Goal: Task Accomplishment & Management: Manage account settings

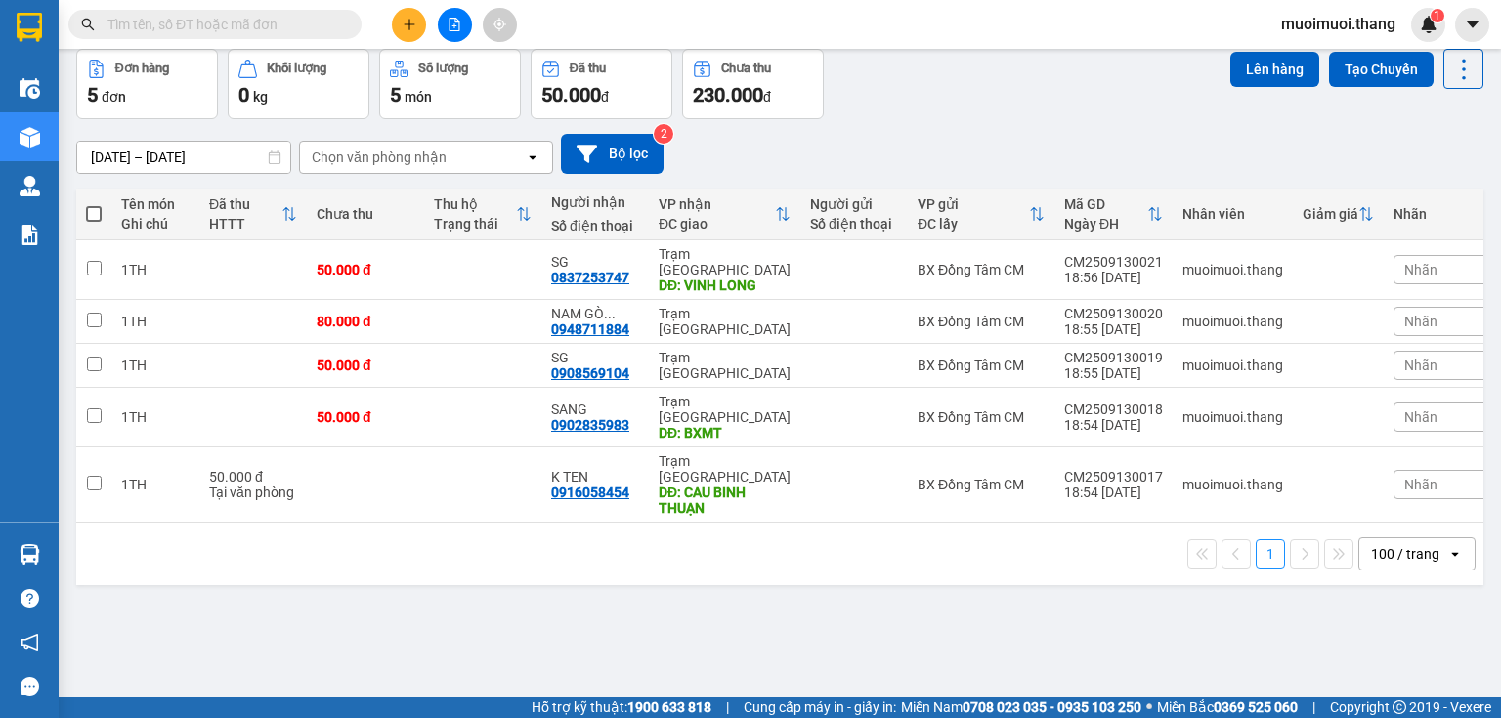
scroll to position [90, 0]
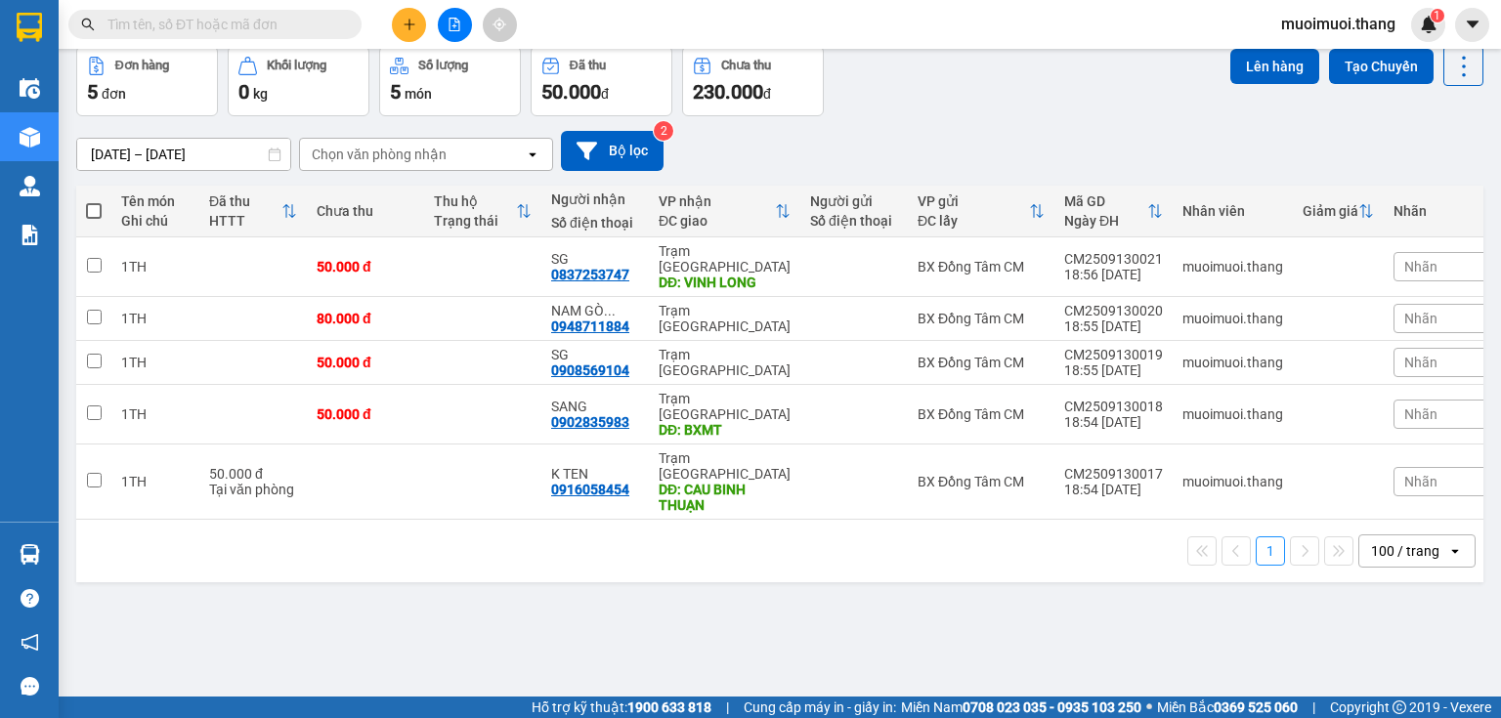
click at [422, 26] on button at bounding box center [409, 25] width 34 height 34
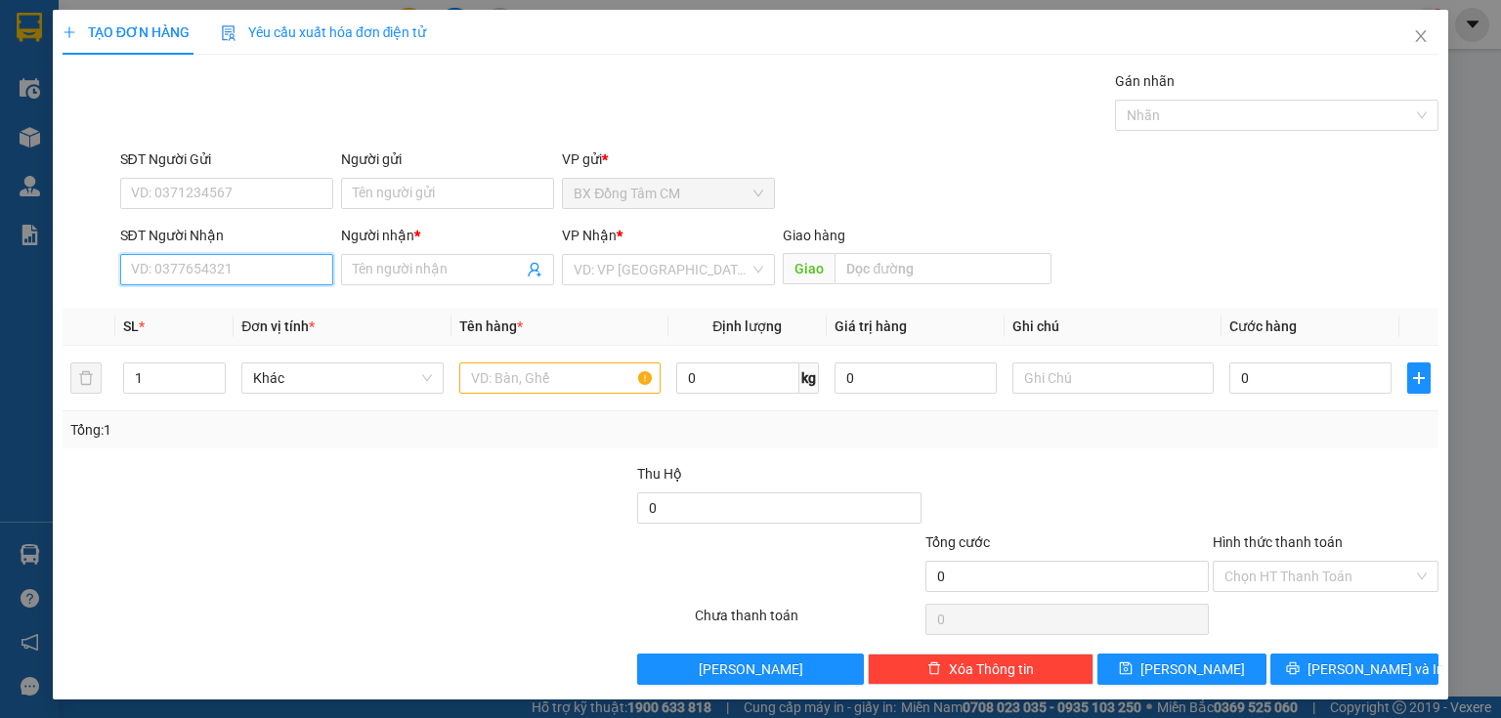
click at [307, 274] on input "SĐT Người Nhận" at bounding box center [226, 269] width 213 height 31
type input "0"
click at [1413, 31] on icon "close" at bounding box center [1421, 36] width 16 height 16
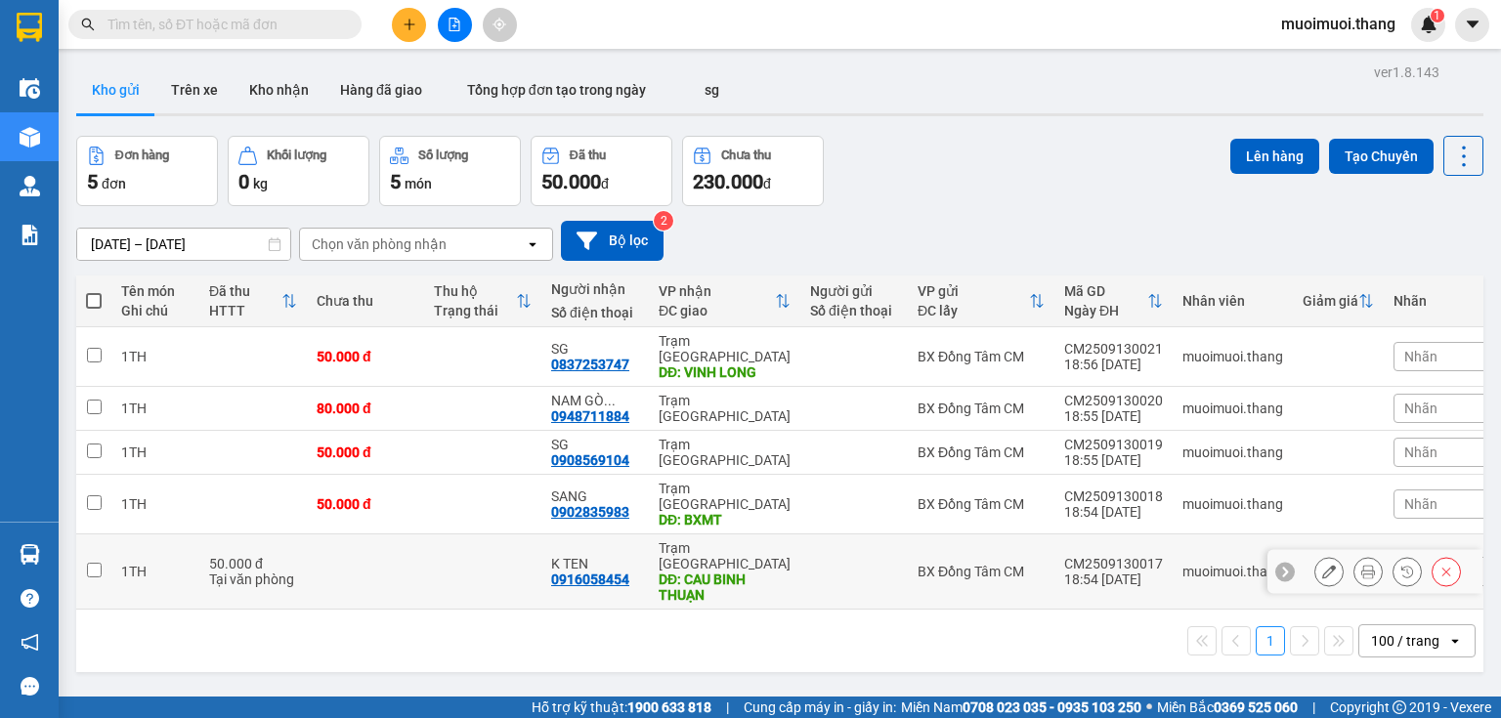
click at [908, 541] on td "BX Đồng Tâm CM" at bounding box center [981, 571] width 147 height 75
checkbox input "true"
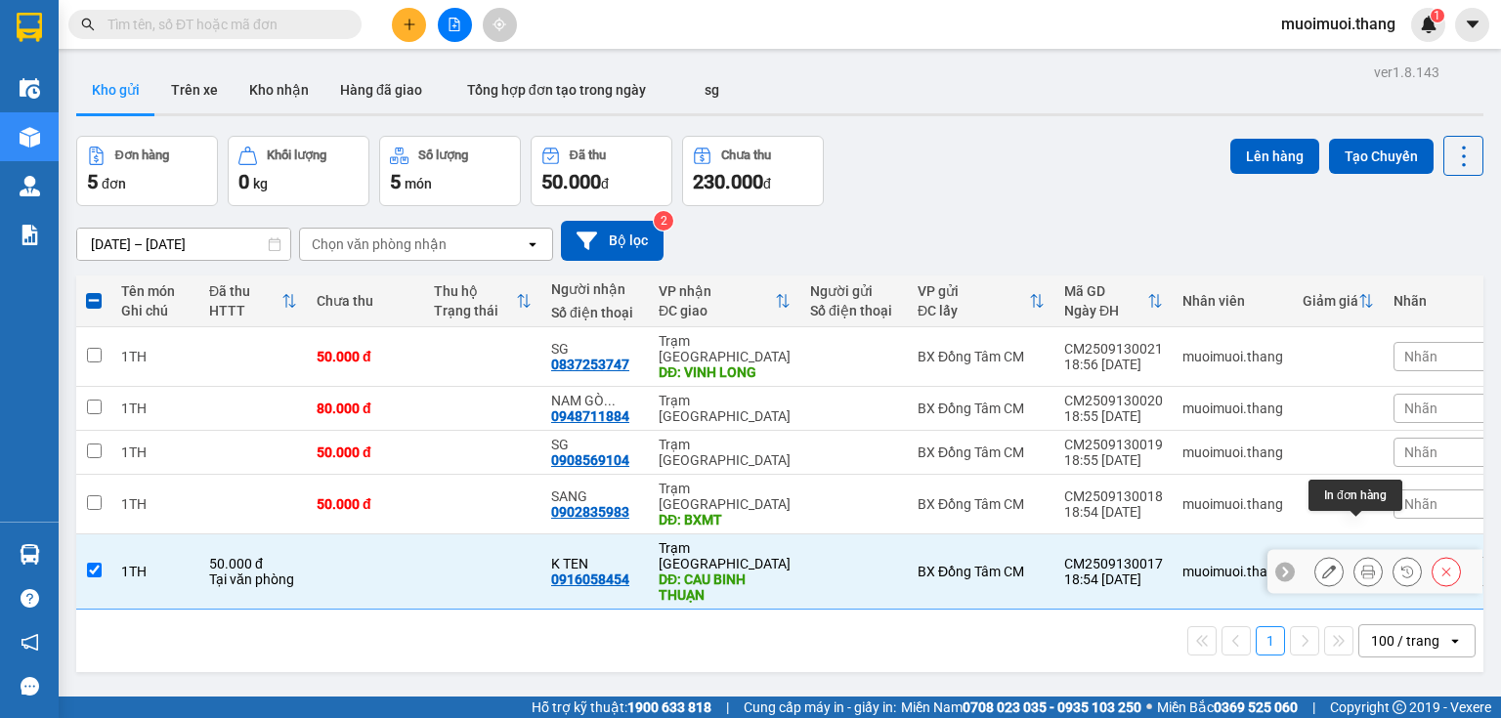
click at [1361, 565] on icon at bounding box center [1368, 572] width 14 height 14
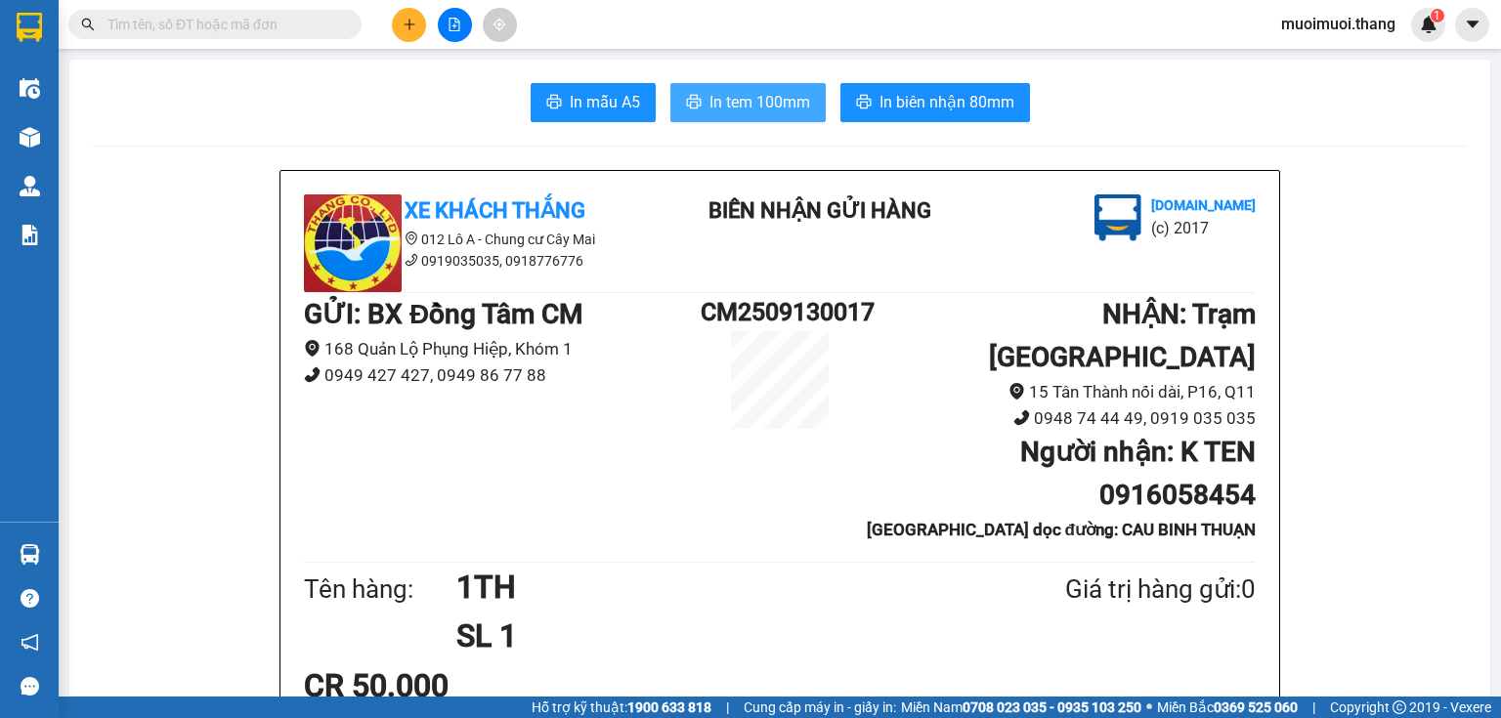
click at [770, 91] on span "In tem 100mm" at bounding box center [759, 102] width 101 height 24
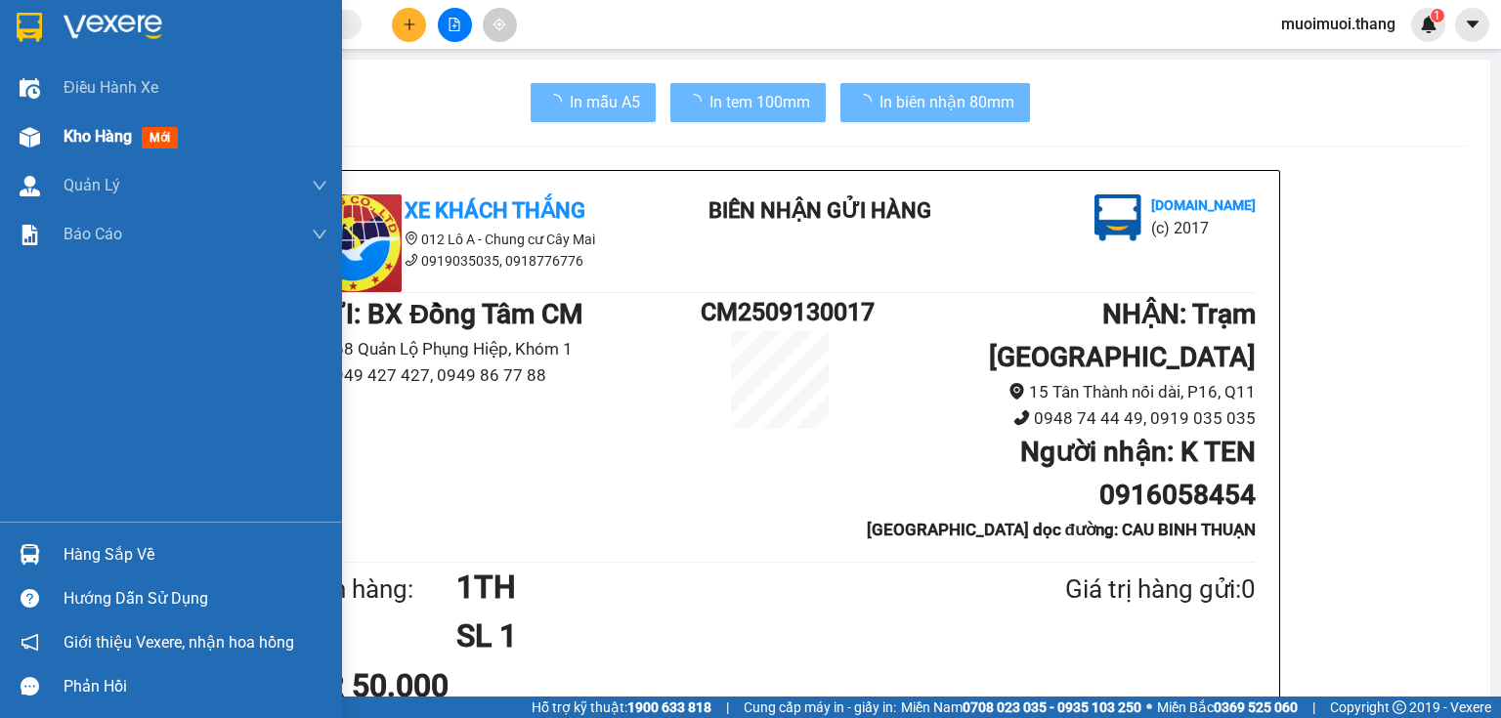
click at [49, 142] on div "Kho hàng mới" at bounding box center [171, 136] width 342 height 49
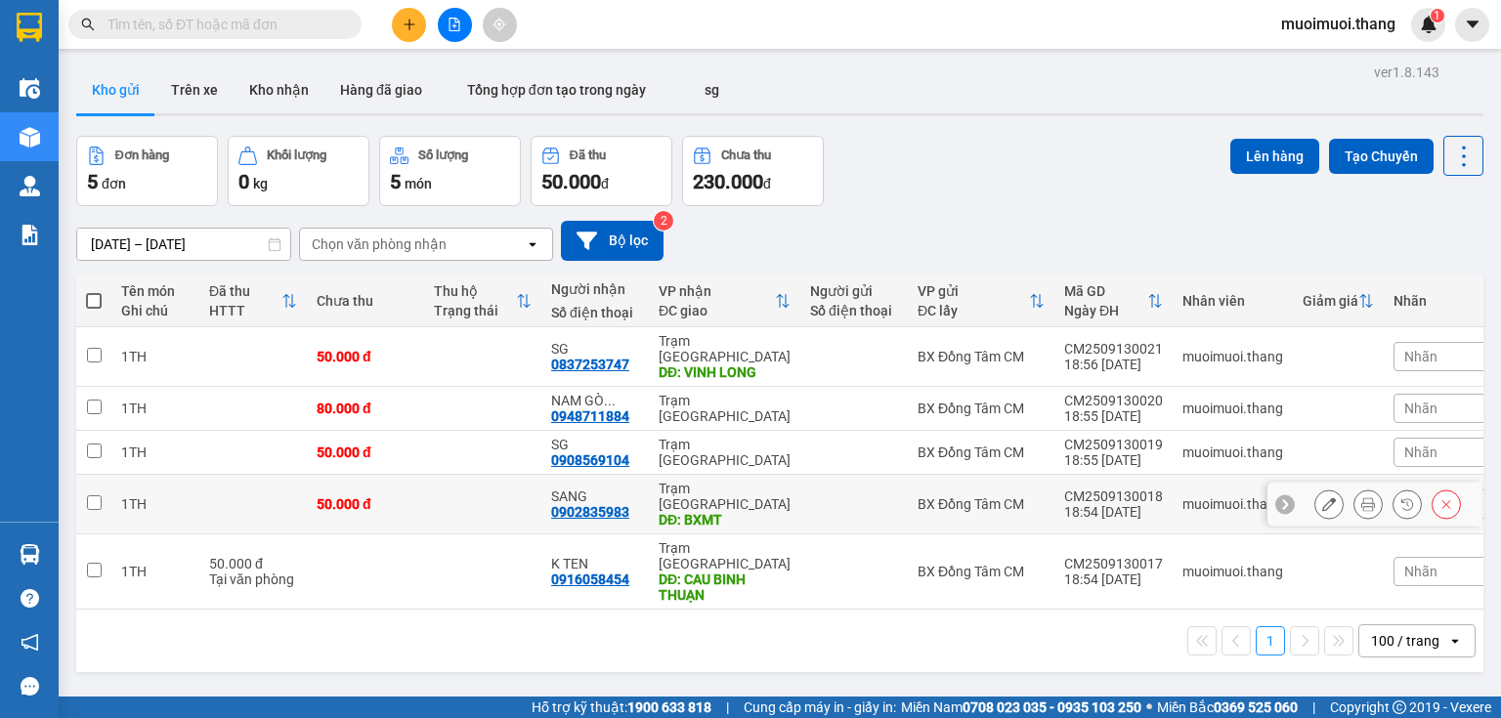
click at [680, 512] on div "DĐ: BXMT" at bounding box center [725, 520] width 132 height 16
checkbox input "true"
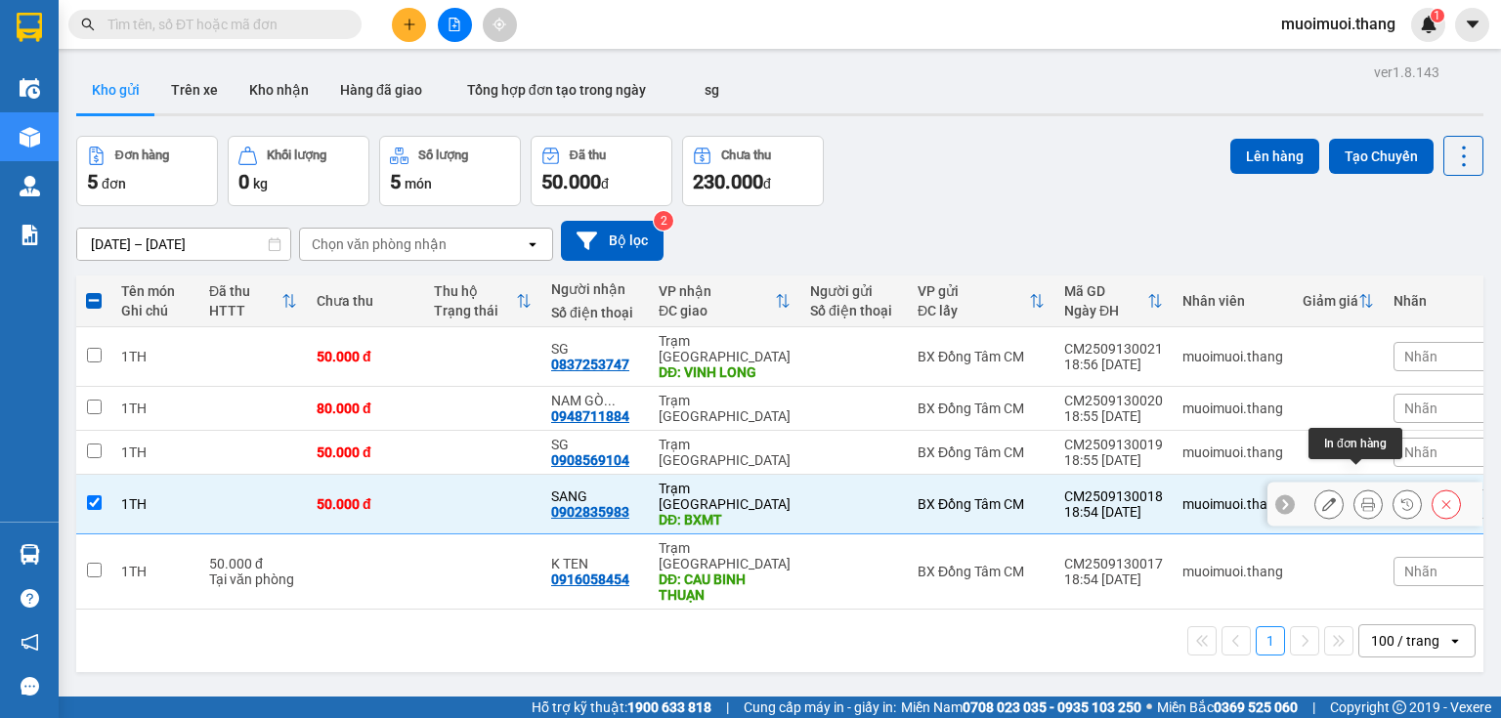
click at [1361, 497] on icon at bounding box center [1368, 504] width 14 height 14
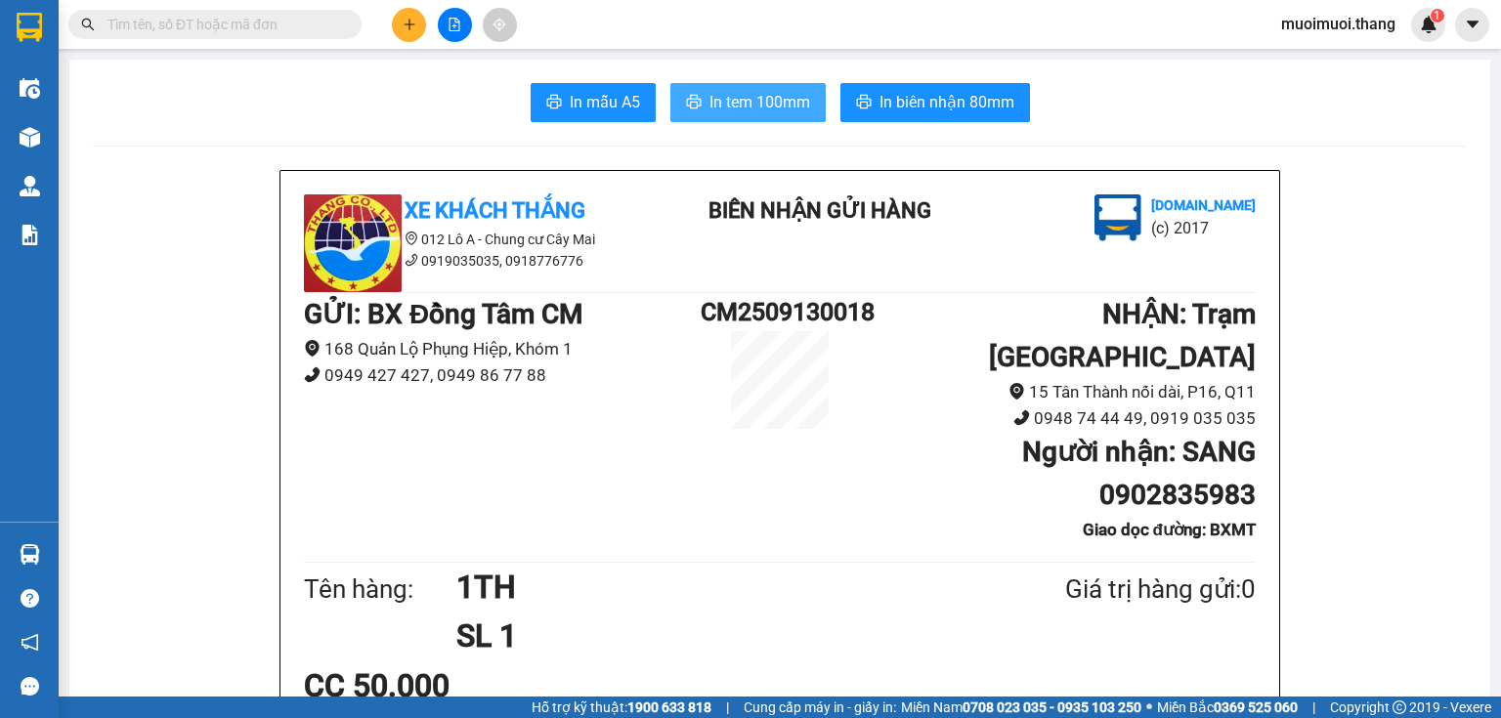
click at [781, 105] on span "In tem 100mm" at bounding box center [759, 102] width 101 height 24
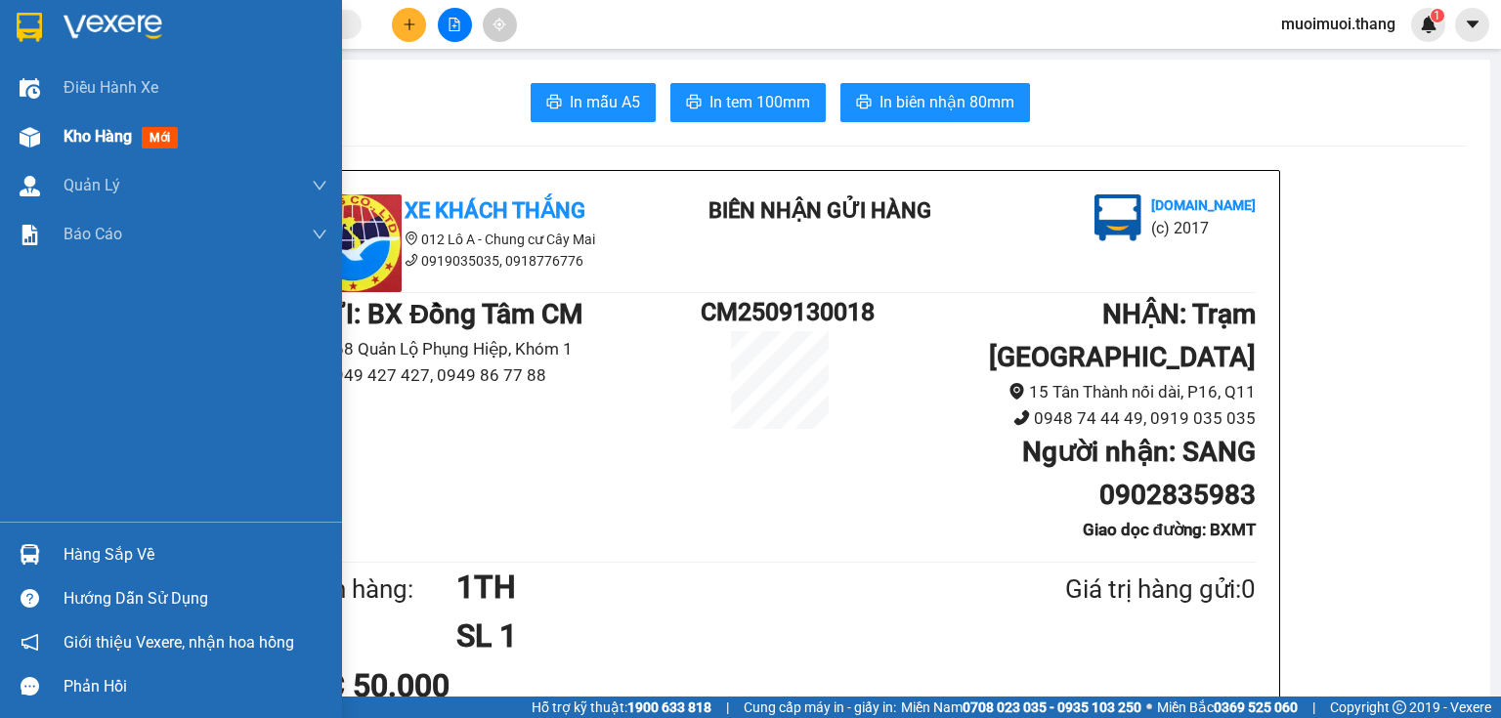
click at [29, 124] on div at bounding box center [30, 137] width 34 height 34
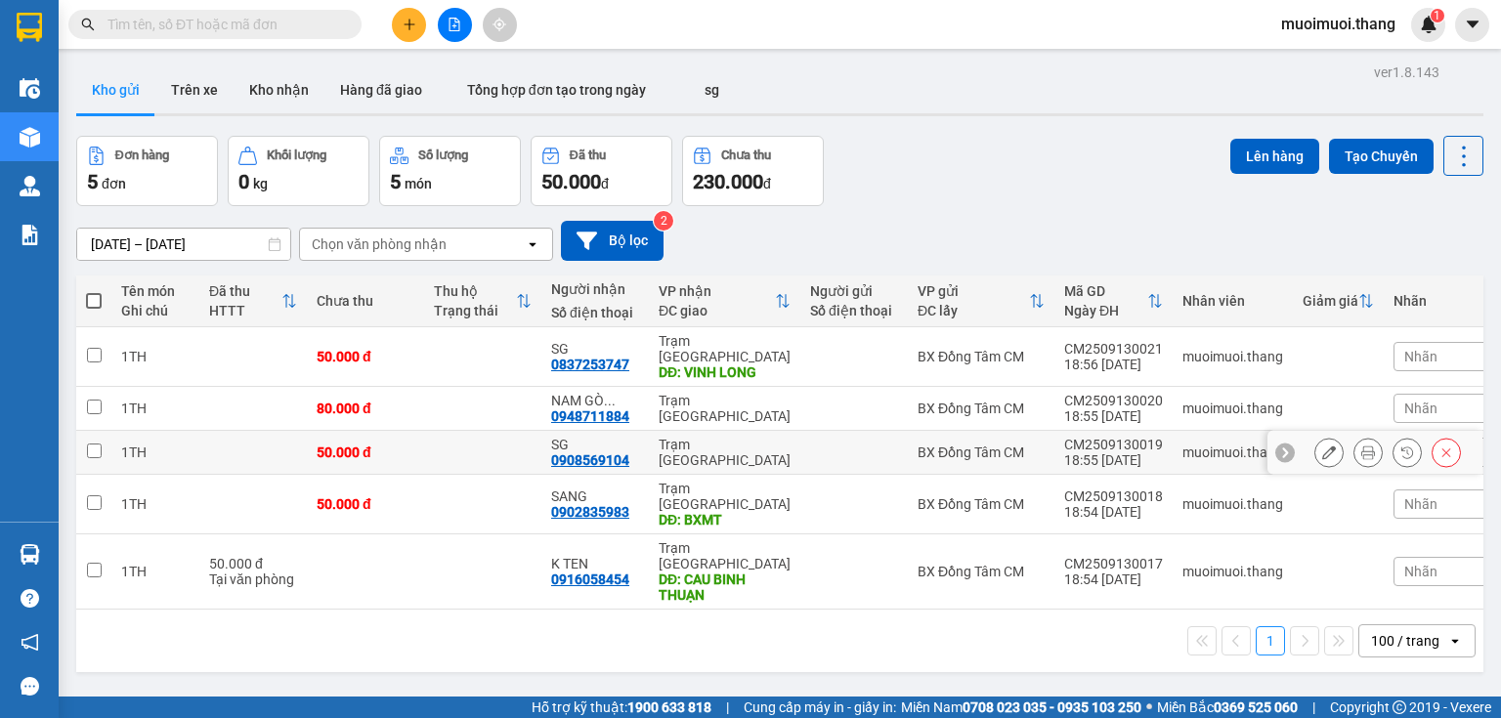
drag, startPoint x: 677, startPoint y: 438, endPoint x: 715, endPoint y: 434, distance: 38.3
click at [678, 438] on div "Trạm [GEOGRAPHIC_DATA]" at bounding box center [725, 452] width 132 height 31
checkbox input "true"
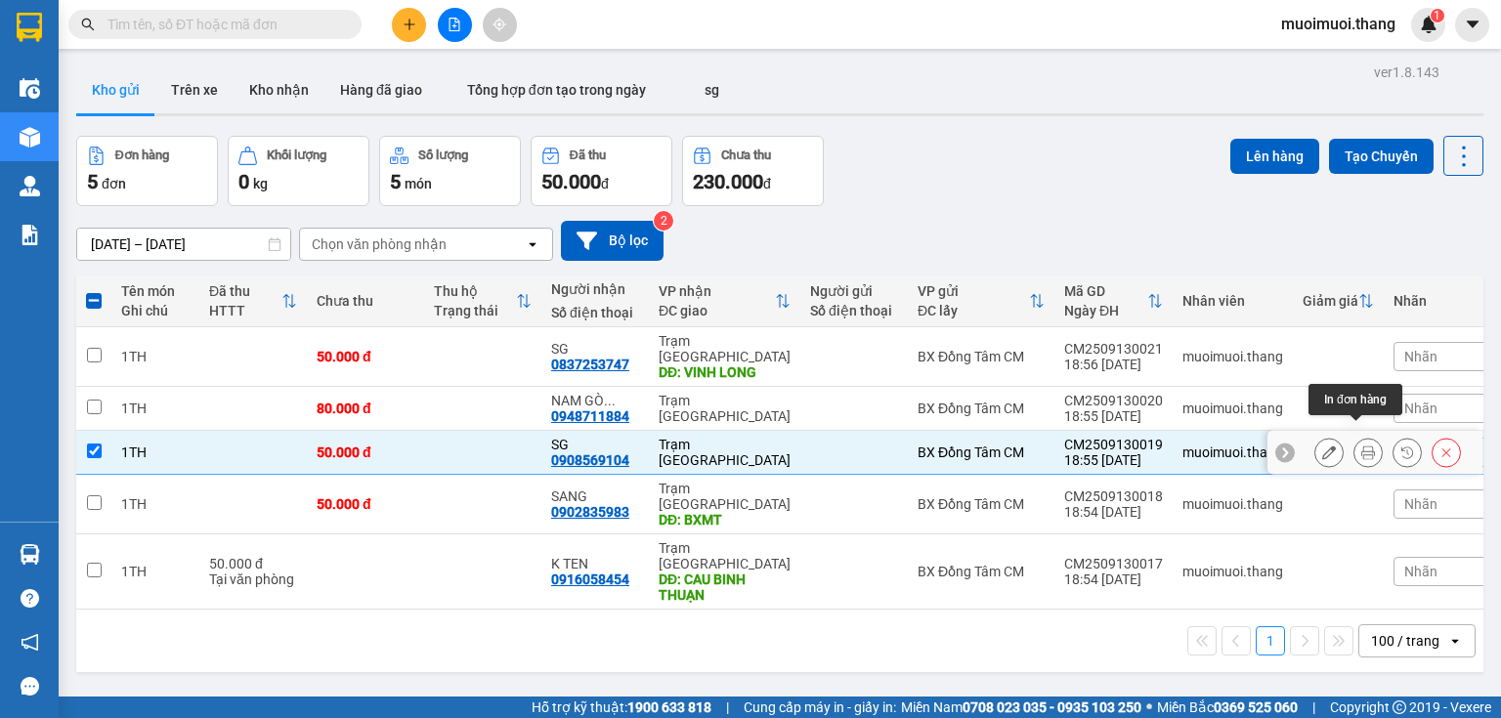
click at [1367, 438] on button at bounding box center [1367, 453] width 27 height 34
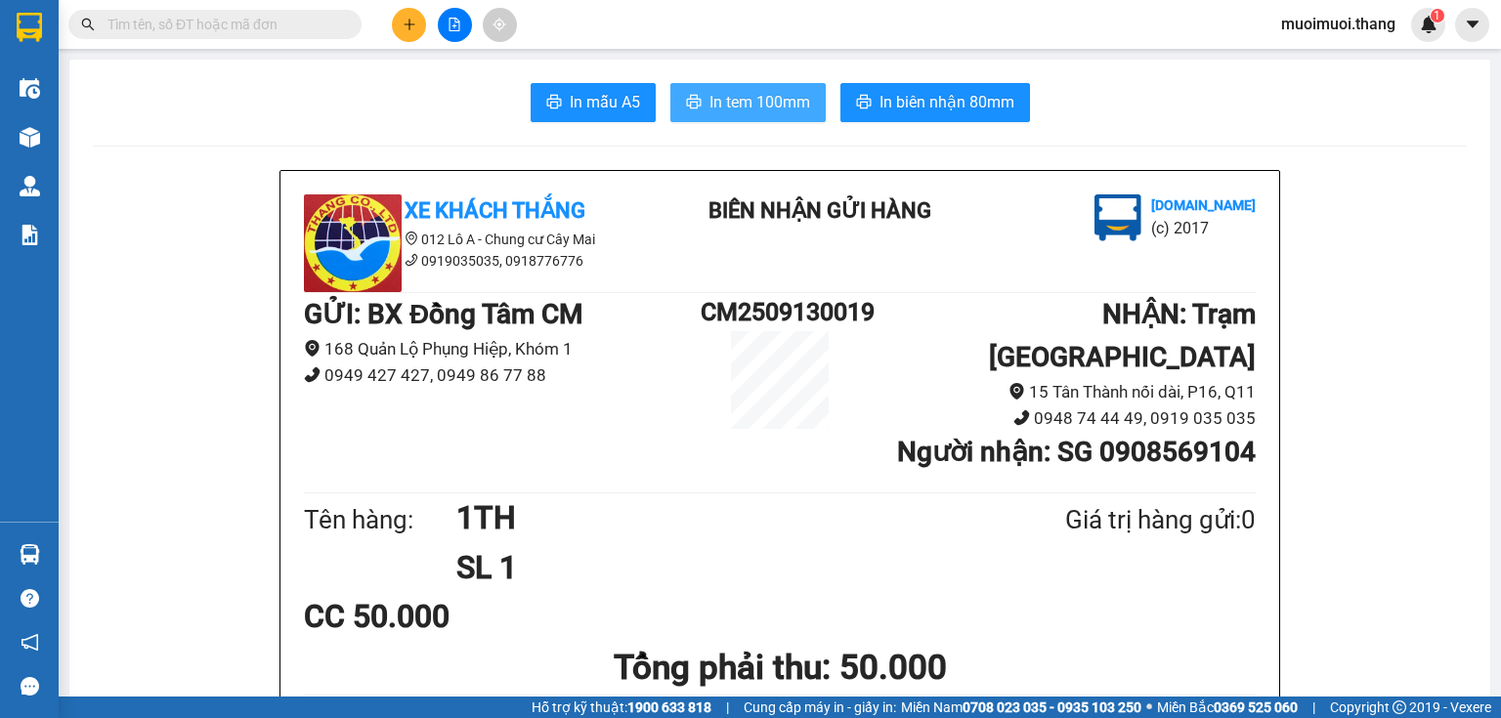
click at [783, 106] on span "In tem 100mm" at bounding box center [759, 102] width 101 height 24
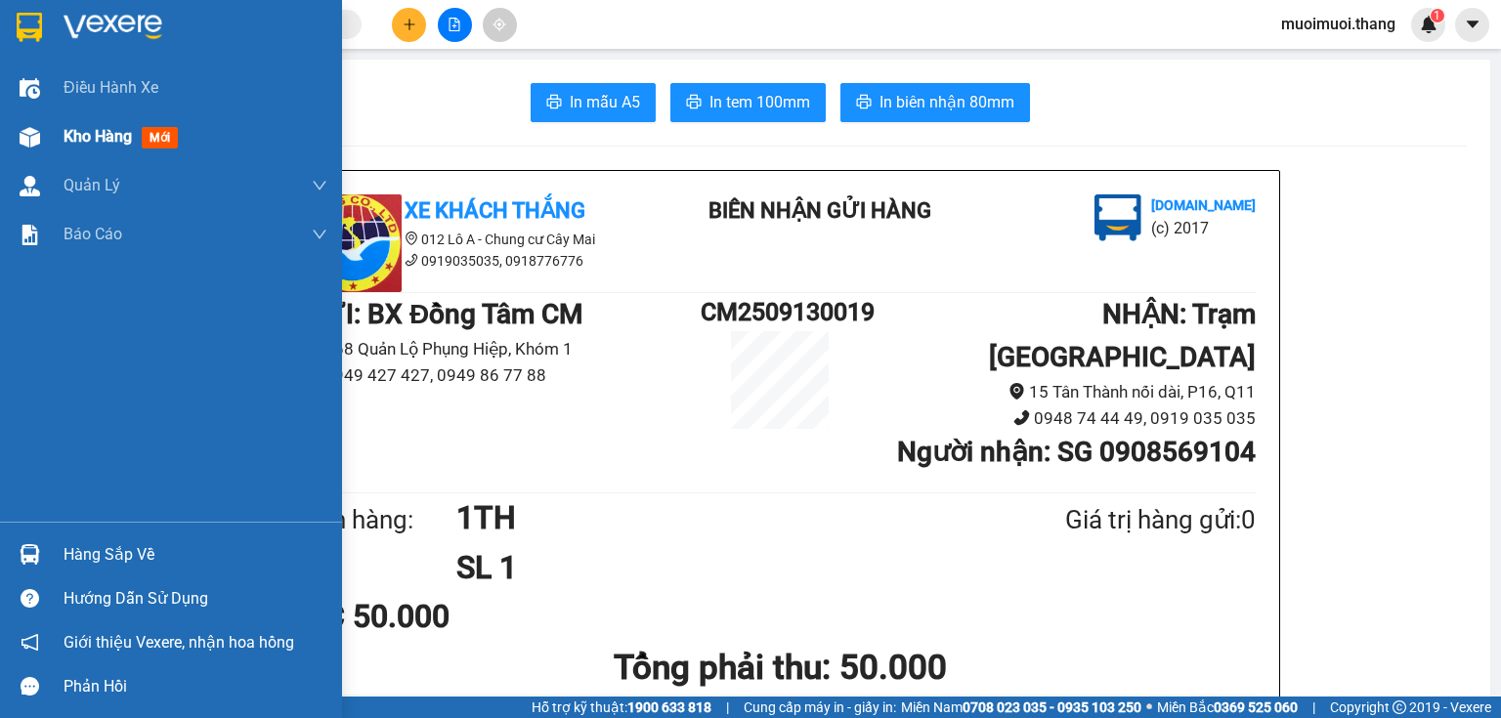
click at [43, 139] on div at bounding box center [30, 137] width 34 height 34
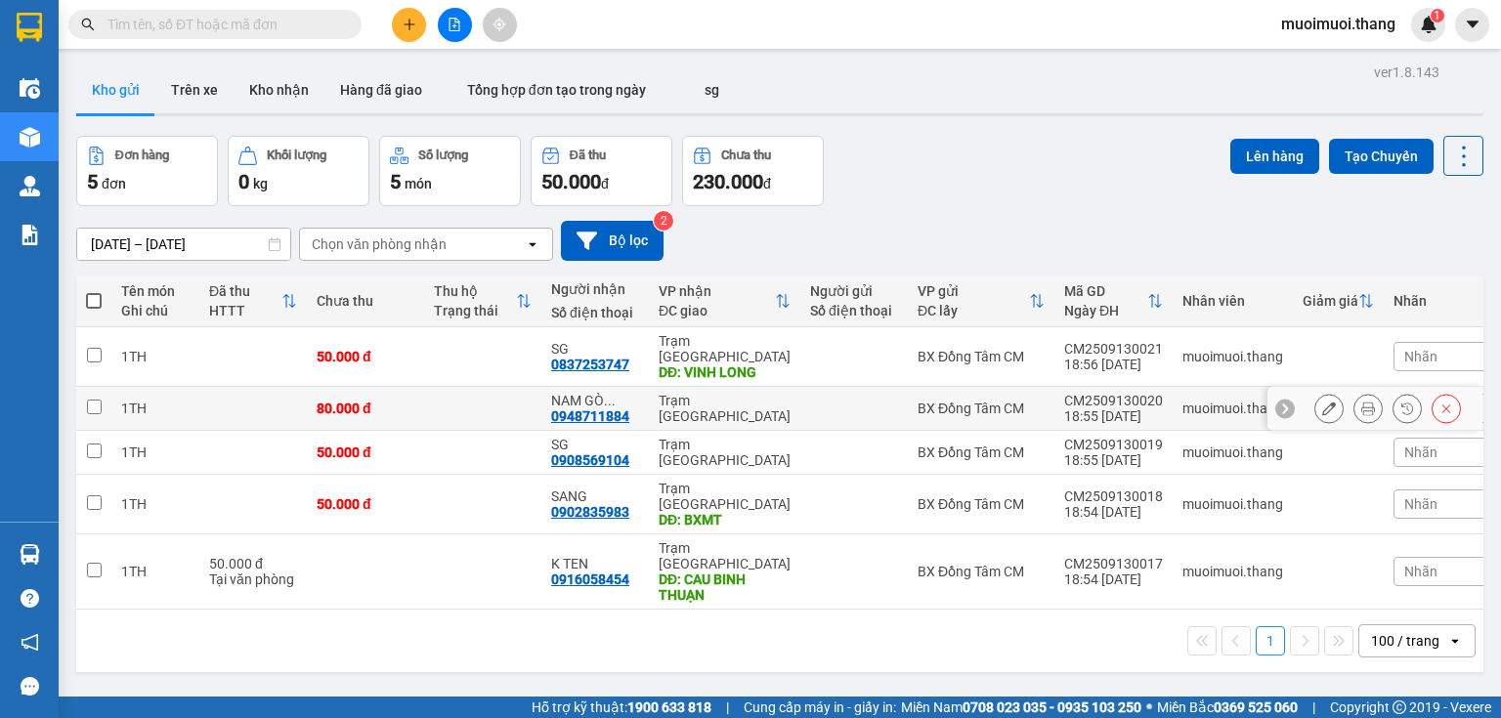
click at [629, 395] on div "NAM GÒ ... 0948711884" at bounding box center [595, 408] width 88 height 31
checkbox input "true"
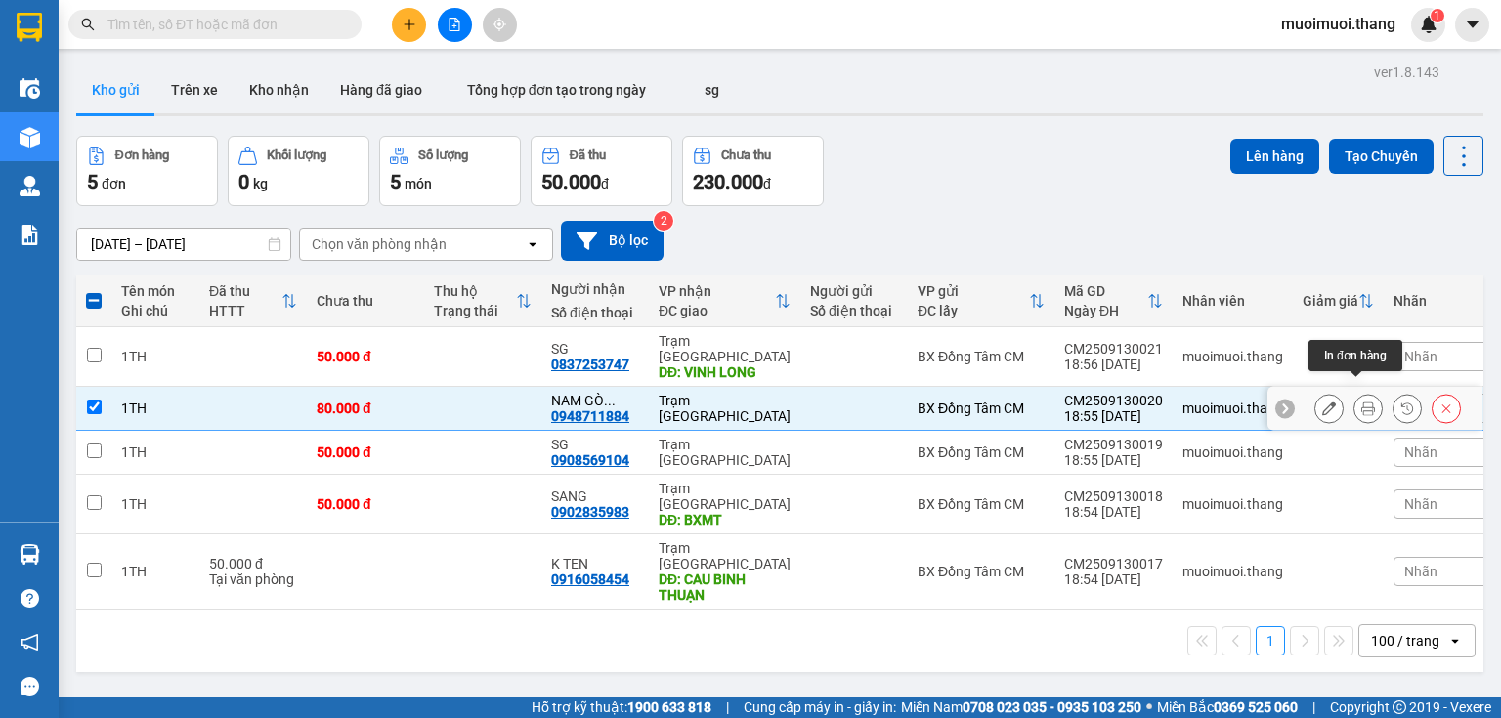
click at [1363, 392] on button at bounding box center [1367, 409] width 27 height 34
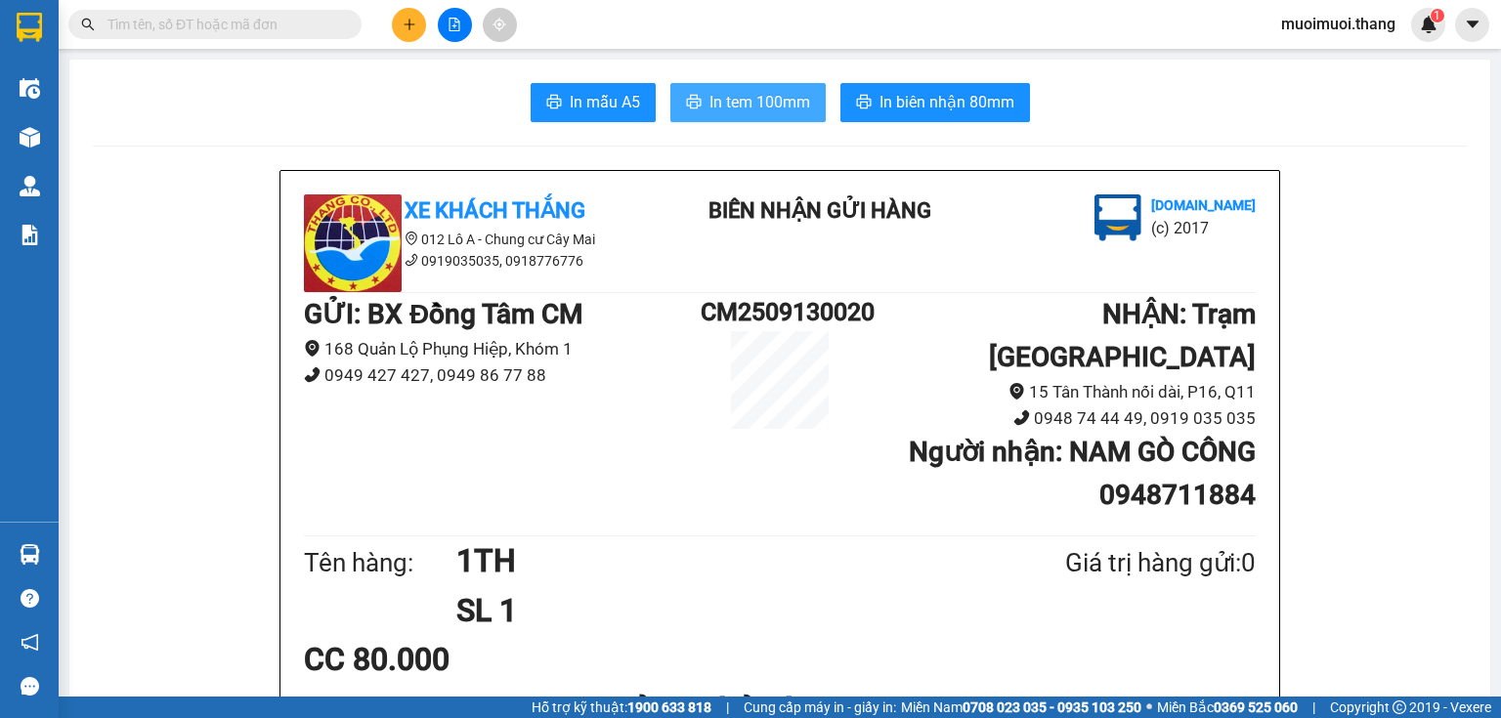
click at [793, 119] on button "In tem 100mm" at bounding box center [747, 102] width 155 height 39
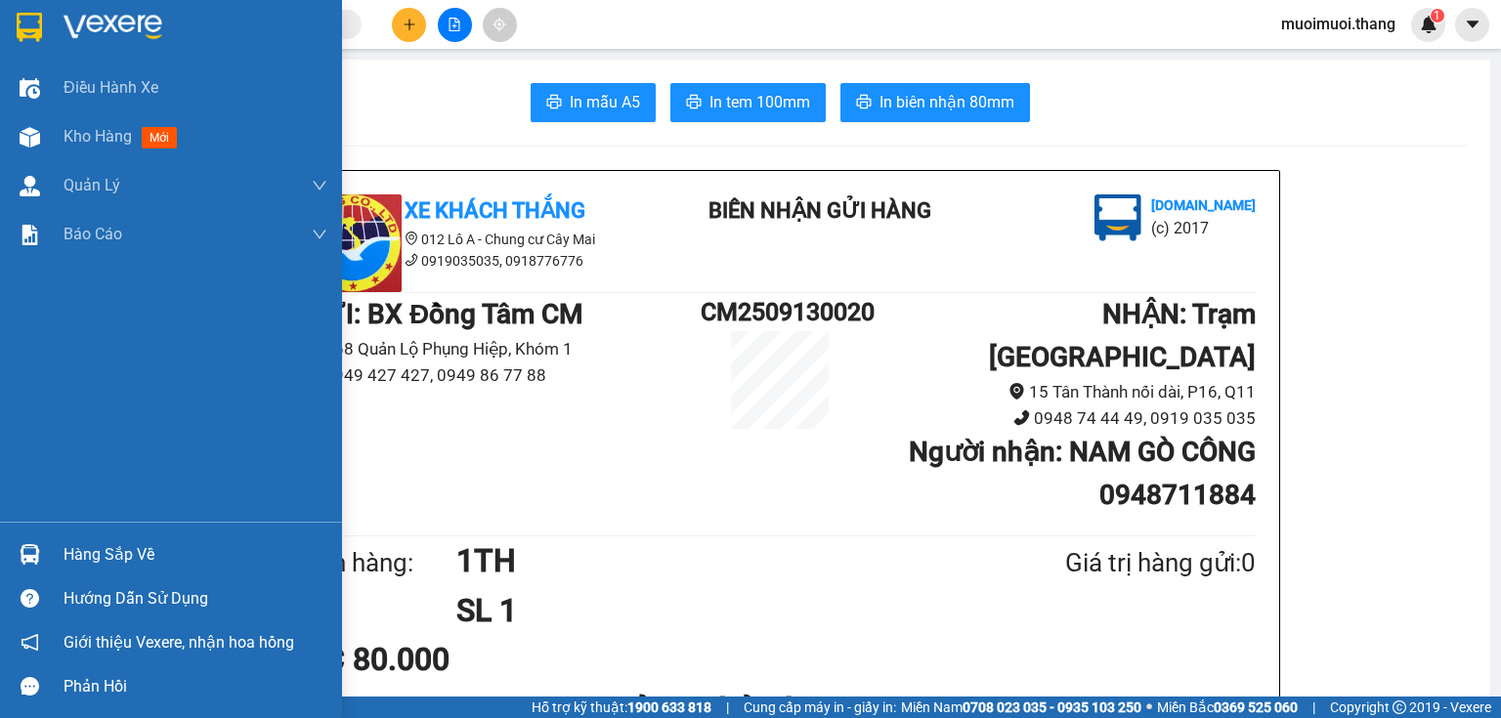
click at [20, 132] on img at bounding box center [30, 137] width 21 height 21
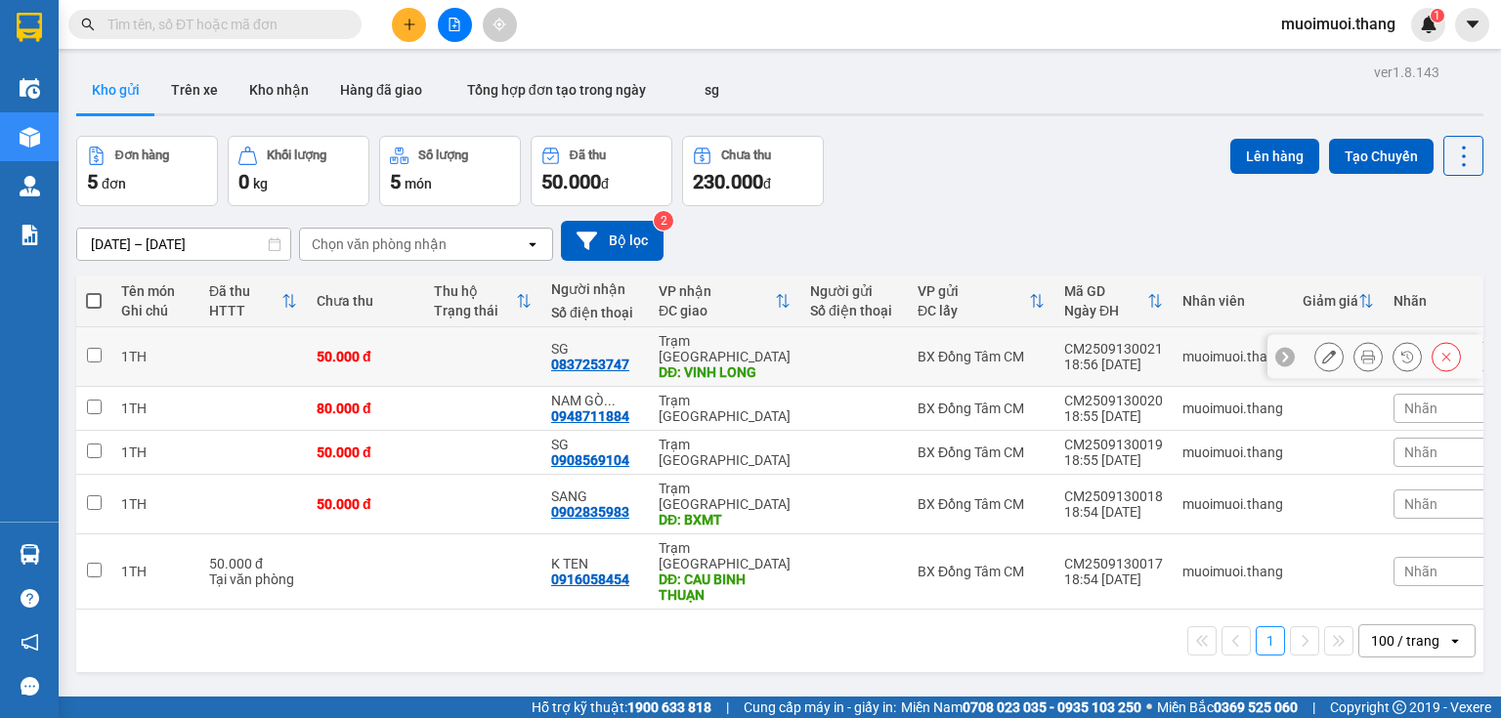
click at [738, 331] on td "Trạm [GEOGRAPHIC_DATA] DĐ: VINH LONG" at bounding box center [724, 357] width 151 height 60
checkbox input "true"
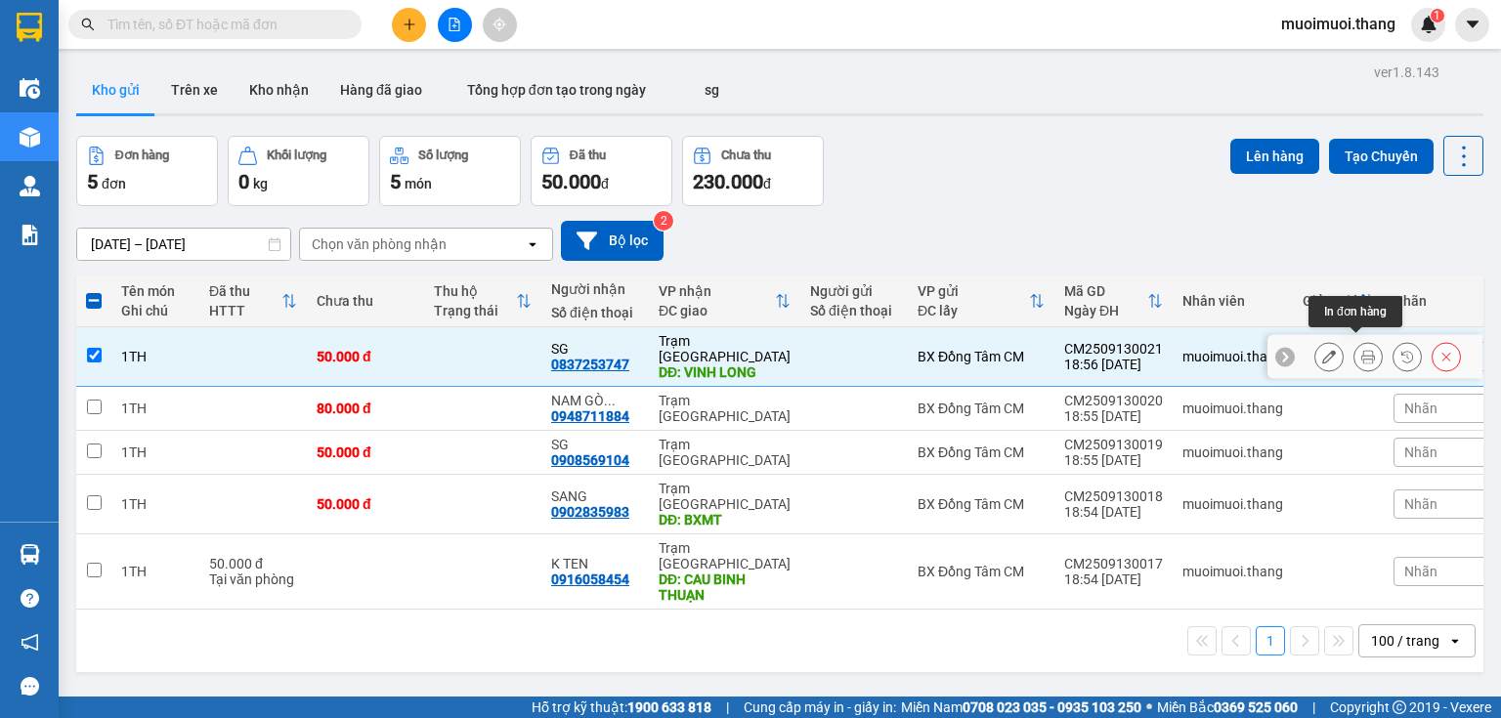
click at [1361, 350] on icon at bounding box center [1368, 357] width 14 height 14
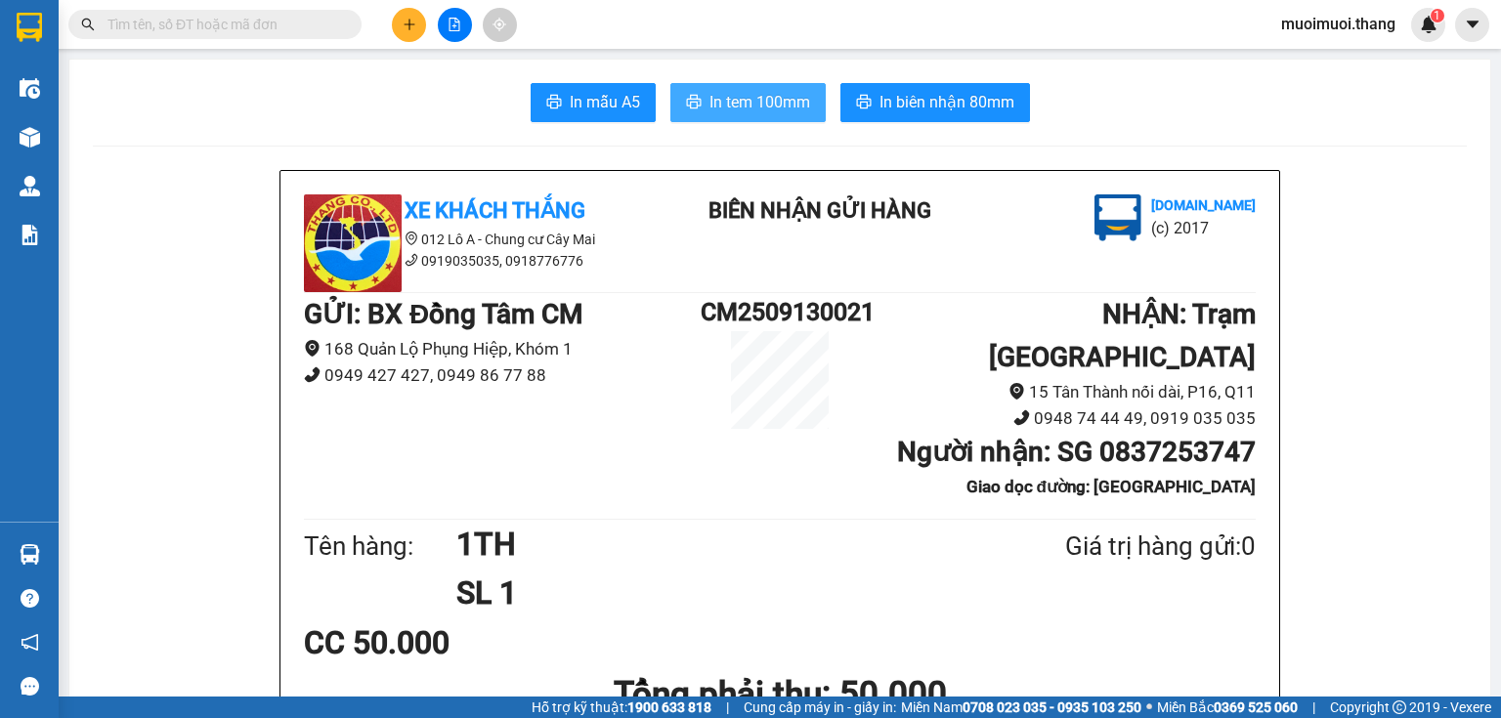
click at [741, 105] on span "In tem 100mm" at bounding box center [759, 102] width 101 height 24
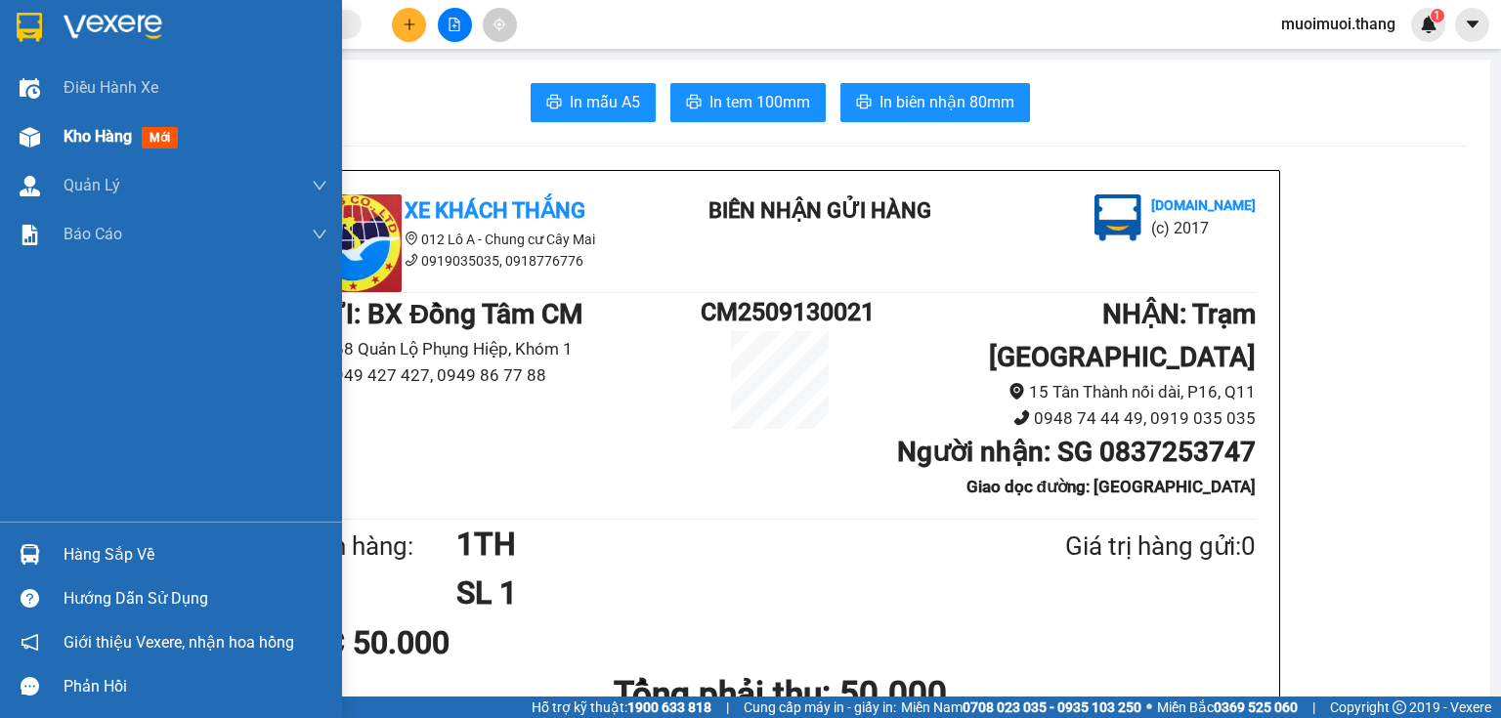
click at [143, 129] on div "Kho hàng mới" at bounding box center [125, 136] width 122 height 24
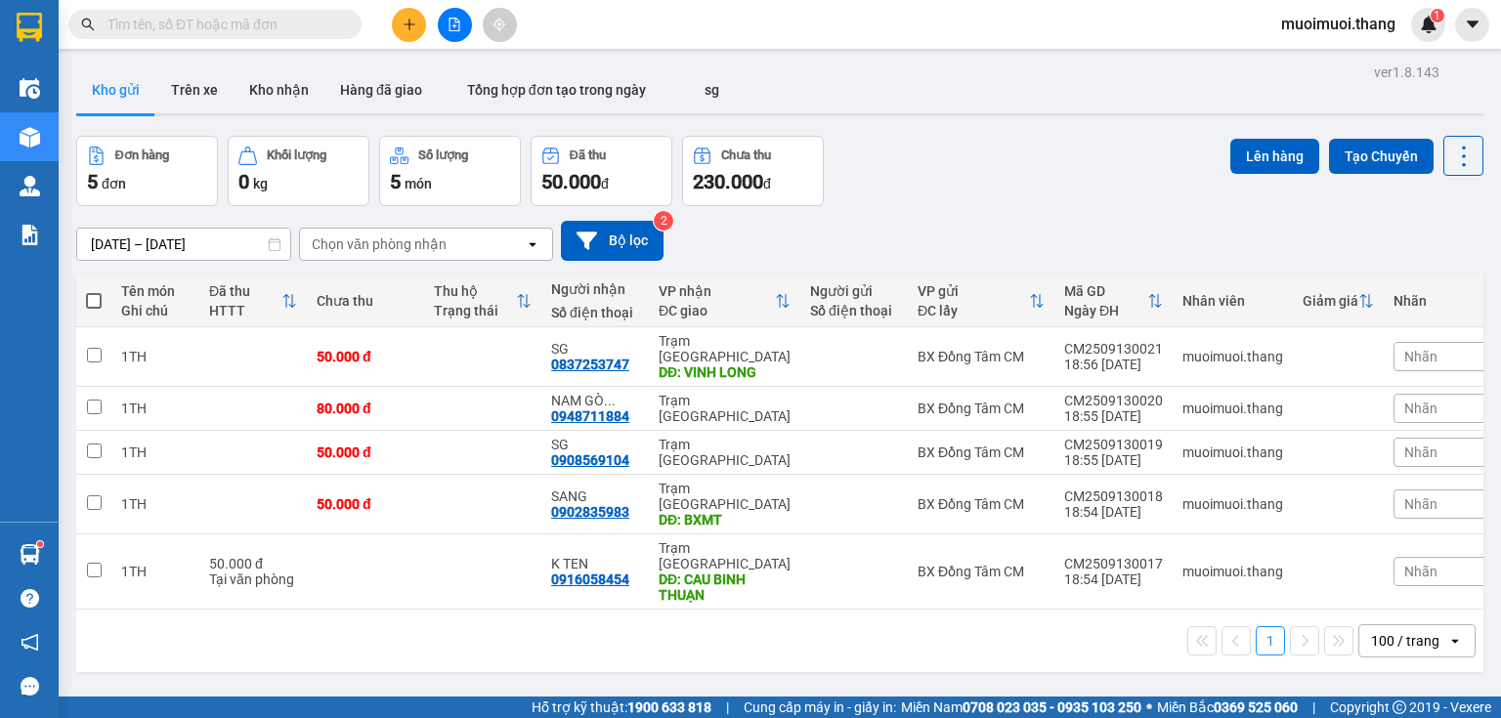
click at [402, 39] on button at bounding box center [409, 25] width 34 height 34
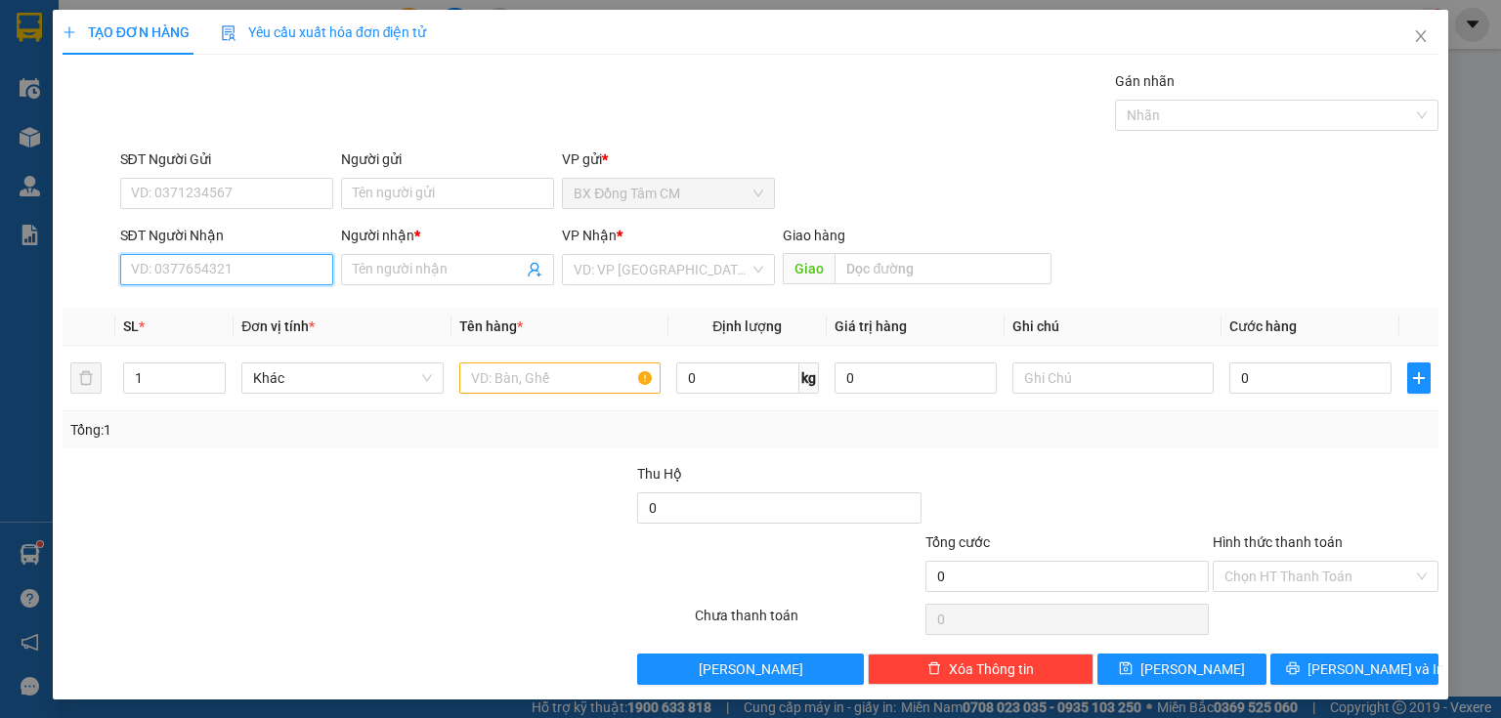
click at [282, 266] on input "SĐT Người Nhận" at bounding box center [226, 269] width 213 height 31
drag, startPoint x: 225, startPoint y: 307, endPoint x: 616, endPoint y: 334, distance: 392.7
click at [239, 305] on div "0828092191 - HOA" at bounding box center [225, 307] width 188 height 21
type input "0828092191"
type input "HOA"
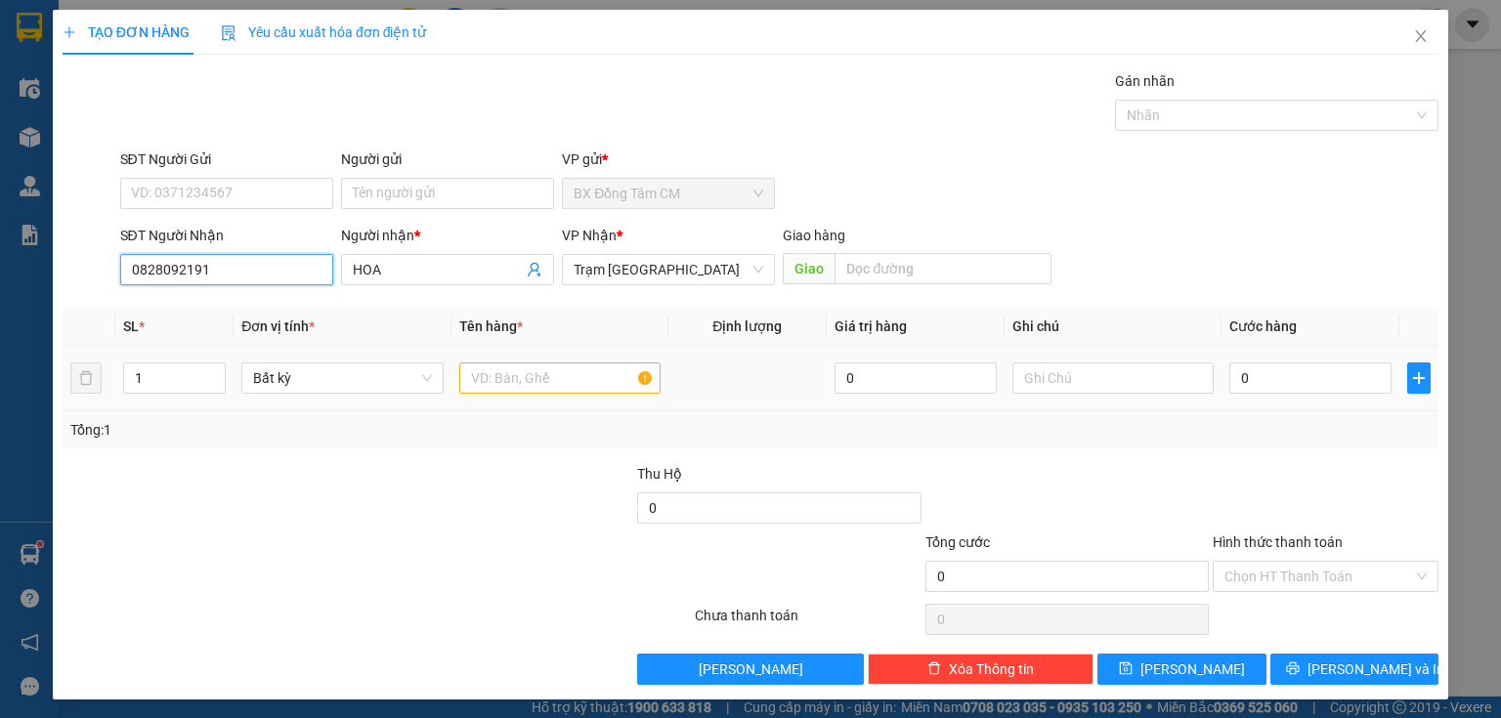
type input "0828092191"
click at [529, 383] on input "text" at bounding box center [559, 377] width 201 height 31
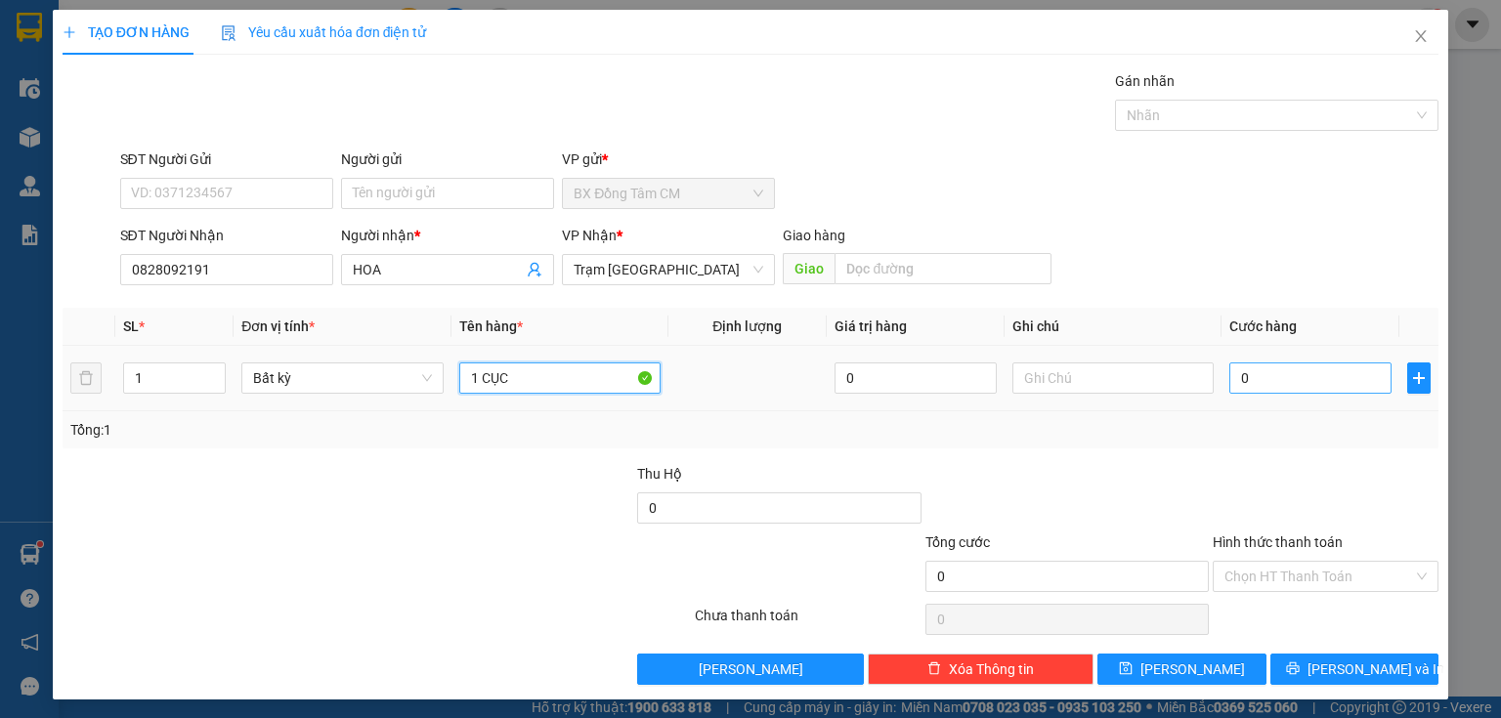
type input "1 CỤC"
click at [1253, 371] on input "0" at bounding box center [1310, 377] width 162 height 31
type input "3"
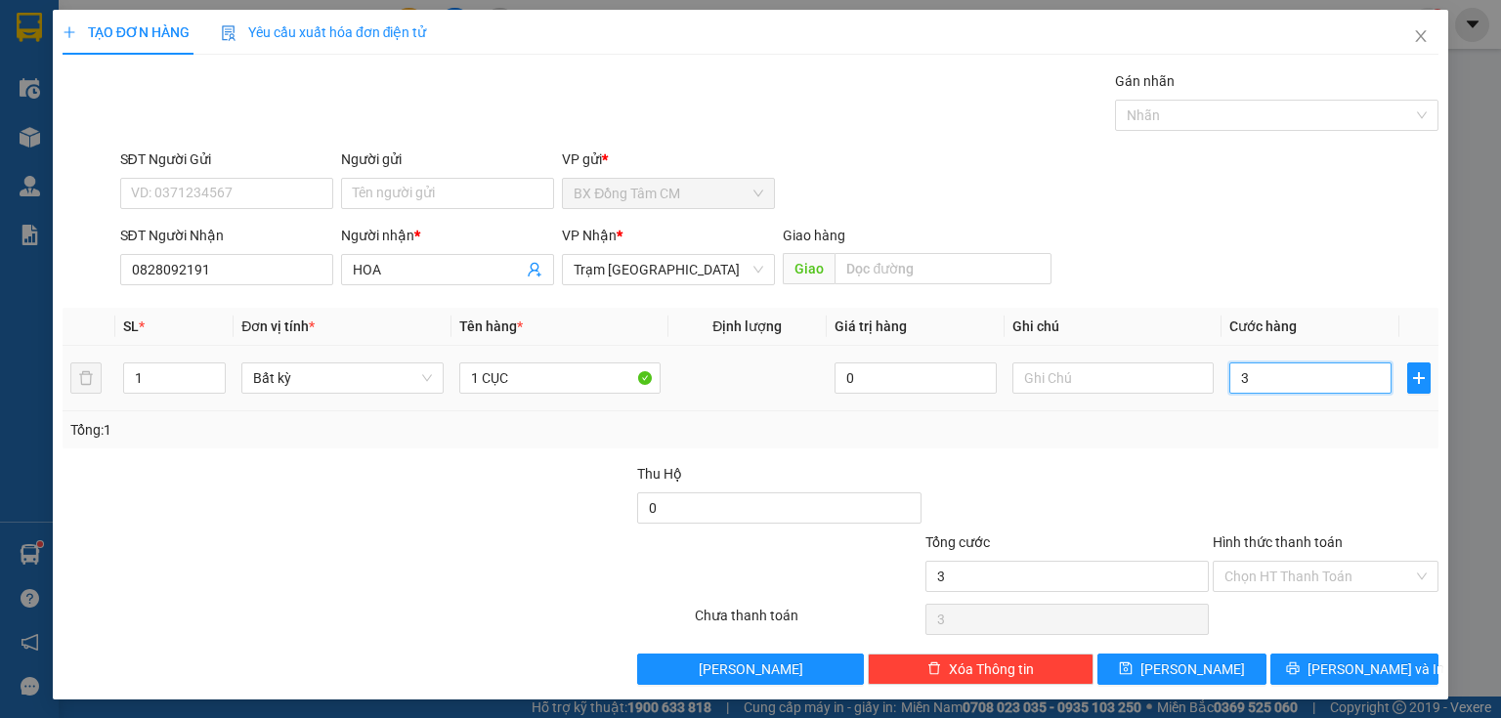
type input "30"
type input "300"
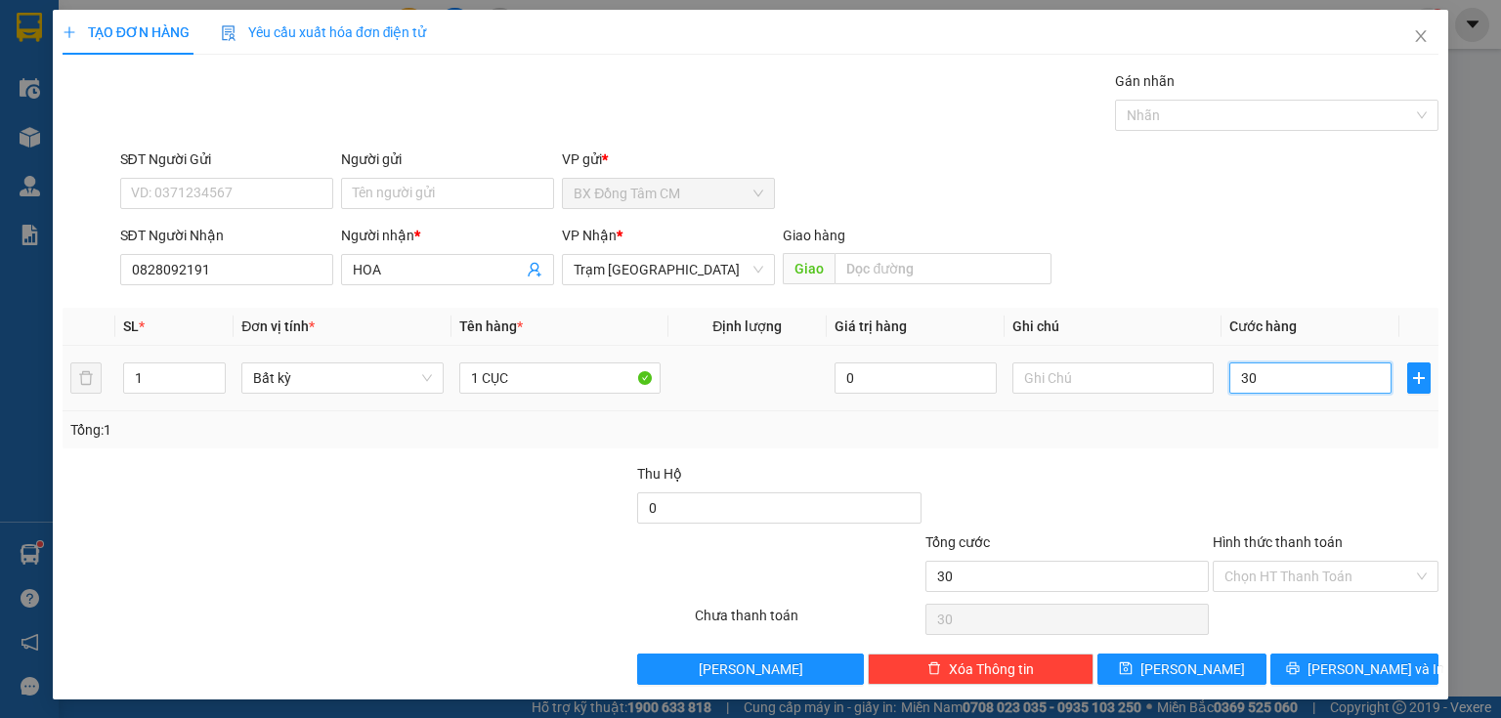
type input "300"
type input "3.000"
type input "30.000"
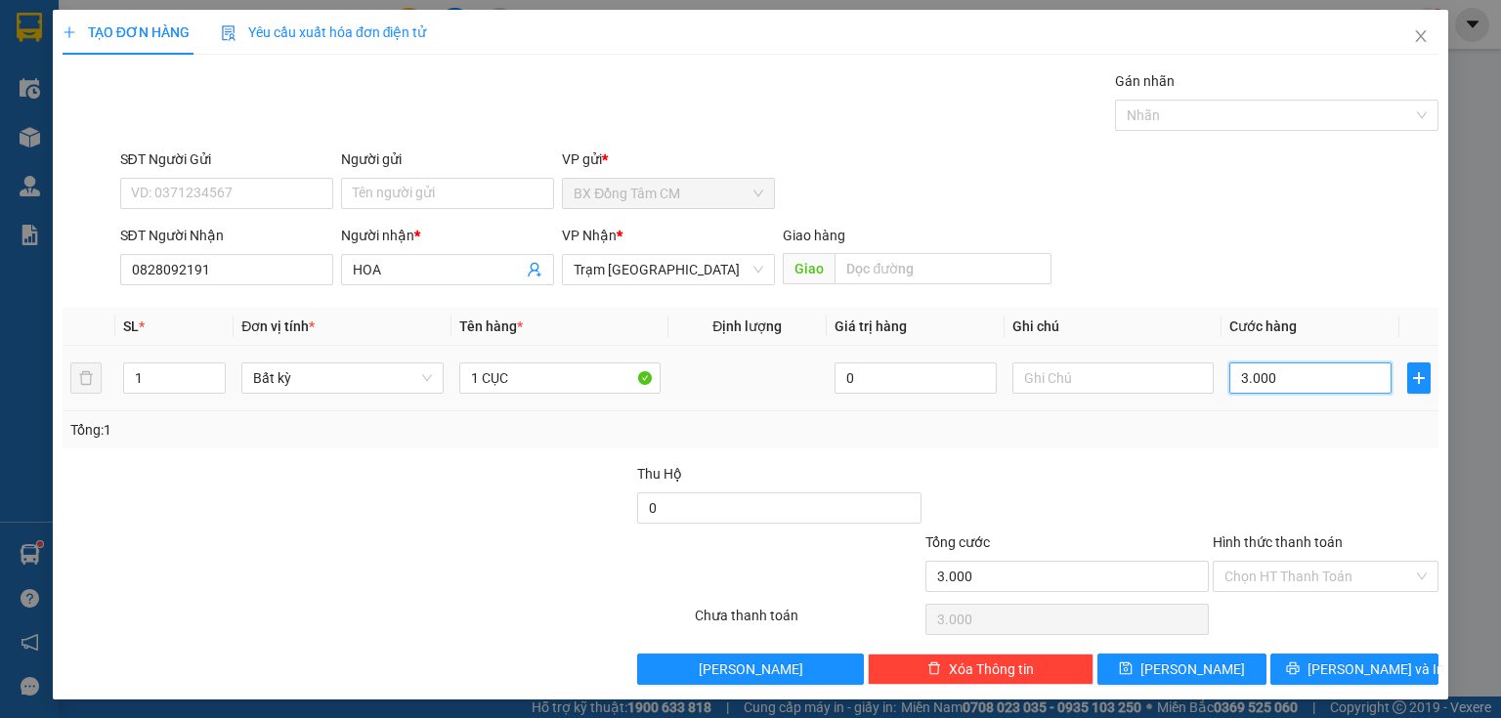
type input "30.000"
click at [1270, 660] on button "[PERSON_NAME] và In" at bounding box center [1354, 669] width 169 height 31
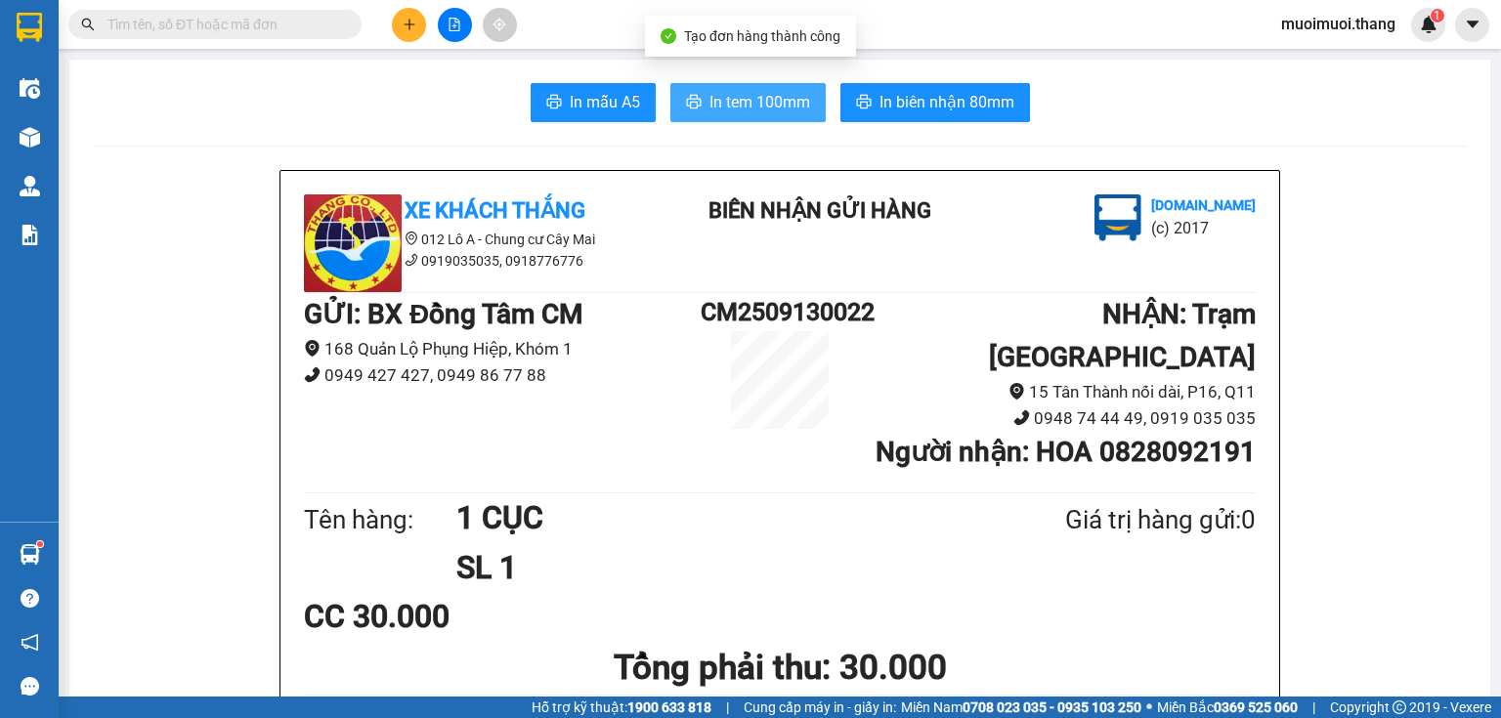
click at [670, 89] on button "In tem 100mm" at bounding box center [747, 102] width 155 height 39
click at [410, 21] on icon "plus" at bounding box center [410, 25] width 14 height 14
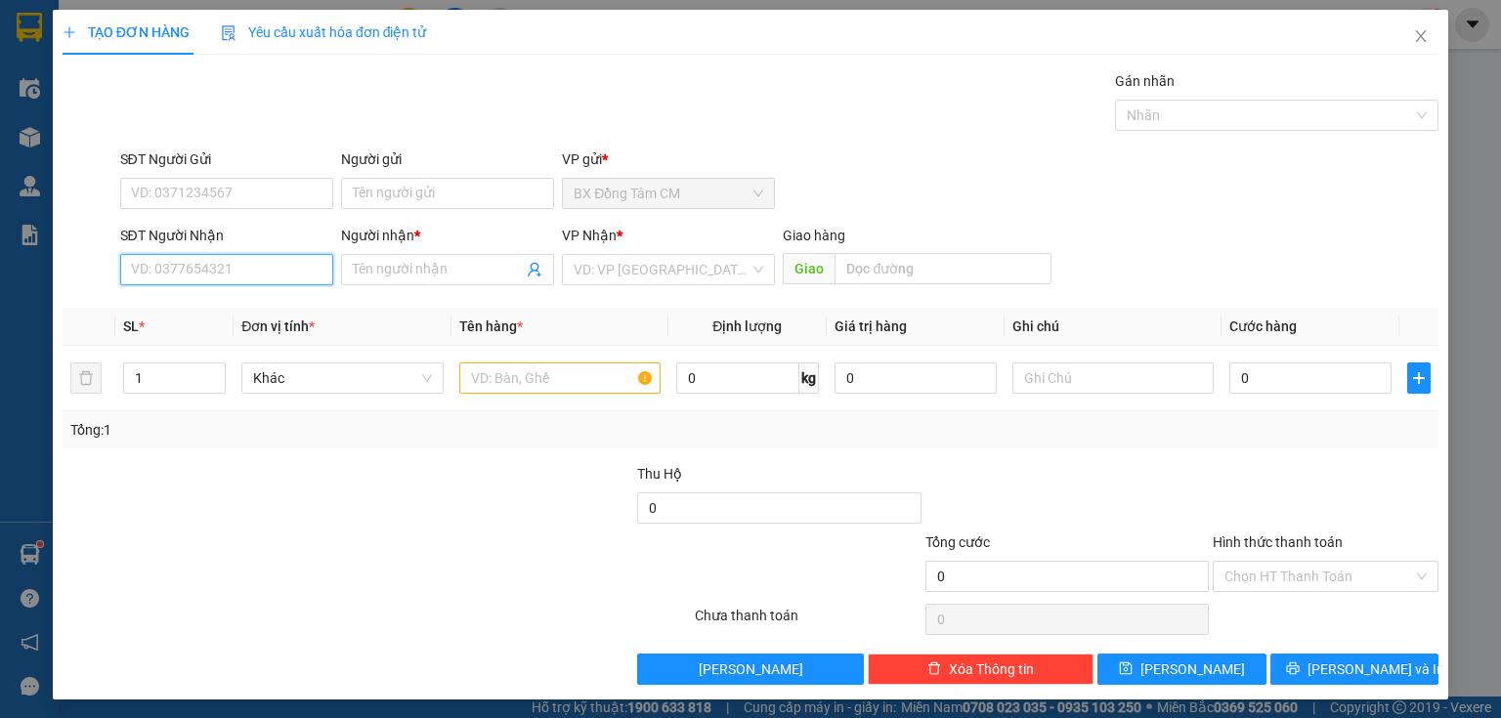
click at [235, 270] on input "SĐT Người Nhận" at bounding box center [226, 269] width 213 height 31
paste input "0946467246"
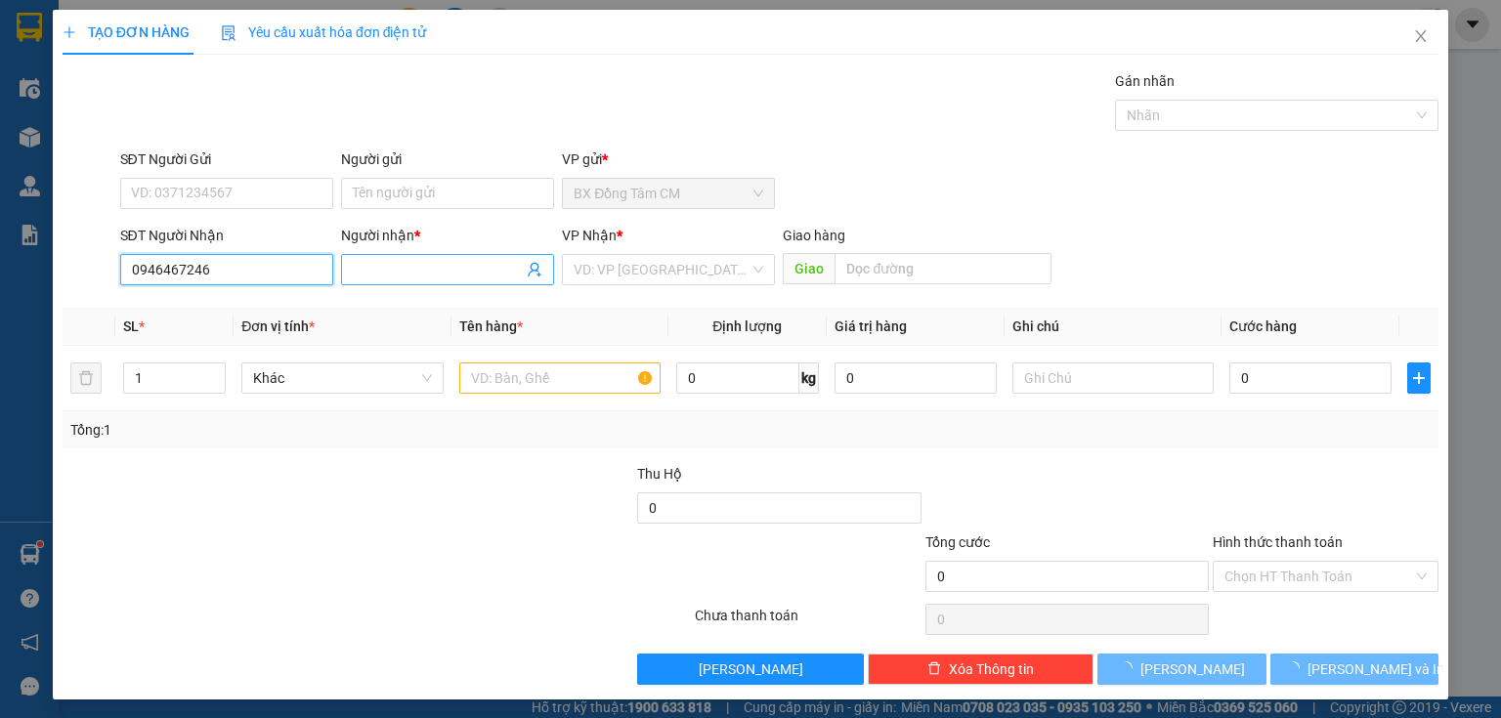
type input "0946467246"
click at [403, 275] on input "Người nhận *" at bounding box center [438, 269] width 170 height 21
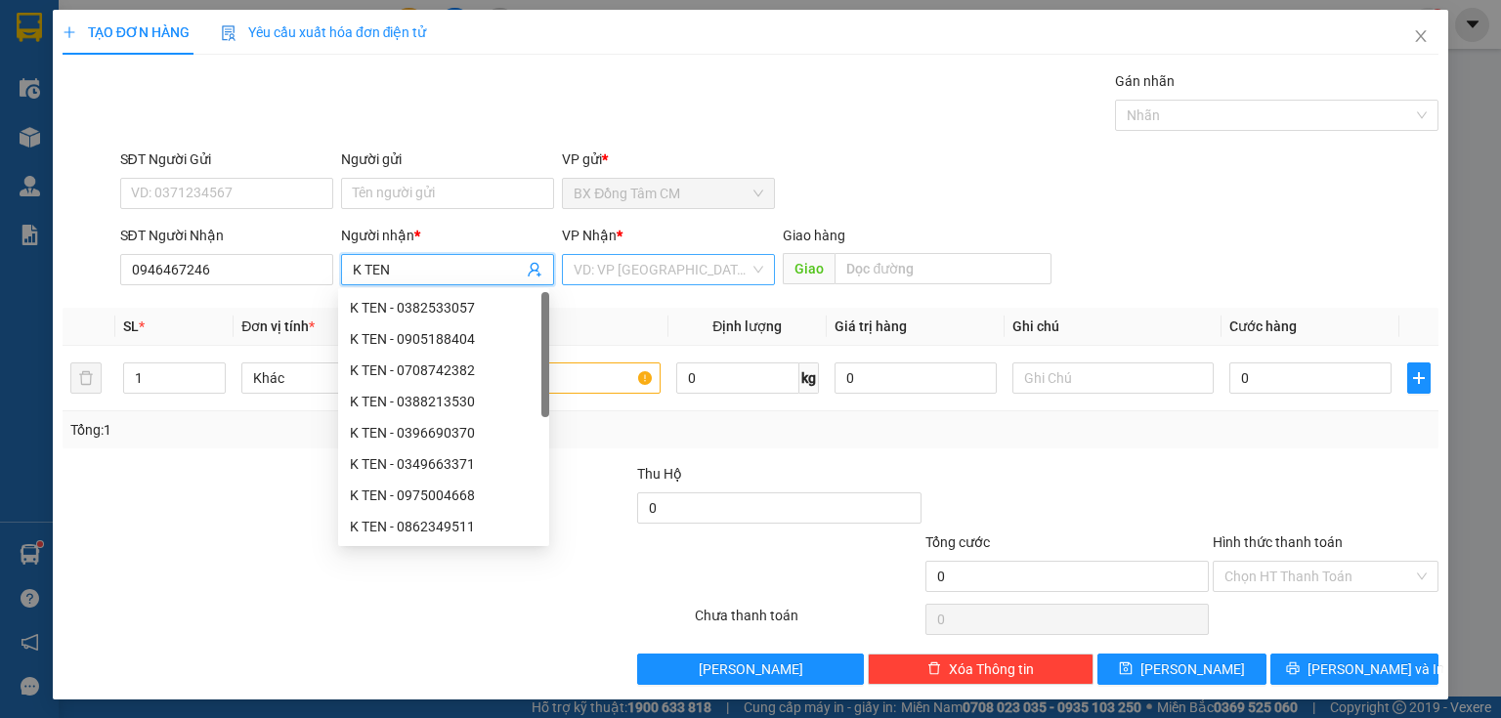
type input "K TEN"
click at [611, 262] on div "VP Nhận * VD: VP [GEOGRAPHIC_DATA]" at bounding box center [668, 259] width 213 height 68
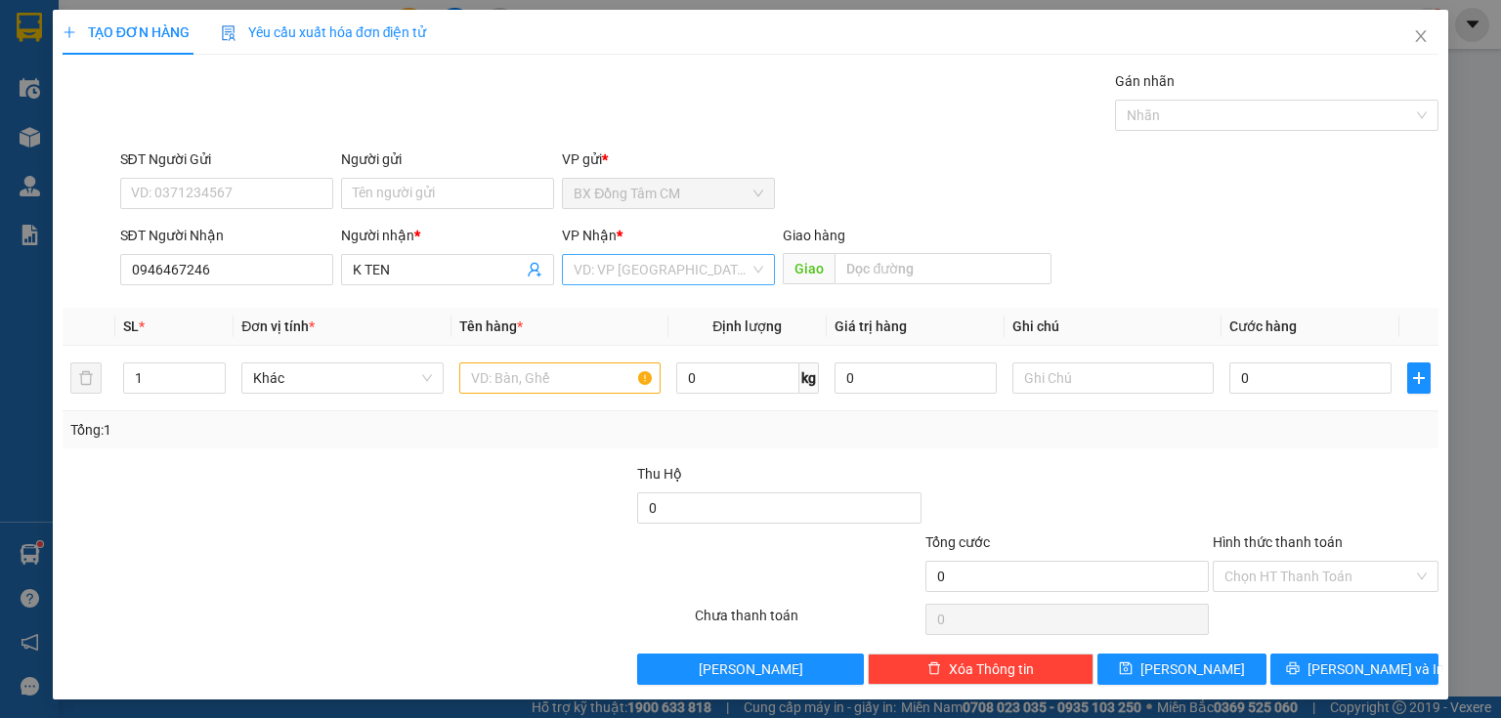
click at [612, 264] on input "search" at bounding box center [662, 269] width 176 height 29
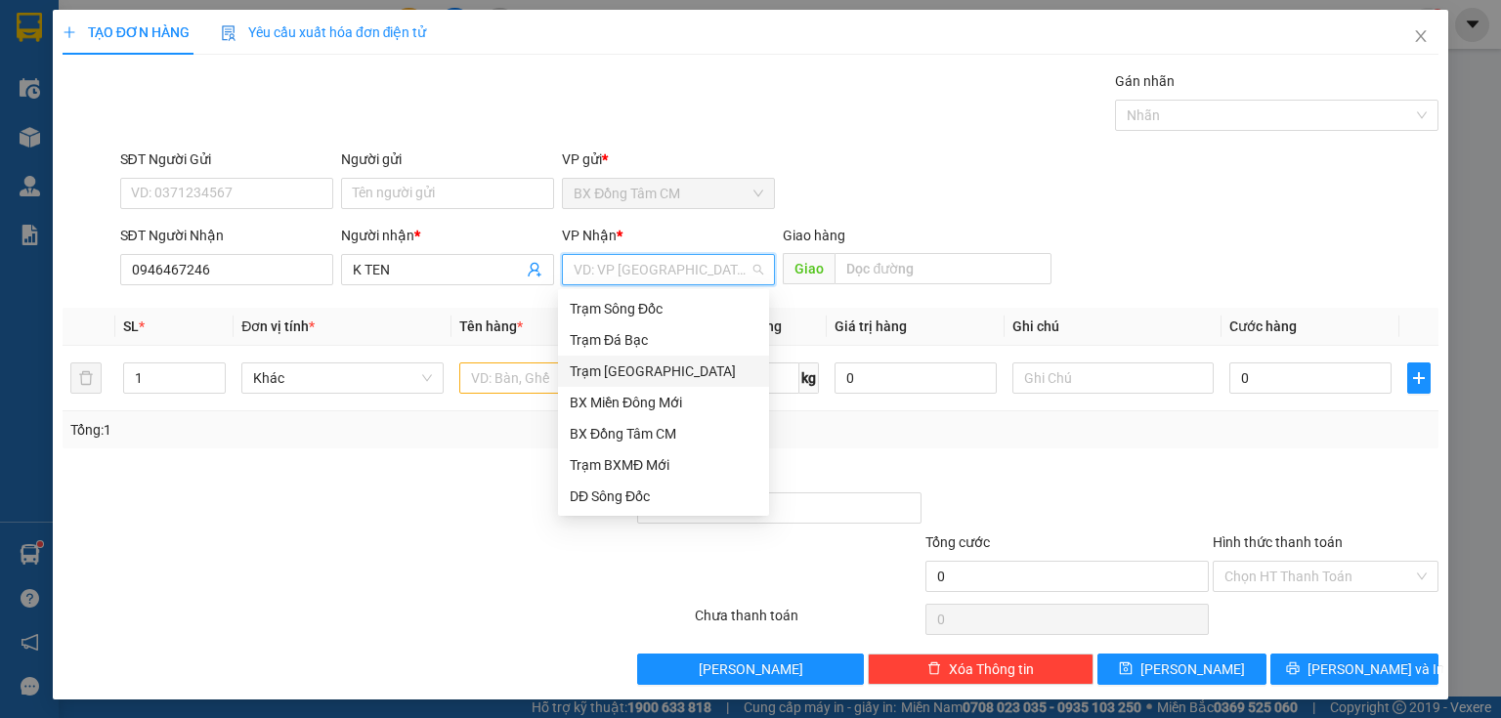
click at [637, 364] on div "Trạm [GEOGRAPHIC_DATA]" at bounding box center [664, 371] width 188 height 21
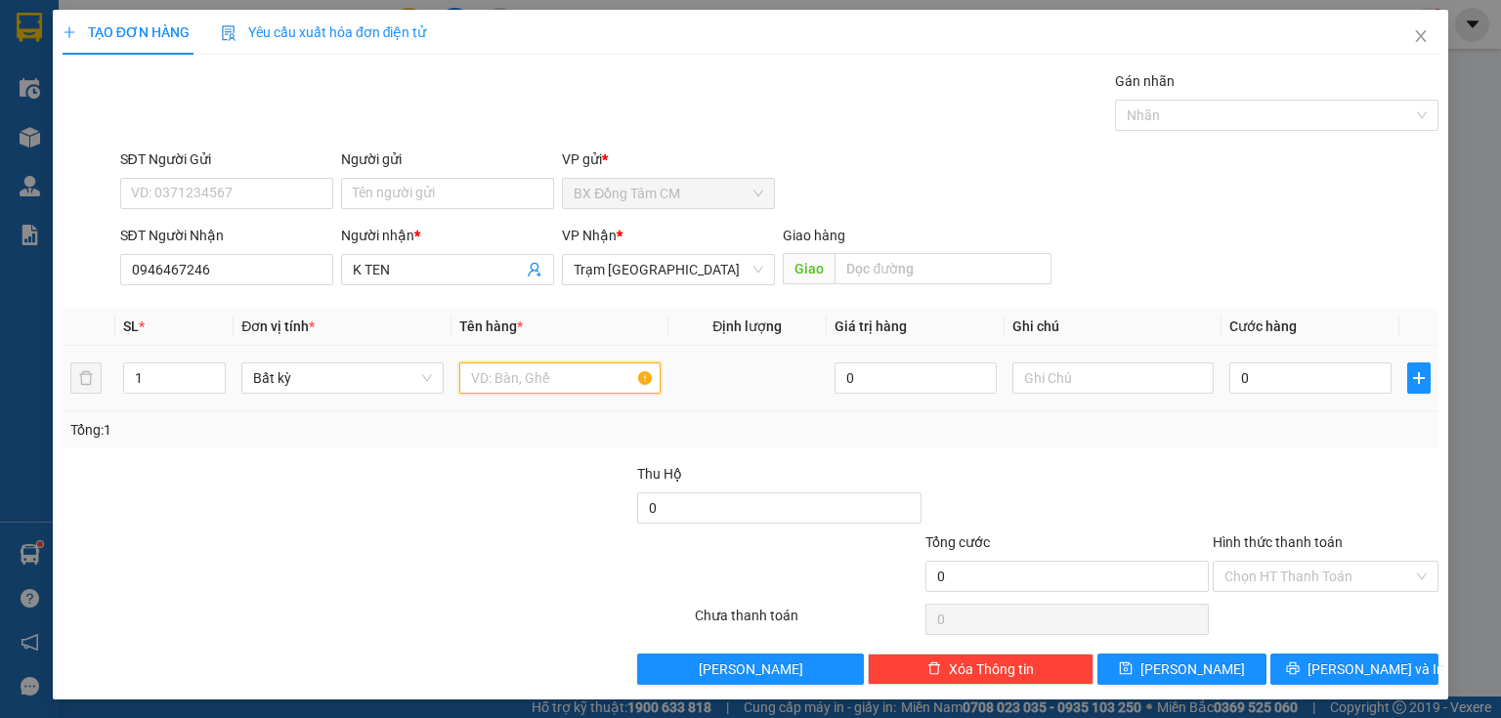
click at [555, 376] on input "text" at bounding box center [559, 377] width 201 height 31
type input "1 XE KHÁCH ĐI"
click at [1317, 399] on td "0" at bounding box center [1310, 378] width 178 height 65
click at [1318, 369] on input "0" at bounding box center [1310, 377] width 162 height 31
type input "4"
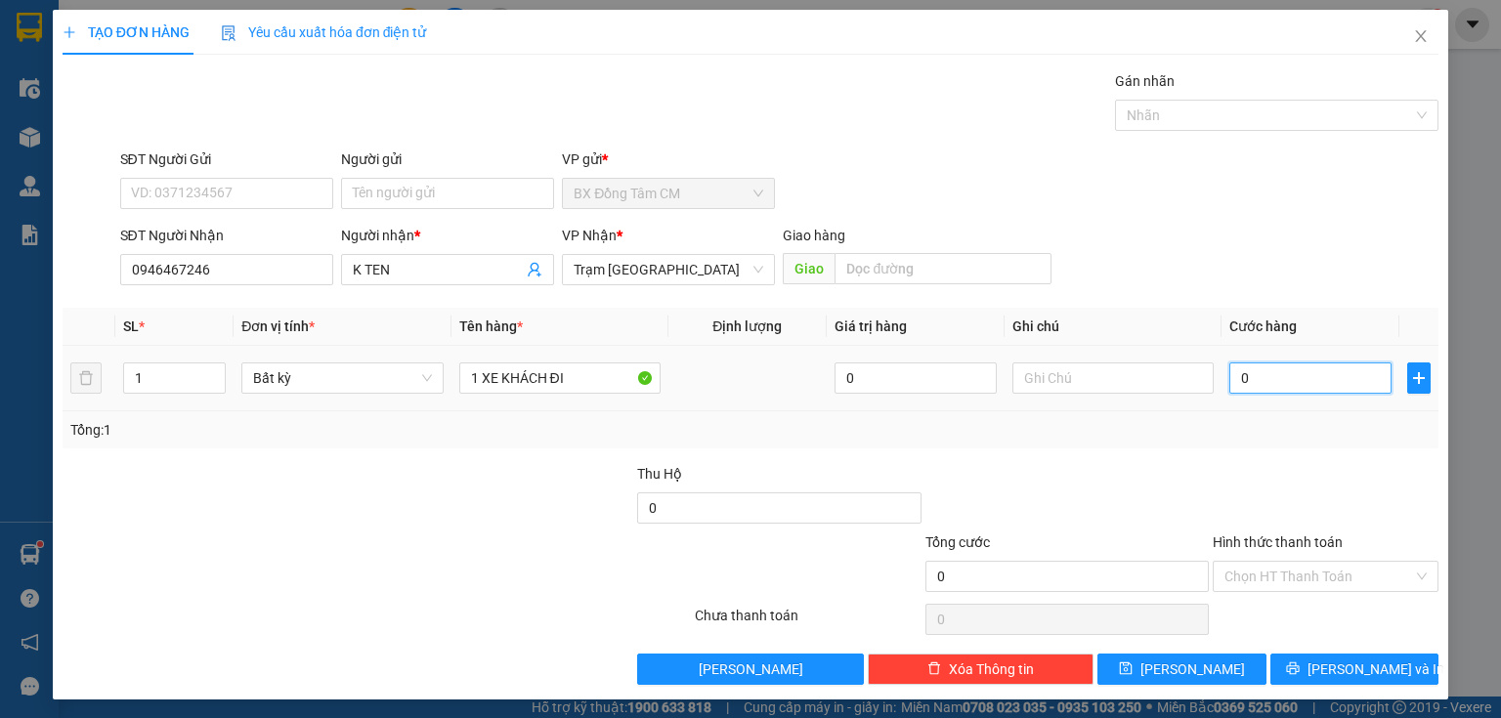
type input "4"
type input "40"
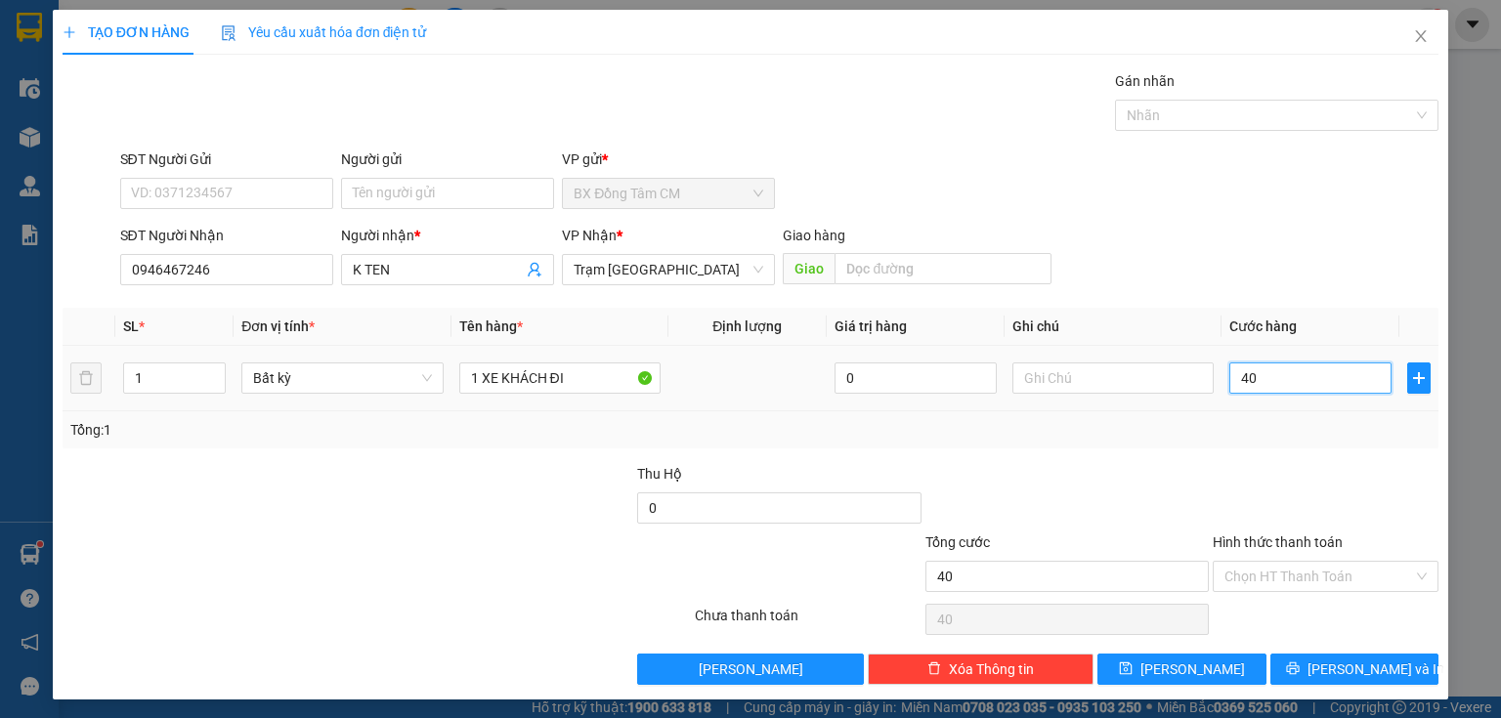
type input "400"
type input "4.000"
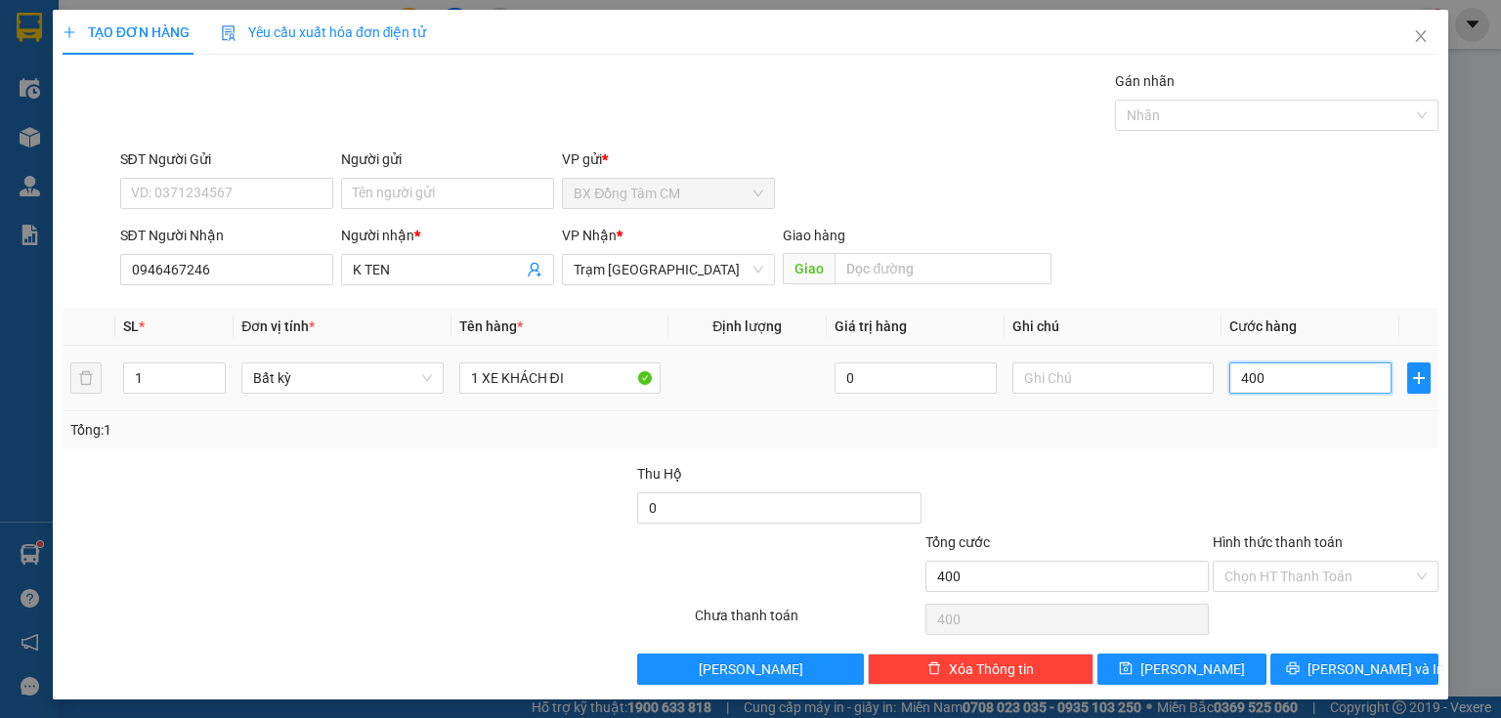
type input "4.000"
type input "40.000"
type input "400.000"
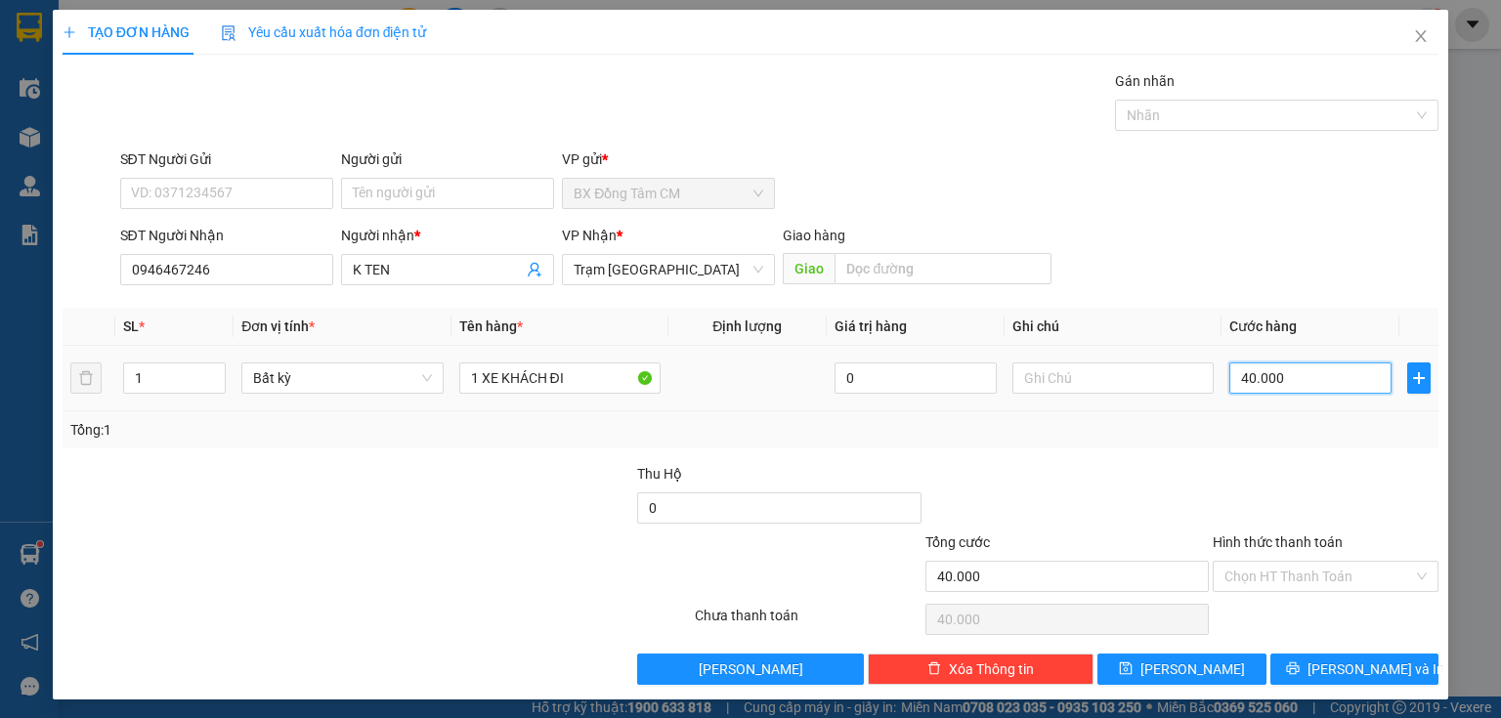
type input "400.000"
click at [1310, 586] on input "Hình thức thanh toán" at bounding box center [1318, 576] width 189 height 29
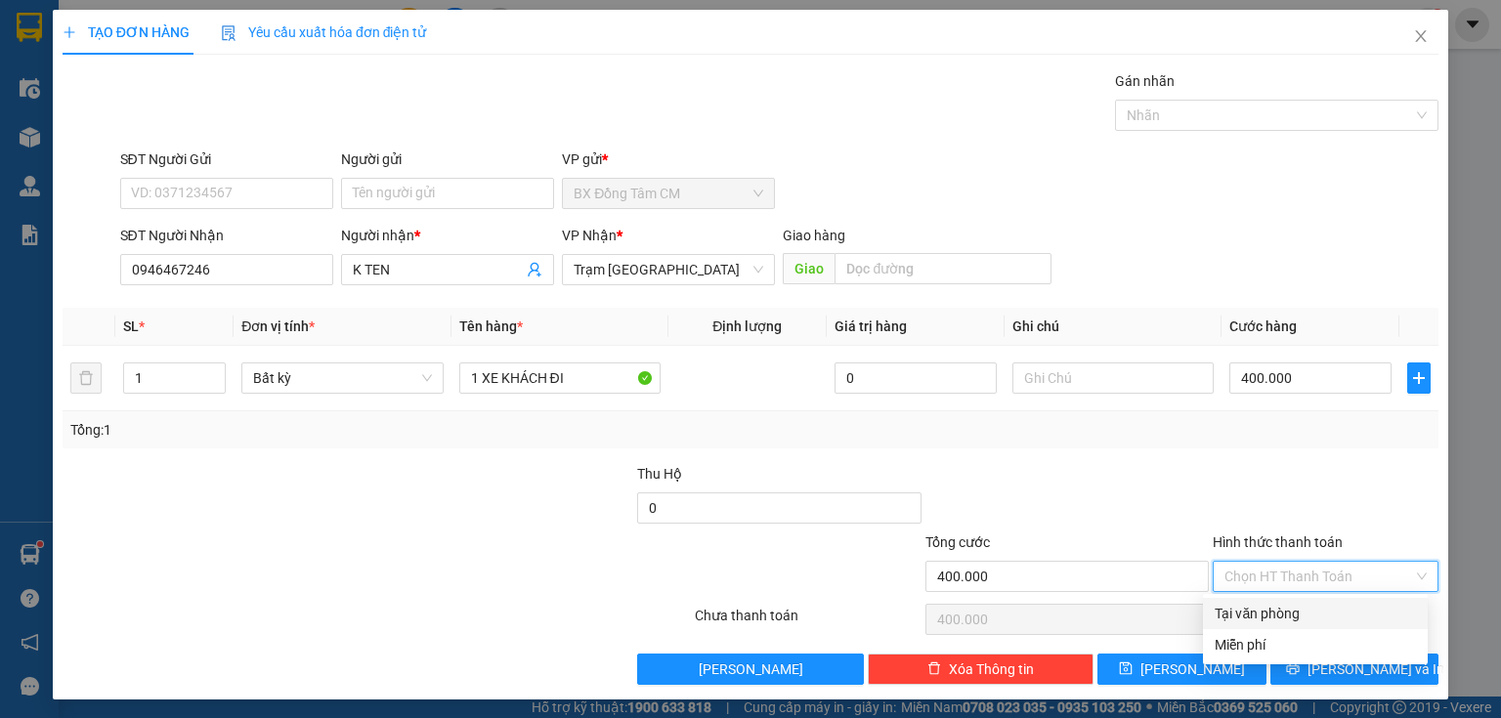
click at [1287, 613] on div "Tại văn phòng" at bounding box center [1314, 613] width 201 height 21
type input "0"
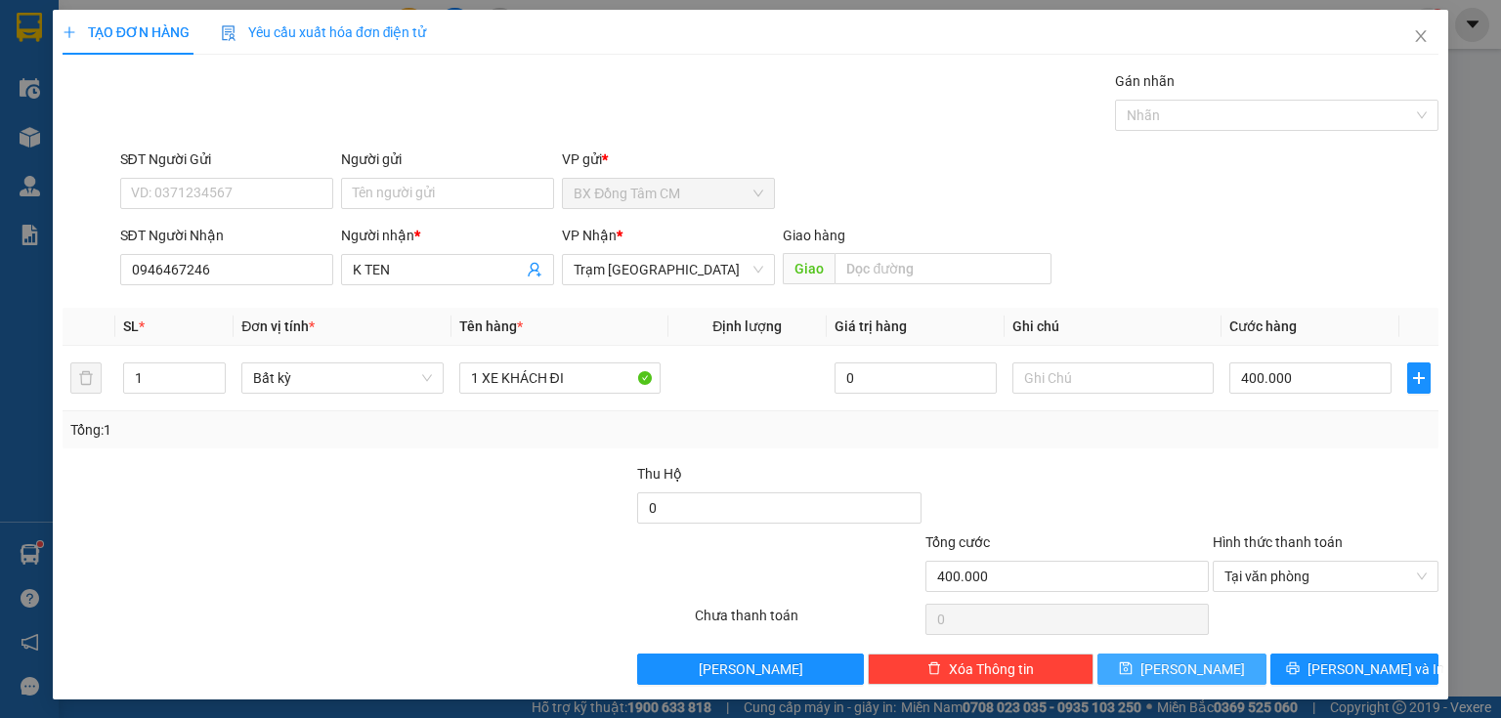
click at [1179, 668] on span "[PERSON_NAME]" at bounding box center [1192, 669] width 105 height 21
type input "0"
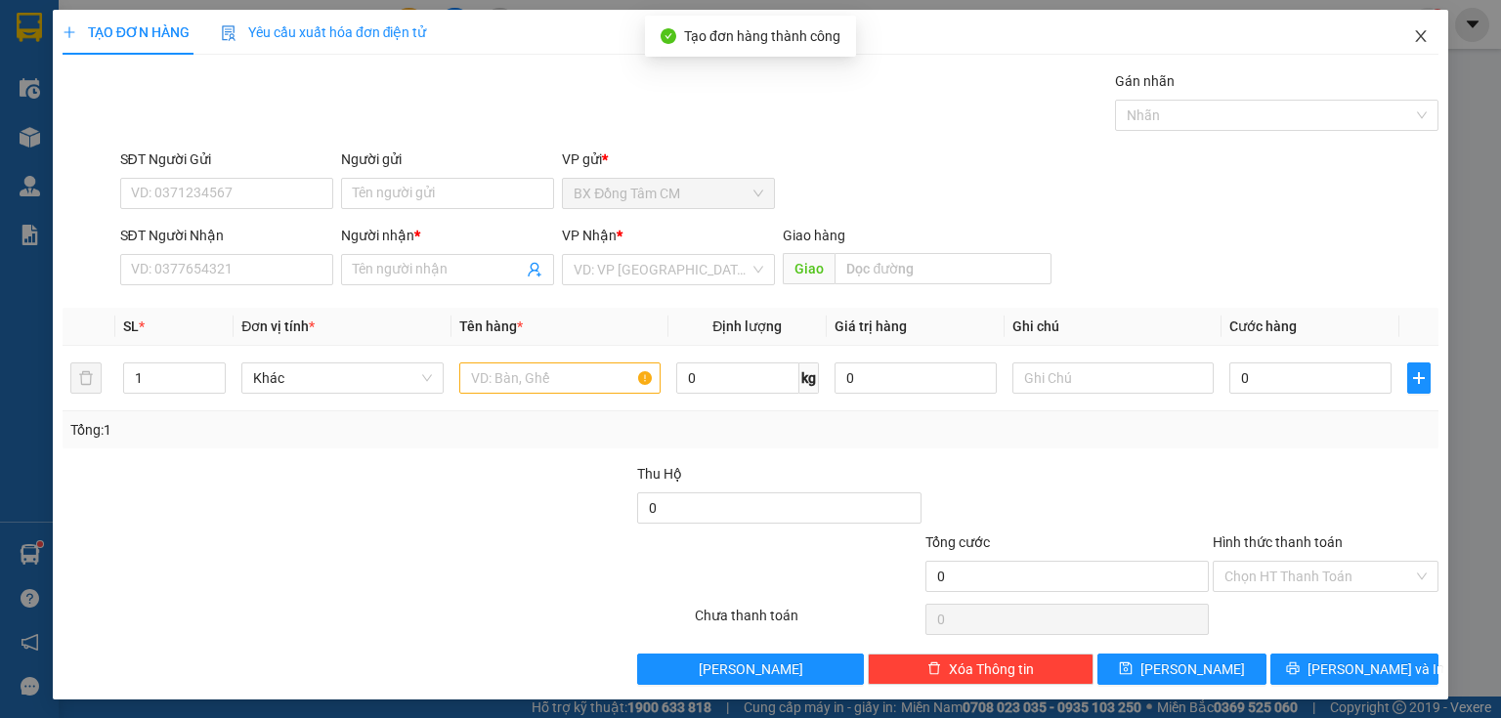
click at [1413, 31] on icon "close" at bounding box center [1421, 36] width 16 height 16
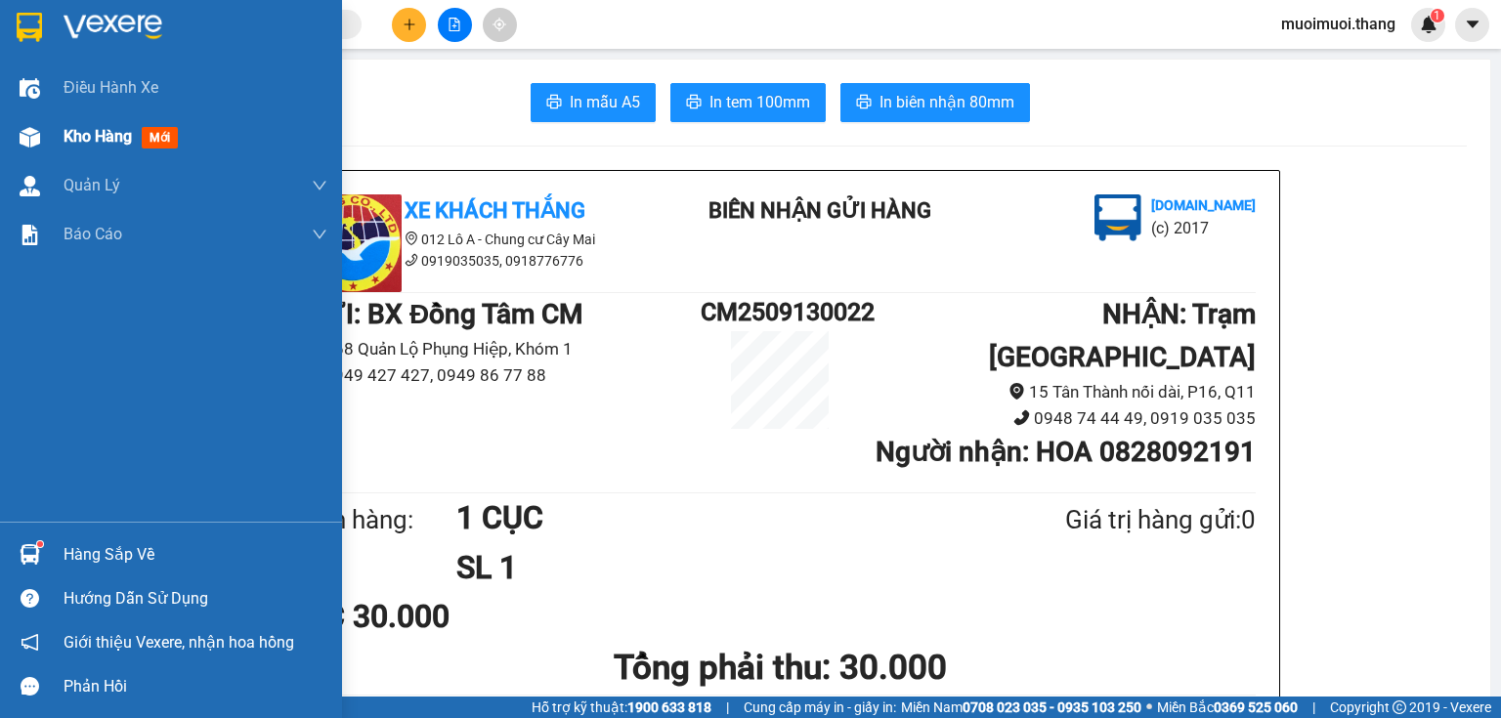
click at [19, 145] on div at bounding box center [30, 137] width 34 height 34
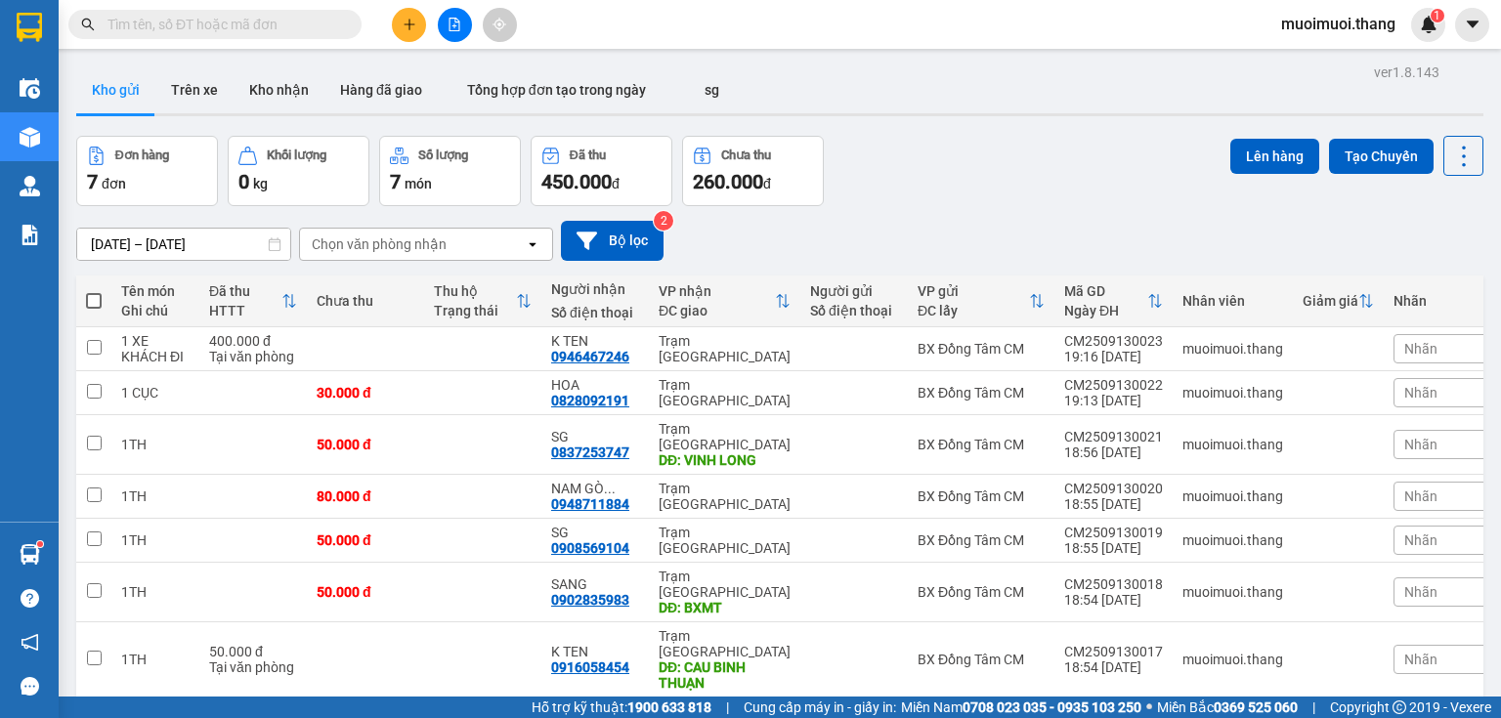
click at [406, 24] on icon "plus" at bounding box center [410, 25] width 14 height 14
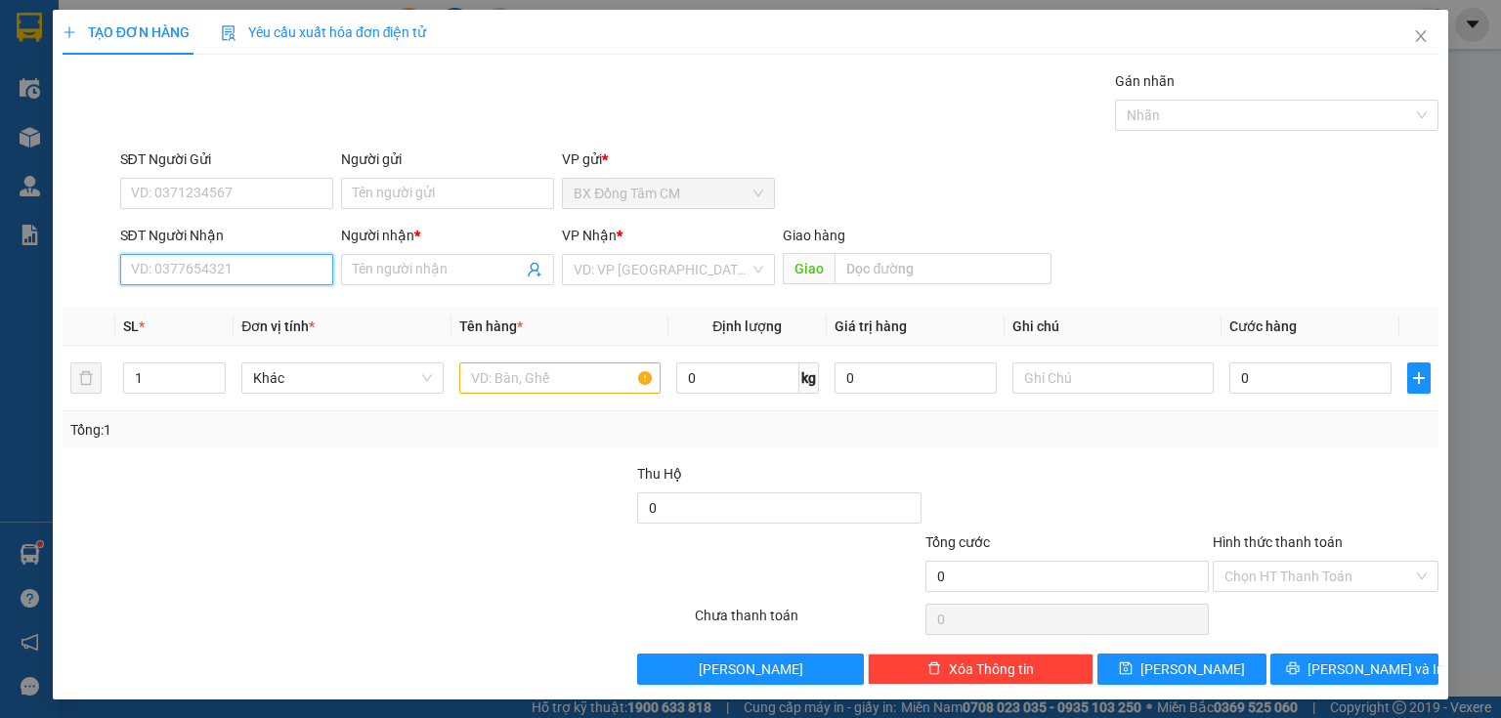
click at [262, 259] on input "SĐT Người Nhận" at bounding box center [226, 269] width 213 height 31
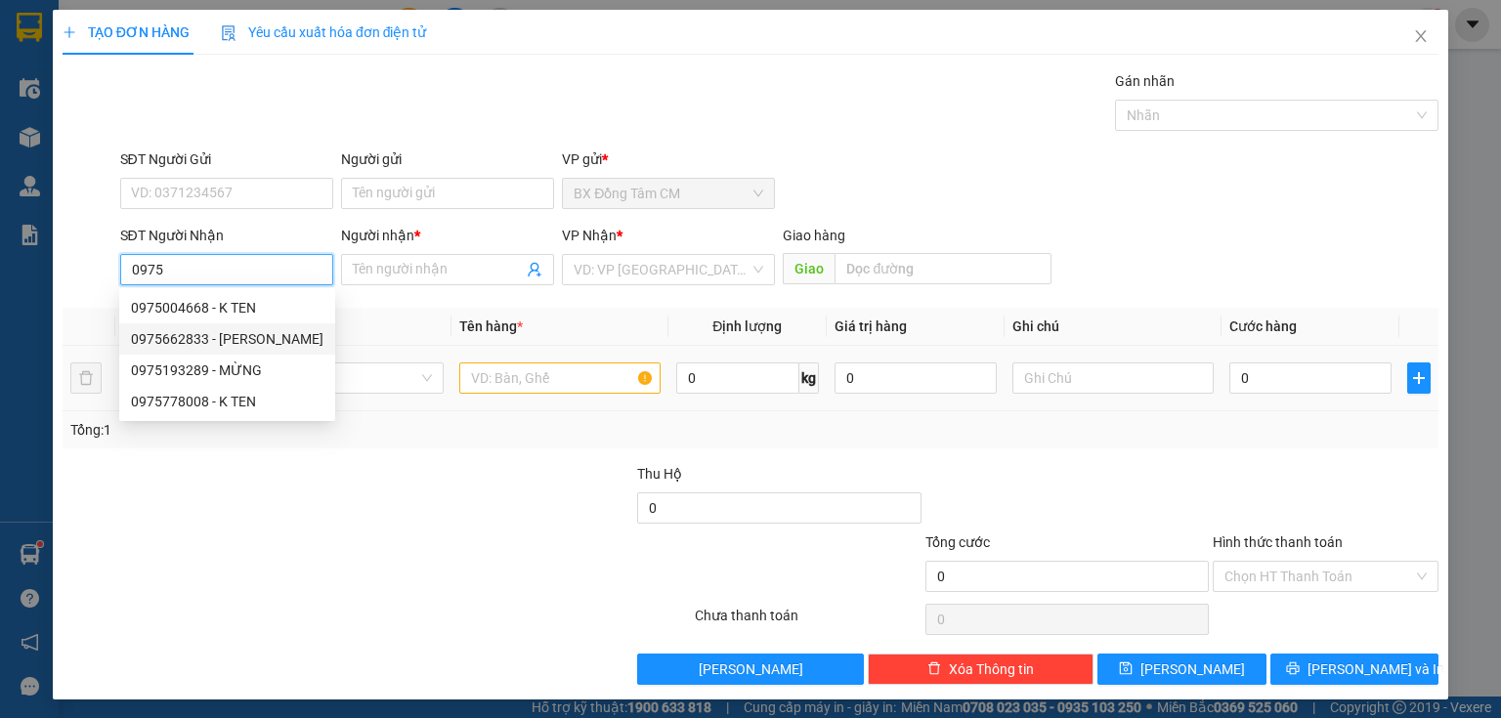
drag, startPoint x: 243, startPoint y: 336, endPoint x: 676, endPoint y: 380, distance: 435.0
click at [249, 336] on div "0975662833 - [PERSON_NAME]" at bounding box center [227, 338] width 192 height 21
type input "0975662833"
type input "KHÁNH"
type input "AN LAC"
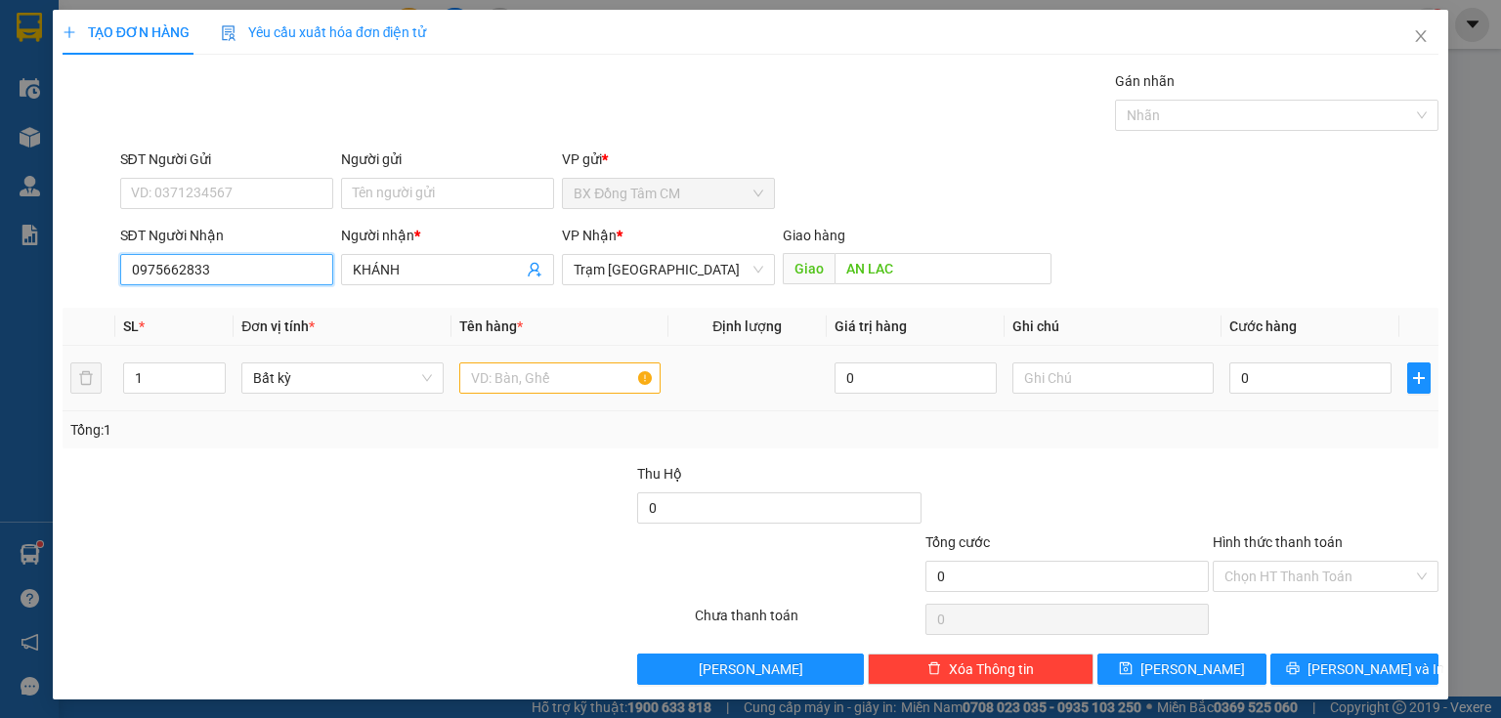
type input "0975662833"
click at [582, 391] on input "text" at bounding box center [559, 377] width 201 height 31
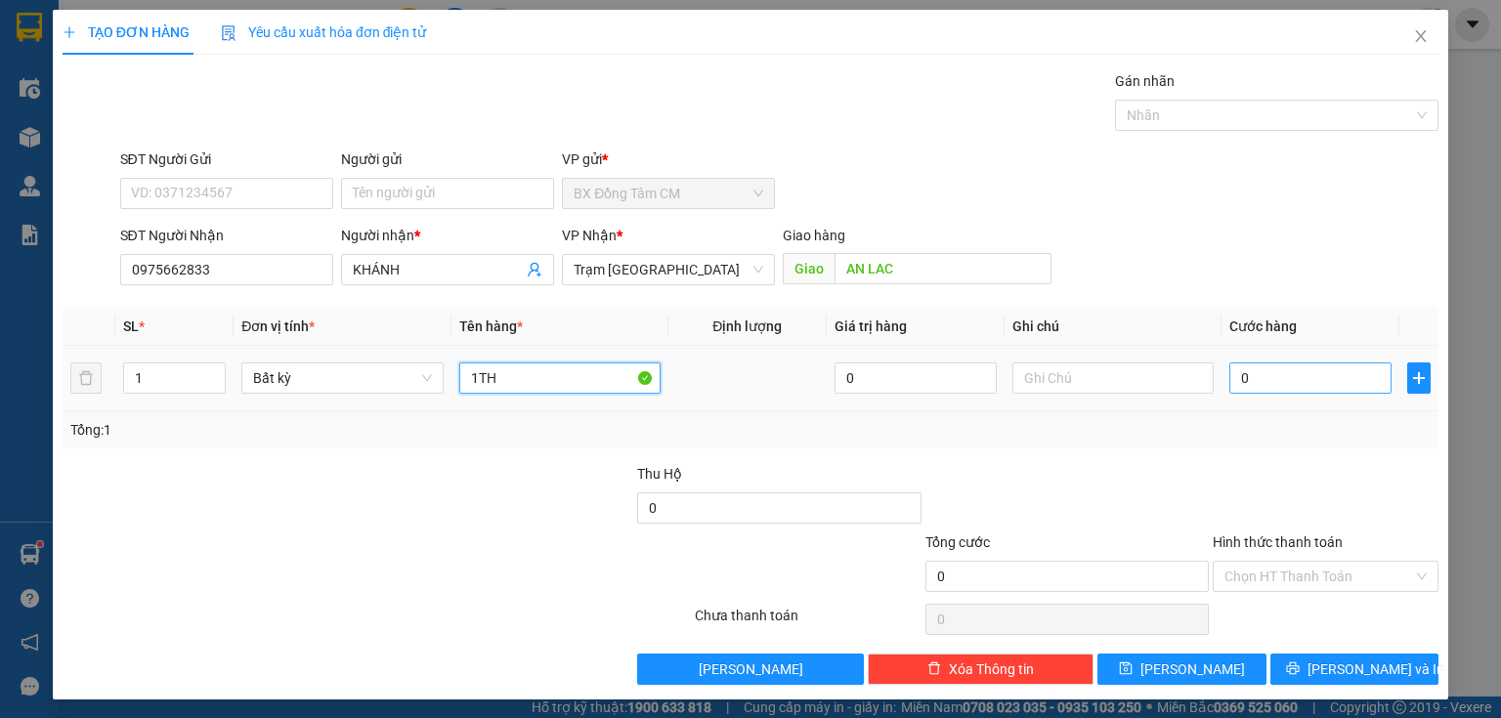
type input "1TH"
click at [1246, 384] on input "0" at bounding box center [1310, 377] width 162 height 31
type input "5"
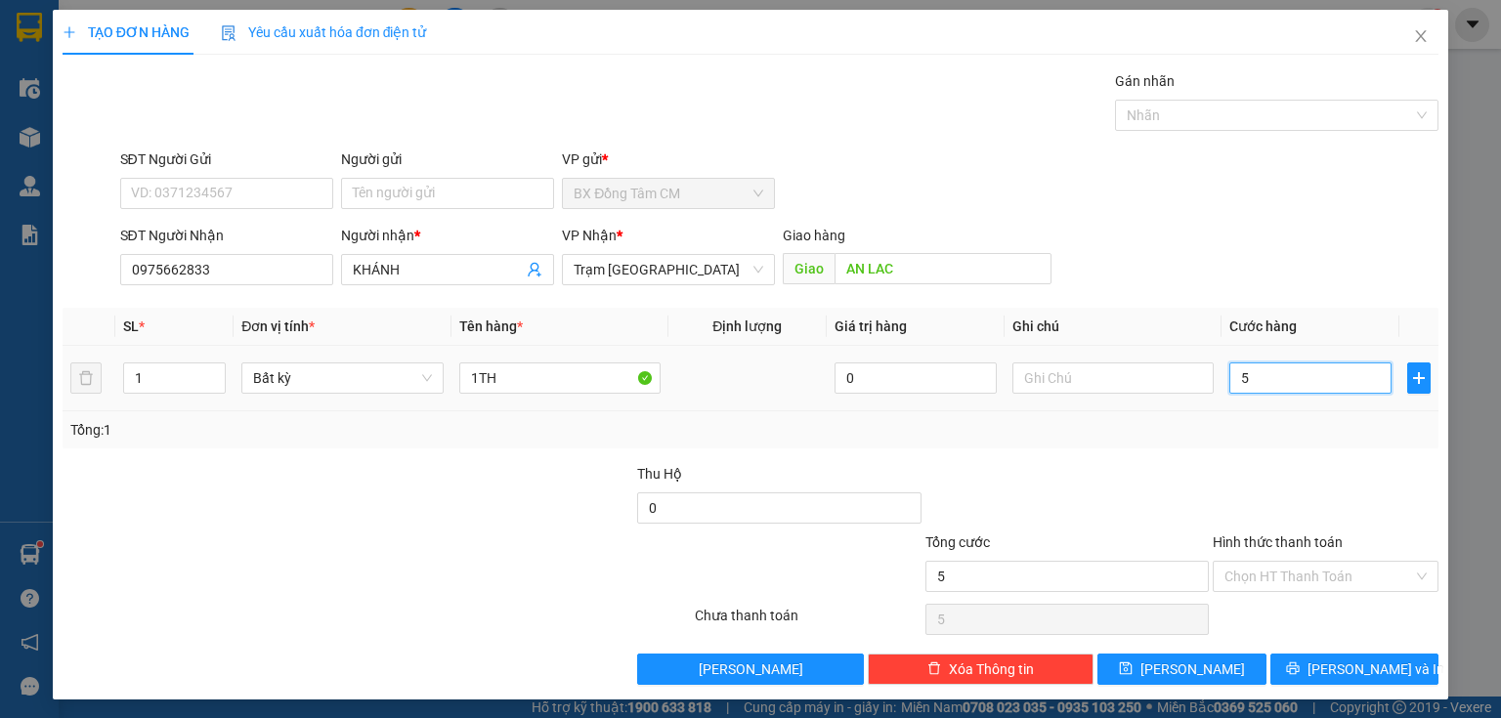
type input "50"
type input "500"
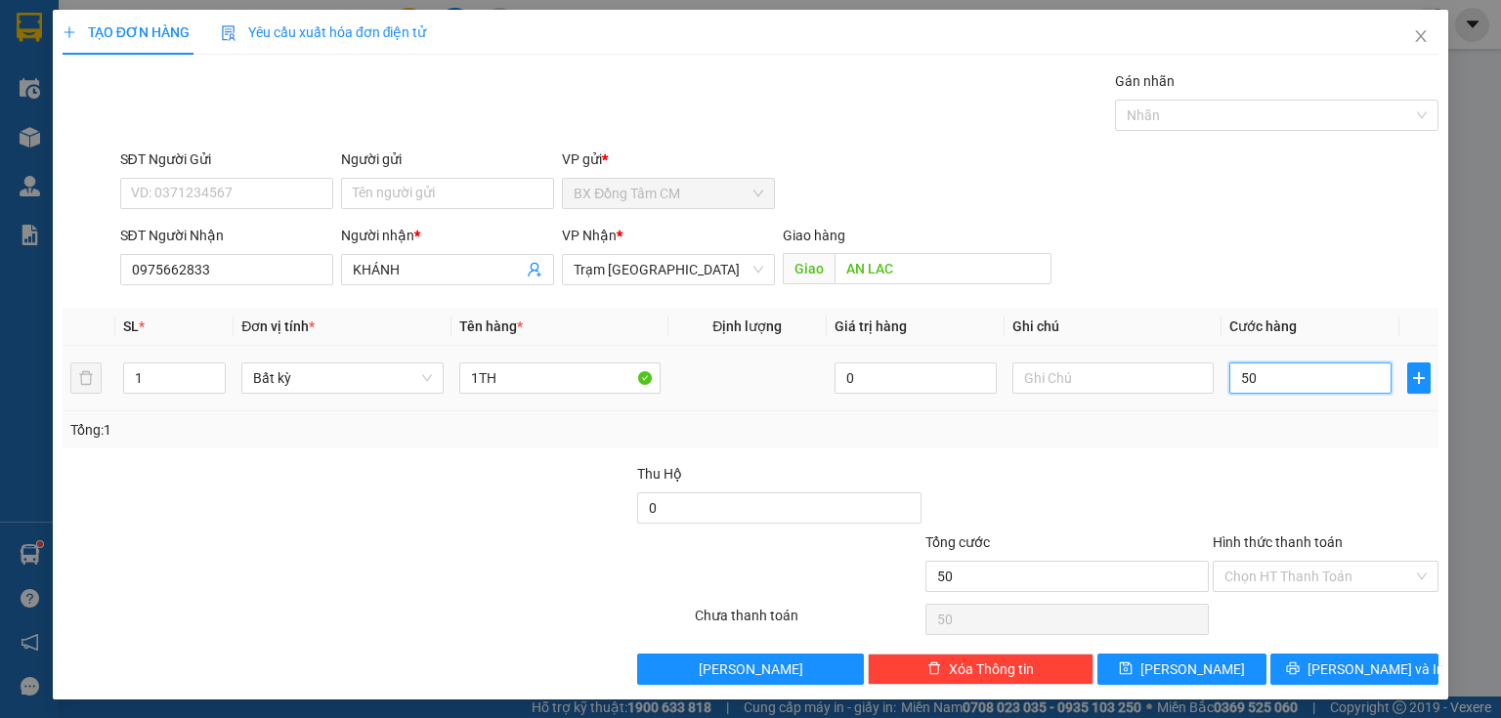
type input "500"
type input "5.000"
type input "50.000"
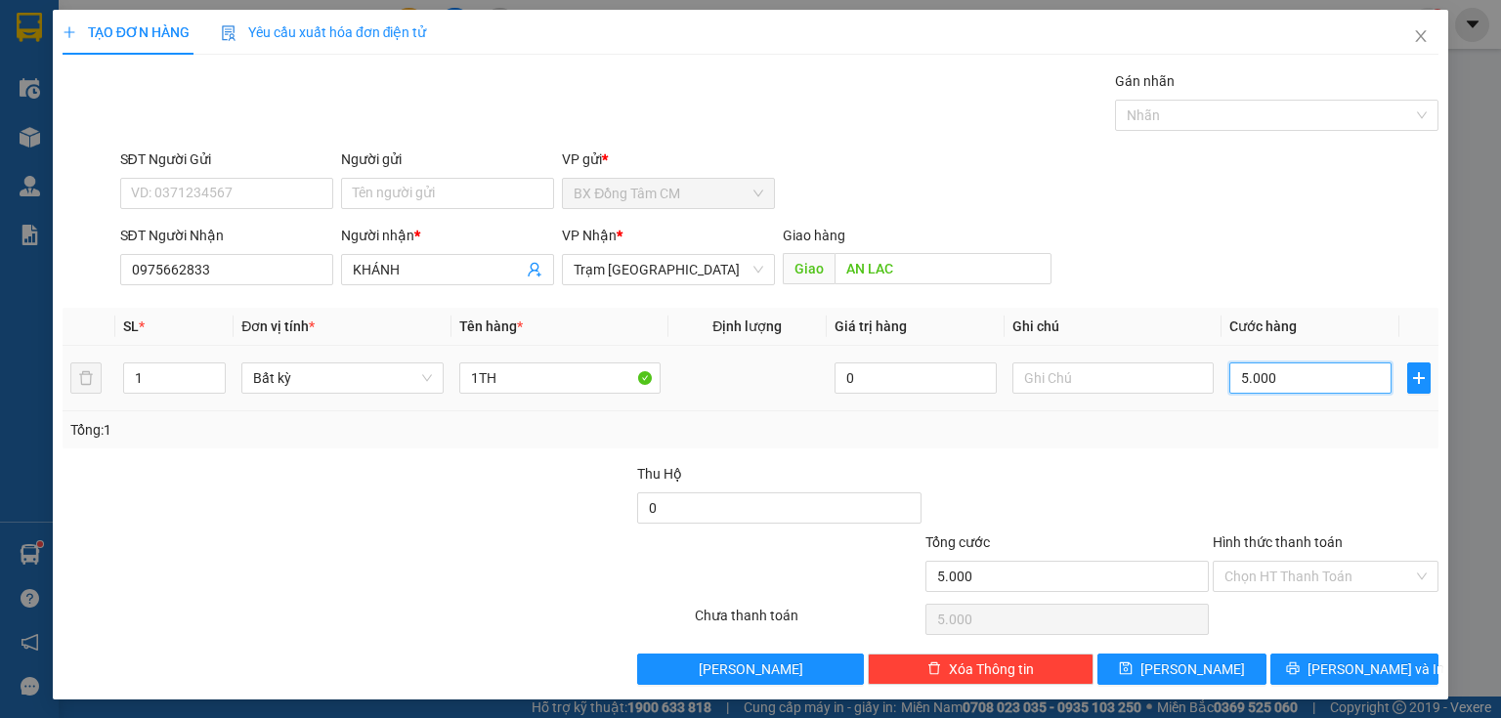
type input "50.000"
click at [1286, 579] on input "Hình thức thanh toán" at bounding box center [1318, 576] width 189 height 29
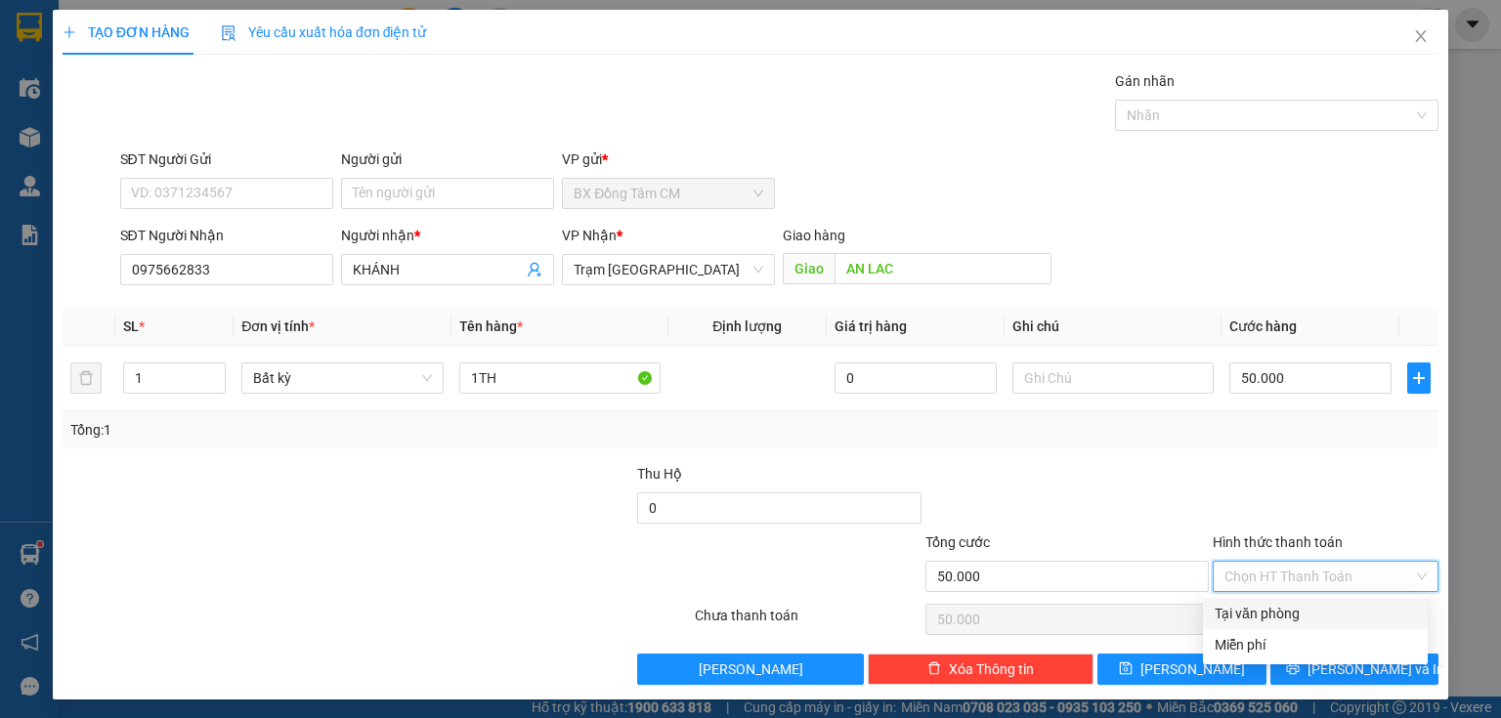
click at [1286, 619] on div "Tại văn phòng" at bounding box center [1314, 613] width 201 height 21
type input "0"
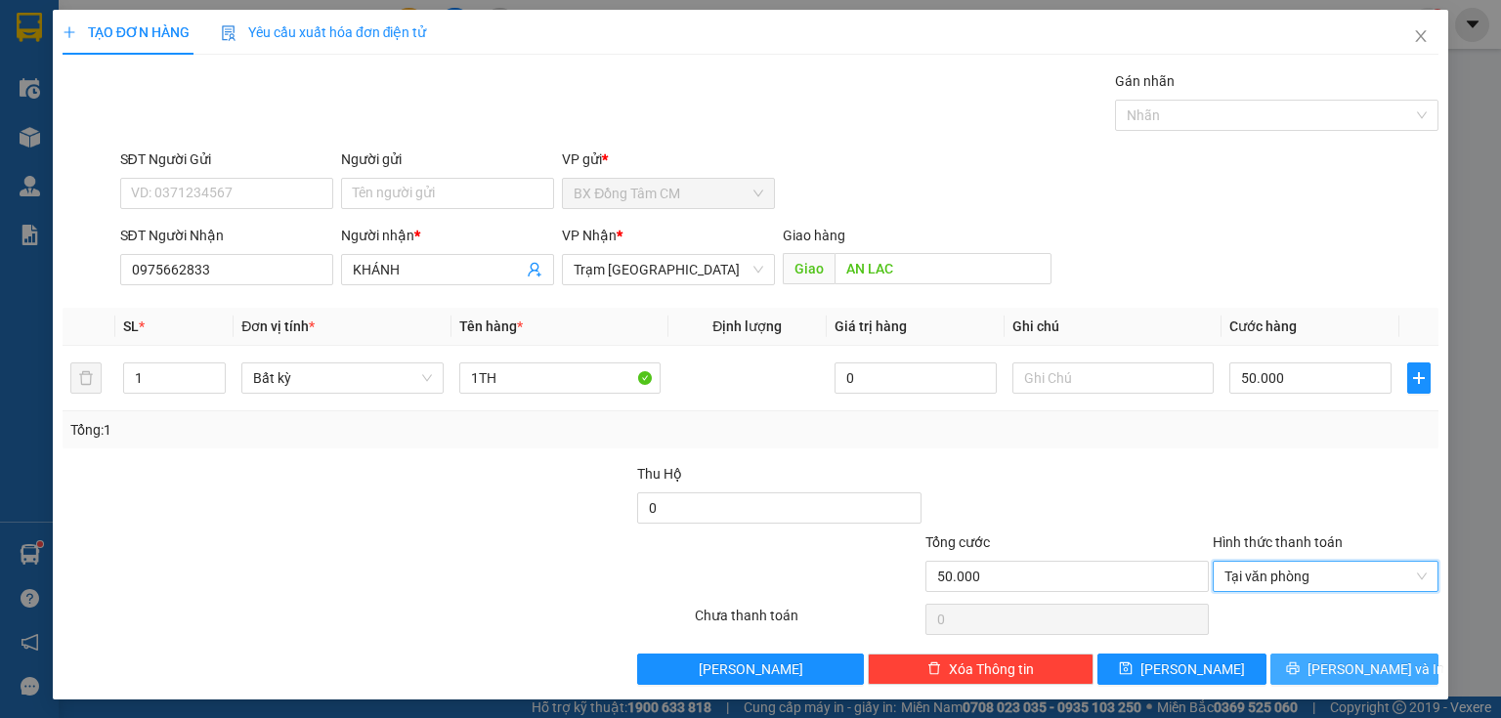
drag, startPoint x: 1321, startPoint y: 662, endPoint x: 1258, endPoint y: 630, distance: 70.4
click at [1320, 661] on button "[PERSON_NAME] và In" at bounding box center [1354, 669] width 169 height 31
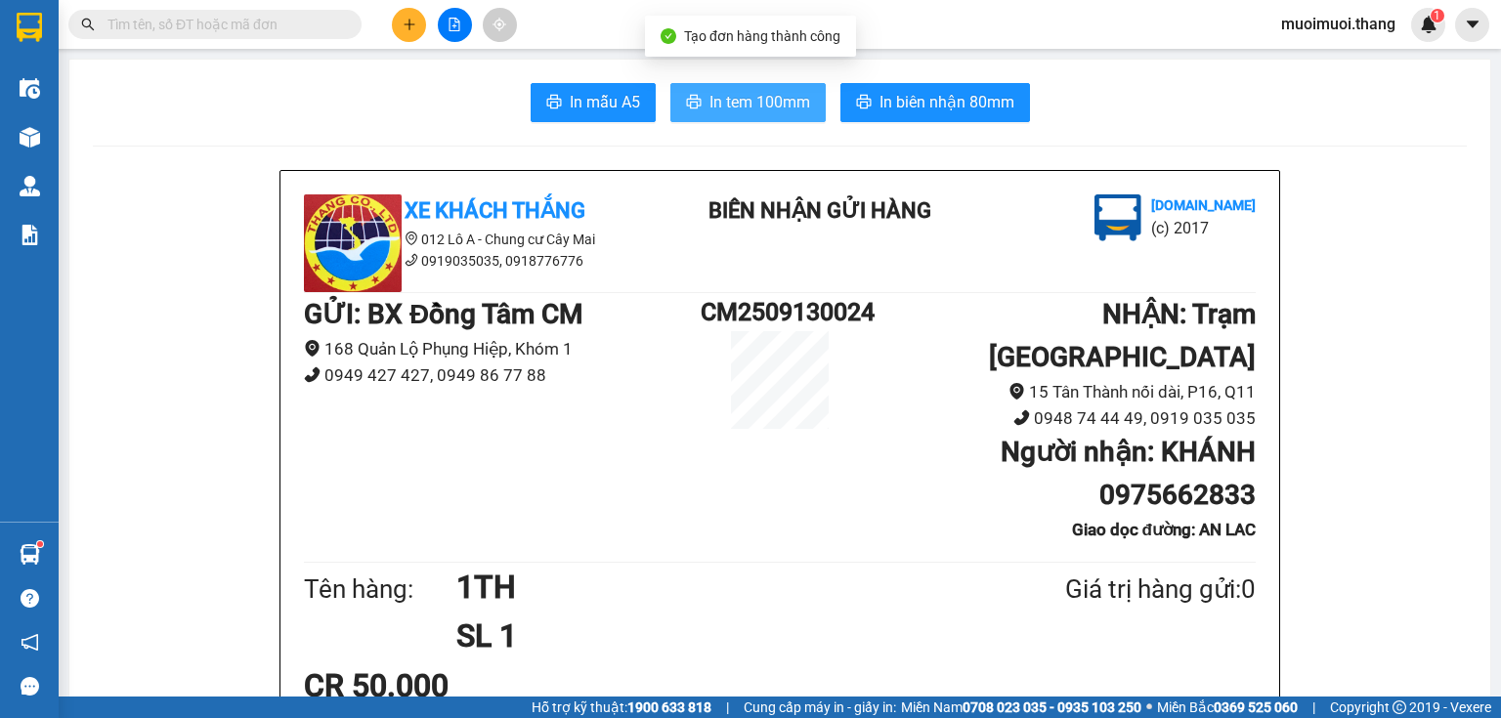
click at [760, 92] on span "In tem 100mm" at bounding box center [759, 102] width 101 height 24
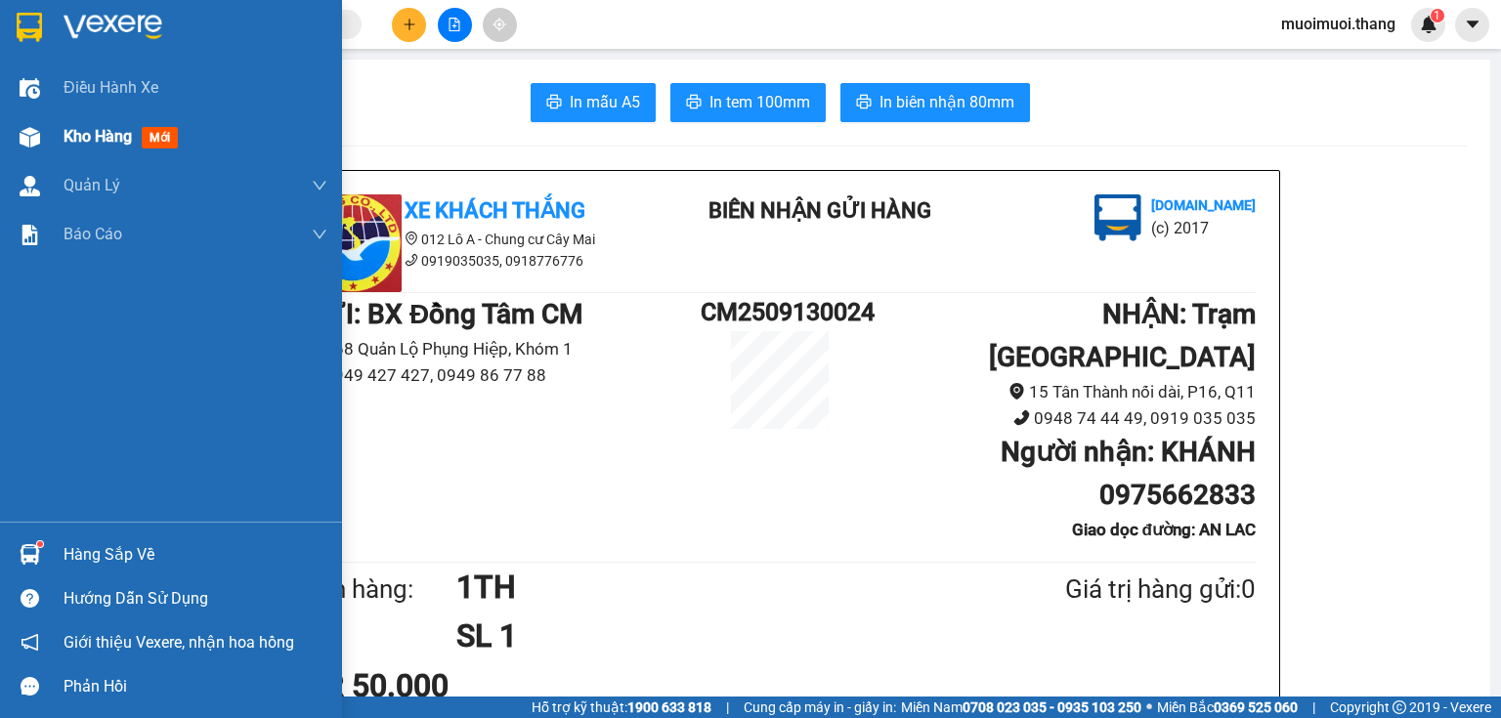
click at [72, 113] on div "Kho hàng mới" at bounding box center [196, 136] width 264 height 49
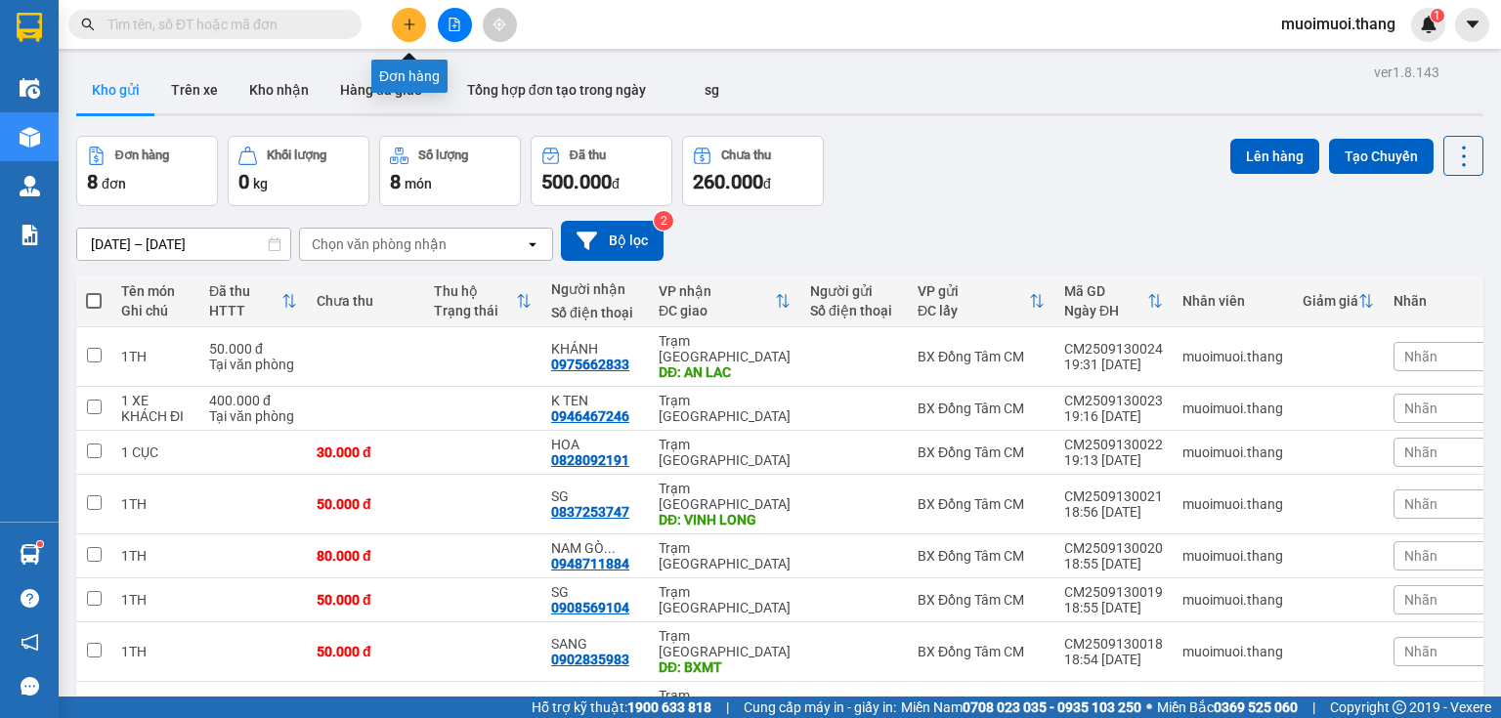
click at [422, 22] on button at bounding box center [409, 25] width 34 height 34
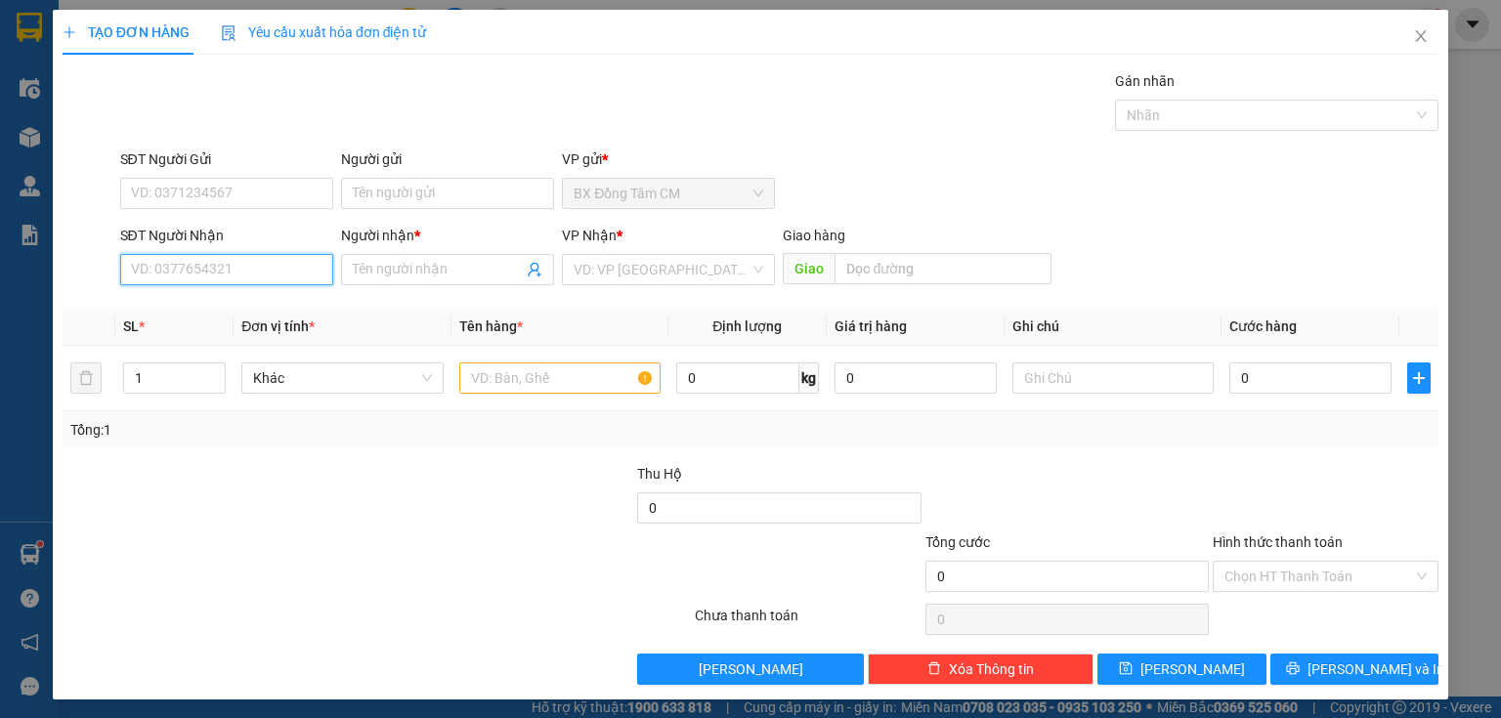
click at [232, 269] on input "SĐT Người Nhận" at bounding box center [226, 269] width 213 height 31
type input "0911525242"
drag, startPoint x: 249, startPoint y: 311, endPoint x: 577, endPoint y: 316, distance: 328.3
click at [251, 311] on div "0911525242 - PHÚC" at bounding box center [225, 307] width 188 height 21
type input "PHÚC"
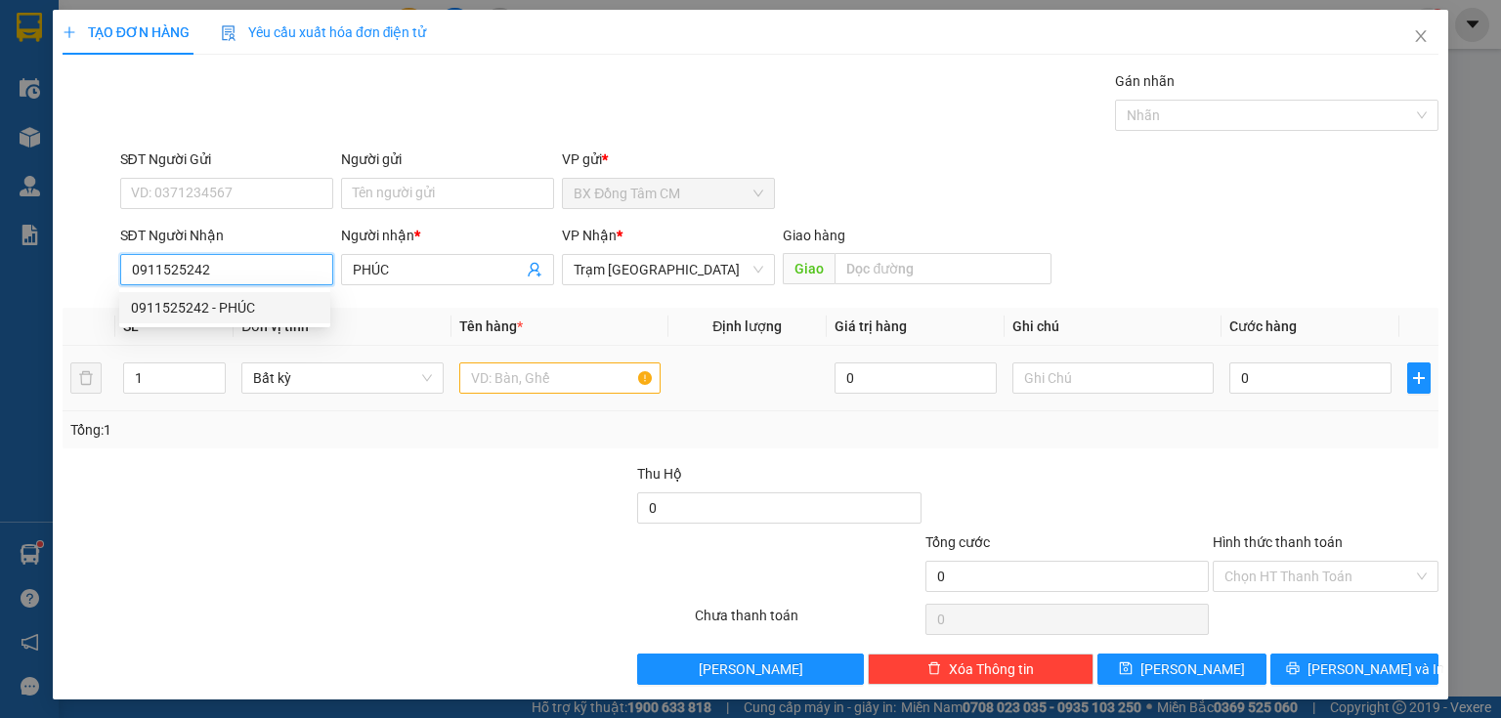
type input "0911525242"
click at [574, 360] on div at bounding box center [559, 378] width 201 height 39
click at [543, 374] on input "text" at bounding box center [559, 377] width 201 height 31
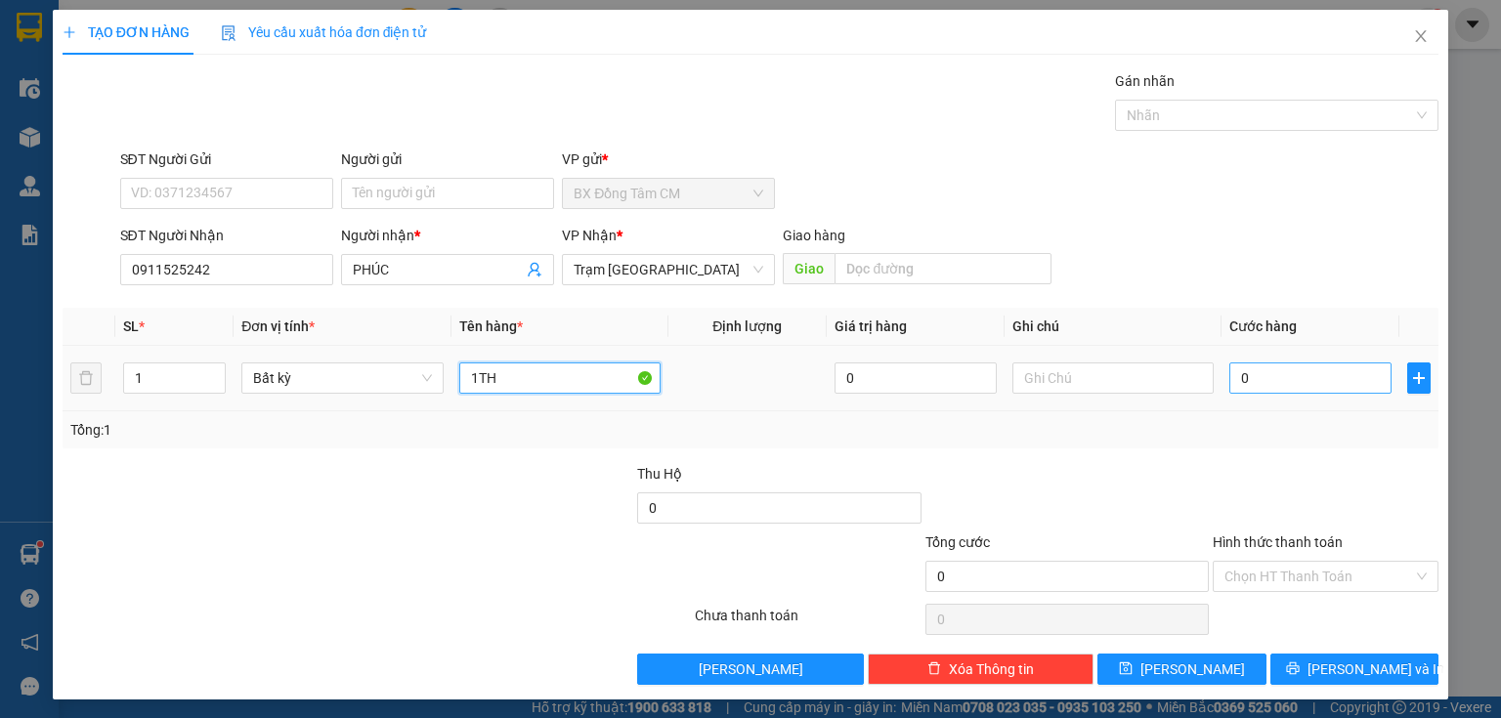
type input "1TH"
click at [1350, 369] on input "0" at bounding box center [1310, 377] width 162 height 31
type input "4"
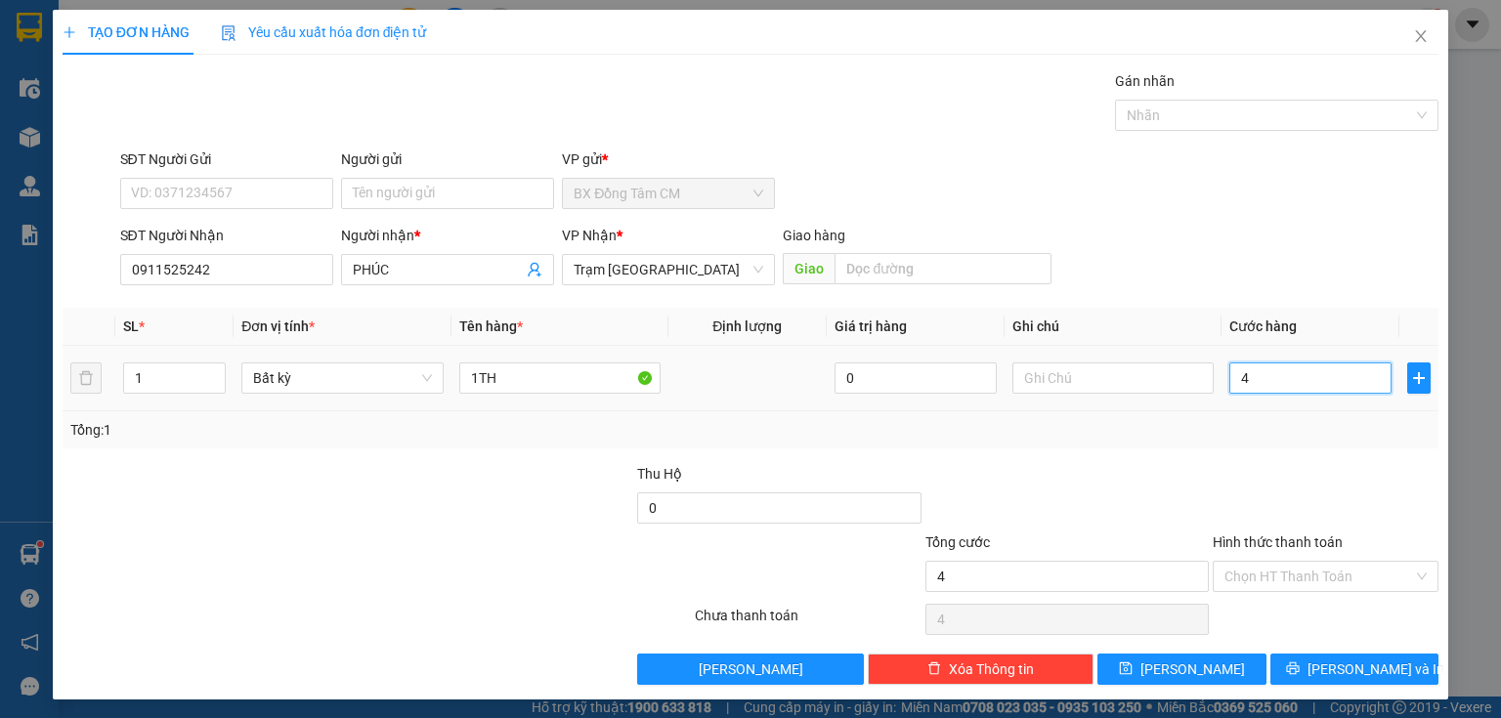
type input "40"
type input "400"
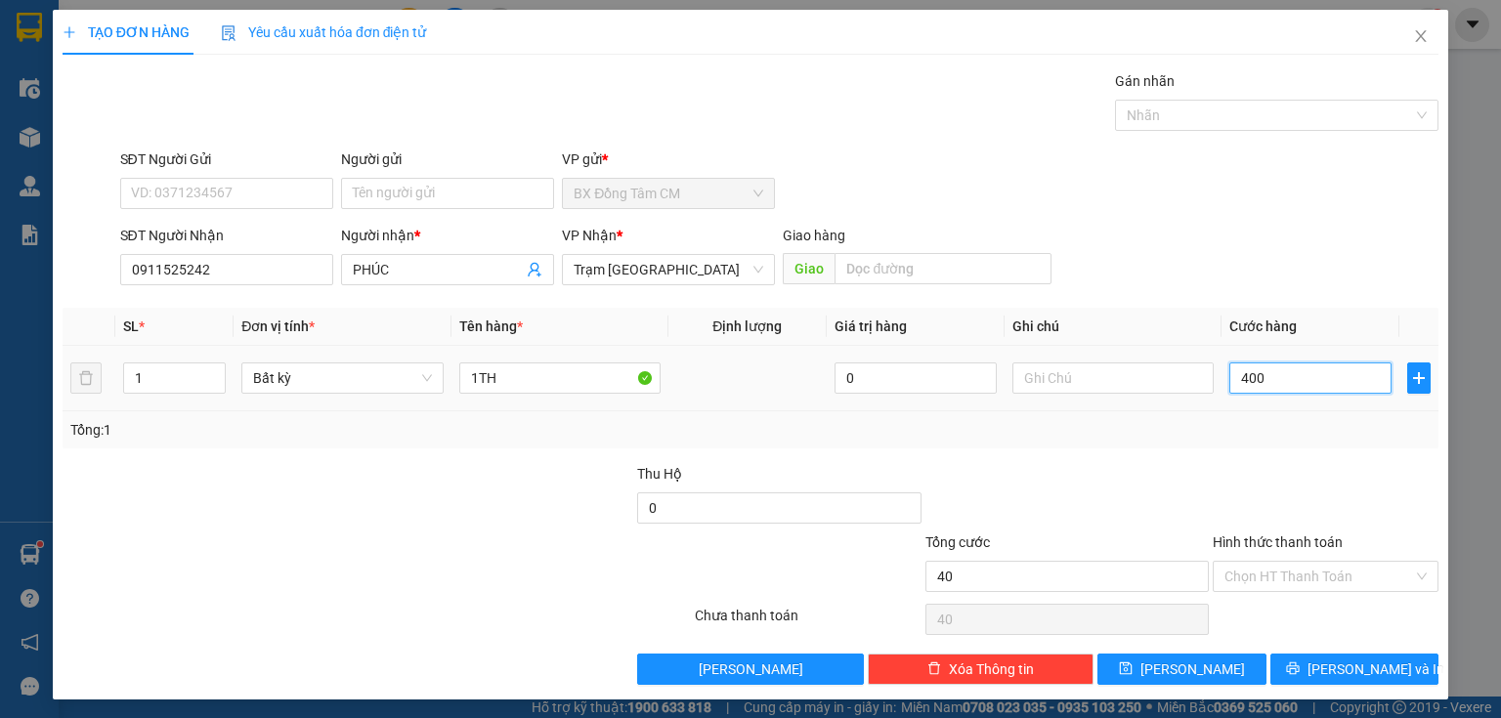
type input "400"
type input "4.000"
type input "40.000"
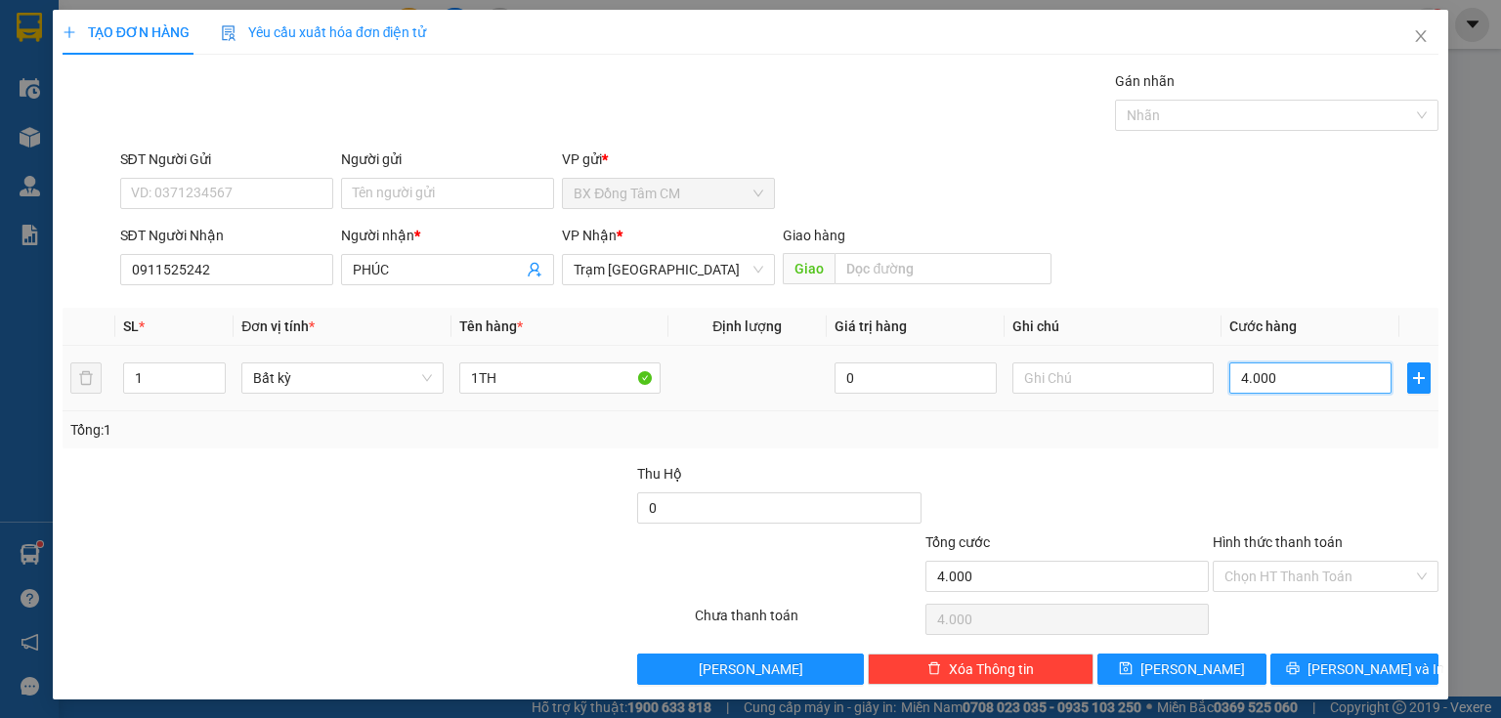
type input "40.000"
click at [1299, 676] on span "printer" at bounding box center [1293, 669] width 14 height 16
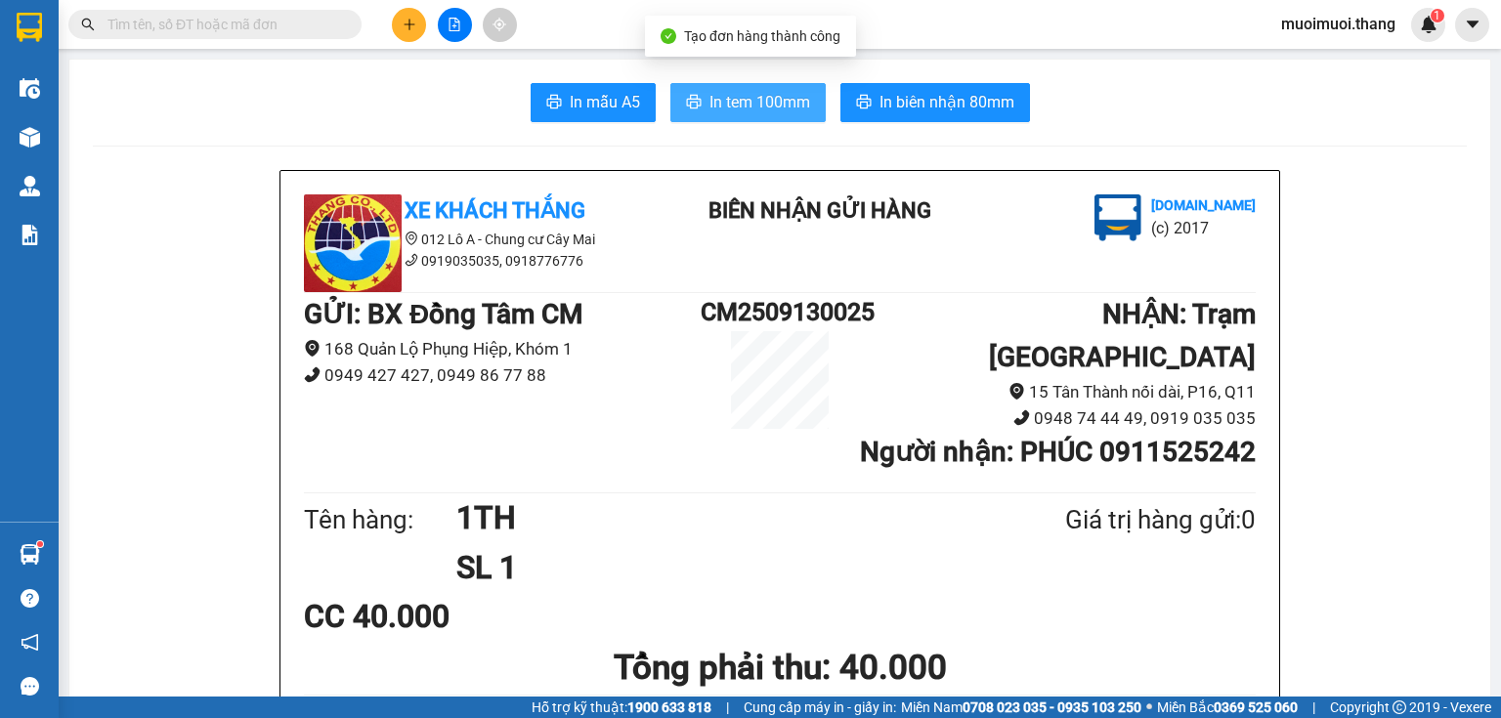
click at [767, 106] on span "In tem 100mm" at bounding box center [759, 102] width 101 height 24
click at [412, 18] on icon "plus" at bounding box center [410, 25] width 14 height 14
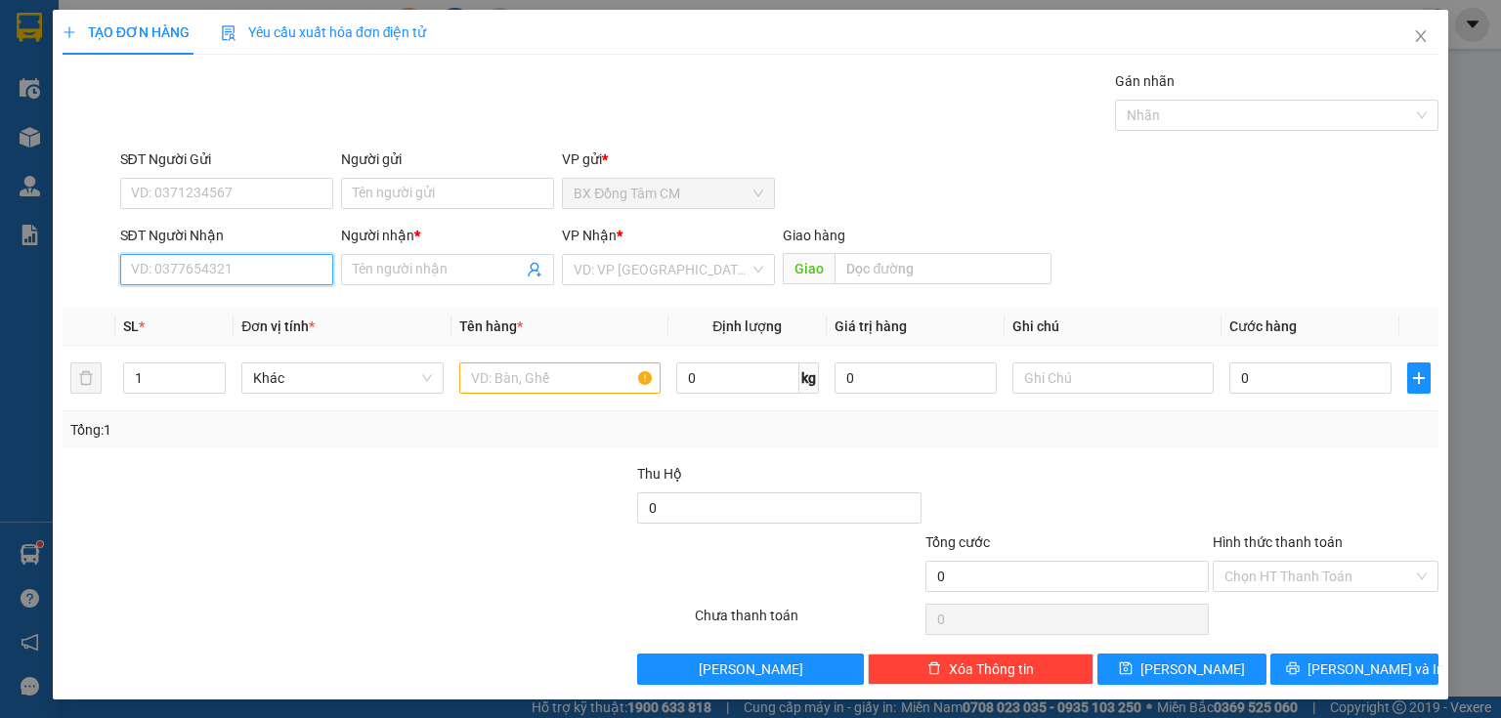
click at [238, 257] on input "SĐT Người Nhận" at bounding box center [226, 269] width 213 height 31
type input "0392975928"
drag, startPoint x: 157, startPoint y: 285, endPoint x: 158, endPoint y: 274, distance: 11.8
click at [157, 278] on div "SĐT Người Nhận 0392975928" at bounding box center [226, 259] width 213 height 68
click at [158, 274] on input "0392975928" at bounding box center [226, 269] width 213 height 31
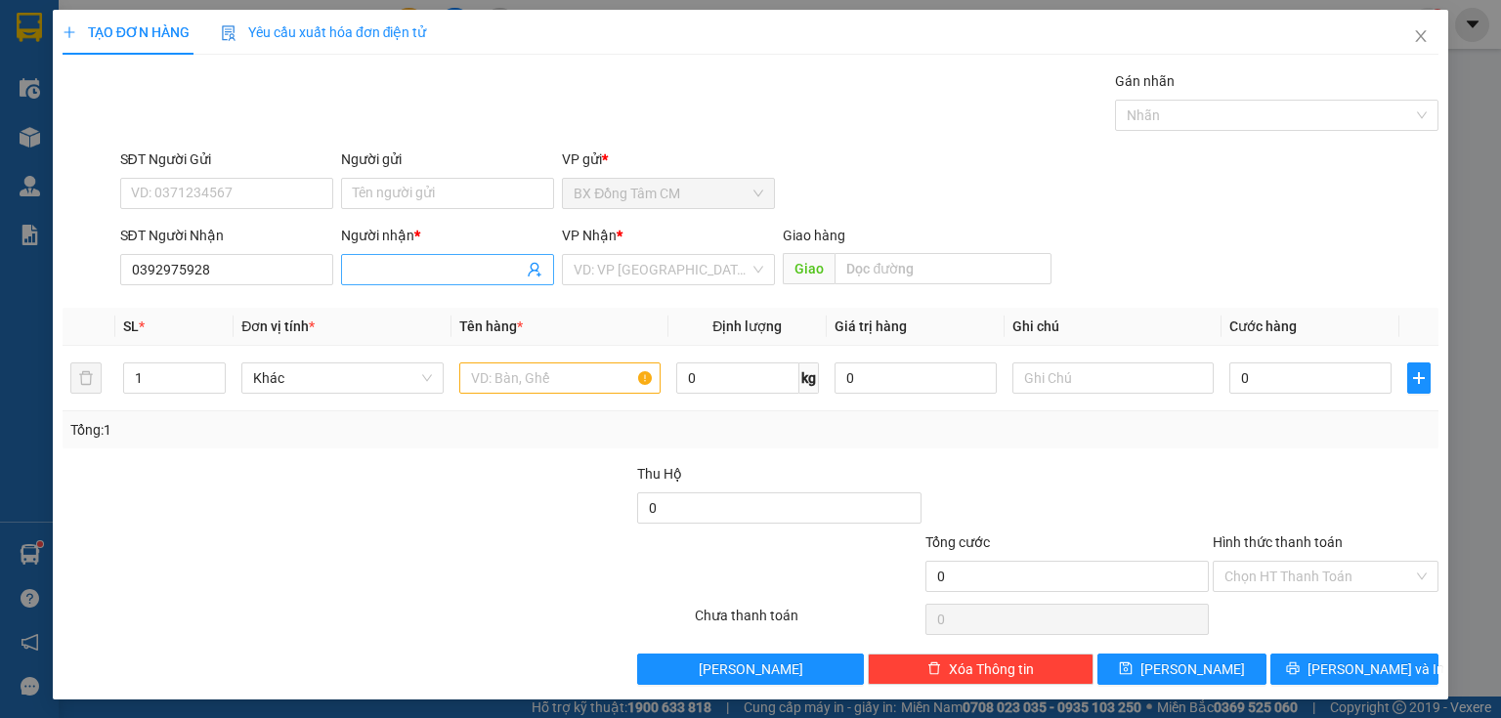
click at [343, 276] on span at bounding box center [447, 269] width 213 height 31
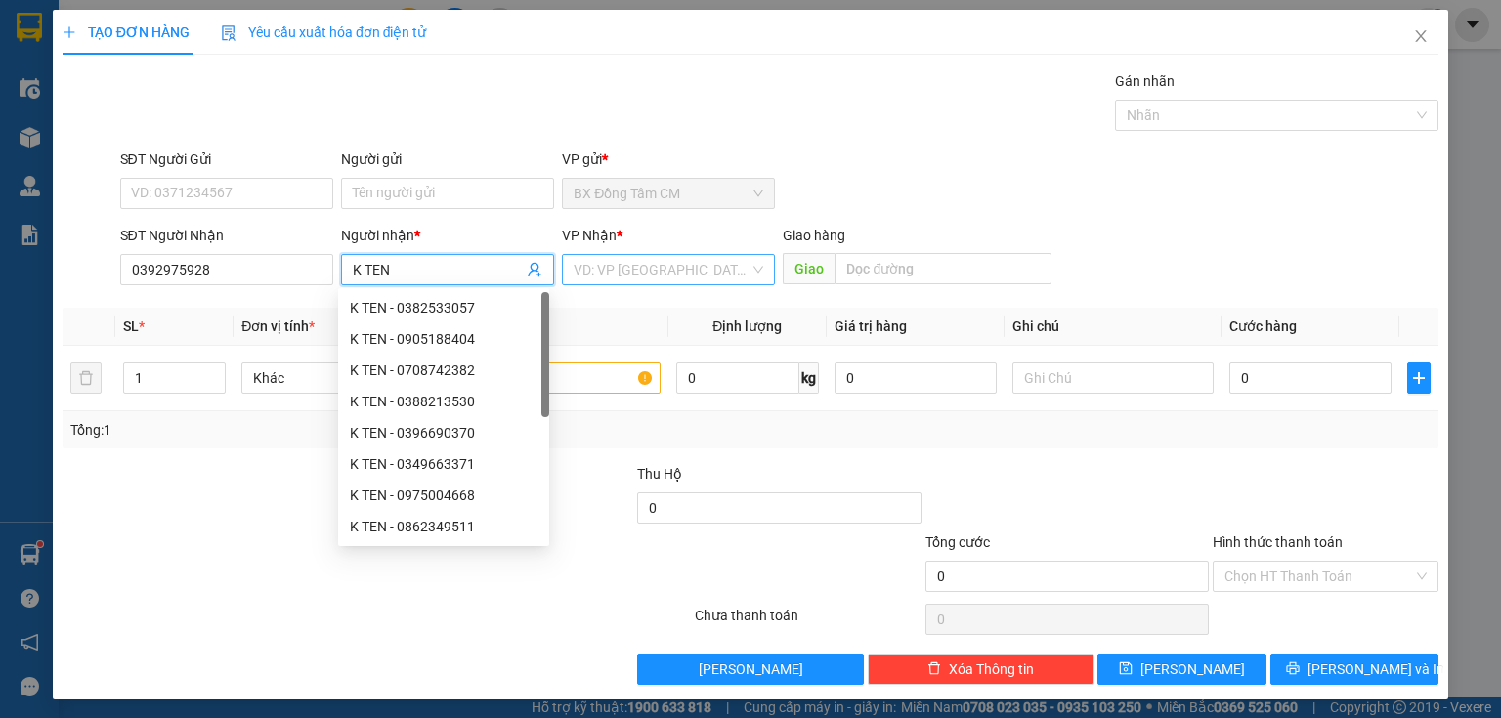
type input "K TEN"
click at [590, 267] on input "search" at bounding box center [662, 269] width 176 height 29
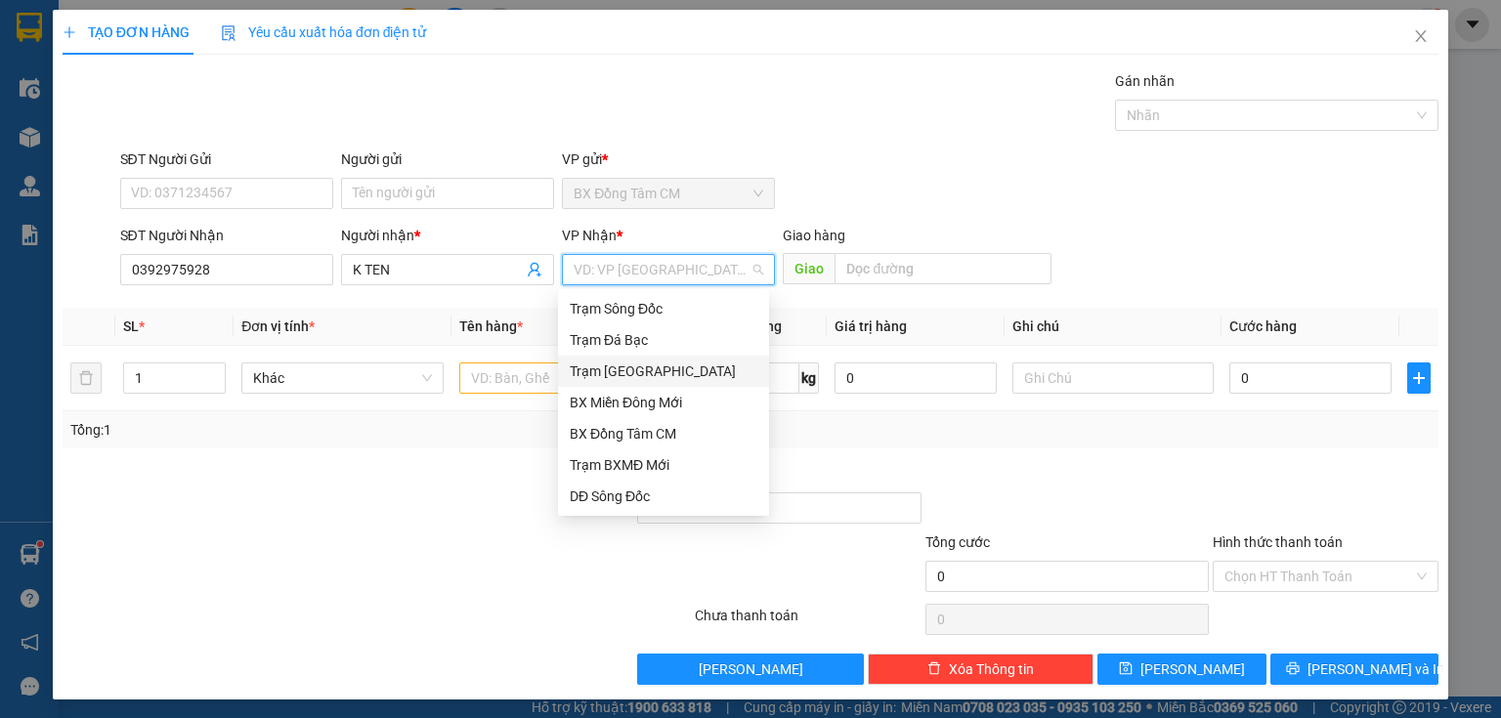
click at [675, 375] on div "Trạm [GEOGRAPHIC_DATA]" at bounding box center [664, 371] width 188 height 21
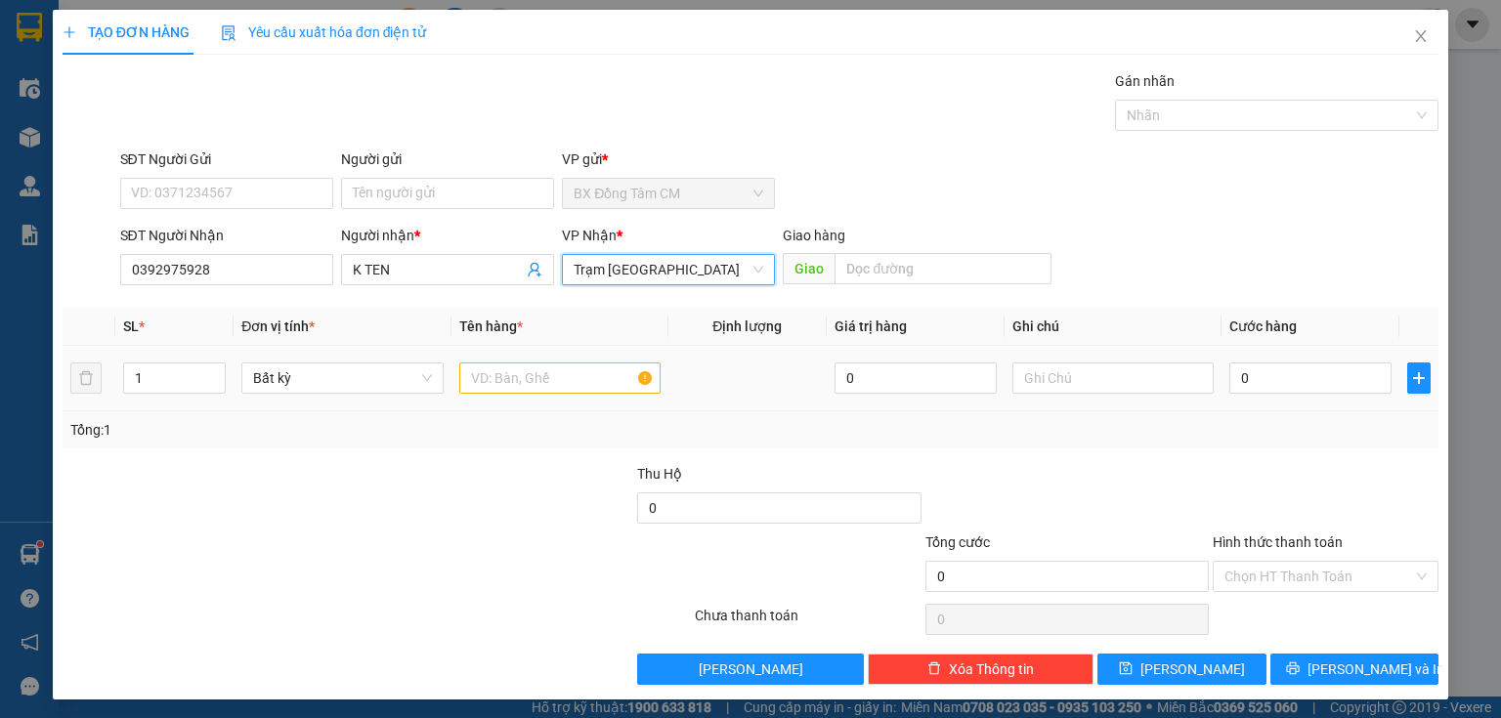
click at [911, 283] on div "Giao" at bounding box center [917, 269] width 269 height 31
click at [926, 259] on input "text" at bounding box center [942, 268] width 217 height 31
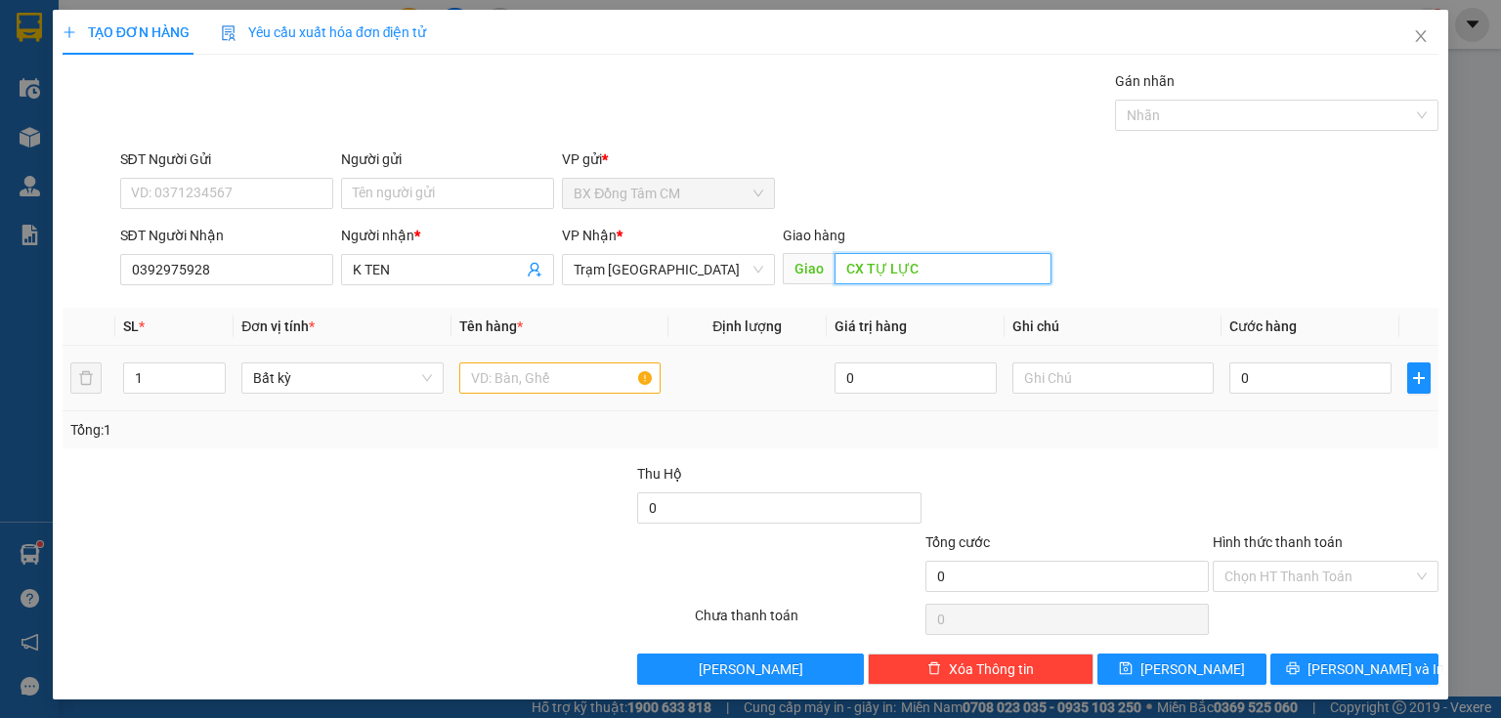
type input "CX TỰ LỰC"
click at [617, 378] on input "text" at bounding box center [559, 377] width 201 height 31
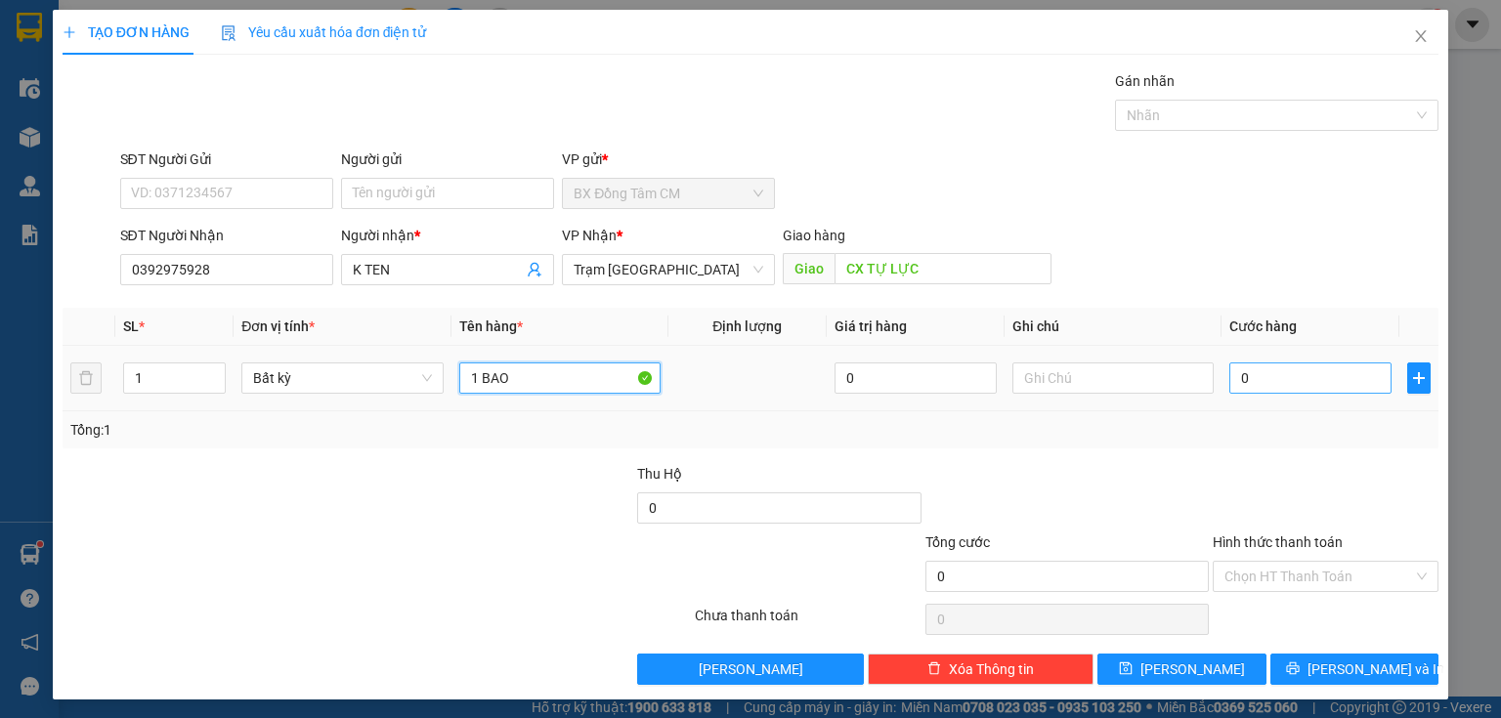
type input "1 BAO"
click at [1231, 378] on input "0" at bounding box center [1310, 377] width 162 height 31
type input "5"
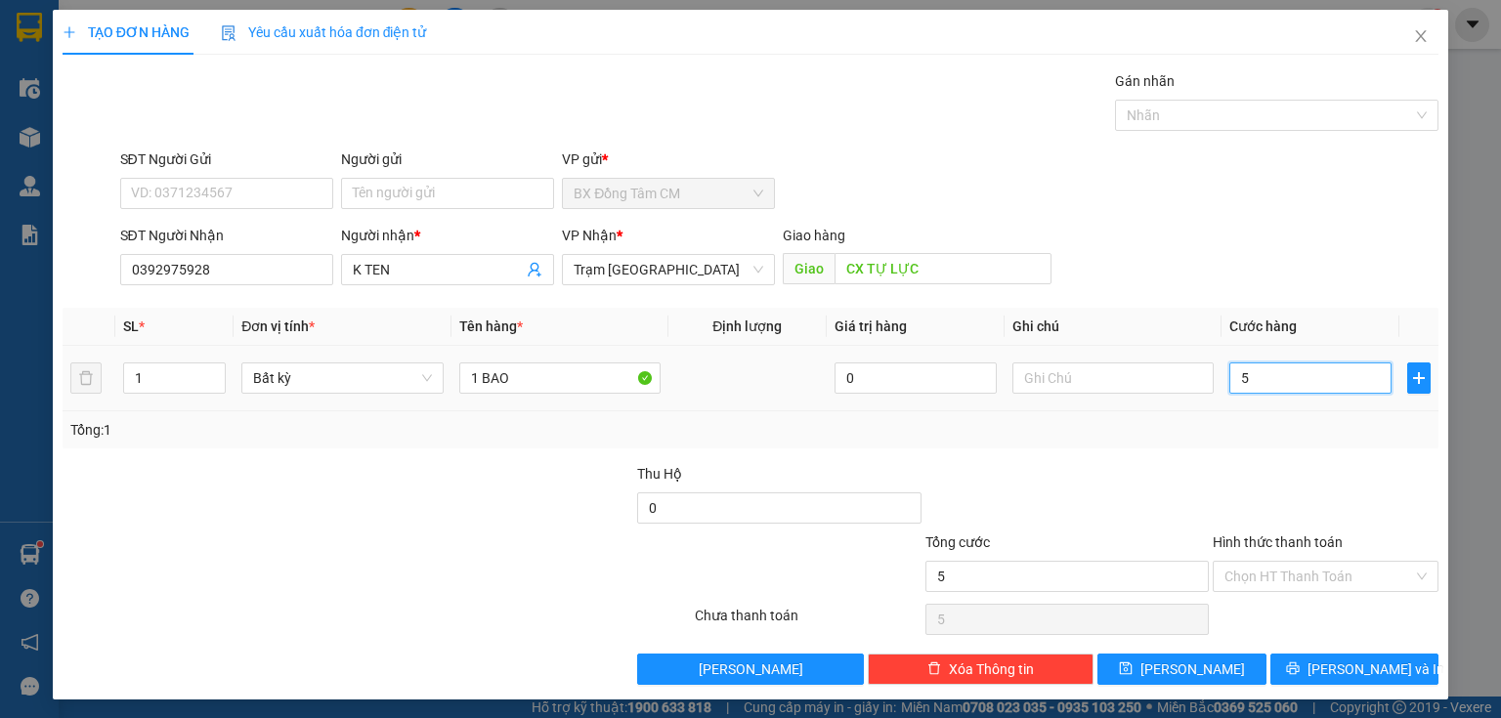
type input "50"
type input "500"
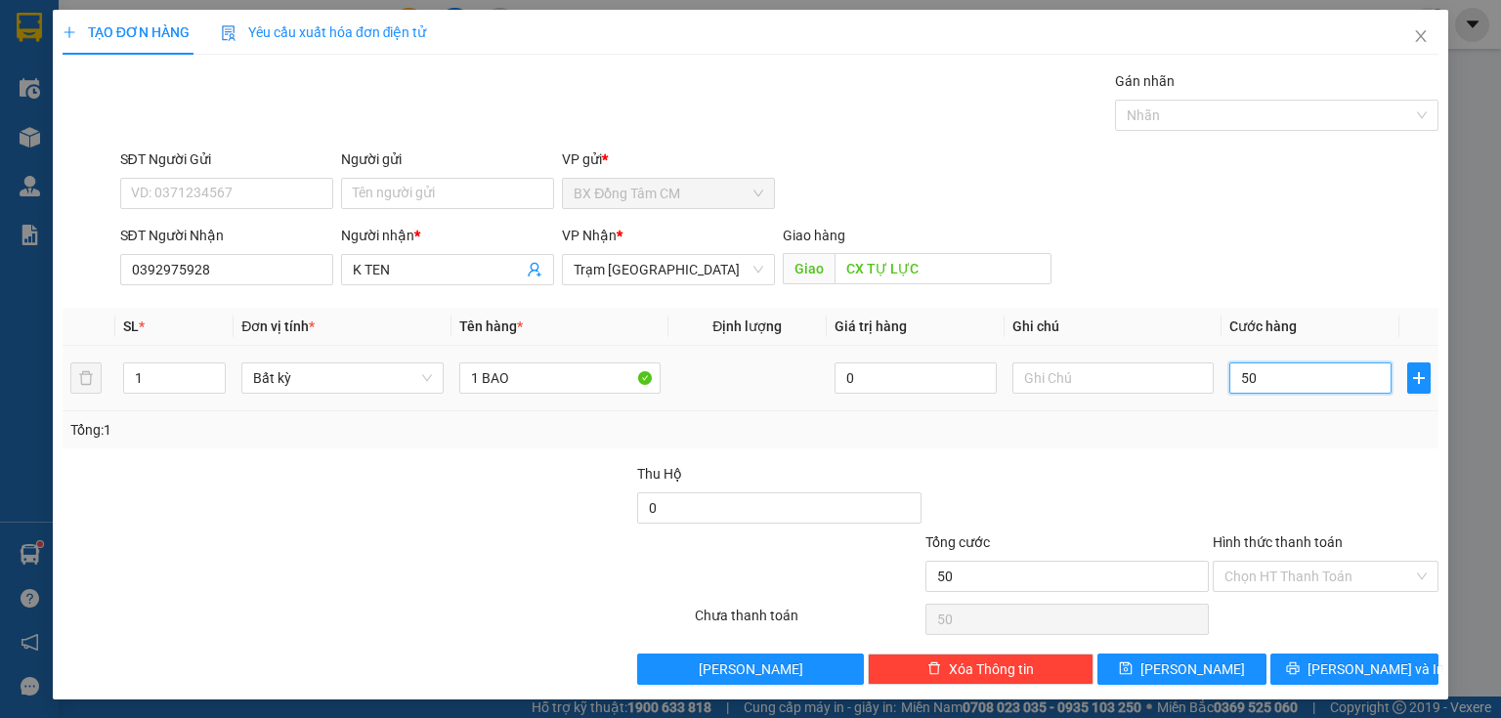
type input "500"
type input "5.000"
type input "50.000"
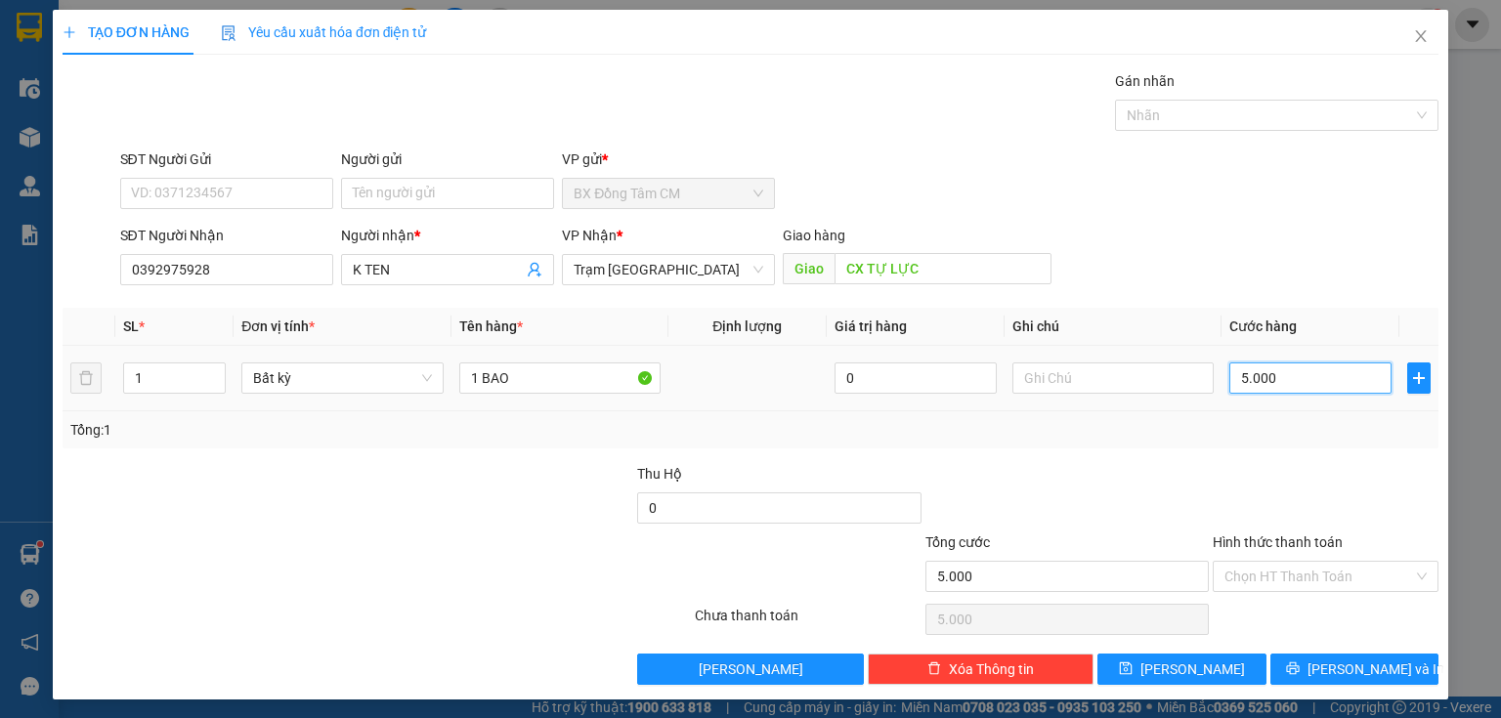
type input "50.000"
click at [1309, 657] on button "[PERSON_NAME] và In" at bounding box center [1354, 669] width 169 height 31
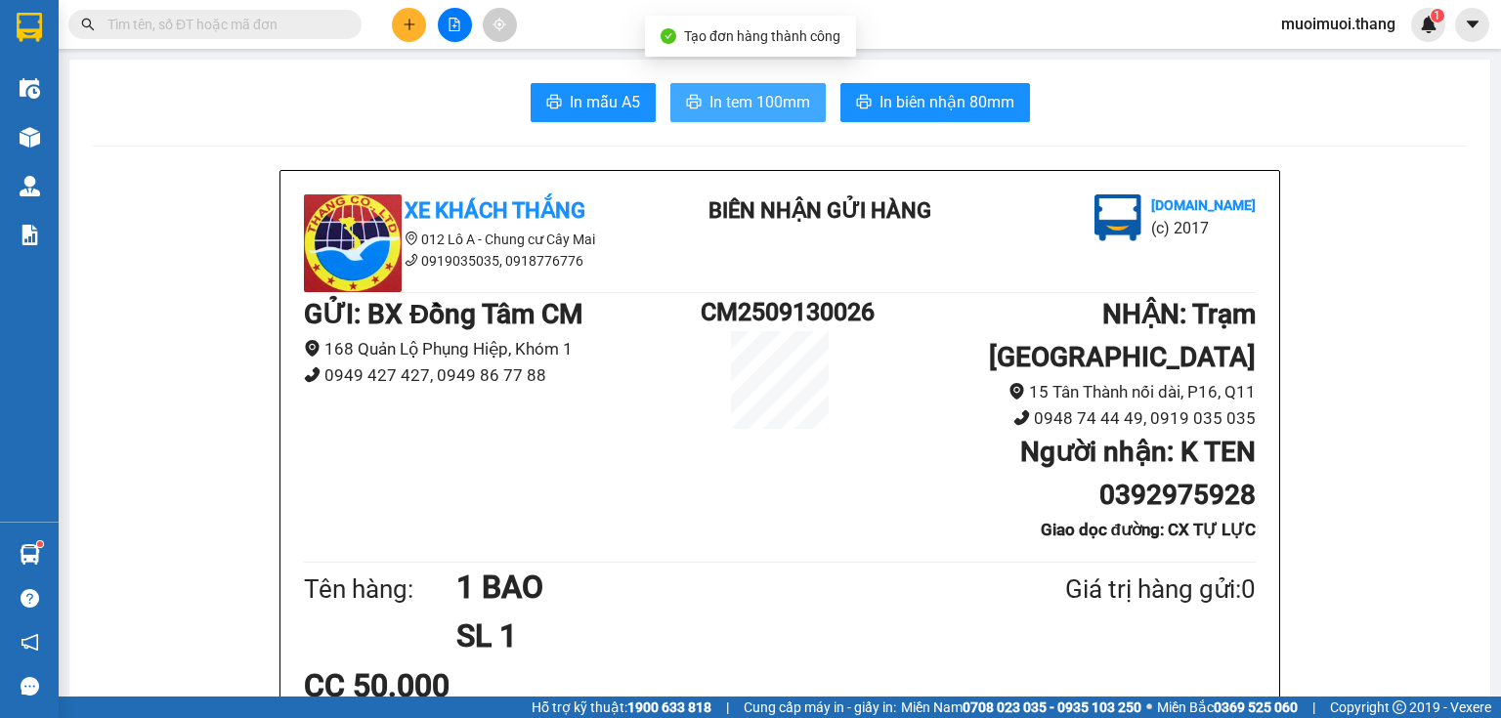
click at [793, 96] on span "In tem 100mm" at bounding box center [759, 102] width 101 height 24
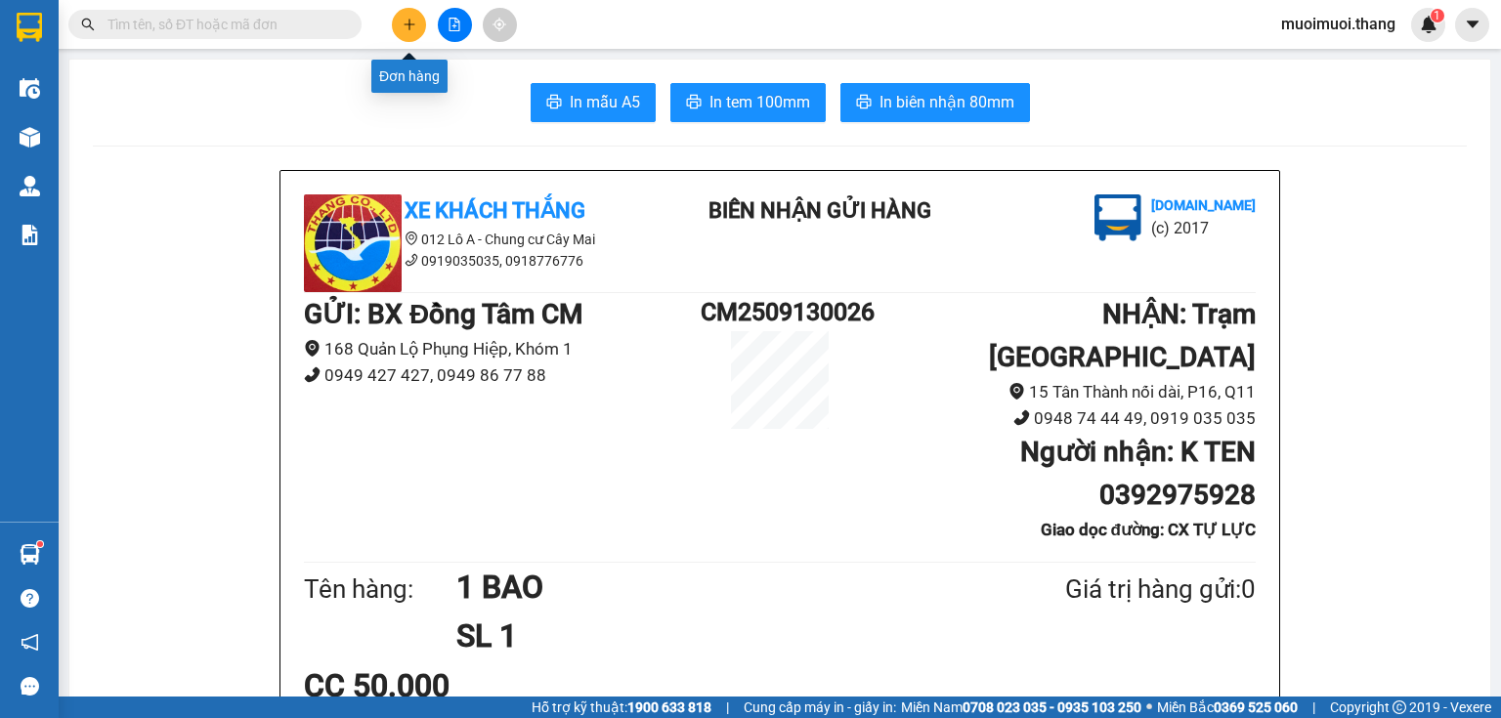
click at [422, 23] on button at bounding box center [409, 25] width 34 height 34
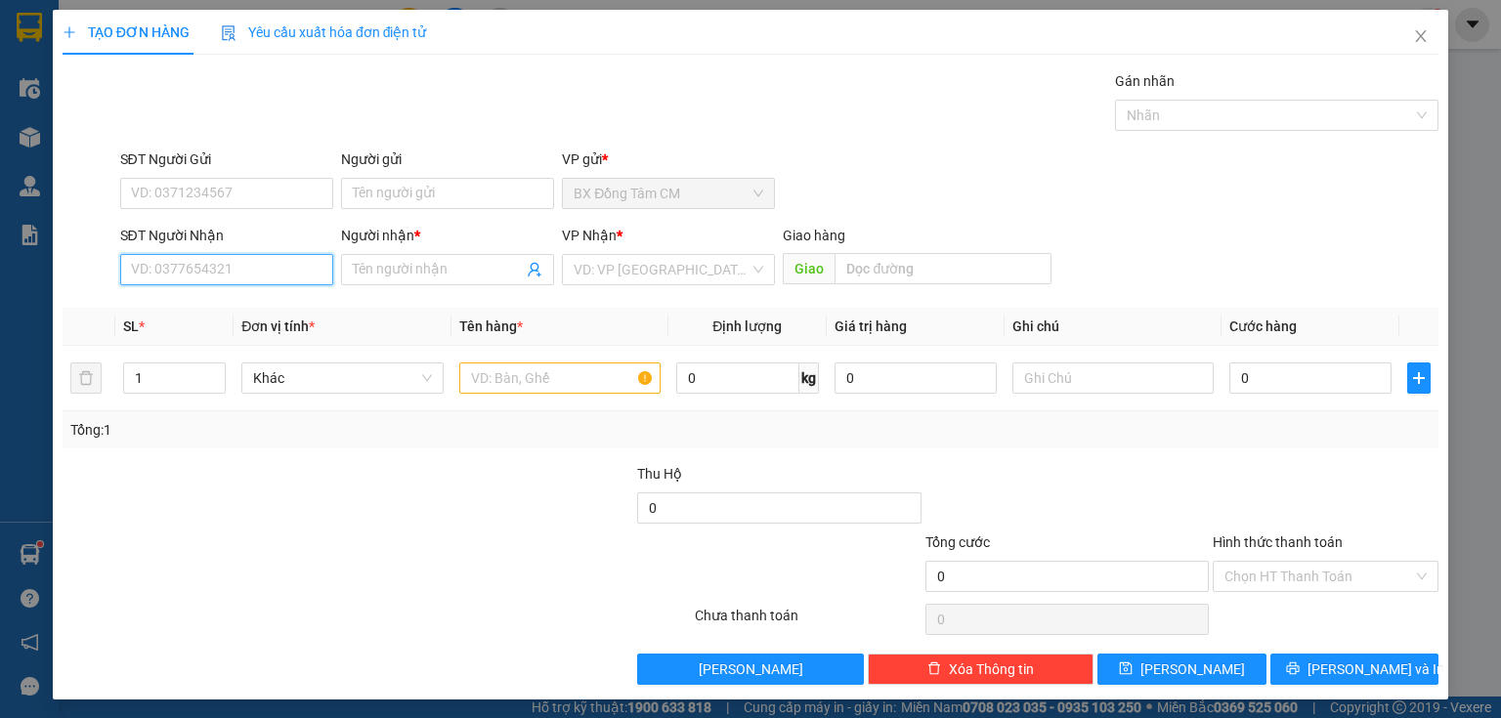
click at [160, 277] on input "SĐT Người Nhận" at bounding box center [226, 269] width 213 height 31
type input "0913866858"
click at [270, 311] on div "0913866858 - KHÔNG TÊN...CỐNG BÀO NAI" at bounding box center [266, 307] width 270 height 21
type input "KHÔNG TÊN...CỐNG BÀO NAI"
type input "0913866858"
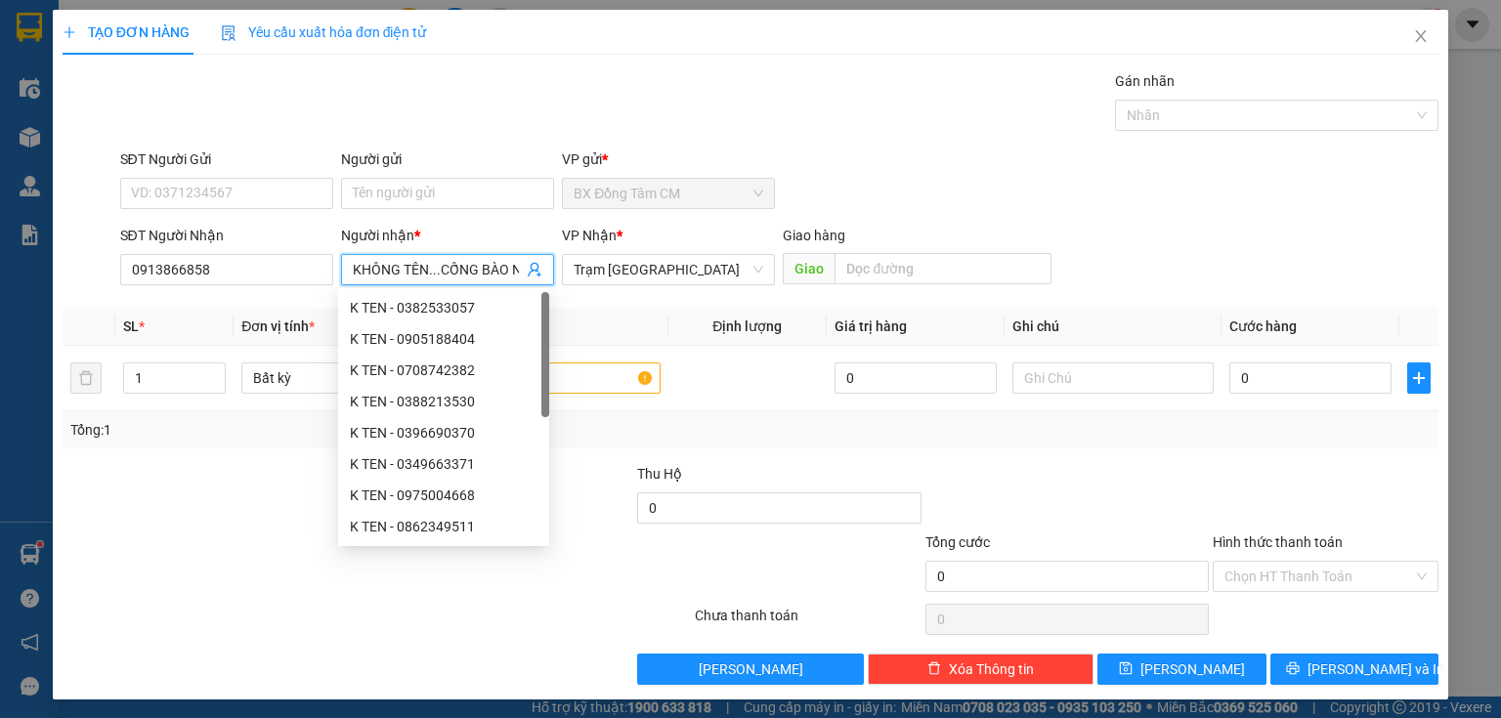
drag, startPoint x: 512, startPoint y: 273, endPoint x: 350, endPoint y: 285, distance: 162.7
click at [350, 285] on div "Người nhận * KHÔNG TÊN...CỐNG BÀO NAI" at bounding box center [447, 259] width 213 height 68
type input "I"
drag, startPoint x: 362, startPoint y: 264, endPoint x: 295, endPoint y: 282, distance: 69.9
click at [295, 282] on div "SĐT Người Nhận 0913866858 Người nhận * I VP Nhận * Trạm [GEOGRAPHIC_DATA] Giao …" at bounding box center [779, 259] width 1327 height 68
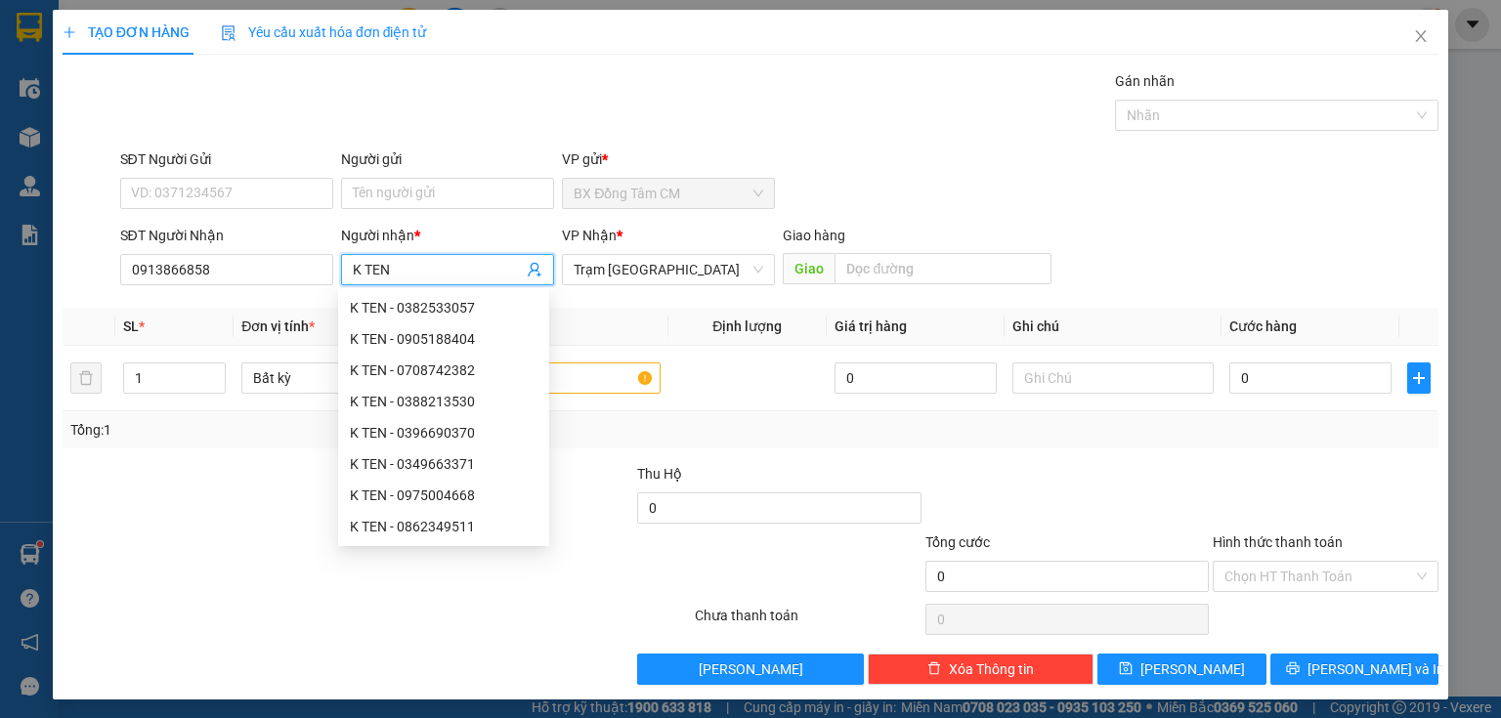
scroll to position [3, 0]
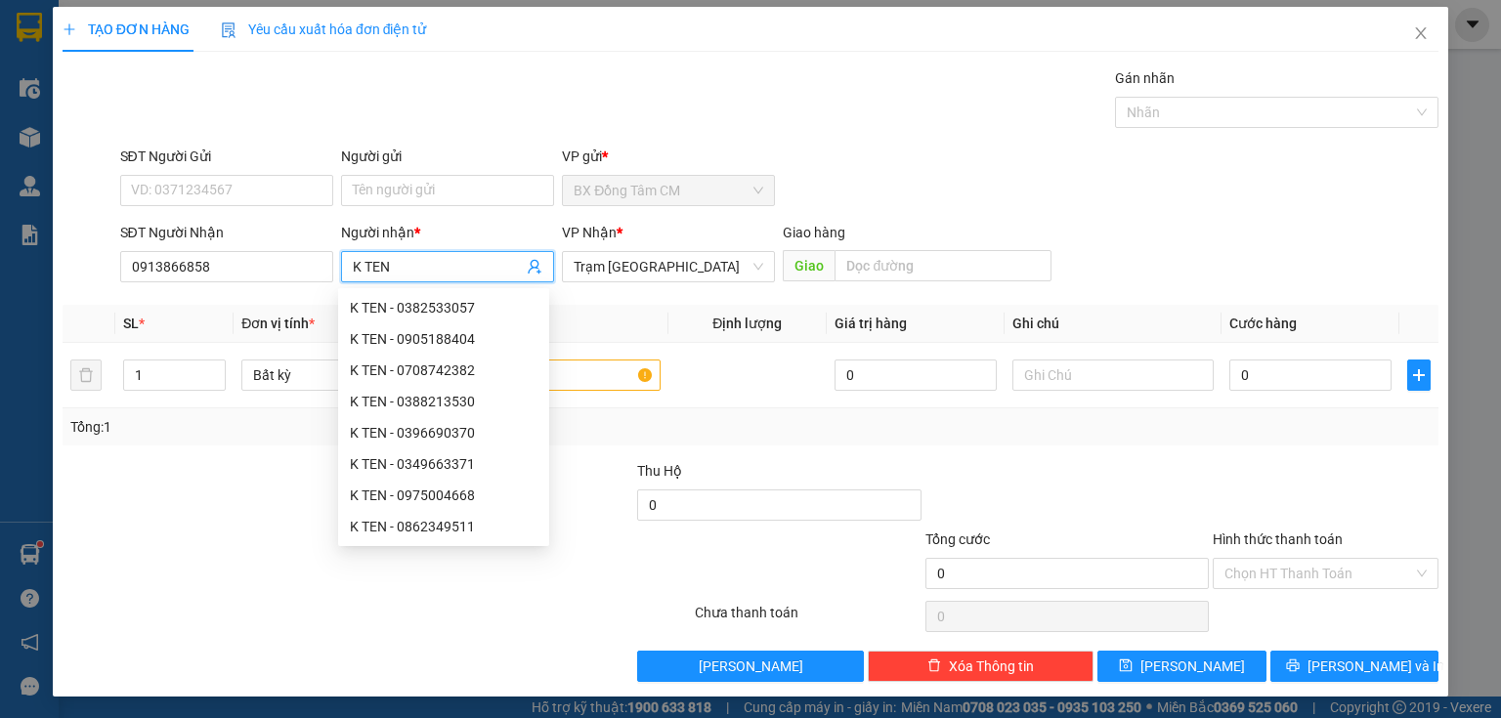
type input "K TEN"
click at [661, 436] on div "Tổng: 1" at bounding box center [750, 426] width 1360 height 21
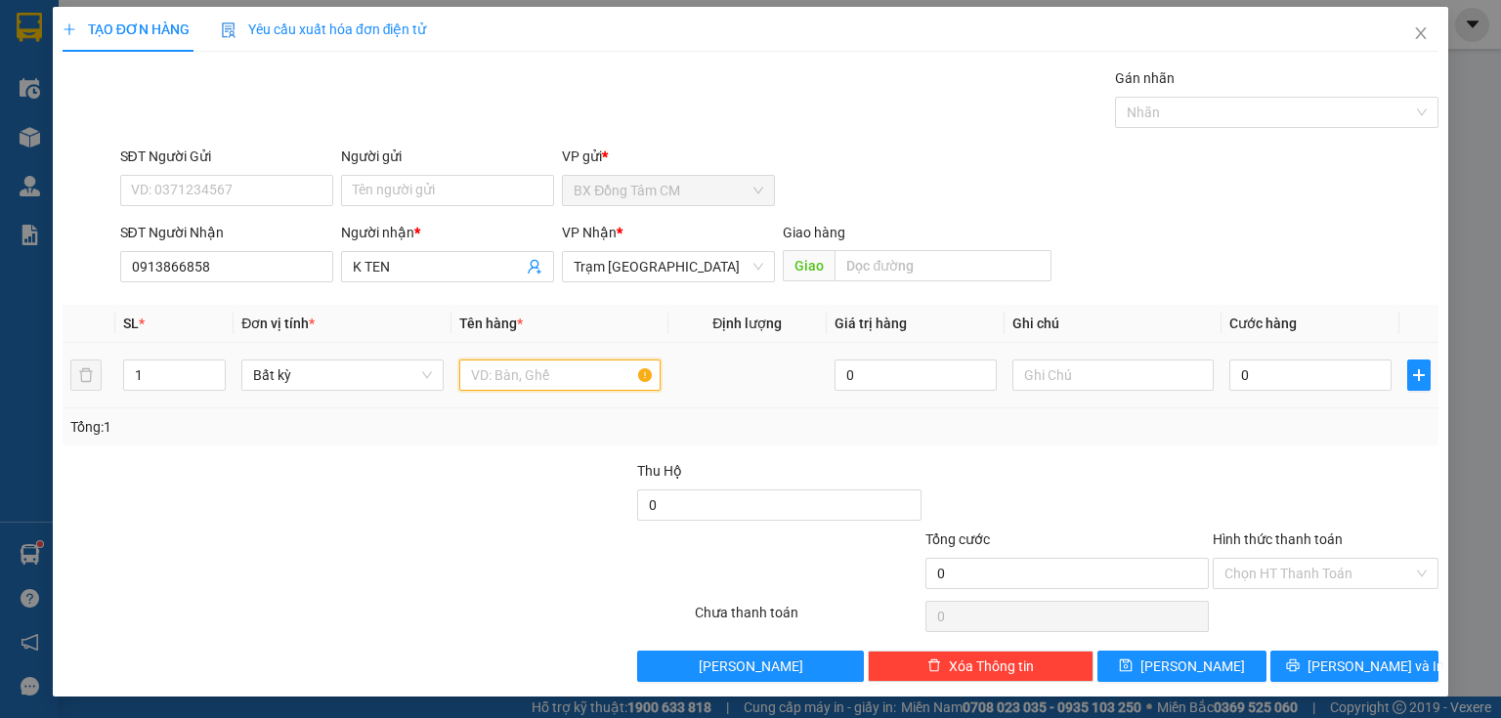
click at [603, 375] on input "text" at bounding box center [559, 375] width 201 height 31
type input "2K"
click at [1286, 356] on div "0" at bounding box center [1310, 375] width 162 height 39
click at [1277, 363] on input "0" at bounding box center [1310, 375] width 162 height 31
type input "8"
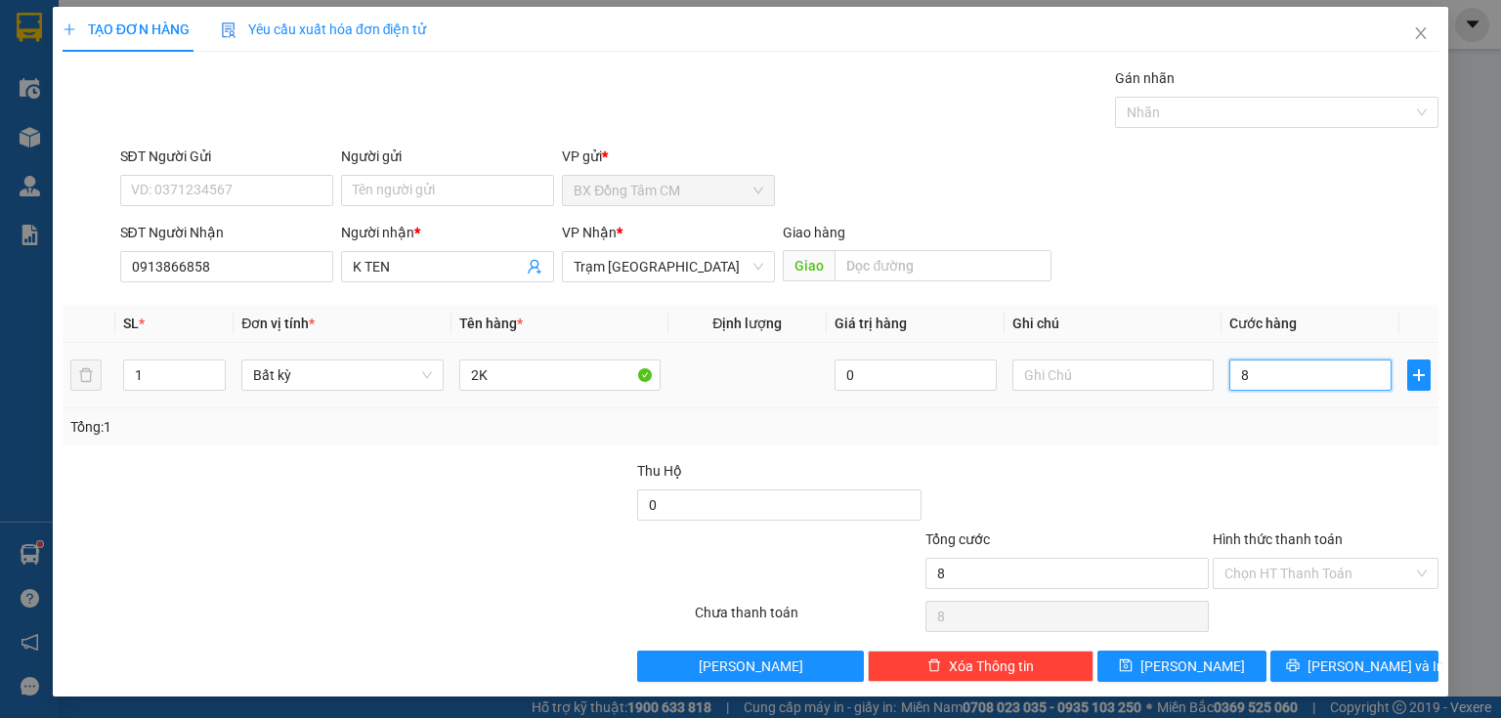
type input "8"
type input "80"
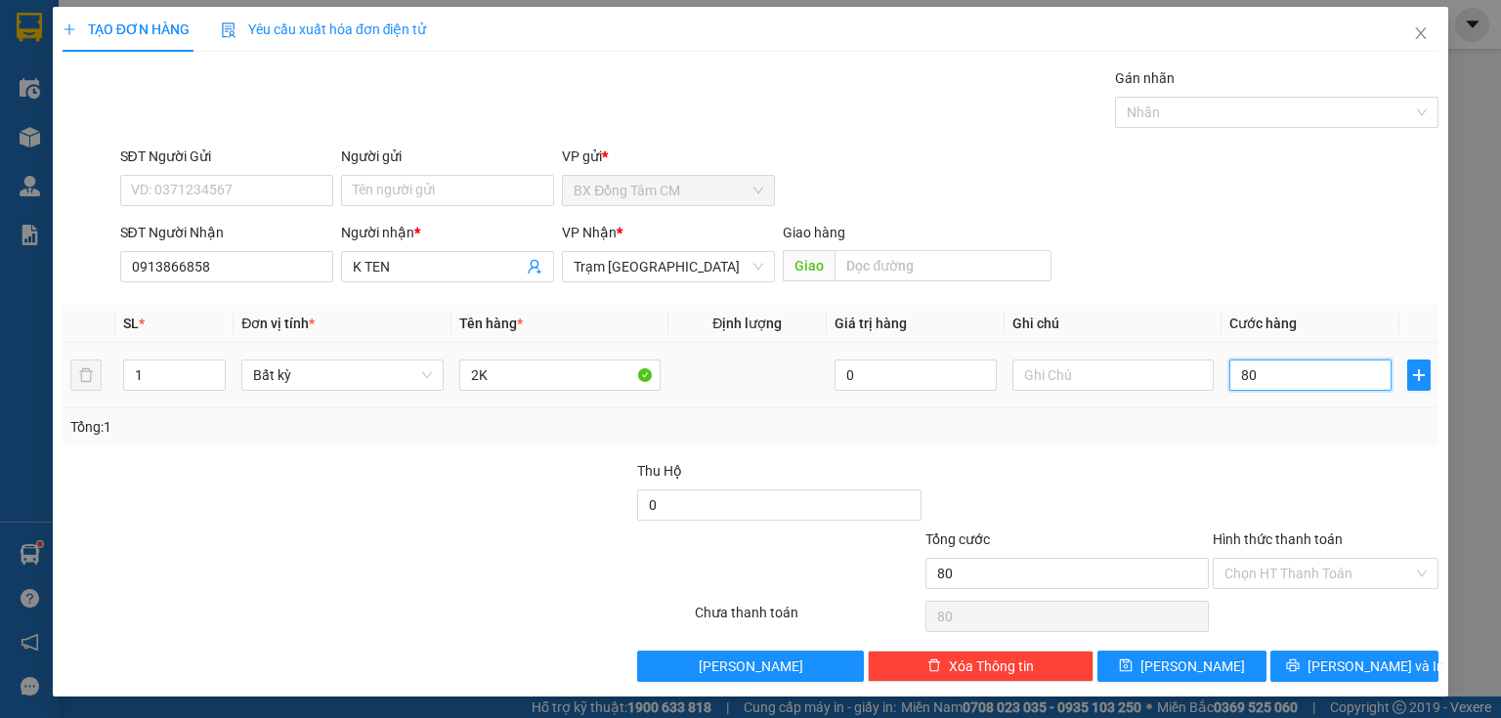
type input "800"
type input "8.000"
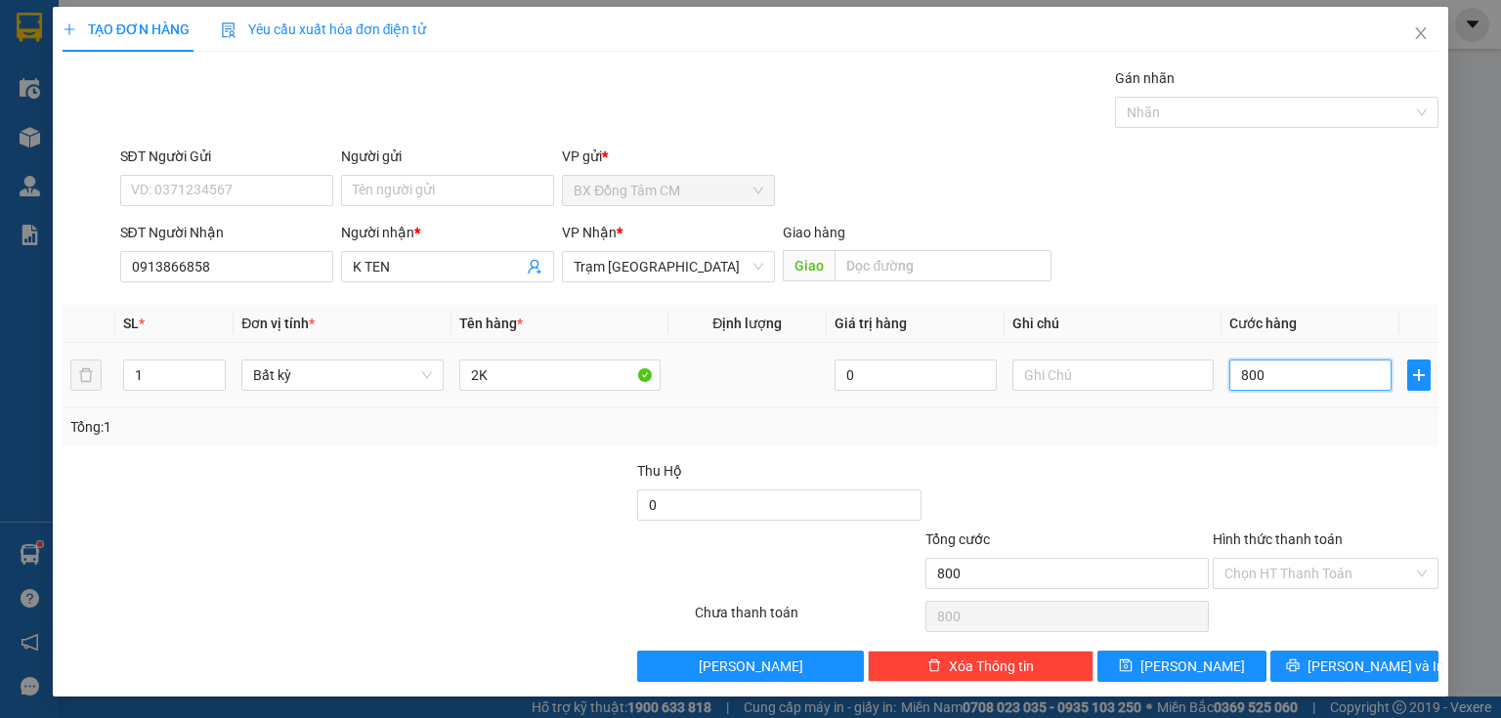
type input "8.000"
type input "80.000"
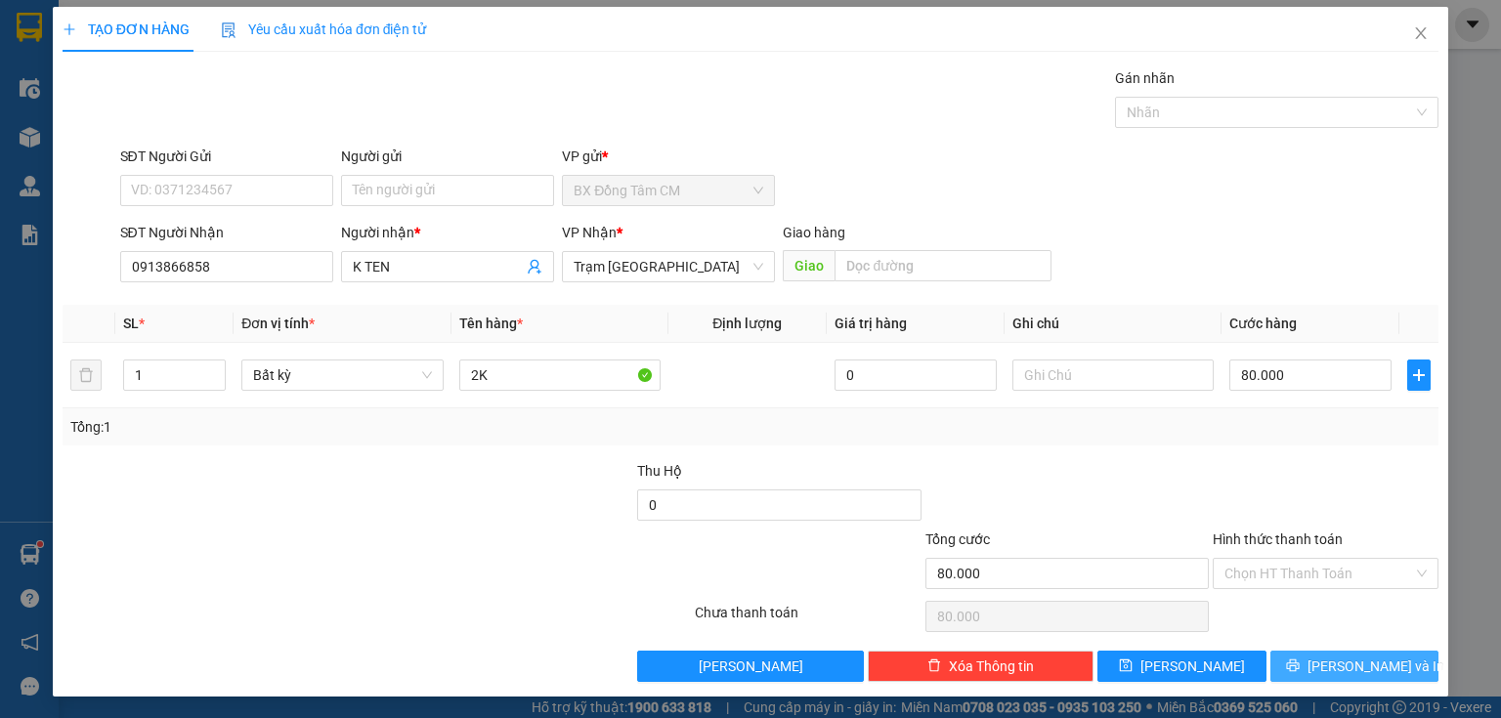
click at [1368, 666] on span "[PERSON_NAME] và In" at bounding box center [1375, 666] width 137 height 21
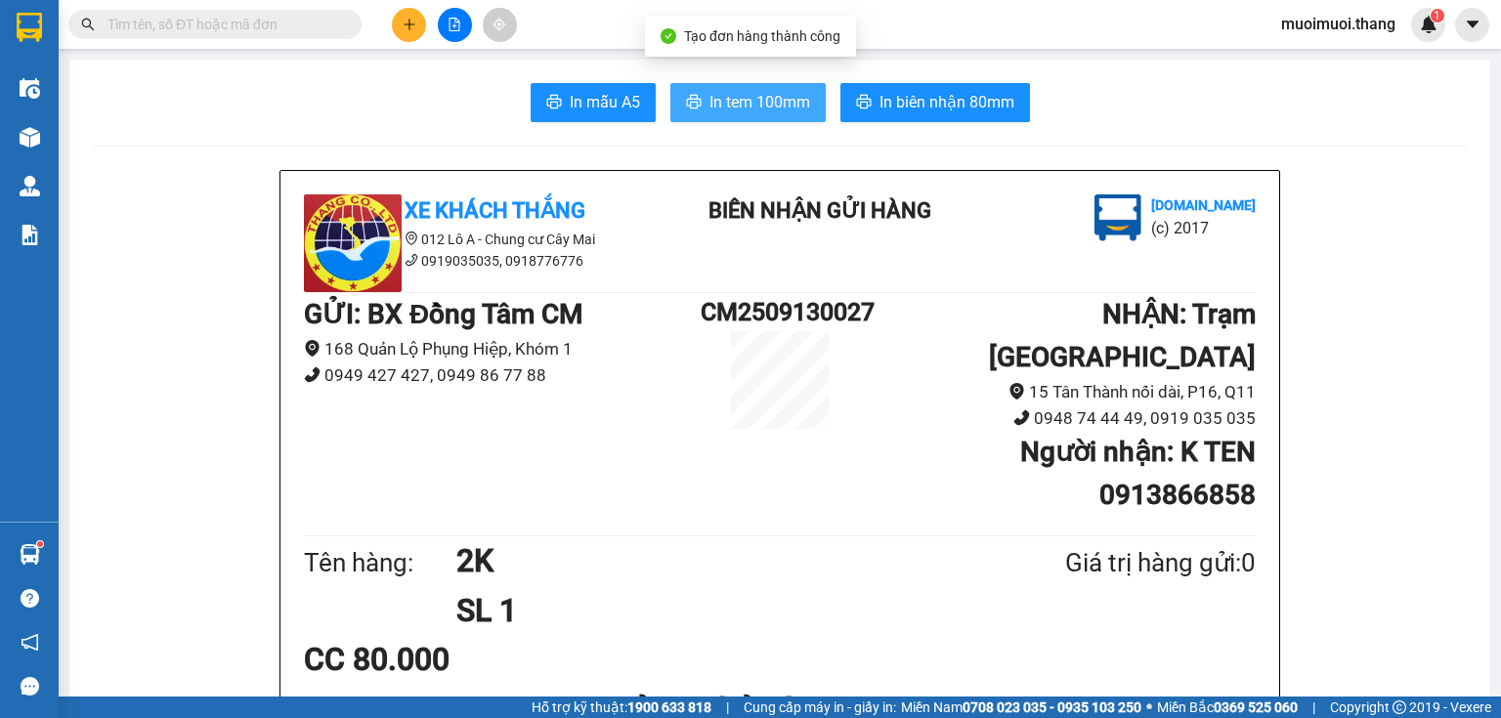
click at [778, 109] on span "In tem 100mm" at bounding box center [759, 102] width 101 height 24
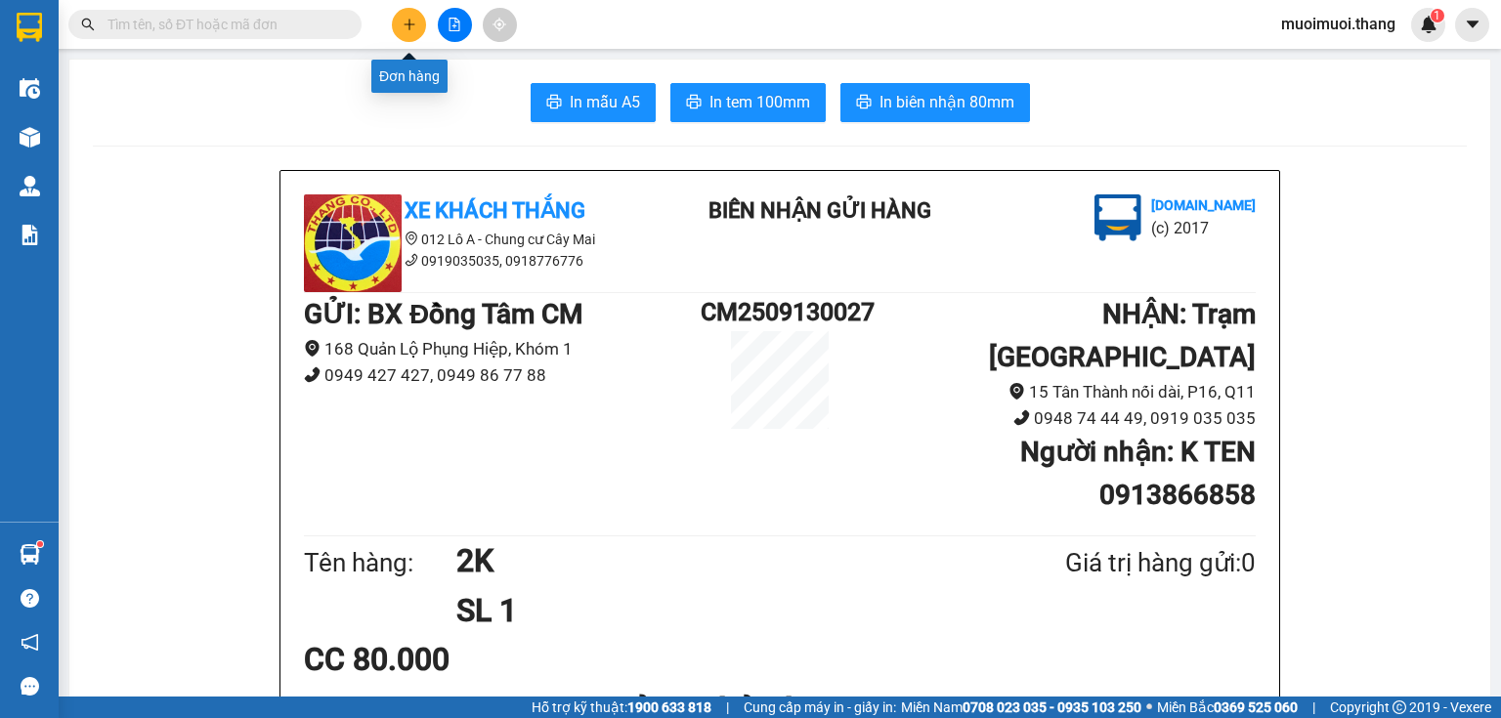
click at [411, 35] on button at bounding box center [409, 25] width 34 height 34
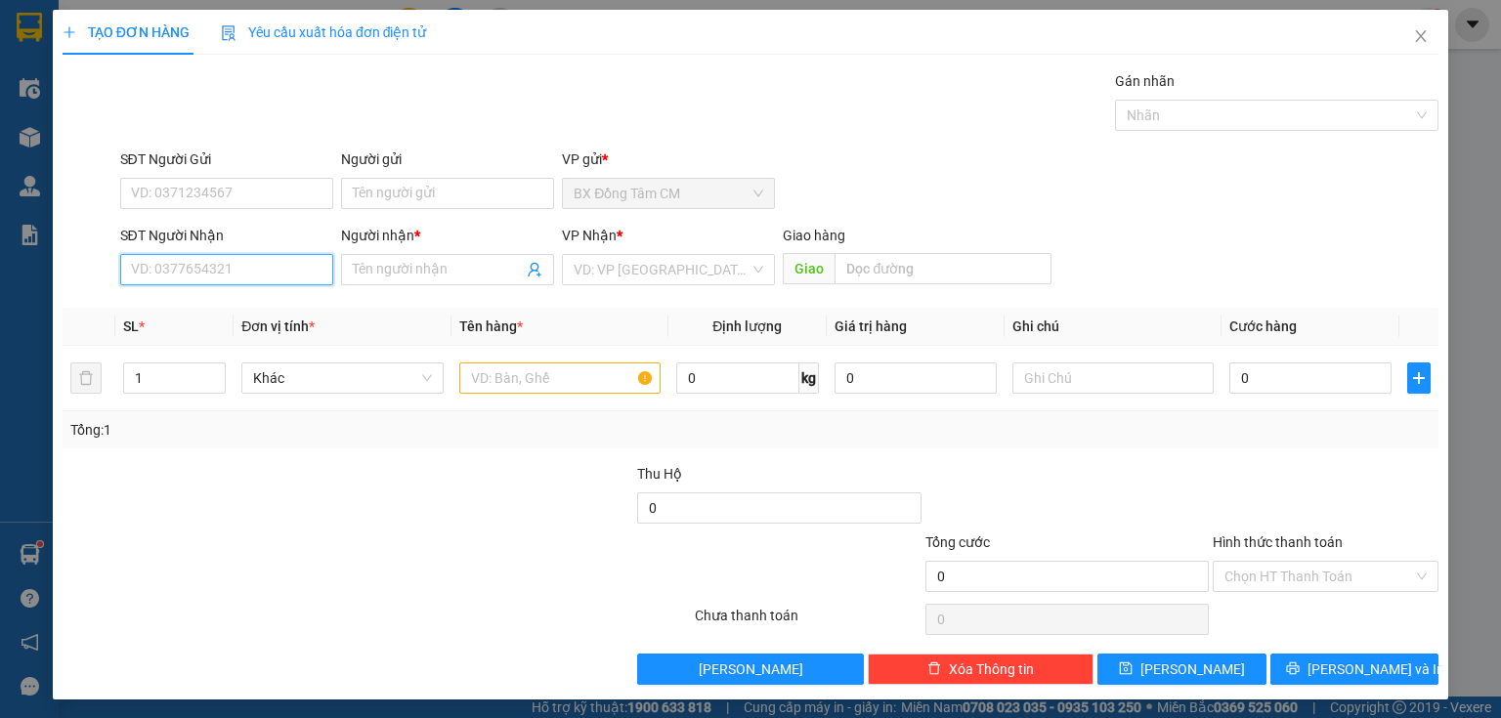
click at [248, 270] on input "SĐT Người Nhận" at bounding box center [226, 269] width 213 height 31
type input "0919761362"
click at [154, 301] on div "0919761362 - K TEN" at bounding box center [225, 307] width 188 height 21
type input "K TEN"
type input "0919761362"
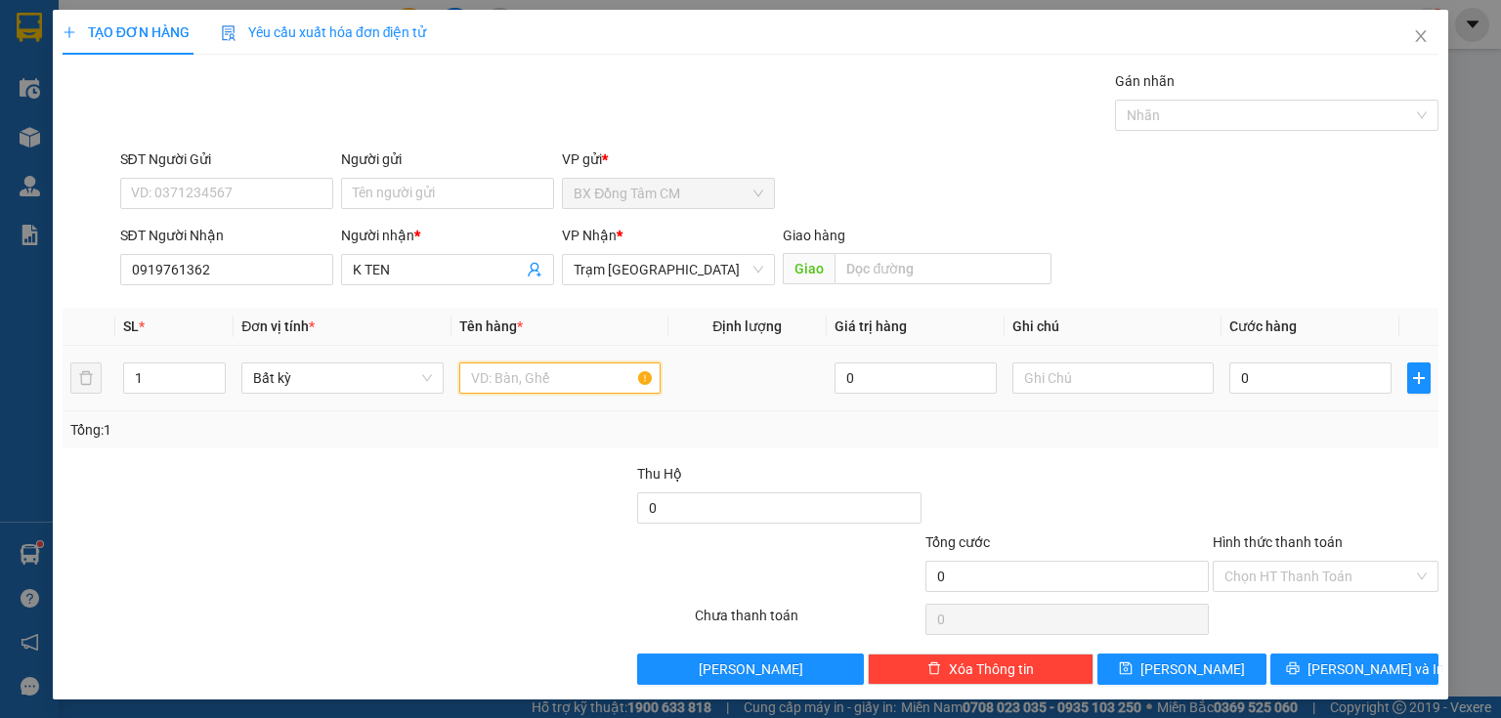
click at [470, 368] on input "text" at bounding box center [559, 377] width 201 height 31
type input "1TH"
click at [1300, 372] on input "0" at bounding box center [1310, 377] width 162 height 31
type input "4"
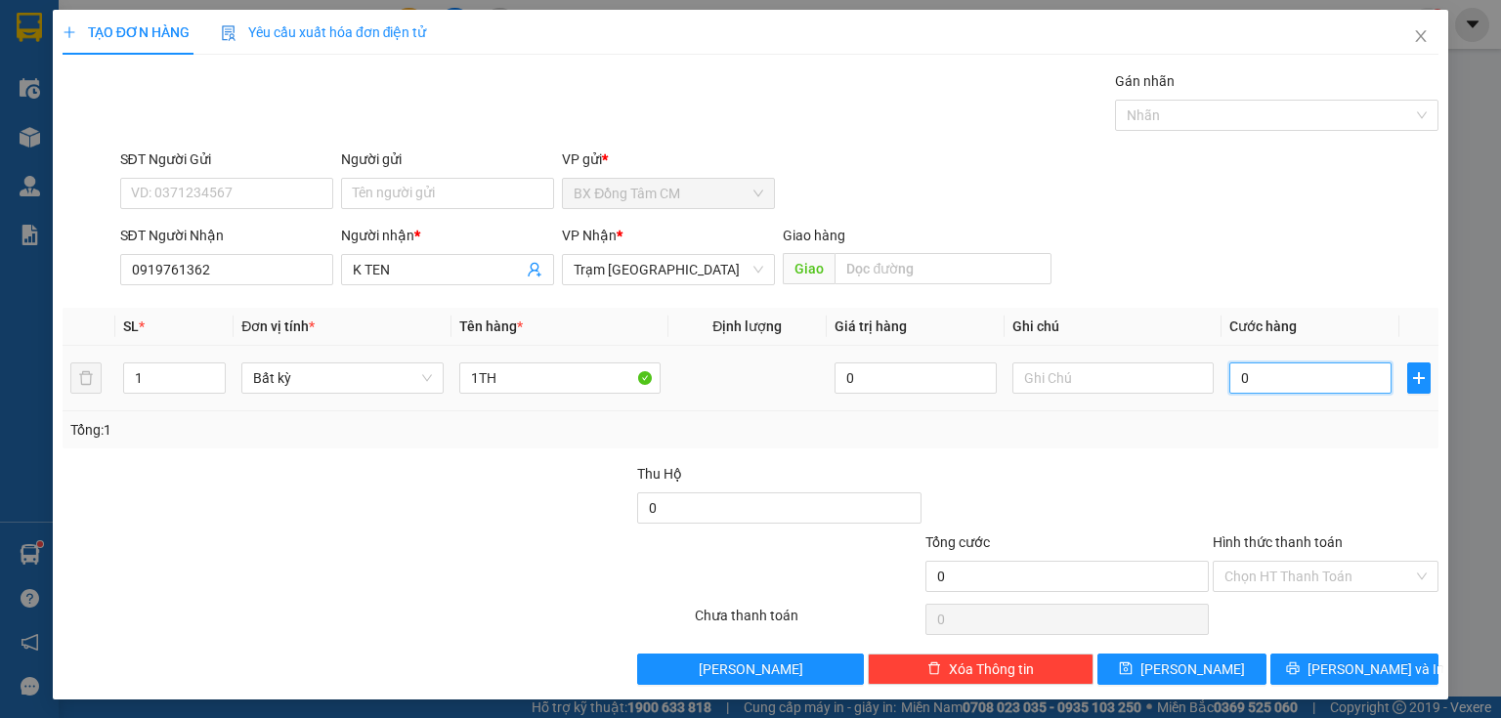
type input "4"
type input "40"
type input "400"
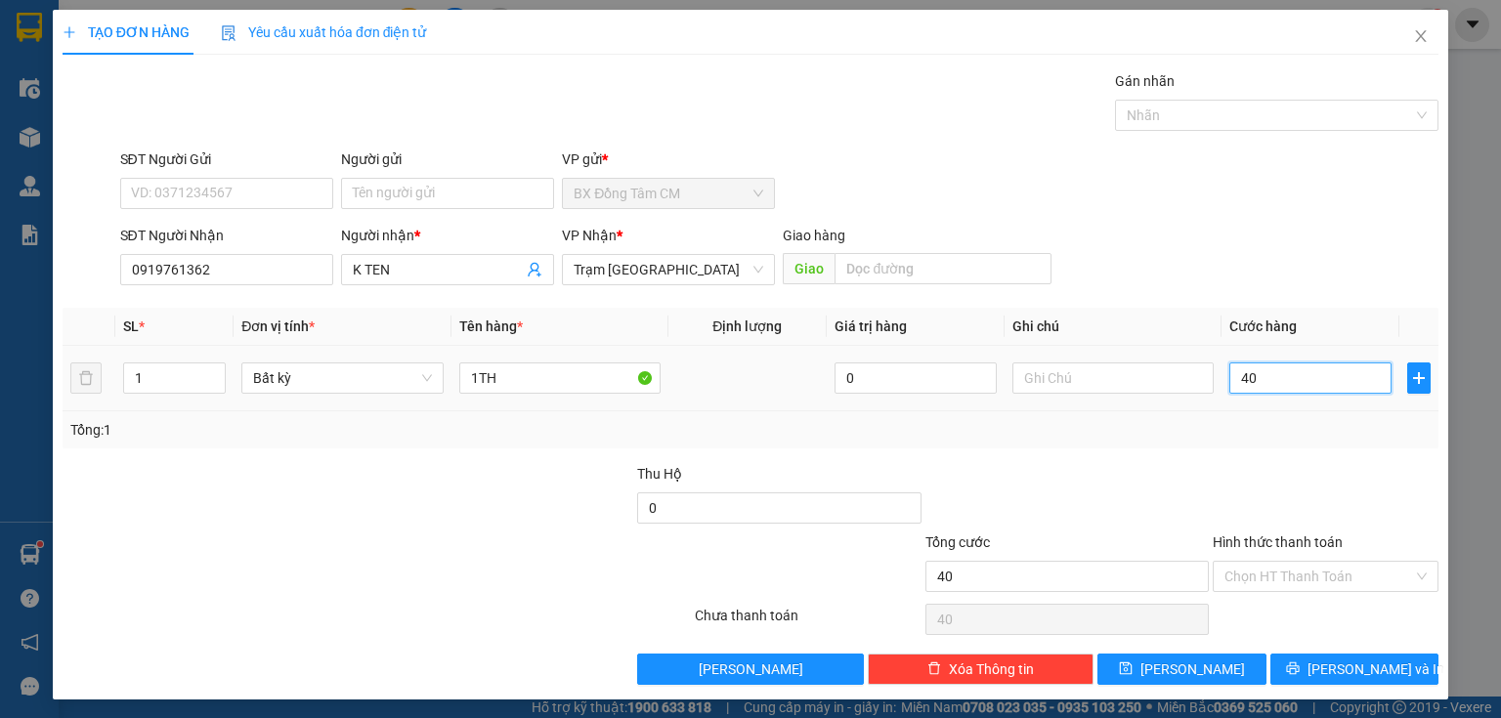
type input "400"
type input "4.000"
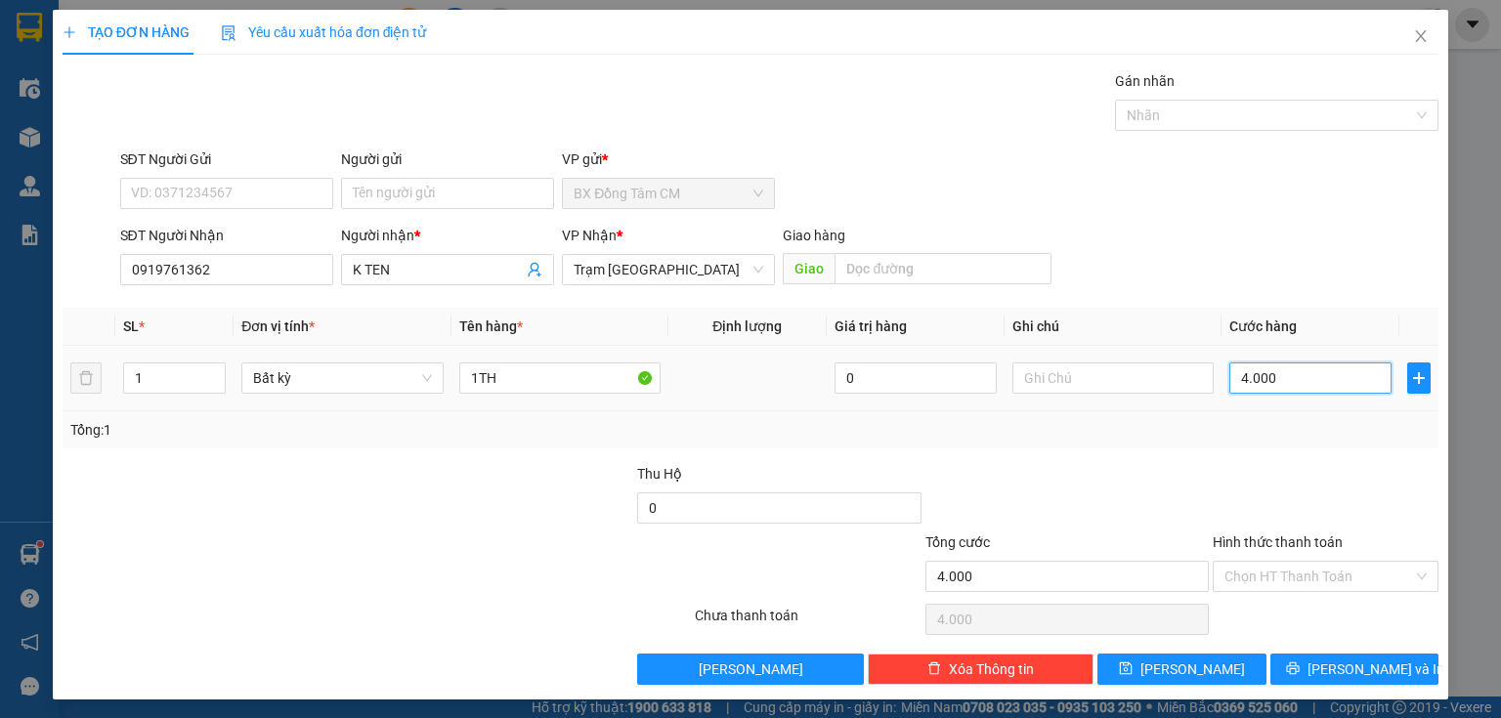
type input "40.000"
click at [1313, 654] on button "[PERSON_NAME] và In" at bounding box center [1354, 669] width 169 height 31
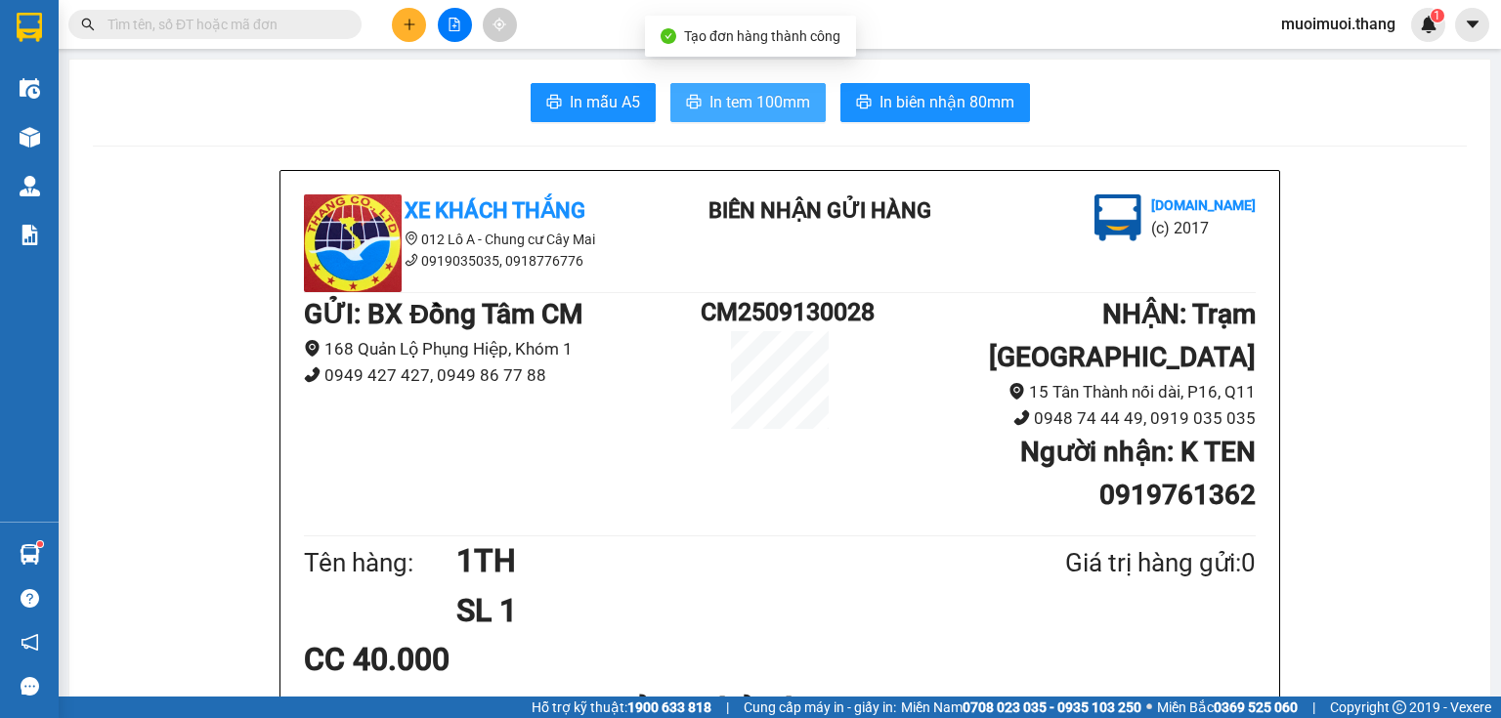
click at [788, 111] on span "In tem 100mm" at bounding box center [759, 102] width 101 height 24
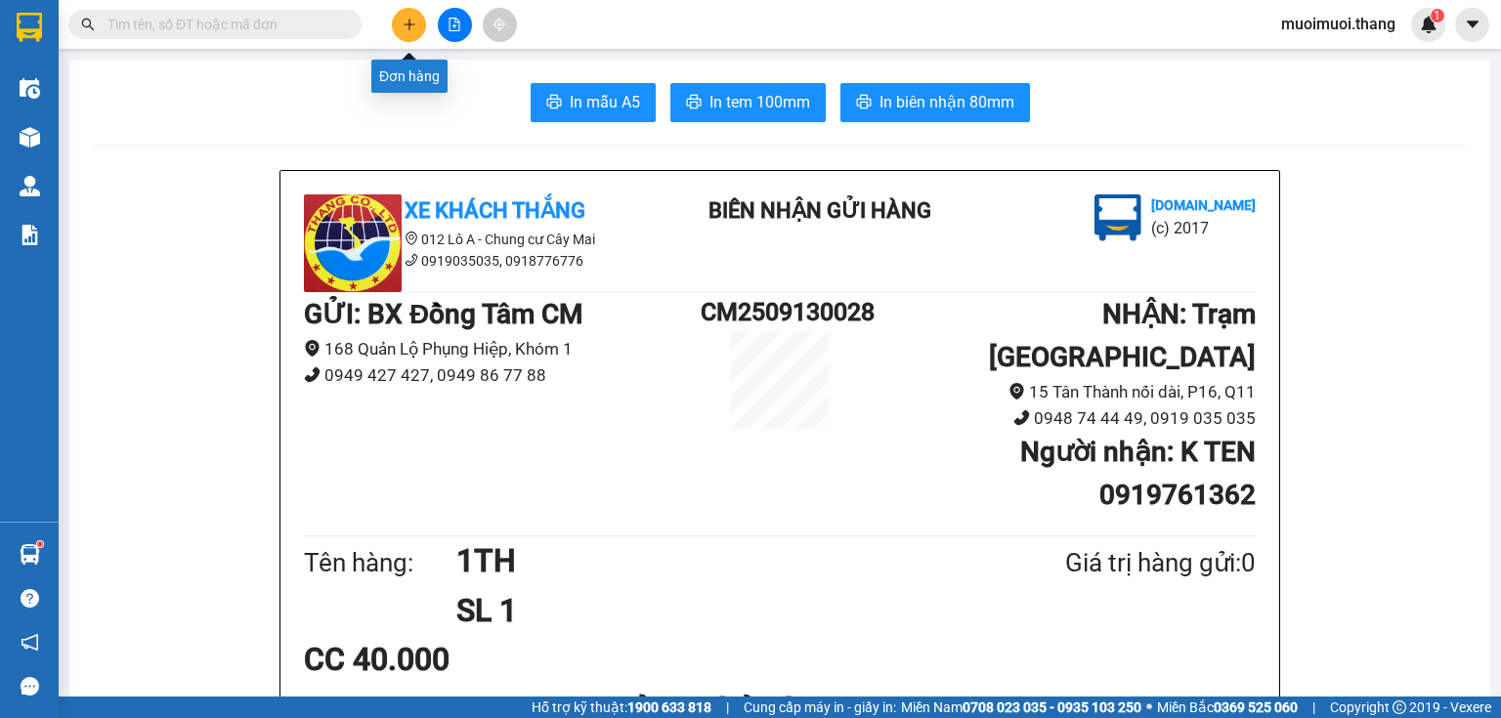
click at [417, 16] on button at bounding box center [409, 25] width 34 height 34
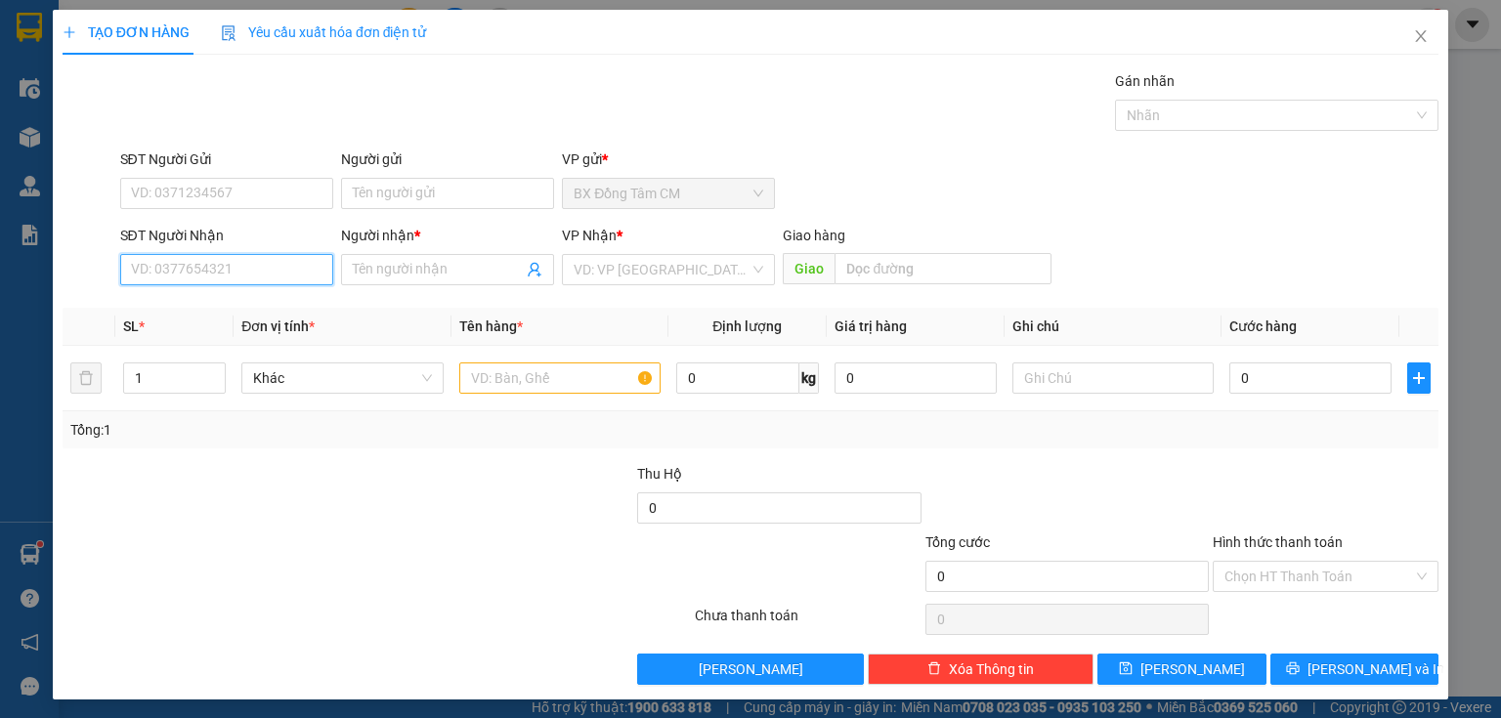
click at [160, 267] on input "SĐT Người Nhận" at bounding box center [226, 269] width 213 height 31
type input "0793775310"
click at [196, 315] on div "0793775310 - K TEN" at bounding box center [225, 307] width 188 height 21
type input "K TEN"
type input "TRẠM UB2"
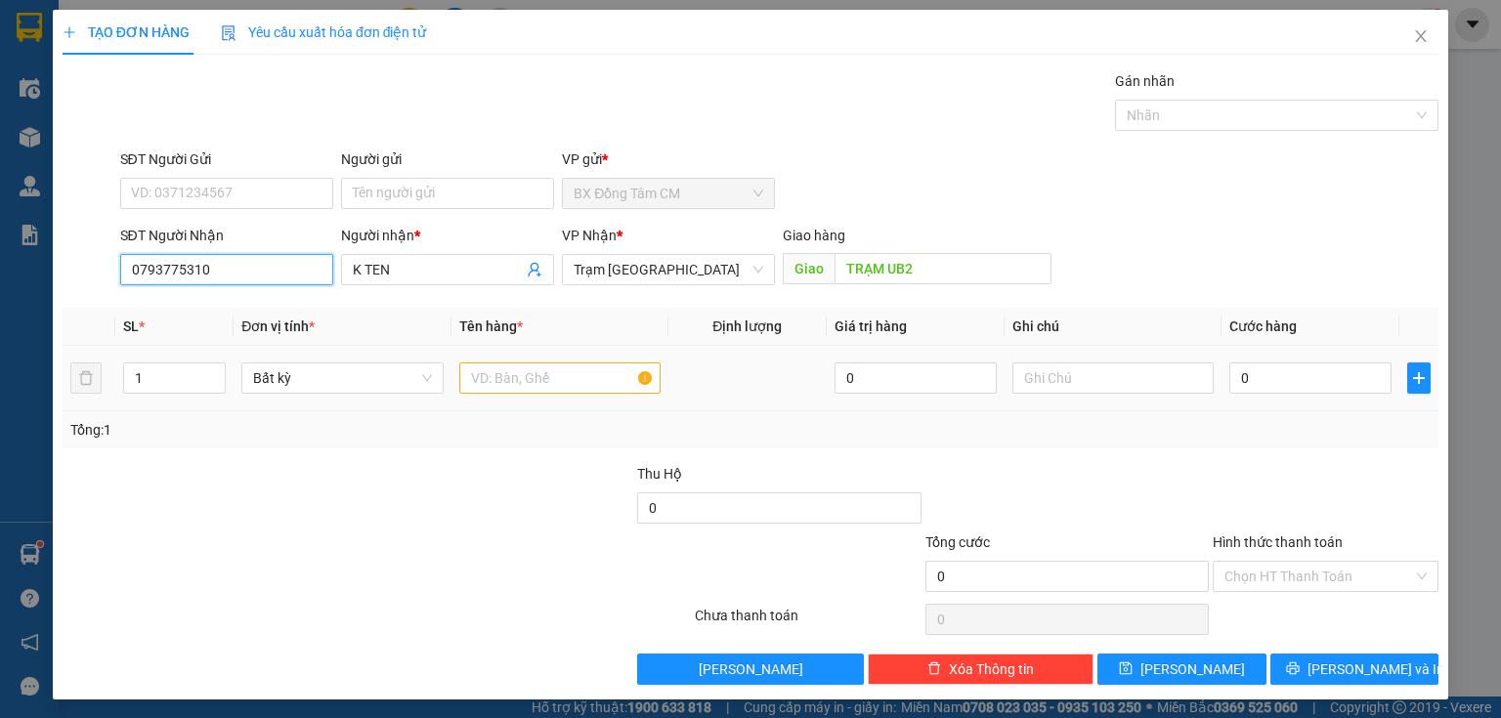
type input "0793775310"
click at [592, 364] on input "text" at bounding box center [559, 377] width 201 height 31
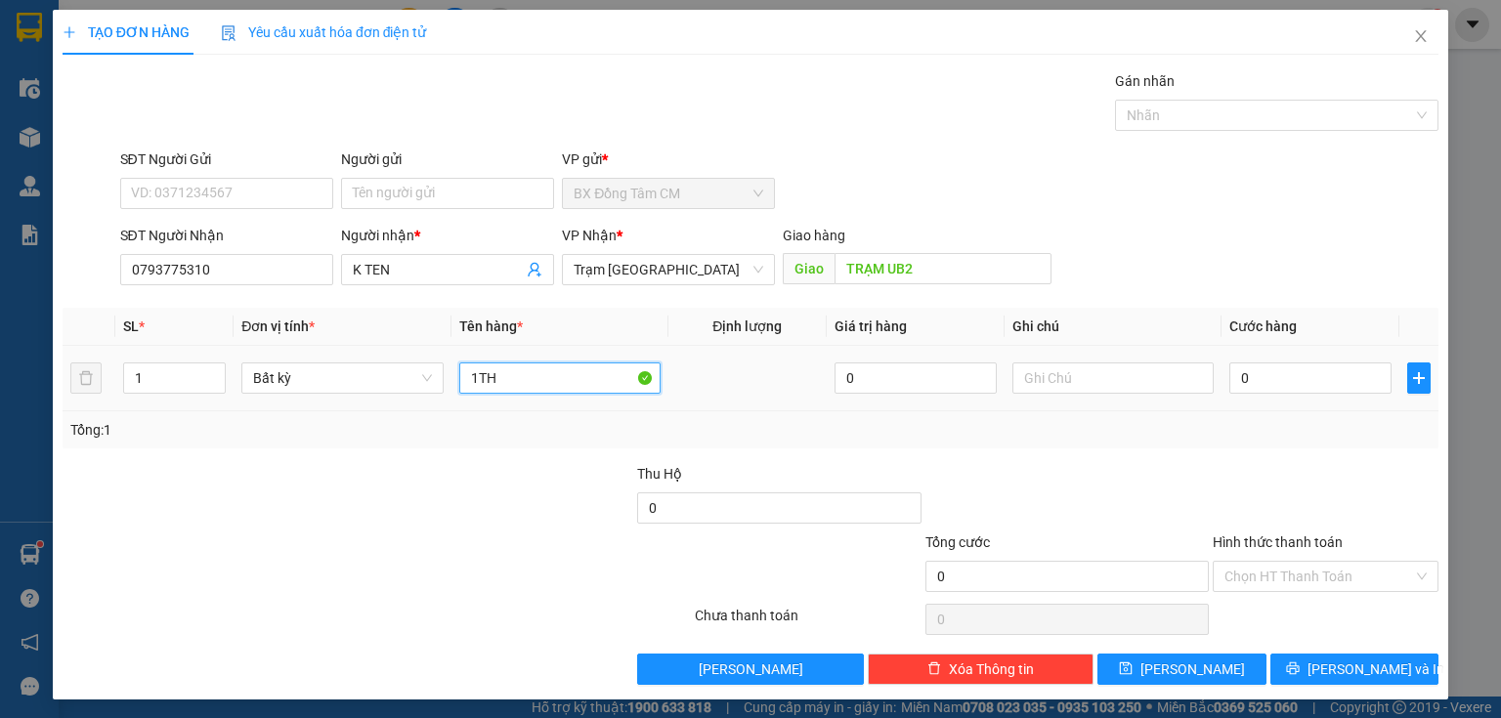
type input "1TH"
drag, startPoint x: 1207, startPoint y: 362, endPoint x: 1231, endPoint y: 371, distance: 26.0
click at [1216, 368] on tr "1 Bất kỳ 1TH 0 0" at bounding box center [751, 378] width 1376 height 65
click at [1235, 371] on input "0" at bounding box center [1310, 377] width 162 height 31
type input "6"
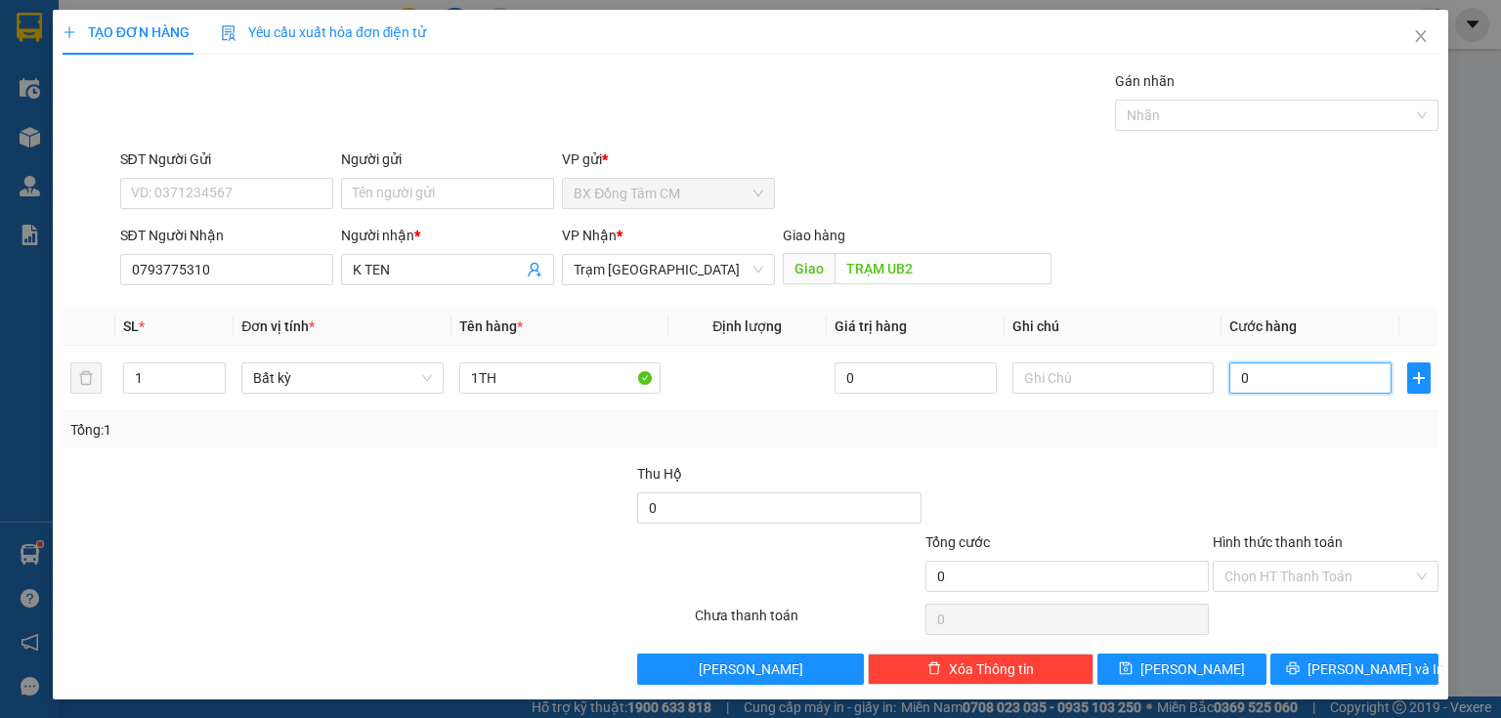
type input "6"
type input "60"
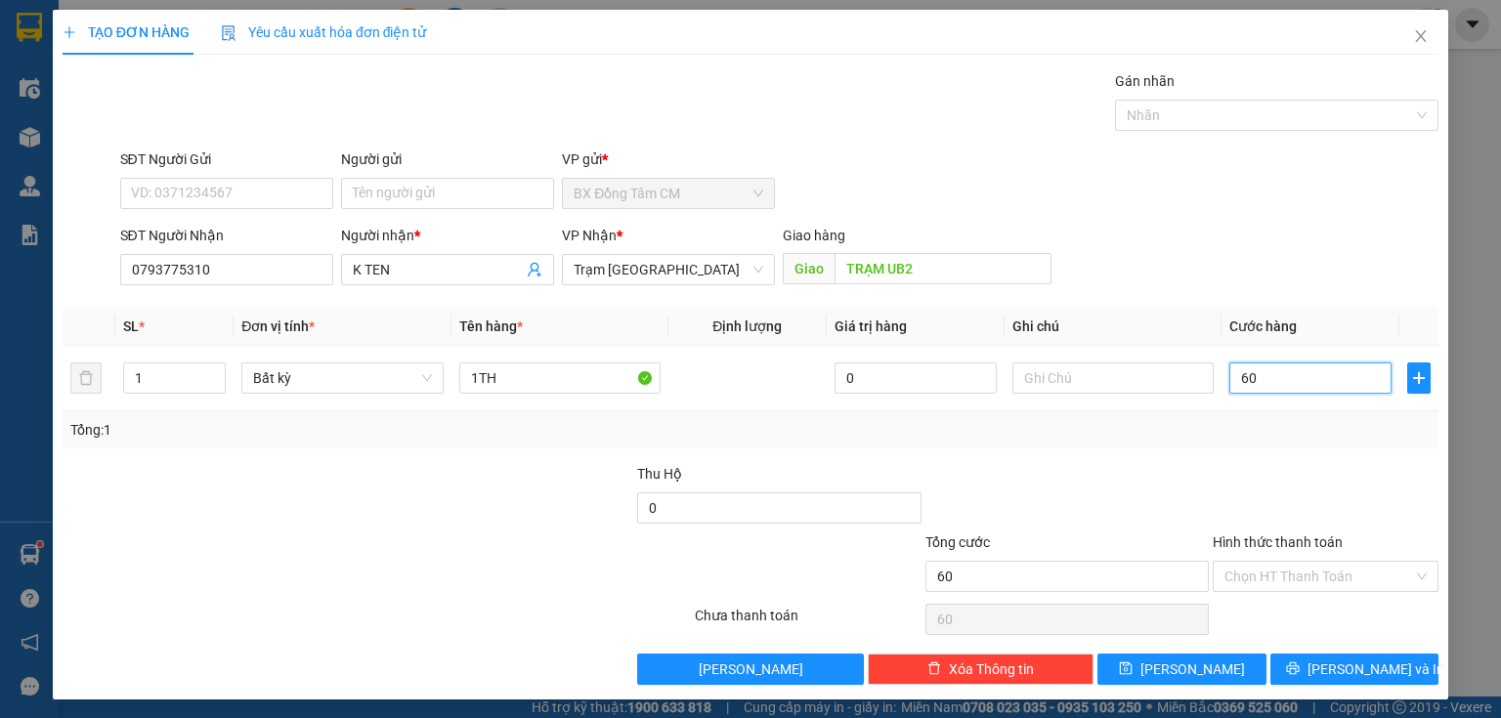
type input "600"
type input "6.000"
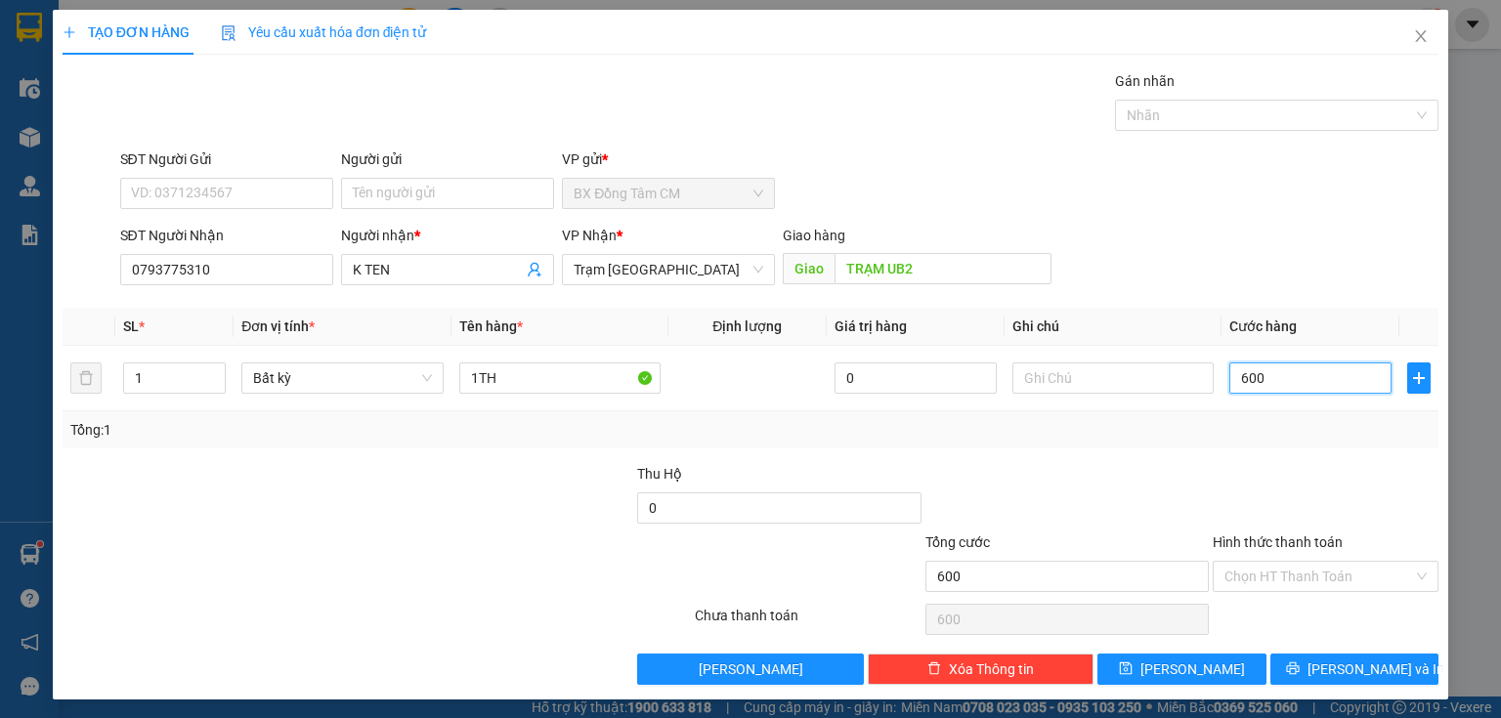
type input "6.000"
type input "60.000"
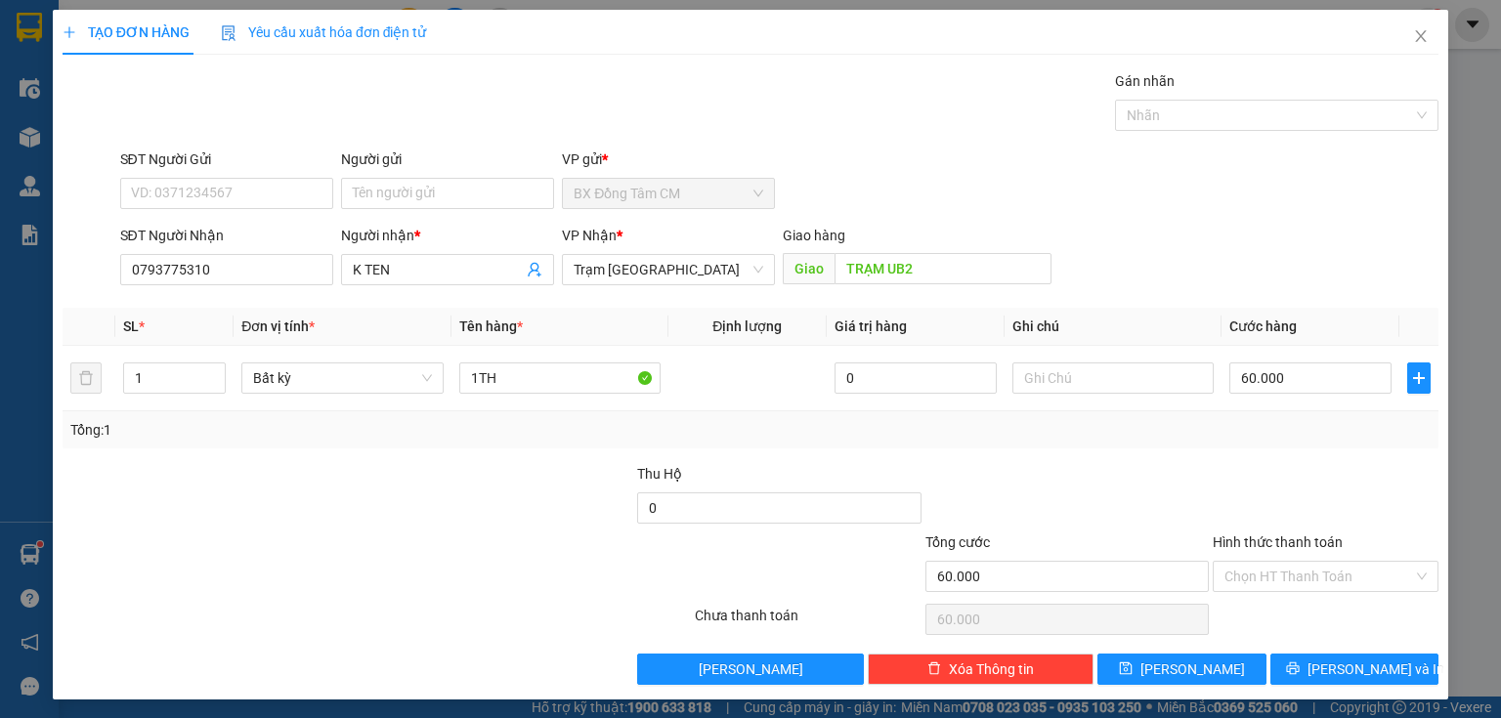
drag, startPoint x: 1252, startPoint y: 580, endPoint x: 1286, endPoint y: 617, distance: 50.5
click at [1254, 581] on input "Hình thức thanh toán" at bounding box center [1318, 576] width 189 height 29
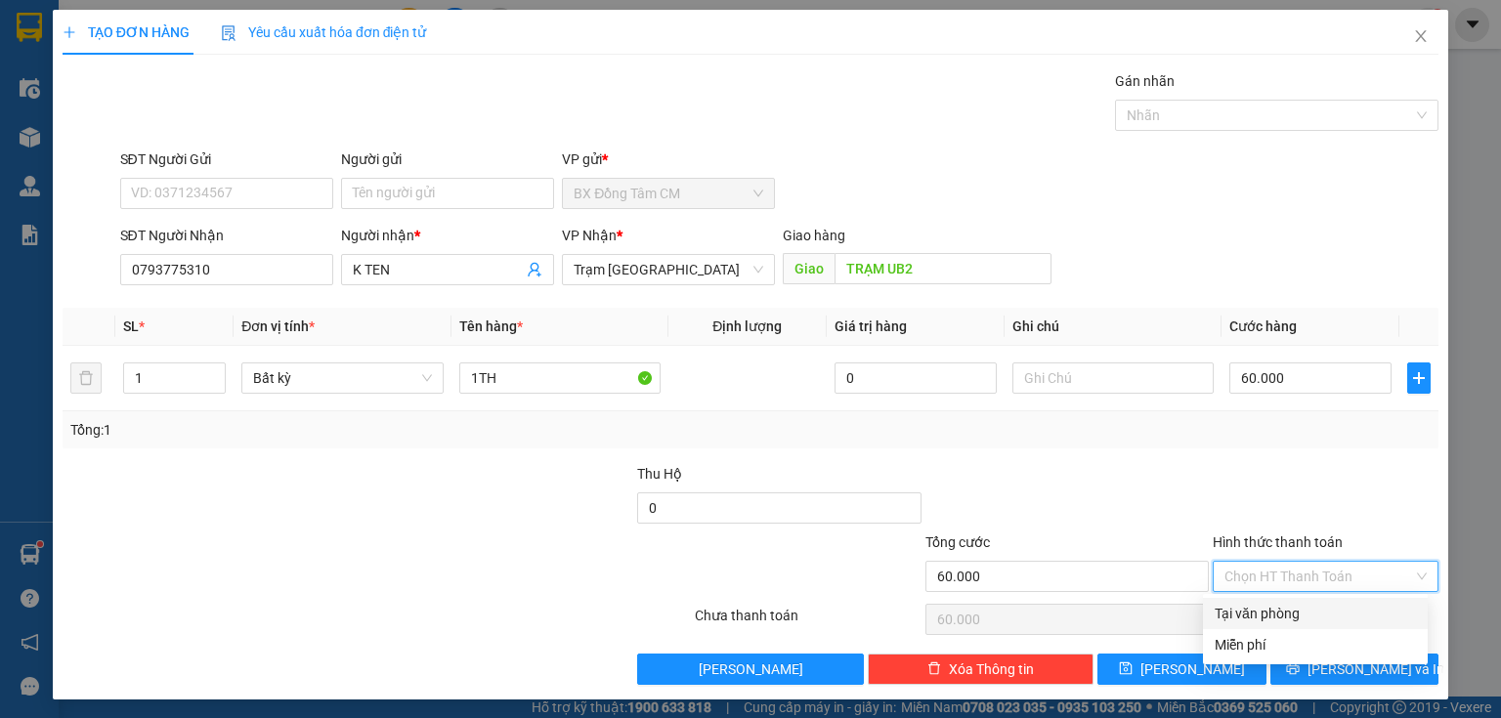
click at [1286, 621] on div "Tại văn phòng" at bounding box center [1314, 613] width 201 height 21
type input "0"
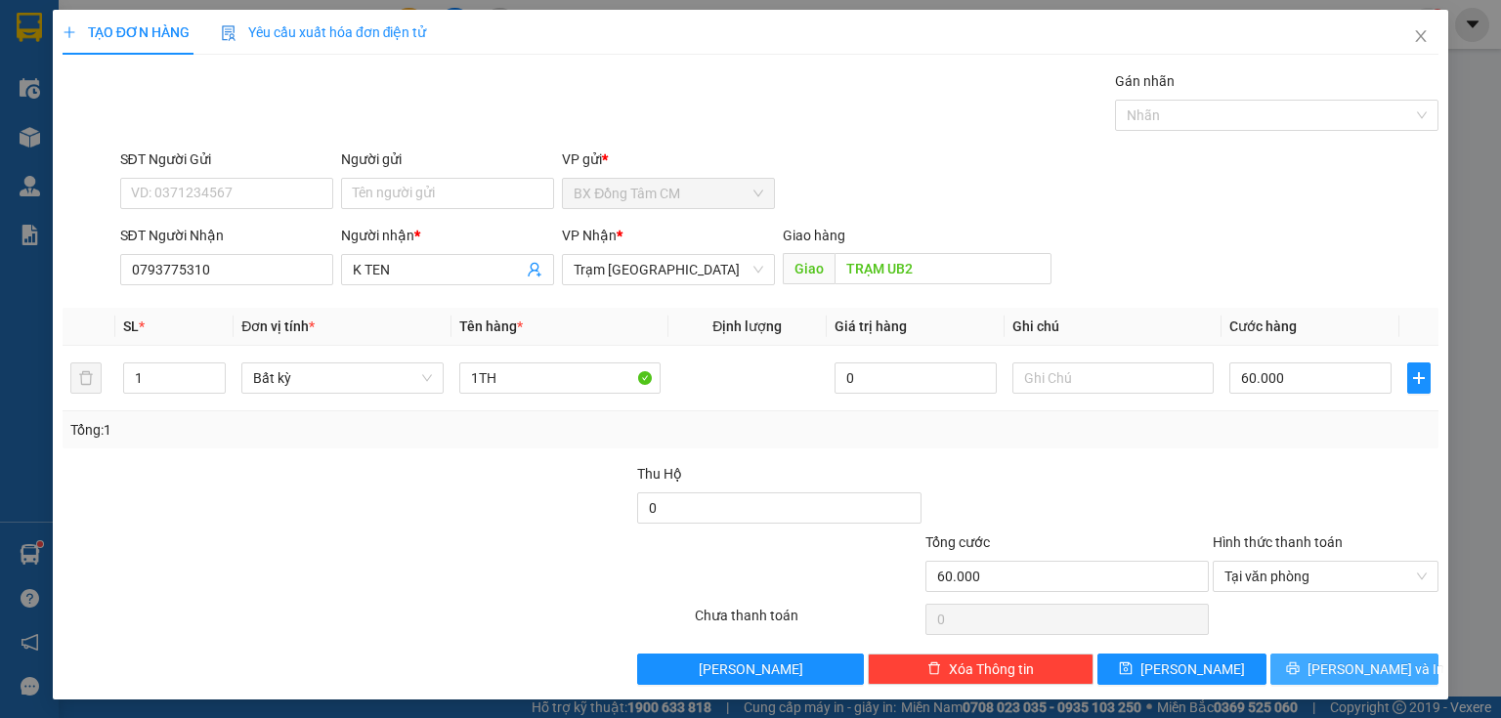
click at [1303, 664] on button "[PERSON_NAME] và In" at bounding box center [1354, 669] width 169 height 31
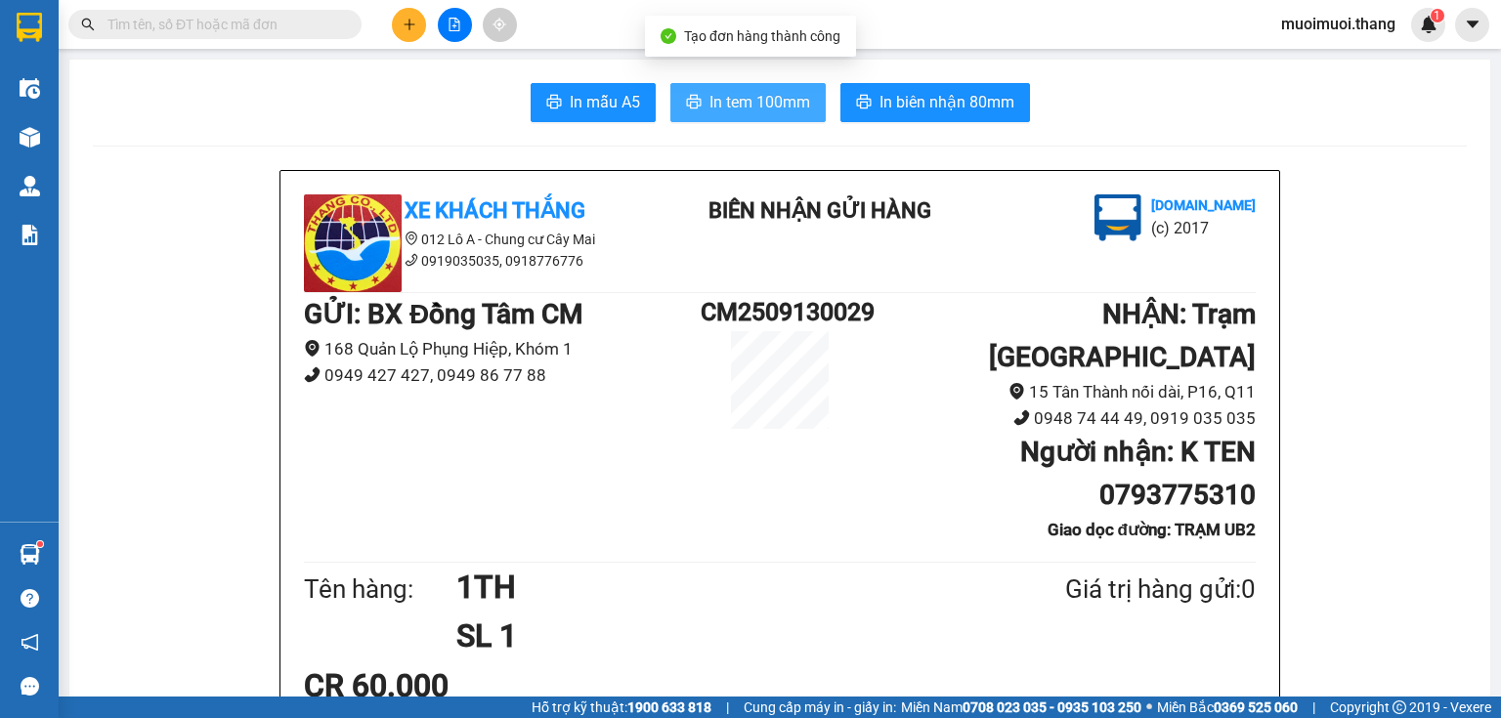
click at [753, 112] on span "In tem 100mm" at bounding box center [759, 102] width 101 height 24
click at [415, 31] on button at bounding box center [409, 25] width 34 height 34
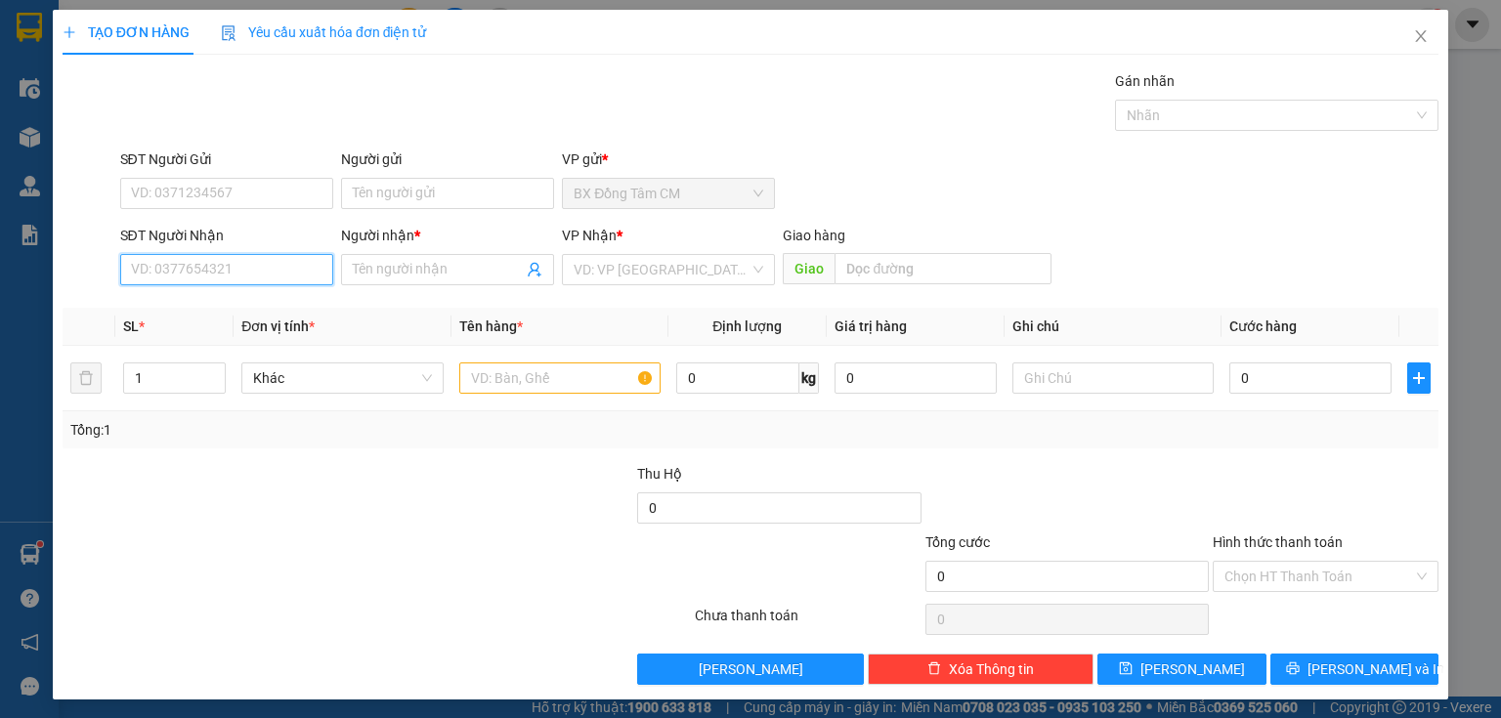
click at [172, 265] on input "SĐT Người Nhận" at bounding box center [226, 269] width 213 height 31
type input "0949670275"
drag, startPoint x: 226, startPoint y: 320, endPoint x: 371, endPoint y: 313, distance: 145.8
click at [232, 314] on div "0949670275 - k ten" at bounding box center [224, 307] width 211 height 31
type input "k ten"
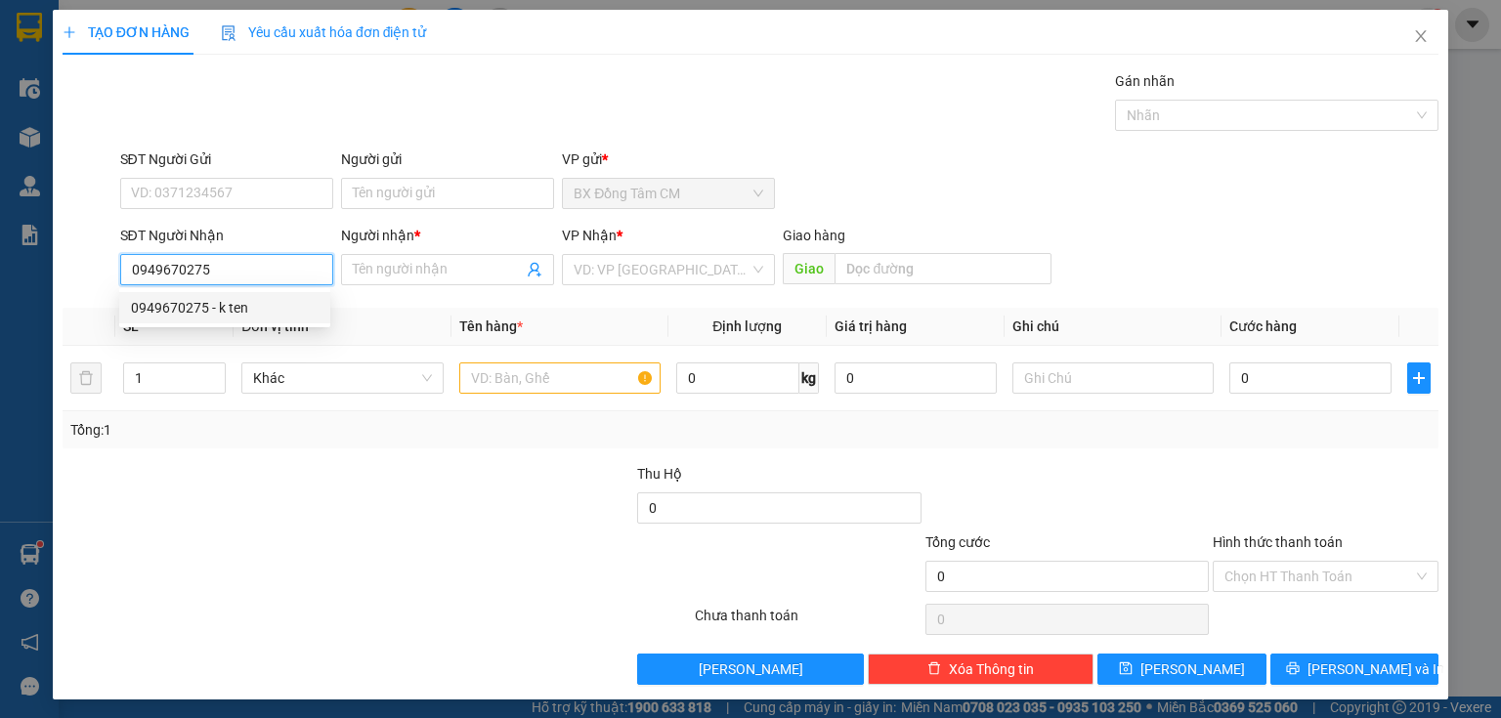
type input "VĨNH LONG"
type input "0949670275"
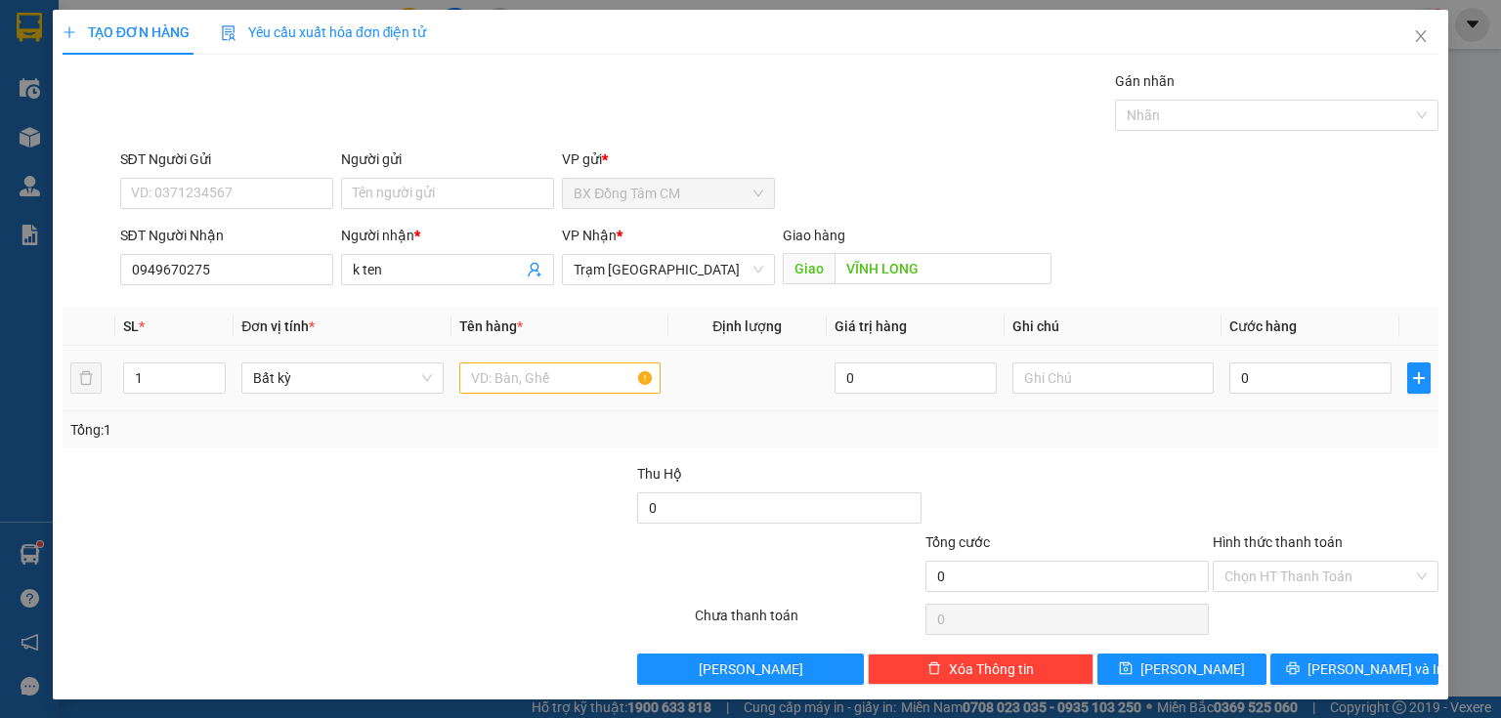
click at [602, 394] on div at bounding box center [559, 378] width 201 height 39
click at [602, 382] on input "text" at bounding box center [559, 377] width 201 height 31
type input "1TH"
type input "8"
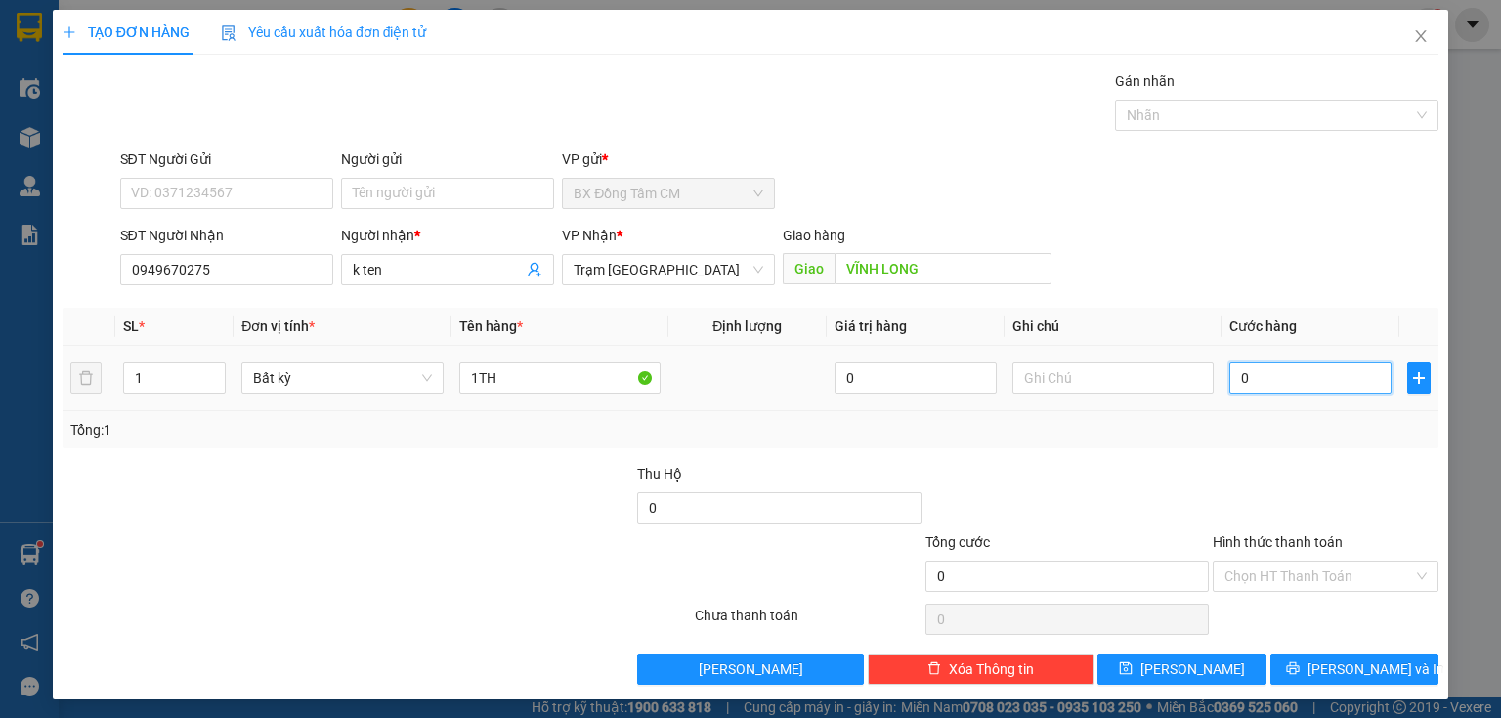
type input "8"
type input "80"
type input "800"
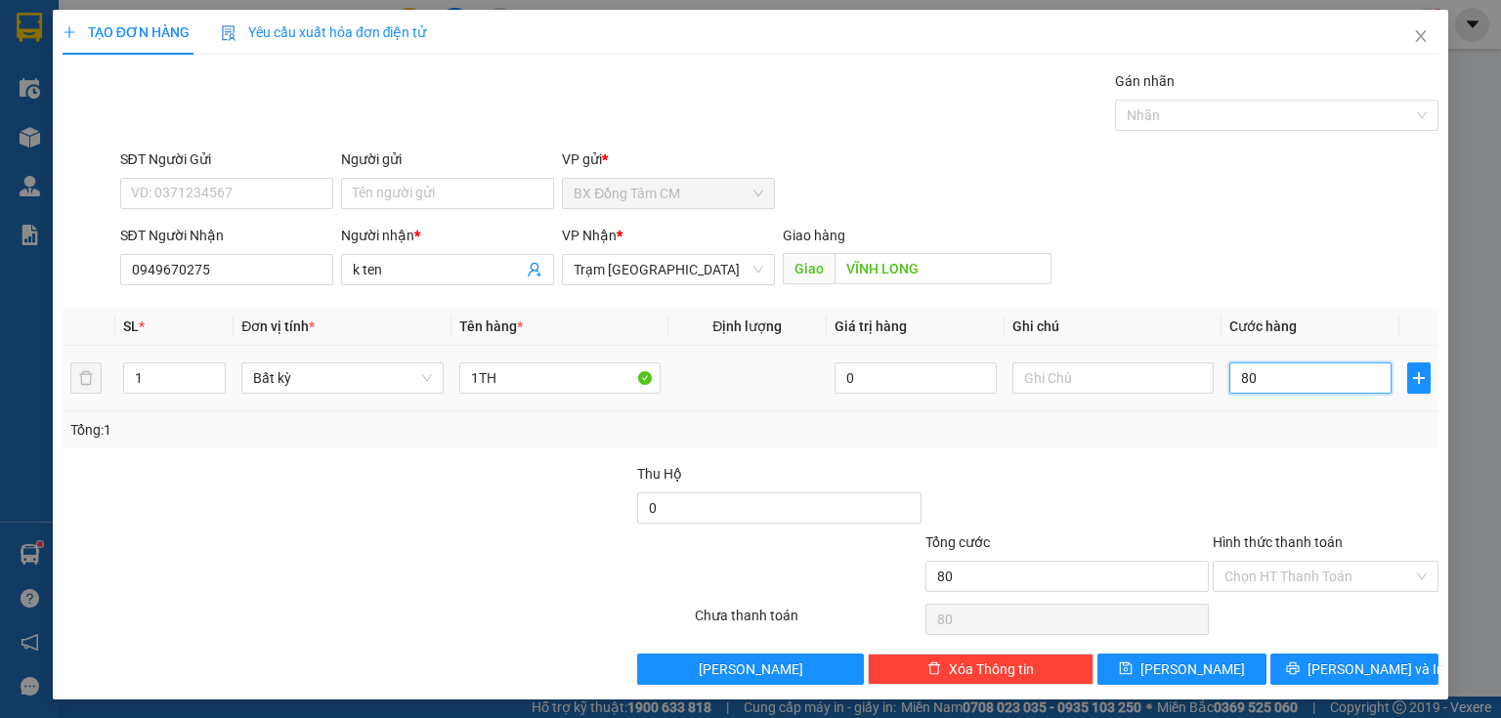
type input "800"
type input "8.000"
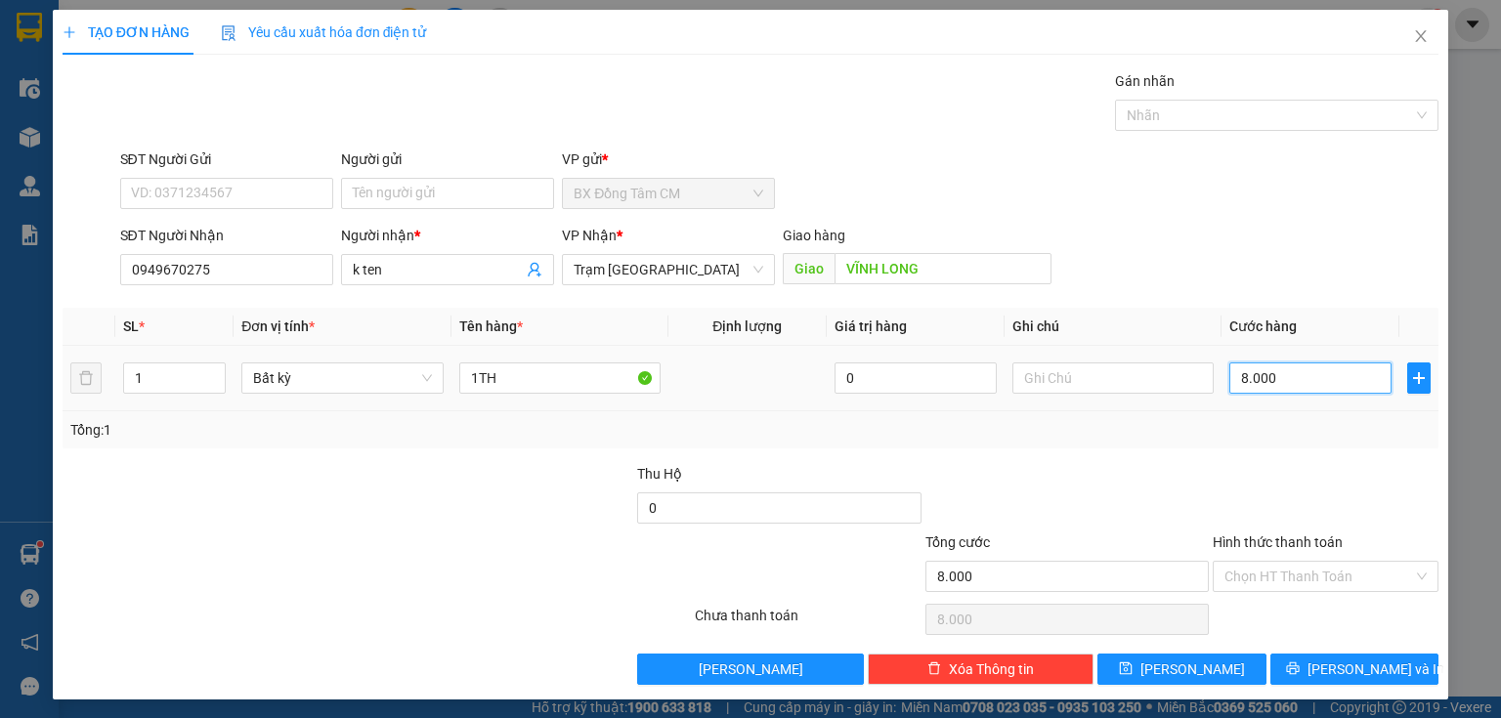
type input "80.000"
click at [1290, 568] on input "Hình thức thanh toán" at bounding box center [1318, 576] width 189 height 29
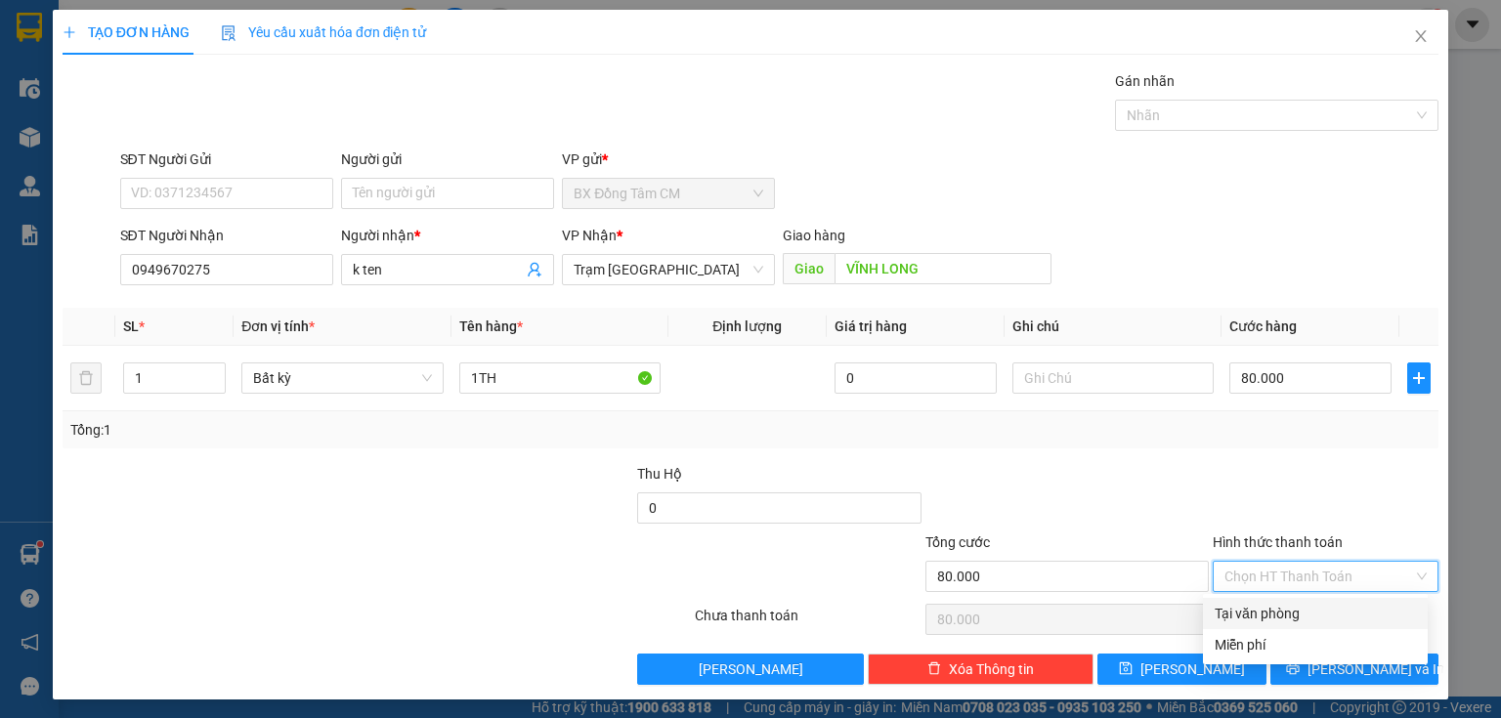
click at [1270, 617] on div "Tại văn phòng" at bounding box center [1314, 613] width 201 height 21
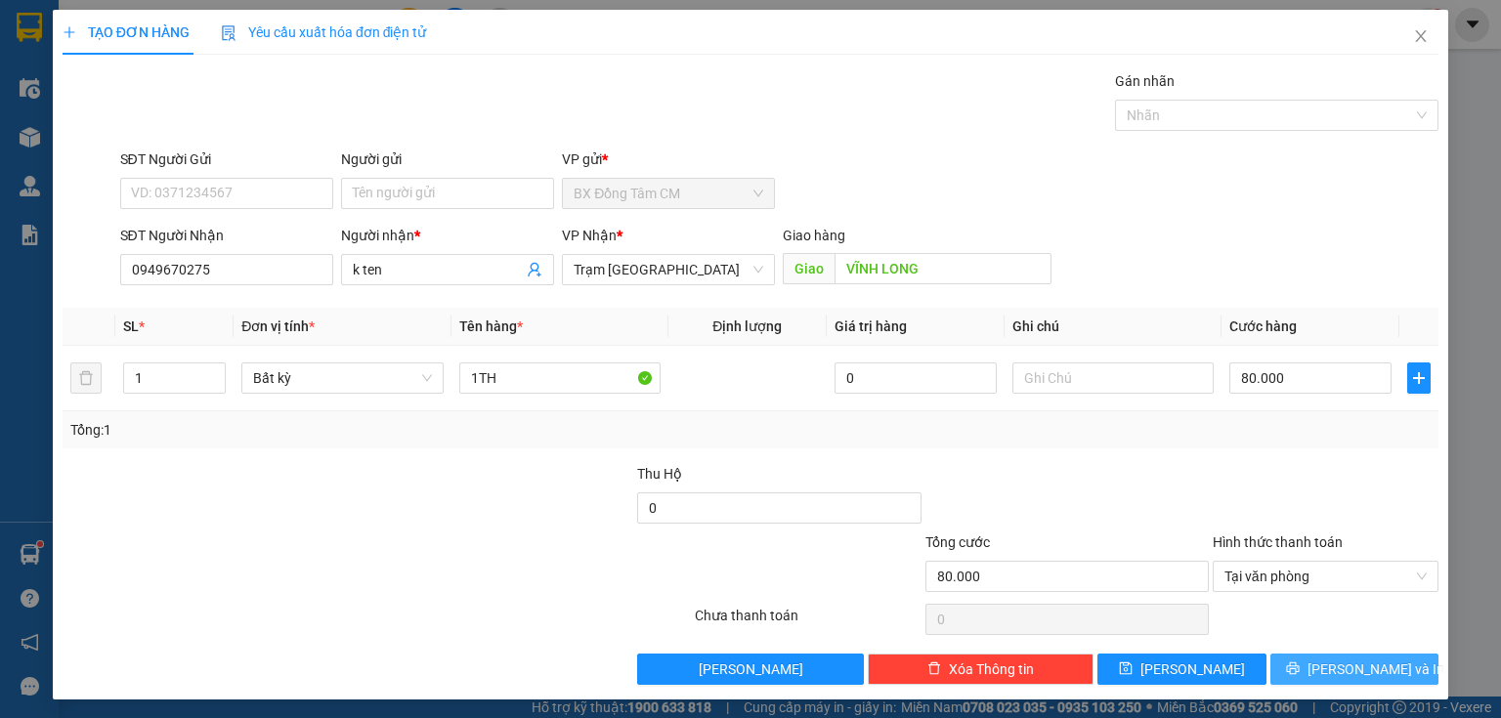
click at [1303, 663] on button "[PERSON_NAME] và In" at bounding box center [1354, 669] width 169 height 31
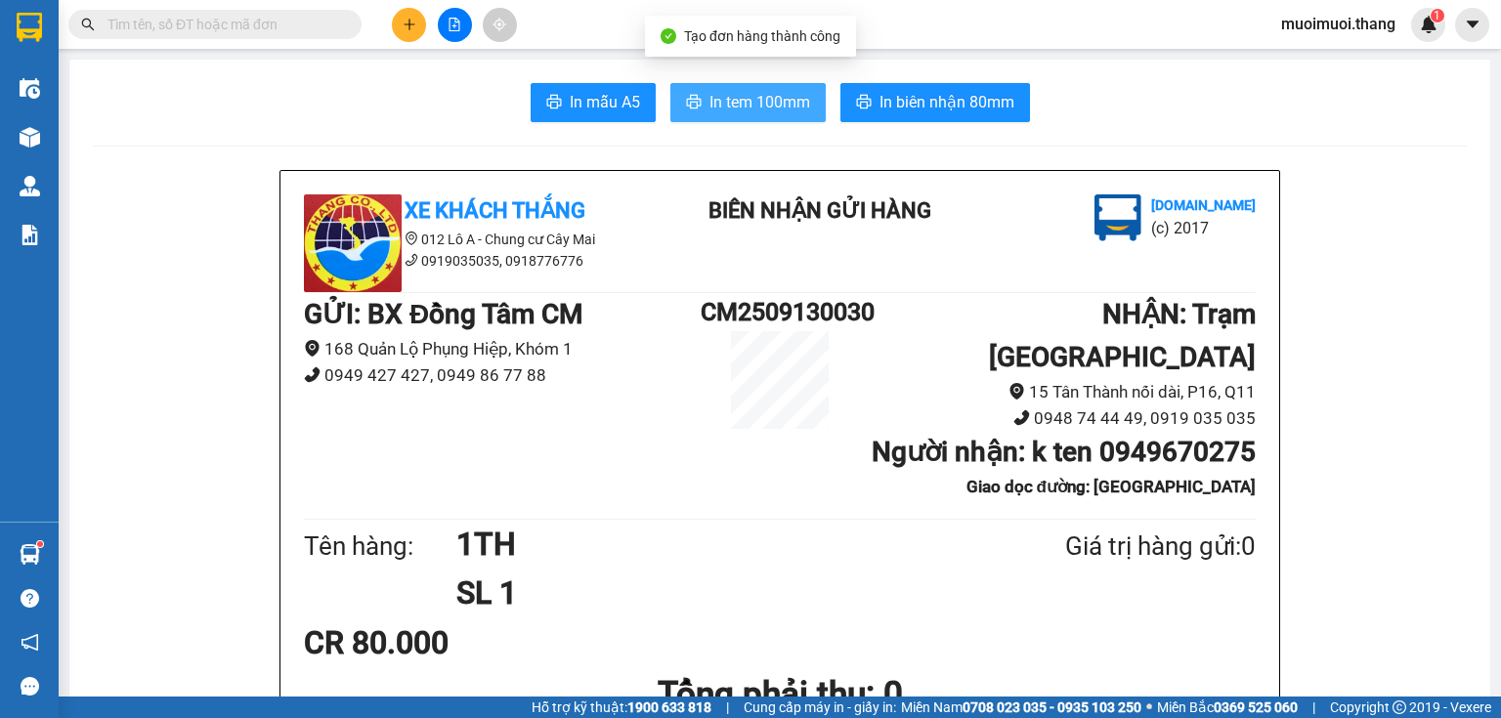
click at [791, 91] on span "In tem 100mm" at bounding box center [759, 102] width 101 height 24
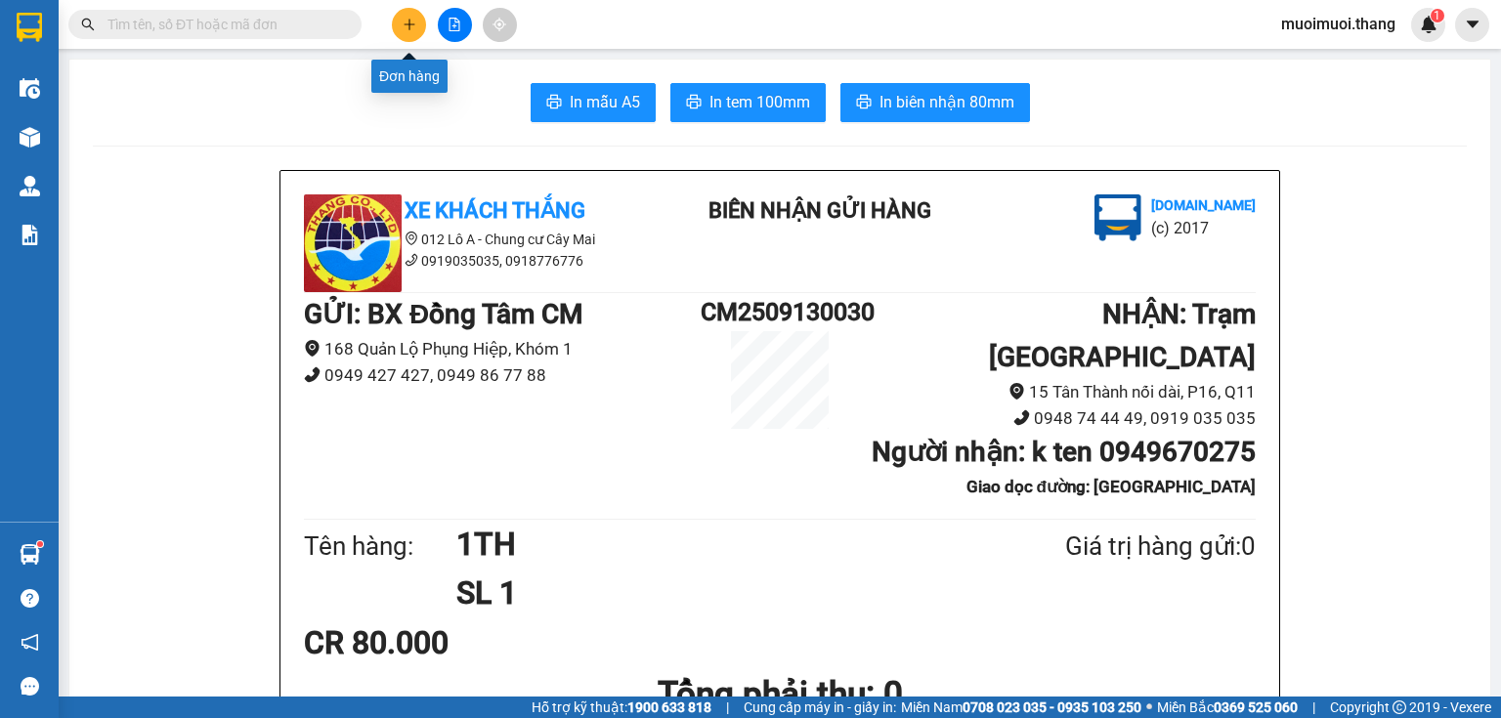
click at [399, 23] on button at bounding box center [409, 25] width 34 height 34
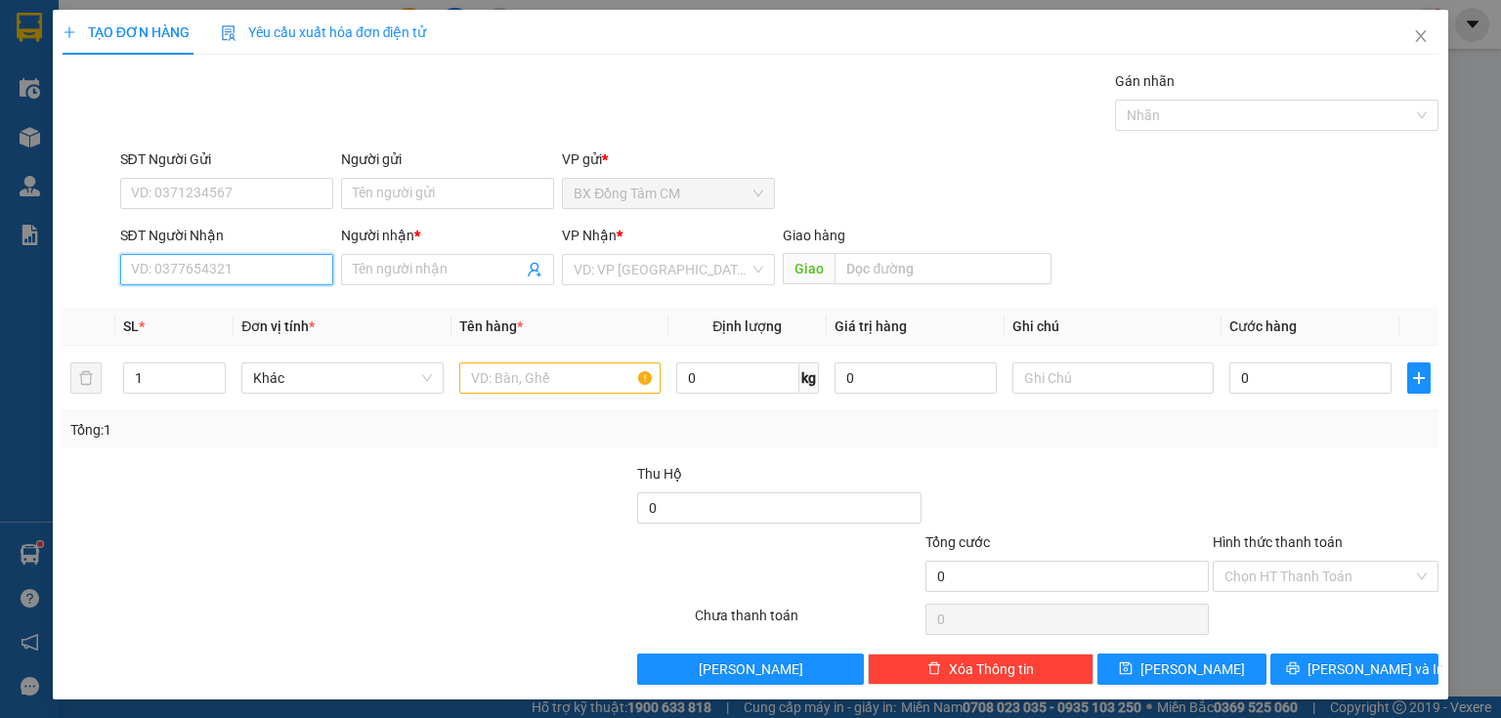
click at [223, 267] on input "SĐT Người Nhận" at bounding box center [226, 269] width 213 height 31
click at [529, 266] on icon "user-add" at bounding box center [535, 270] width 16 height 16
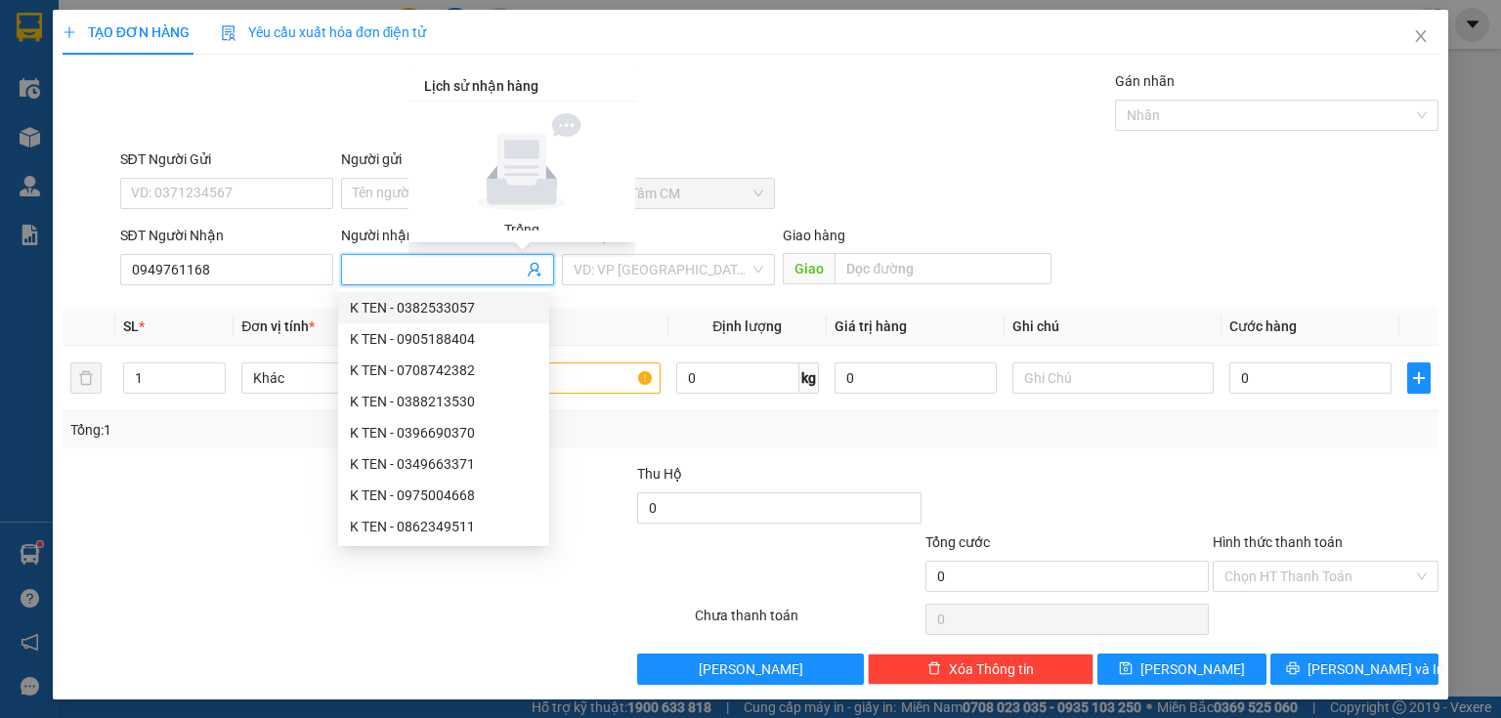
click at [463, 275] on input "Người nhận *" at bounding box center [438, 269] width 170 height 21
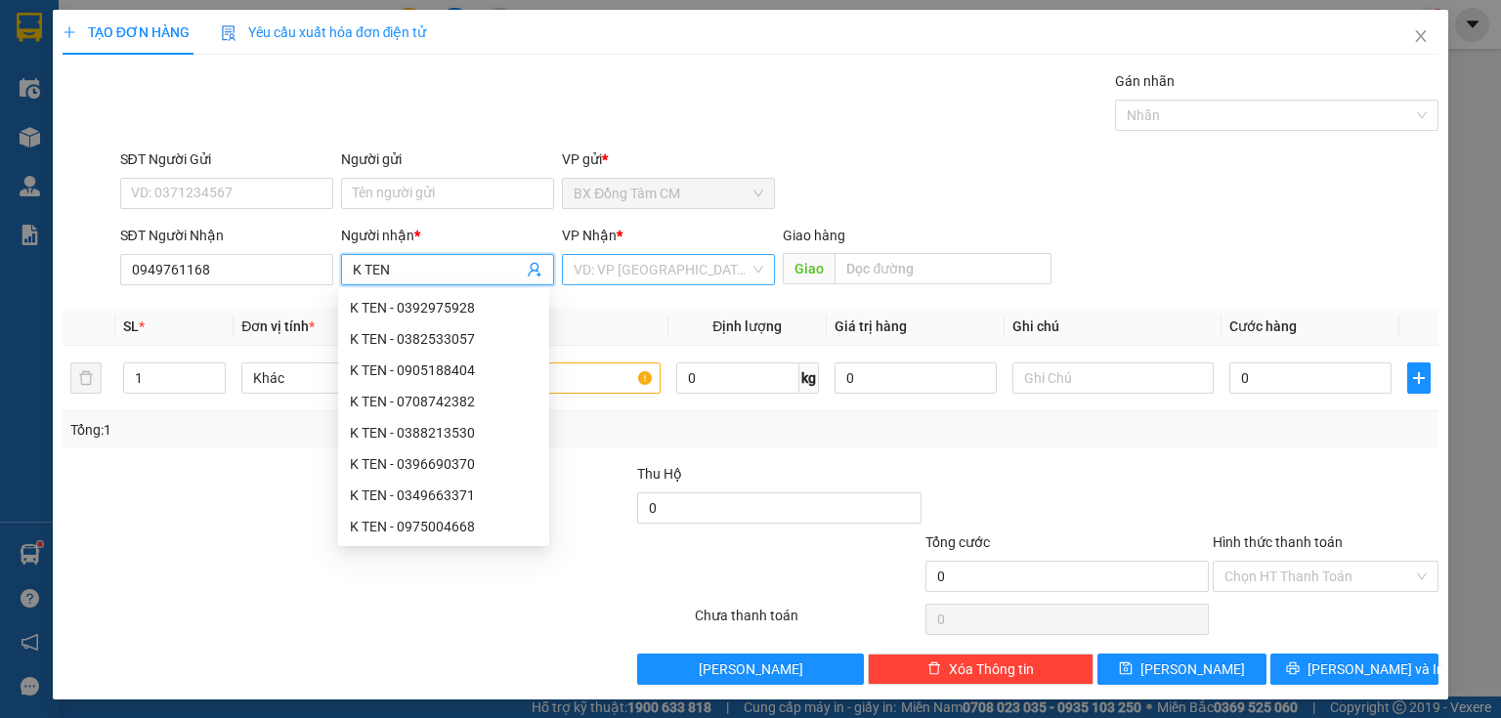
click at [663, 273] on input "search" at bounding box center [662, 269] width 176 height 29
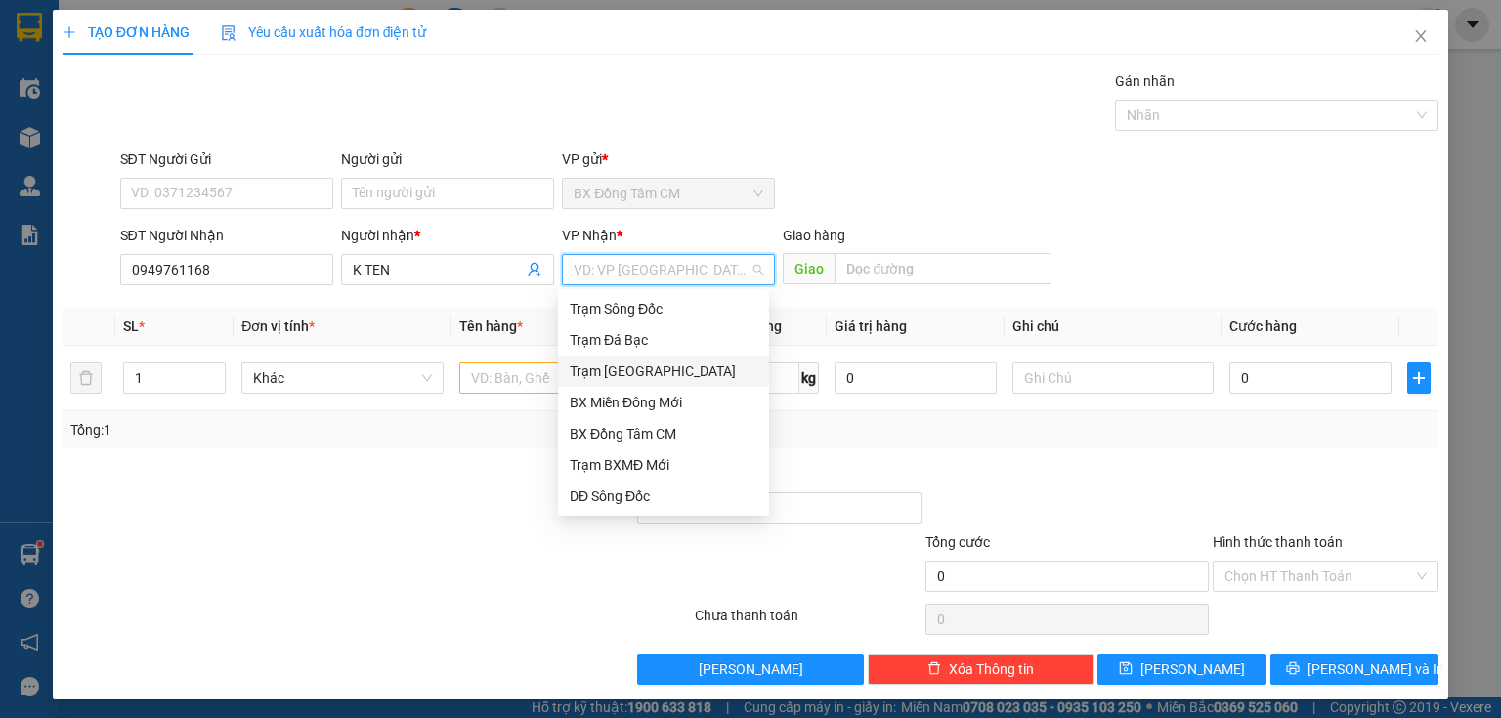
click at [617, 370] on div "Trạm [GEOGRAPHIC_DATA]" at bounding box center [664, 371] width 188 height 21
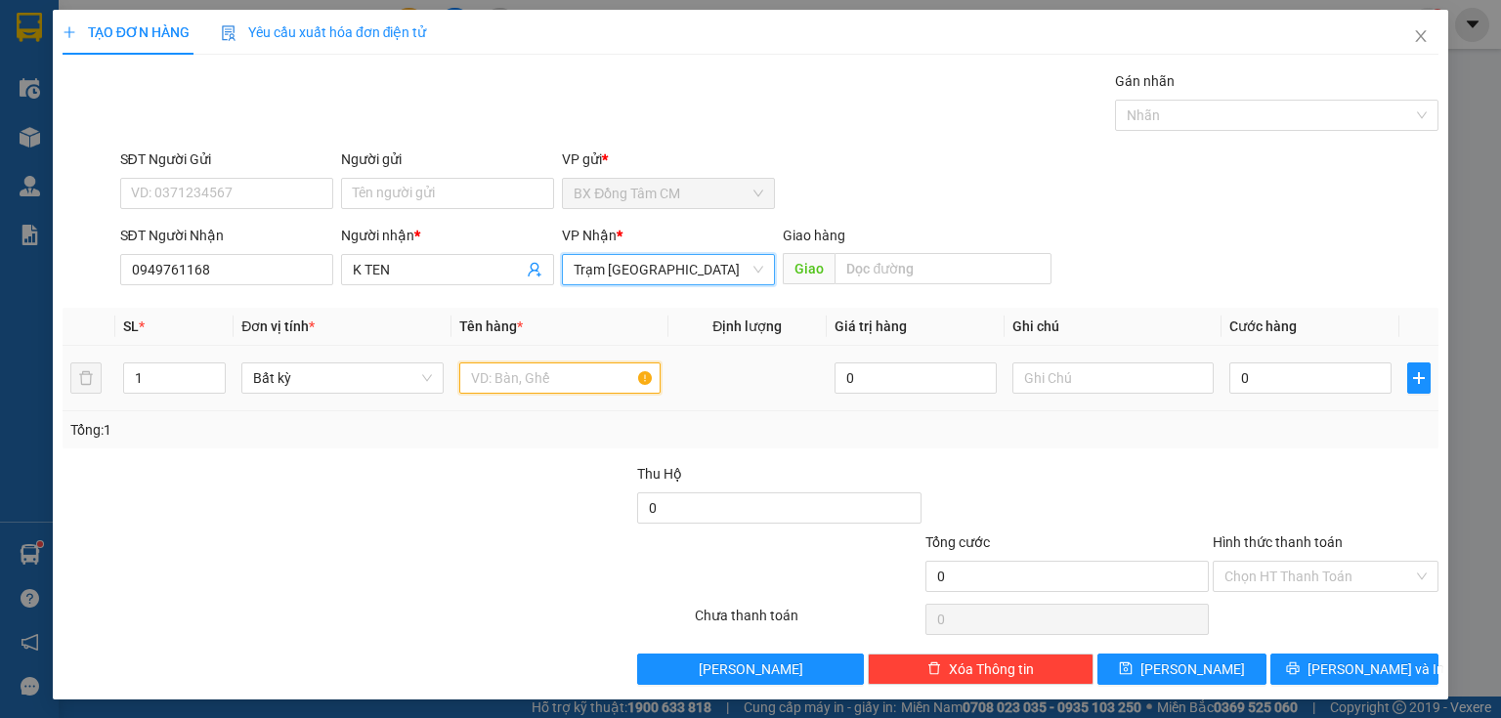
click at [531, 379] on input "text" at bounding box center [559, 377] width 201 height 31
click at [474, 371] on input "text" at bounding box center [559, 377] width 201 height 31
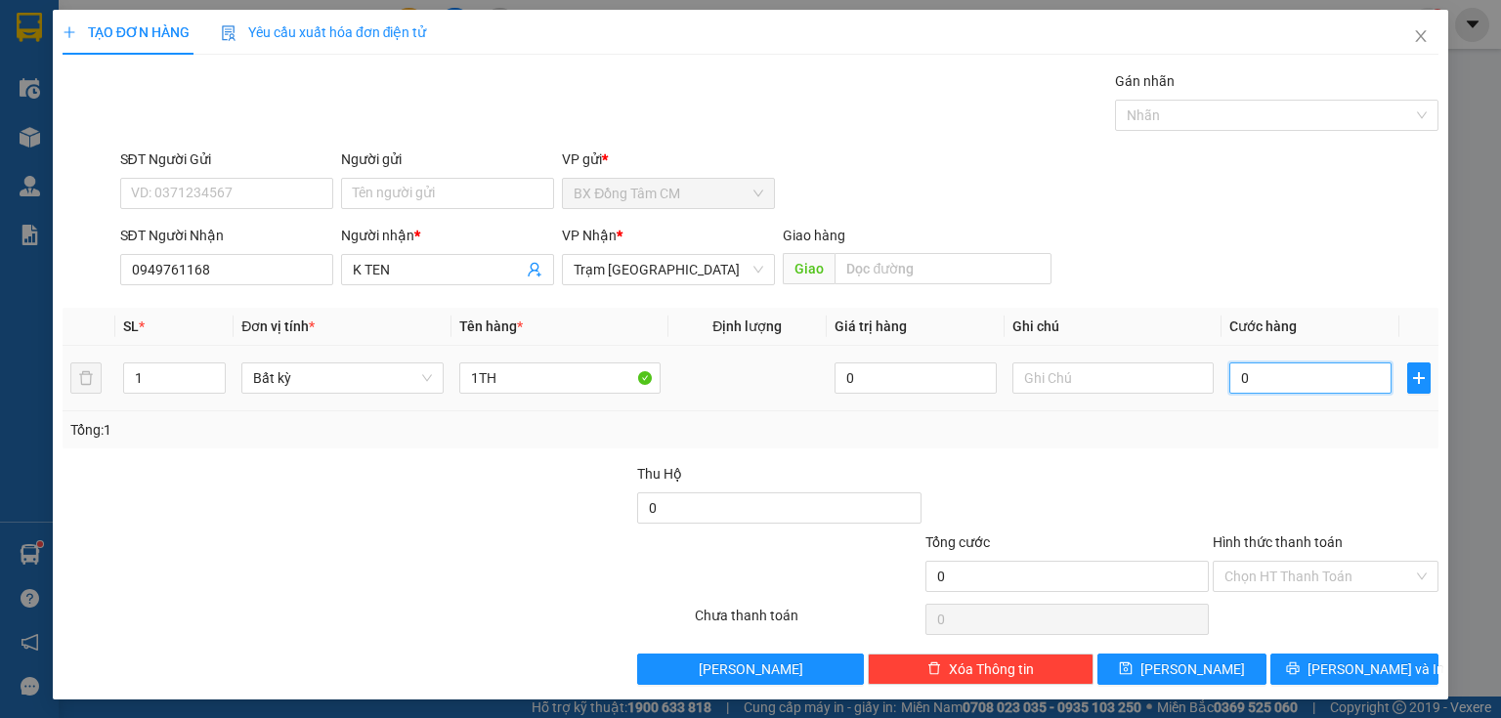
click at [1240, 384] on input "0" at bounding box center [1310, 377] width 162 height 31
click at [1290, 587] on input "Hình thức thanh toán" at bounding box center [1318, 576] width 189 height 29
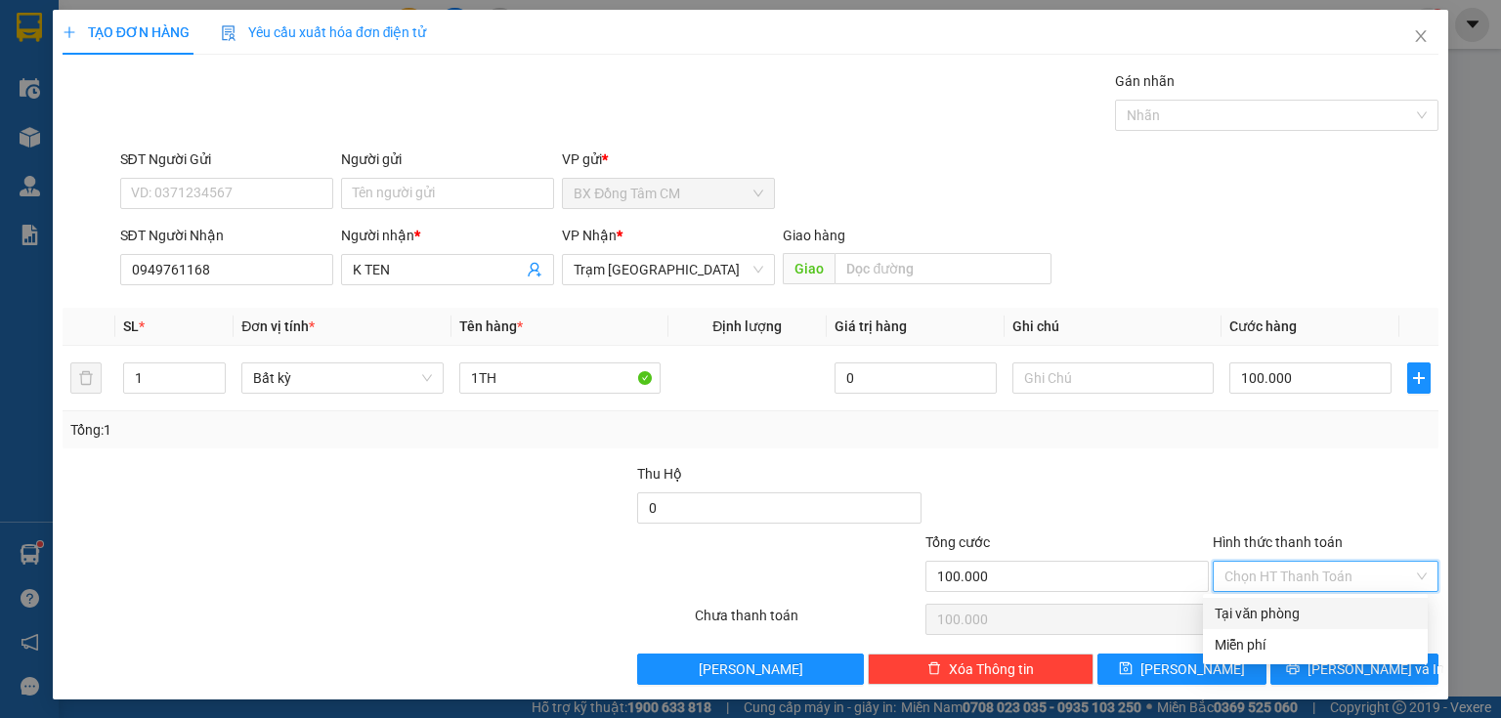
click at [1290, 611] on div "Tại văn phòng" at bounding box center [1314, 613] width 201 height 21
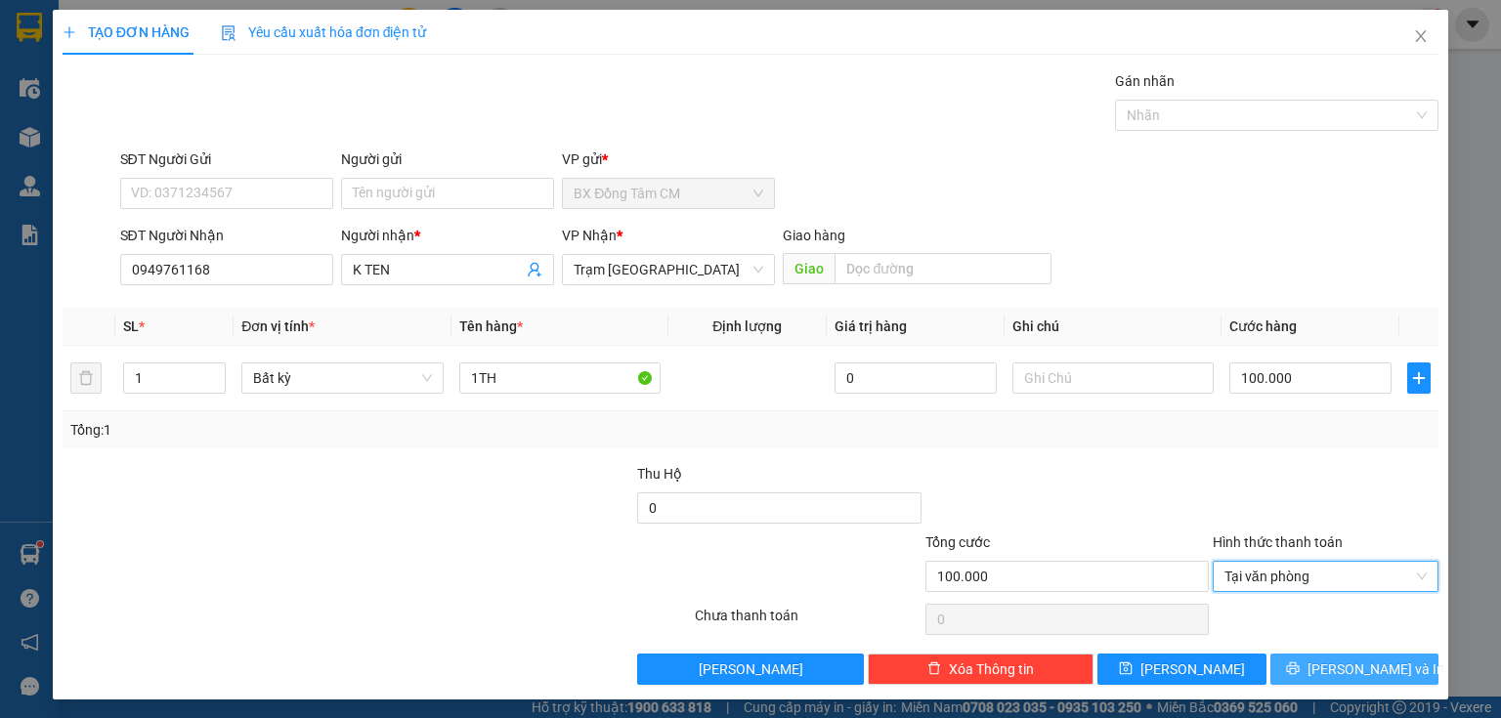
click at [1304, 667] on button "[PERSON_NAME] và In" at bounding box center [1354, 669] width 169 height 31
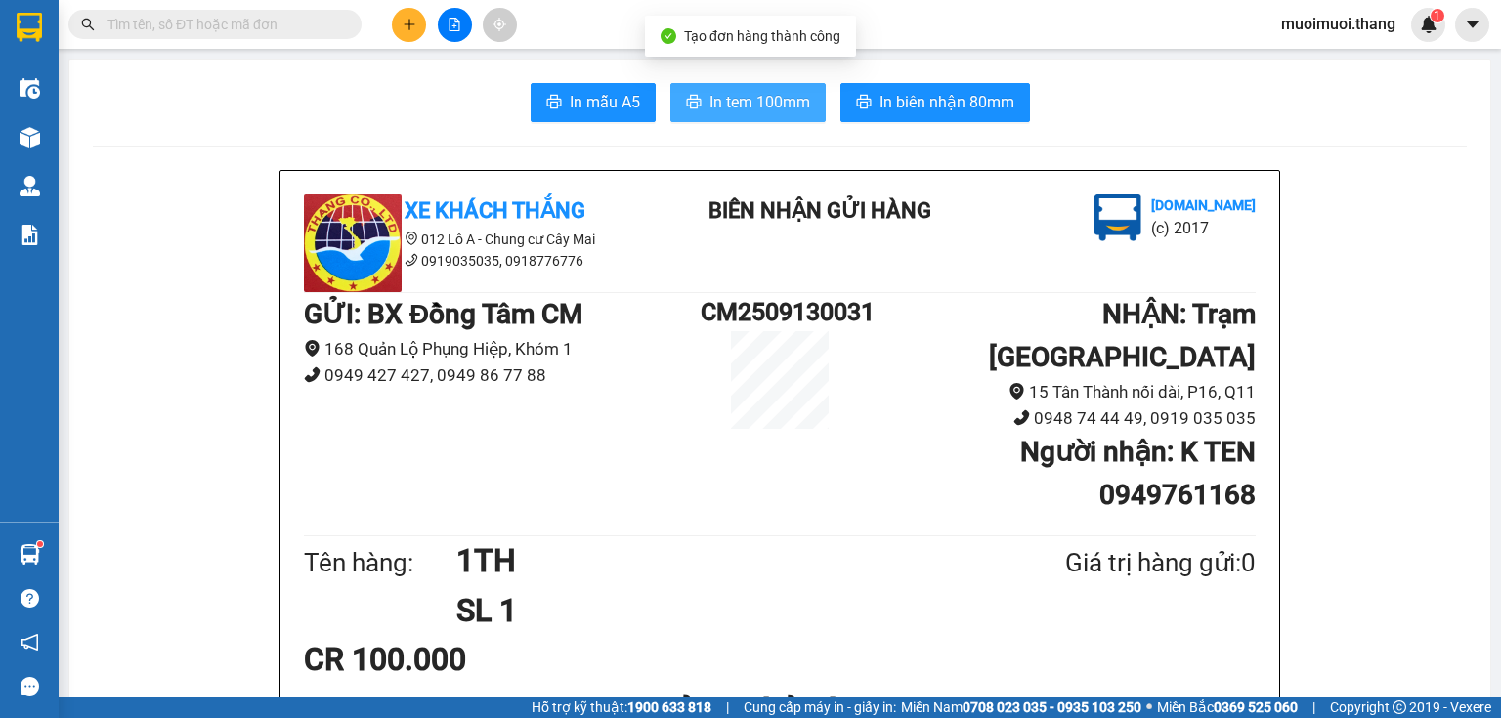
click at [766, 98] on span "In tem 100mm" at bounding box center [759, 102] width 101 height 24
click at [407, 24] on icon "plus" at bounding box center [410, 25] width 14 height 14
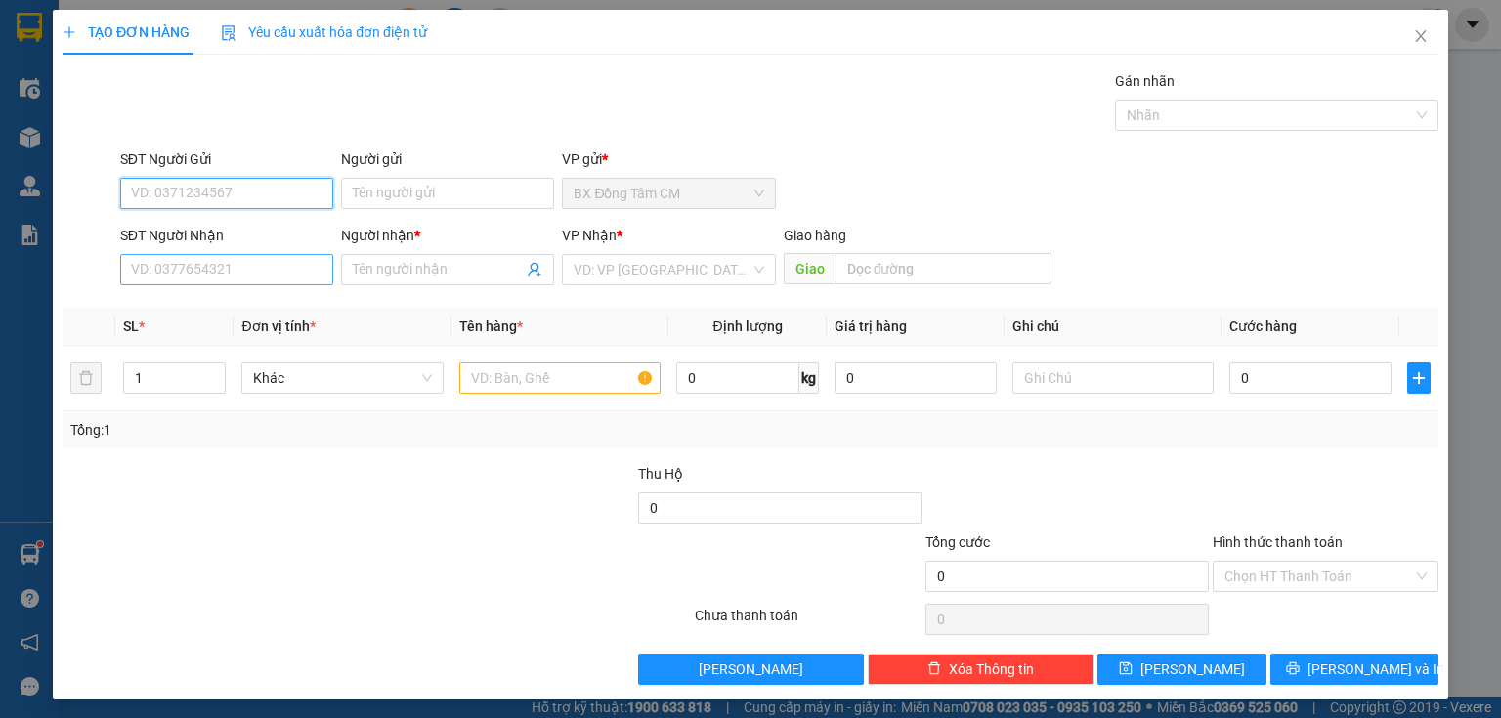
click at [242, 268] on input "SĐT Người Nhận" at bounding box center [226, 269] width 213 height 31
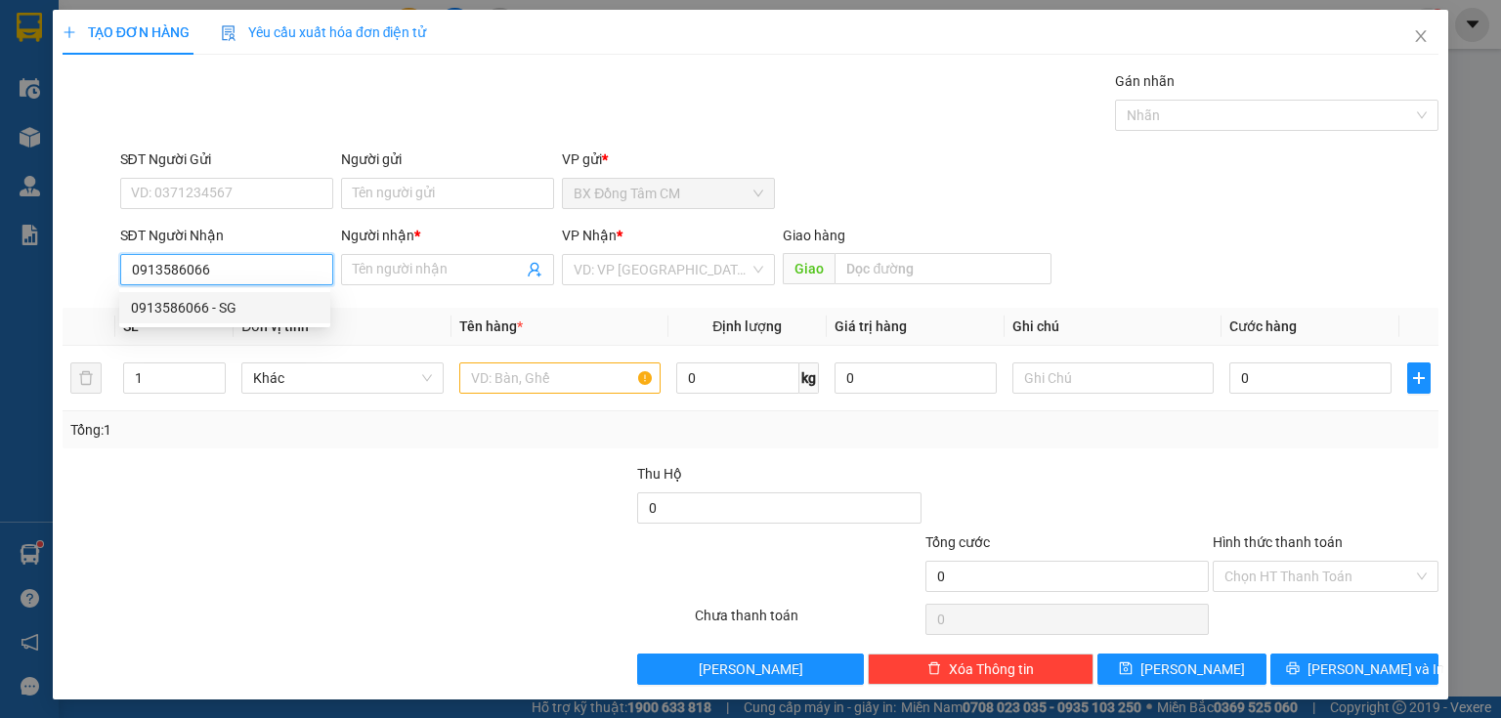
drag, startPoint x: 153, startPoint y: 301, endPoint x: 195, endPoint y: 305, distance: 42.2
click at [166, 303] on div "0913586066 - SG" at bounding box center [225, 307] width 188 height 21
click at [480, 375] on input "text" at bounding box center [559, 377] width 201 height 31
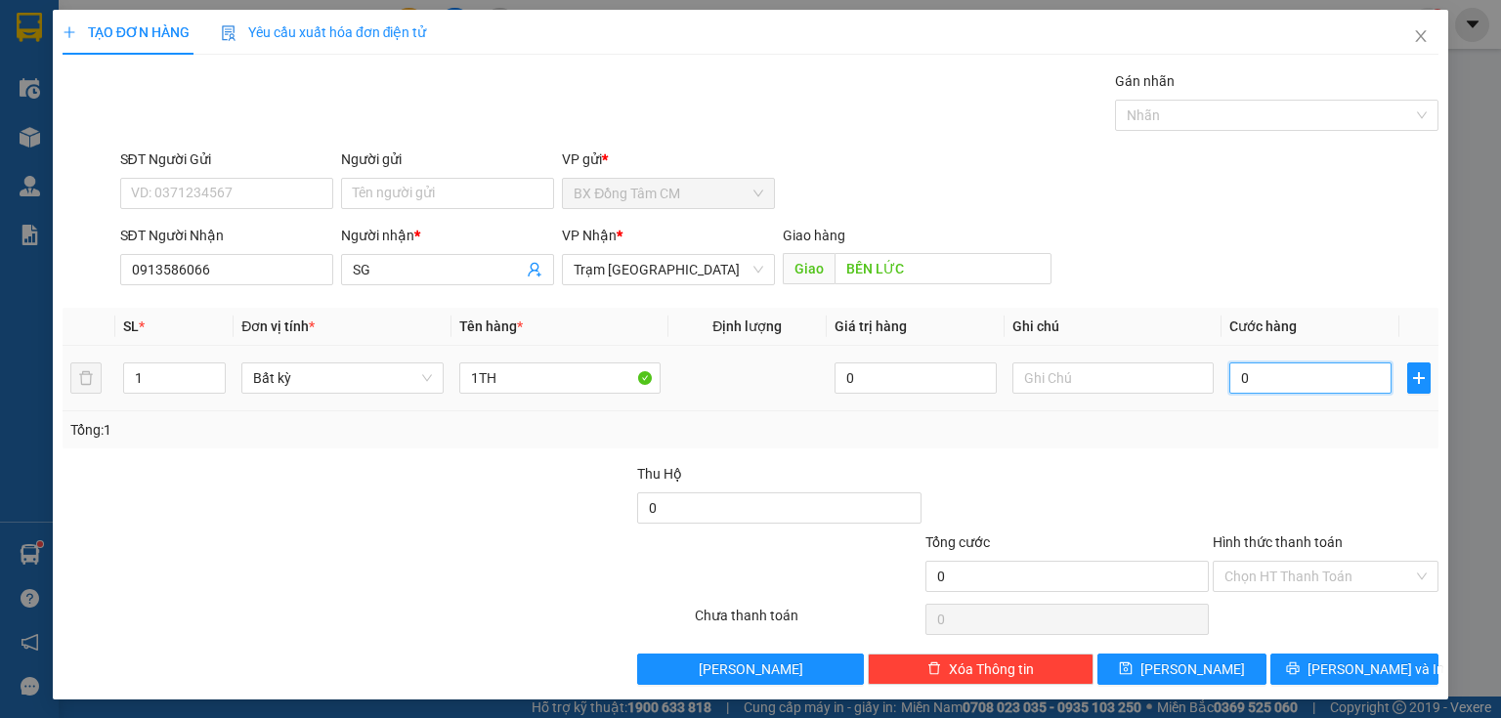
click at [1278, 382] on input "0" at bounding box center [1310, 377] width 162 height 31
click at [1313, 574] on input "Hình thức thanh toán" at bounding box center [1318, 576] width 189 height 29
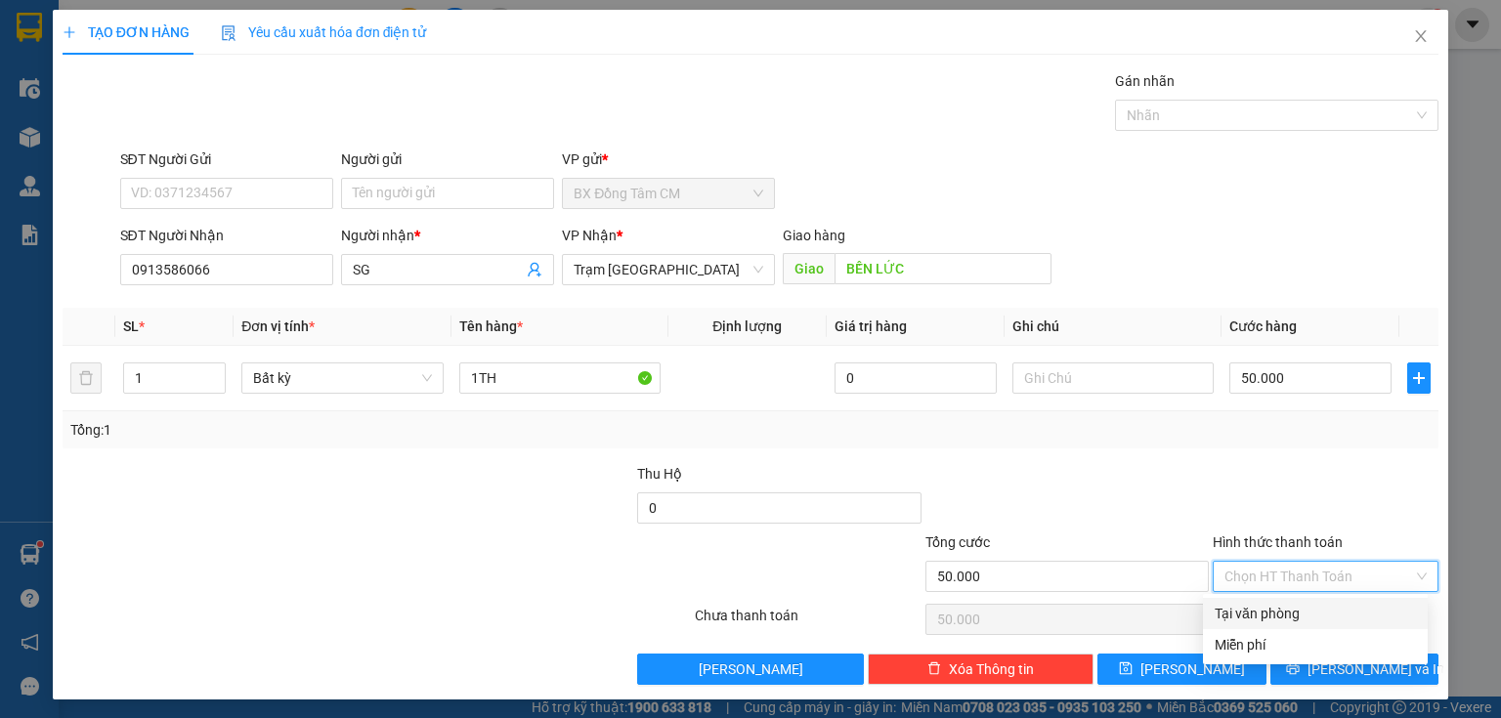
click at [1280, 606] on div "Tại văn phòng" at bounding box center [1314, 613] width 201 height 21
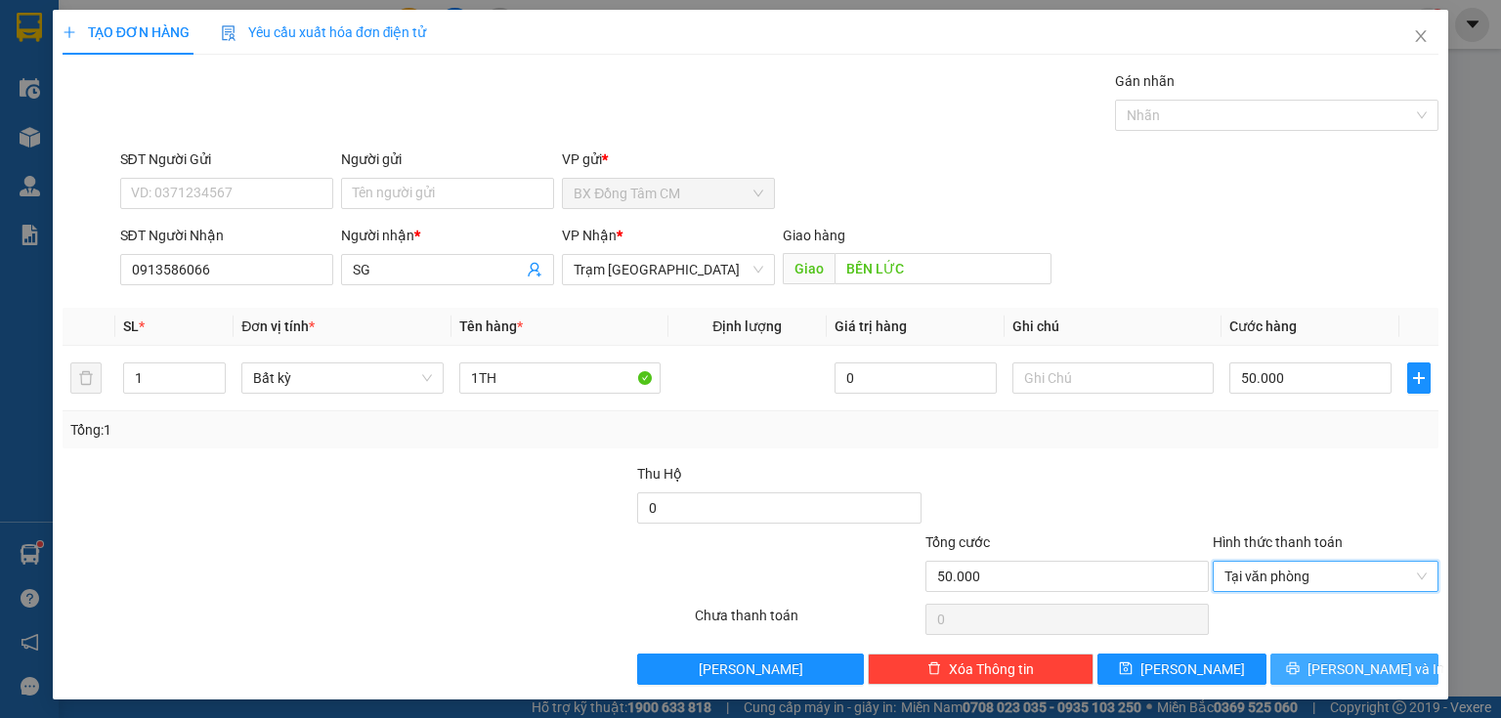
drag, startPoint x: 1296, startPoint y: 664, endPoint x: 1237, endPoint y: 597, distance: 89.3
click at [1295, 664] on button "[PERSON_NAME] và In" at bounding box center [1354, 669] width 169 height 31
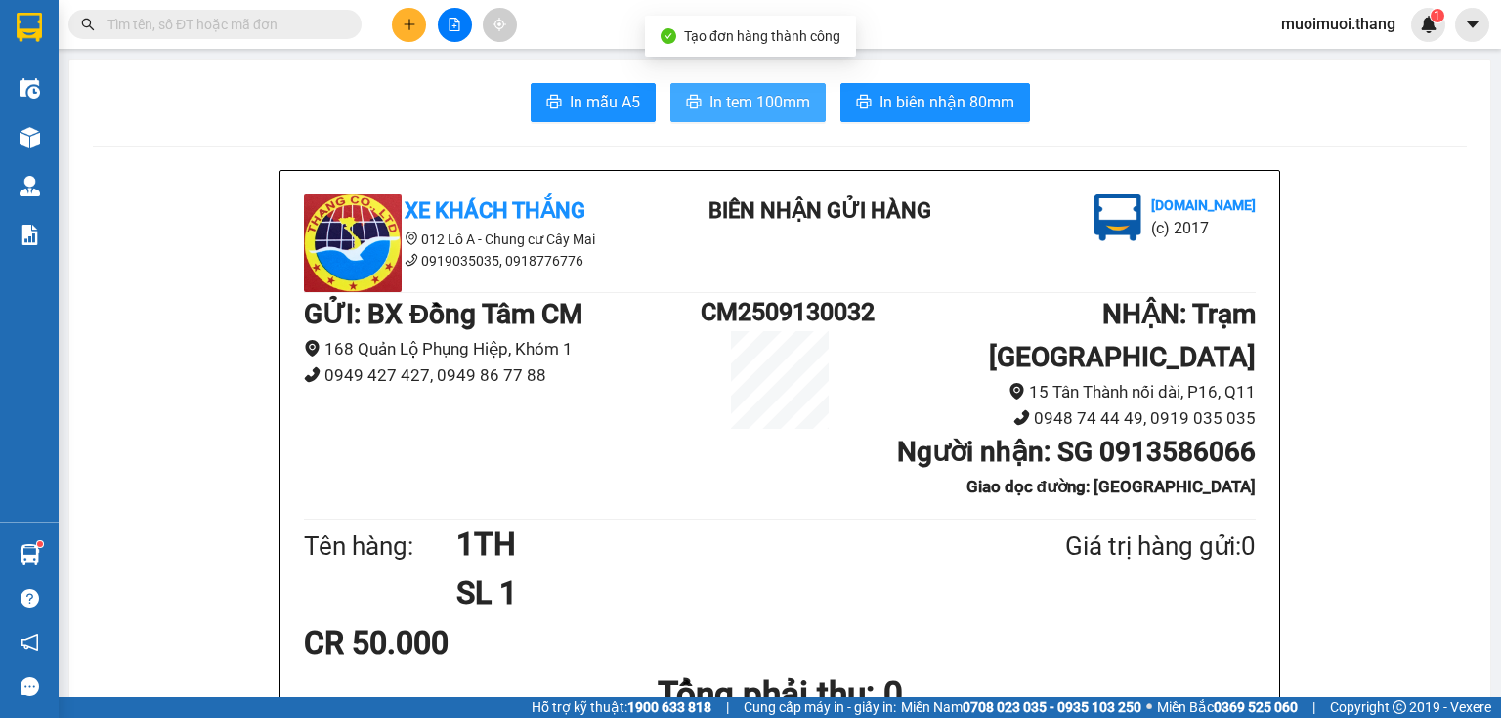
click at [743, 105] on span "In tem 100mm" at bounding box center [759, 102] width 101 height 24
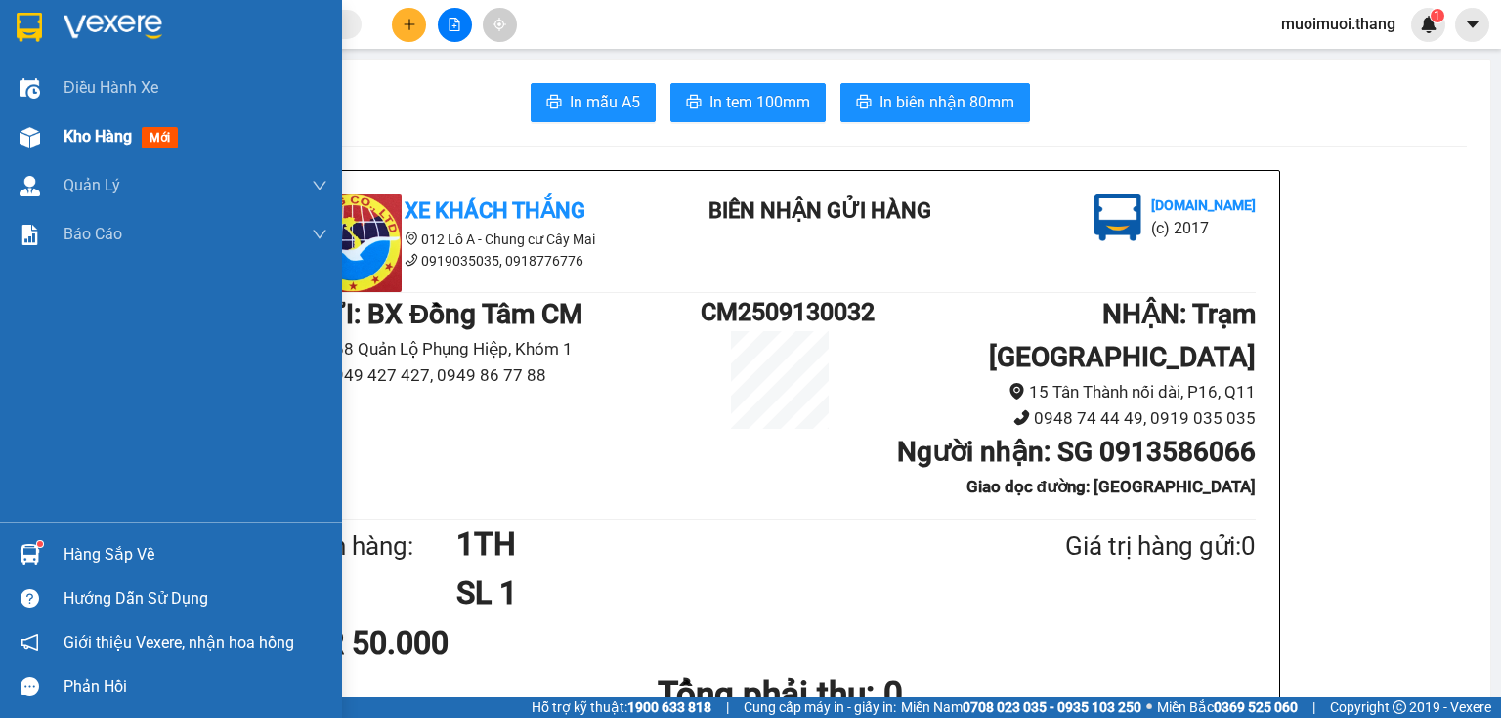
click at [226, 139] on div "Kho hàng mới" at bounding box center [196, 136] width 264 height 49
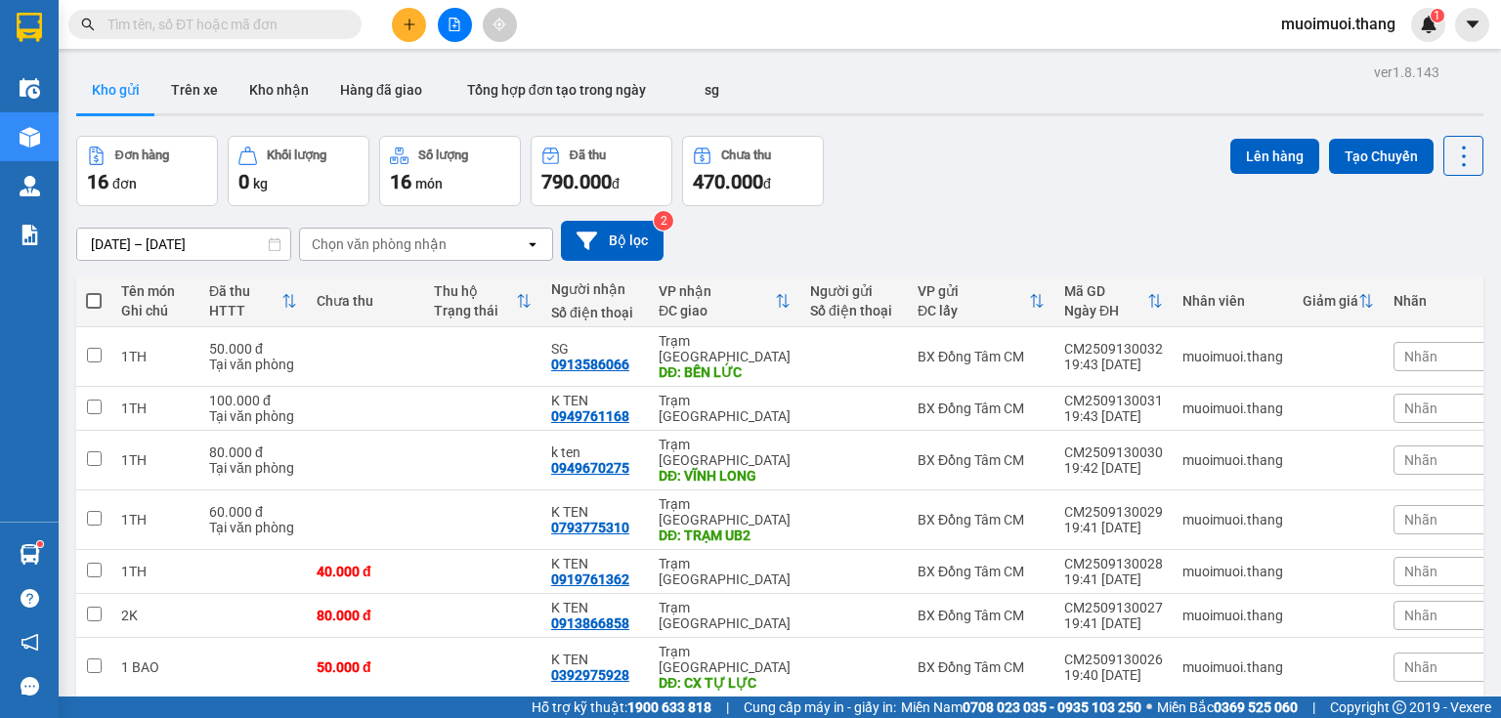
click at [1029, 250] on div "[DATE] – [DATE] Press the down arrow key to interact with the calendar and sele…" at bounding box center [779, 241] width 1407 height 40
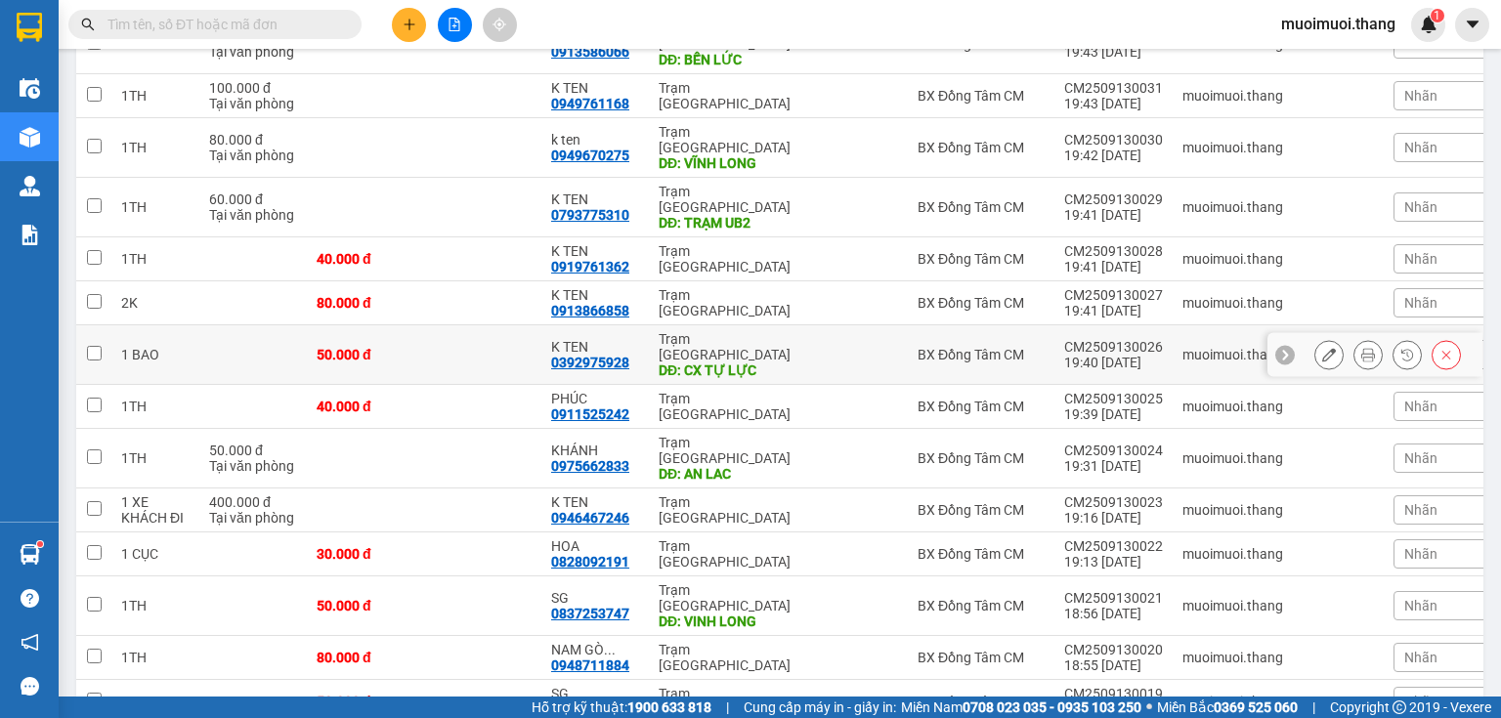
scroll to position [156, 0]
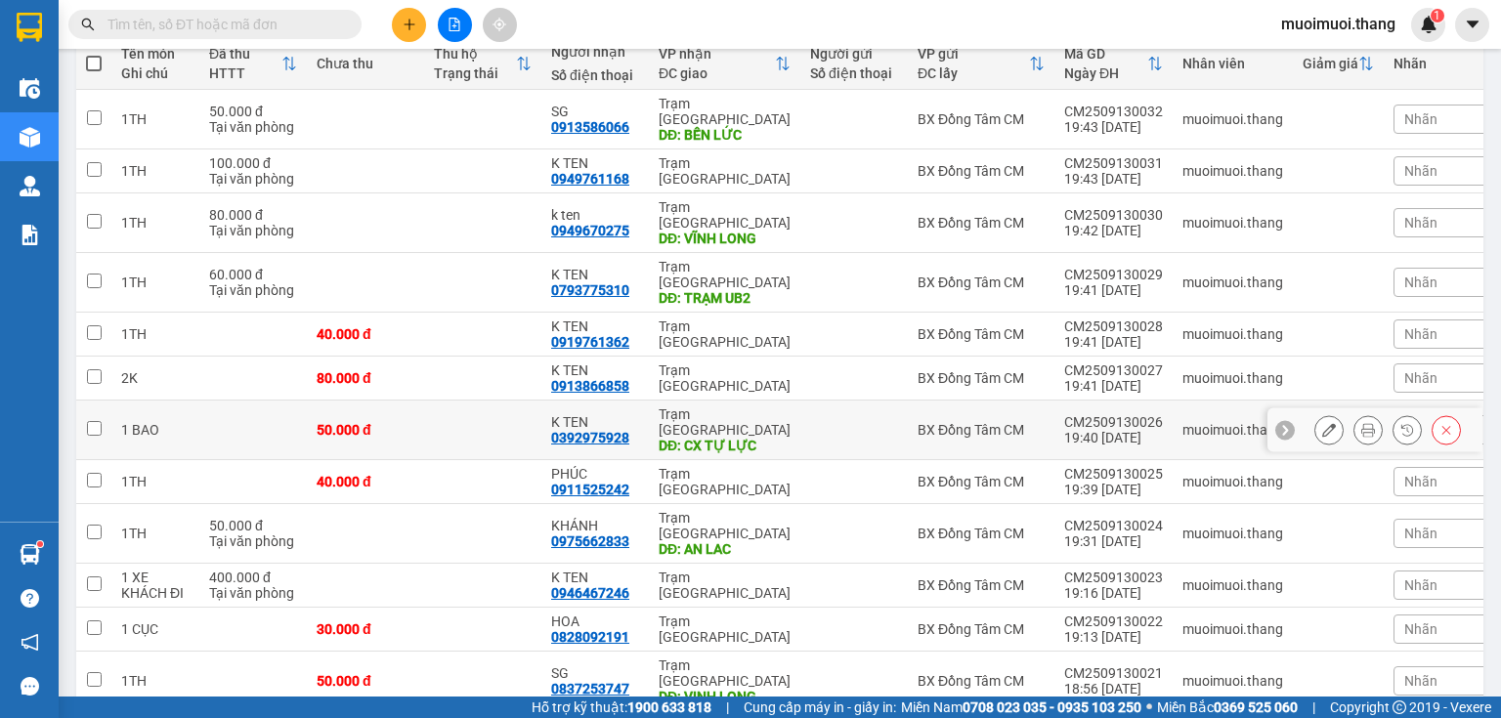
click at [912, 328] on tbody "1TH 50.000 đ Tại văn phòng SG 0913586066 Trạm [GEOGRAPHIC_DATA] DĐ: BẾN LỨC BX …" at bounding box center [789, 512] width 1426 height 844
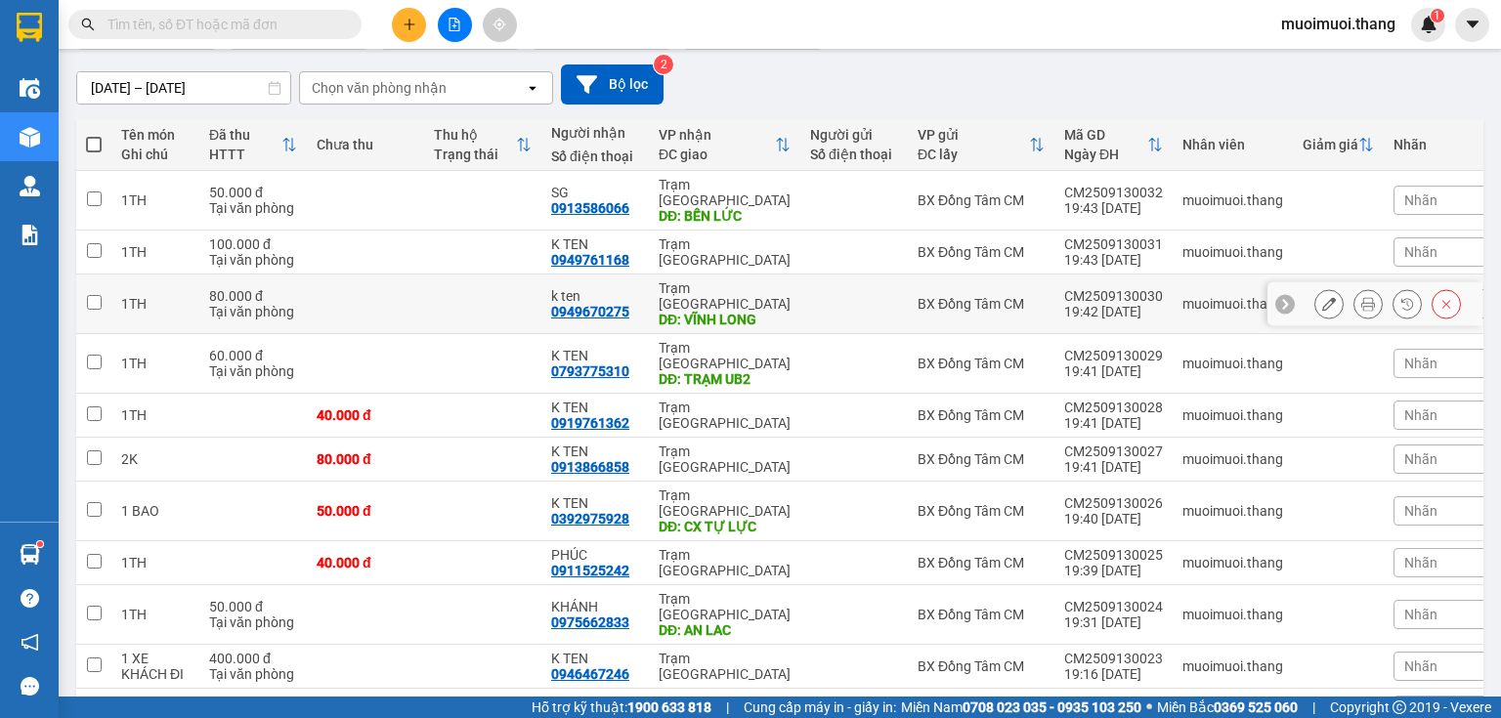
scroll to position [0, 0]
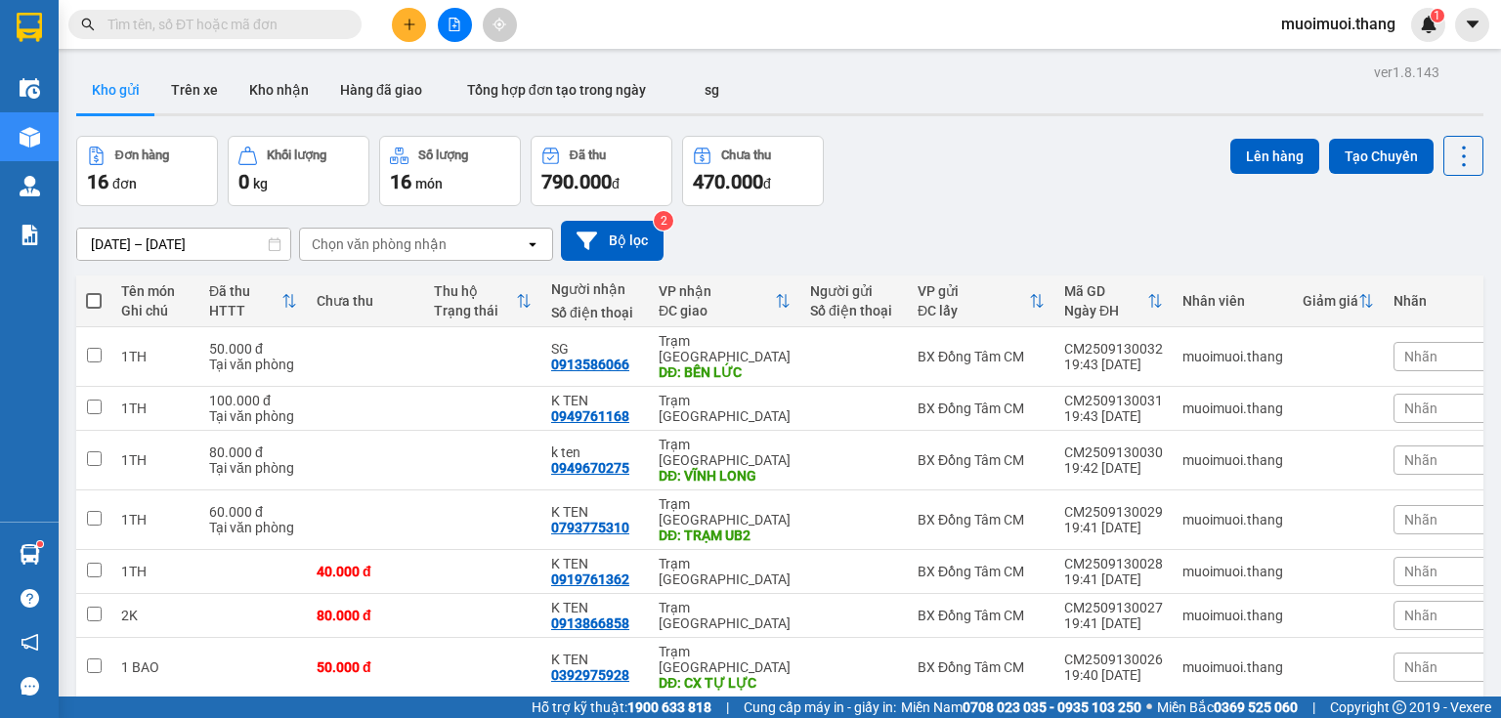
click at [453, 23] on icon "file-add" at bounding box center [454, 25] width 14 height 14
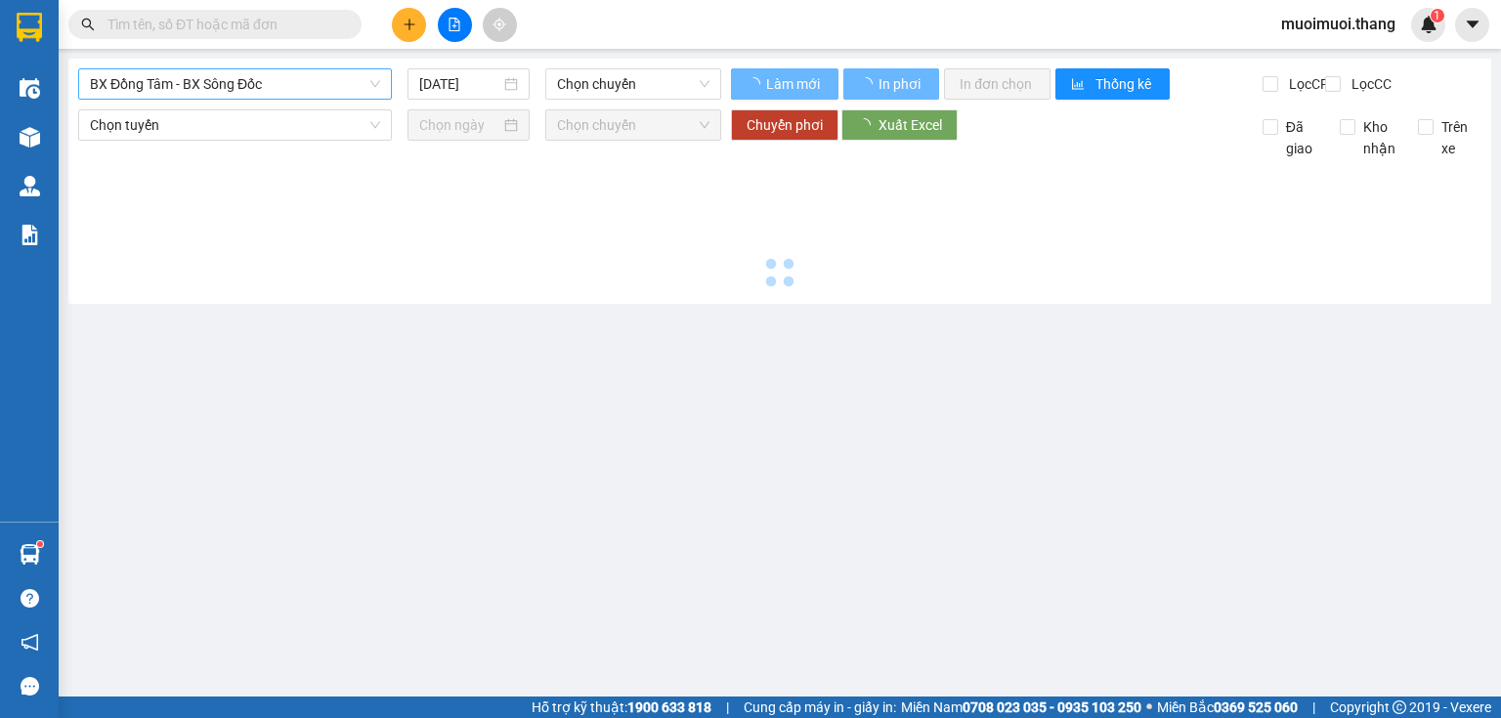
click at [237, 75] on span "BX Đồng Tâm - BX Sông Đốc" at bounding box center [235, 83] width 290 height 29
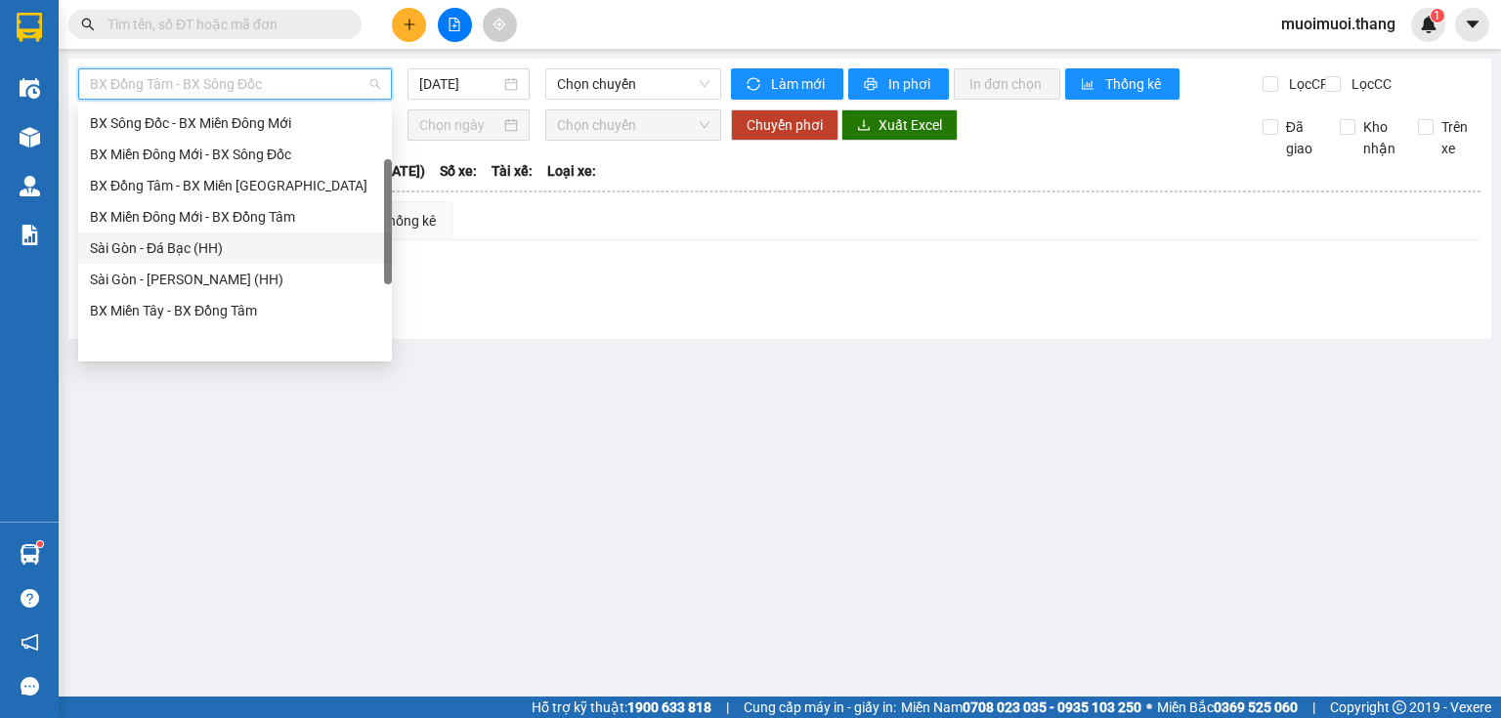
scroll to position [78, 0]
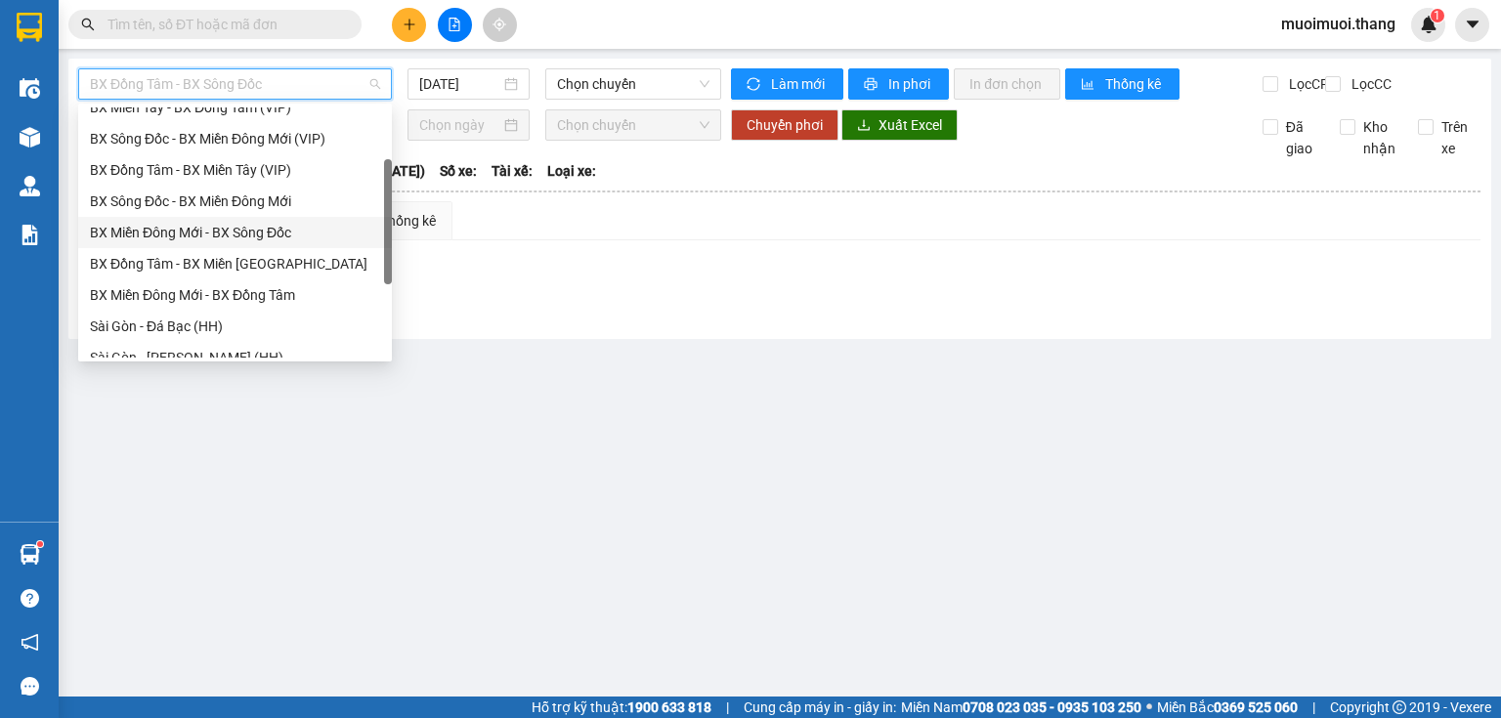
click at [168, 186] on div "BX Sông Đốc - BX Miền Đông Mới" at bounding box center [235, 201] width 314 height 31
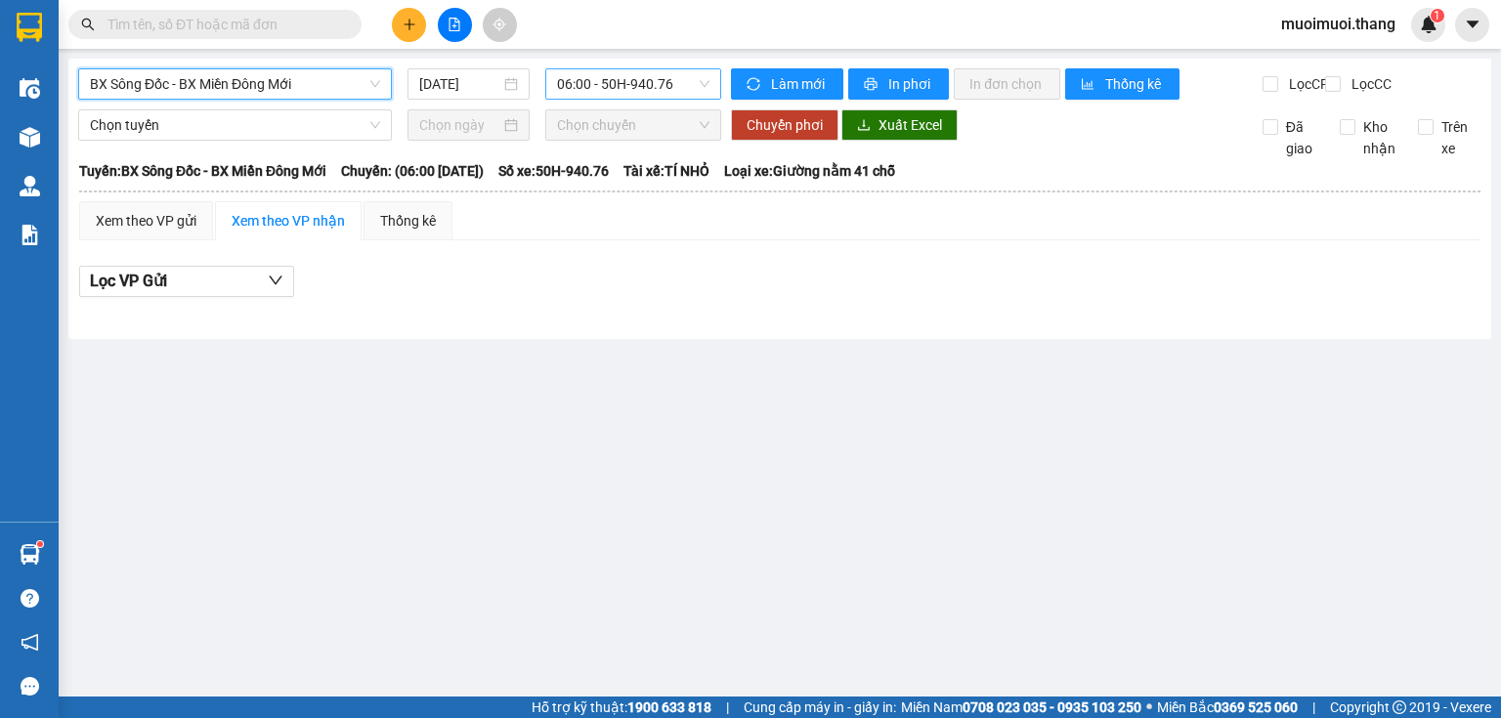
click at [602, 74] on span "06:00 - 50H-940.76" at bounding box center [633, 83] width 153 height 29
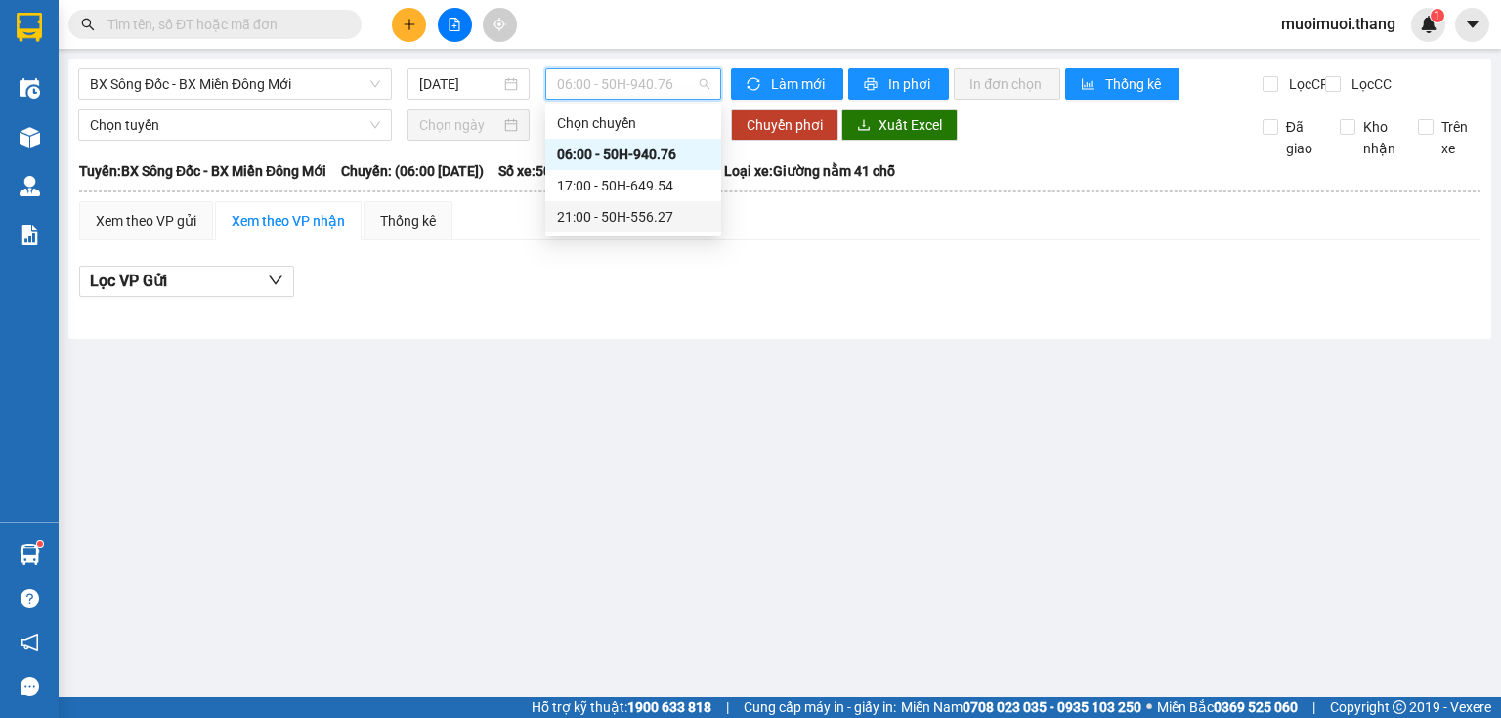
click at [551, 245] on body "Kết quả tìm kiếm ( 0 ) Bộ lọc No Data muoimuoi.thang 1 Điều hành xe Kho hàng mớ…" at bounding box center [750, 359] width 1501 height 718
click at [594, 201] on div "21:00 - 50H-556.27" at bounding box center [633, 216] width 176 height 31
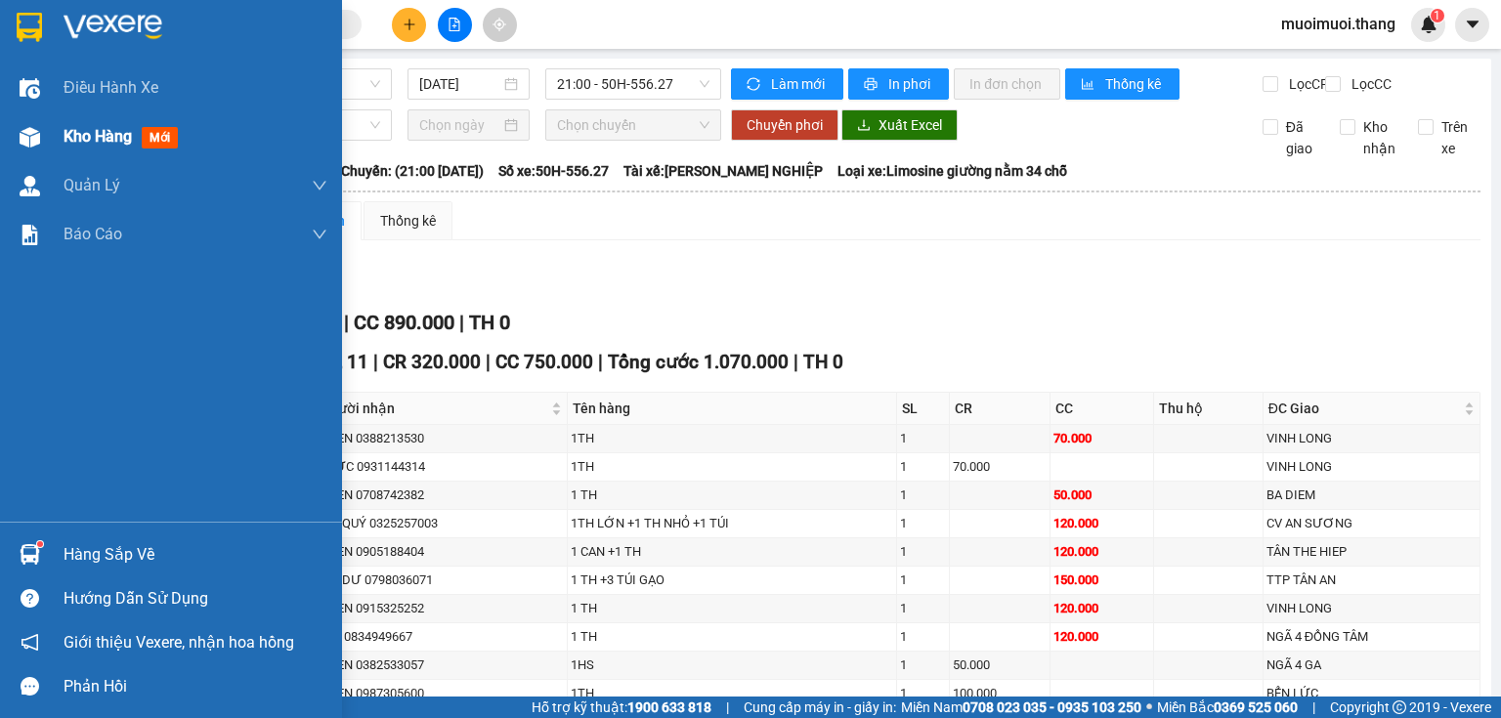
click at [45, 144] on div at bounding box center [30, 137] width 34 height 34
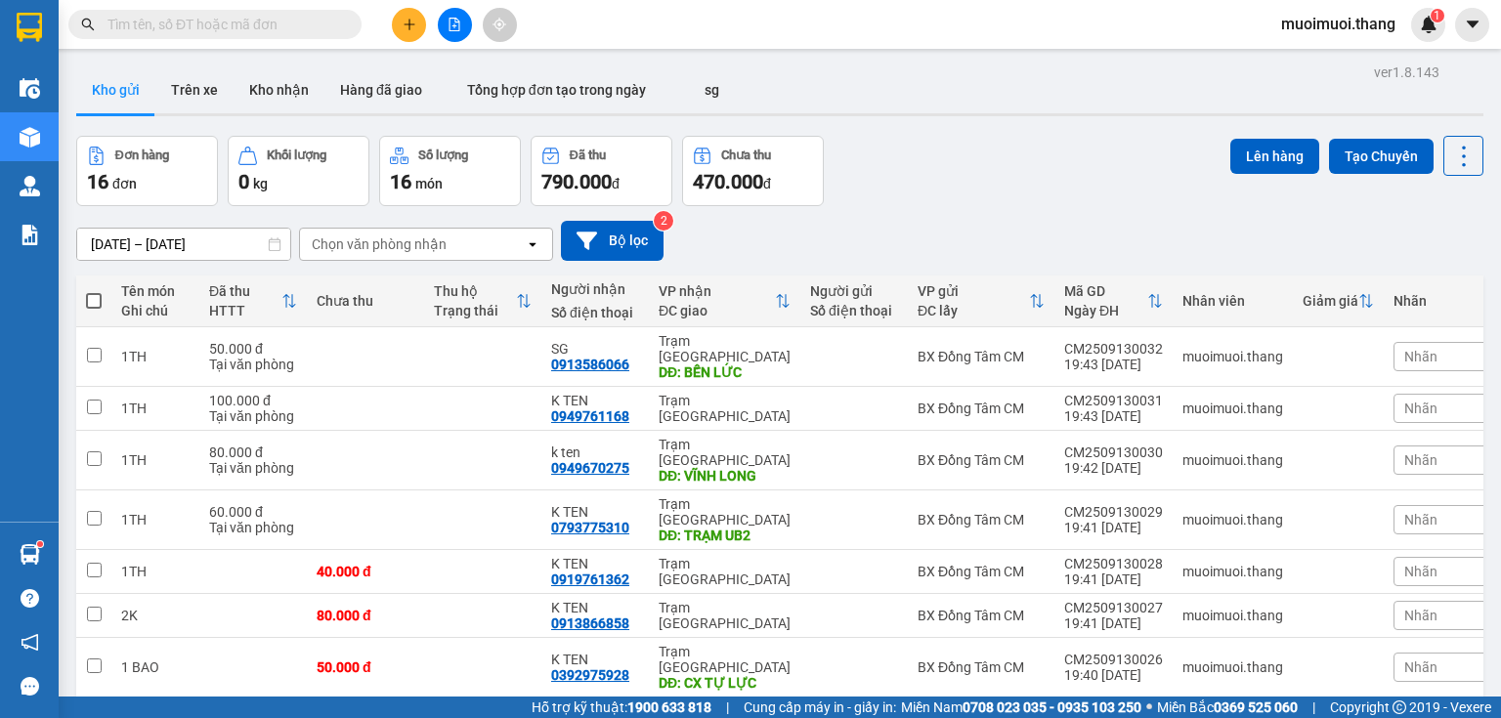
click at [416, 24] on button at bounding box center [409, 25] width 34 height 34
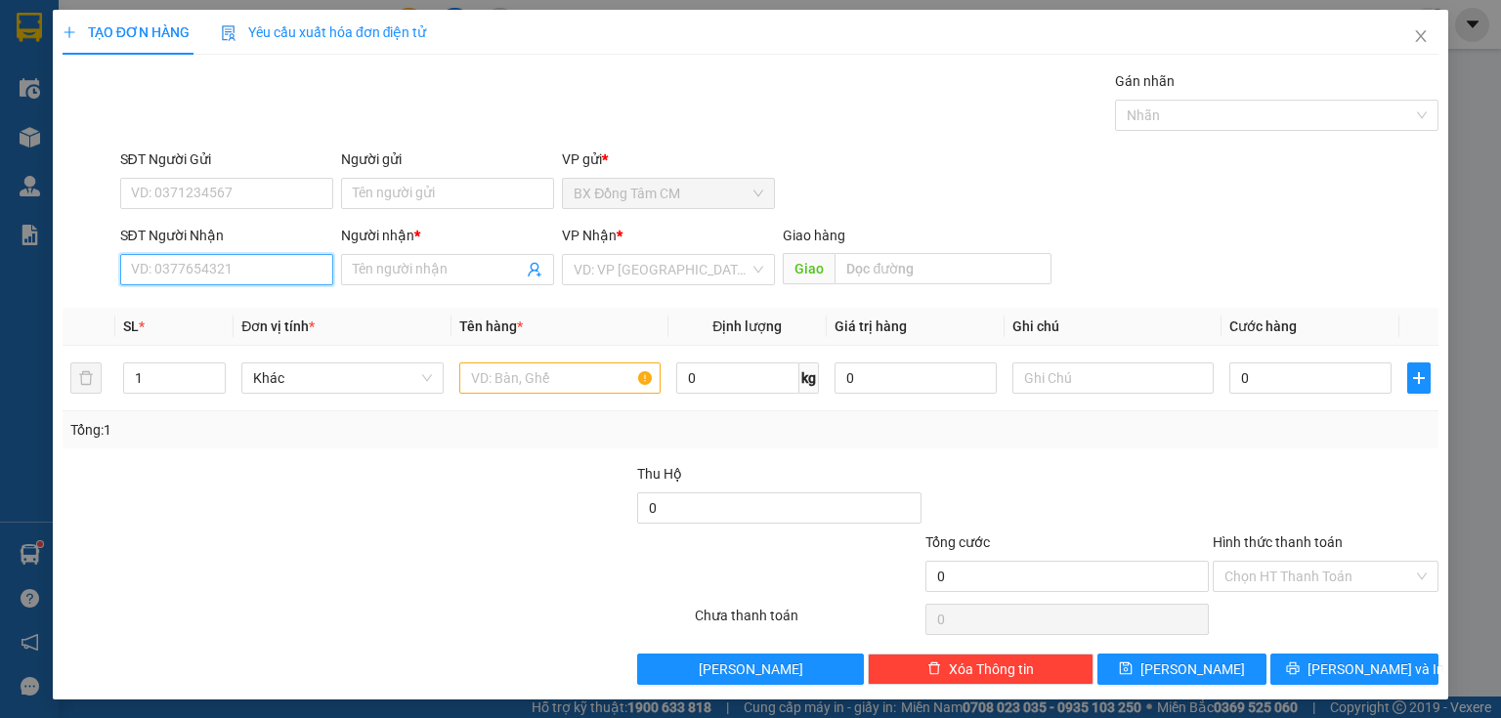
click at [212, 258] on input "SĐT Người Nhận" at bounding box center [226, 269] width 213 height 31
click at [177, 285] on div "SĐT Người Nhận 0915183600" at bounding box center [226, 259] width 213 height 68
click at [238, 270] on input "0915183600" at bounding box center [226, 269] width 213 height 31
drag, startPoint x: 221, startPoint y: 303, endPoint x: 444, endPoint y: 329, distance: 224.3
click at [226, 303] on div "0915183600 - K TEN" at bounding box center [225, 307] width 188 height 21
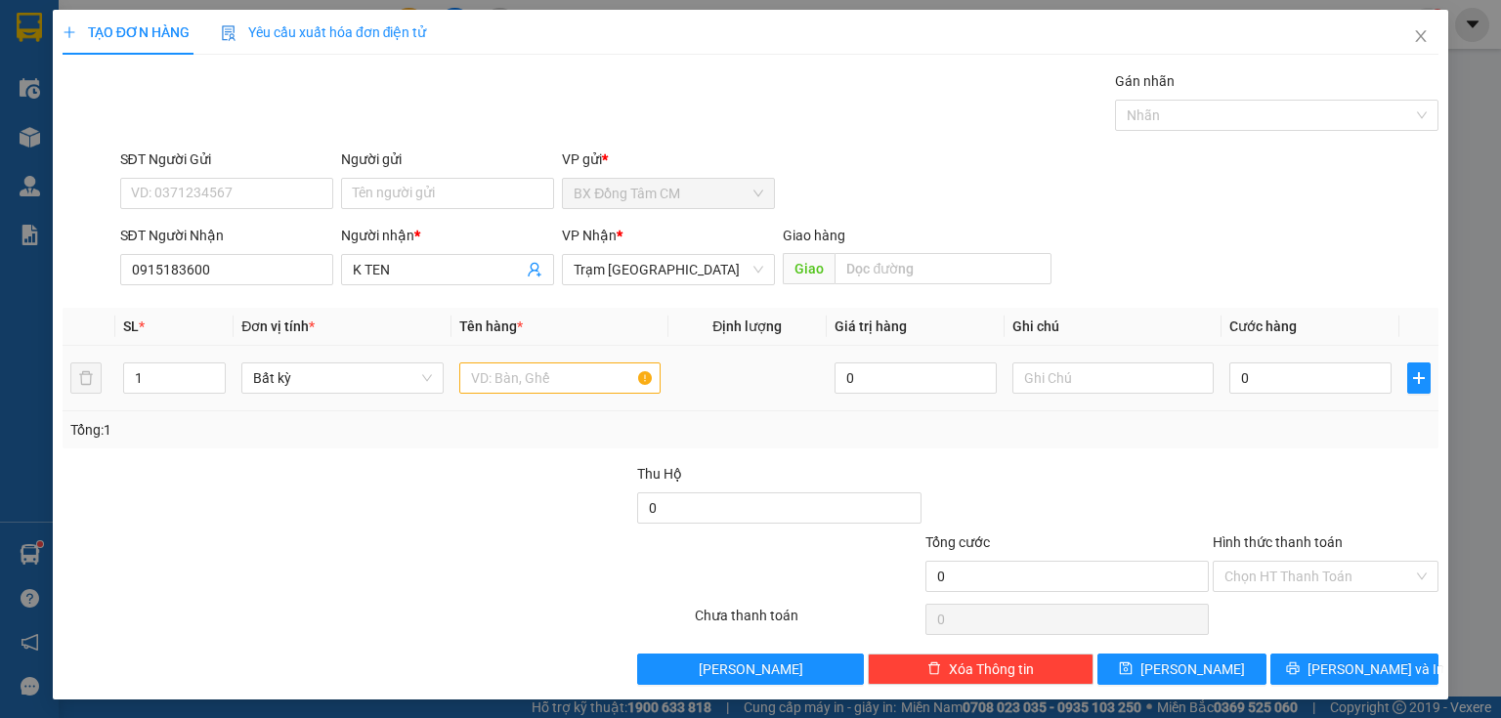
click at [477, 383] on td at bounding box center [559, 378] width 217 height 65
click at [477, 383] on input "text" at bounding box center [559, 377] width 201 height 31
click at [1278, 581] on input "Hình thức thanh toán" at bounding box center [1318, 576] width 189 height 29
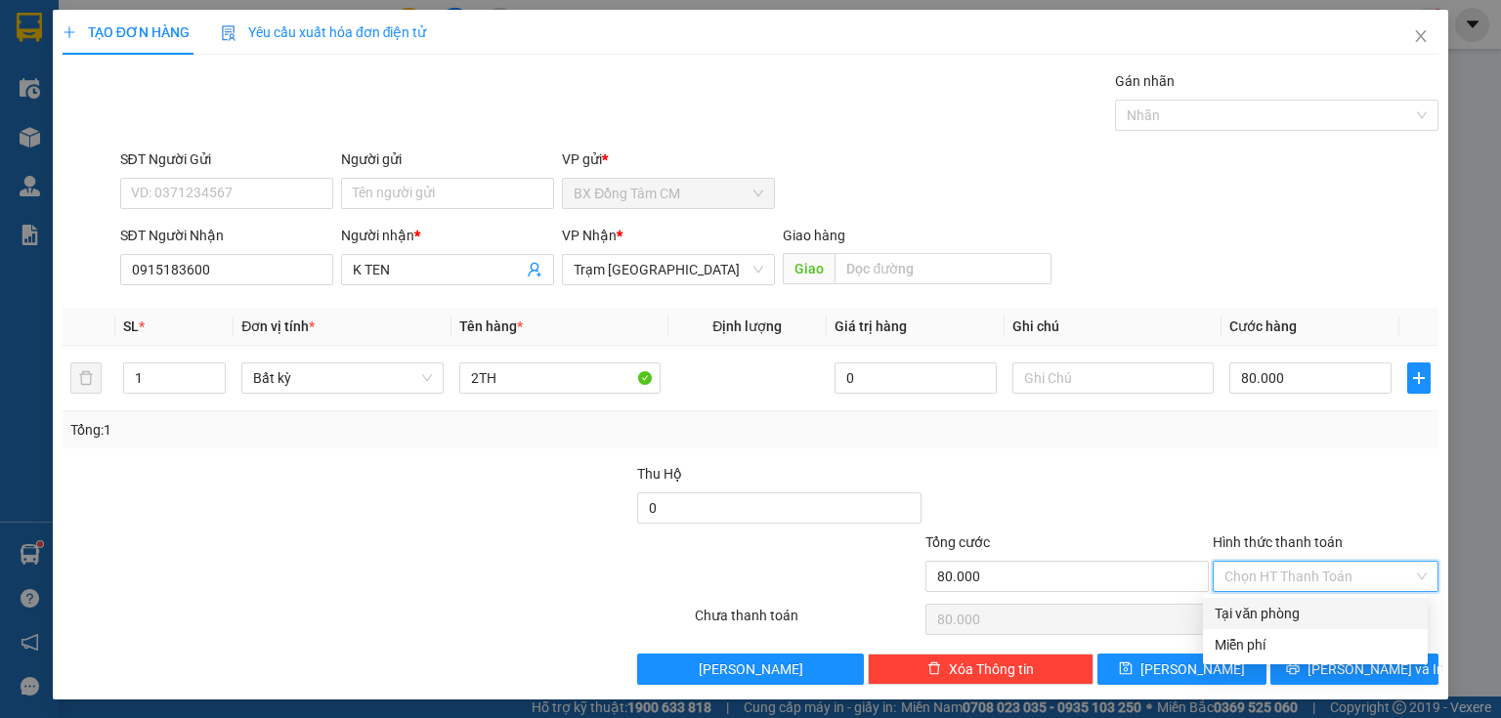
click at [1276, 621] on div "Tại văn phòng" at bounding box center [1314, 613] width 201 height 21
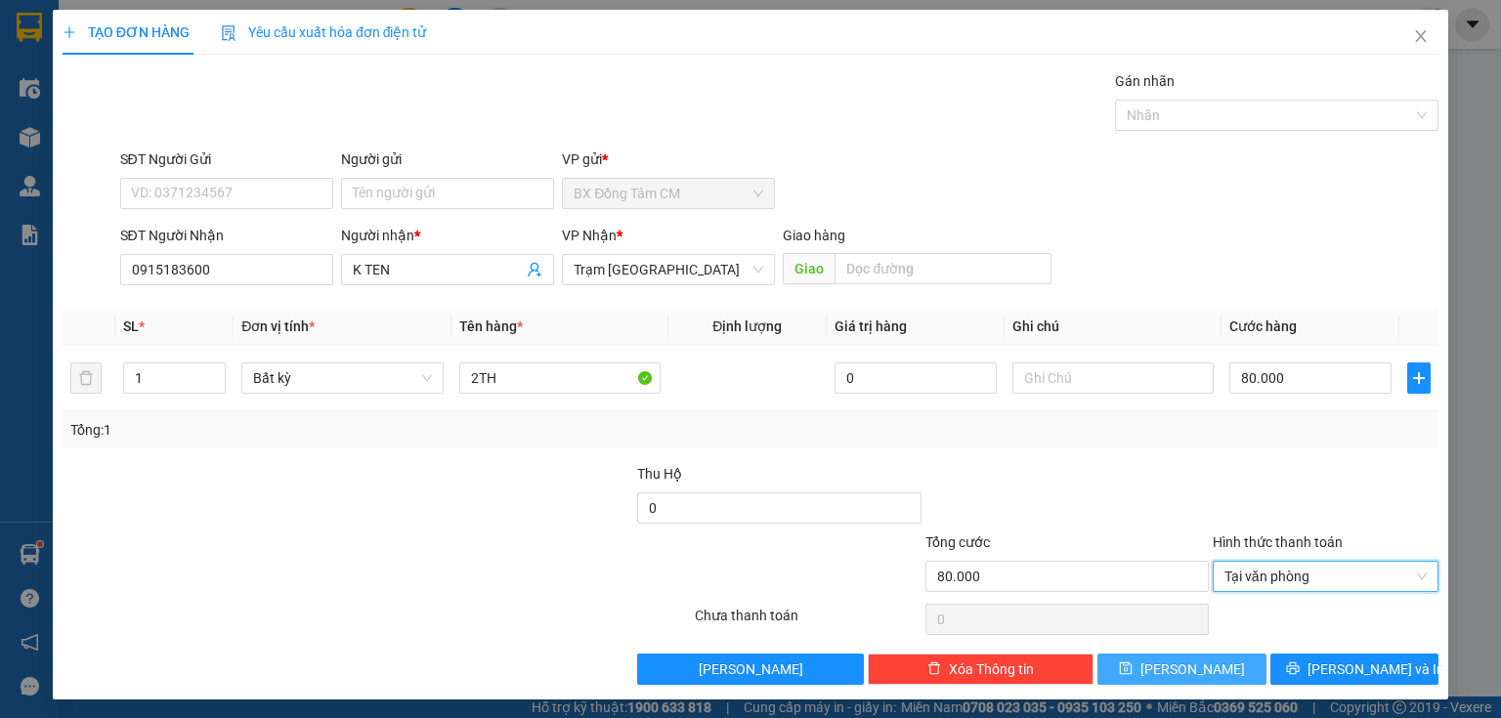
click at [1229, 673] on button "[PERSON_NAME]" at bounding box center [1181, 669] width 169 height 31
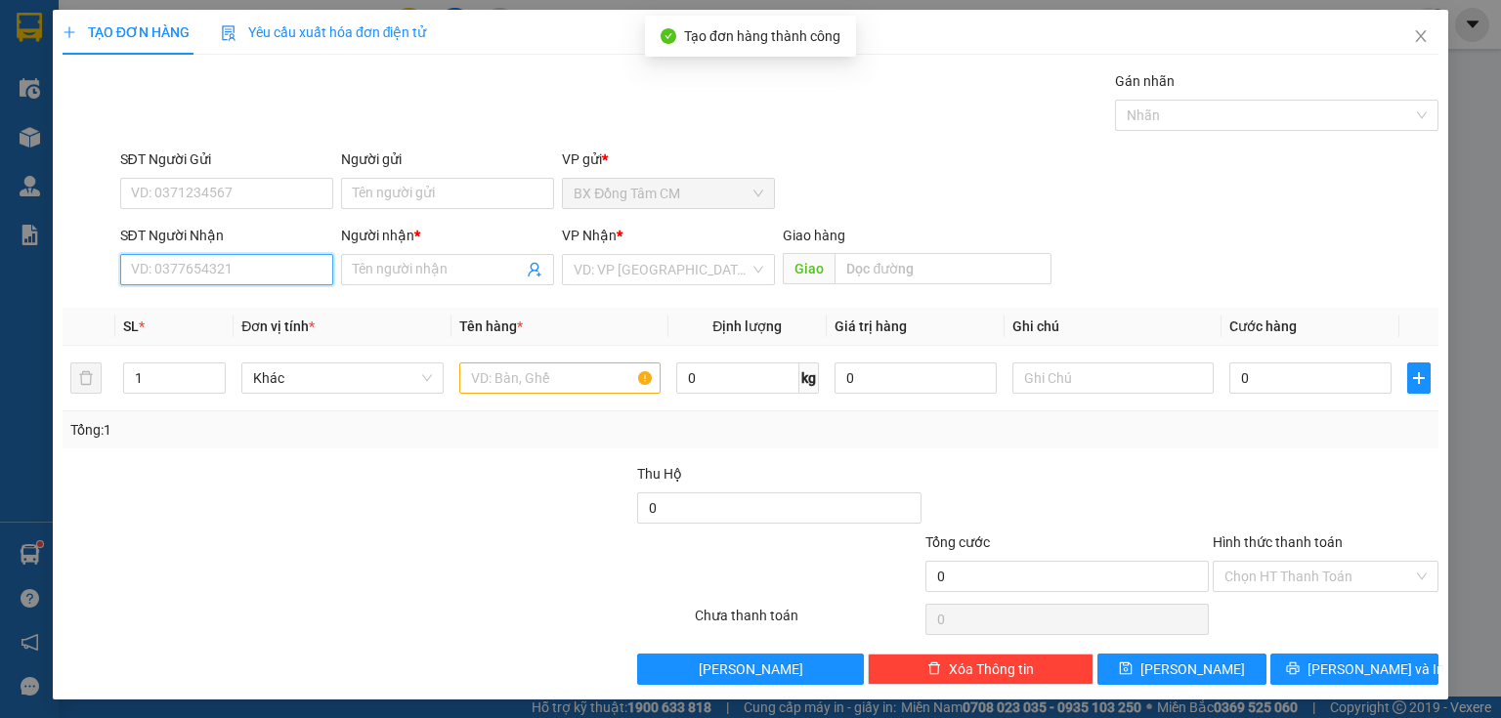
click at [229, 265] on input "SĐT Người Nhận" at bounding box center [226, 269] width 213 height 31
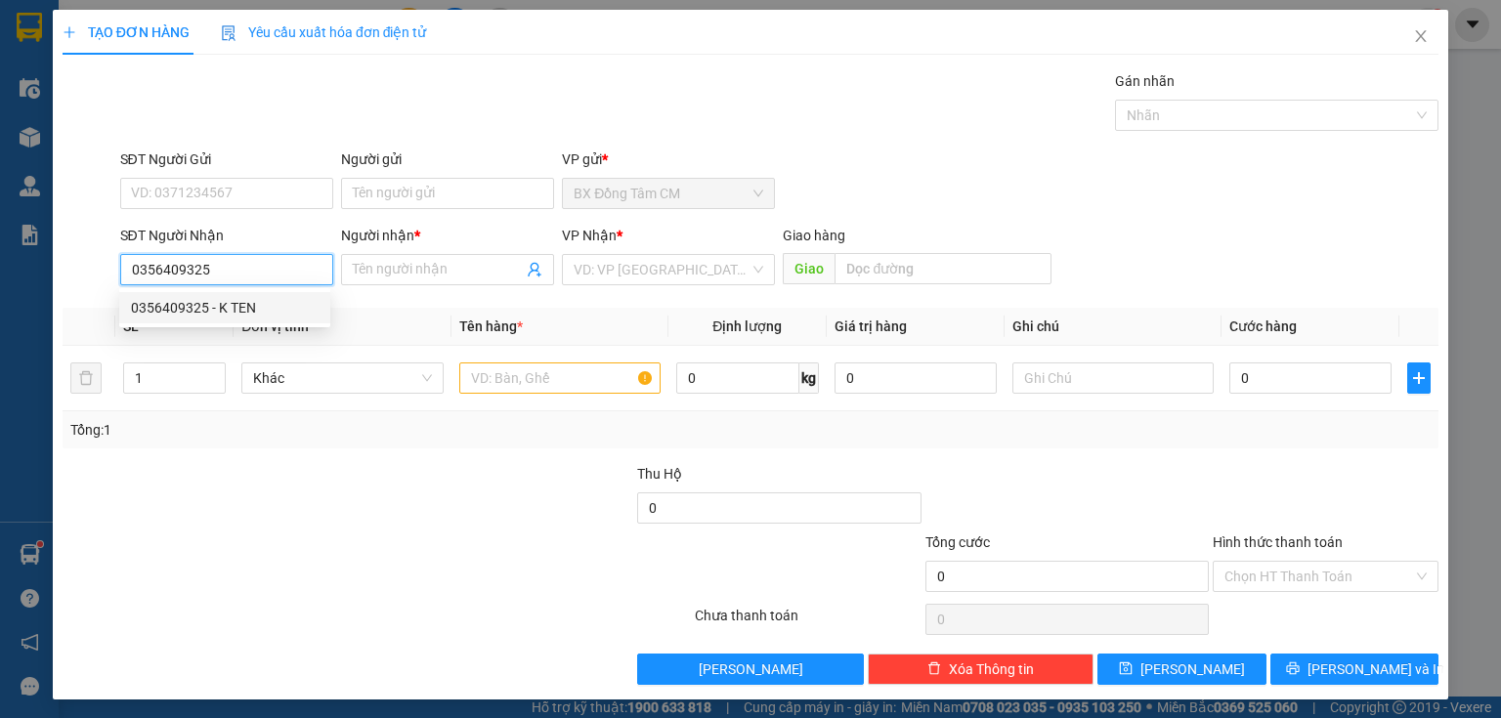
click at [222, 305] on div "0356409325 - K TEN" at bounding box center [225, 307] width 188 height 21
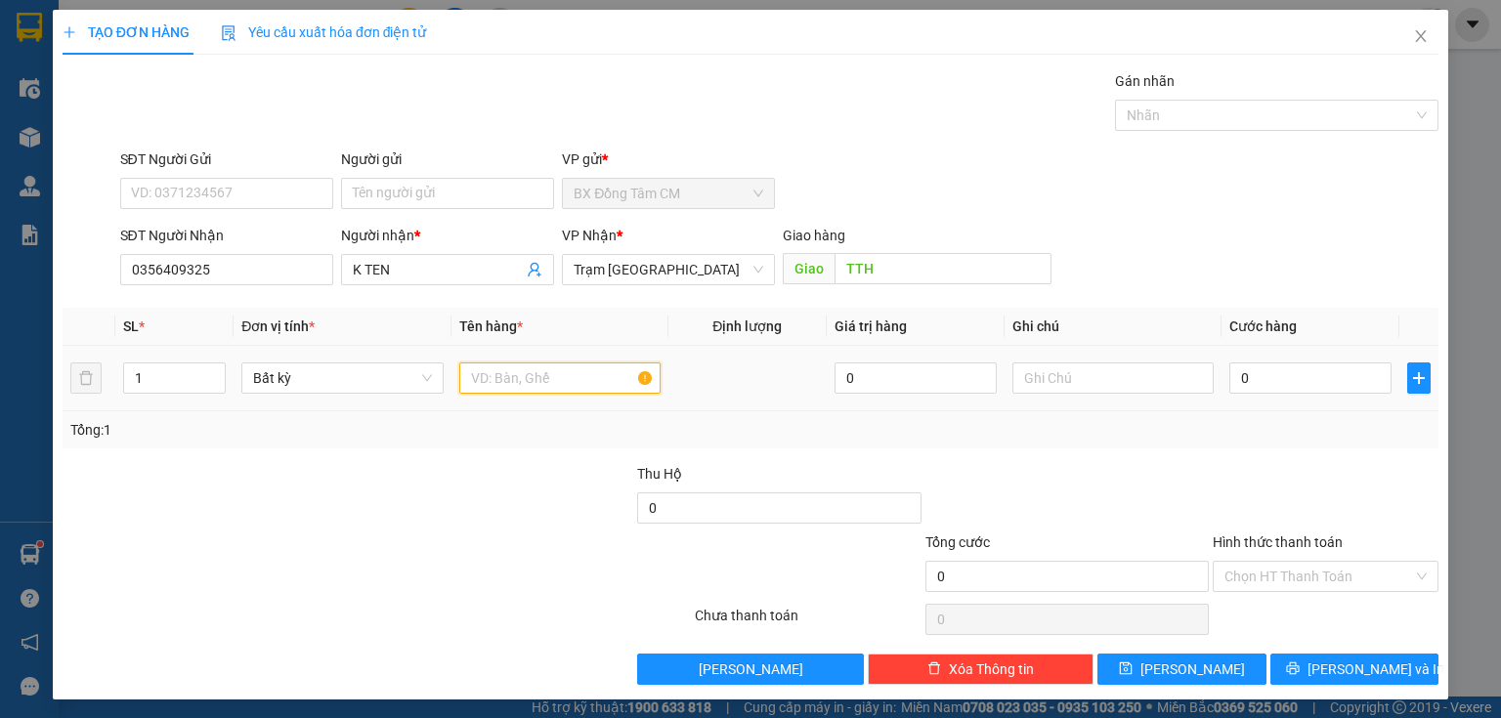
click at [462, 378] on input "text" at bounding box center [559, 377] width 201 height 31
click at [1303, 387] on input "0" at bounding box center [1310, 377] width 162 height 31
click at [1259, 586] on input "Hình thức thanh toán" at bounding box center [1318, 576] width 189 height 29
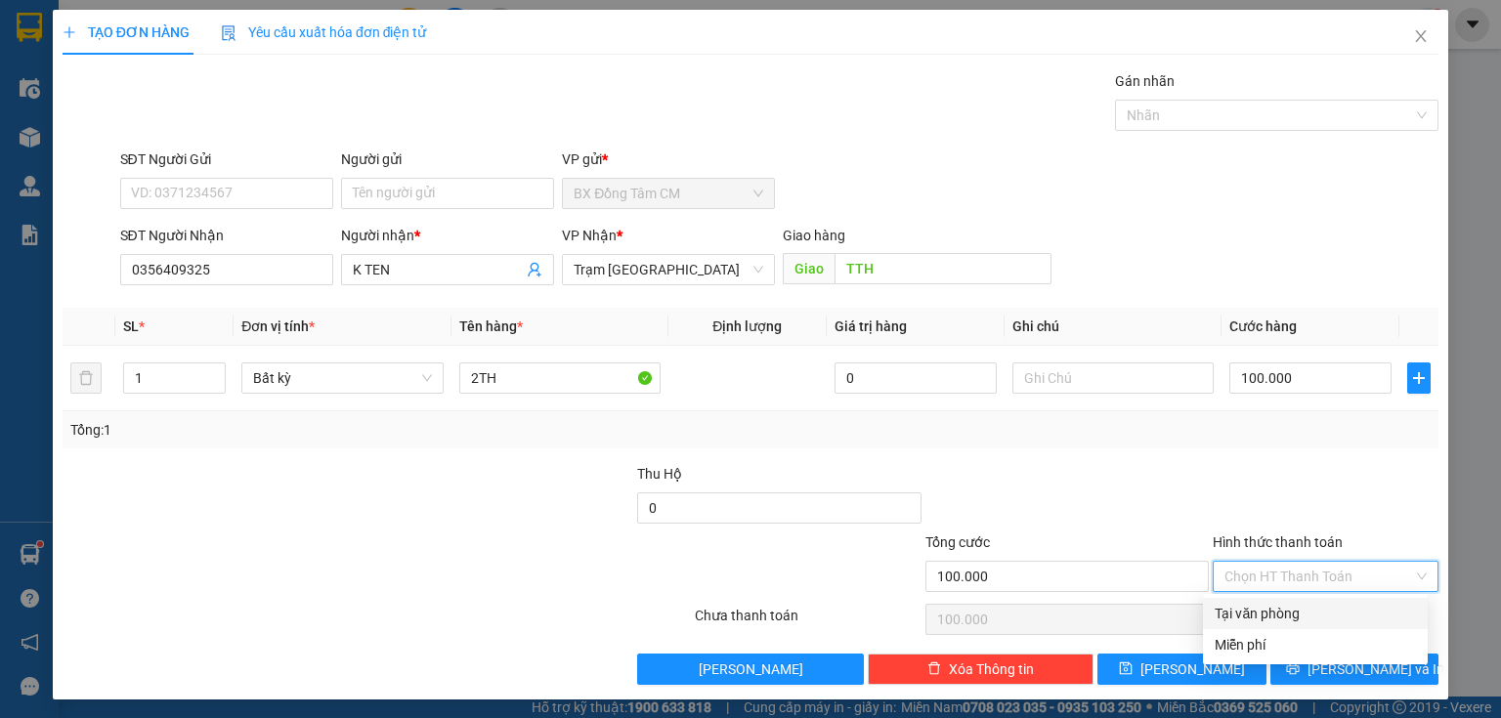
click at [1254, 611] on div "Tại văn phòng" at bounding box center [1314, 613] width 201 height 21
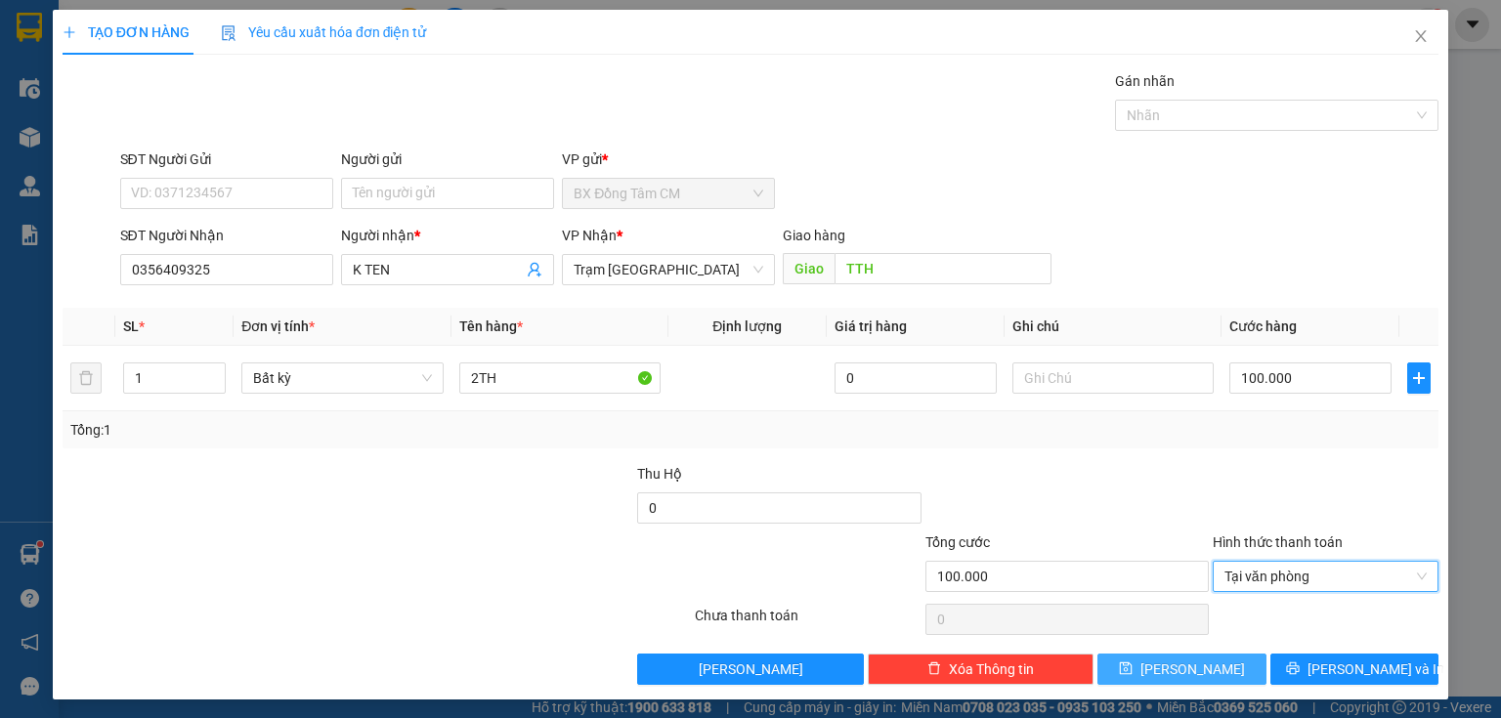
click at [1223, 668] on button "[PERSON_NAME]" at bounding box center [1181, 669] width 169 height 31
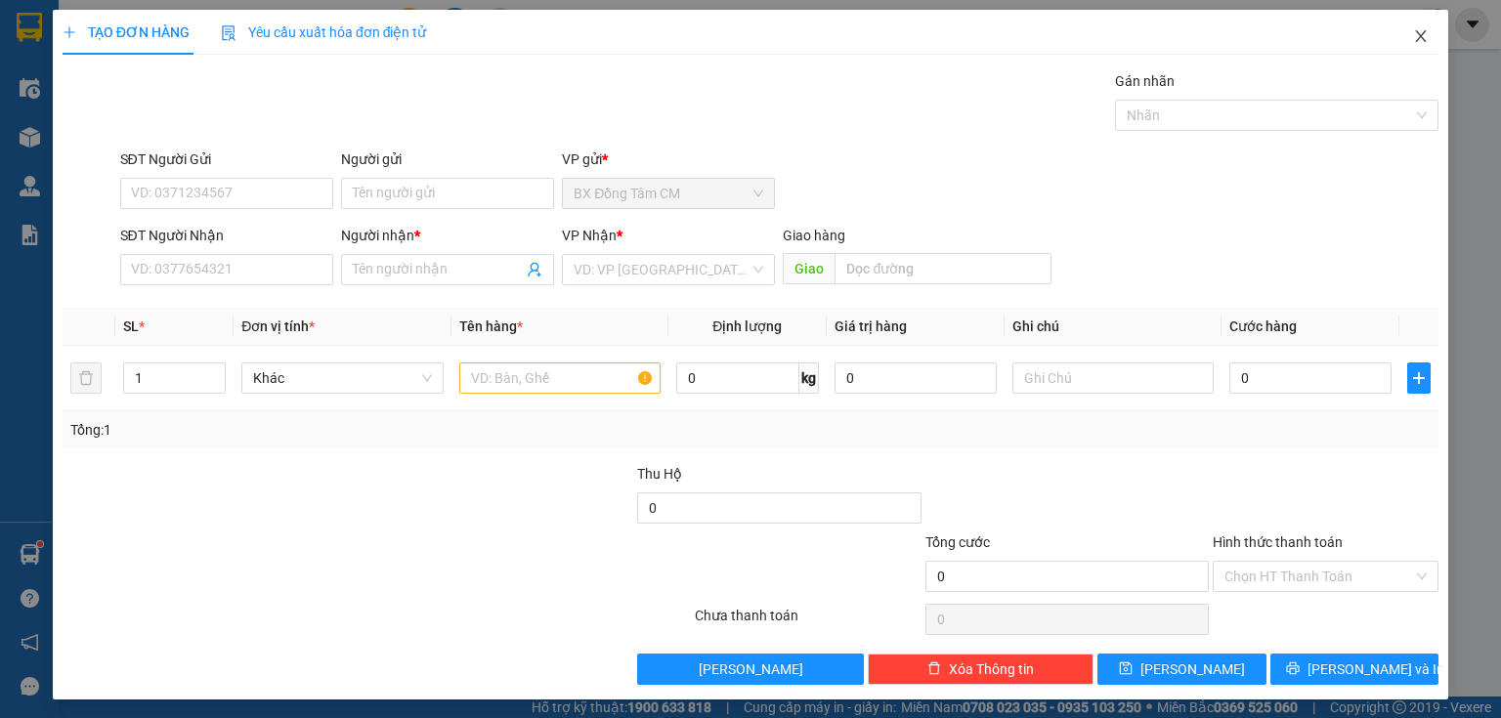
click at [1399, 29] on span "Close" at bounding box center [1420, 37] width 55 height 55
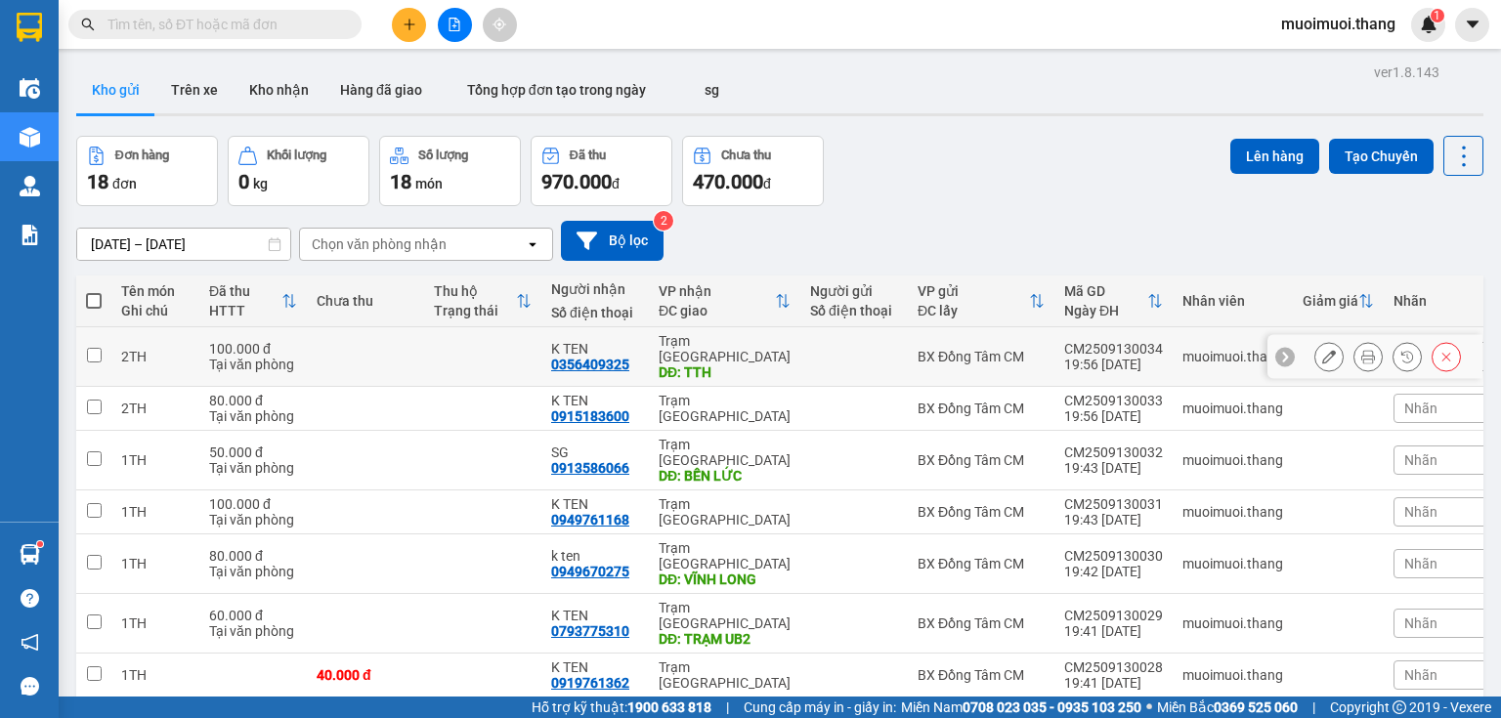
click at [644, 344] on td "K TEN 0356409325" at bounding box center [594, 357] width 107 height 60
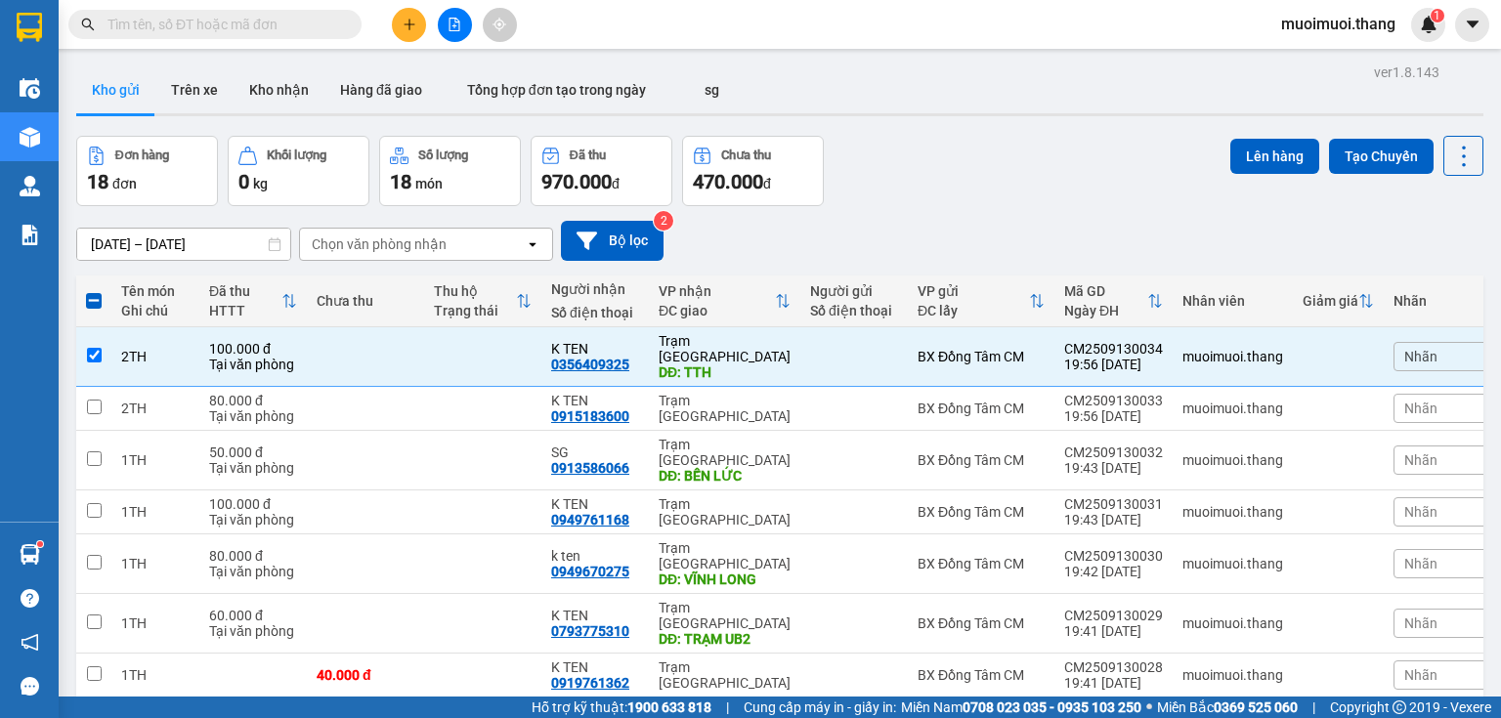
click at [410, 31] on button at bounding box center [409, 25] width 34 height 34
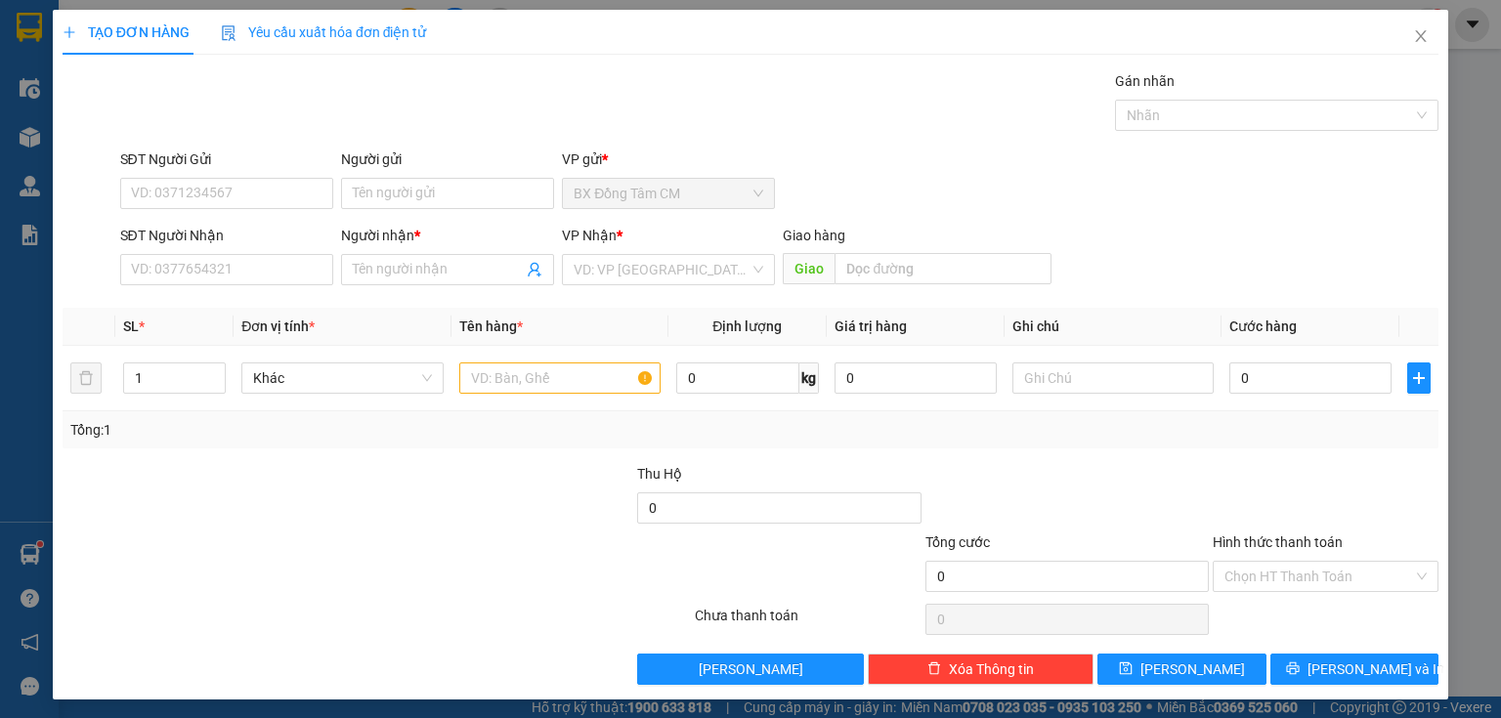
click at [162, 293] on div "Transit Pickup Surcharge Ids Transit Deliver Surcharge Ids Transit Deliver Surc…" at bounding box center [751, 377] width 1376 height 615
click at [168, 287] on div "SĐT Người Nhận VD: 0377654321" at bounding box center [226, 259] width 213 height 68
click at [174, 256] on input "SĐT Người Nhận" at bounding box center [226, 269] width 213 height 31
click at [1408, 26] on span "Close" at bounding box center [1420, 37] width 55 height 55
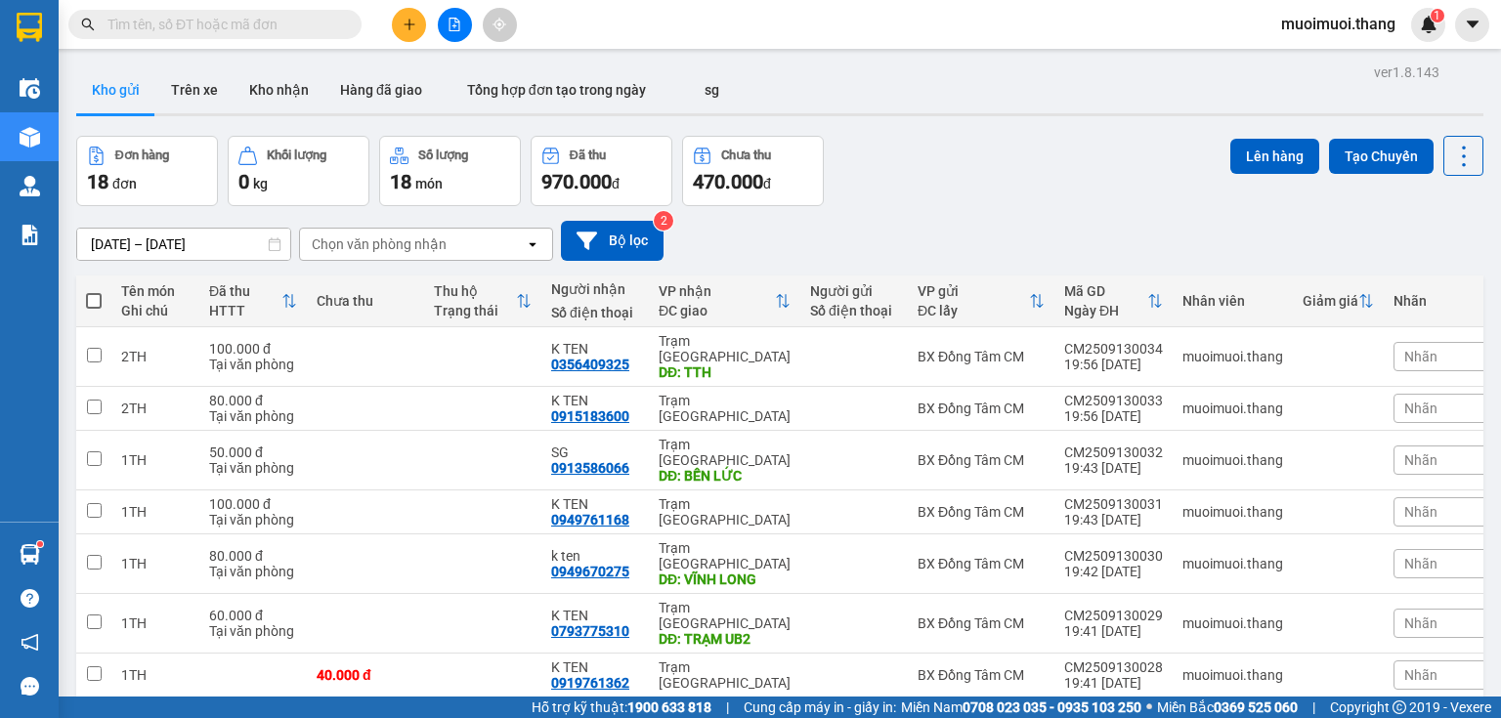
click at [418, 39] on div at bounding box center [454, 25] width 147 height 34
click at [407, 5] on div "Kết quả tìm kiếm ( 0 ) Bộ lọc No Data muoimuoi.thang 1" at bounding box center [750, 24] width 1501 height 49
click at [394, 5] on div "Kết quả tìm kiếm ( 0 ) Bộ lọc No Data muoimuoi.thang 1" at bounding box center [750, 24] width 1501 height 49
click at [400, 20] on button at bounding box center [409, 25] width 34 height 34
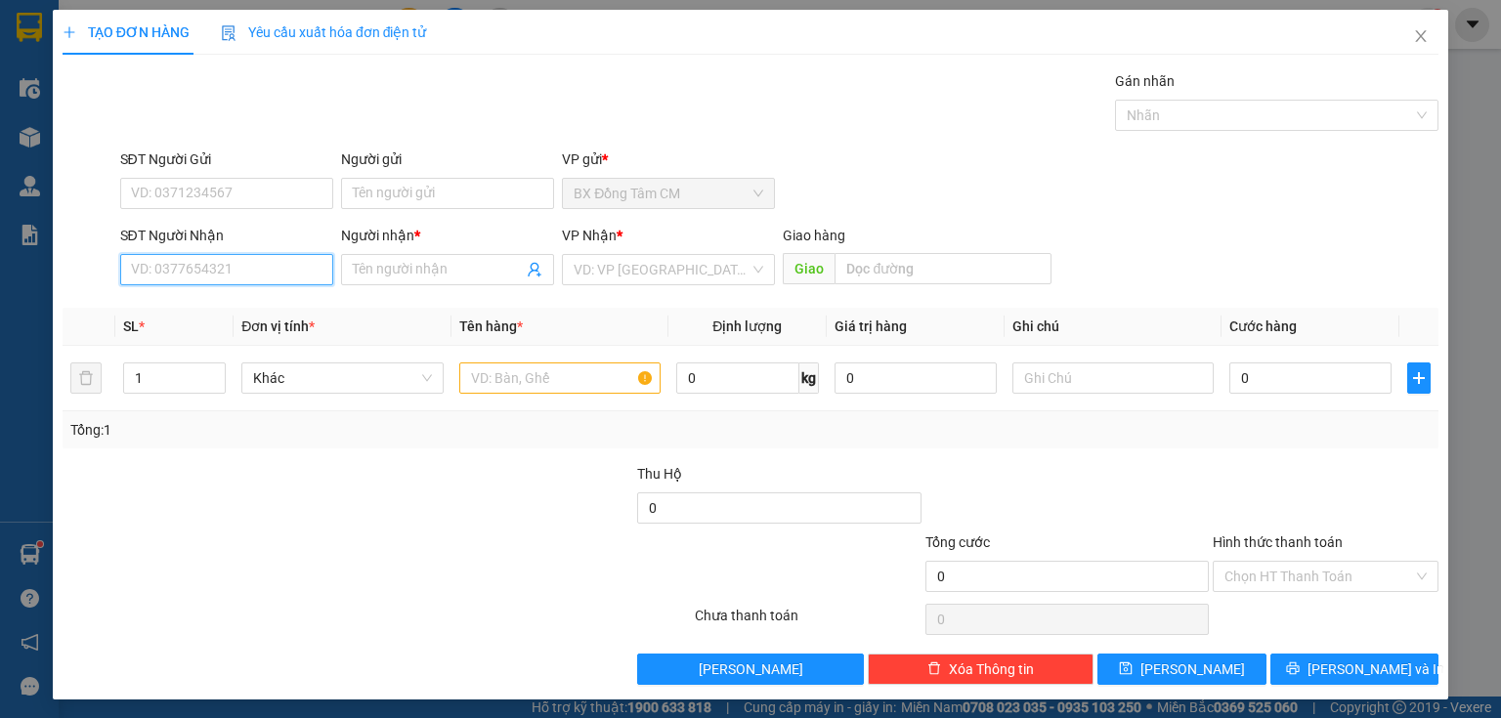
click at [300, 259] on input "SĐT Người Nhận" at bounding box center [226, 269] width 213 height 31
click at [406, 261] on input "Người nhận *" at bounding box center [438, 269] width 170 height 21
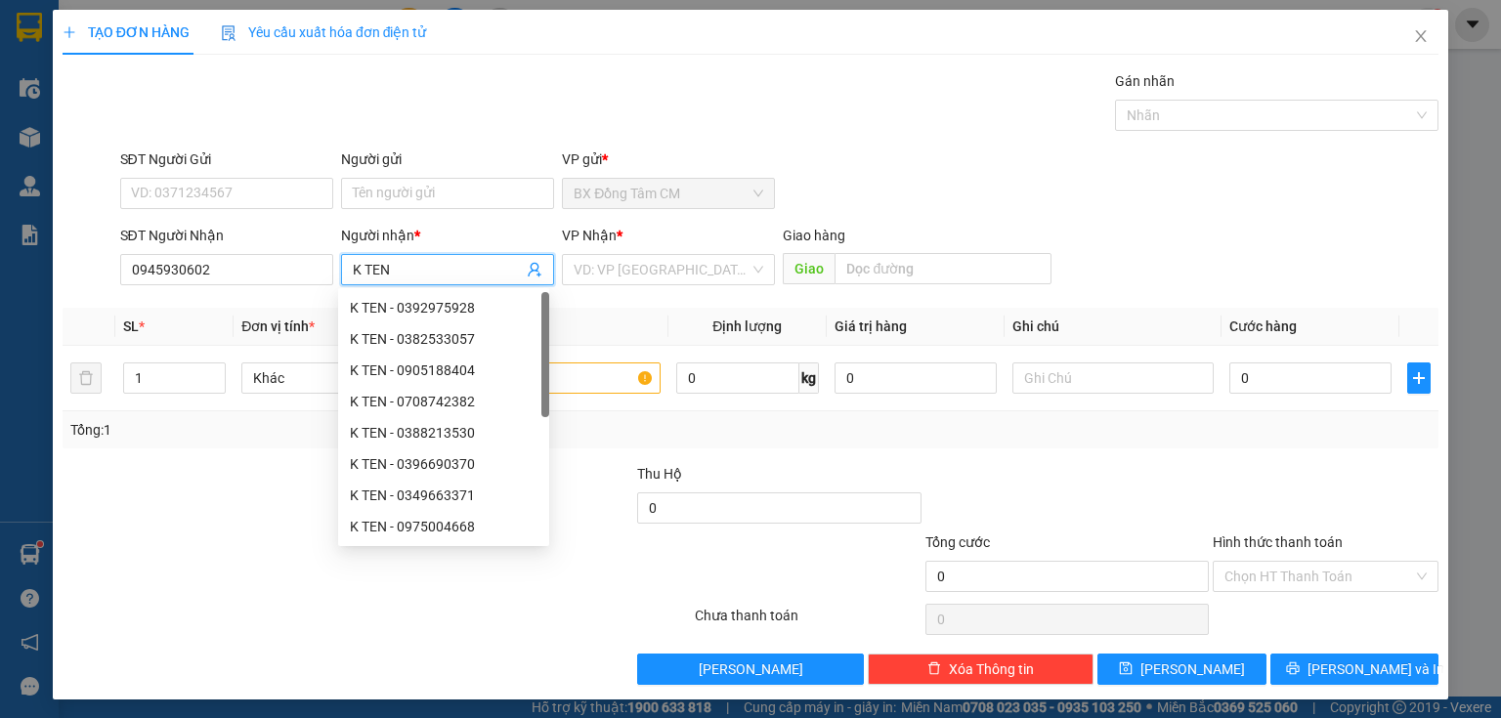
click at [627, 240] on div "VP Nhận *" at bounding box center [668, 235] width 213 height 21
click at [627, 256] on input "search" at bounding box center [662, 269] width 176 height 29
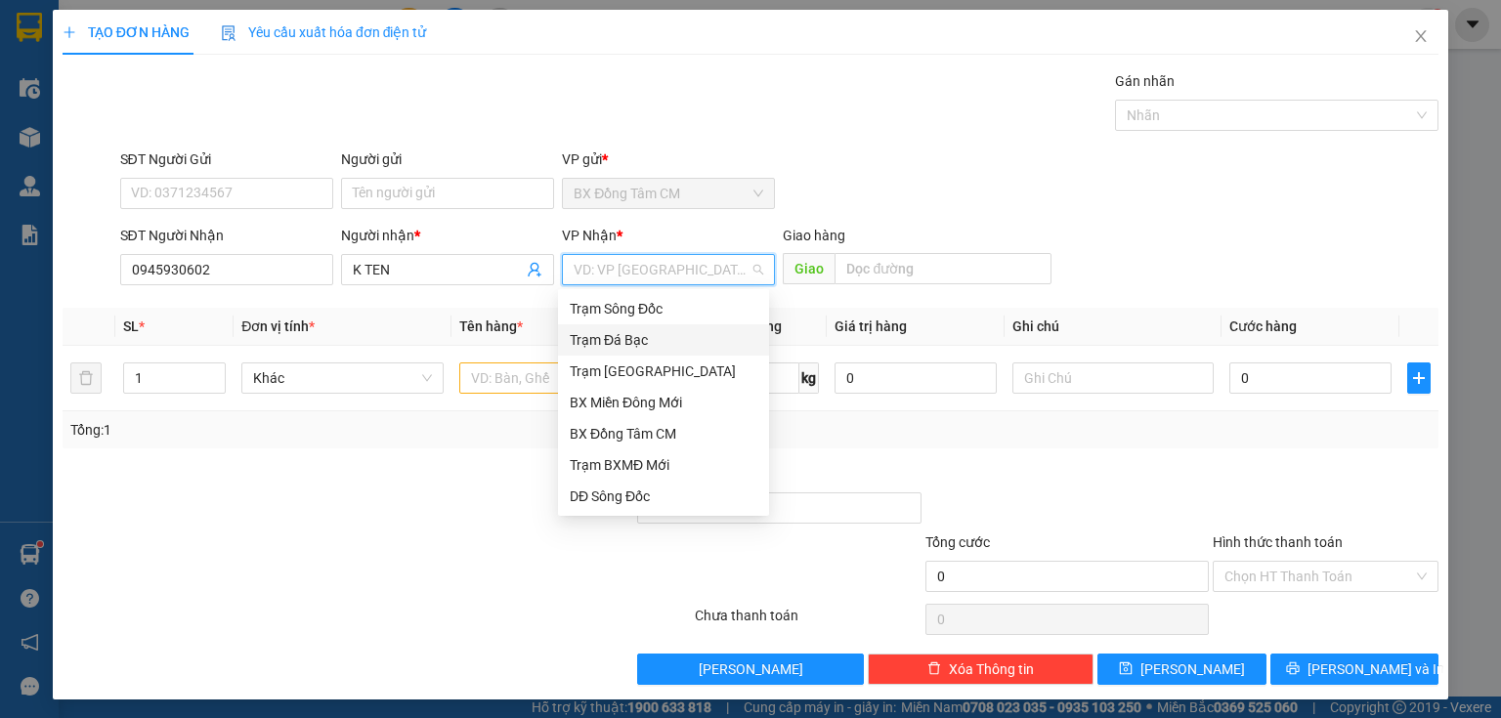
drag, startPoint x: 614, startPoint y: 365, endPoint x: 603, endPoint y: 372, distance: 12.7
click at [614, 367] on div "Trạm [GEOGRAPHIC_DATA]" at bounding box center [664, 371] width 188 height 21
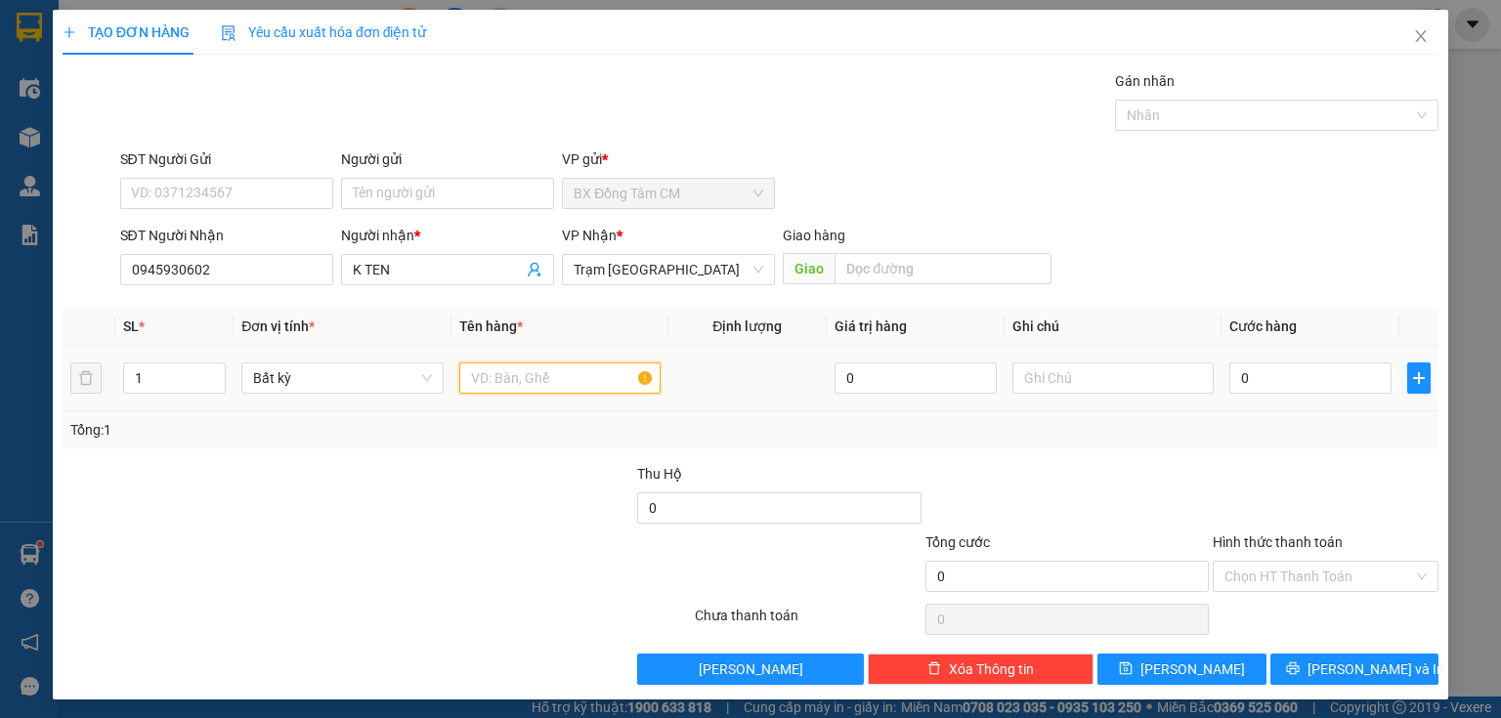
click at [540, 389] on input "text" at bounding box center [559, 377] width 201 height 31
click at [1234, 399] on td "0" at bounding box center [1310, 378] width 178 height 65
click at [1252, 377] on input "0" at bounding box center [1310, 377] width 162 height 31
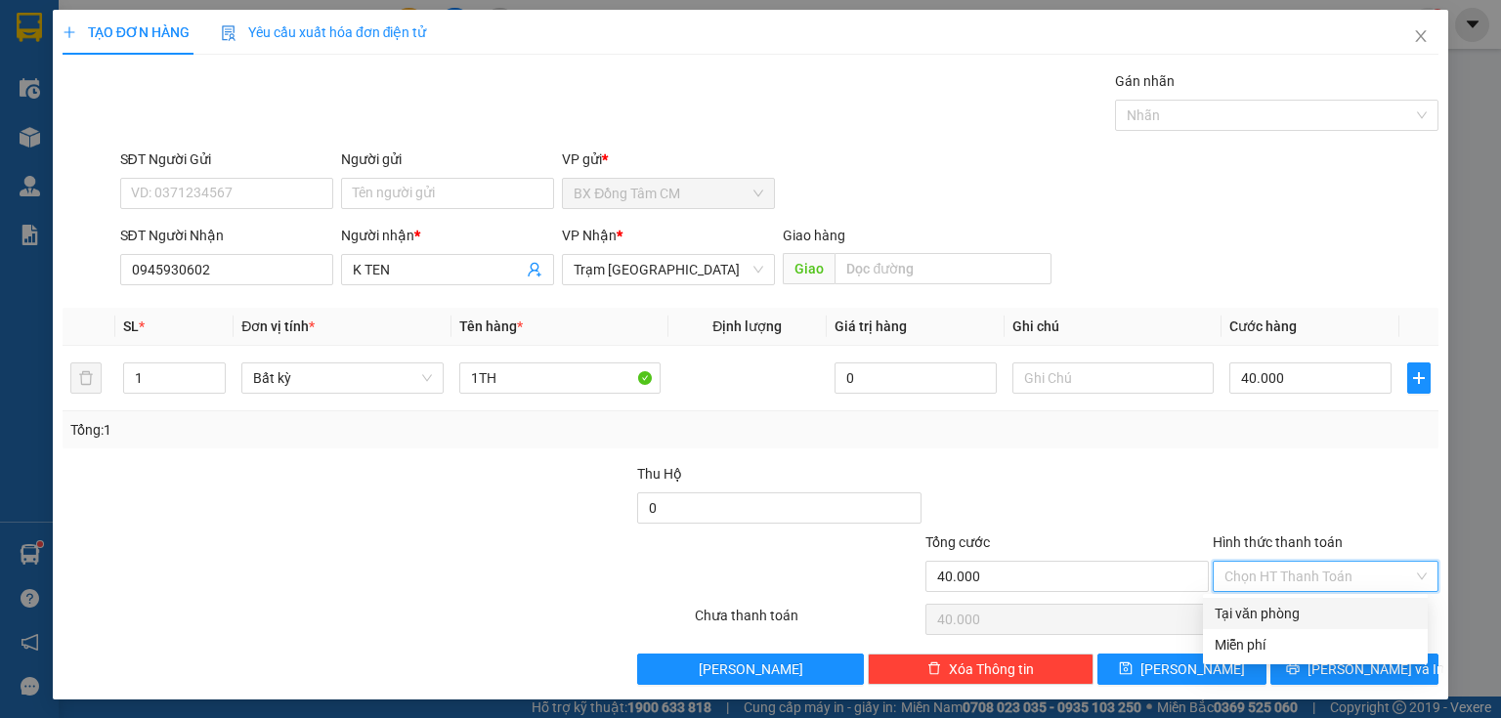
click at [1289, 571] on input "Hình thức thanh toán" at bounding box center [1318, 576] width 189 height 29
click at [1276, 610] on div "Tại văn phòng" at bounding box center [1314, 613] width 201 height 21
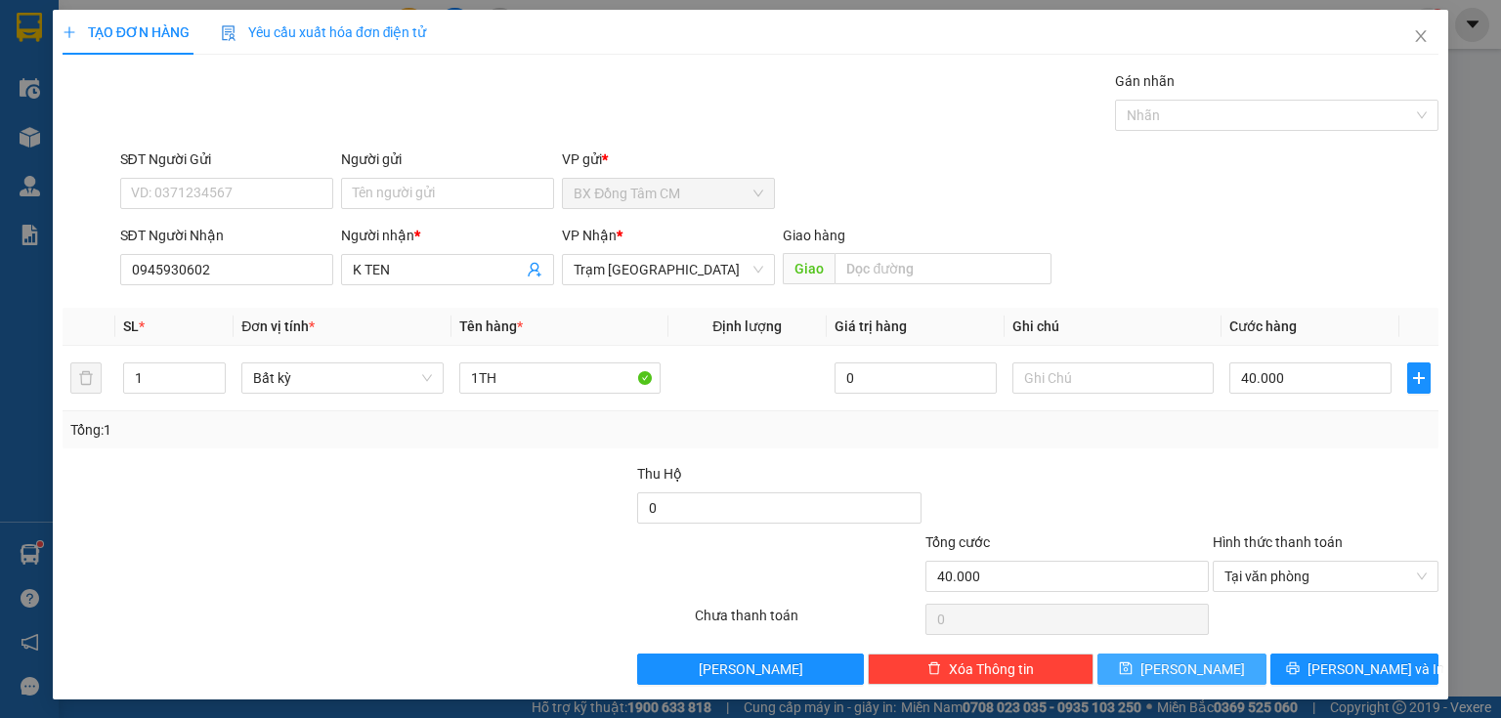
drag, startPoint x: 1186, startPoint y: 683, endPoint x: 1215, endPoint y: 678, distance: 29.7
click at [1188, 683] on button "[PERSON_NAME]" at bounding box center [1181, 669] width 169 height 31
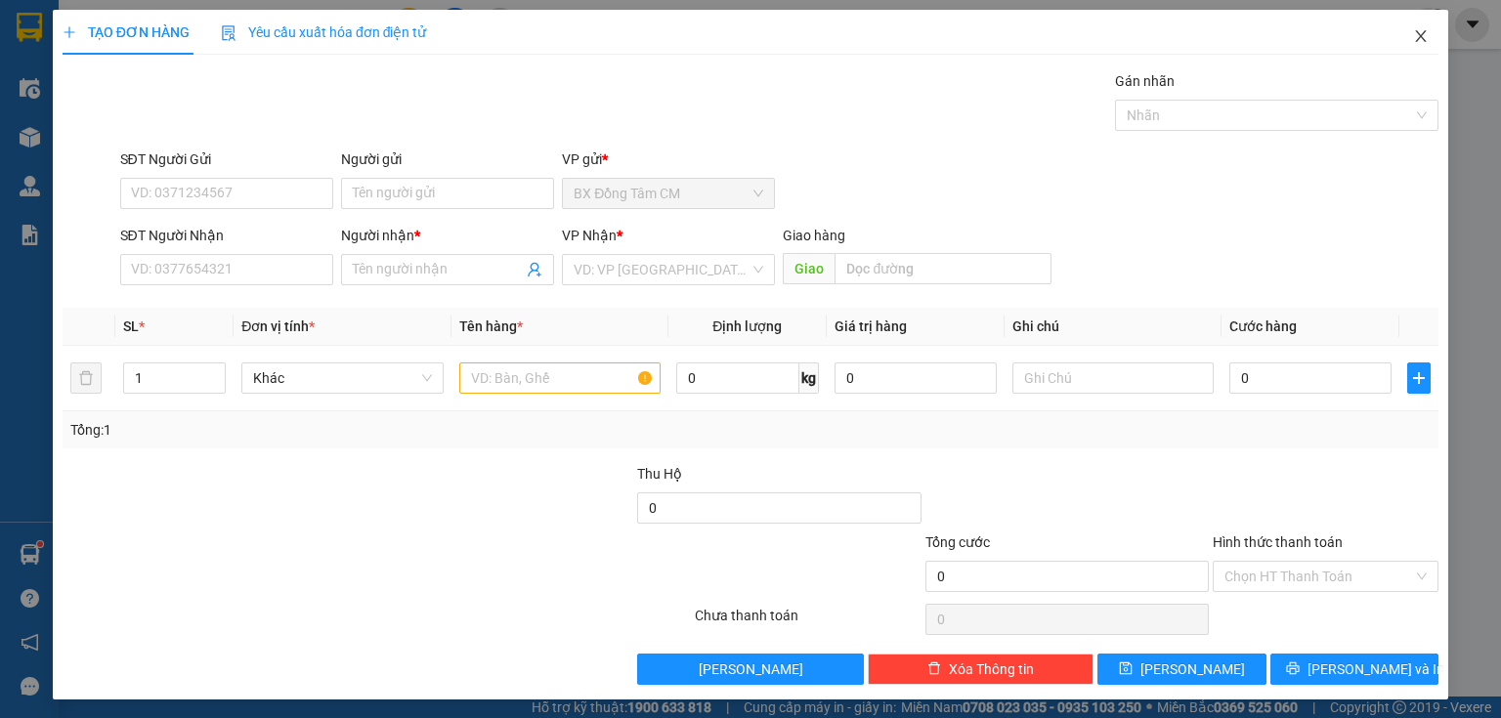
click at [1408, 28] on span "Close" at bounding box center [1420, 37] width 55 height 55
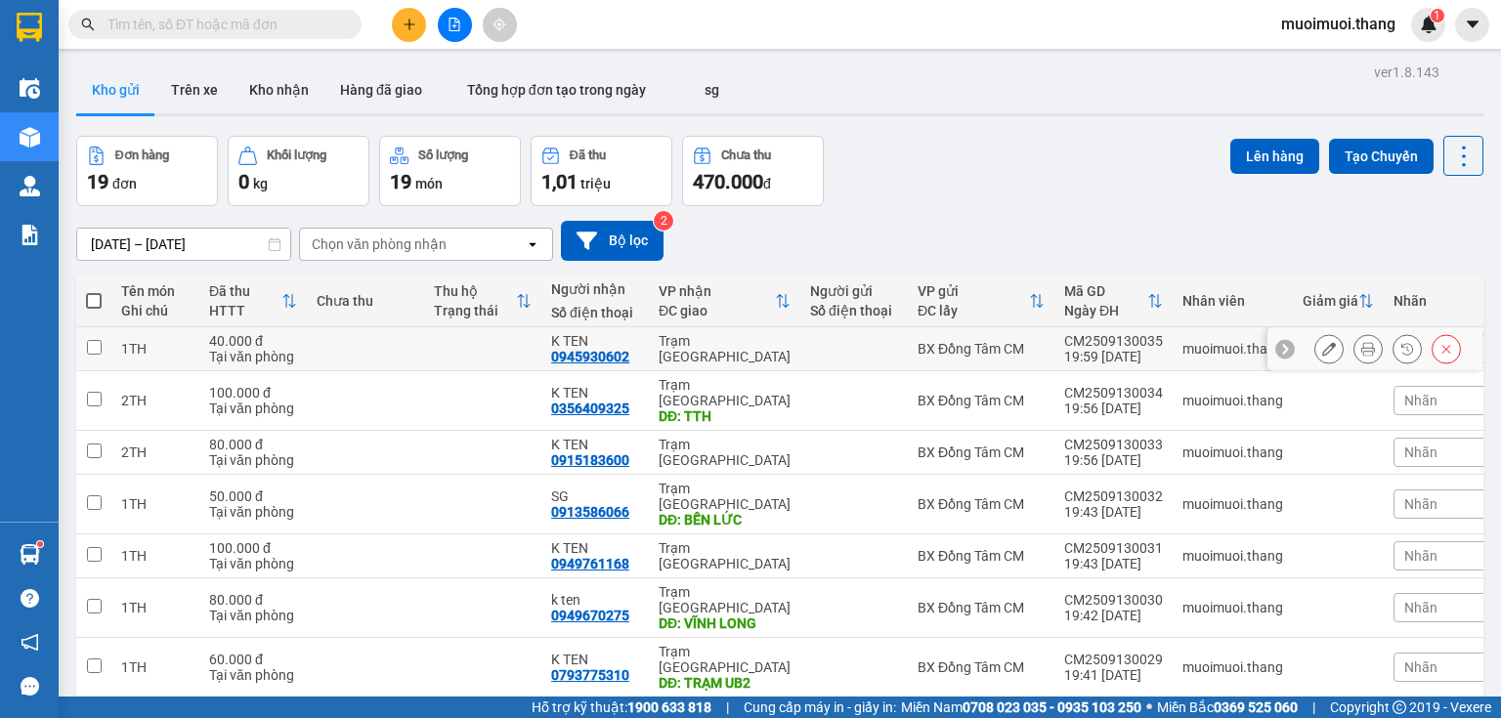
click at [655, 358] on td "Trạm [GEOGRAPHIC_DATA]" at bounding box center [724, 349] width 151 height 44
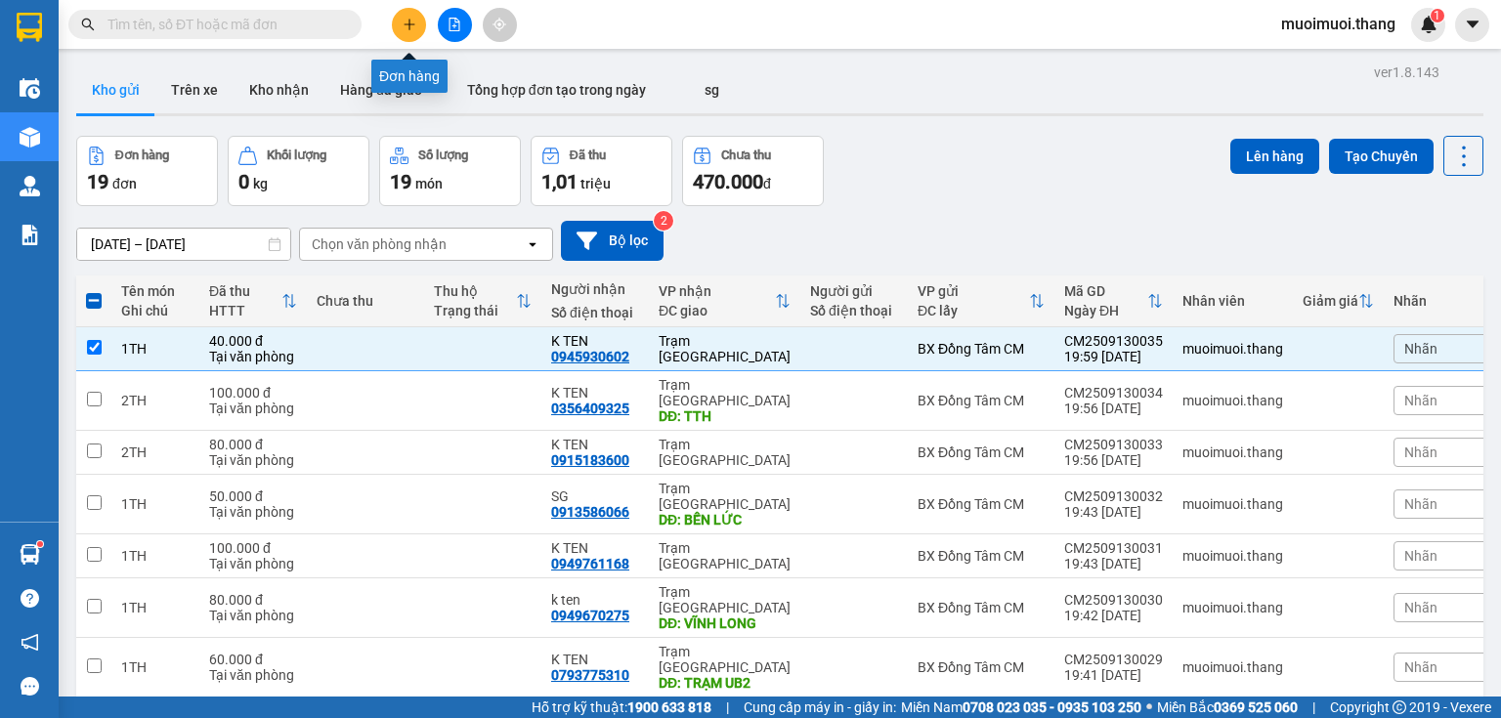
click at [404, 20] on icon "plus" at bounding box center [410, 25] width 14 height 14
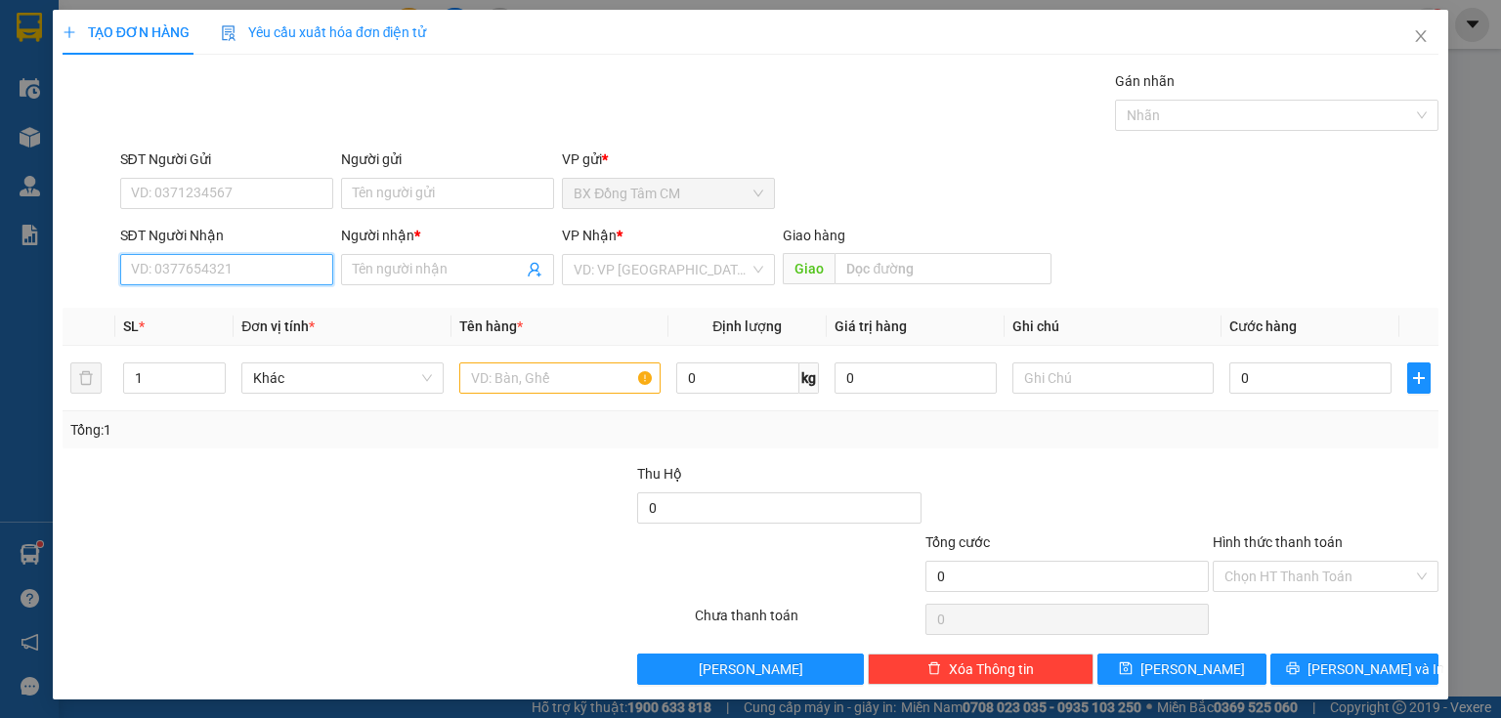
click at [256, 262] on input "SĐT Người Nhận" at bounding box center [226, 269] width 213 height 31
click at [161, 278] on input "0869773720" at bounding box center [226, 269] width 213 height 31
click at [174, 275] on input "0869773720" at bounding box center [226, 269] width 213 height 31
click at [358, 263] on input "Người nhận *" at bounding box center [438, 269] width 170 height 21
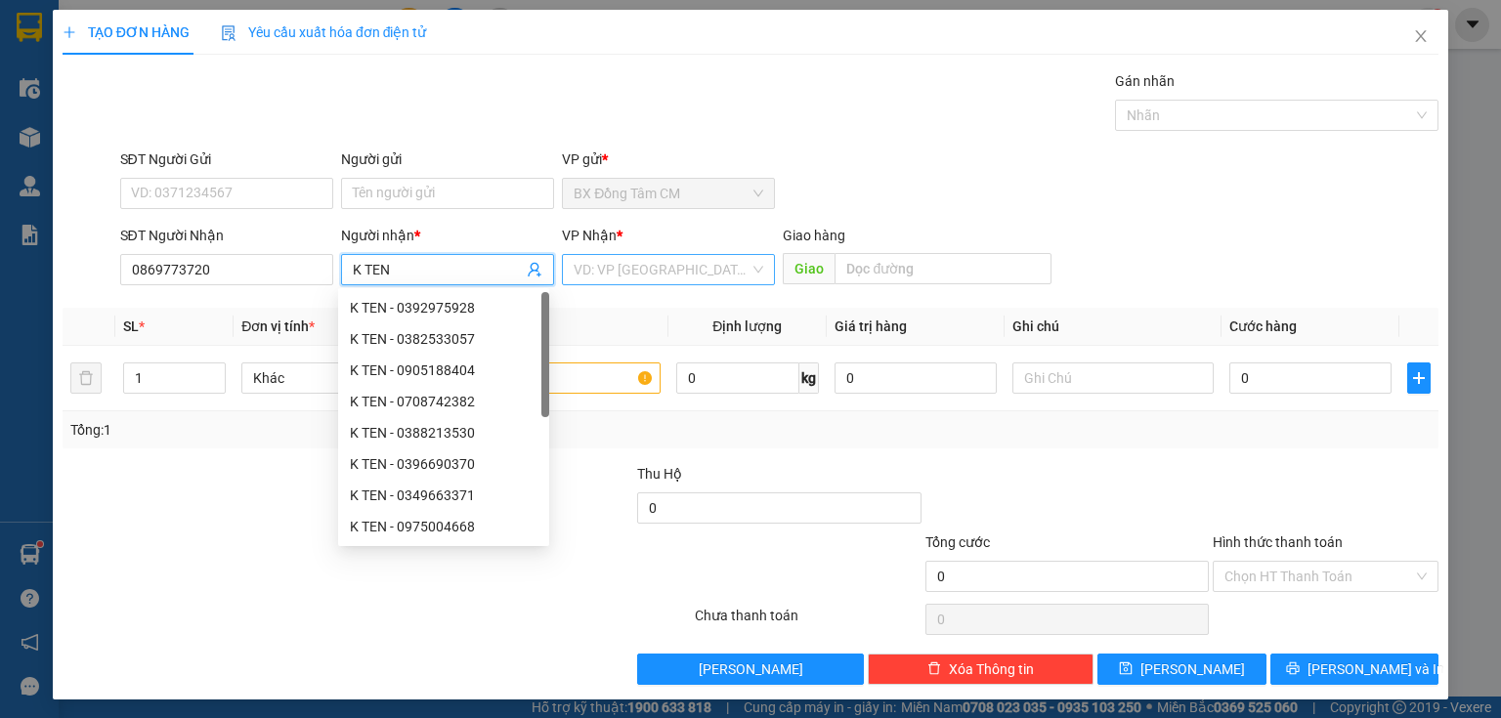
click at [621, 272] on input "search" at bounding box center [662, 269] width 176 height 29
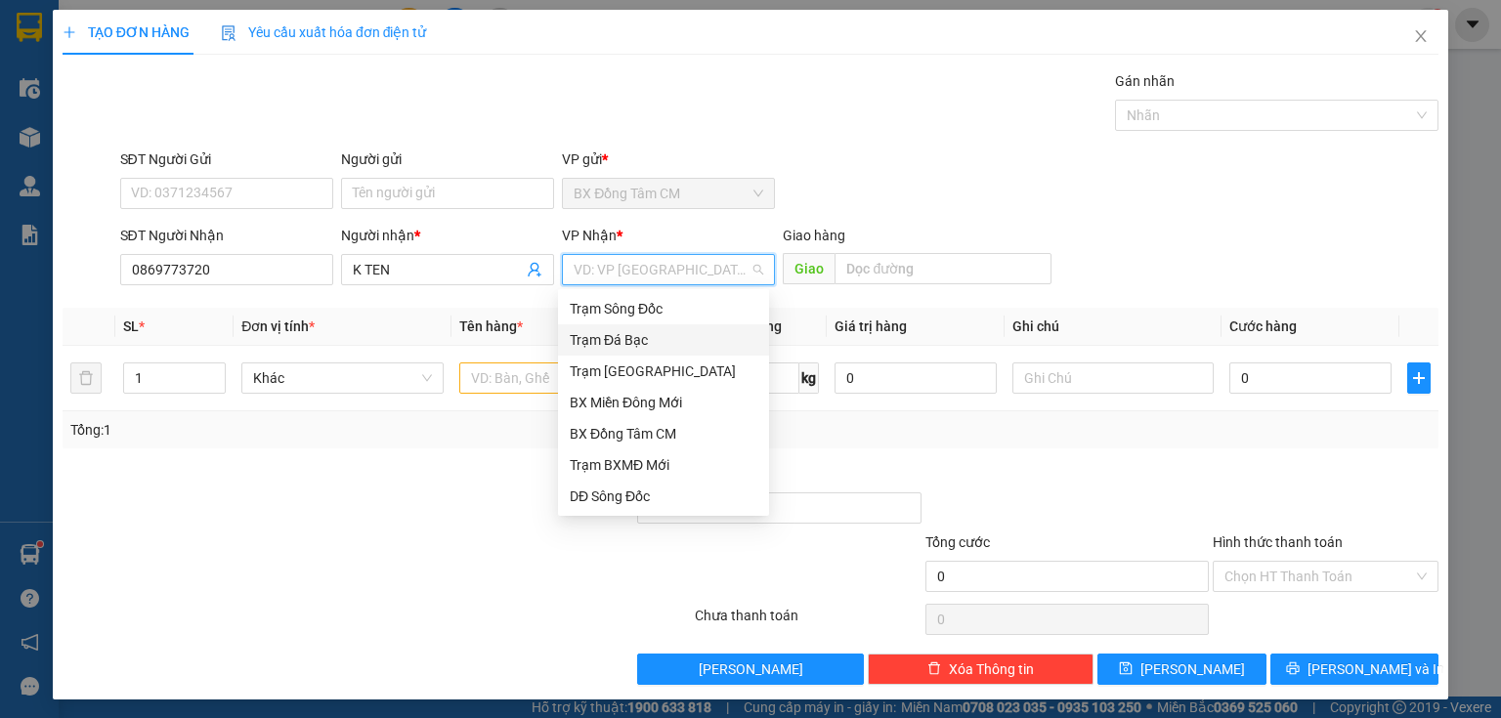
drag, startPoint x: 647, startPoint y: 373, endPoint x: 666, endPoint y: 367, distance: 20.4
click at [649, 373] on div "Trạm [GEOGRAPHIC_DATA]" at bounding box center [664, 371] width 188 height 21
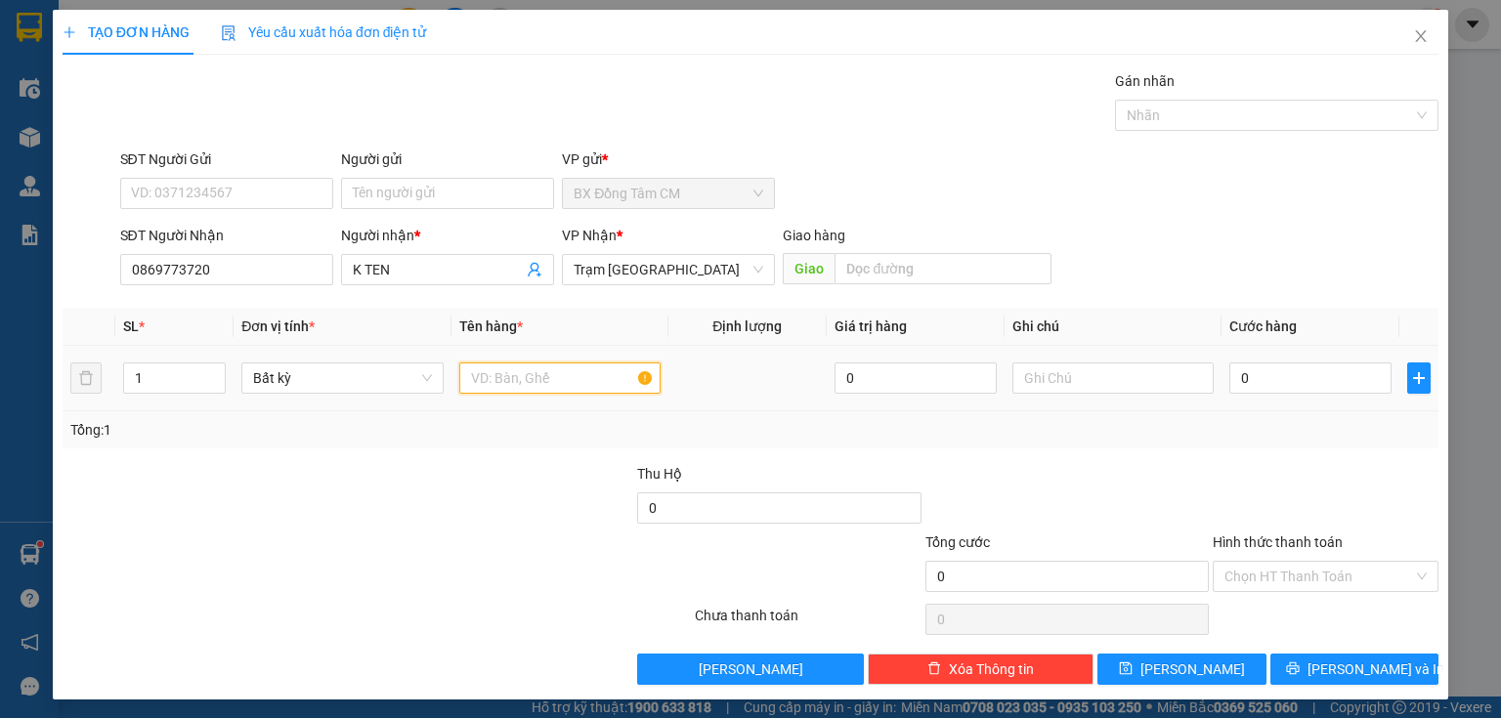
click at [588, 388] on input "text" at bounding box center [559, 377] width 201 height 31
click at [1229, 379] on input "0" at bounding box center [1310, 377] width 162 height 31
drag, startPoint x: 1273, startPoint y: 559, endPoint x: 1268, endPoint y: 597, distance: 38.4
click at [1273, 562] on input "Hình thức thanh toán" at bounding box center [1318, 576] width 189 height 29
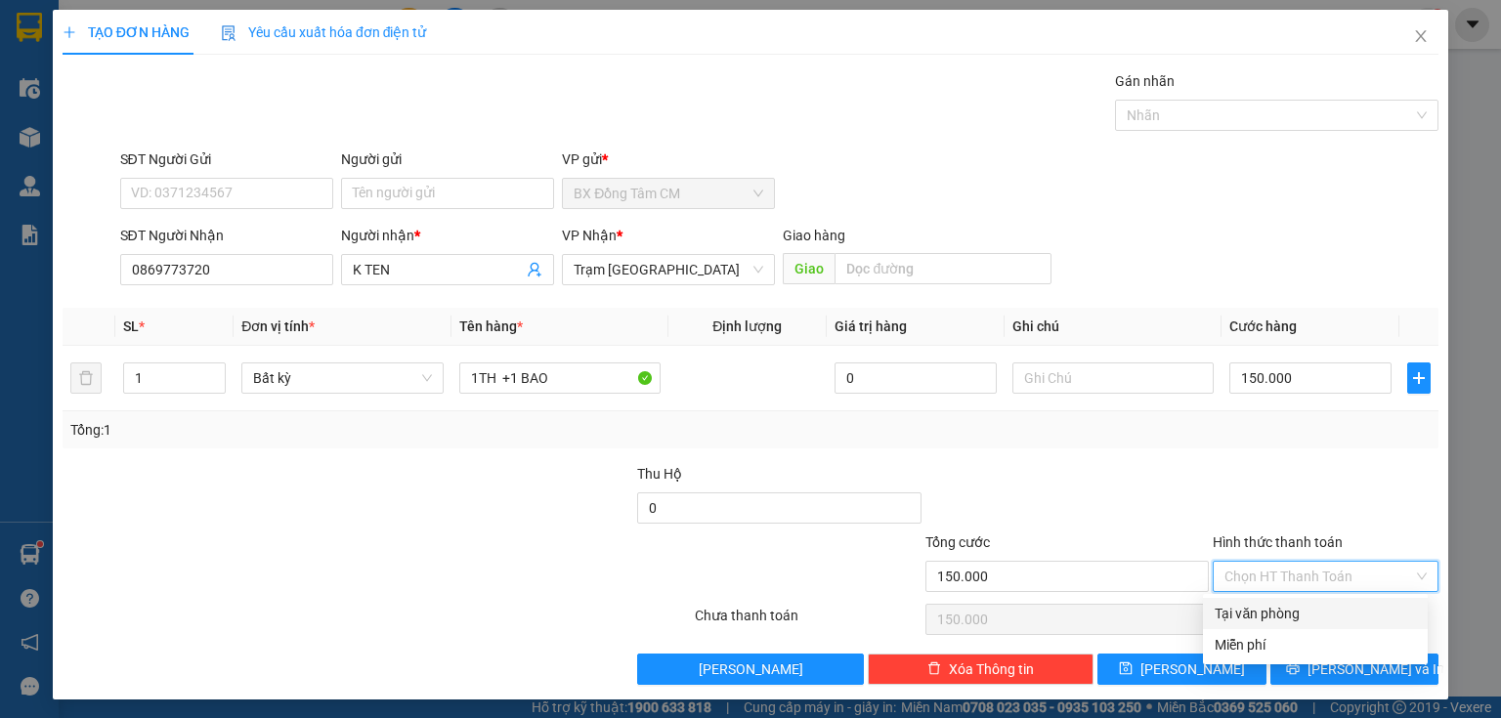
click at [1266, 610] on div "Tại văn phòng" at bounding box center [1314, 613] width 201 height 21
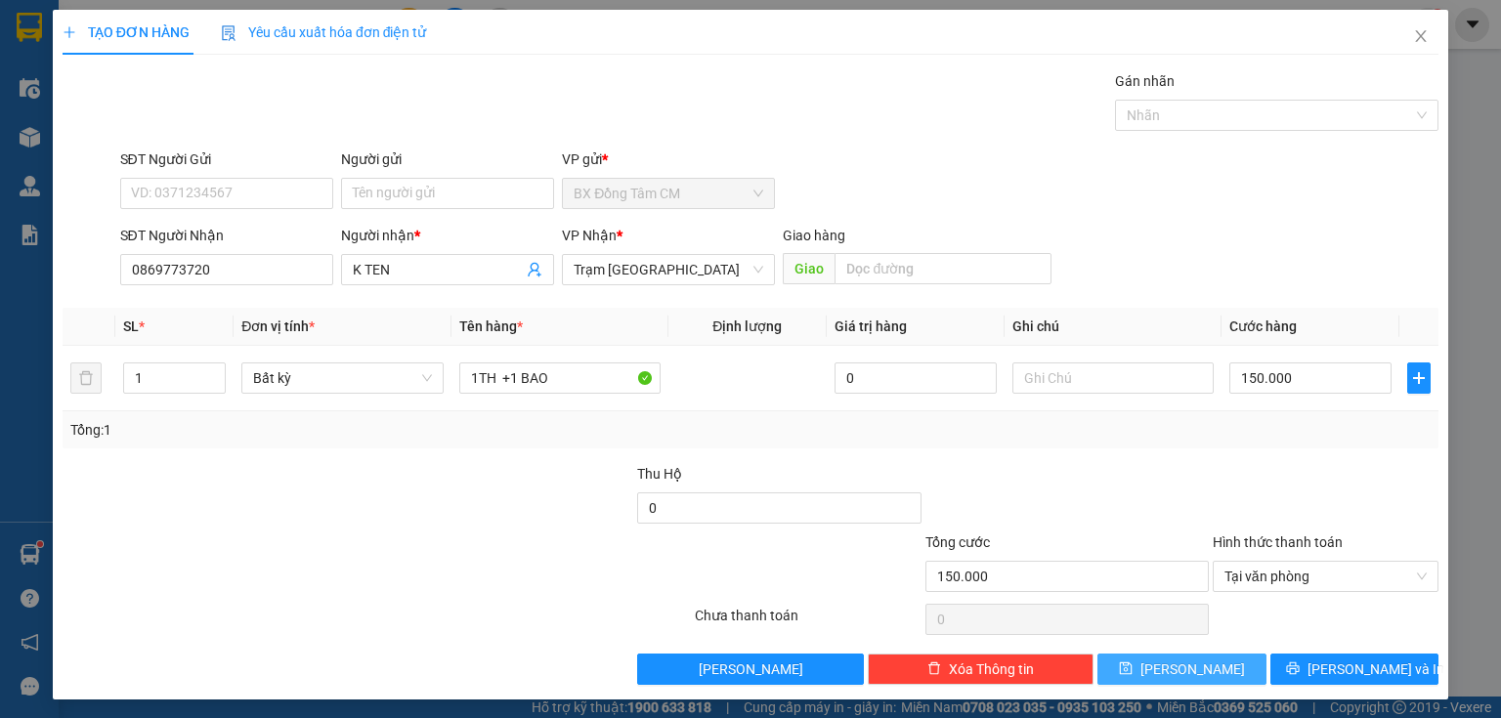
click at [1220, 664] on button "[PERSON_NAME]" at bounding box center [1181, 669] width 169 height 31
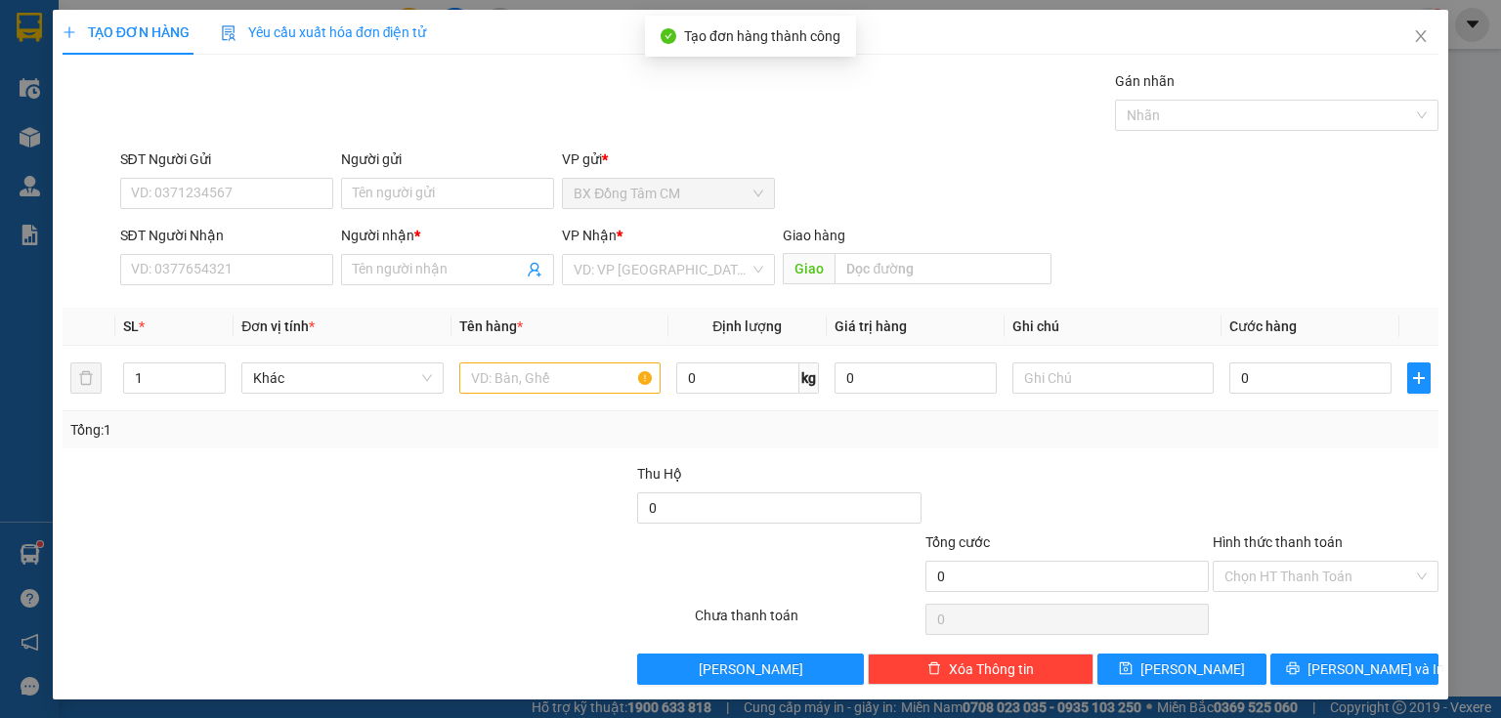
click at [235, 287] on div "SĐT Người Nhận VD: 0377654321" at bounding box center [226, 259] width 213 height 68
click at [237, 272] on input "SĐT Người Nhận" at bounding box center [226, 269] width 213 height 31
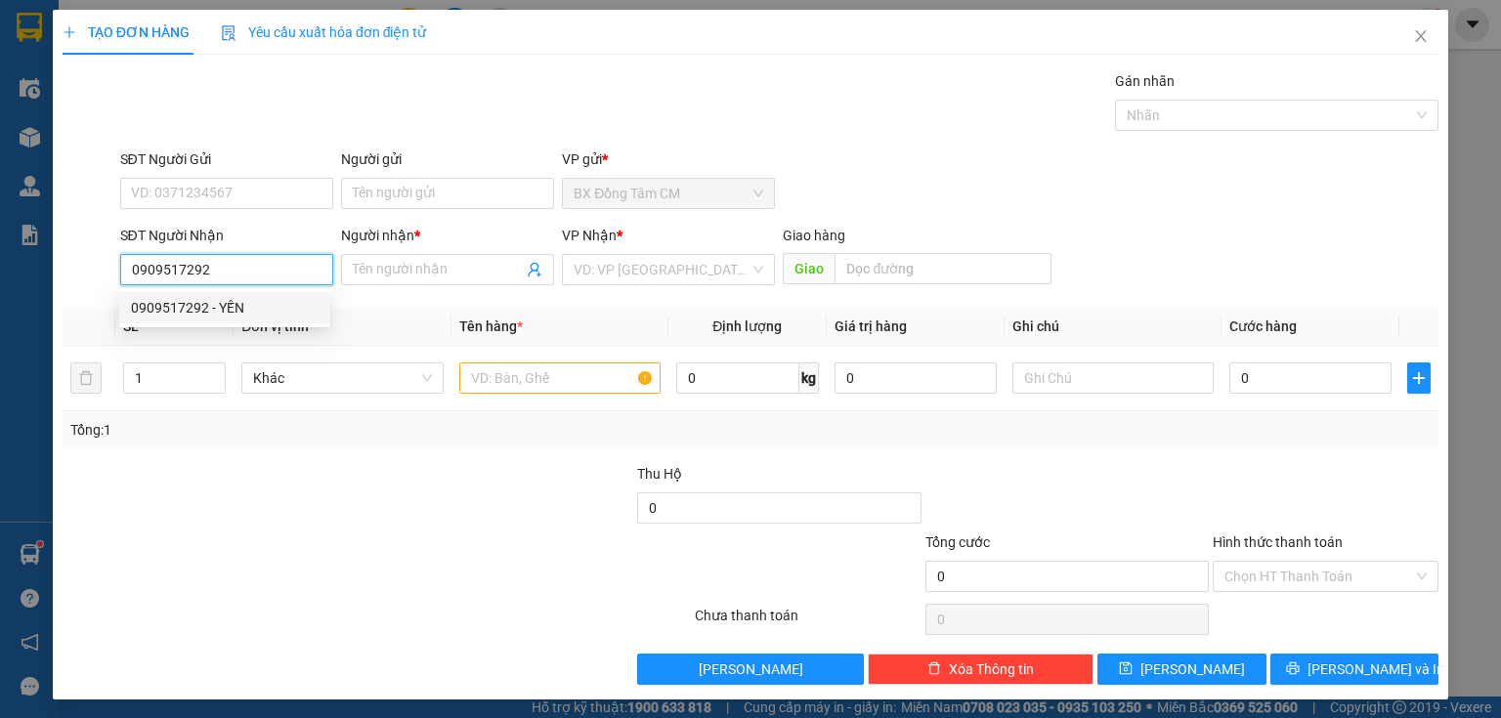
click at [239, 304] on div "0909517292 - YẾN" at bounding box center [225, 307] width 188 height 21
click at [553, 392] on input "text" at bounding box center [559, 377] width 201 height 31
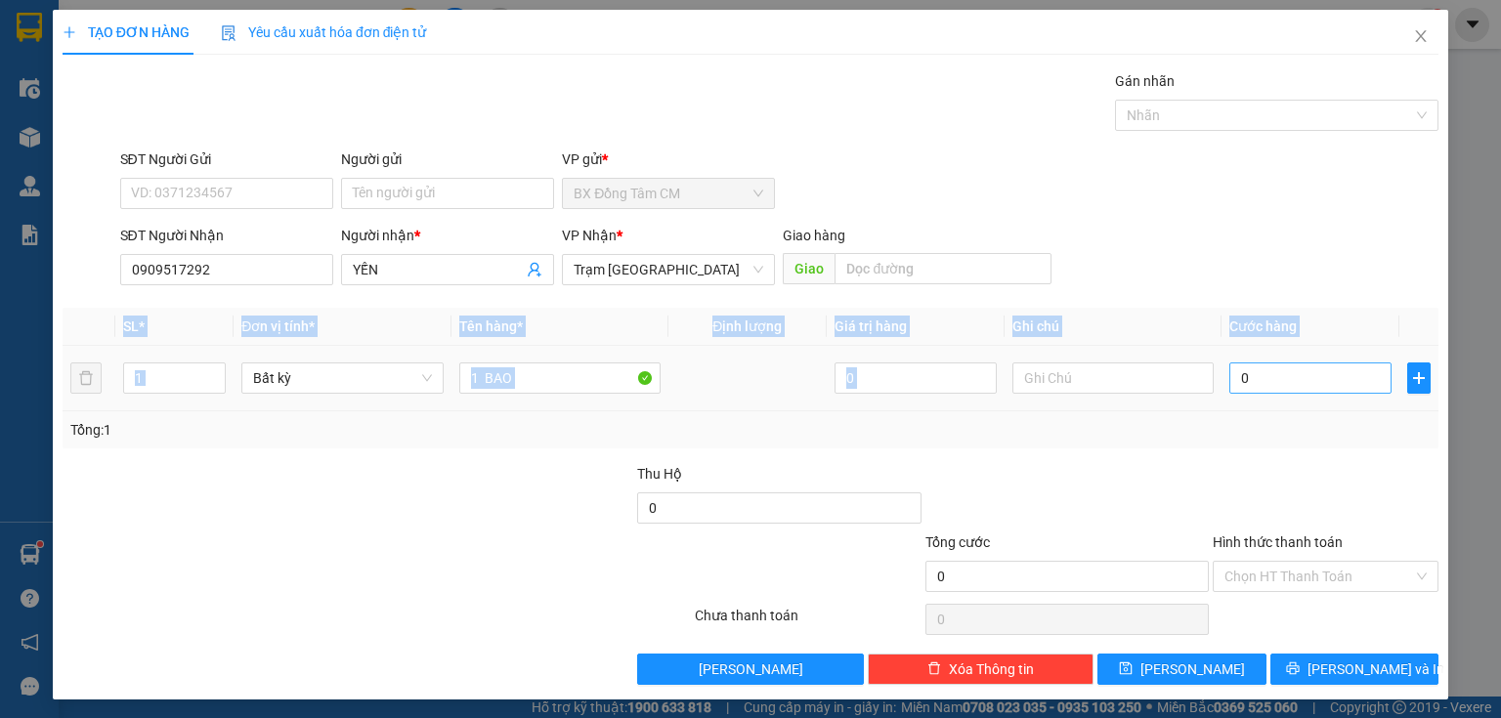
click at [1366, 361] on tr "1 Bất kỳ 1 BAO 0 0" at bounding box center [751, 378] width 1376 height 65
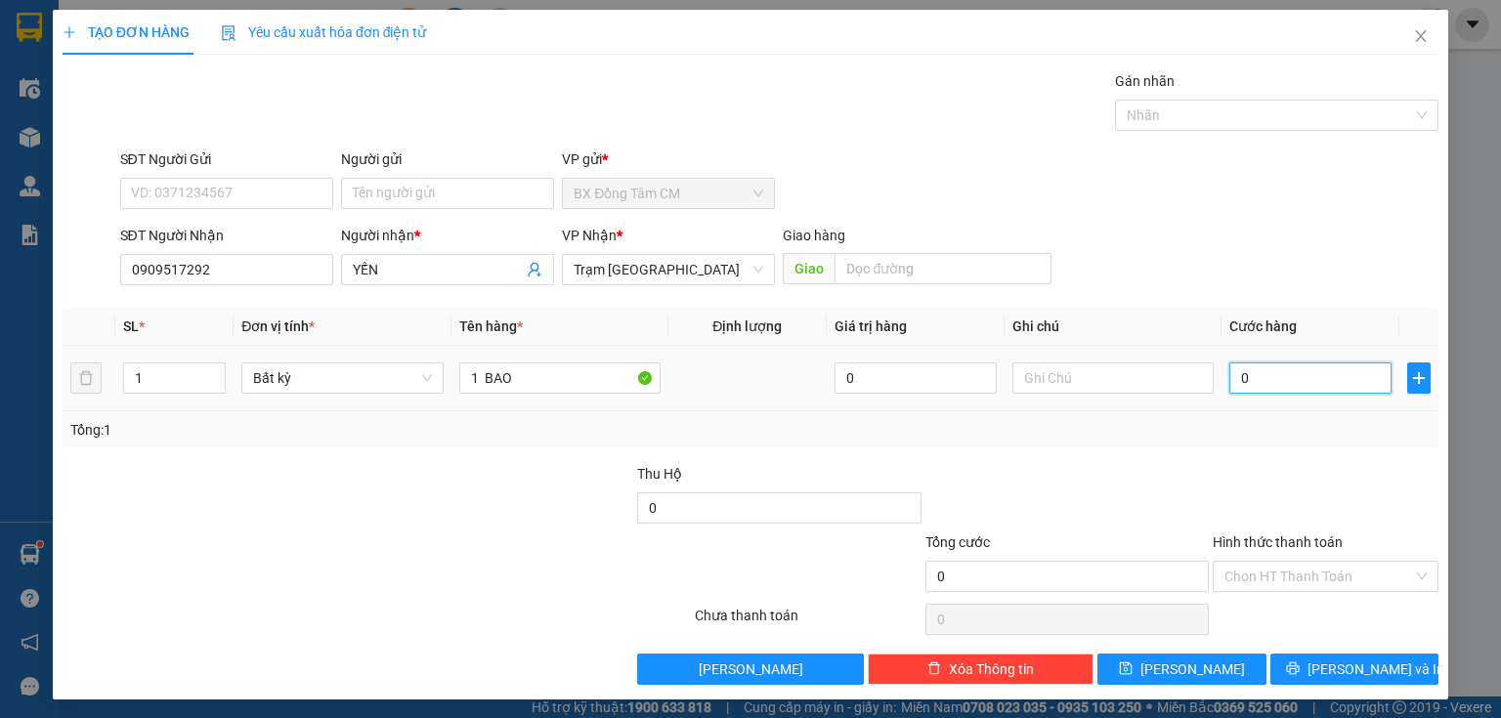
click at [1343, 373] on input "0" at bounding box center [1310, 377] width 162 height 31
drag, startPoint x: 1267, startPoint y: 593, endPoint x: 1299, endPoint y: 568, distance: 41.0
click at [1275, 585] on div "Hình thức thanh toán Chọn HT Thanh Toán" at bounding box center [1325, 565] width 226 height 68
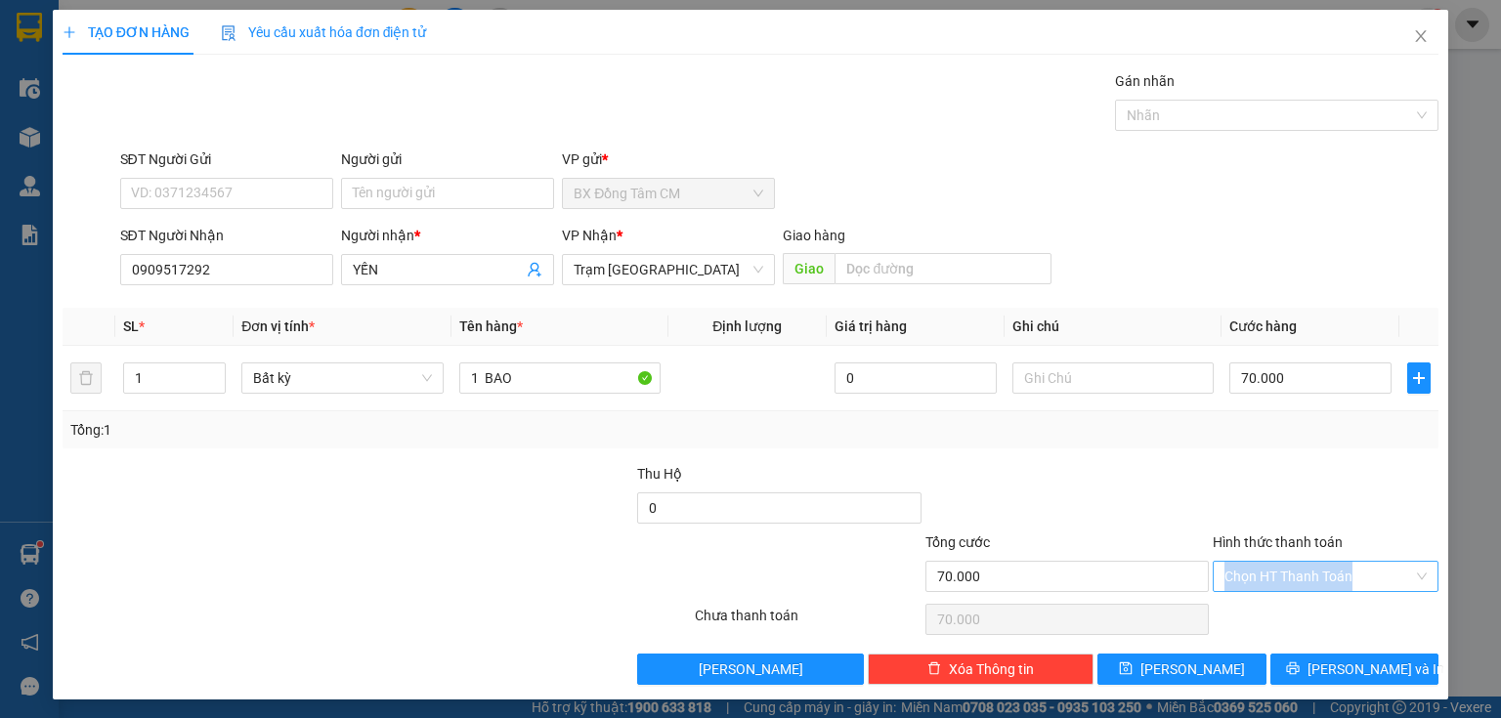
click at [1307, 566] on input "Hình thức thanh toán" at bounding box center [1318, 576] width 189 height 29
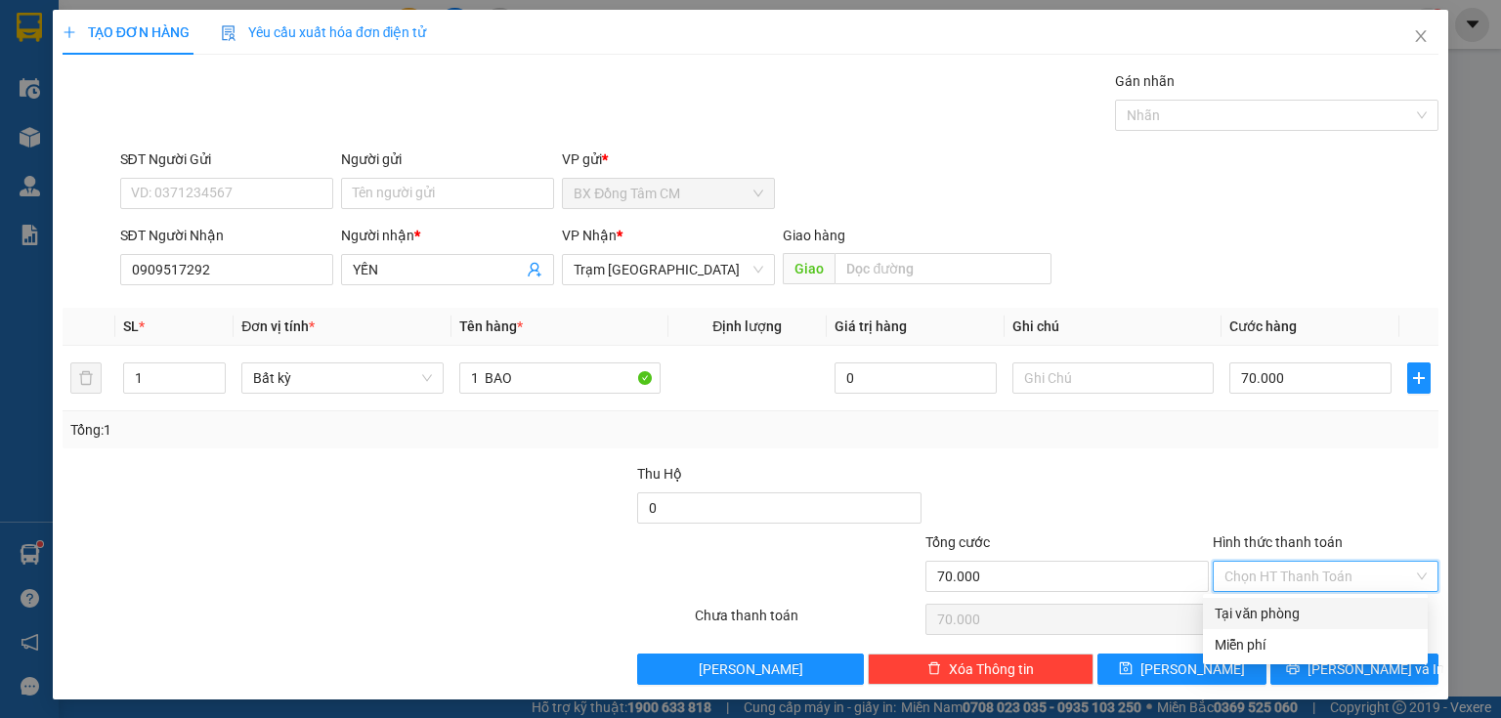
click at [1301, 604] on div "Tại văn phòng" at bounding box center [1314, 613] width 201 height 21
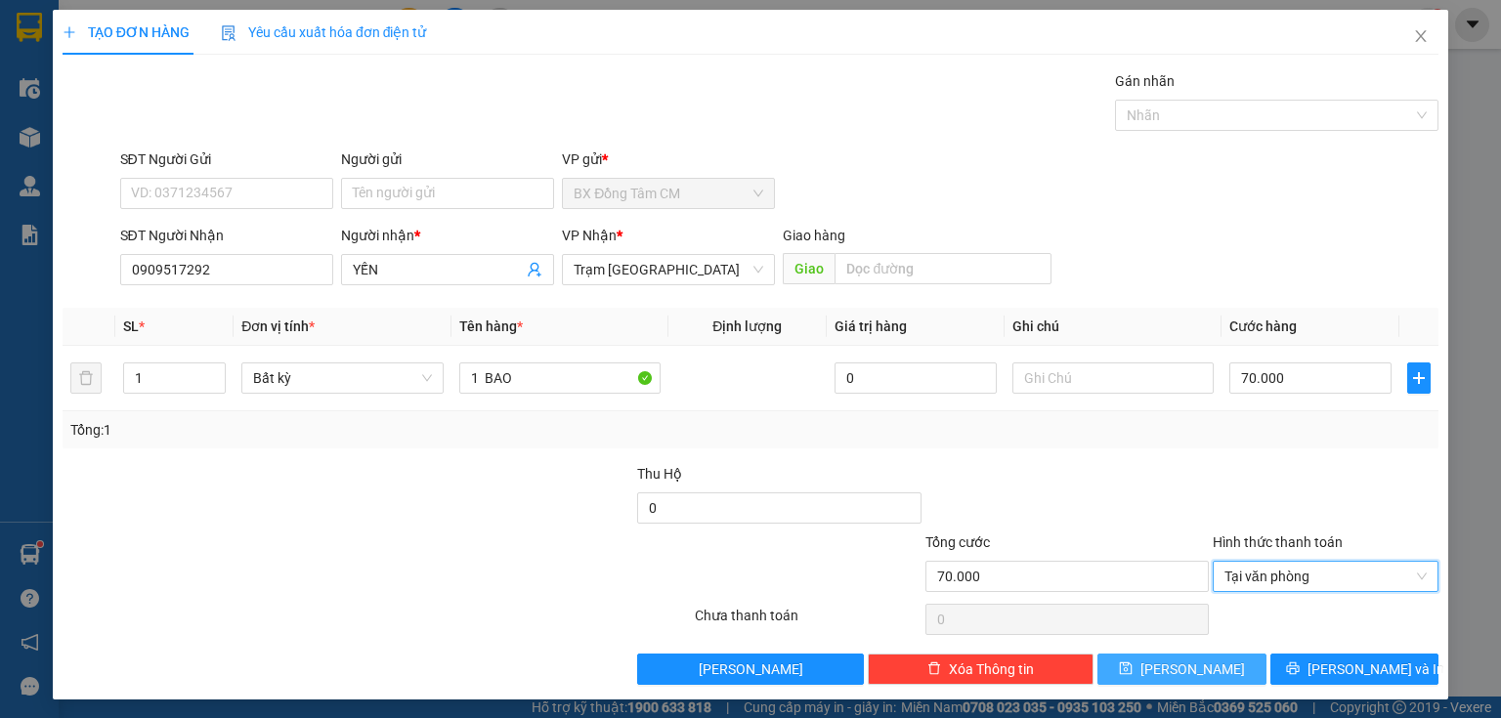
click at [1216, 676] on button "[PERSON_NAME]" at bounding box center [1181, 669] width 169 height 31
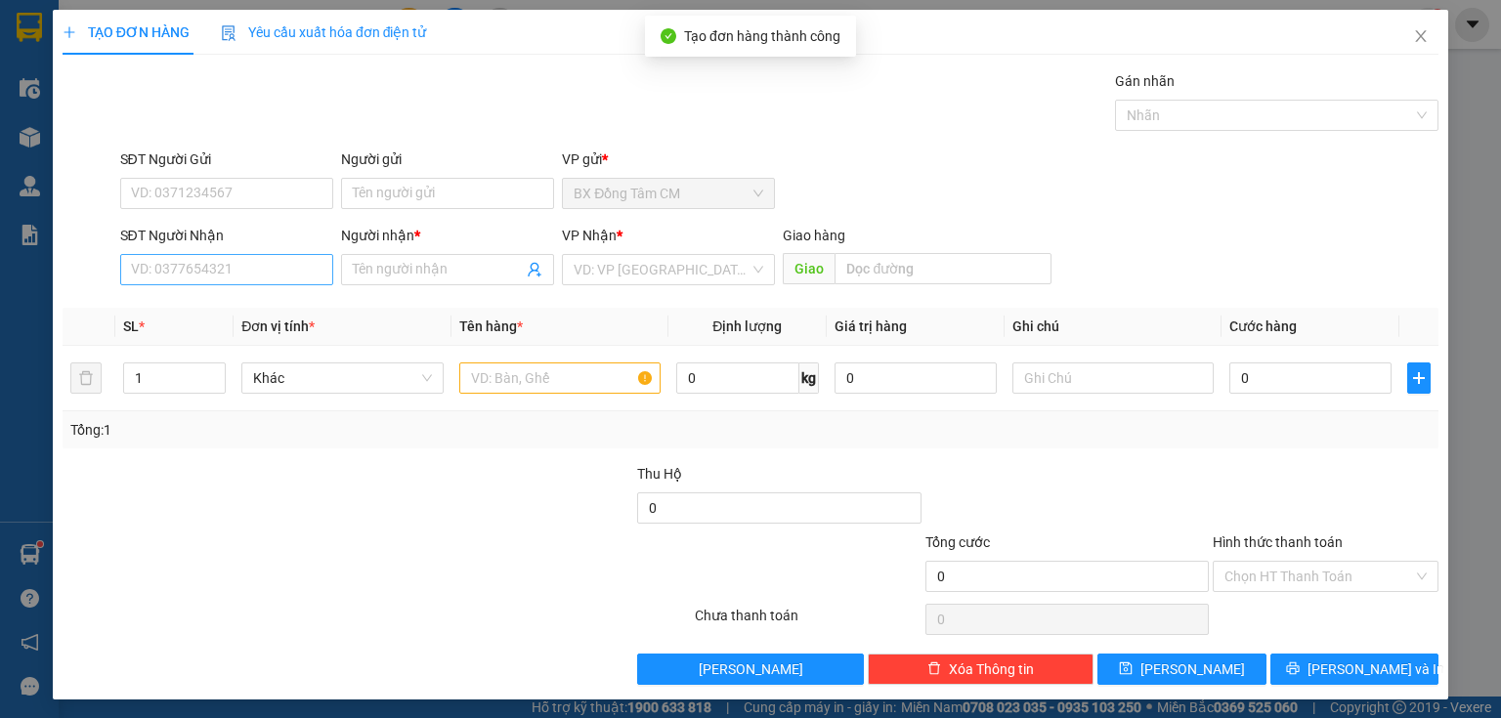
drag, startPoint x: 226, startPoint y: 239, endPoint x: 223, endPoint y: 254, distance: 14.9
click at [223, 254] on div "SĐT Người Nhận VD: 0377654321" at bounding box center [226, 259] width 213 height 68
click at [221, 254] on input "SĐT Người Nhận" at bounding box center [226, 269] width 213 height 31
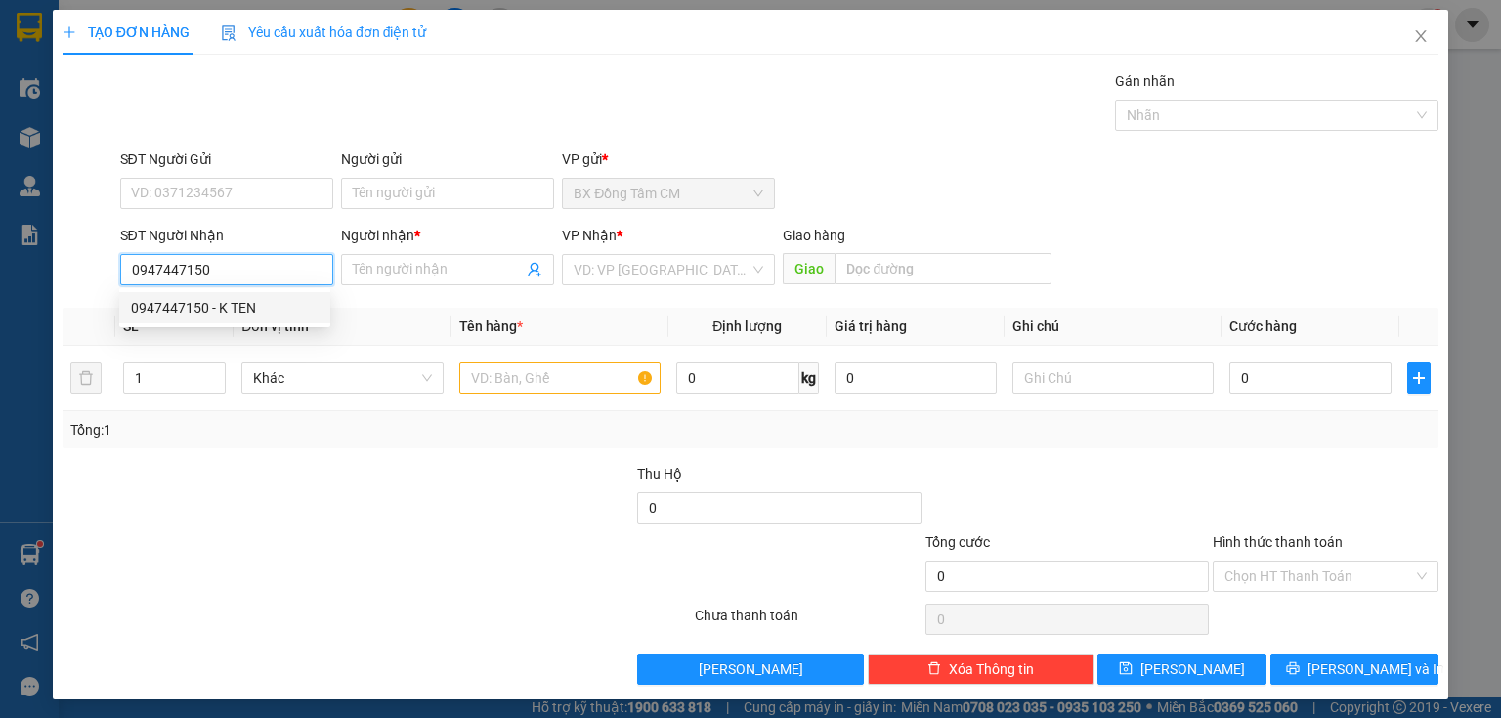
click at [232, 313] on div "0947447150 - K TEN" at bounding box center [225, 307] width 188 height 21
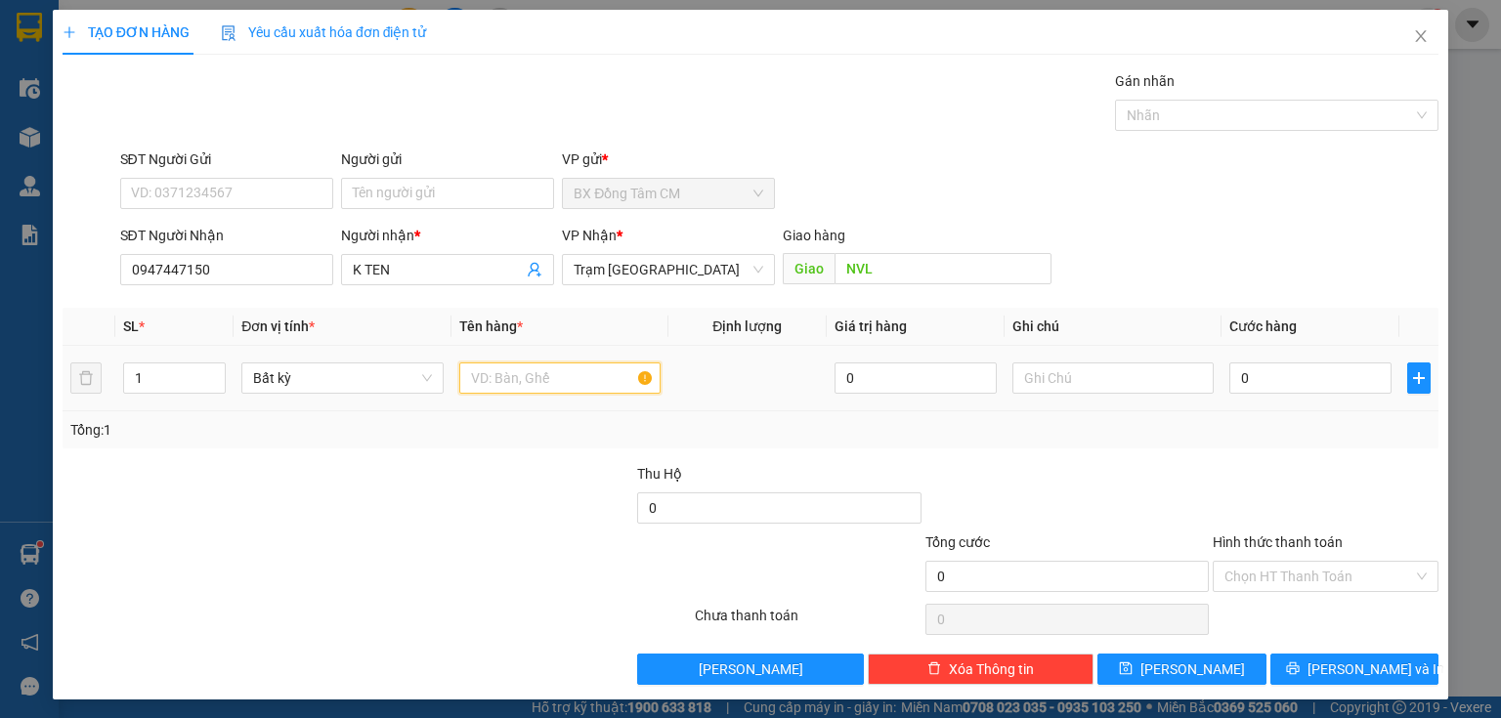
click at [551, 400] on td at bounding box center [559, 378] width 217 height 65
click at [551, 381] on input "text" at bounding box center [559, 377] width 201 height 31
click at [1292, 366] on div "0" at bounding box center [1310, 378] width 162 height 39
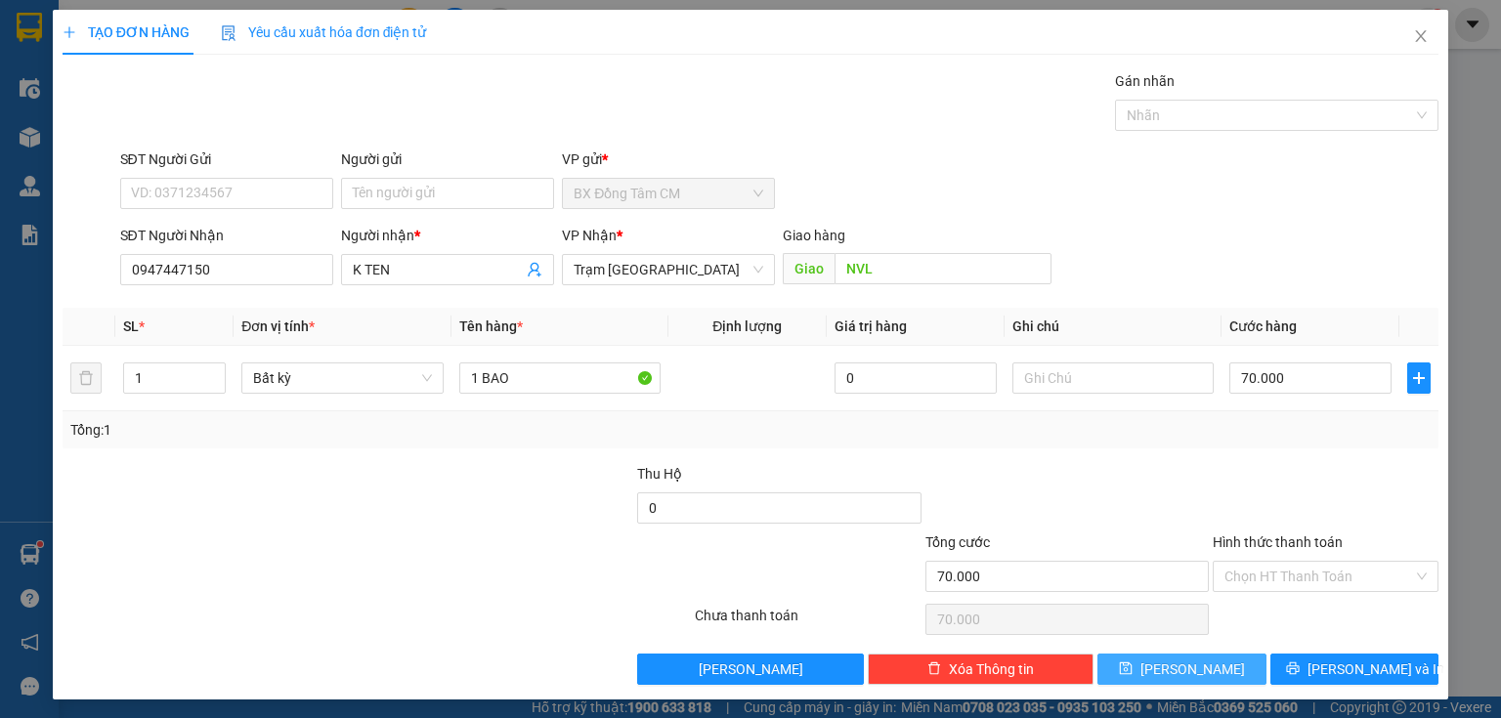
click at [1205, 674] on button "[PERSON_NAME]" at bounding box center [1181, 669] width 169 height 31
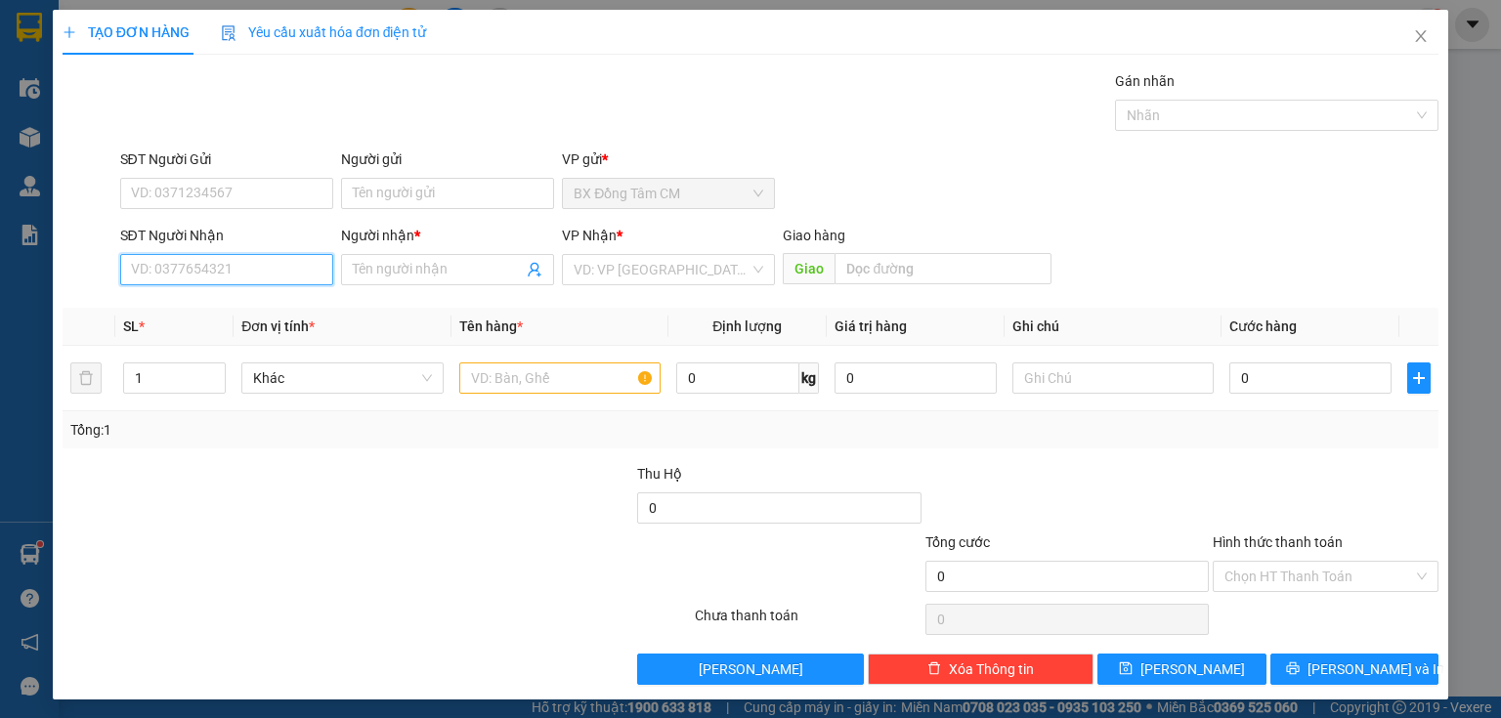
click at [213, 273] on input "SĐT Người Nhận" at bounding box center [226, 269] width 213 height 31
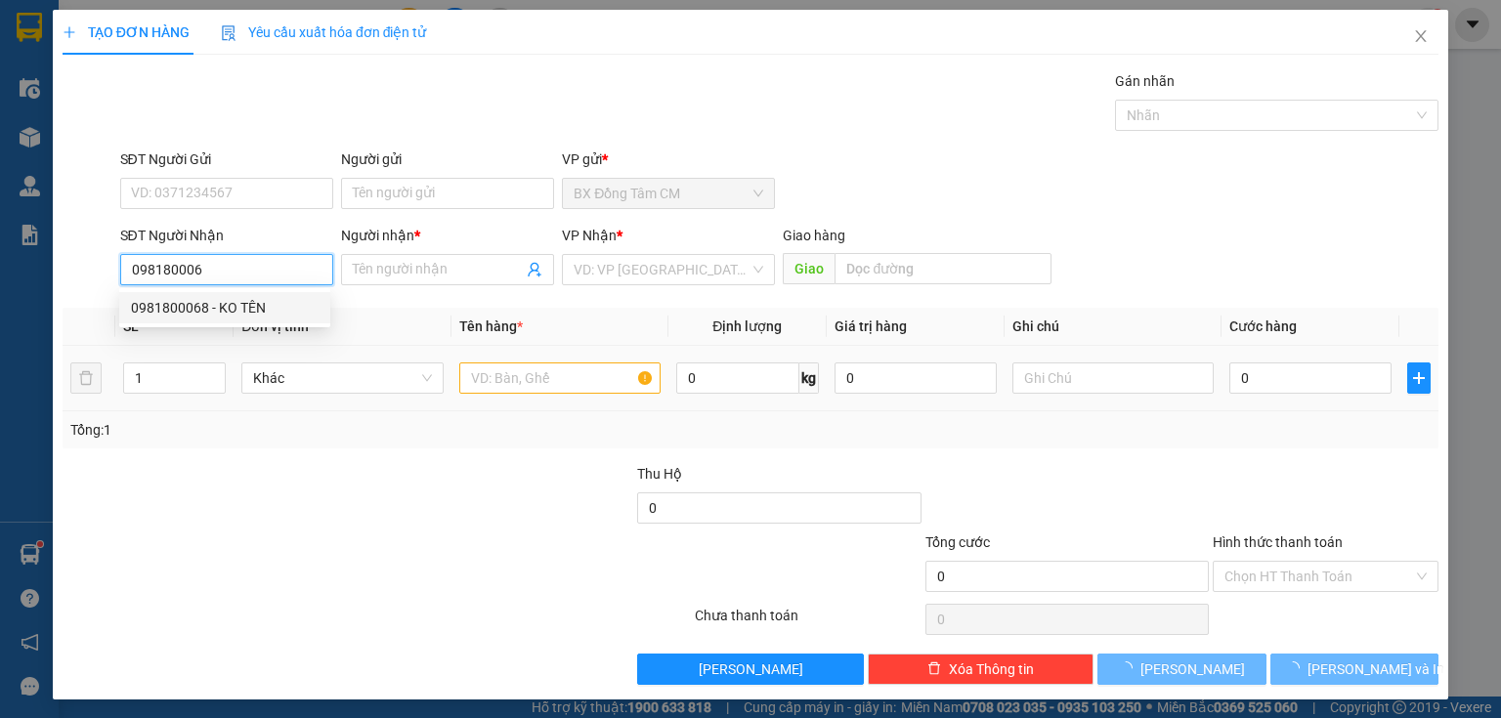
drag, startPoint x: 245, startPoint y: 301, endPoint x: 427, endPoint y: 352, distance: 188.7
click at [248, 303] on div "0981800068 - KO TÊN" at bounding box center [225, 307] width 188 height 21
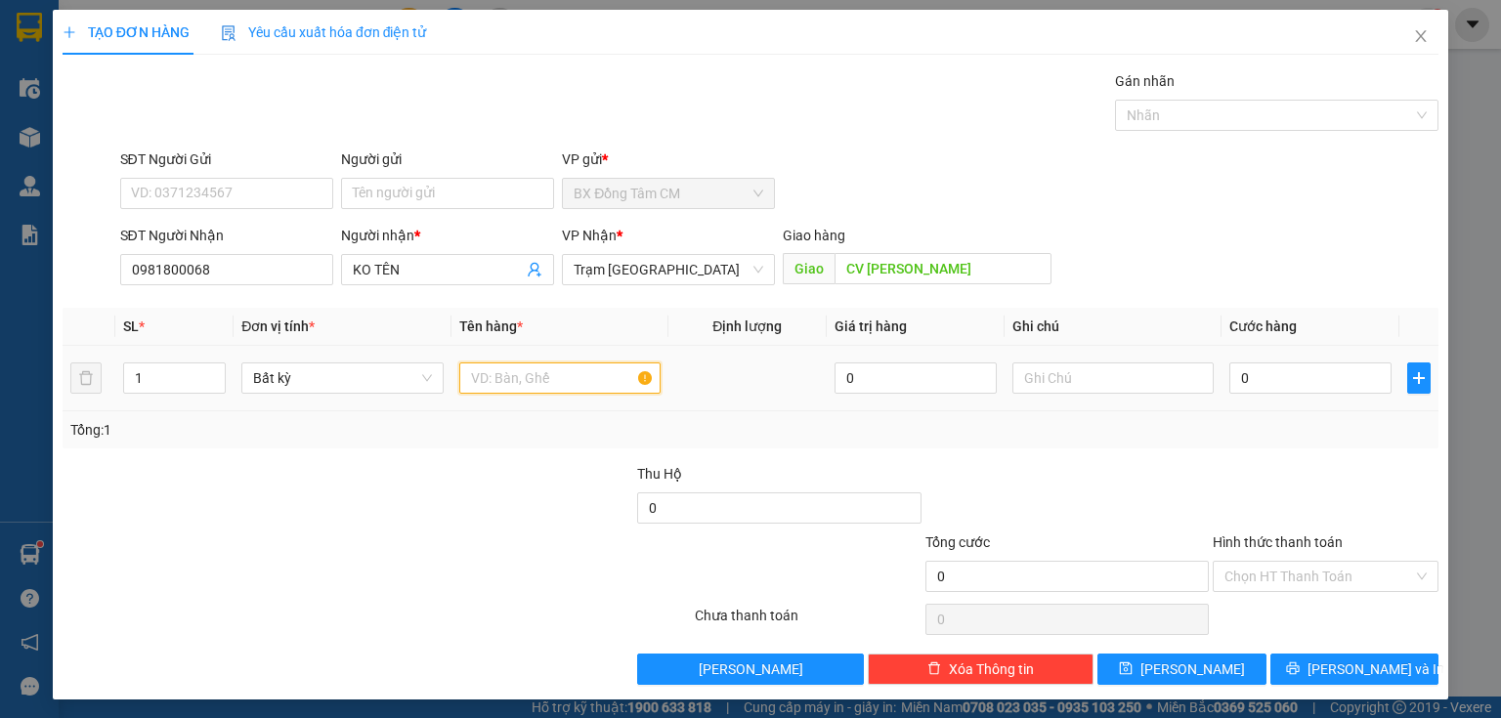
click at [504, 387] on input "text" at bounding box center [559, 377] width 201 height 31
click at [1301, 391] on input "0" at bounding box center [1310, 377] width 162 height 31
click at [1285, 558] on div "Hình thức thanh toán" at bounding box center [1325, 545] width 226 height 29
click at [1280, 568] on input "Hình thức thanh toán" at bounding box center [1318, 576] width 189 height 29
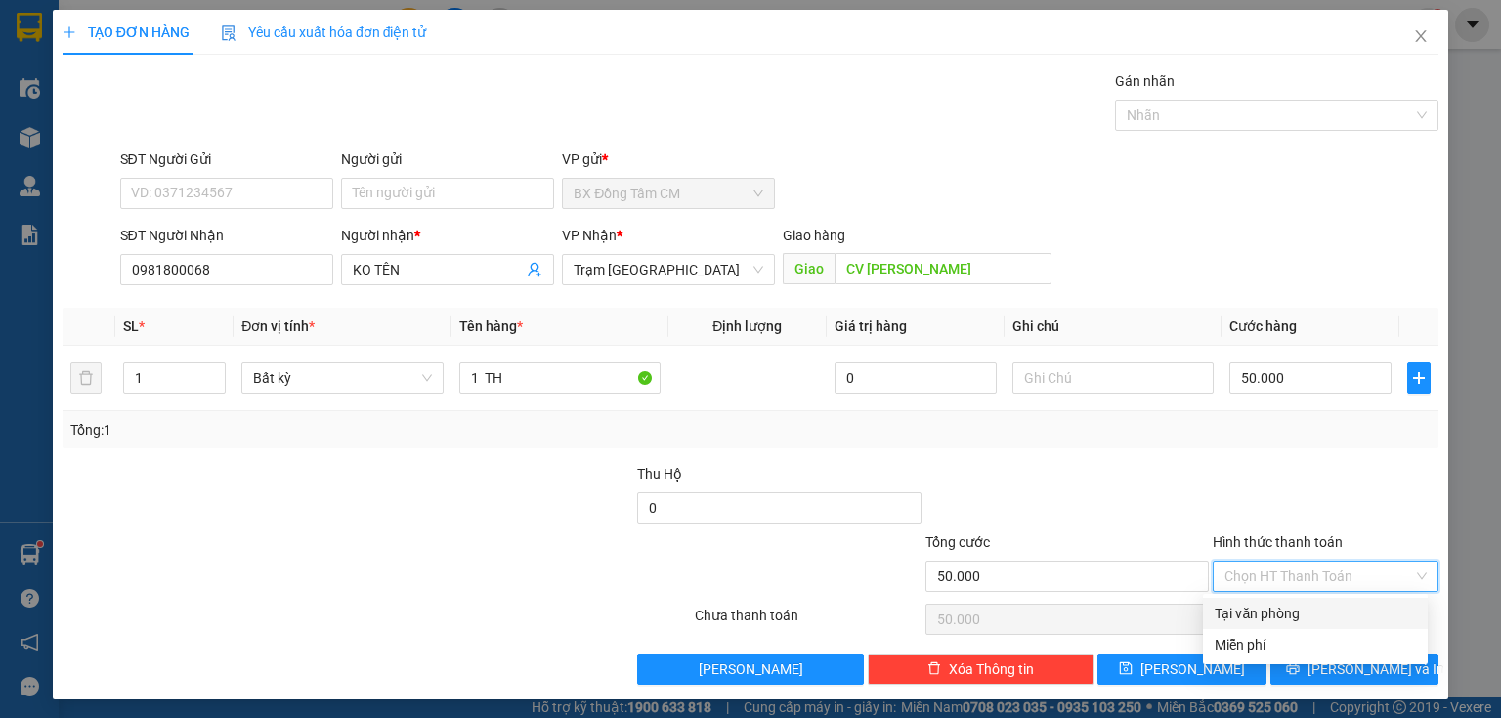
click at [1279, 610] on div "Tại văn phòng" at bounding box center [1314, 613] width 201 height 21
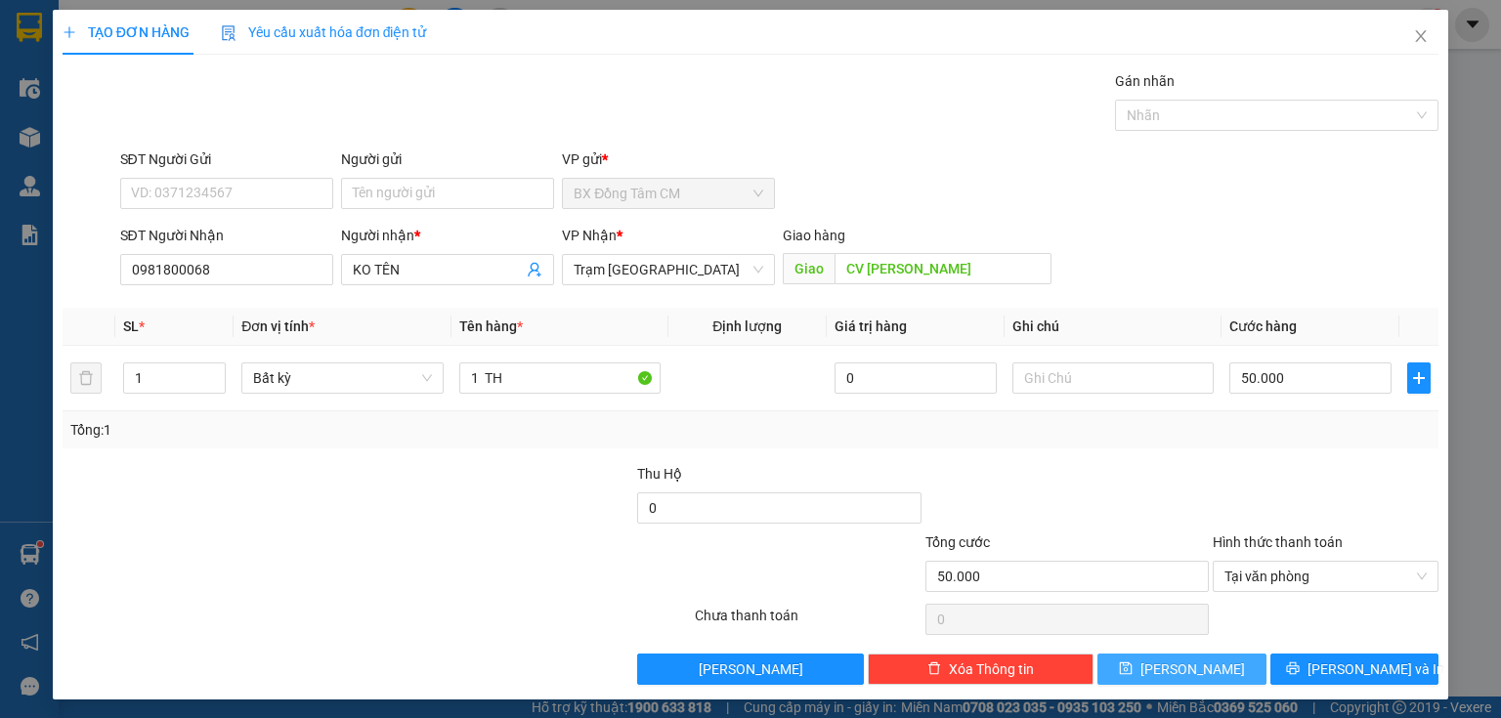
drag, startPoint x: 1118, startPoint y: 659, endPoint x: 1067, endPoint y: 597, distance: 79.8
click at [1120, 659] on button "[PERSON_NAME]" at bounding box center [1181, 669] width 169 height 31
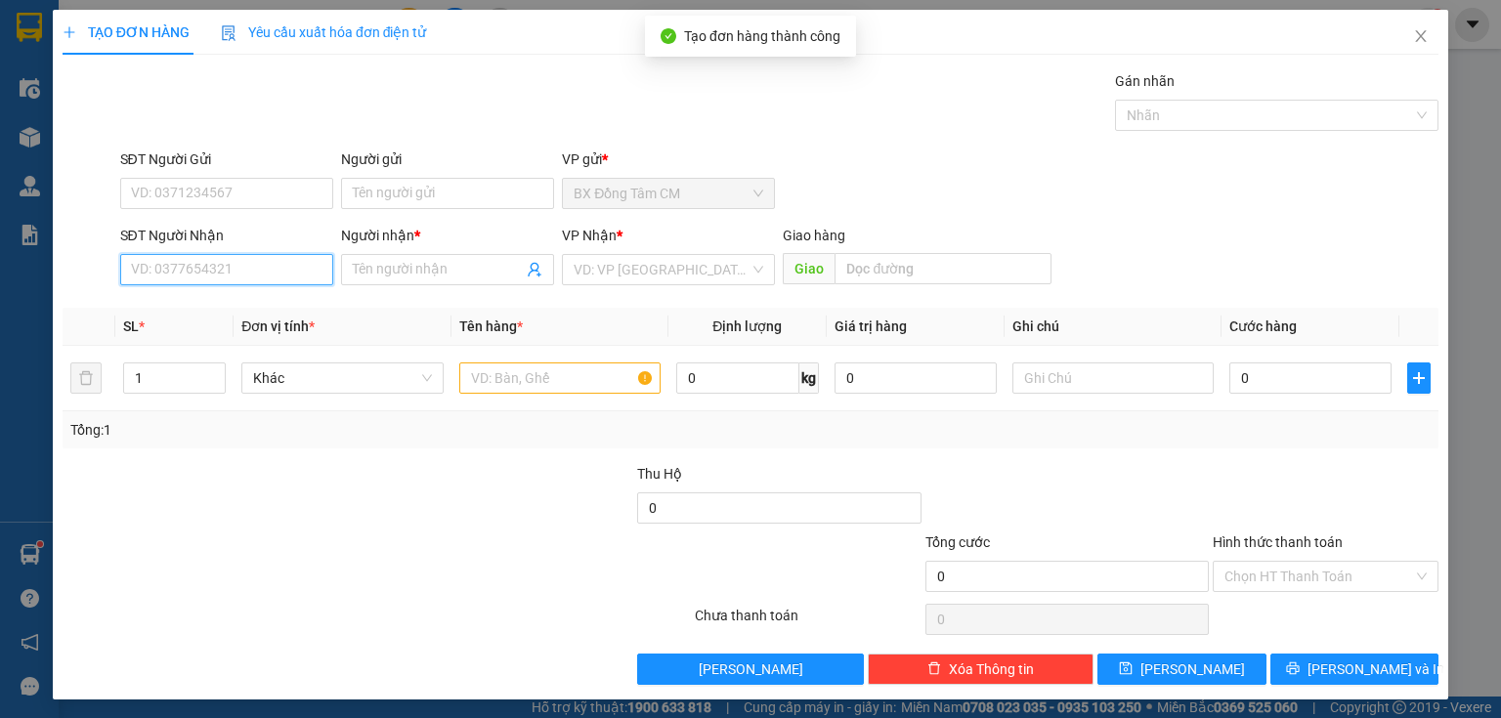
click at [245, 274] on input "SĐT Người Nhận" at bounding box center [226, 269] width 213 height 31
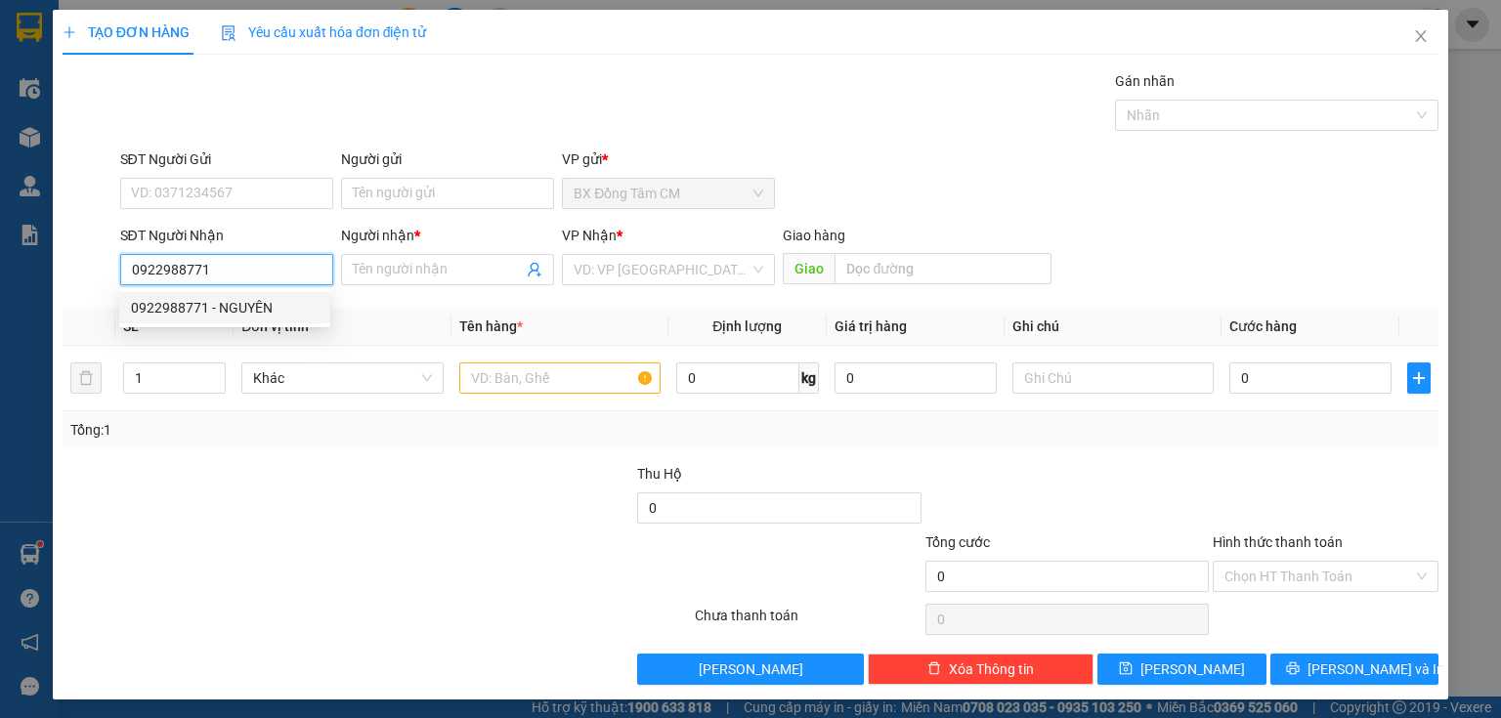
click at [268, 313] on div "0922988771 - NGUYÊN" at bounding box center [225, 307] width 188 height 21
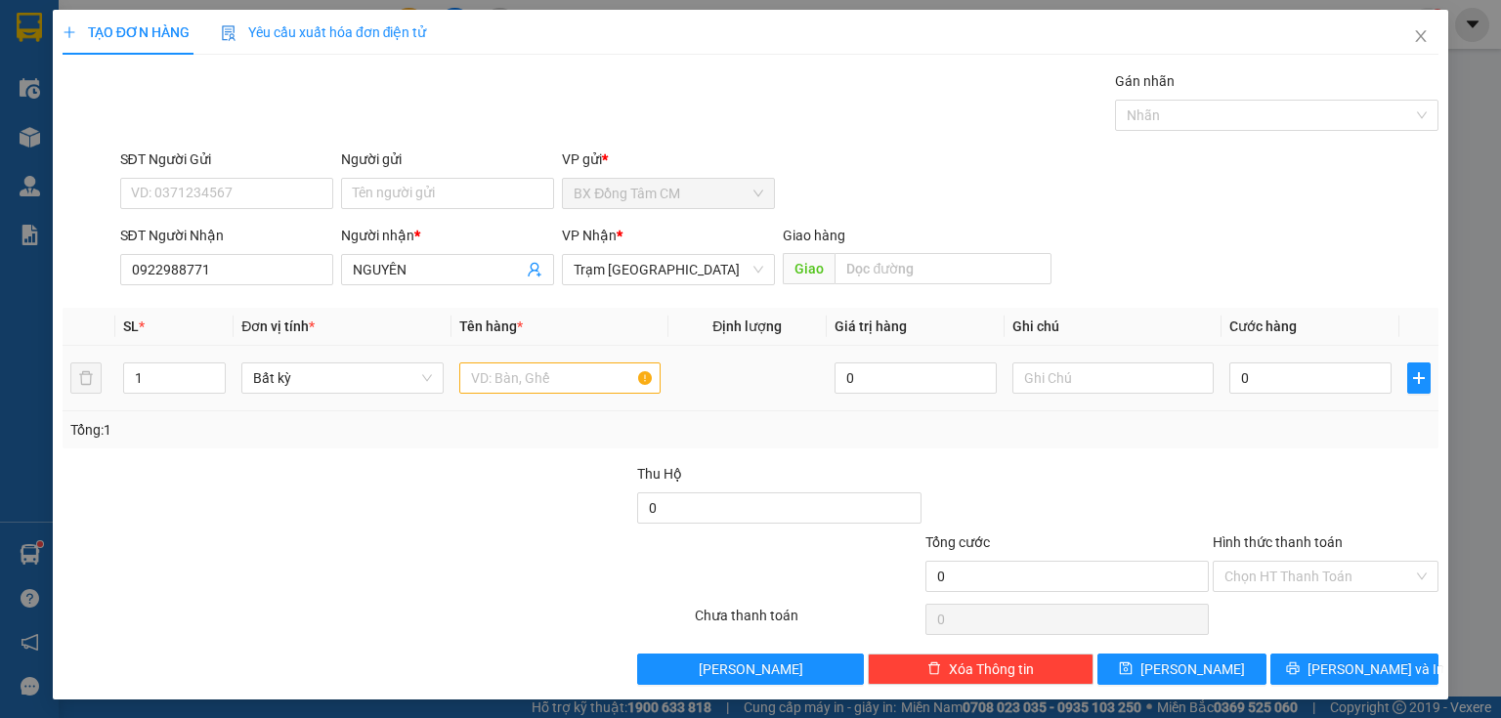
drag, startPoint x: 446, startPoint y: 369, endPoint x: 464, endPoint y: 387, distance: 24.9
click at [461, 383] on tr "1 Bất kỳ 0 0" at bounding box center [751, 378] width 1376 height 65
click at [467, 388] on input "text" at bounding box center [559, 377] width 201 height 31
click at [1315, 378] on input "0" at bounding box center [1310, 377] width 162 height 31
drag, startPoint x: 1352, startPoint y: 582, endPoint x: 1333, endPoint y: 597, distance: 24.4
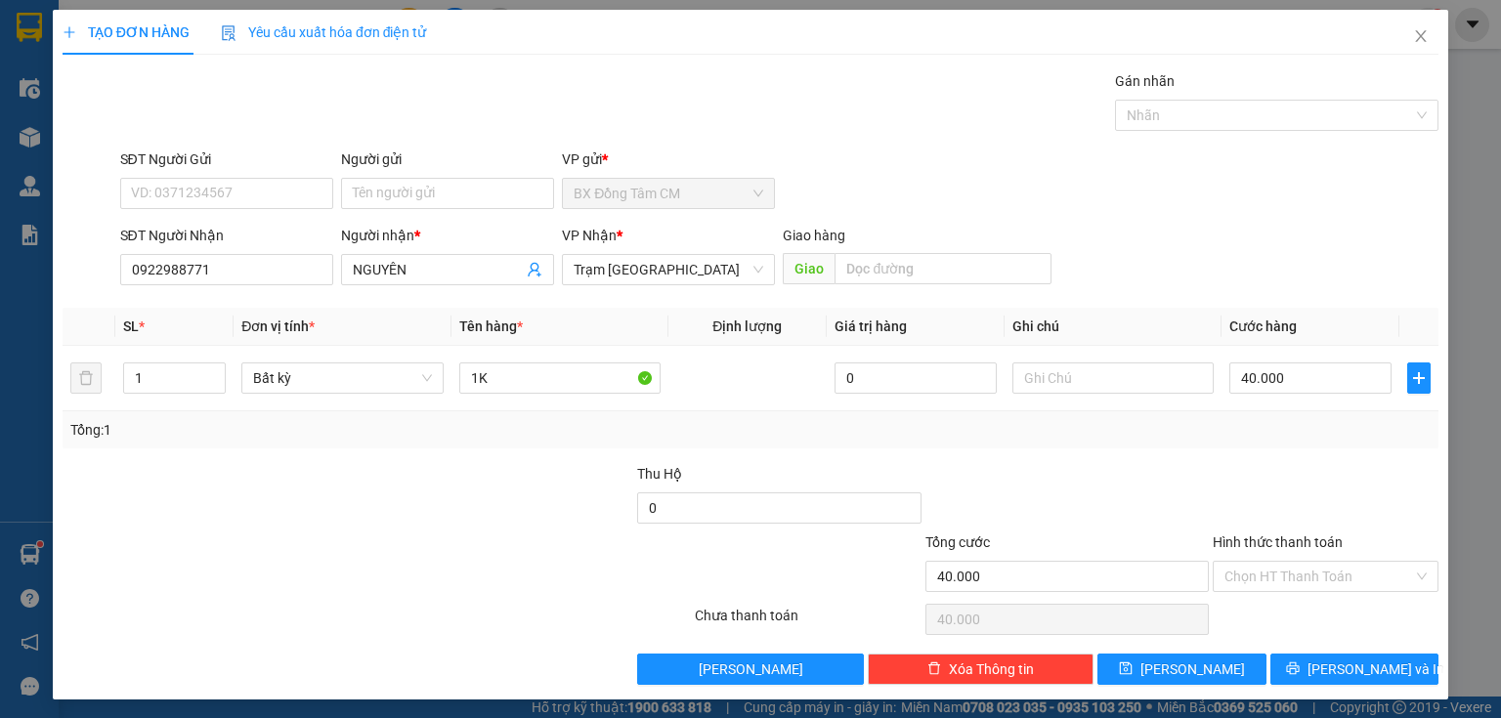
click at [1352, 582] on input "Hình thức thanh toán" at bounding box center [1318, 576] width 189 height 29
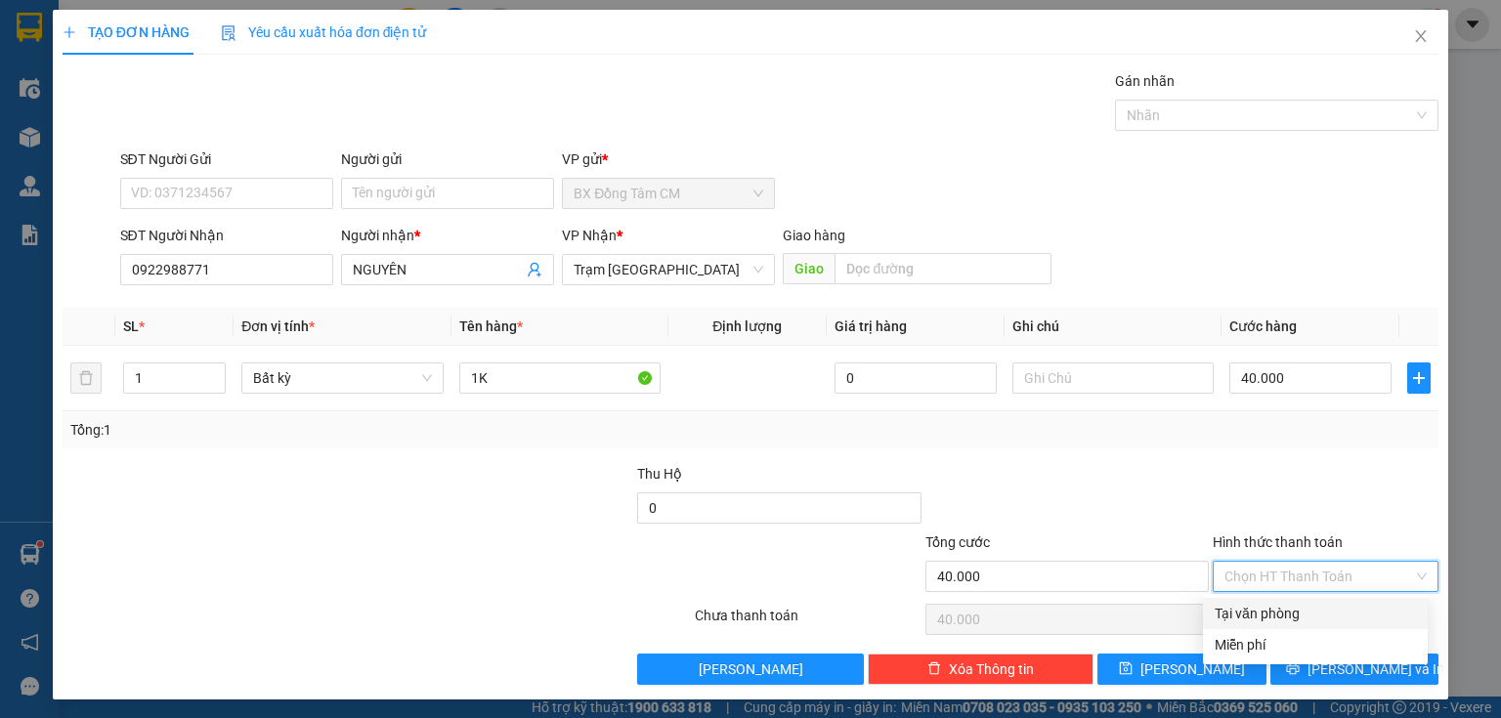
click at [1321, 609] on div "Tại văn phòng" at bounding box center [1314, 613] width 201 height 21
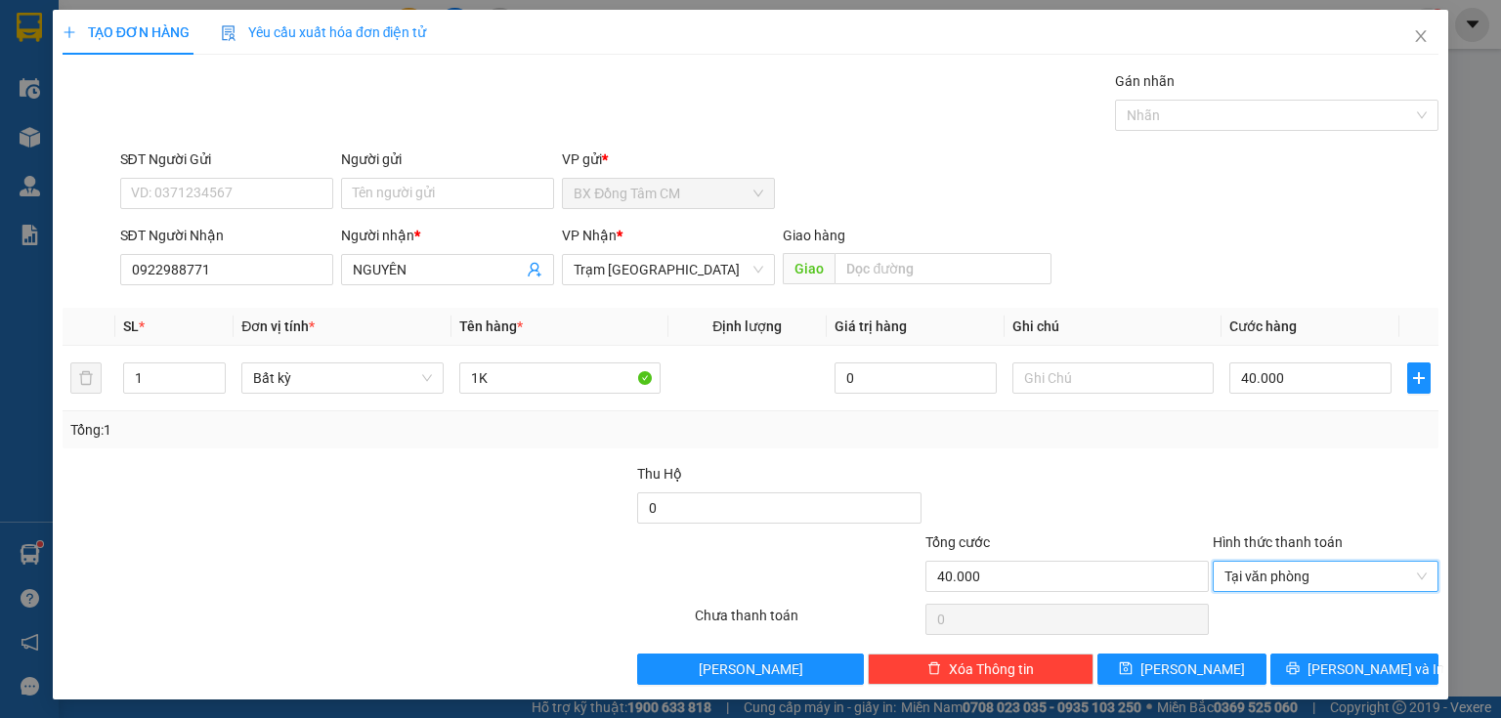
click at [1212, 649] on div "Transit Pickup Surcharge Ids Transit Deliver Surcharge Ids Transit Deliver Surc…" at bounding box center [751, 377] width 1376 height 615
click at [1189, 671] on span "[PERSON_NAME]" at bounding box center [1192, 669] width 105 height 21
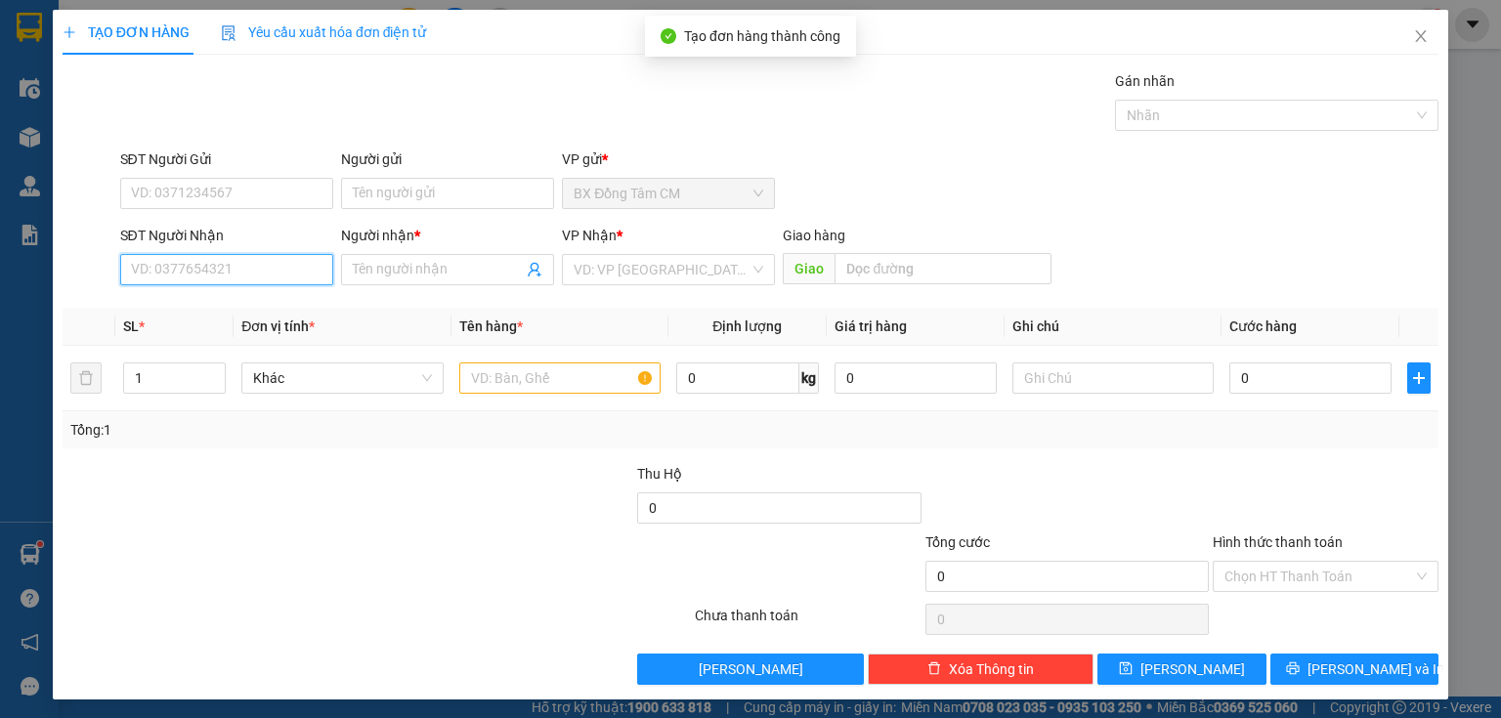
click at [168, 254] on input "SĐT Người Nhận" at bounding box center [226, 269] width 213 height 31
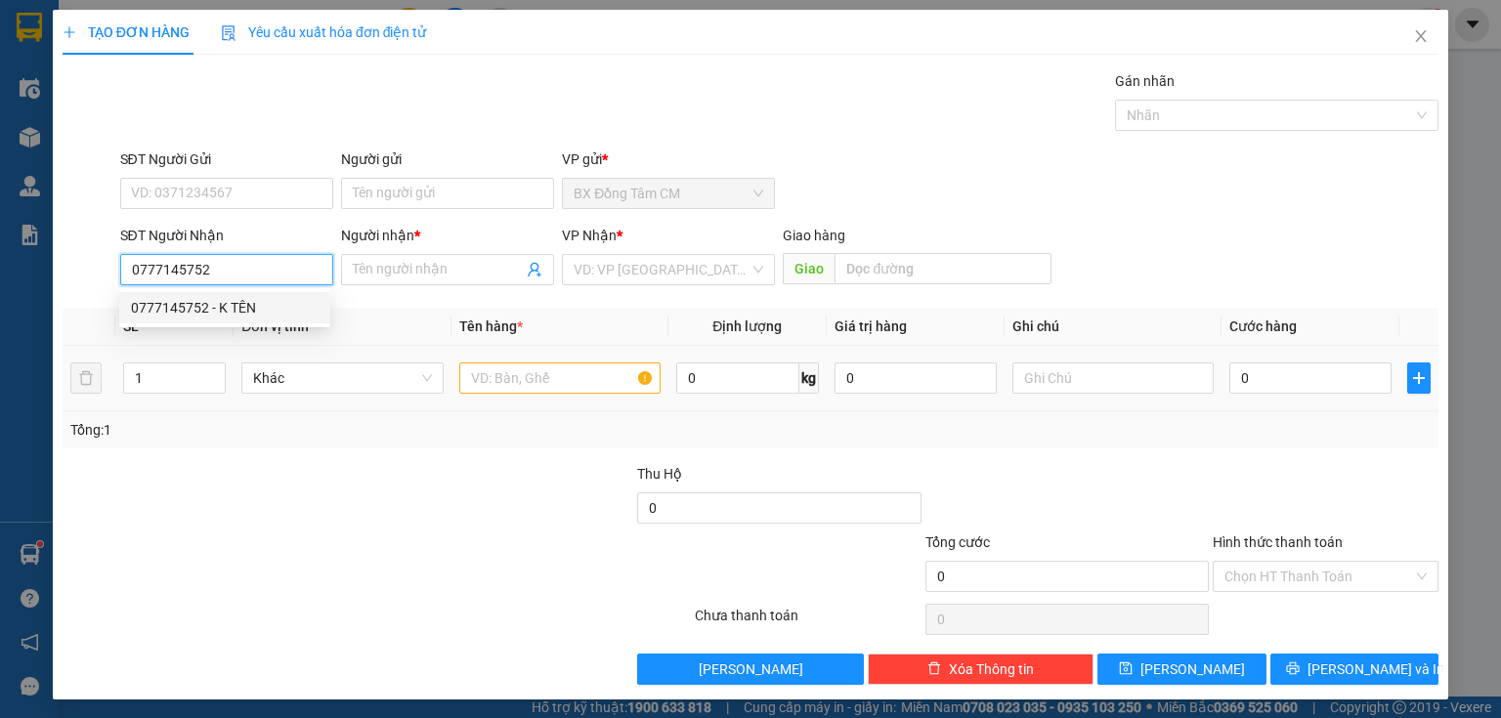
drag, startPoint x: 202, startPoint y: 299, endPoint x: 563, endPoint y: 380, distance: 369.5
click at [235, 301] on div "0777145752 - K TÊN" at bounding box center [225, 307] width 188 height 21
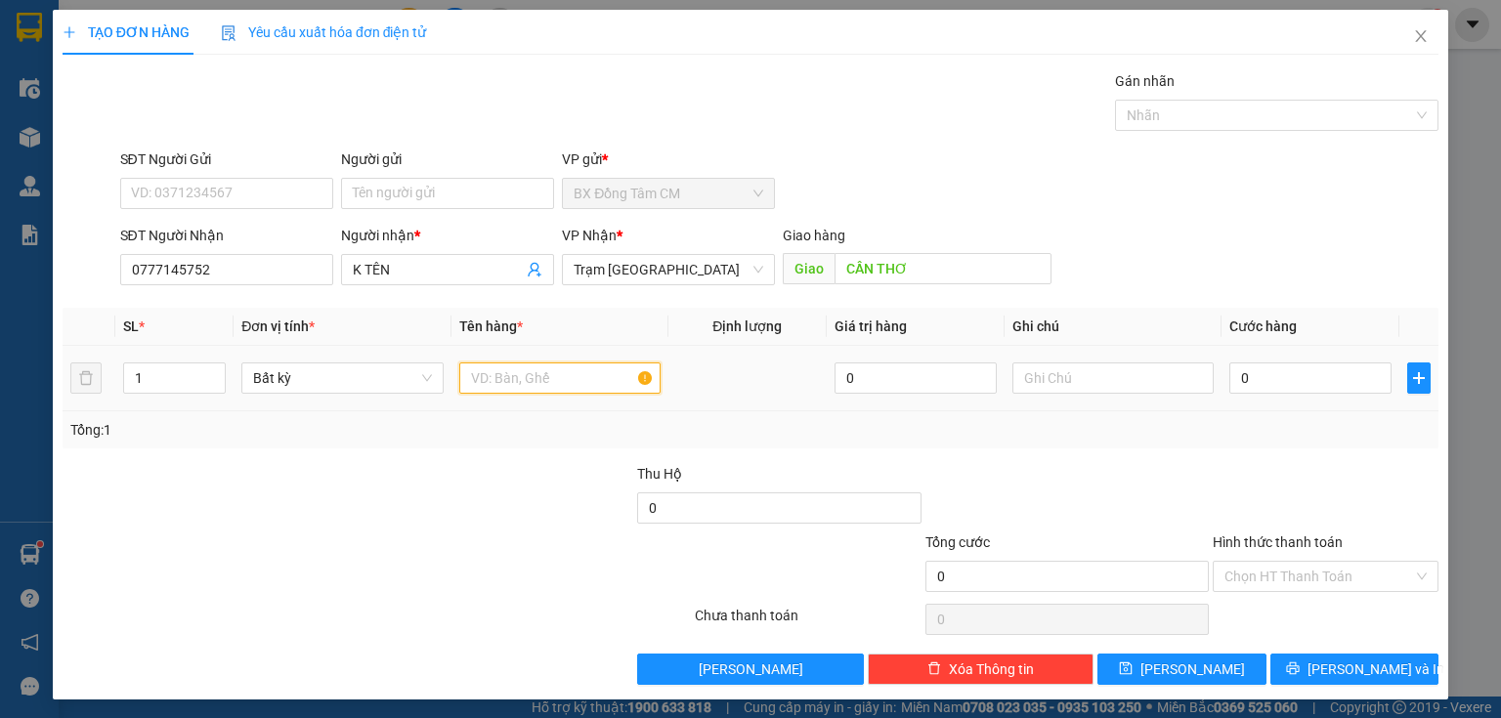
click at [567, 380] on input "text" at bounding box center [559, 377] width 201 height 31
click at [1293, 382] on input "0" at bounding box center [1310, 377] width 162 height 31
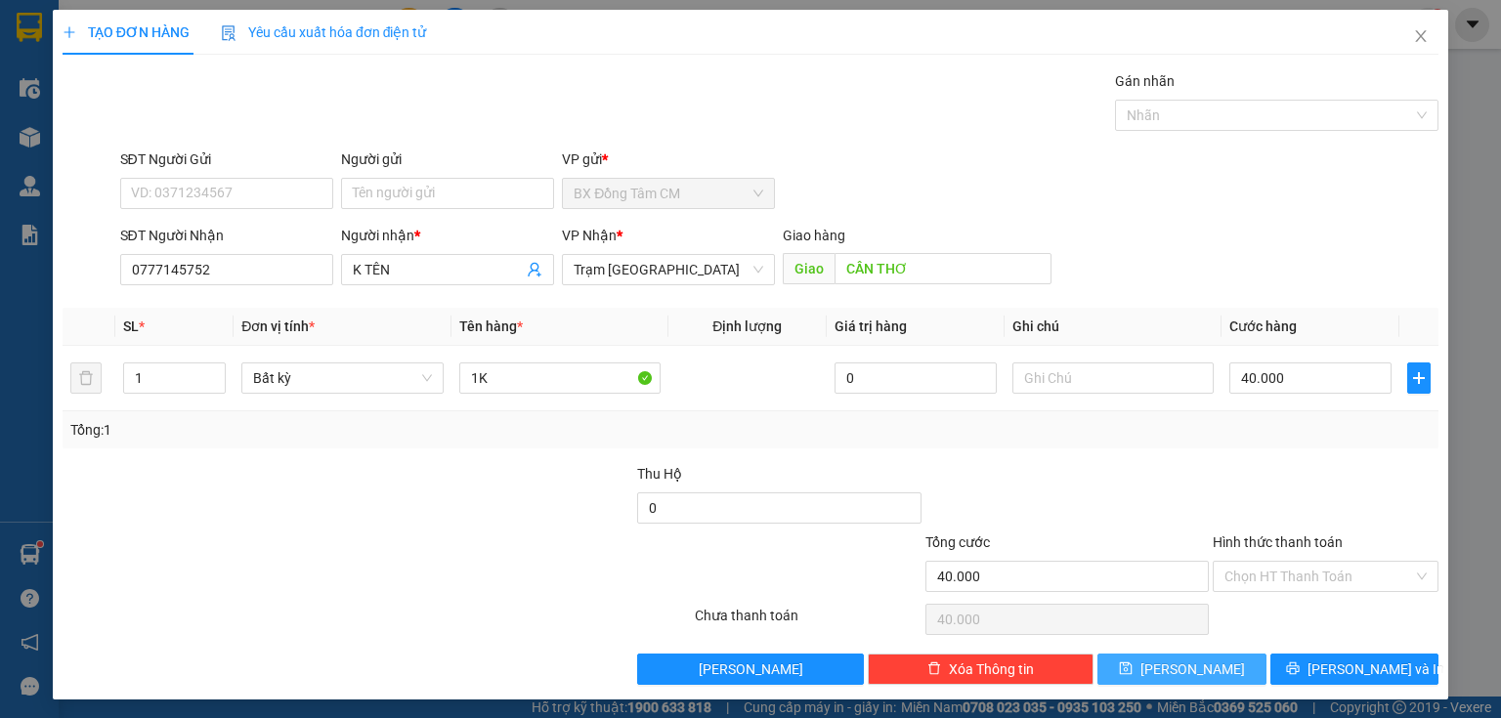
click at [1175, 654] on button "[PERSON_NAME]" at bounding box center [1181, 669] width 169 height 31
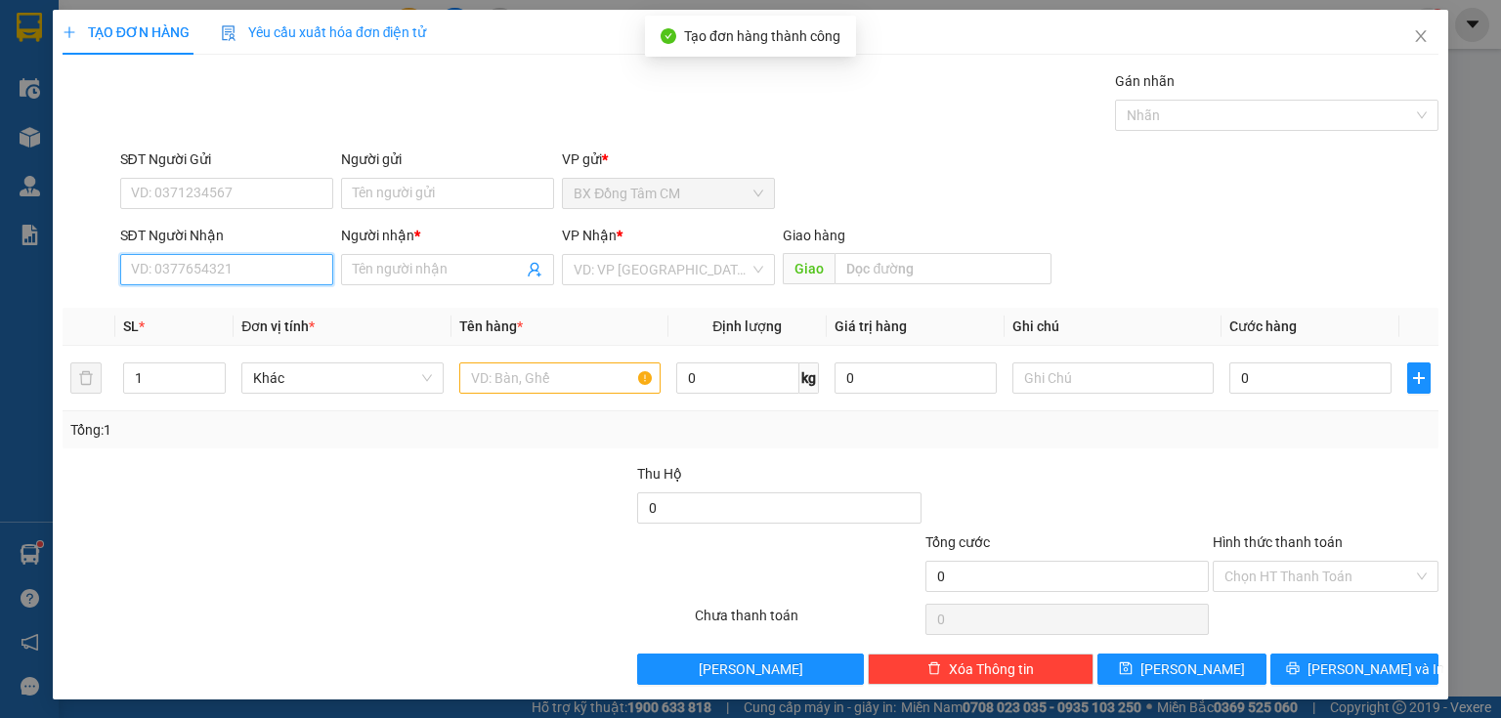
click at [219, 258] on input "SĐT Người Nhận" at bounding box center [226, 269] width 213 height 31
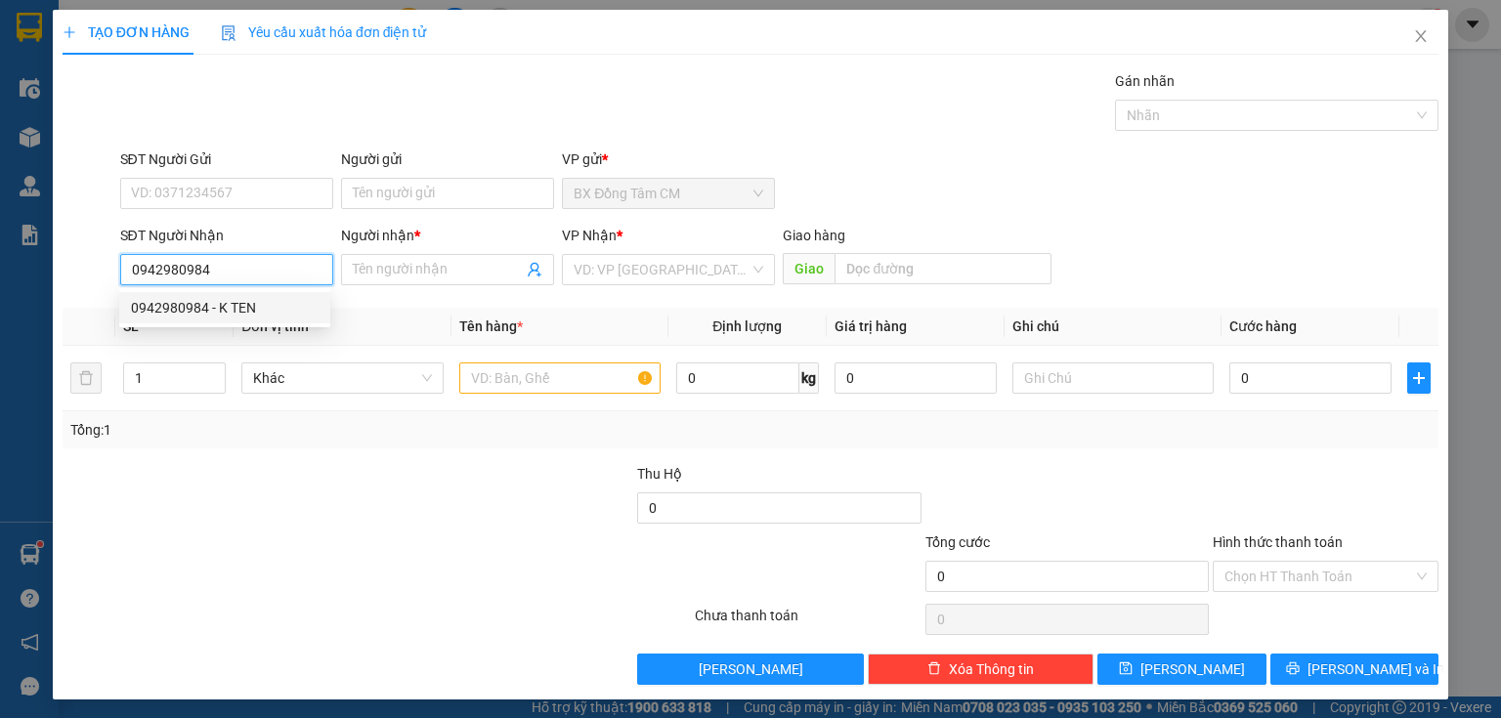
drag, startPoint x: 328, startPoint y: 309, endPoint x: 320, endPoint y: 300, distance: 11.8
click at [321, 303] on div "0942980984 - K TEN" at bounding box center [224, 307] width 211 height 31
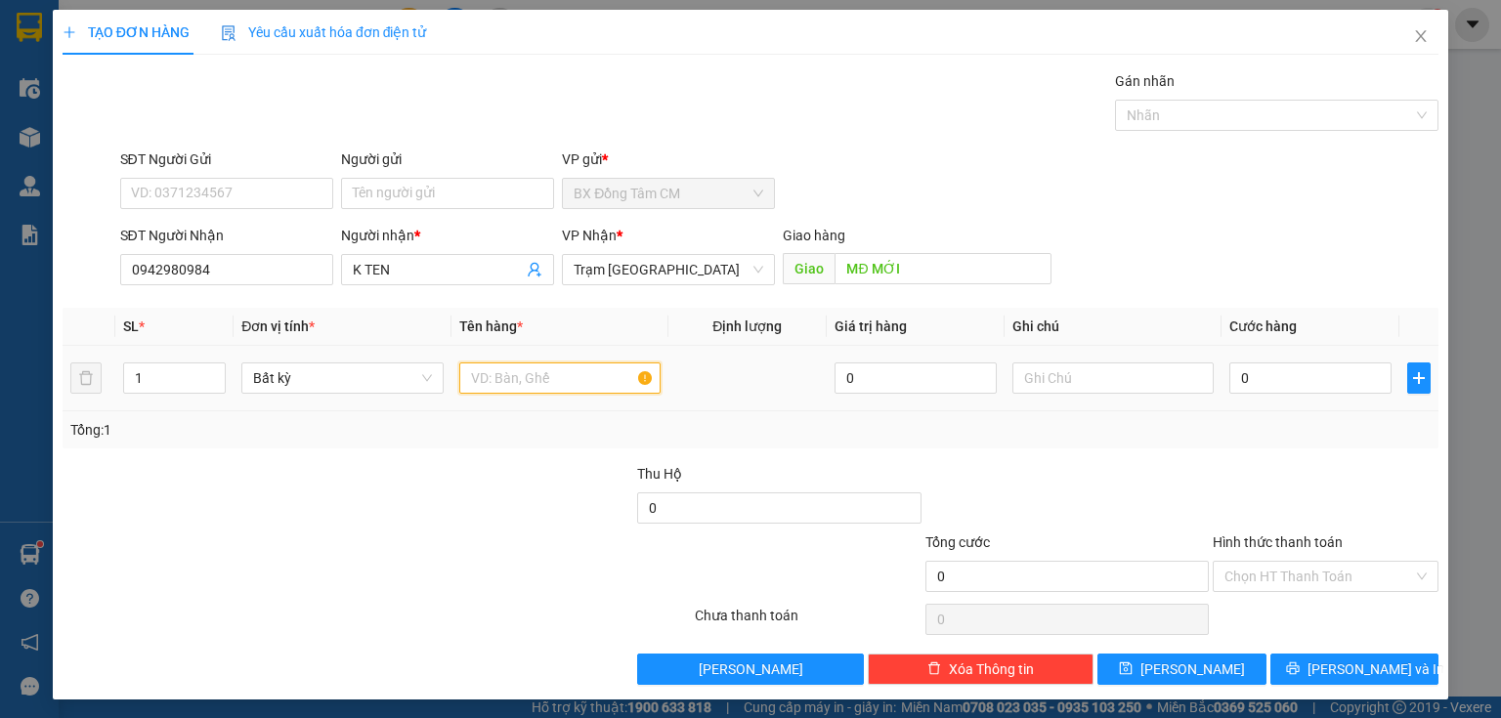
click at [546, 386] on input "text" at bounding box center [559, 377] width 201 height 31
click at [1275, 370] on input "0" at bounding box center [1310, 377] width 162 height 31
click at [1221, 390] on td "0" at bounding box center [1310, 378] width 178 height 65
click at [1229, 390] on input "0" at bounding box center [1310, 377] width 162 height 31
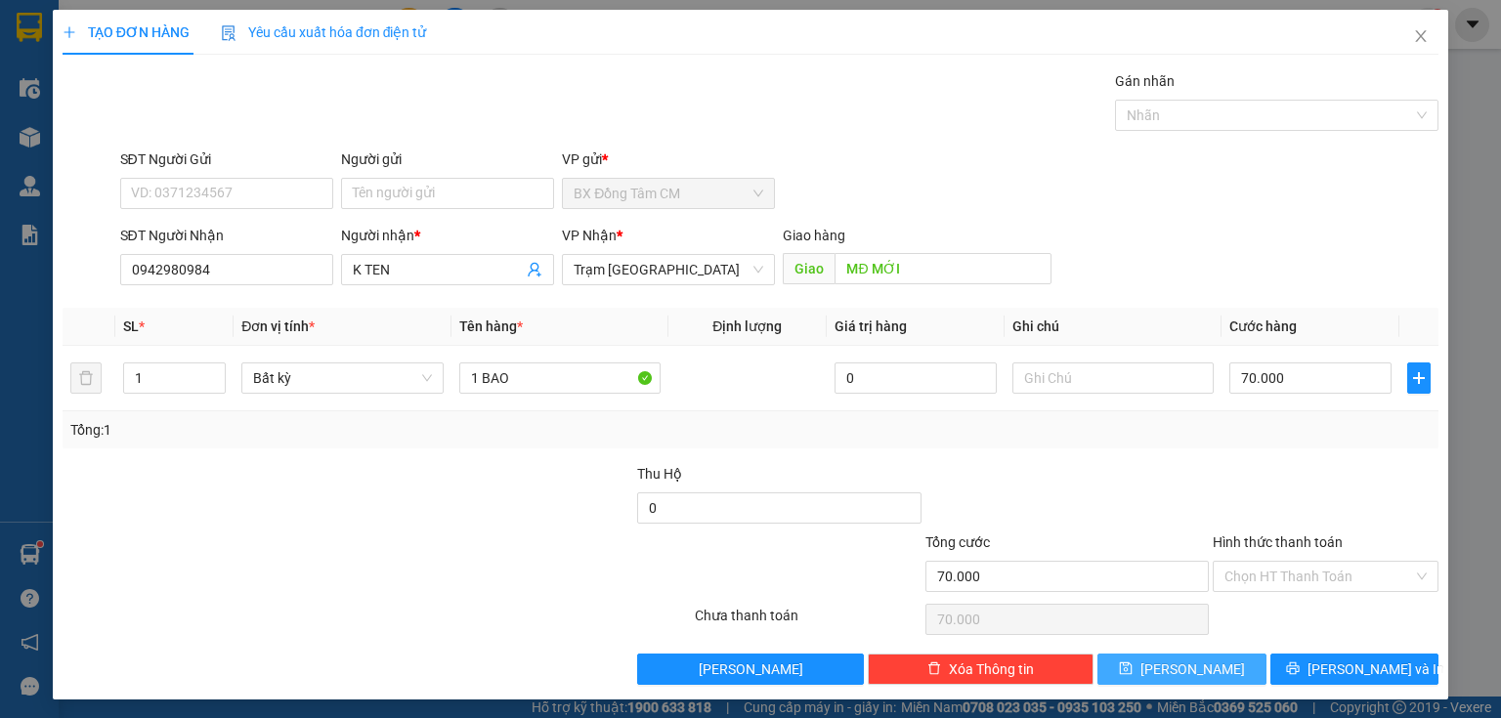
click at [1126, 664] on button "[PERSON_NAME]" at bounding box center [1181, 669] width 169 height 31
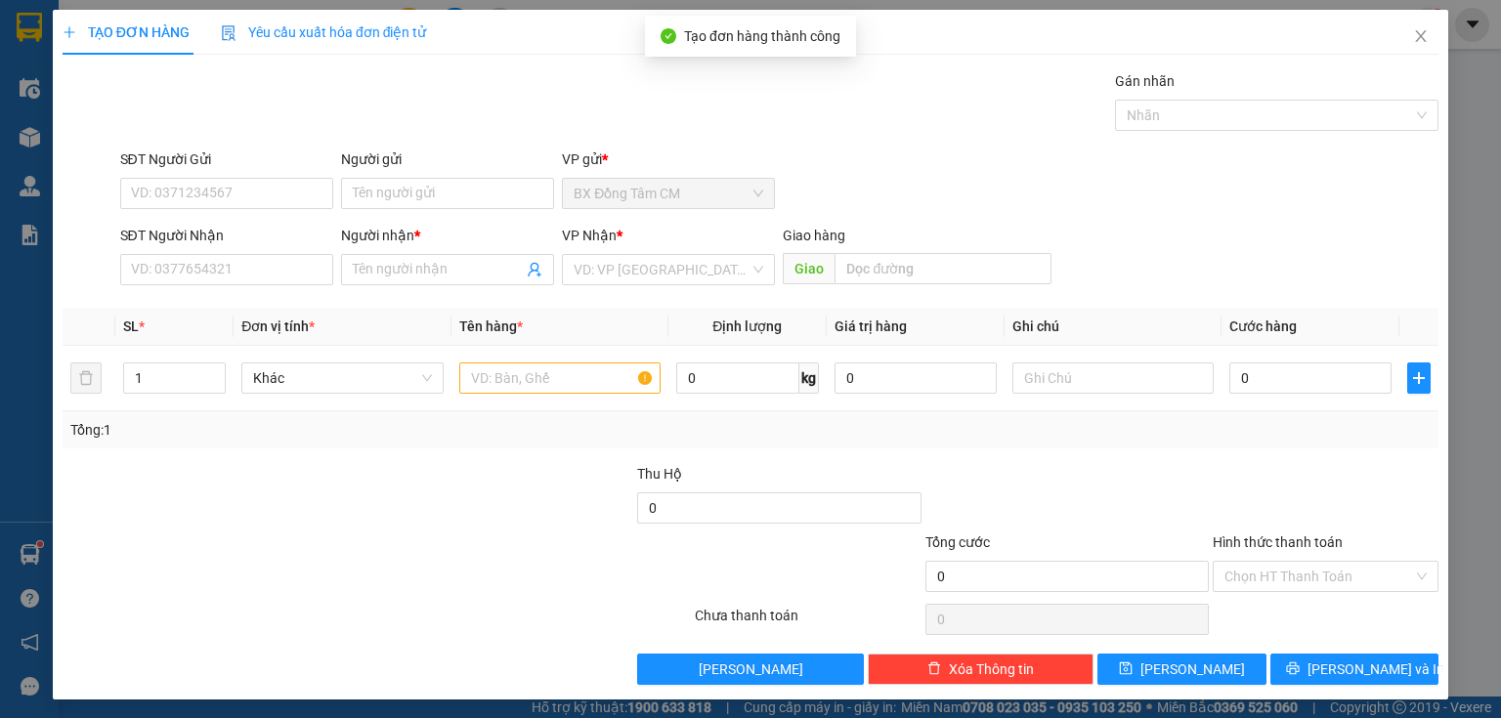
click at [255, 250] on div "SĐT Người Nhận" at bounding box center [226, 239] width 213 height 29
click at [253, 255] on input "SĐT Người Nhận" at bounding box center [226, 269] width 213 height 31
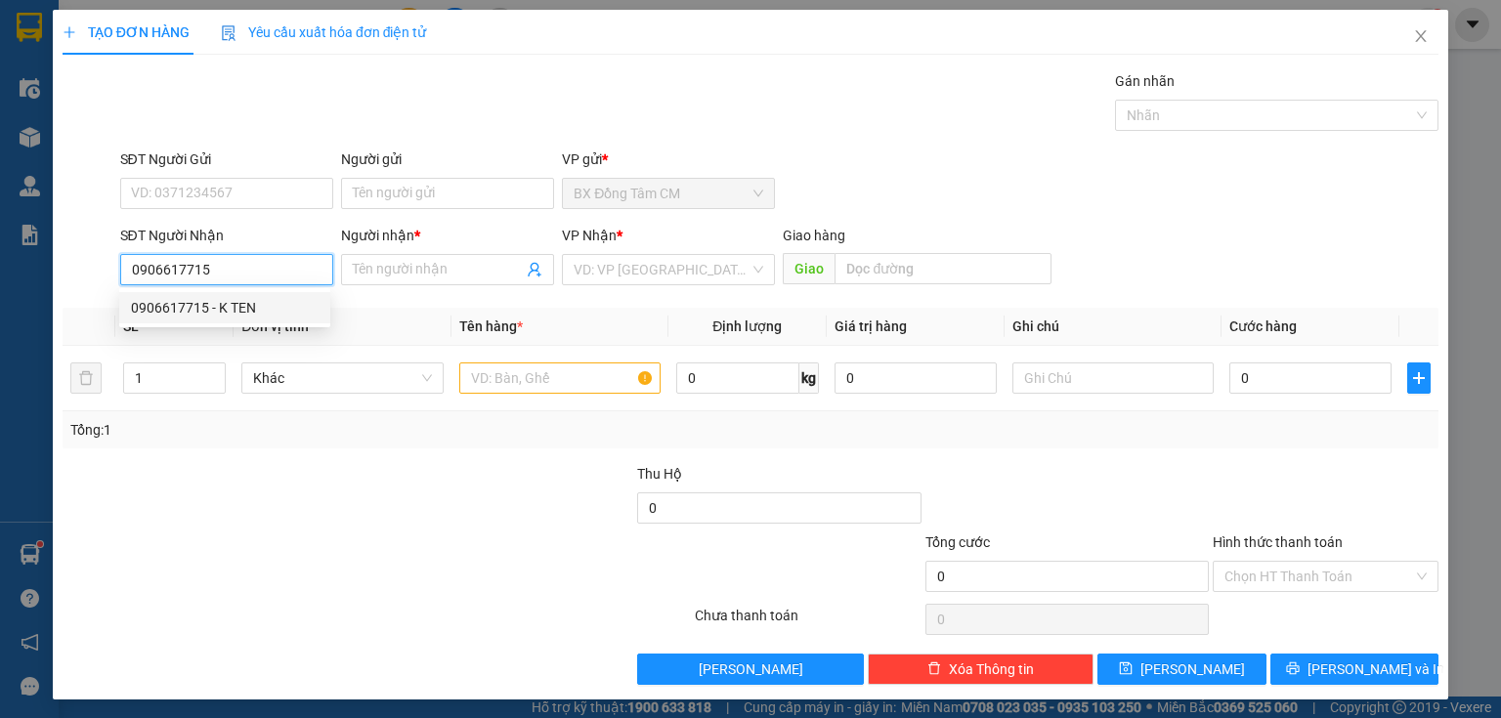
click at [262, 301] on div "0906617715 - K TEN" at bounding box center [225, 307] width 188 height 21
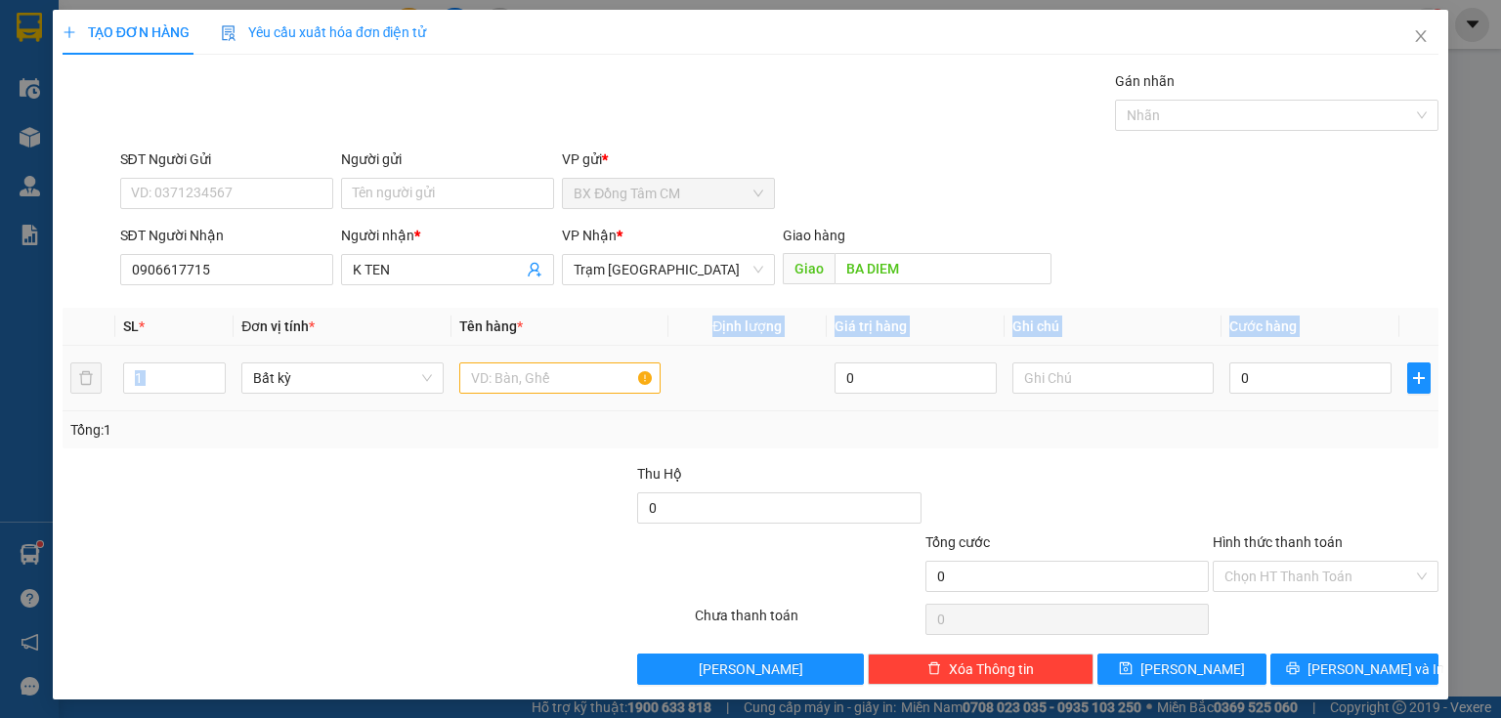
click at [537, 367] on table "SL * Đơn vị tính * Tên hàng * Định lượng Giá trị hàng Ghi chú Cước hàng 1 Bất k…" at bounding box center [751, 360] width 1376 height 104
click at [534, 372] on input "text" at bounding box center [559, 377] width 201 height 31
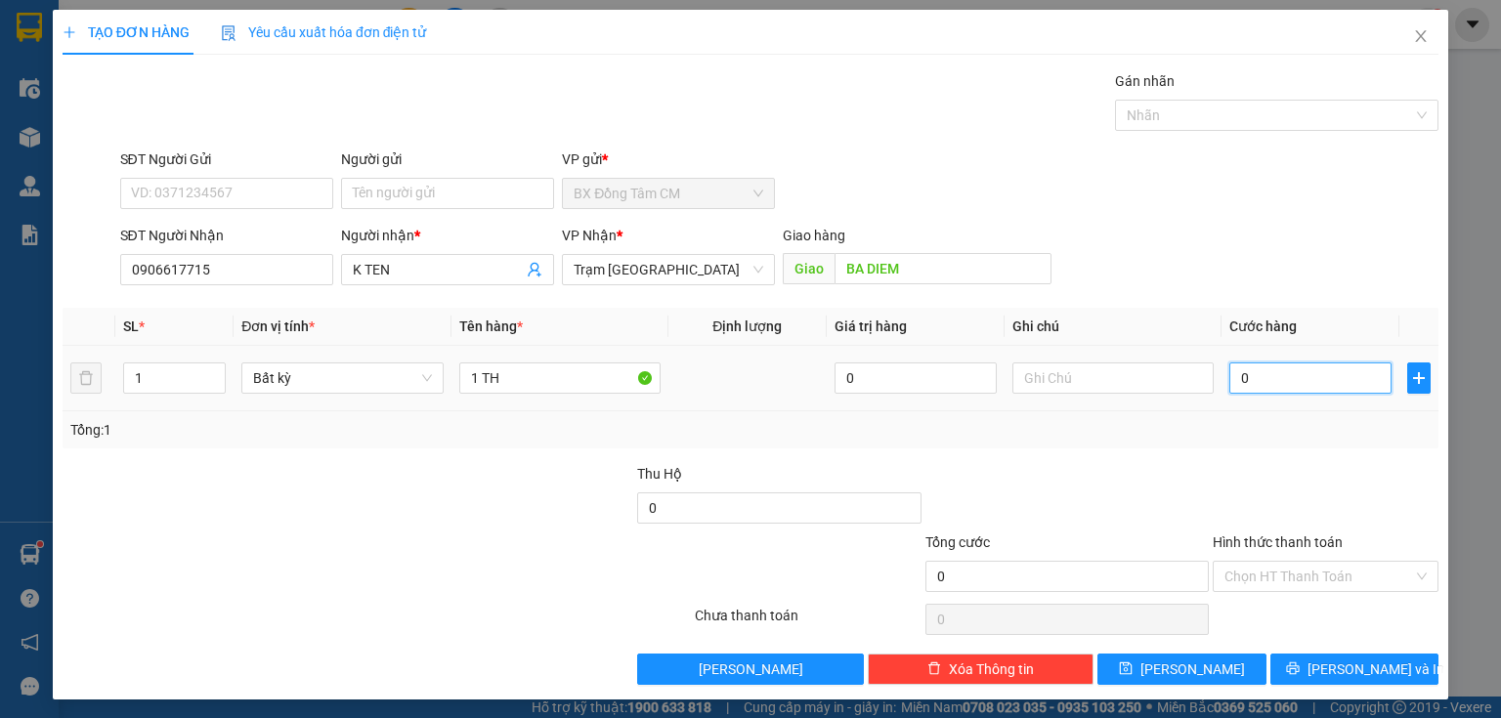
click at [1274, 379] on input "0" at bounding box center [1310, 377] width 162 height 31
click at [1196, 657] on button "[PERSON_NAME]" at bounding box center [1181, 669] width 169 height 31
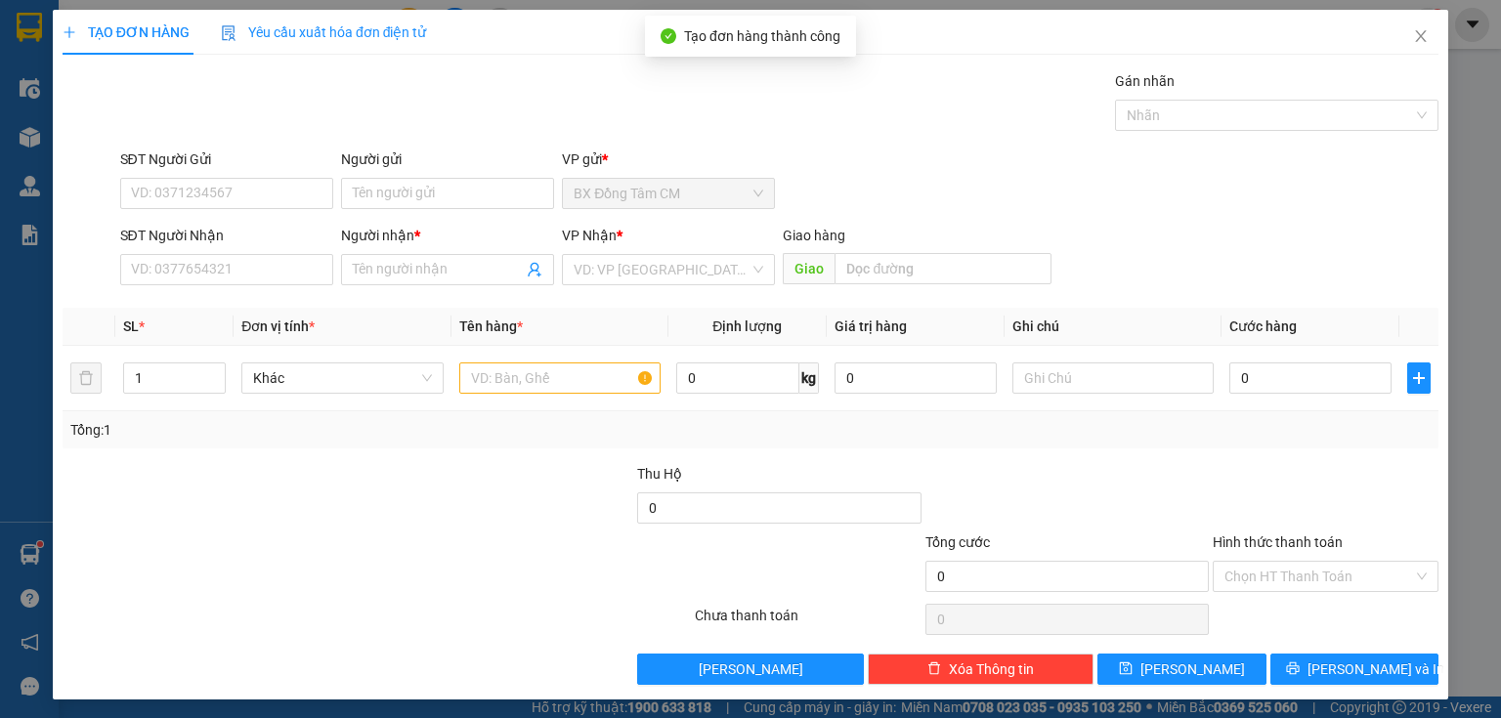
click at [153, 289] on div "SĐT Người Nhận VD: 0377654321" at bounding box center [226, 259] width 213 height 68
click at [154, 279] on input "SĐT Người Nhận" at bounding box center [226, 269] width 213 height 31
click at [1423, 27] on span "Close" at bounding box center [1420, 37] width 55 height 55
click at [1420, 30] on img at bounding box center [1429, 25] width 18 height 18
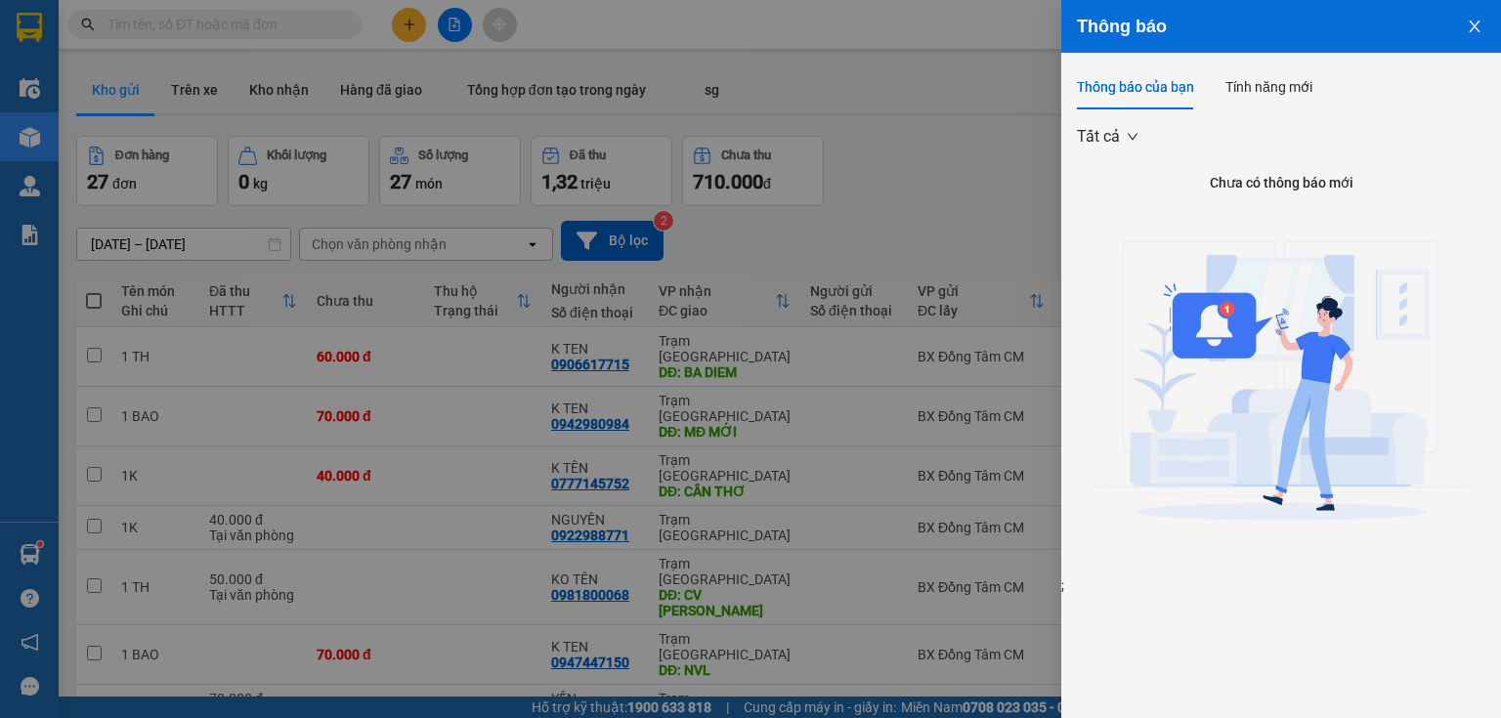
click at [953, 152] on div at bounding box center [750, 359] width 1501 height 718
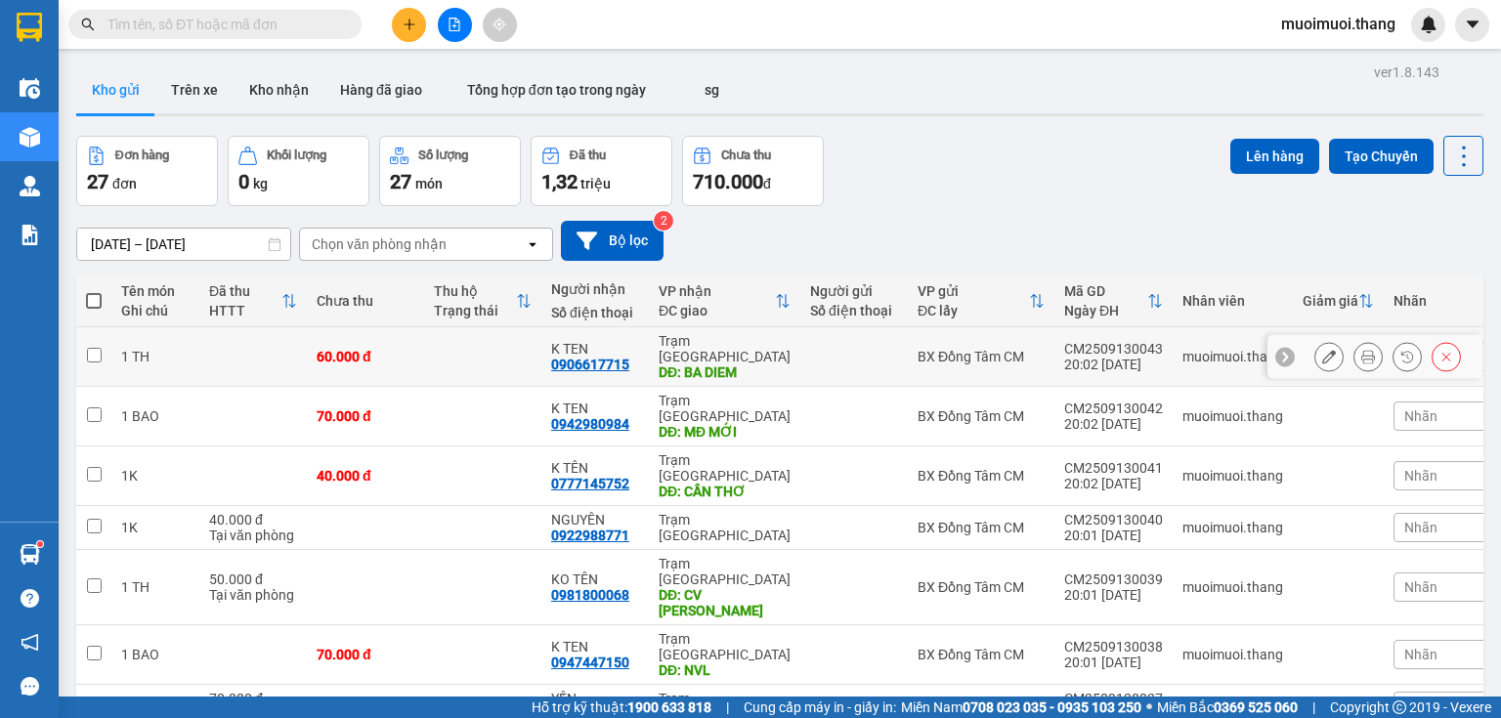
drag, startPoint x: 825, startPoint y: 352, endPoint x: 1130, endPoint y: 330, distance: 306.6
click at [829, 351] on div at bounding box center [854, 357] width 88 height 16
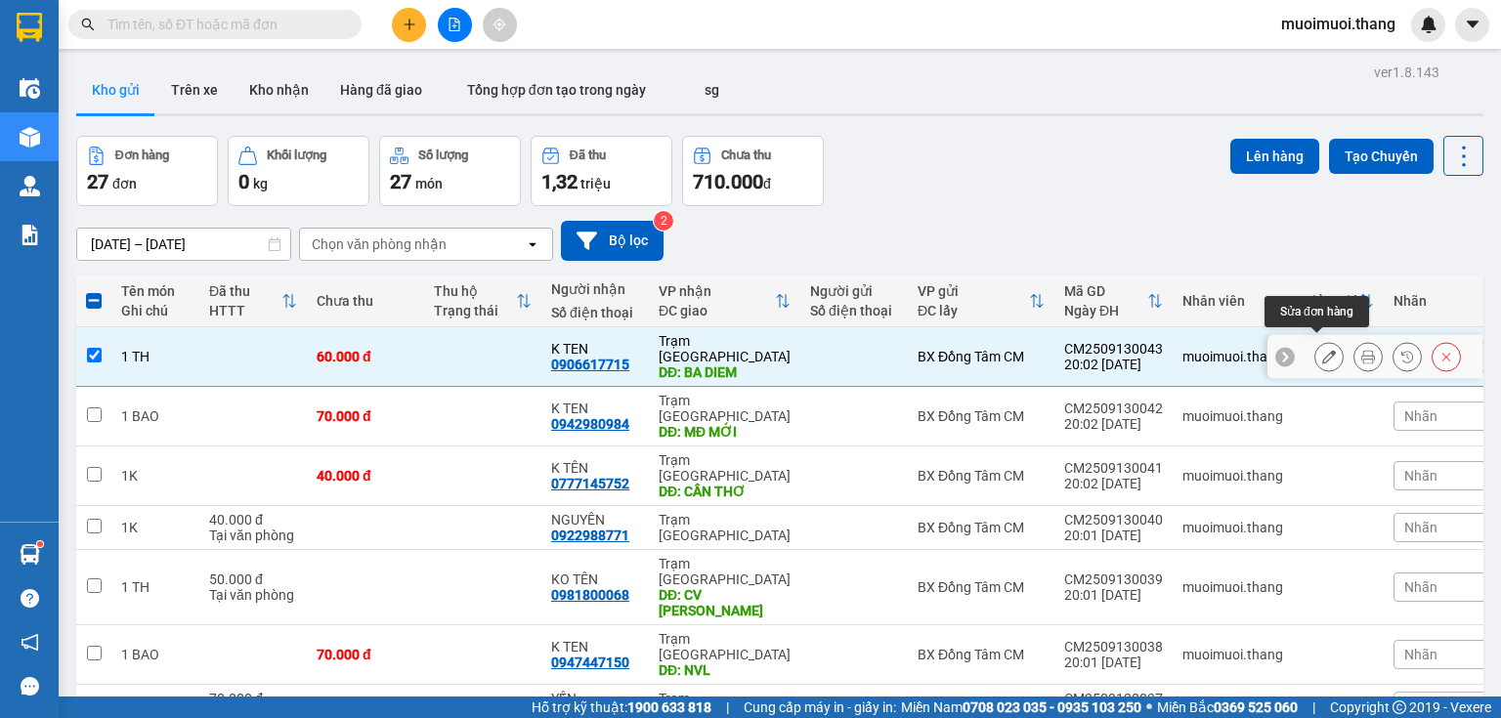
click at [1322, 350] on icon at bounding box center [1329, 357] width 14 height 14
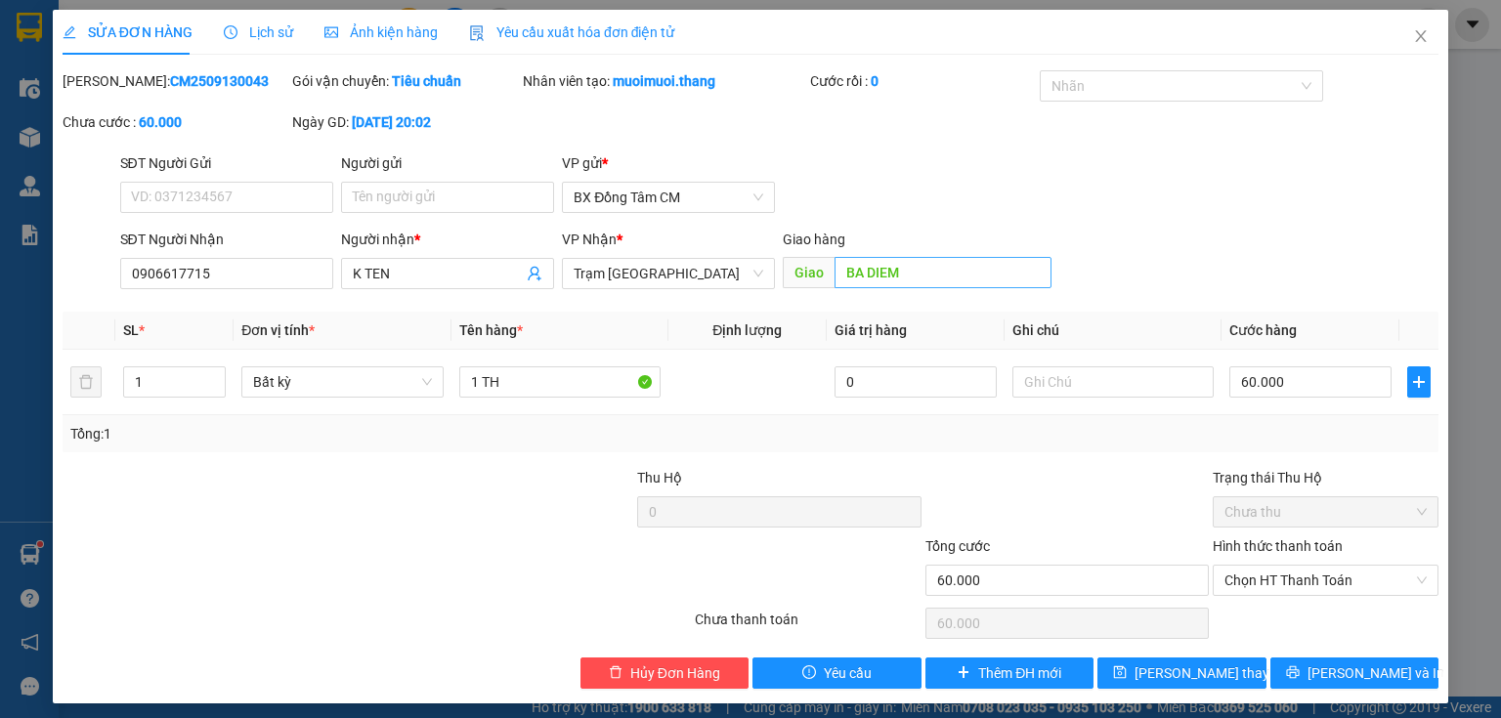
click at [961, 285] on div "Giao hàng Giao BA DIEM" at bounding box center [917, 263] width 269 height 68
click at [957, 279] on input "BA DIEM" at bounding box center [942, 272] width 217 height 31
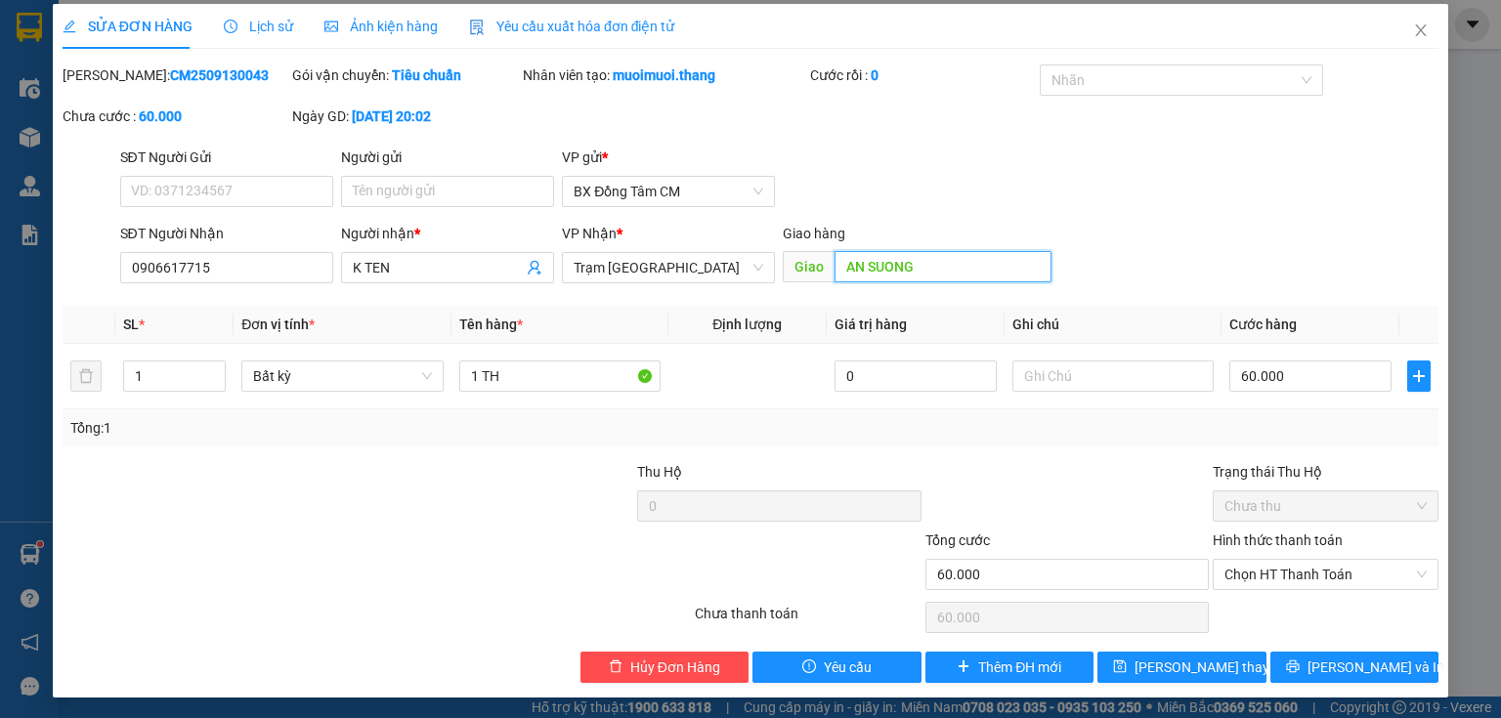
scroll to position [8, 0]
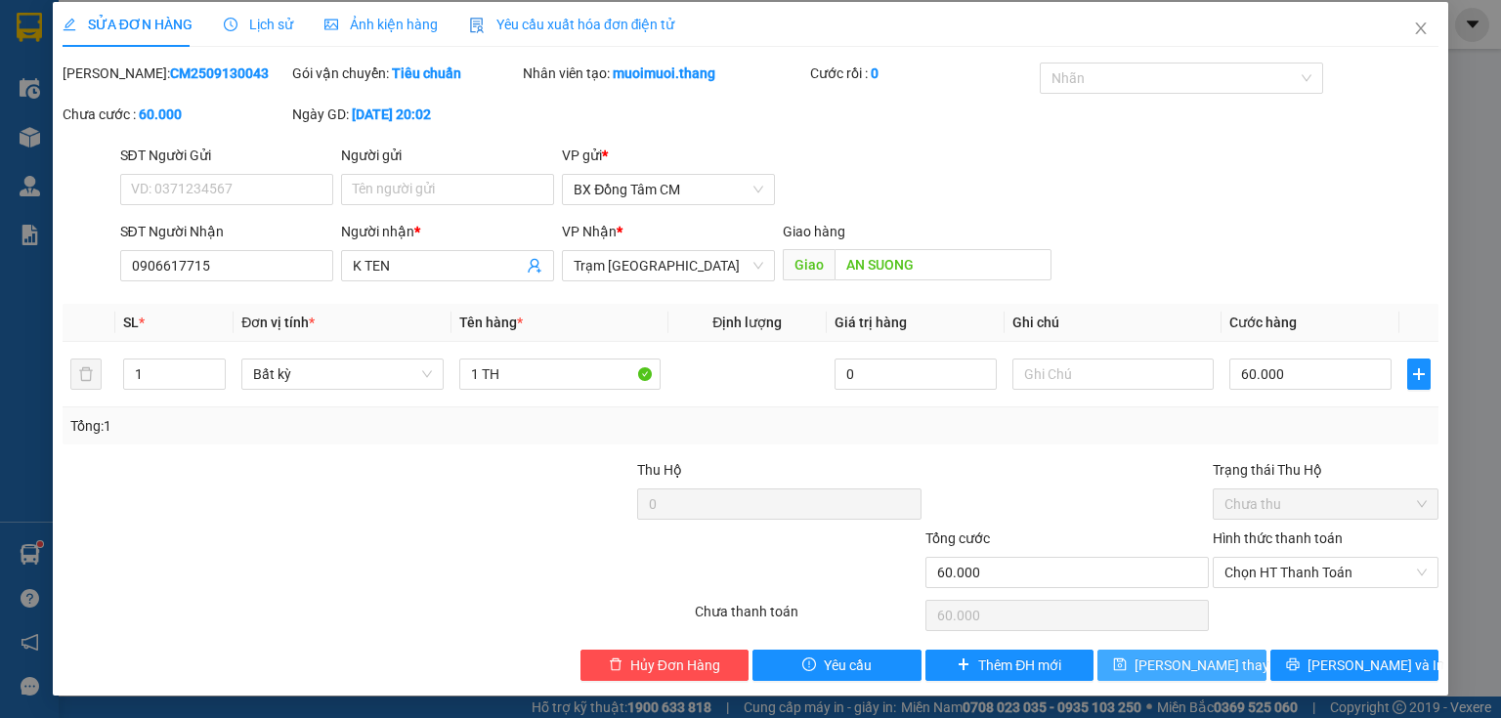
click at [1160, 666] on span "[PERSON_NAME] thay đổi" at bounding box center [1212, 665] width 156 height 21
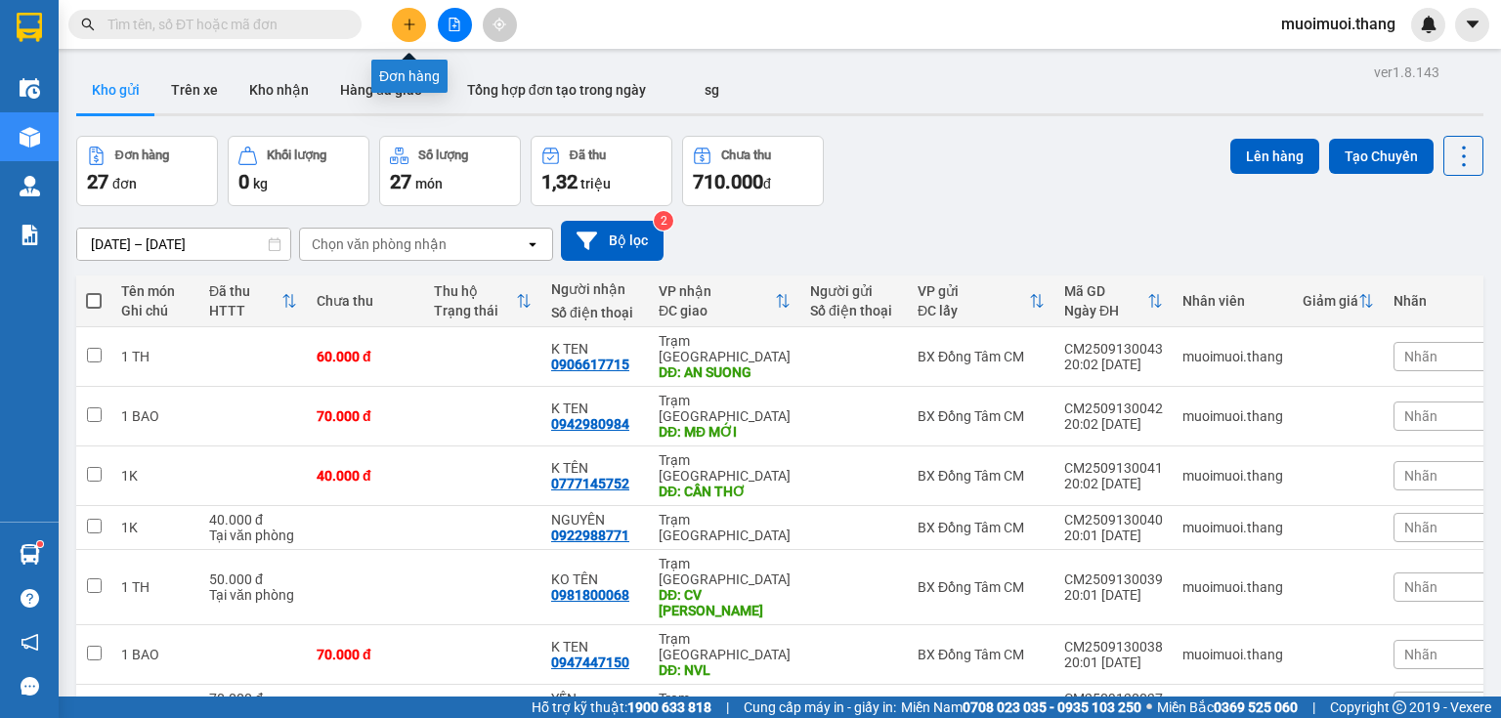
click at [414, 21] on icon "plus" at bounding box center [410, 25] width 14 height 14
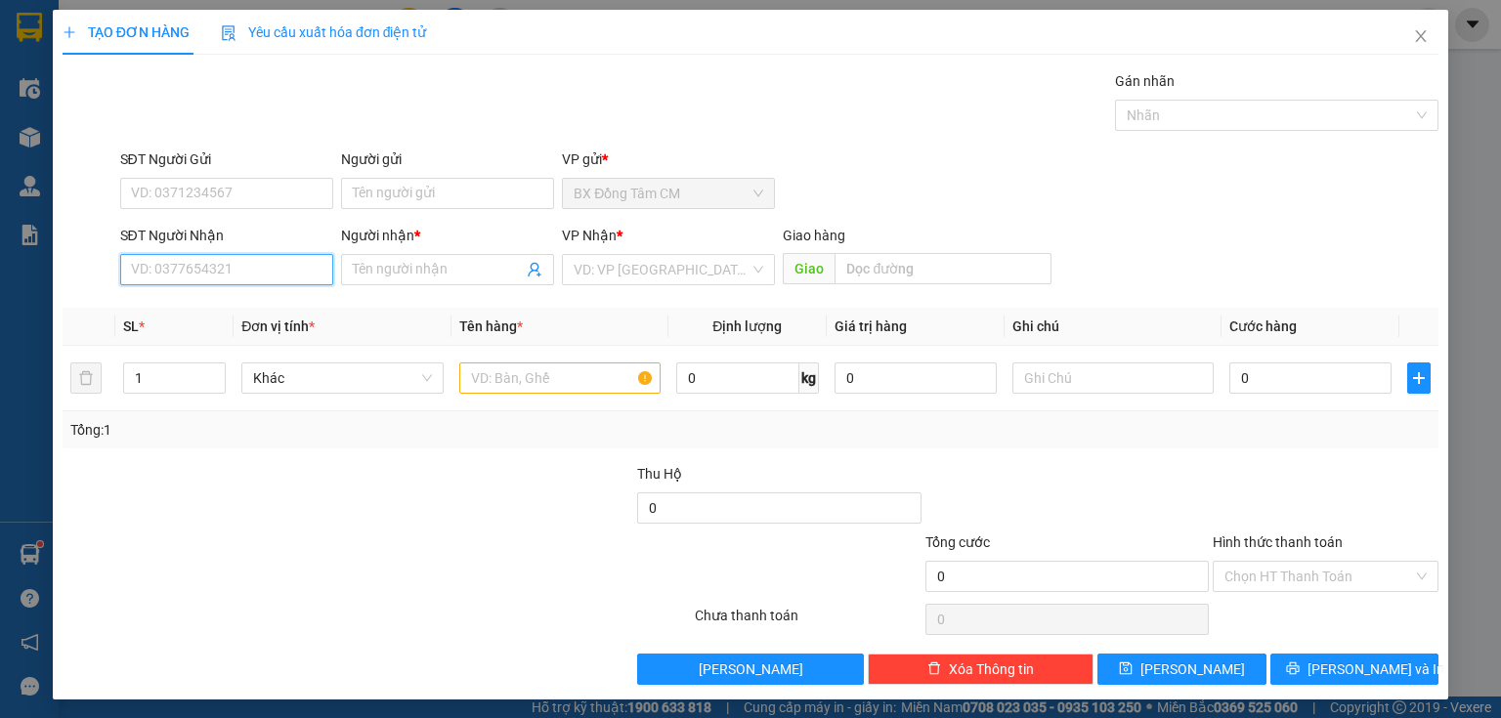
click at [236, 264] on input "SĐT Người Nhận" at bounding box center [226, 269] width 213 height 31
drag, startPoint x: 250, startPoint y: 301, endPoint x: 638, endPoint y: 343, distance: 390.1
click at [262, 298] on div "0907880199 - LABO HUNG" at bounding box center [225, 307] width 188 height 21
click at [571, 371] on input "text" at bounding box center [559, 377] width 201 height 31
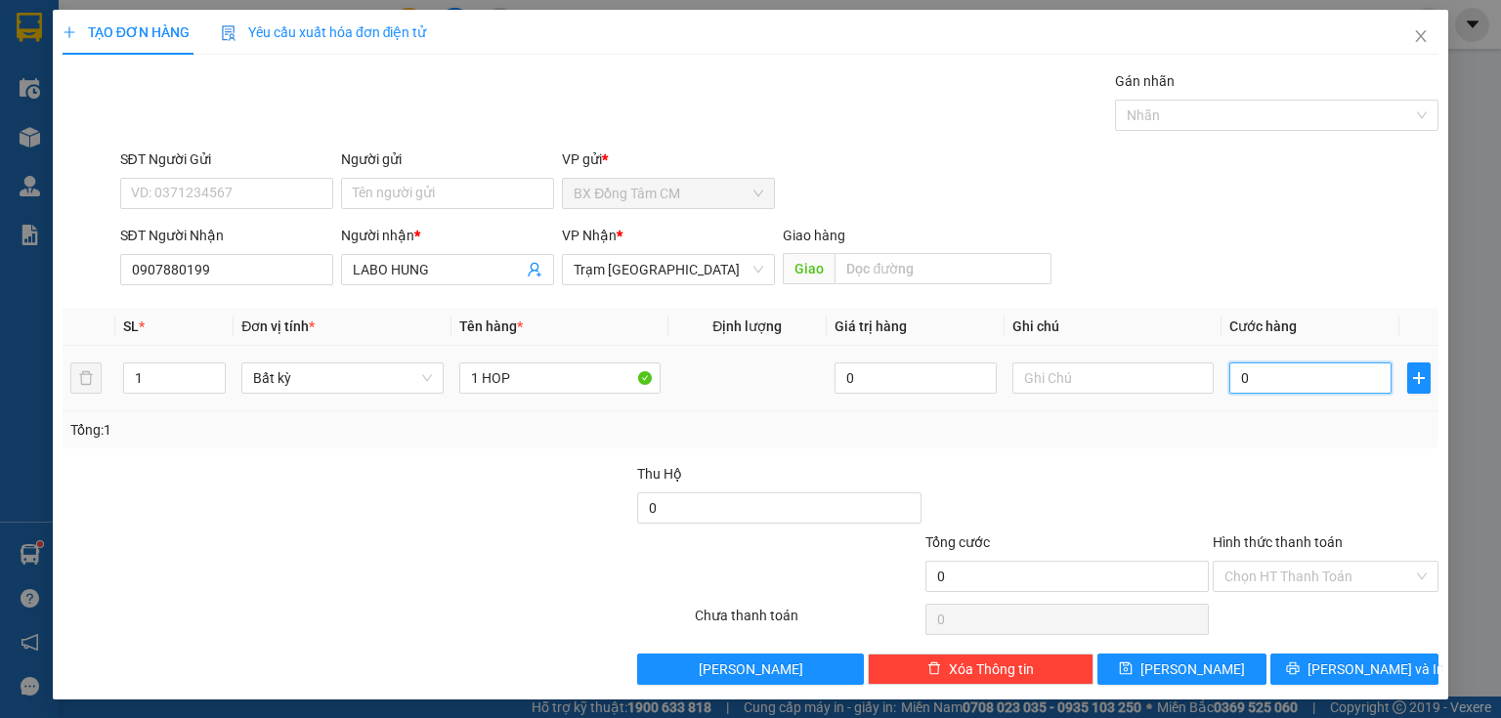
click at [1306, 371] on input "0" at bounding box center [1310, 377] width 162 height 31
click at [1244, 564] on input "Hình thức thanh toán" at bounding box center [1318, 576] width 189 height 29
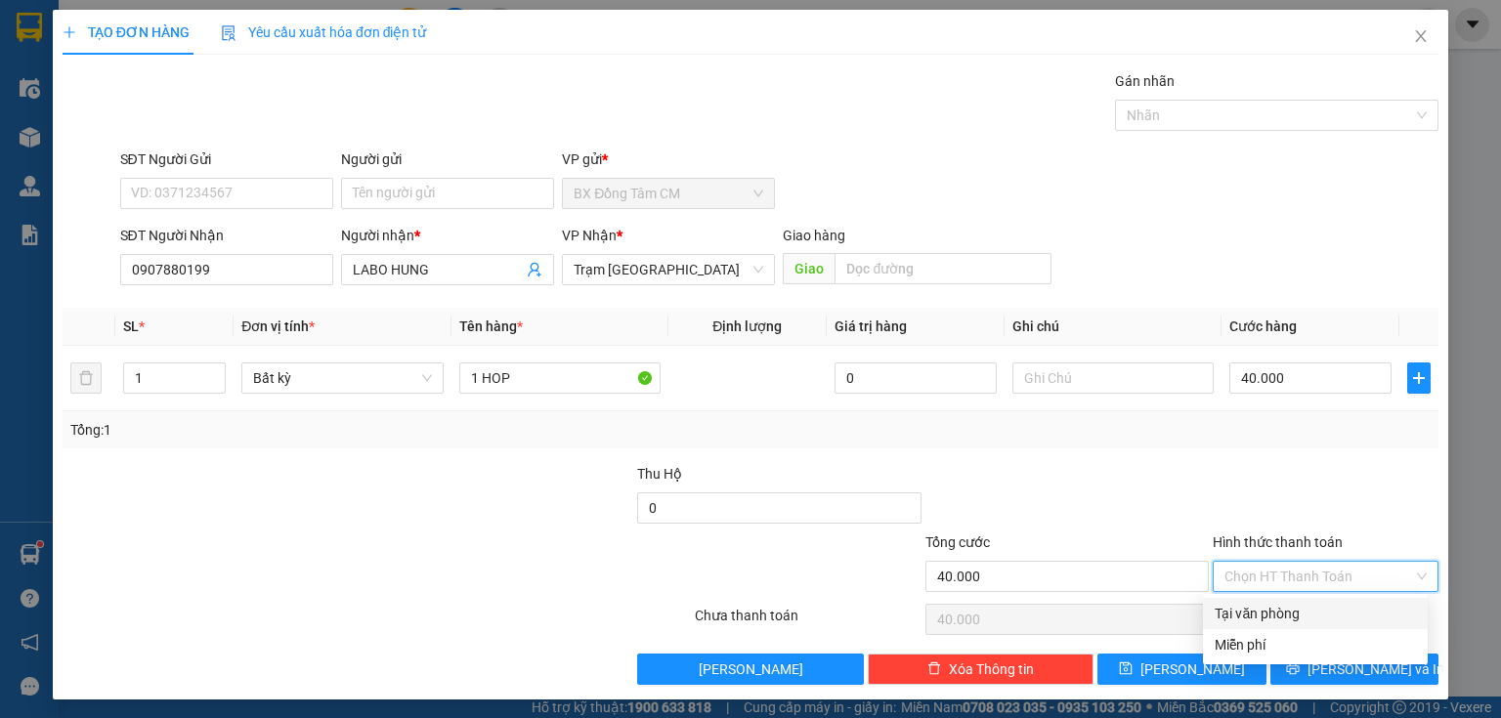
click at [1258, 608] on div "Tại văn phòng" at bounding box center [1314, 613] width 201 height 21
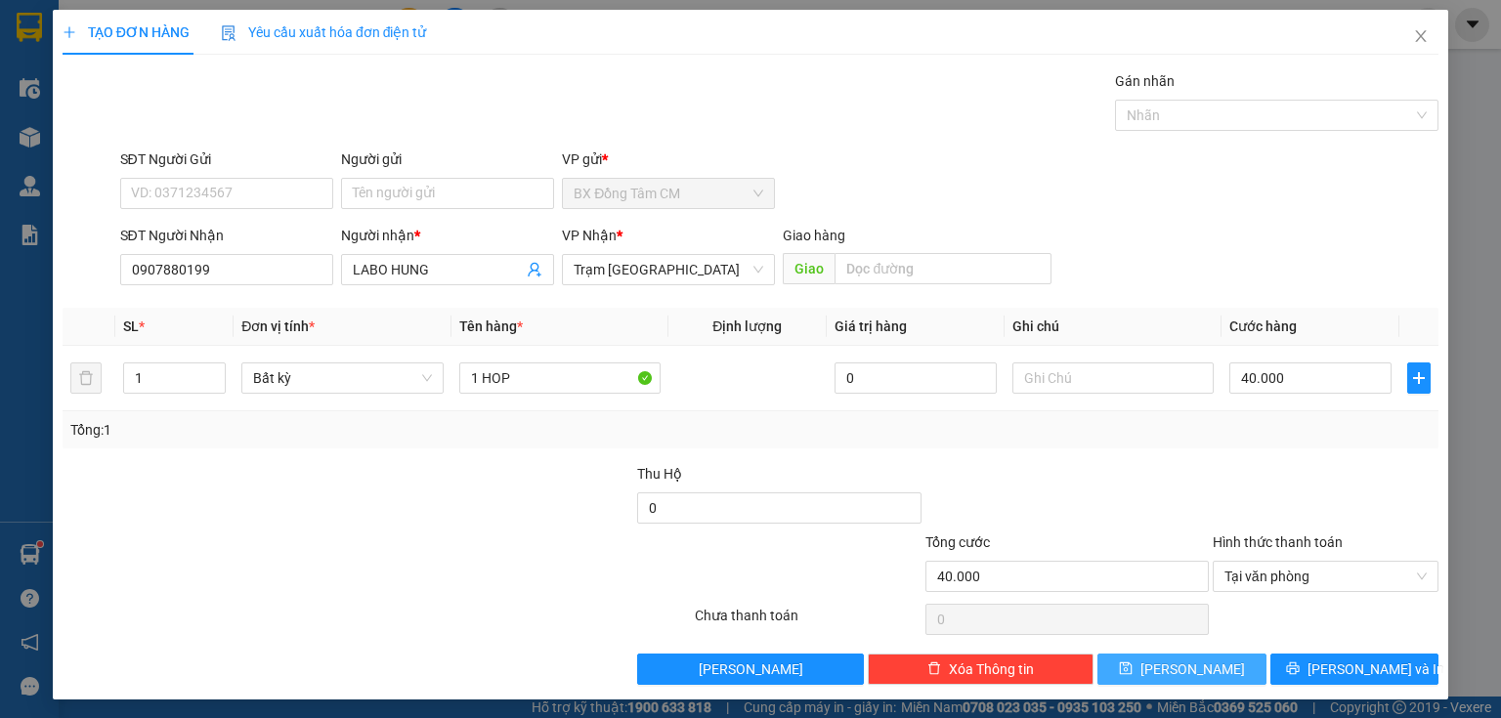
click at [1223, 657] on div "Transit Pickup Surcharge Ids Transit Deliver Surcharge Ids Transit Deliver Surc…" at bounding box center [751, 377] width 1376 height 615
click at [1201, 659] on button "[PERSON_NAME]" at bounding box center [1181, 669] width 169 height 31
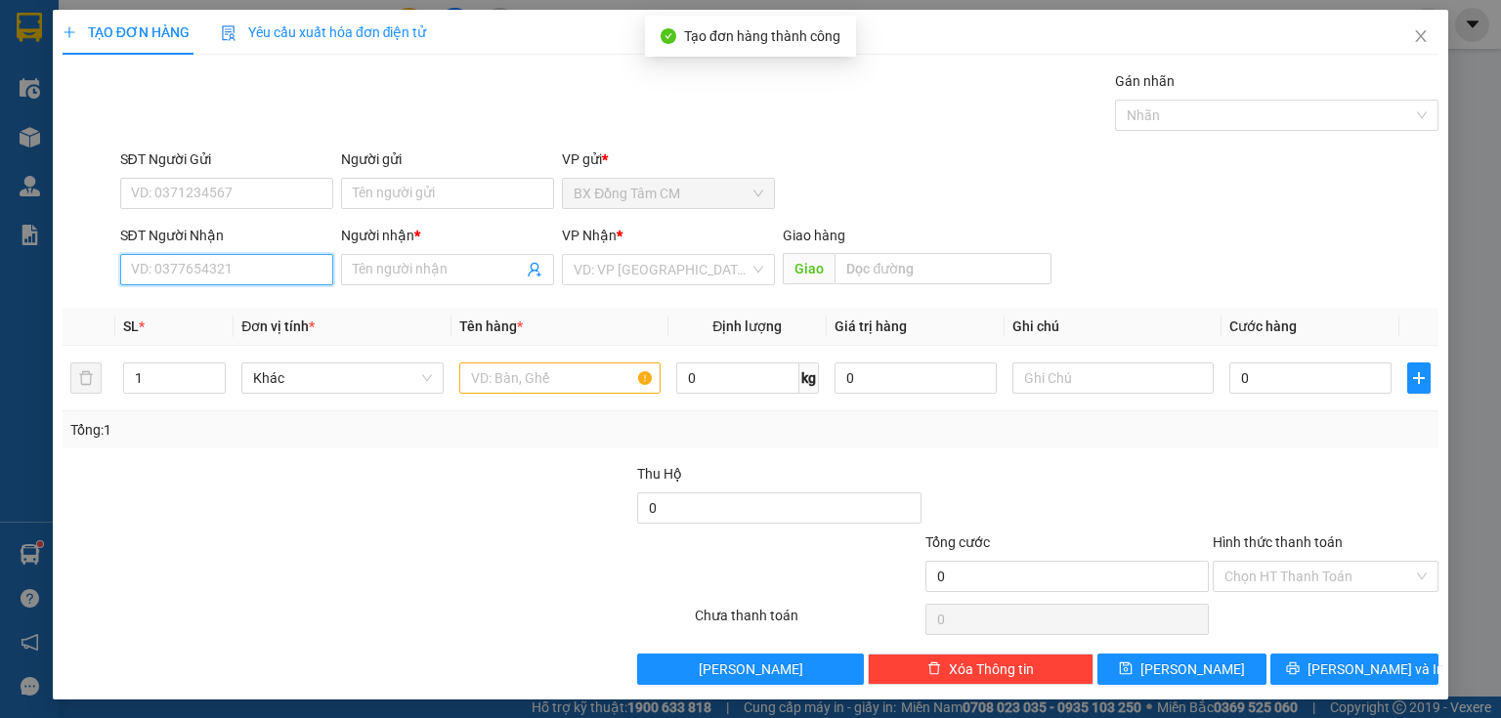
click at [140, 262] on input "SĐT Người Nhận" at bounding box center [226, 269] width 213 height 31
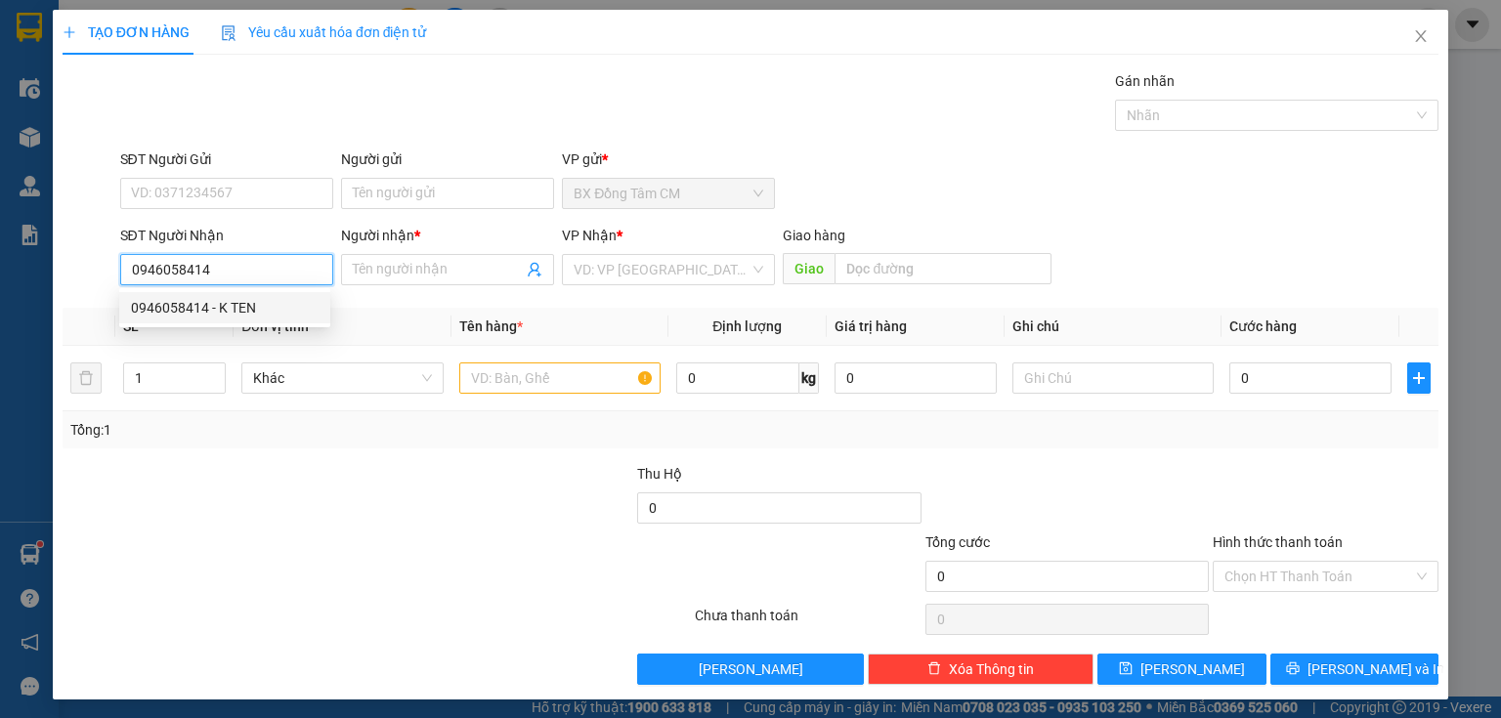
click at [320, 304] on div "0946058414 - K TEN" at bounding box center [224, 307] width 211 height 31
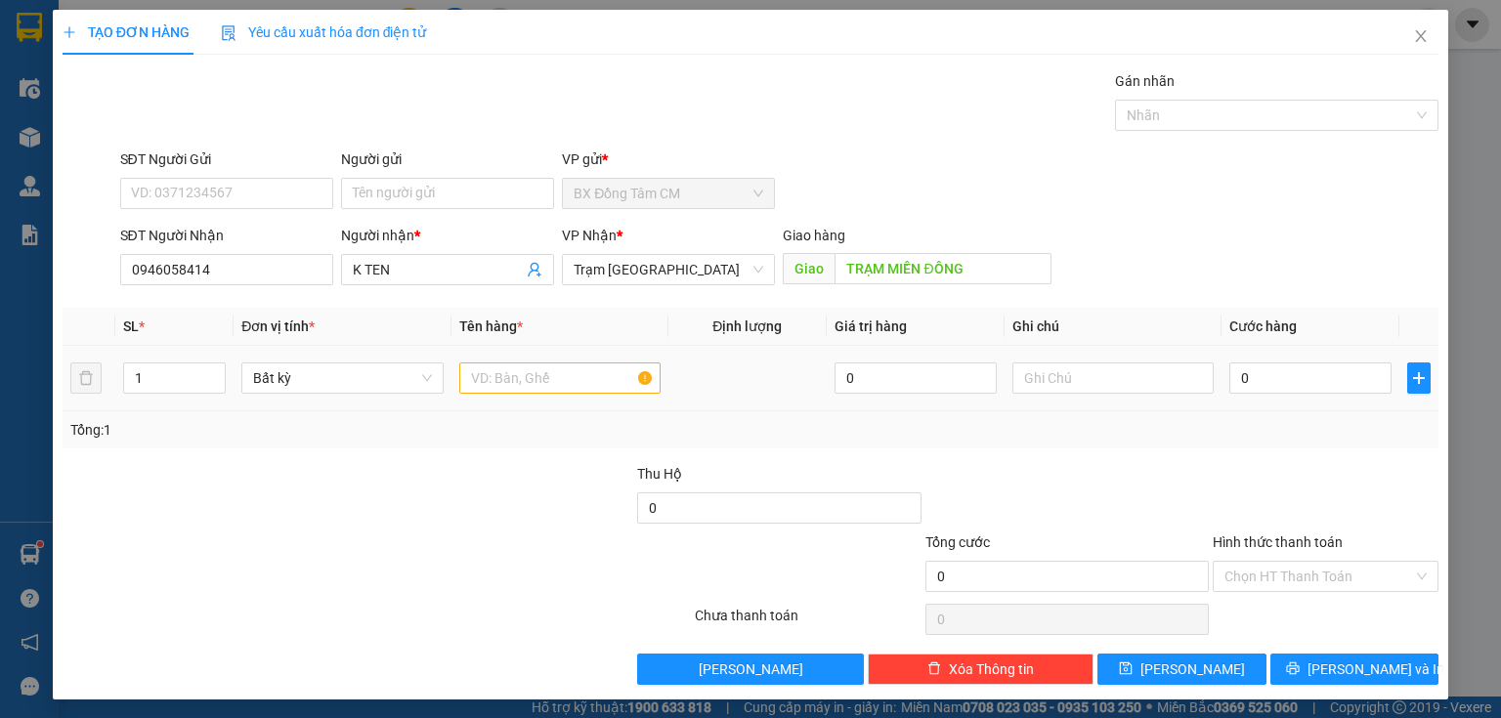
click at [602, 360] on div at bounding box center [559, 378] width 201 height 39
click at [624, 387] on input "text" at bounding box center [559, 377] width 201 height 31
click at [1254, 373] on input "0" at bounding box center [1310, 377] width 162 height 31
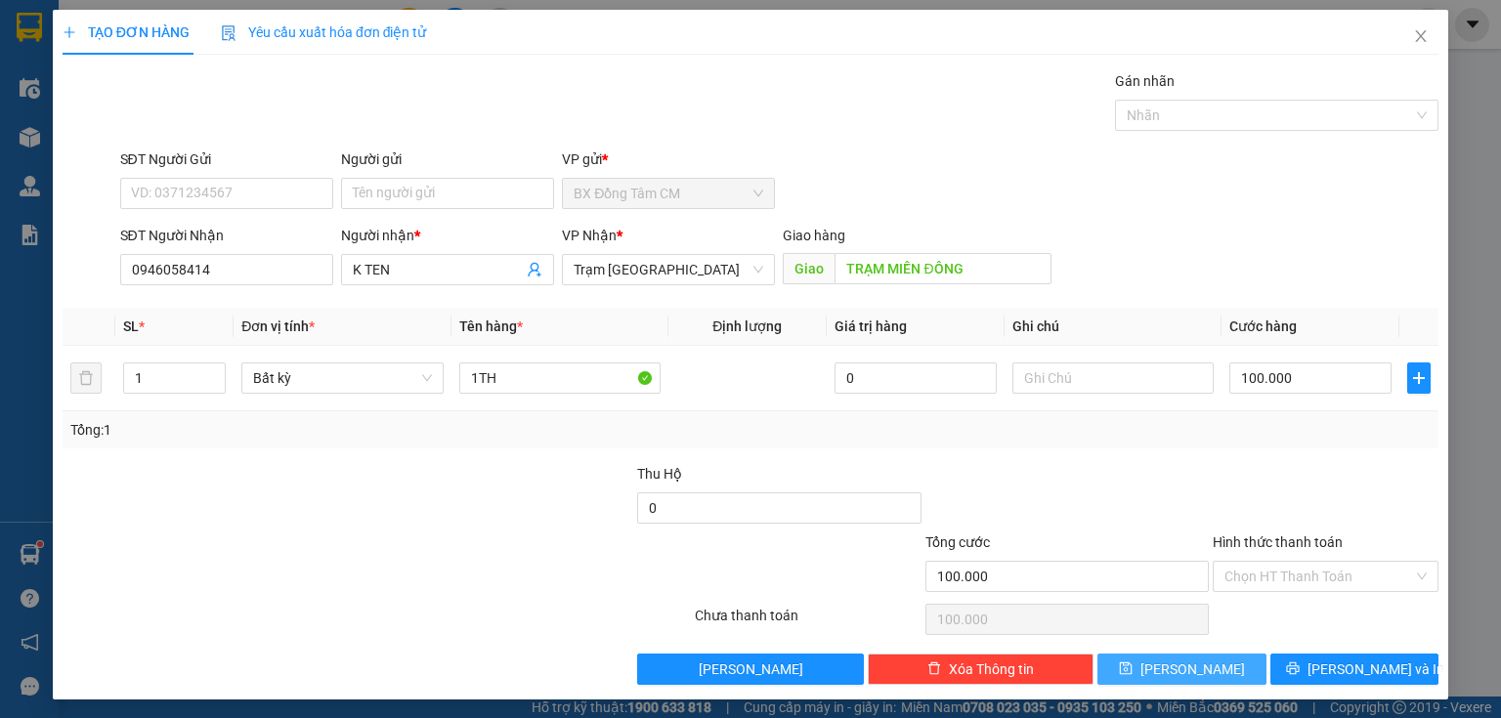
click at [1180, 660] on span "[PERSON_NAME]" at bounding box center [1192, 669] width 105 height 21
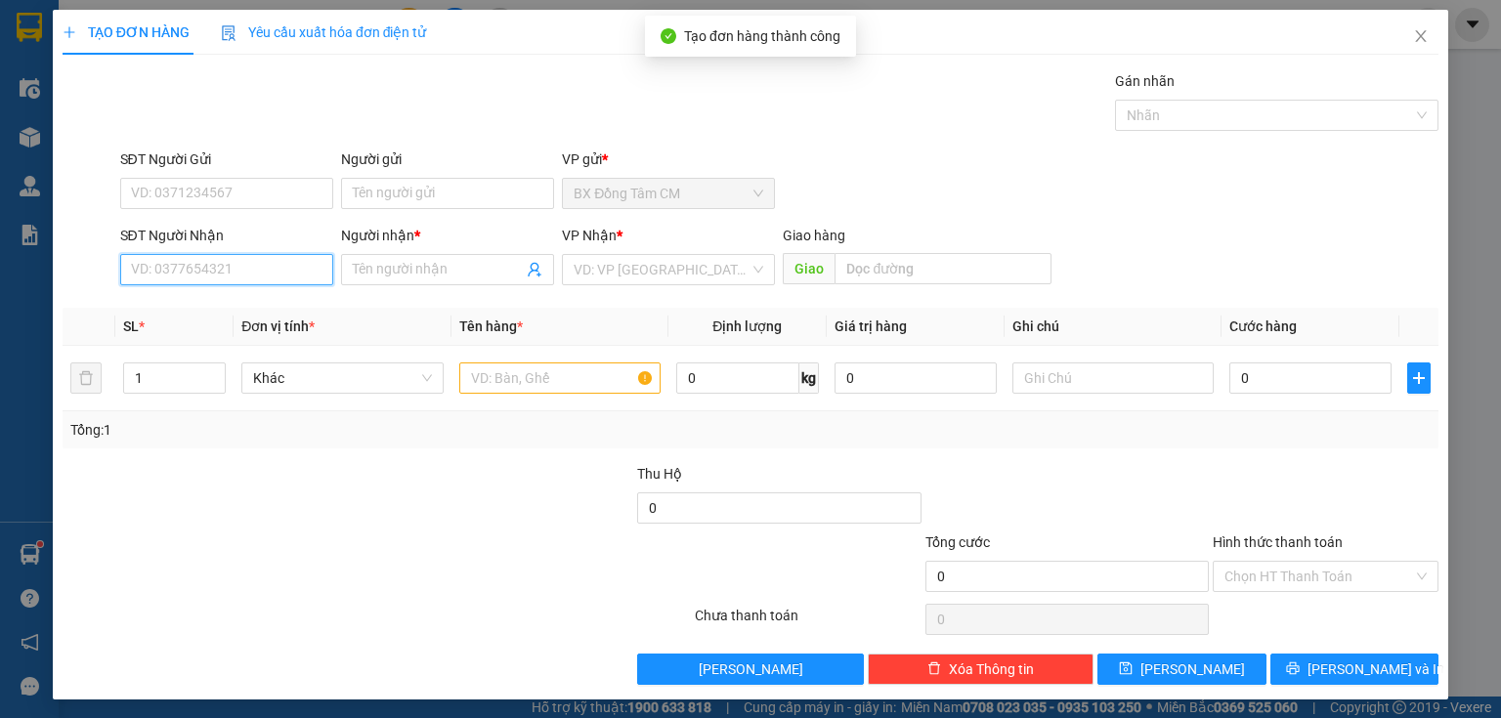
click at [234, 259] on input "SĐT Người Nhận" at bounding box center [226, 269] width 213 height 31
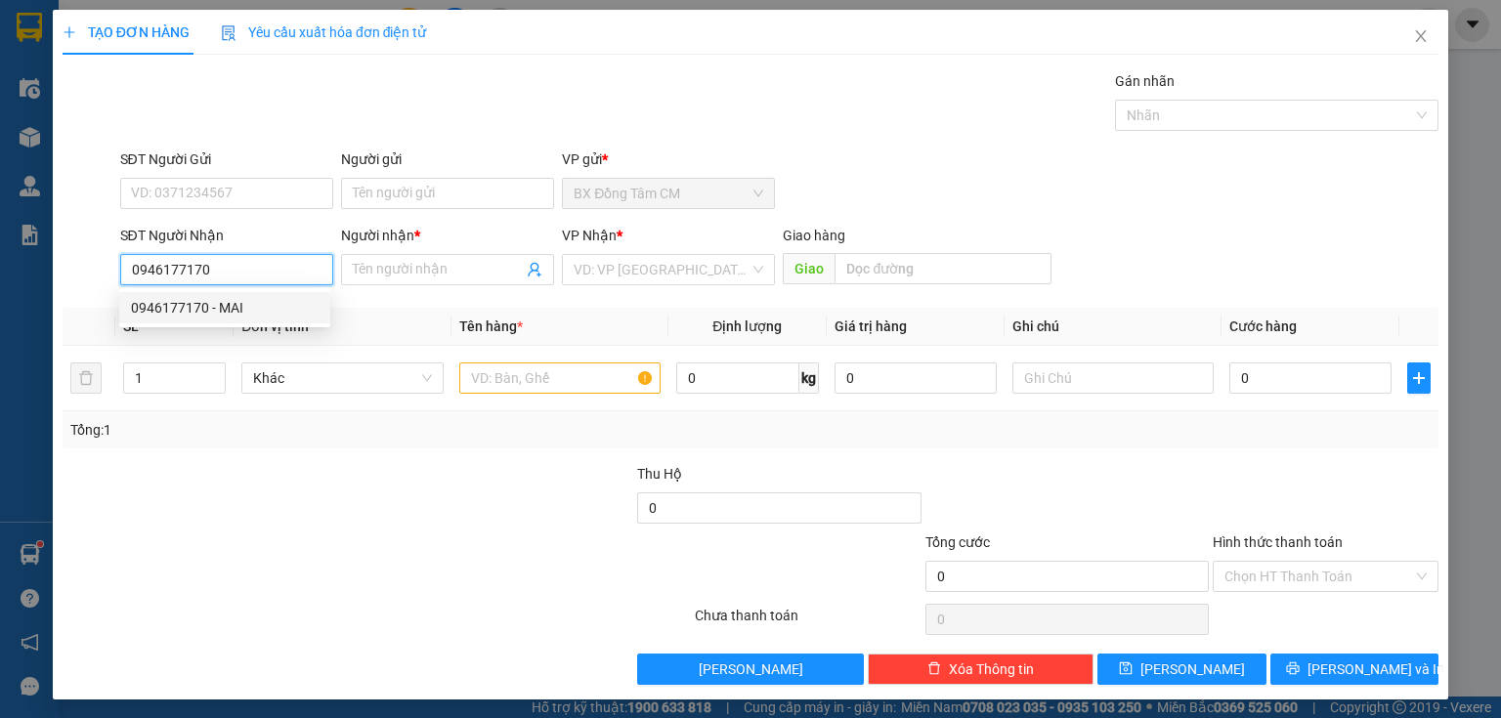
drag, startPoint x: 201, startPoint y: 309, endPoint x: 370, endPoint y: 297, distance: 169.4
click at [210, 308] on div "0946177170 - MAI" at bounding box center [225, 307] width 188 height 21
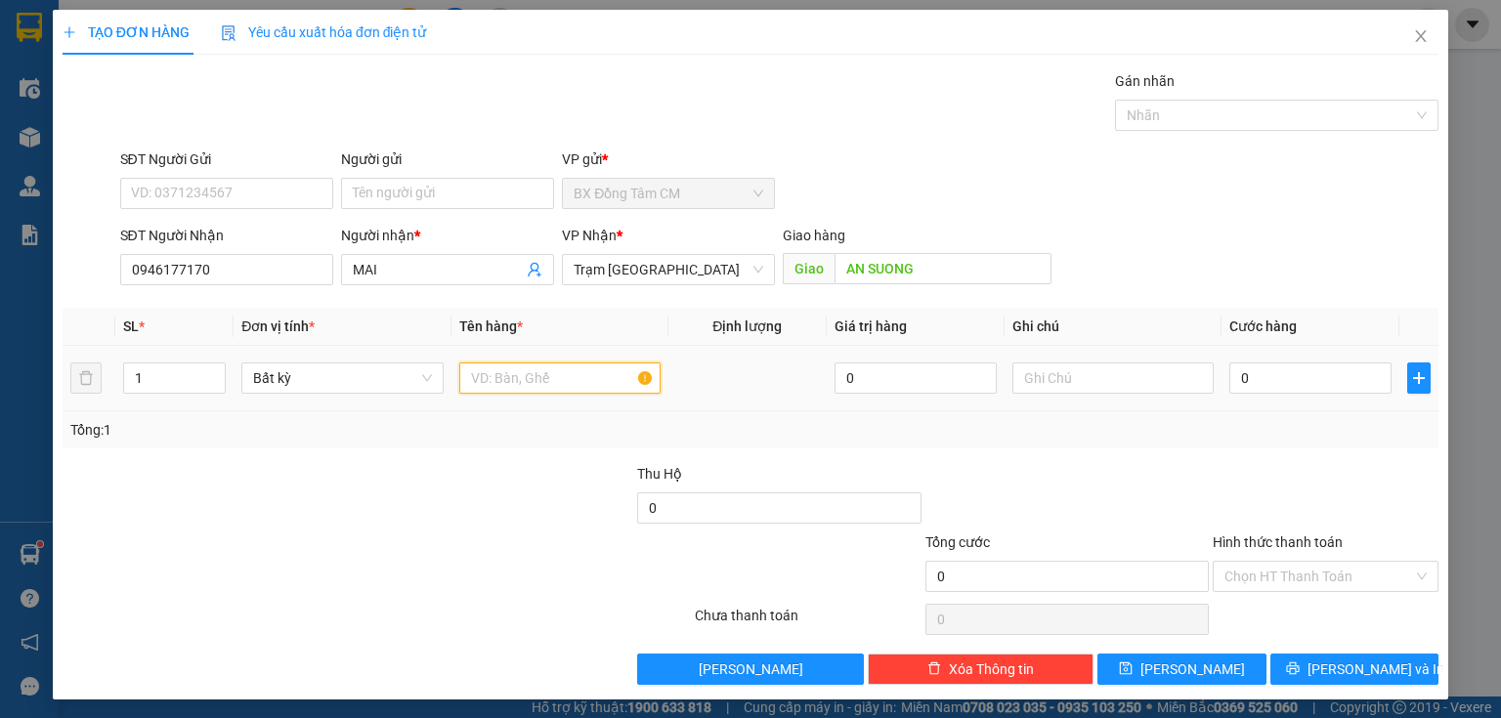
click at [503, 363] on input "text" at bounding box center [559, 377] width 201 height 31
click at [1297, 384] on input "0" at bounding box center [1310, 377] width 162 height 31
click at [1275, 554] on div "Hình thức thanh toán" at bounding box center [1325, 545] width 226 height 29
click at [1274, 593] on div "Hình thức thanh toán Chọn HT Thanh Toán" at bounding box center [1325, 565] width 226 height 68
click at [1276, 583] on input "Hình thức thanh toán" at bounding box center [1318, 576] width 189 height 29
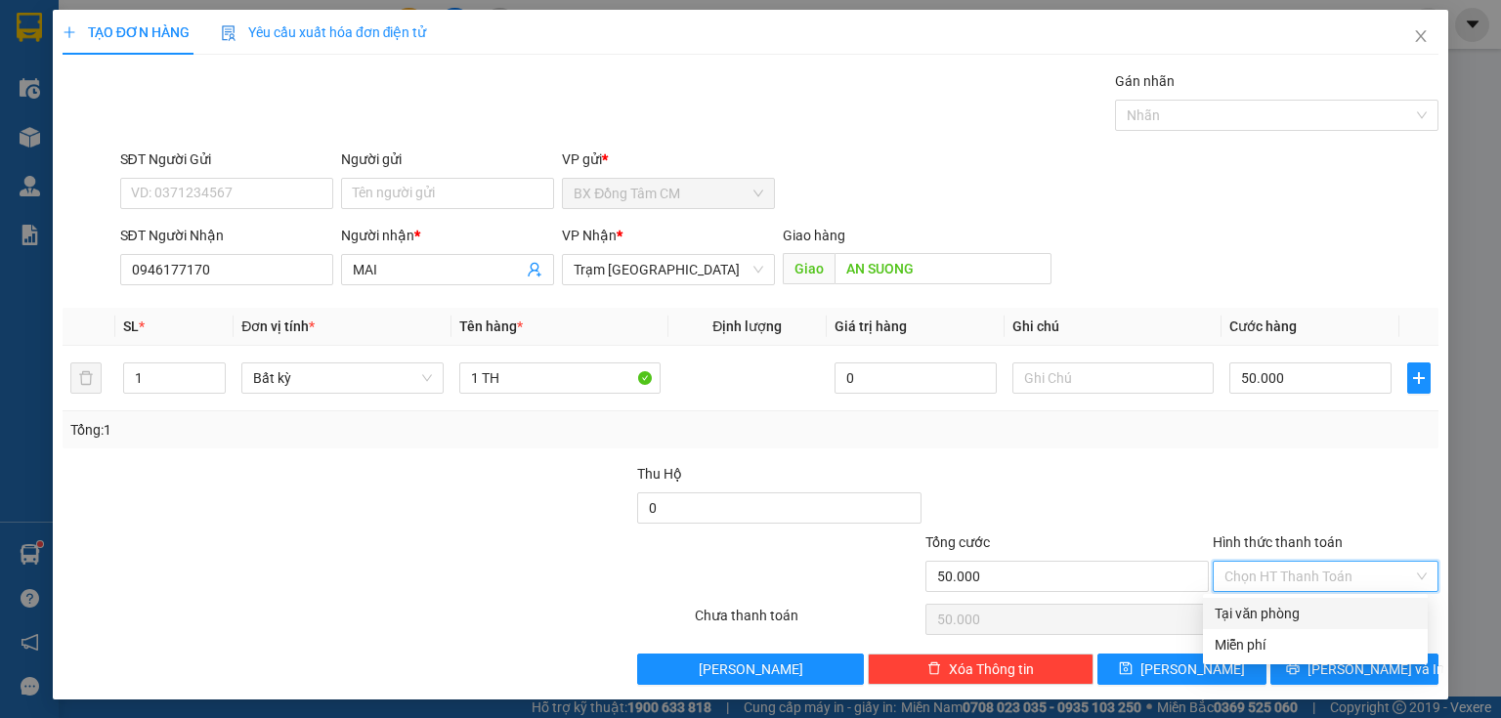
click at [1271, 604] on div "Tại văn phòng" at bounding box center [1314, 613] width 201 height 21
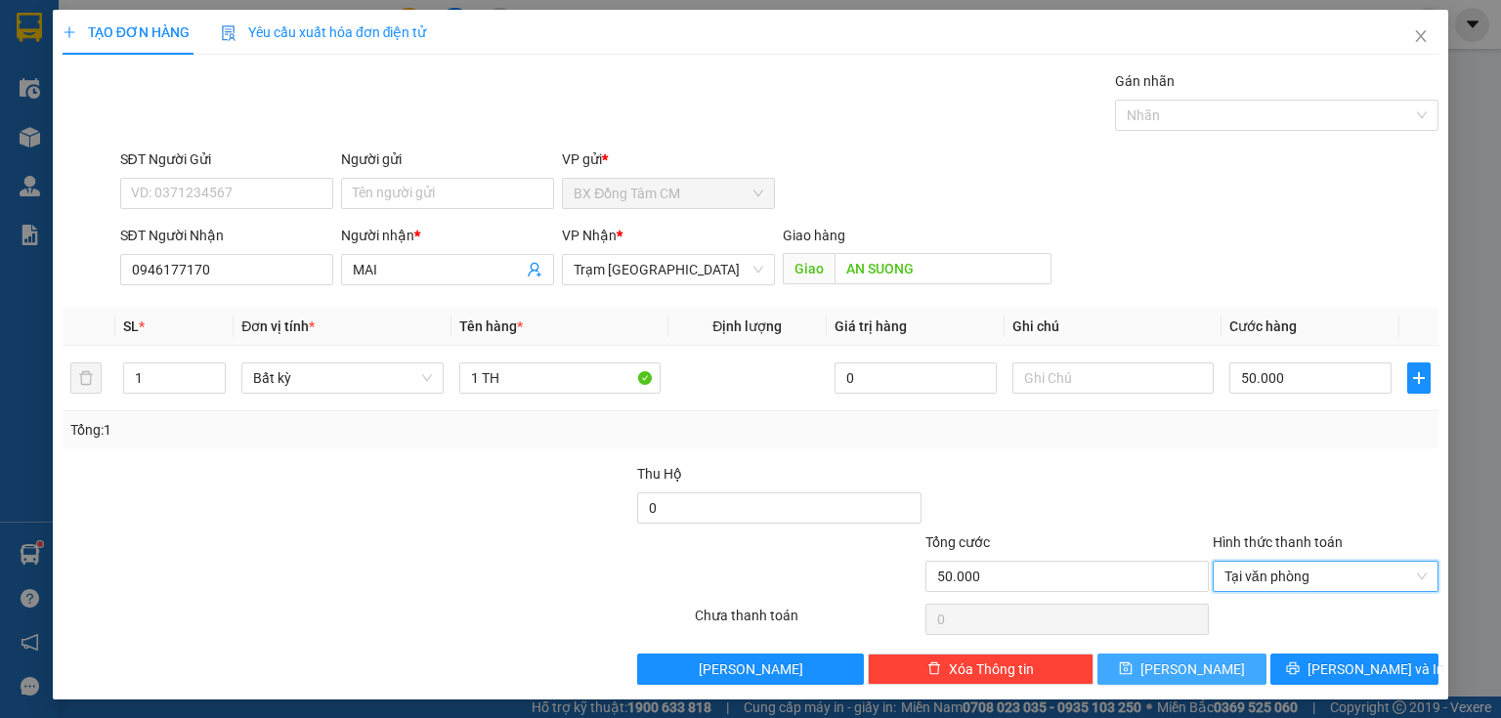
drag, startPoint x: 1235, startPoint y: 664, endPoint x: 1246, endPoint y: 657, distance: 13.3
click at [1246, 660] on button "[PERSON_NAME]" at bounding box center [1181, 669] width 169 height 31
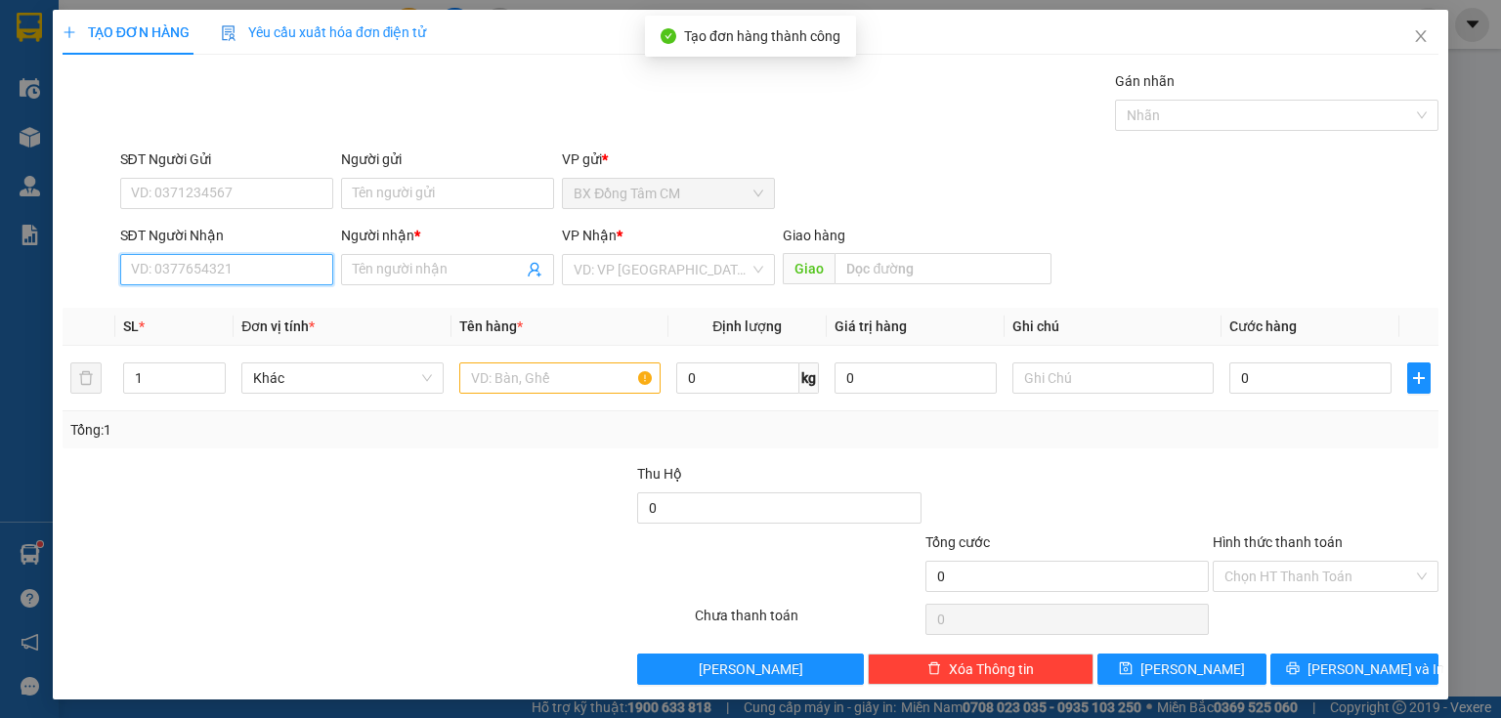
click at [262, 268] on input "SĐT Người Nhận" at bounding box center [226, 269] width 213 height 31
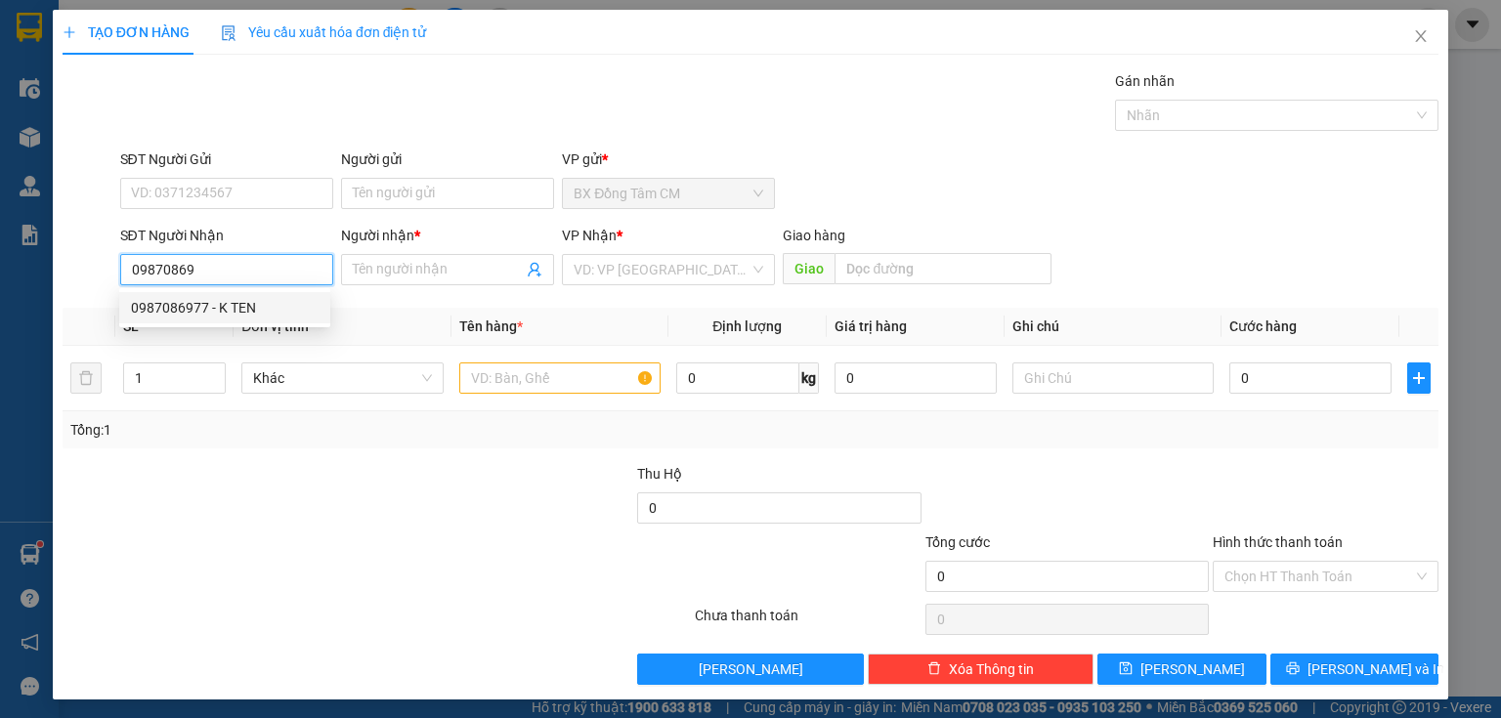
drag, startPoint x: 206, startPoint y: 298, endPoint x: 633, endPoint y: 310, distance: 427.1
click at [211, 297] on div "0987086977 - K TEN" at bounding box center [225, 307] width 188 height 21
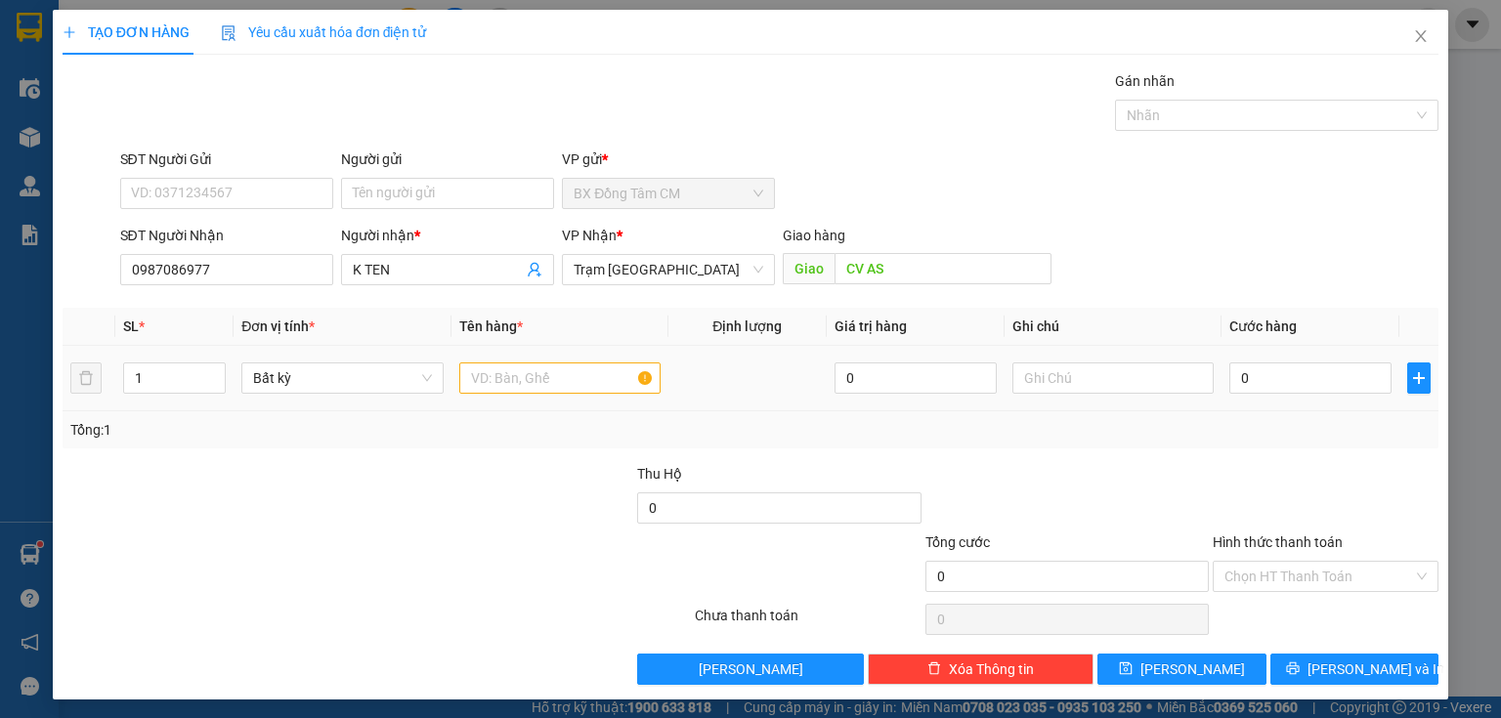
click at [522, 365] on div at bounding box center [559, 378] width 201 height 39
click at [520, 367] on input "text" at bounding box center [559, 377] width 201 height 31
click at [1290, 389] on input "0" at bounding box center [1310, 377] width 162 height 31
drag, startPoint x: 1290, startPoint y: 389, endPoint x: 1363, endPoint y: 360, distance: 78.9
click at [1363, 360] on div "0" at bounding box center [1310, 378] width 162 height 39
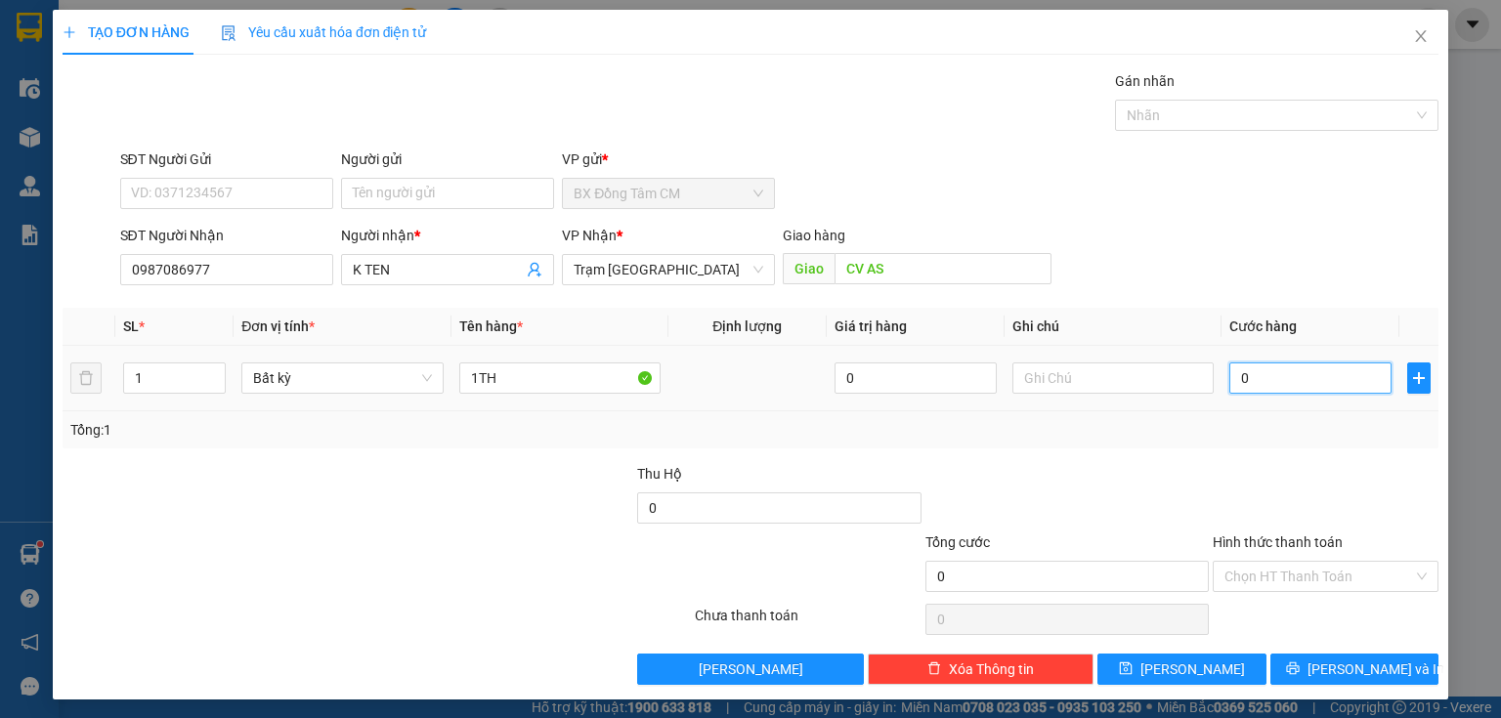
click at [1229, 385] on input "0" at bounding box center [1310, 377] width 162 height 31
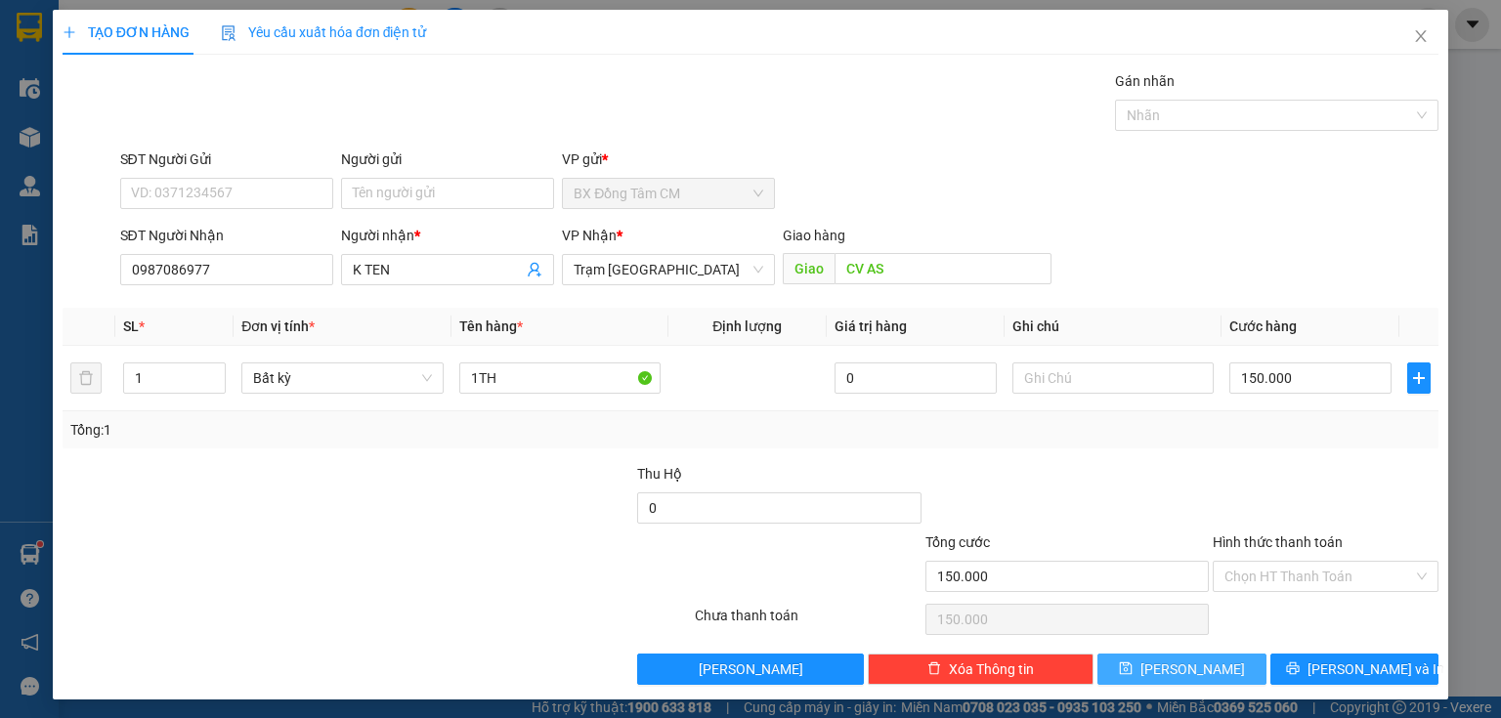
click at [1177, 659] on span "[PERSON_NAME]" at bounding box center [1192, 669] width 105 height 21
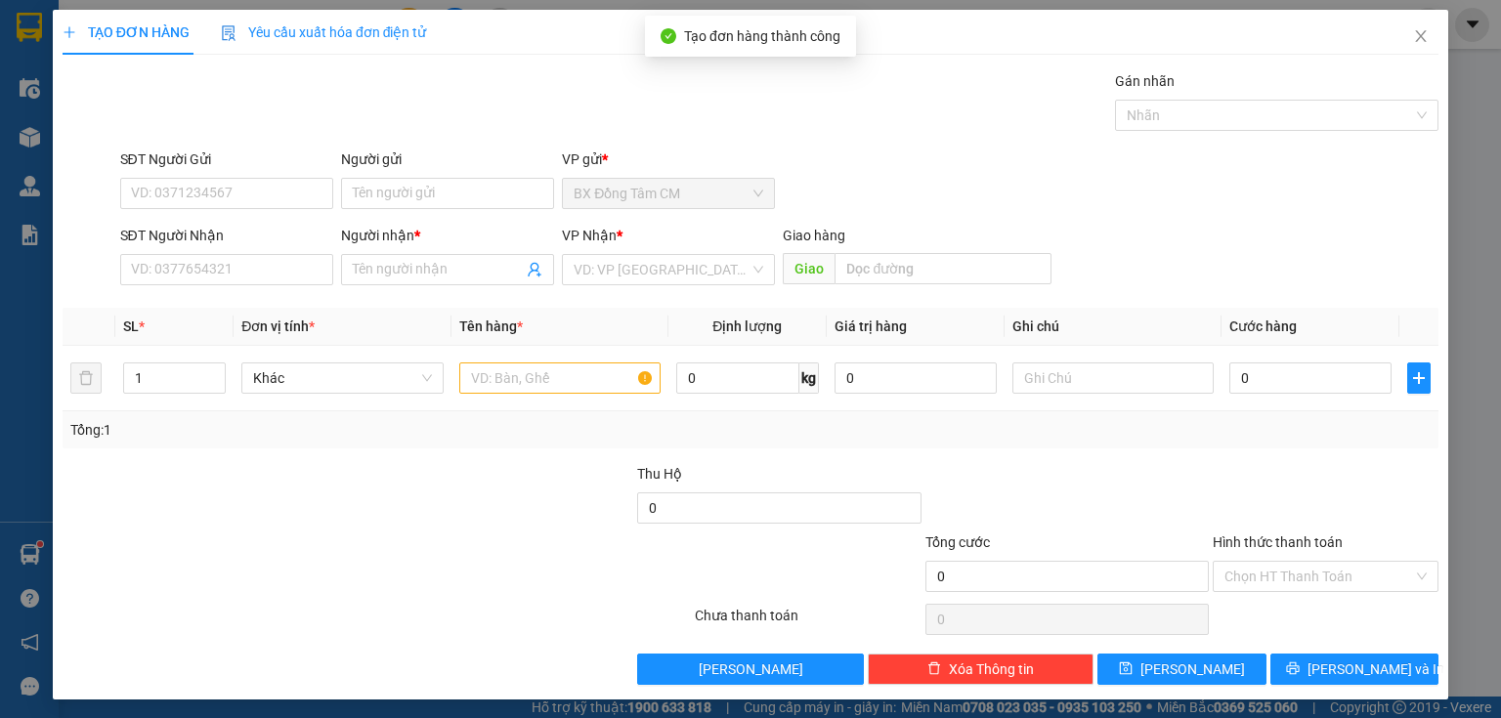
click at [290, 285] on div "SĐT Người Nhận VD: 0377654321" at bounding box center [226, 259] width 213 height 68
click at [293, 272] on input "SĐT Người Nhận" at bounding box center [226, 269] width 213 height 31
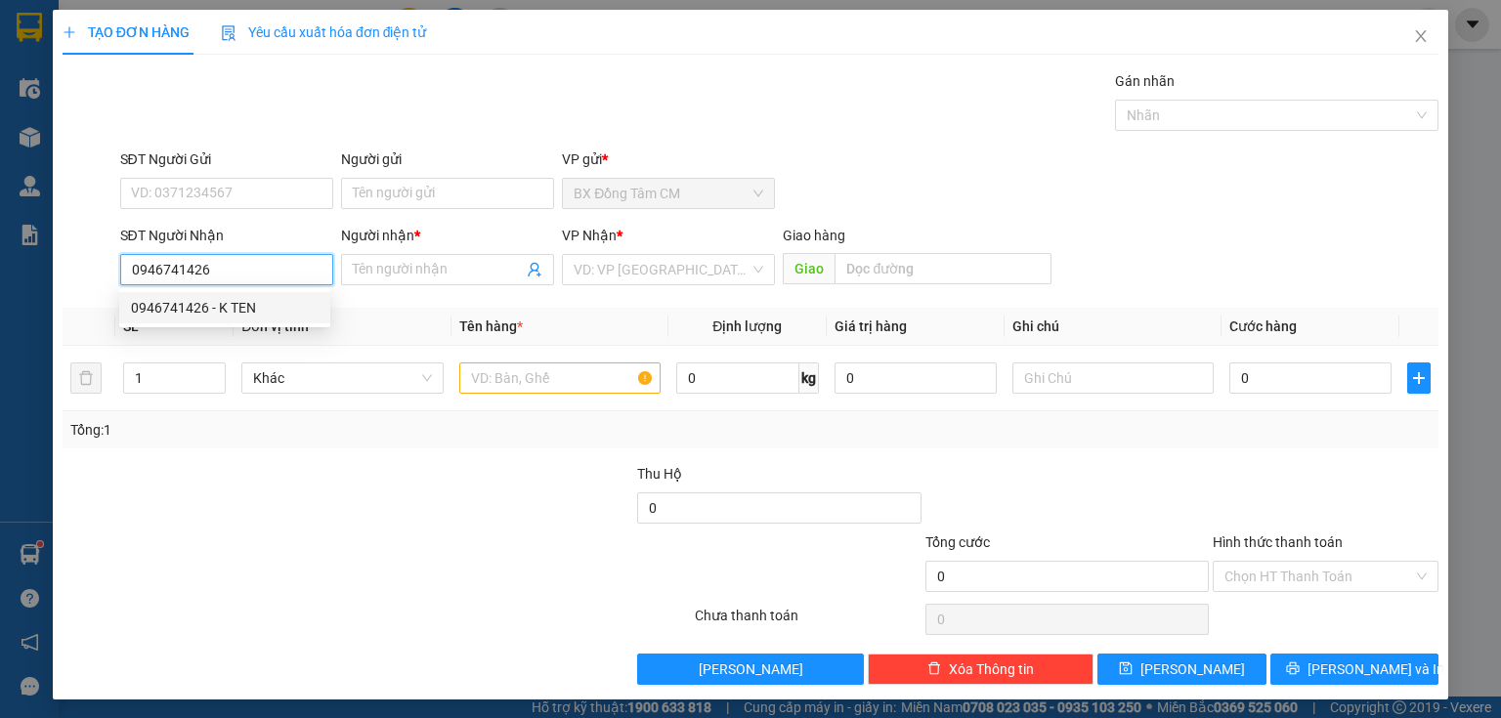
click at [214, 298] on div "0946741426 - K TEN" at bounding box center [225, 307] width 188 height 21
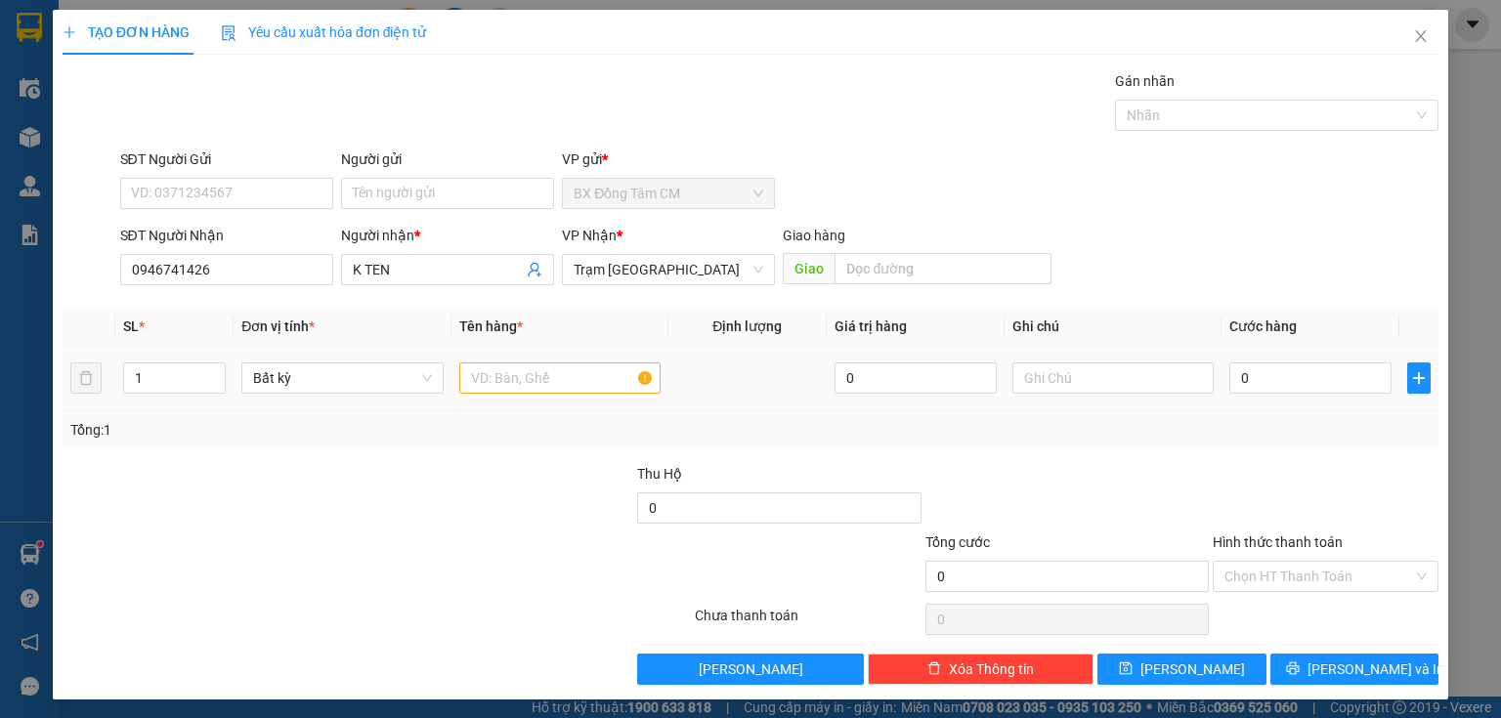
click at [493, 395] on div at bounding box center [559, 378] width 201 height 39
click at [493, 388] on input "text" at bounding box center [559, 377] width 201 height 31
click at [1270, 383] on input "0" at bounding box center [1310, 377] width 162 height 31
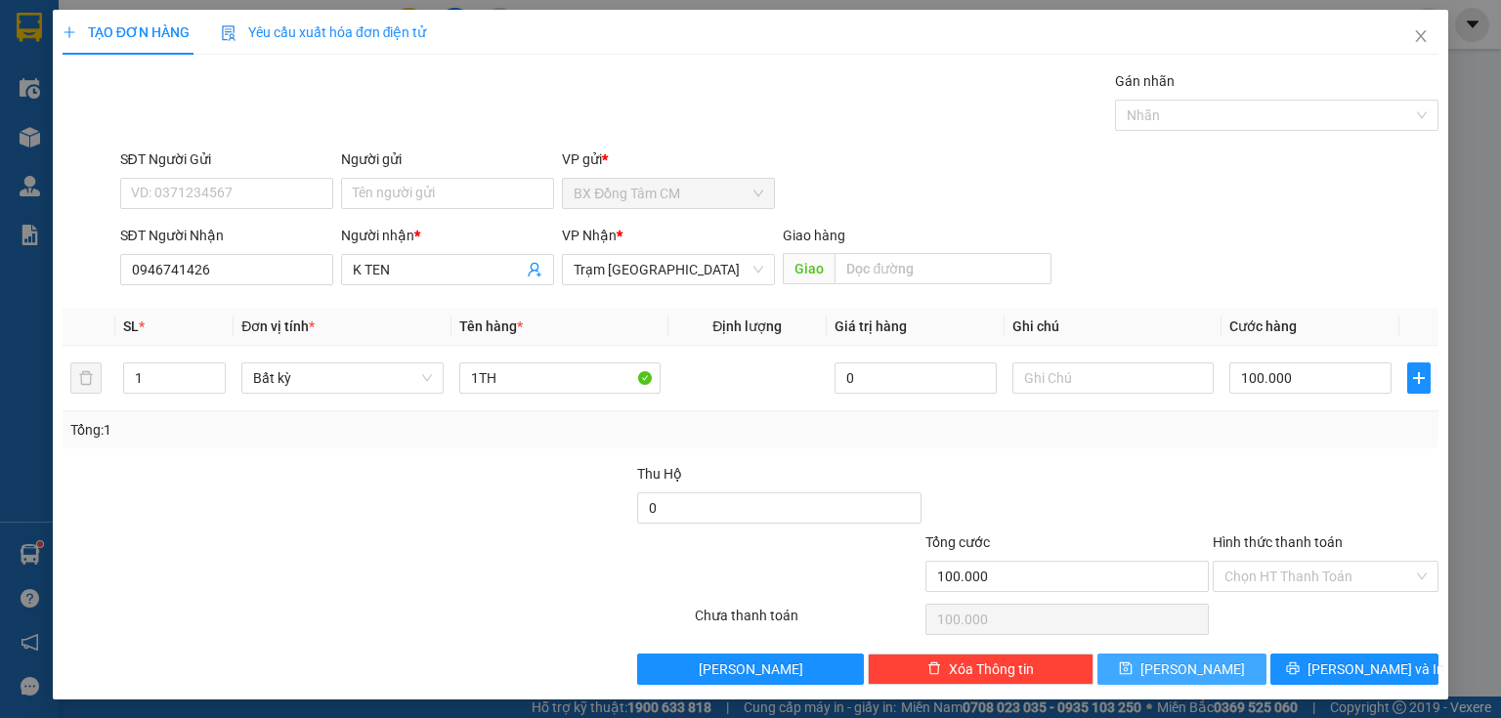
click at [1212, 658] on button "[PERSON_NAME]" at bounding box center [1181, 669] width 169 height 31
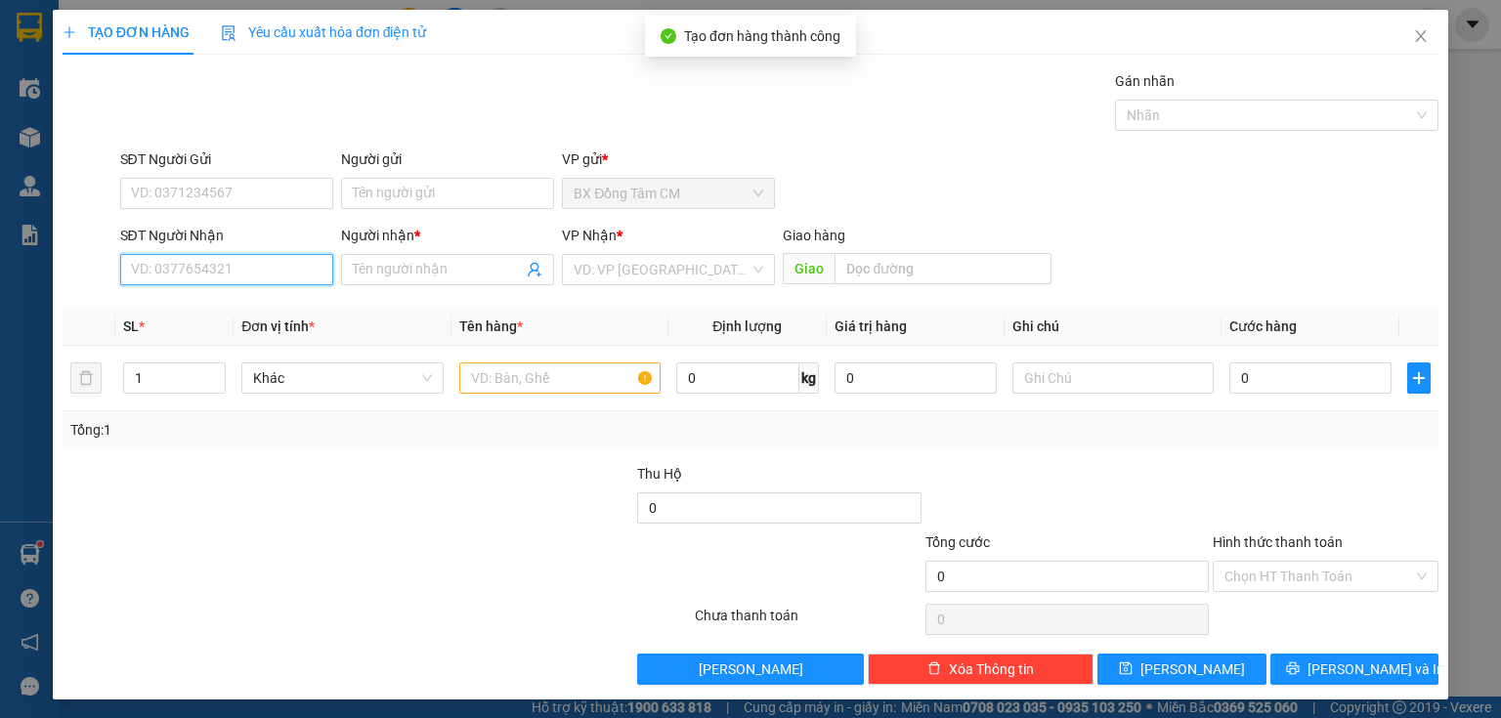
click at [137, 258] on input "SĐT Người Nhận" at bounding box center [226, 269] width 213 height 31
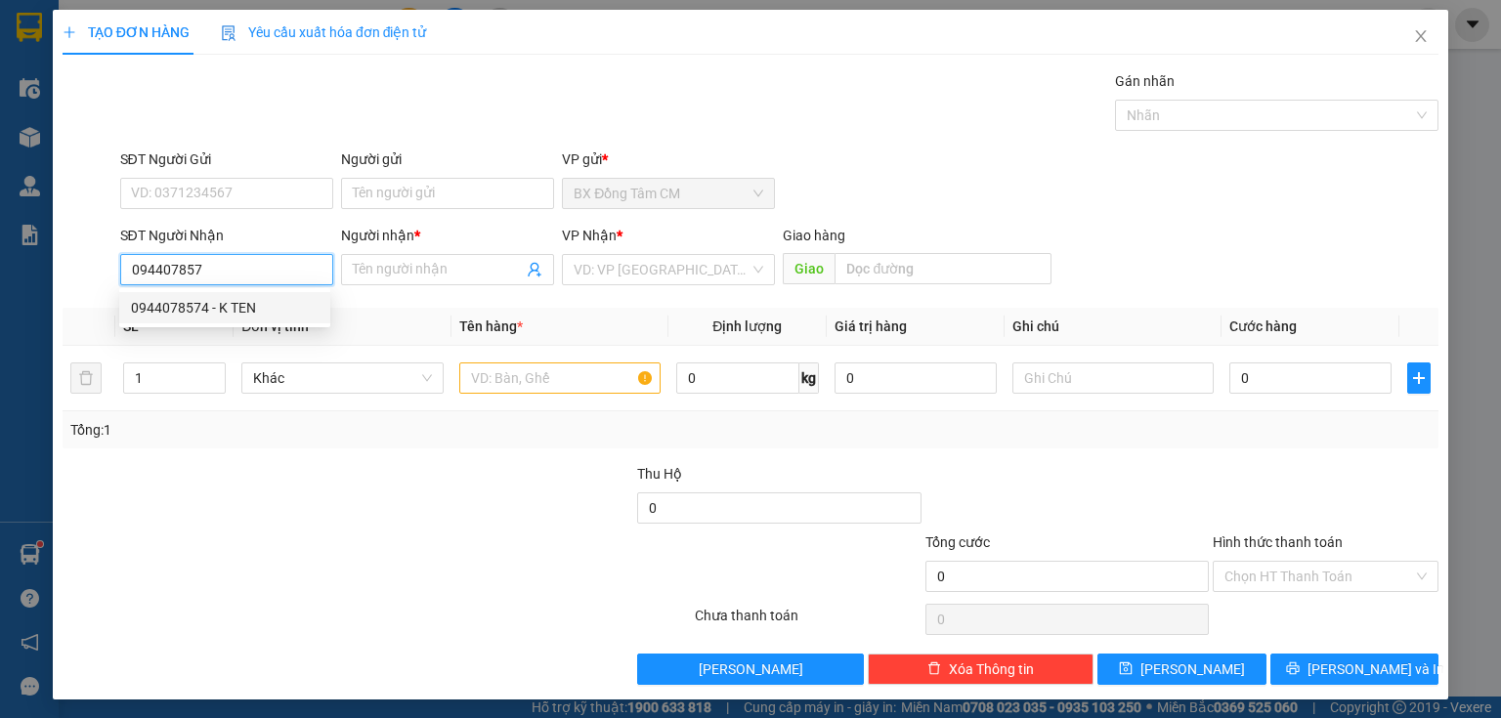
drag, startPoint x: 231, startPoint y: 320, endPoint x: 519, endPoint y: 310, distance: 288.4
click at [234, 319] on div "0944078574 - K TEN" at bounding box center [224, 307] width 211 height 31
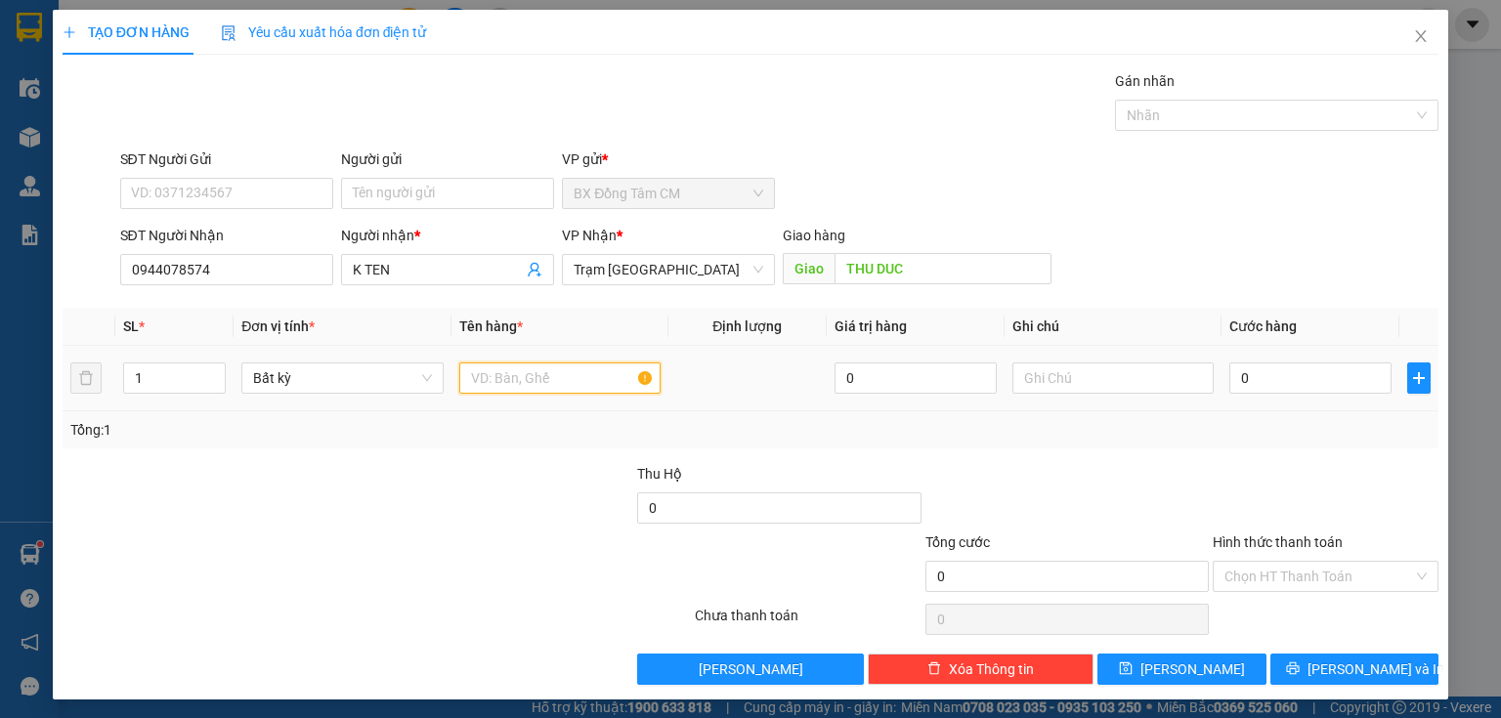
click at [524, 372] on input "text" at bounding box center [559, 377] width 201 height 31
click at [1265, 375] on input "0" at bounding box center [1310, 377] width 162 height 31
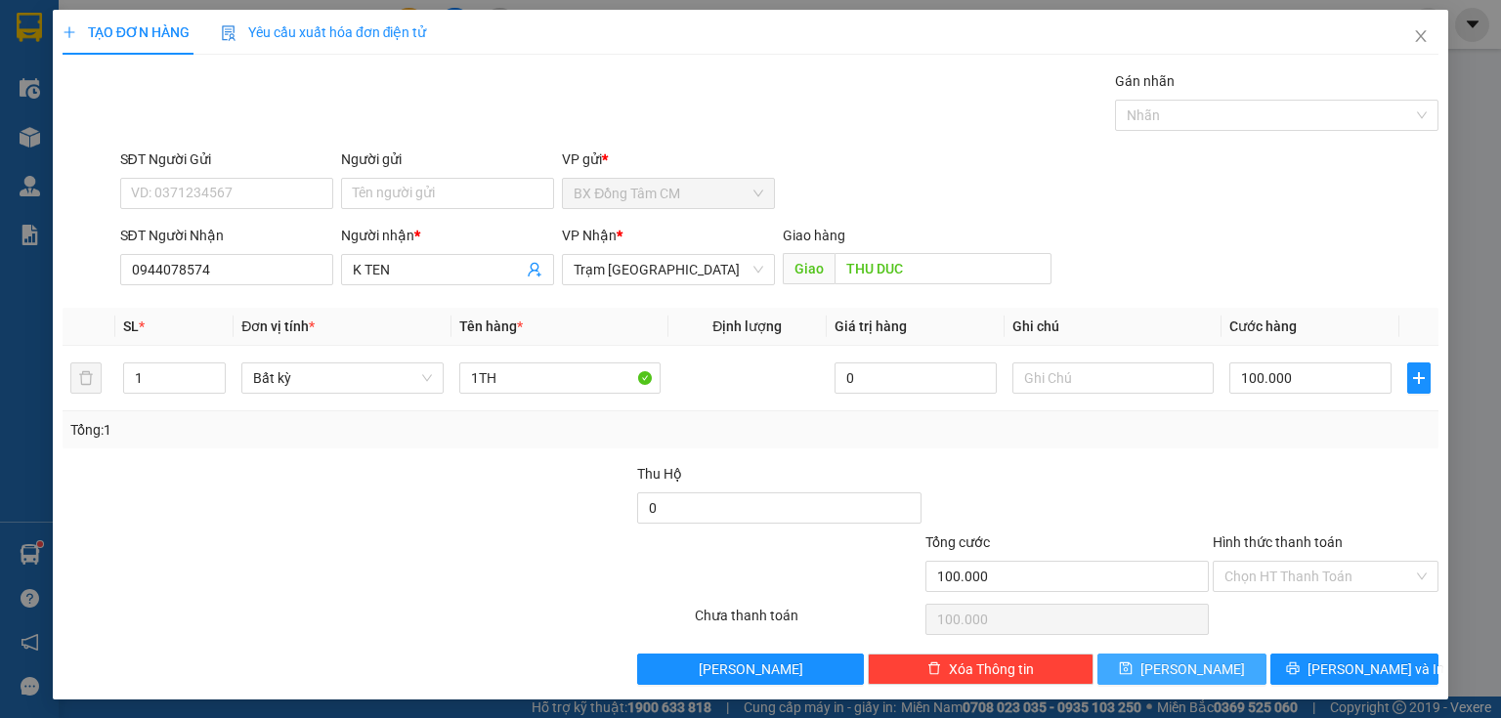
click at [1216, 668] on button "[PERSON_NAME]" at bounding box center [1181, 669] width 169 height 31
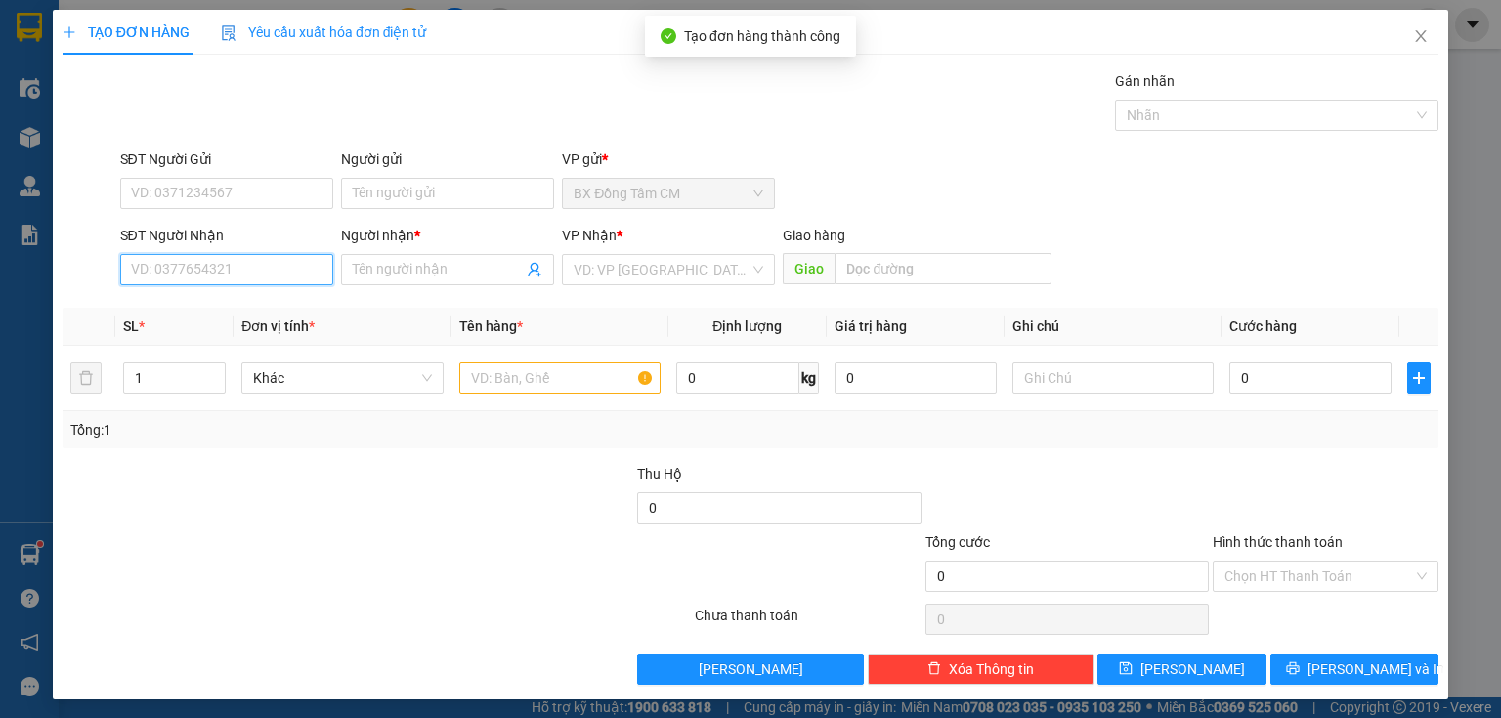
click at [246, 274] on input "SĐT Người Nhận" at bounding box center [226, 269] width 213 height 31
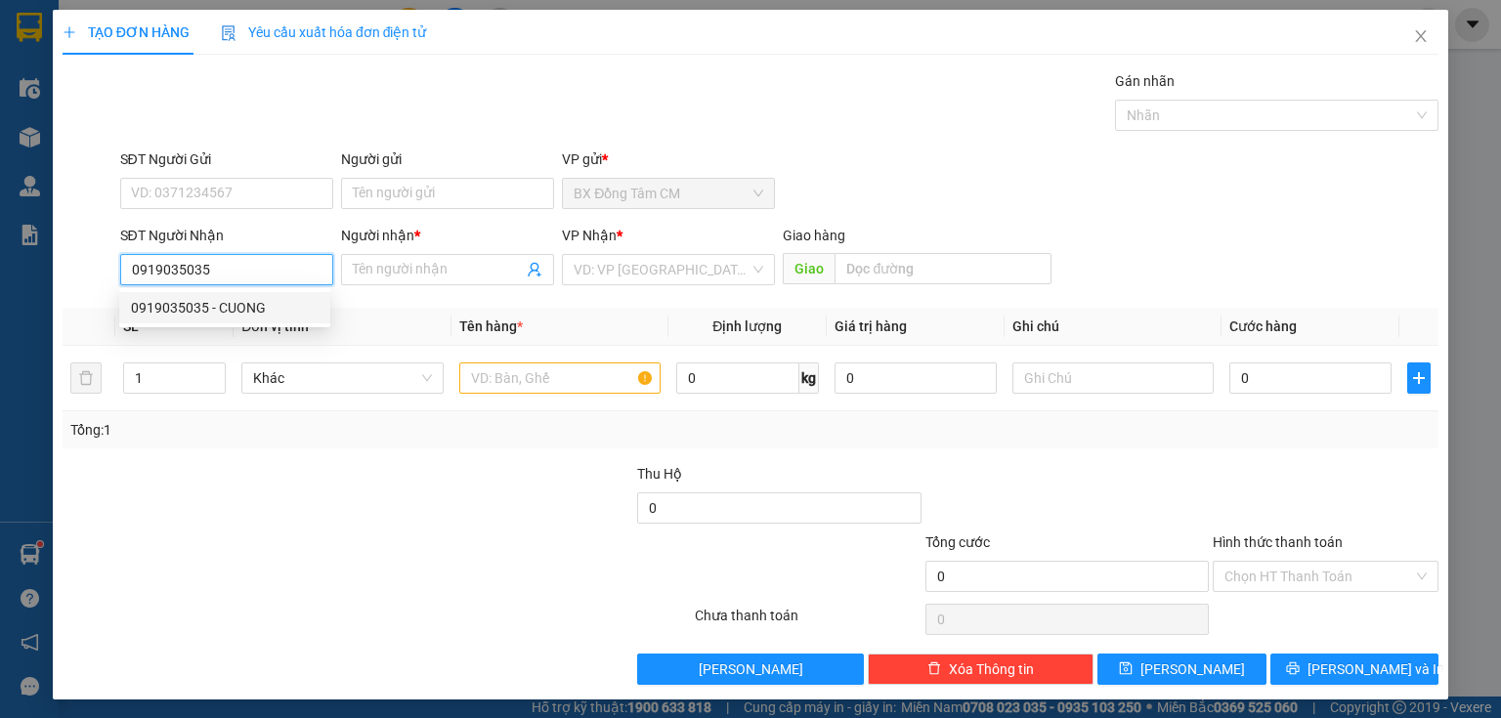
click at [285, 301] on div "0919035035 - CUONG" at bounding box center [225, 307] width 188 height 21
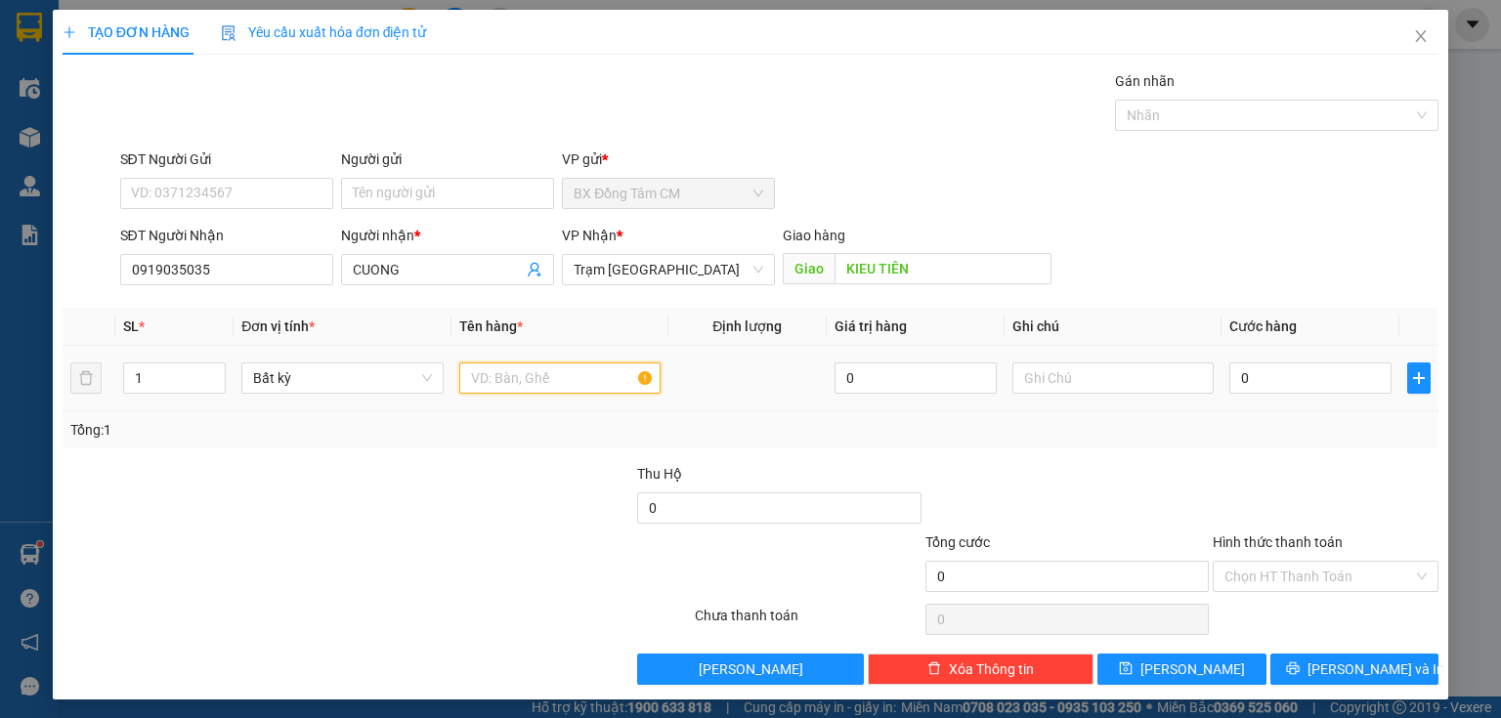
click at [556, 370] on input "text" at bounding box center [559, 377] width 201 height 31
click at [1272, 387] on input "0" at bounding box center [1310, 377] width 162 height 31
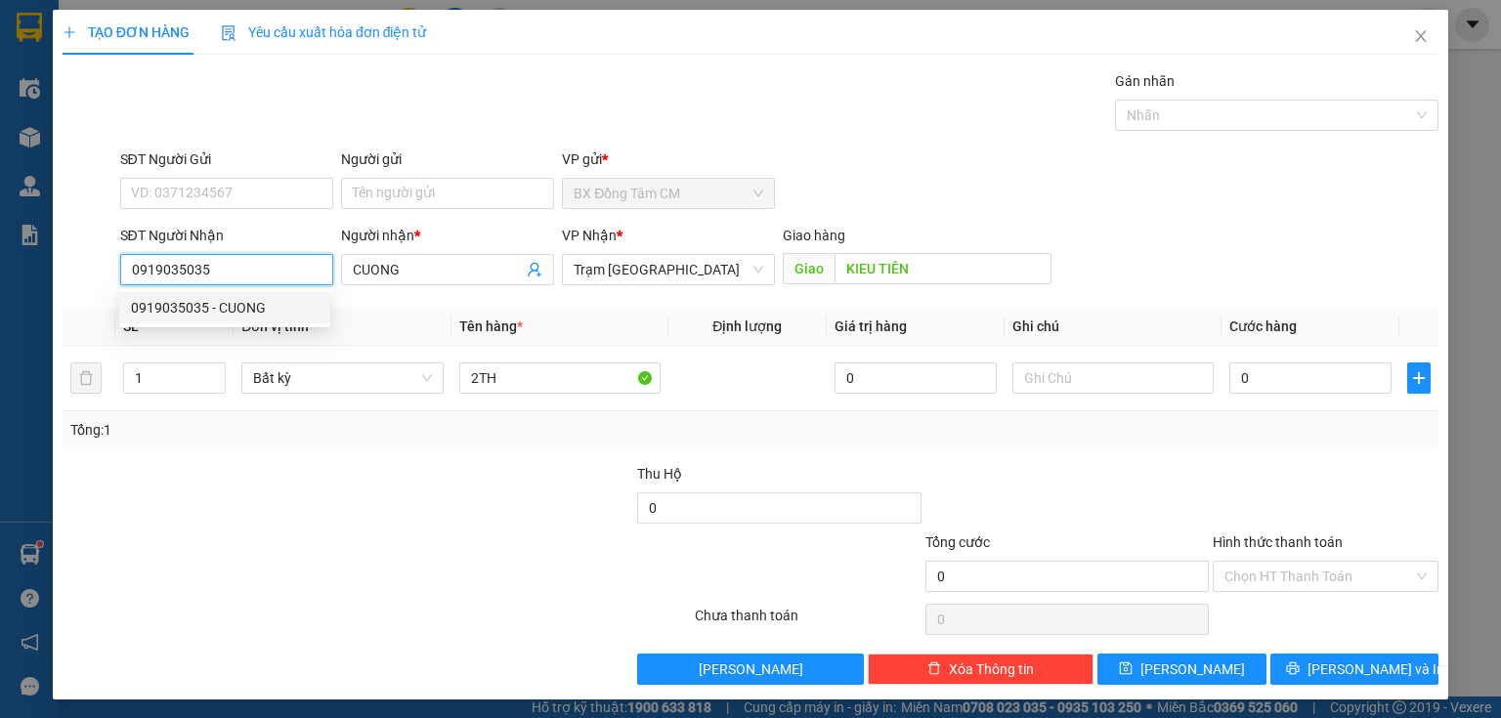
drag, startPoint x: 246, startPoint y: 266, endPoint x: 25, endPoint y: 316, distance: 226.4
click at [25, 316] on div "TẠO ĐƠN HÀNG Yêu cầu xuất hóa đơn điện tử Transit Pickup Surcharge Ids Transit …" at bounding box center [750, 359] width 1501 height 718
click at [223, 309] on div "0911657657 - k ten" at bounding box center [225, 307] width 188 height 21
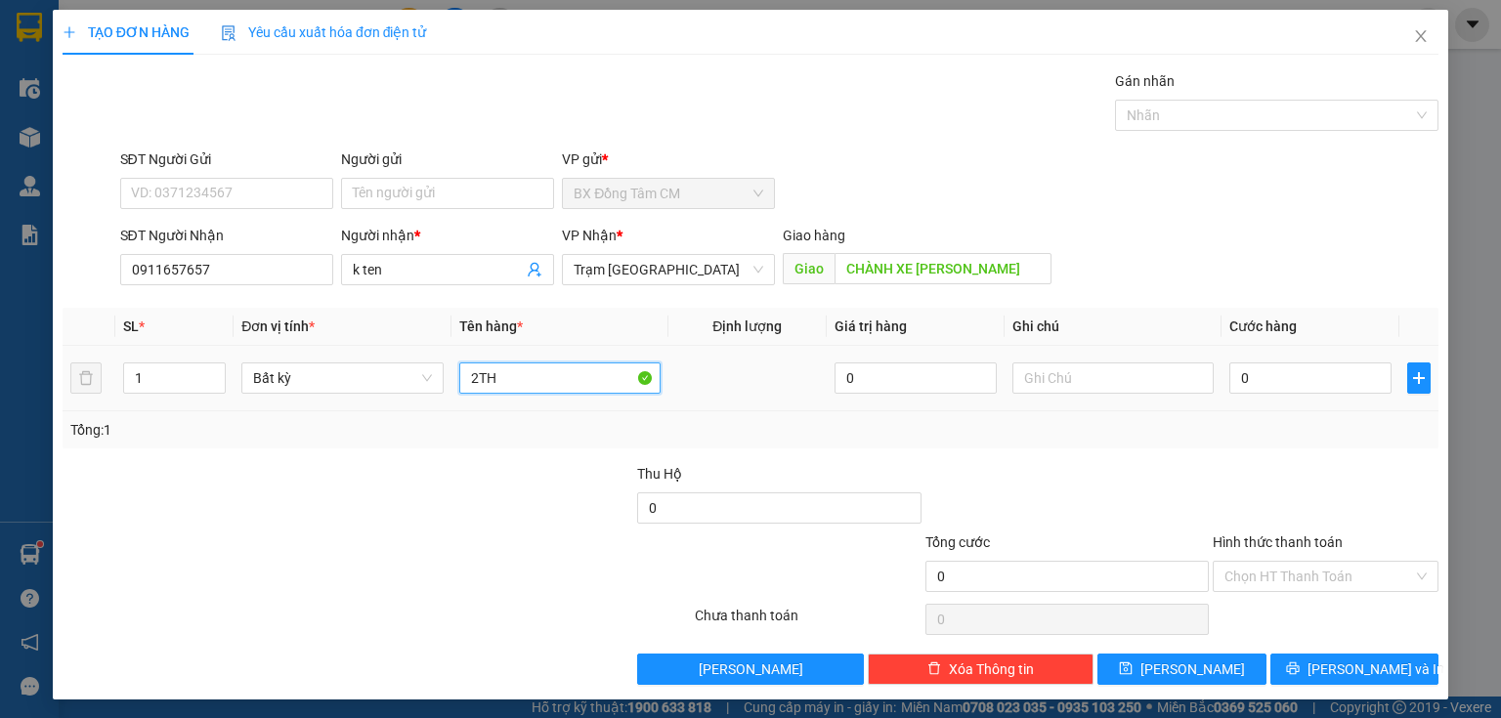
click at [582, 370] on input "2TH" at bounding box center [559, 377] width 201 height 31
click at [1299, 393] on div "0" at bounding box center [1310, 378] width 162 height 39
click at [1297, 372] on input "0" at bounding box center [1310, 377] width 162 height 31
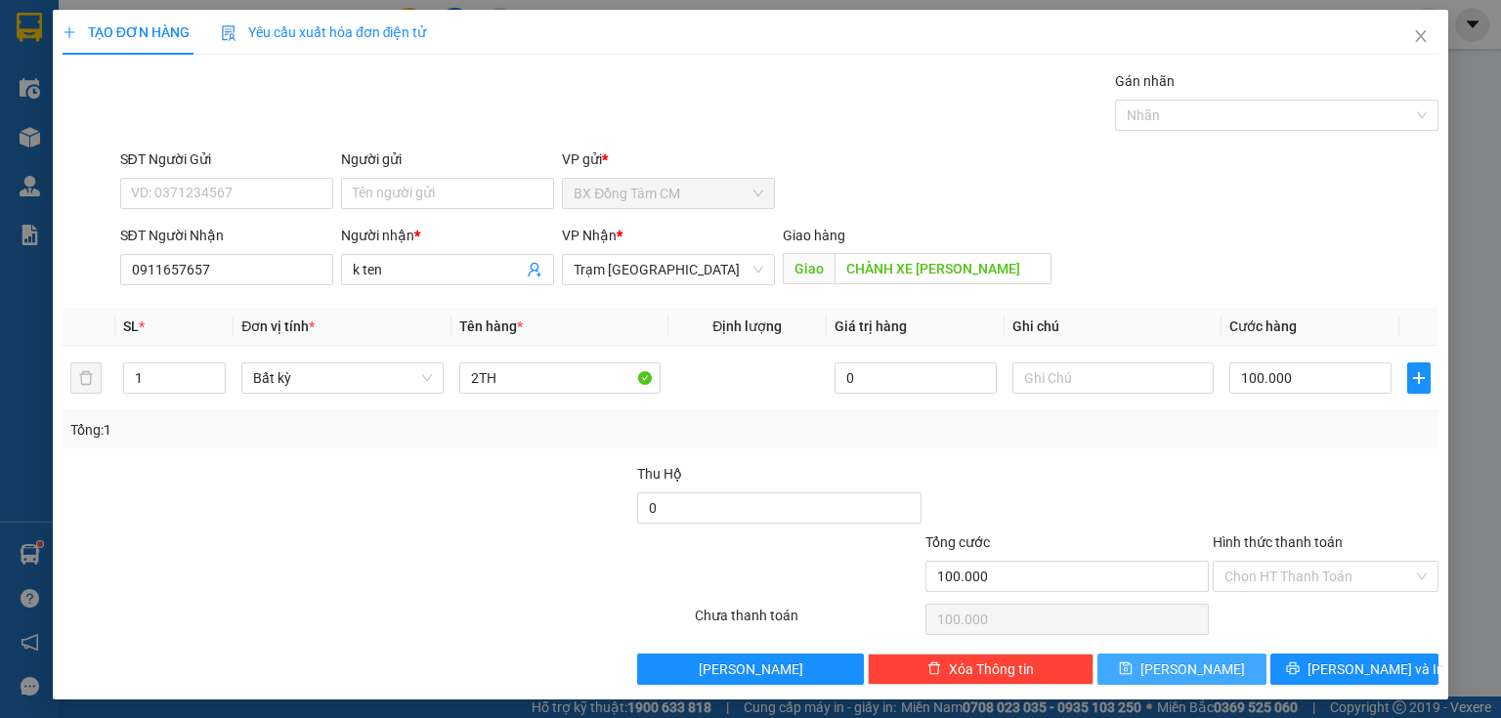
click at [1126, 657] on button "[PERSON_NAME]" at bounding box center [1181, 669] width 169 height 31
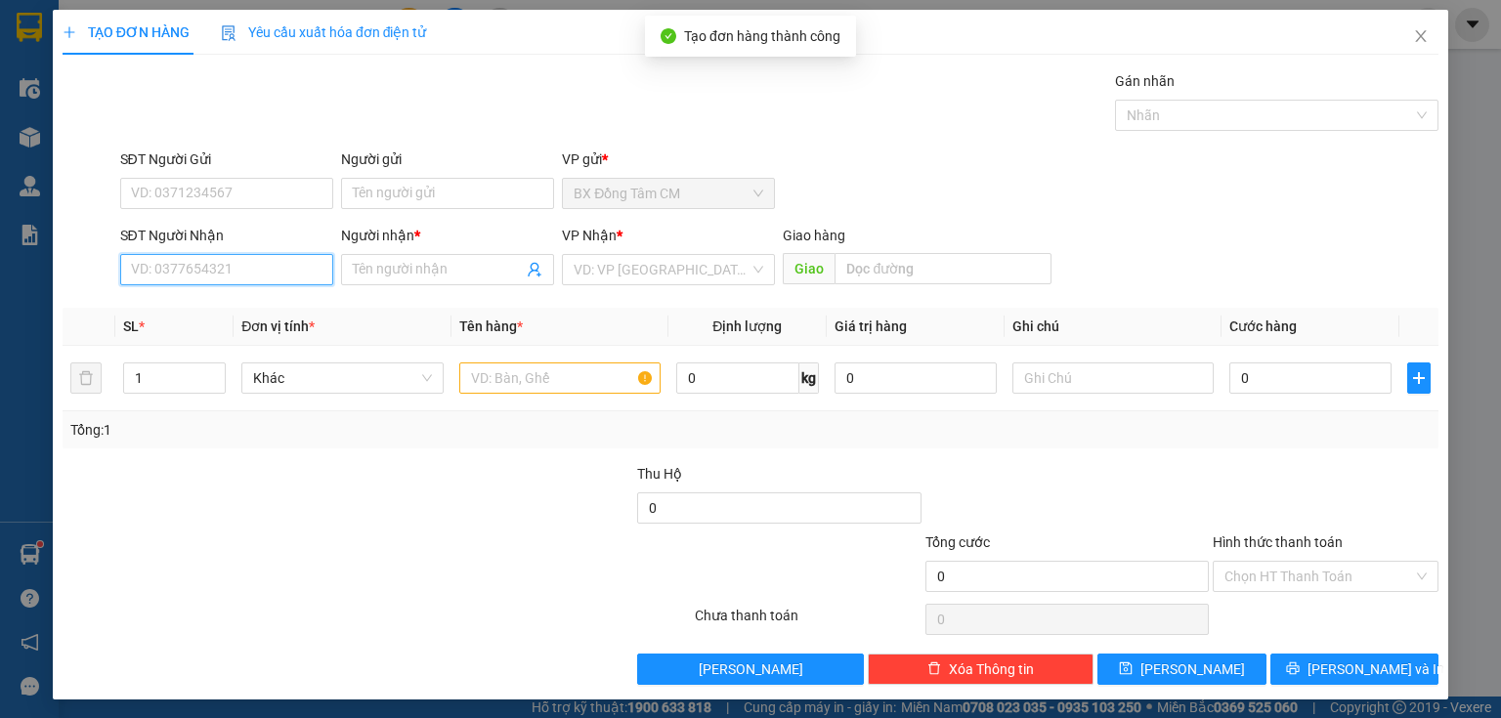
click at [277, 266] on input "SĐT Người Nhận" at bounding box center [226, 269] width 213 height 31
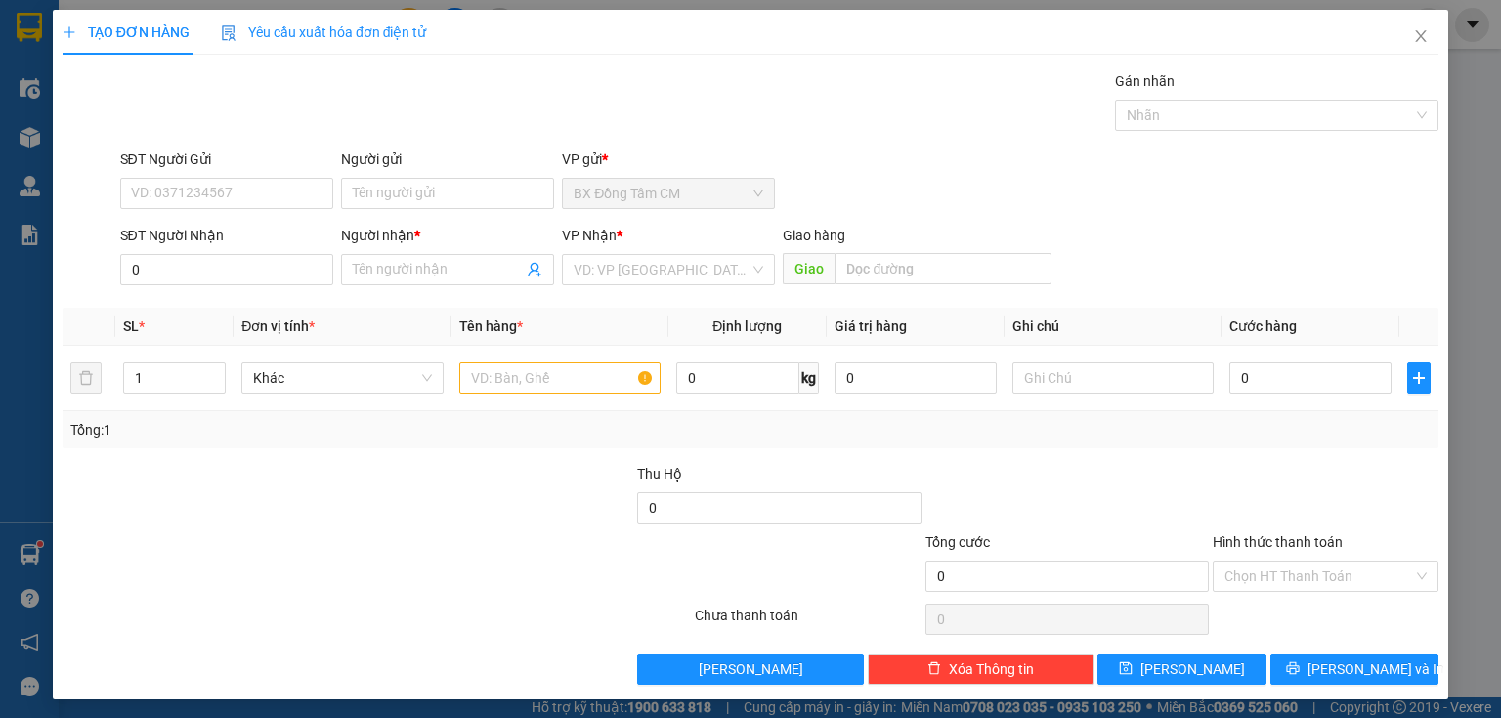
click at [896, 295] on div "Transit Pickup Surcharge Ids Transit Deliver Surcharge Ids Transit Deliver Surc…" at bounding box center [751, 377] width 1376 height 615
click at [163, 280] on input "0" at bounding box center [226, 269] width 213 height 31
drag, startPoint x: 191, startPoint y: 319, endPoint x: 369, endPoint y: 311, distance: 179.0
click at [195, 319] on div "0394497197 - K TEN" at bounding box center [224, 307] width 211 height 31
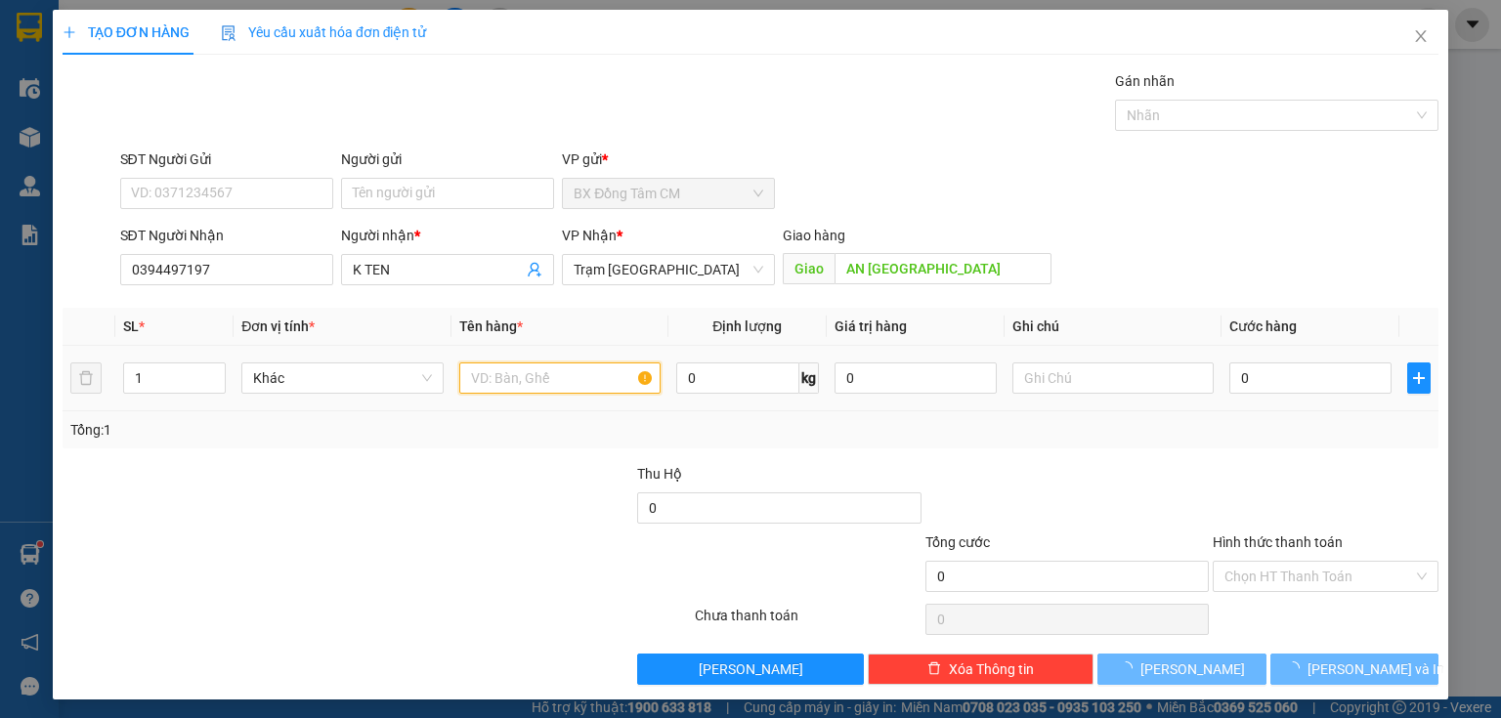
click at [496, 391] on input "text" at bounding box center [559, 377] width 201 height 31
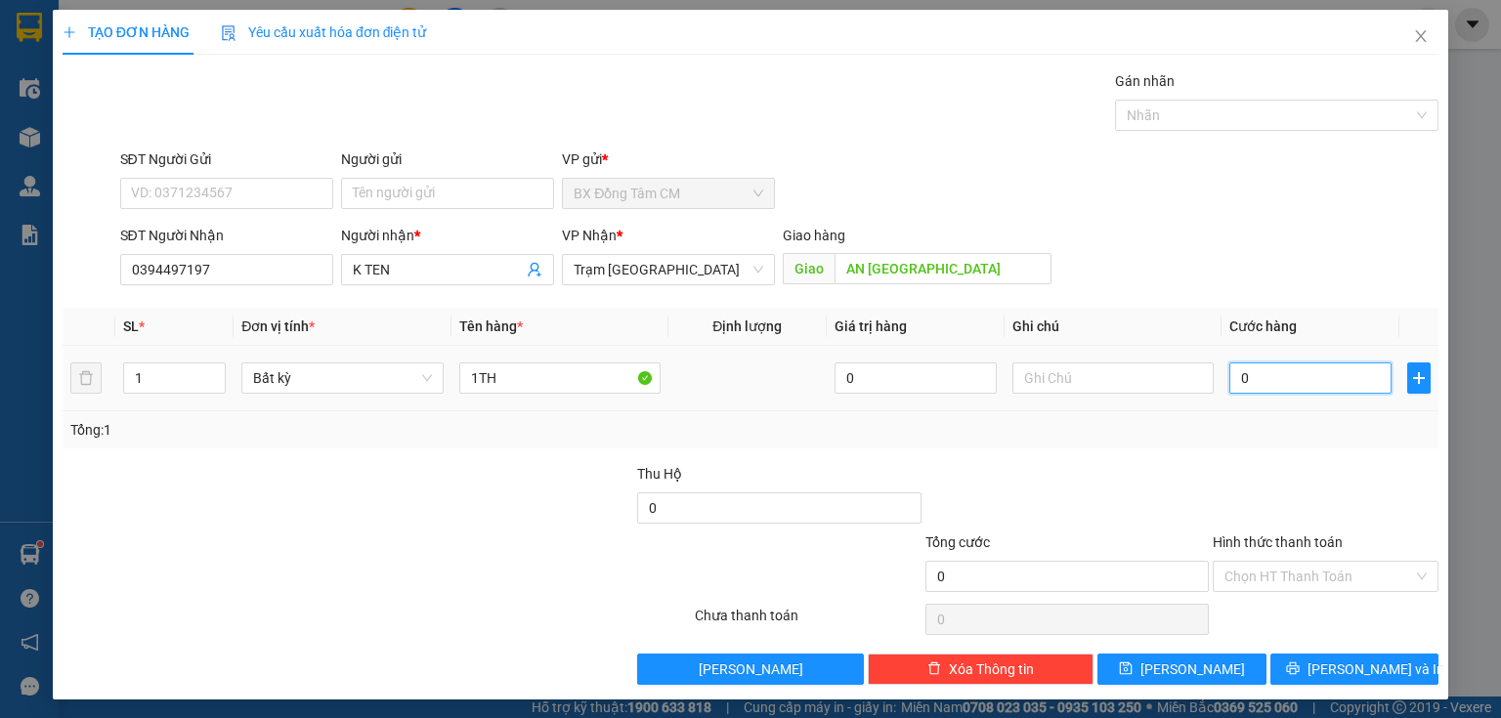
click at [1253, 368] on input "0" at bounding box center [1310, 377] width 162 height 31
click at [1345, 563] on input "Hình thức thanh toán" at bounding box center [1318, 576] width 189 height 29
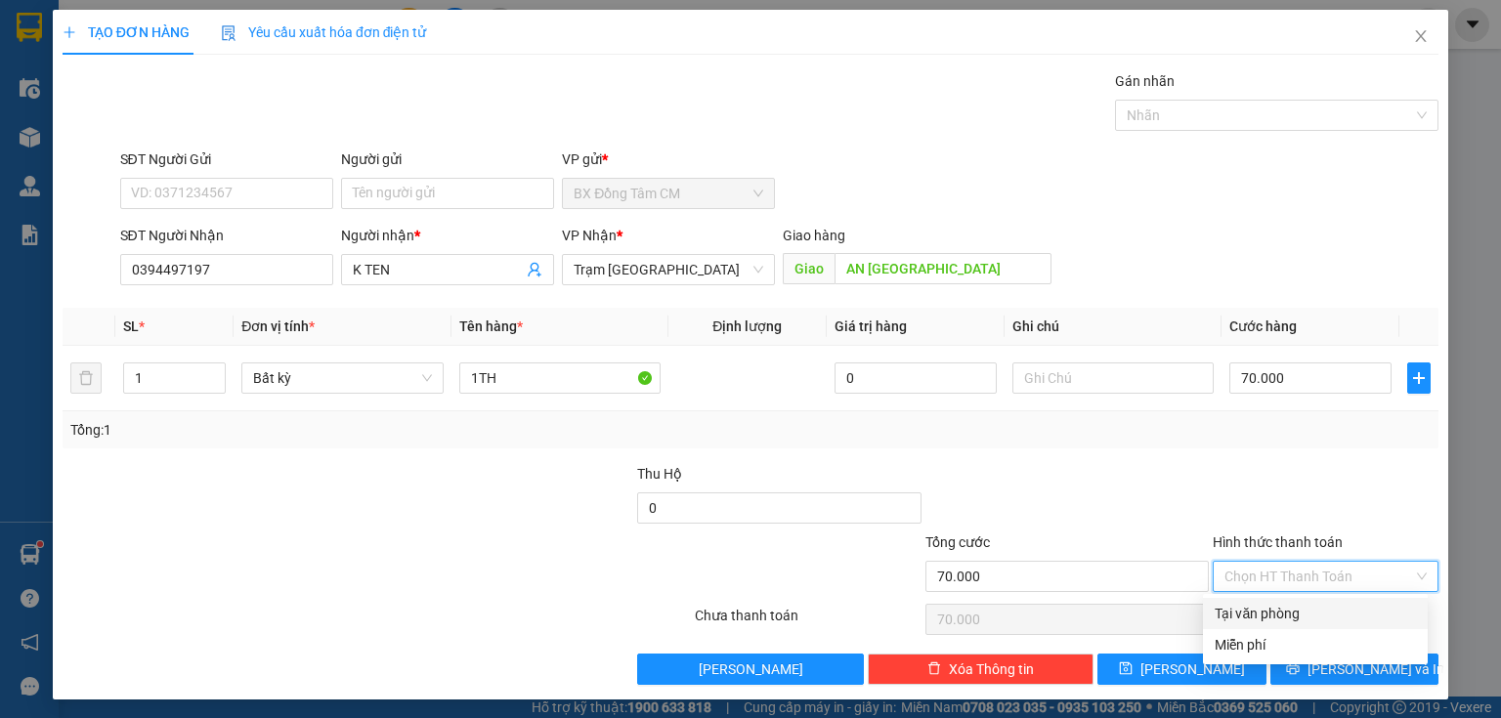
click at [1280, 606] on div "Tại văn phòng" at bounding box center [1314, 613] width 201 height 21
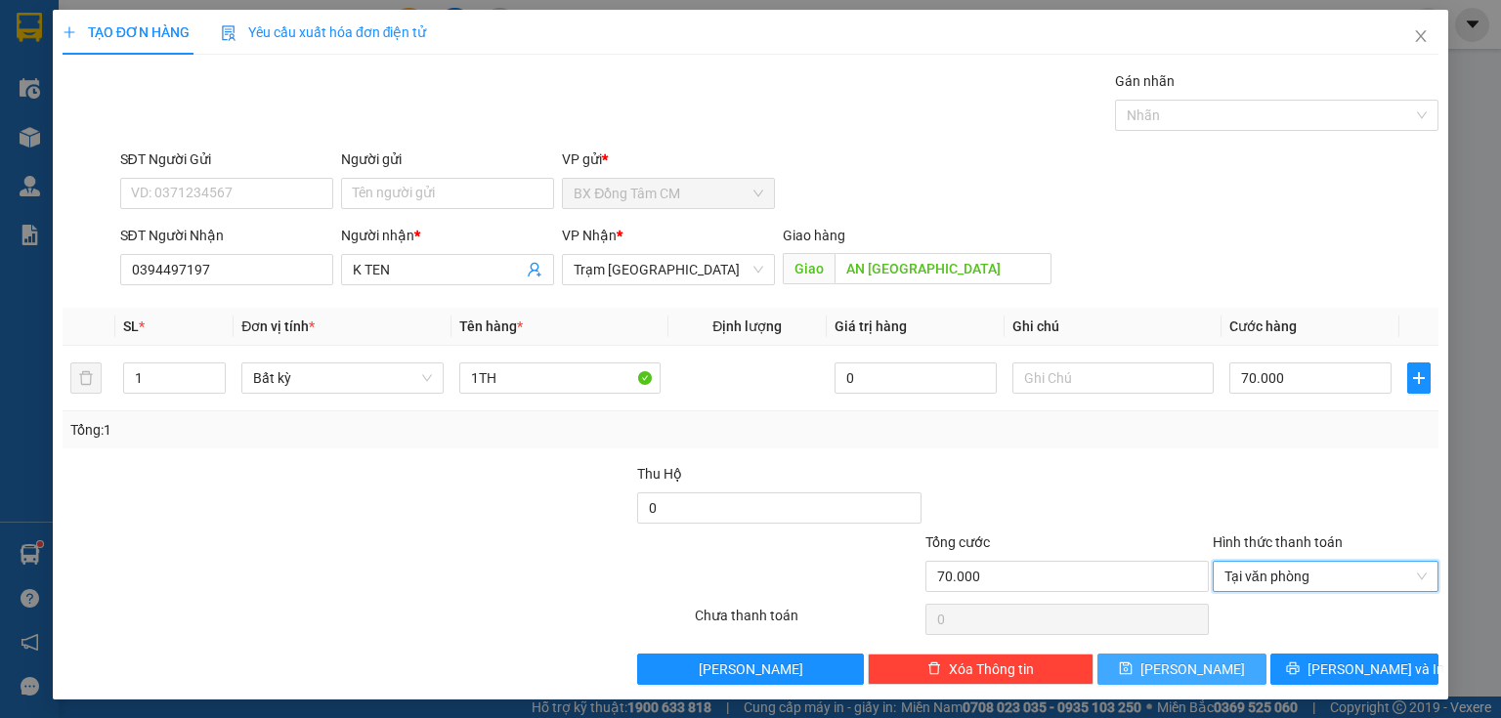
click at [1200, 661] on button "[PERSON_NAME]" at bounding box center [1181, 669] width 169 height 31
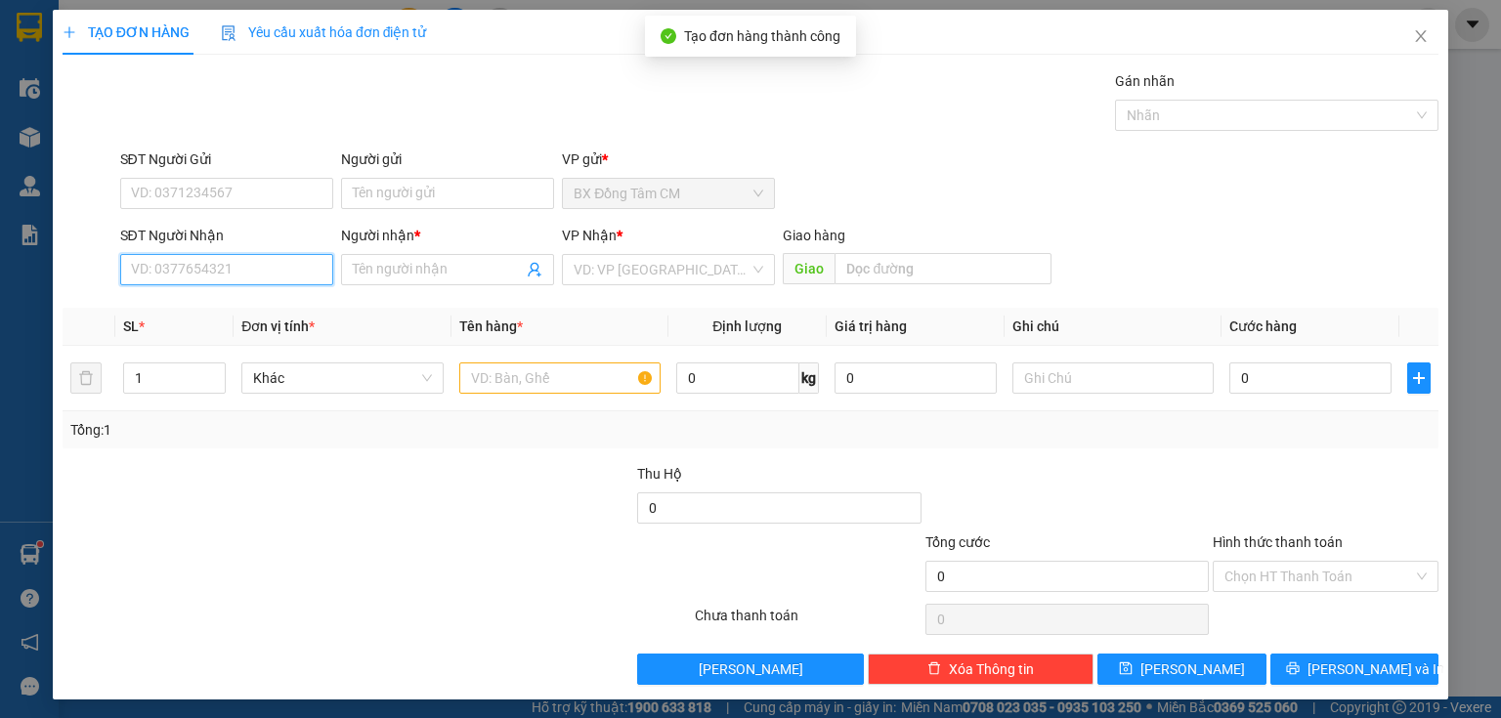
click at [127, 265] on input "SĐT Người Nhận" at bounding box center [226, 269] width 213 height 31
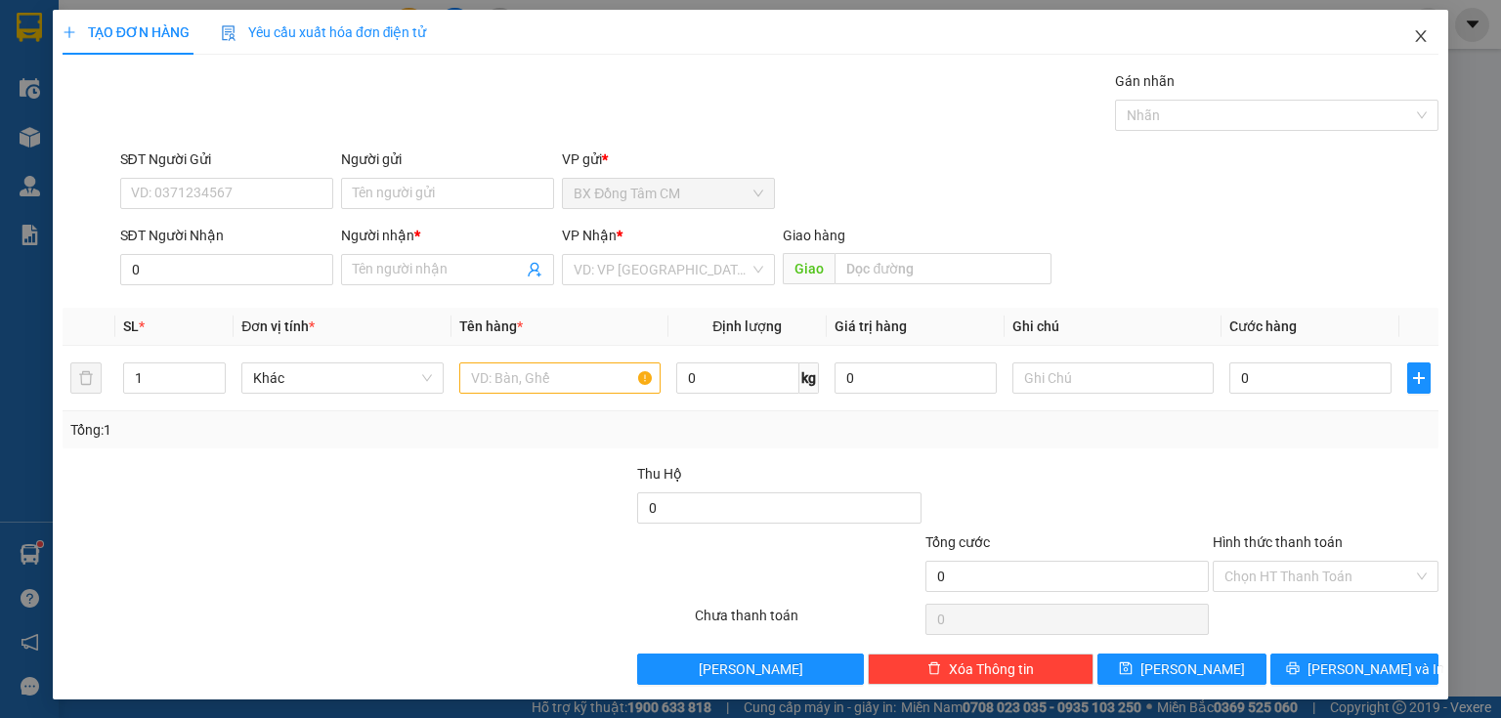
click at [1411, 48] on span "Close" at bounding box center [1420, 37] width 55 height 55
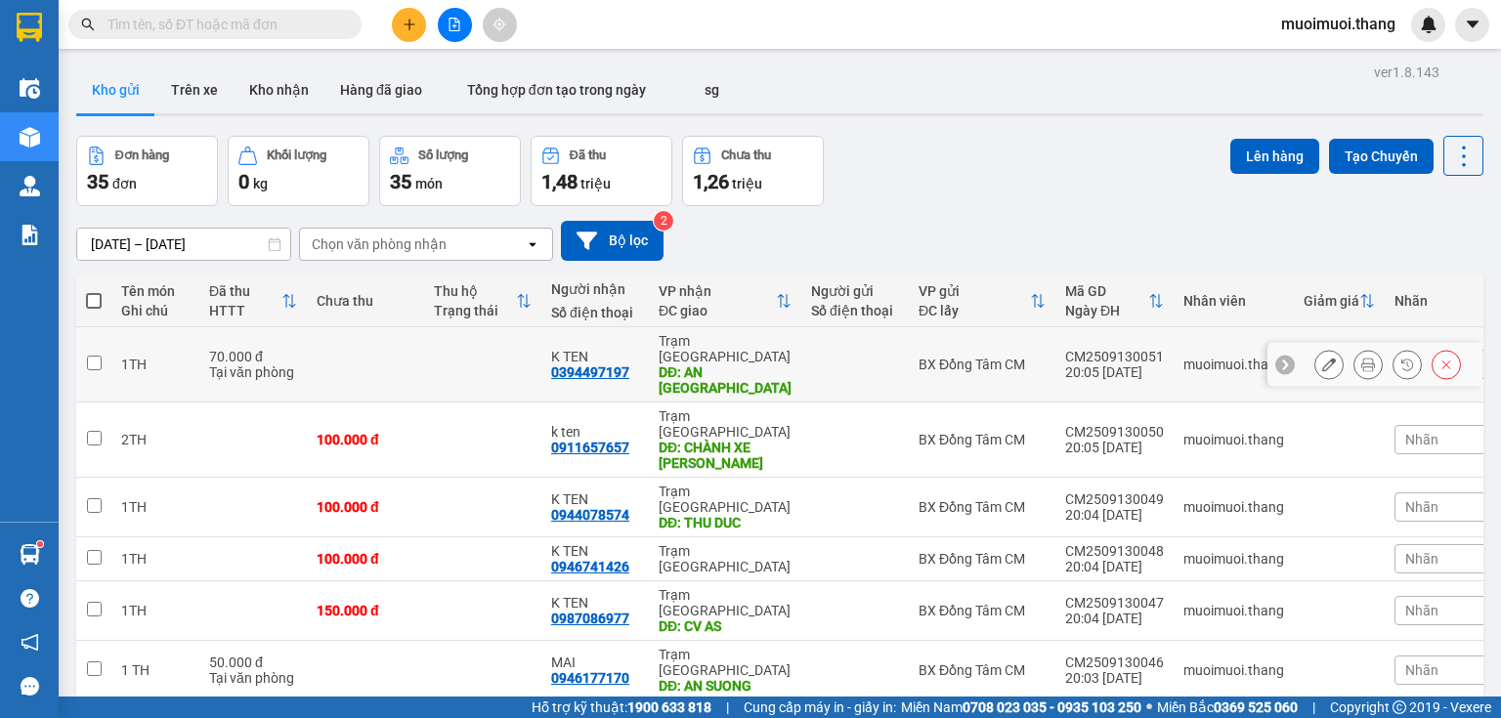
click at [657, 330] on td "Trạm [GEOGRAPHIC_DATA] DĐ: AN [GEOGRAPHIC_DATA]" at bounding box center [725, 364] width 152 height 75
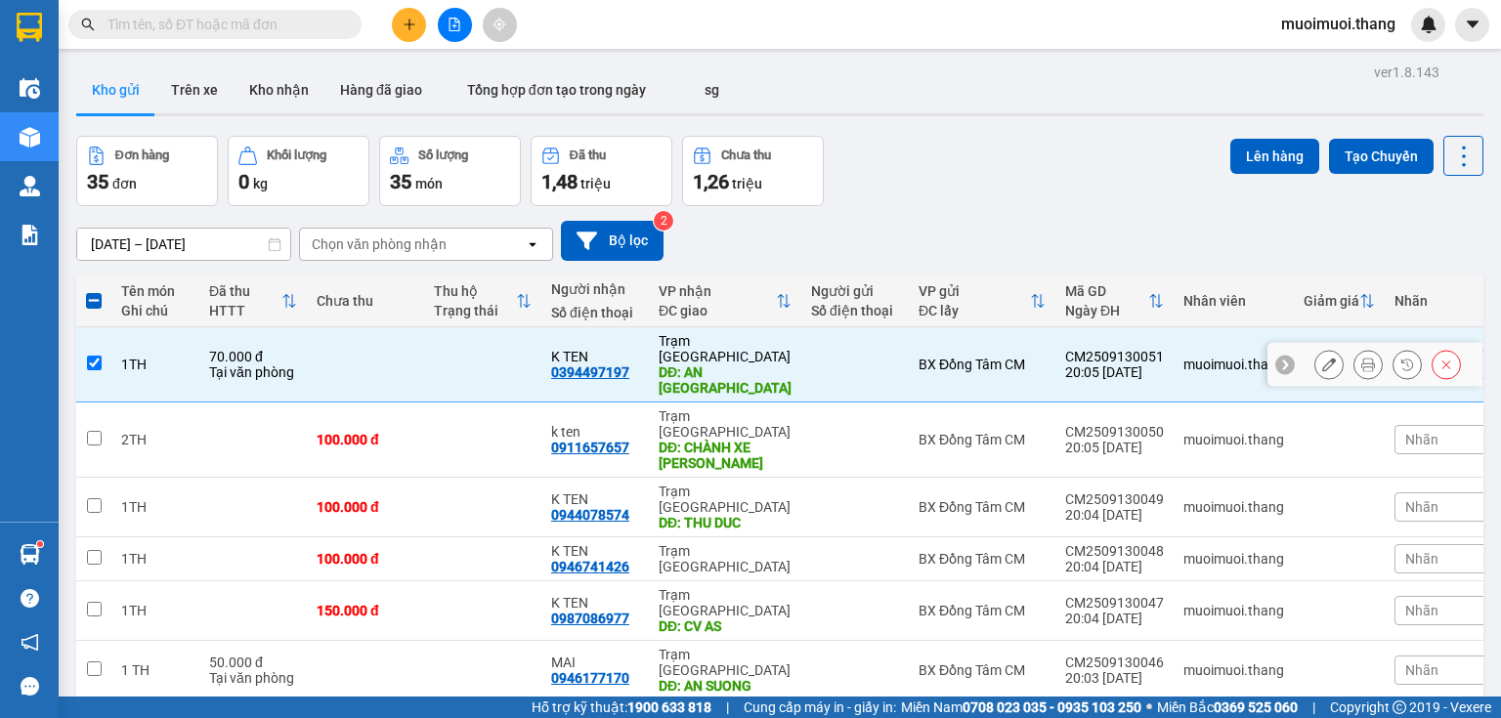
click at [653, 332] on td "Trạm [GEOGRAPHIC_DATA] DĐ: AN [GEOGRAPHIC_DATA]" at bounding box center [725, 364] width 152 height 75
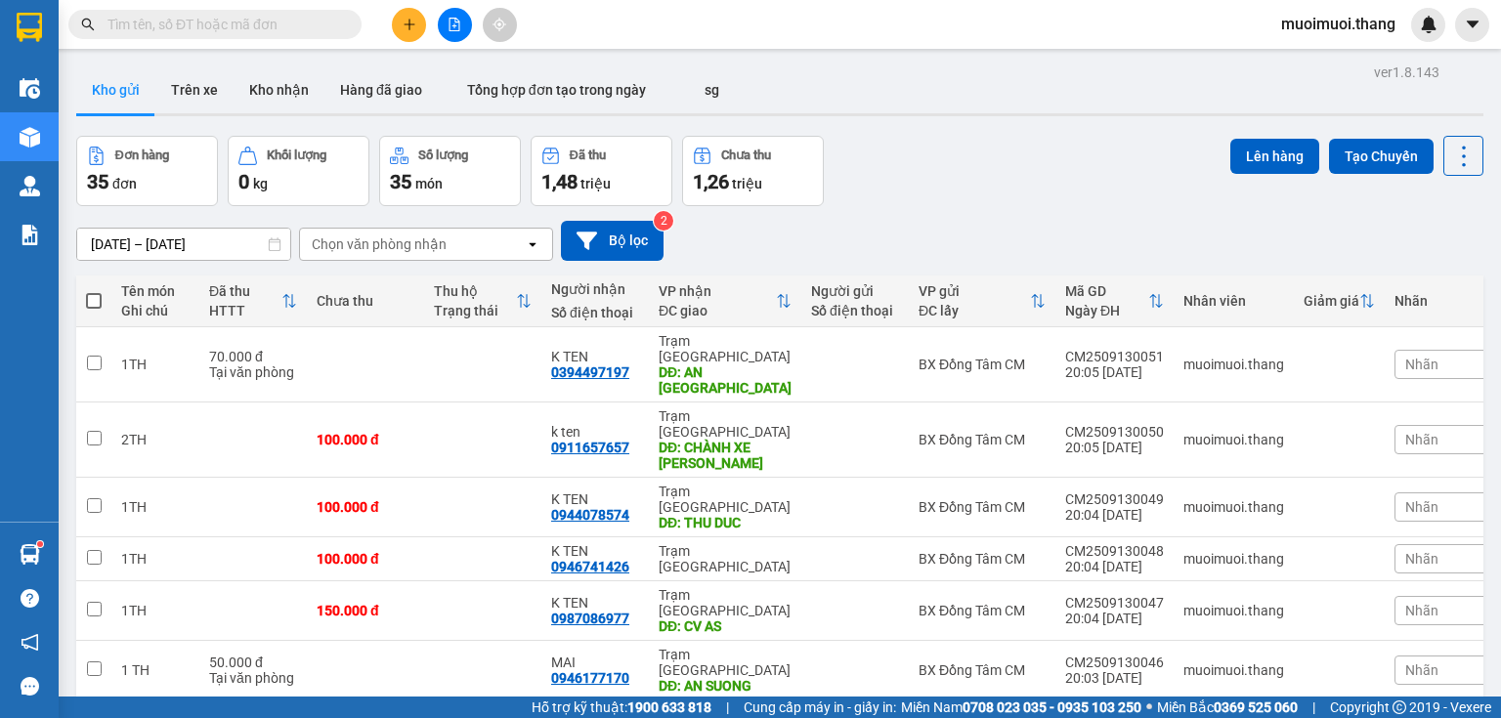
click at [400, 30] on button at bounding box center [409, 25] width 34 height 34
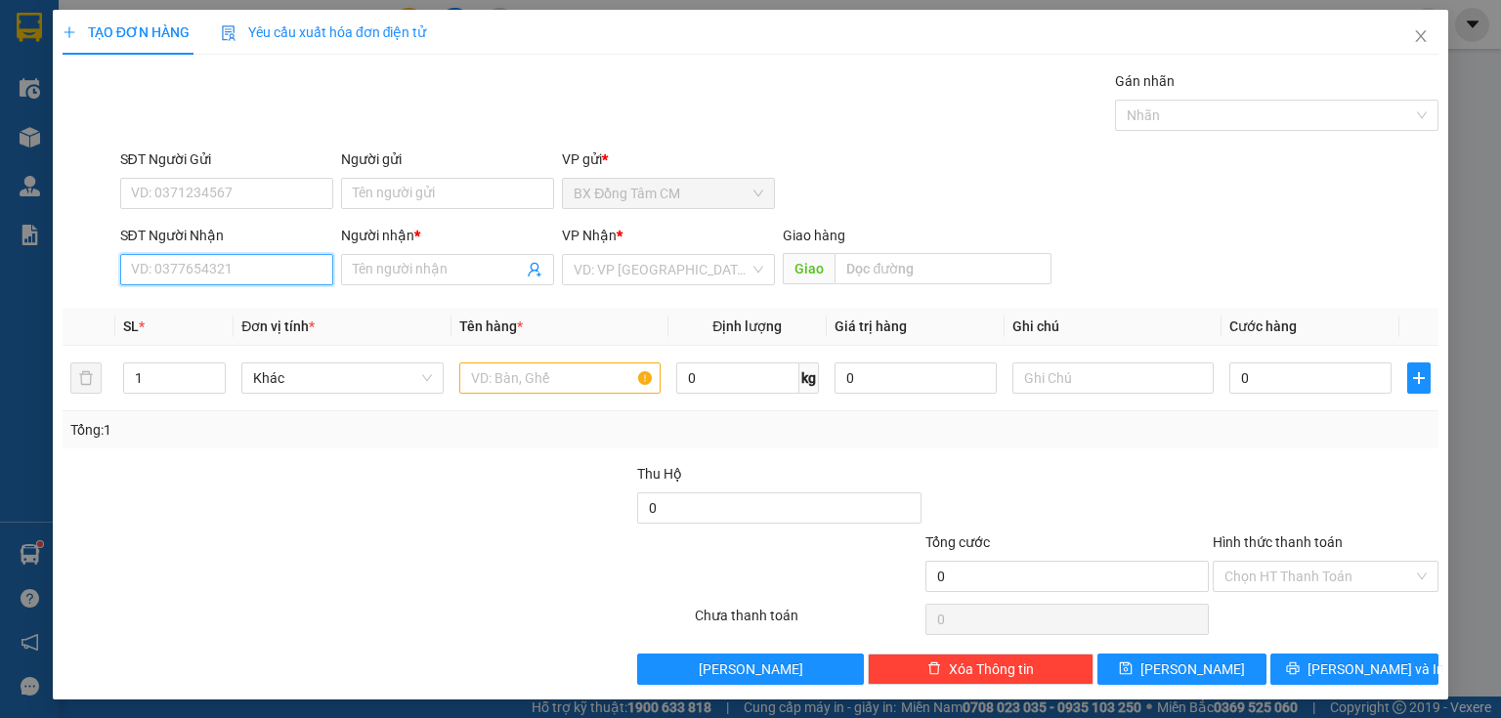
click at [174, 278] on input "SĐT Người Nhận" at bounding box center [226, 269] width 213 height 31
drag, startPoint x: 221, startPoint y: 309, endPoint x: 436, endPoint y: 319, distance: 215.2
click at [225, 309] on div "0355221185 - [PERSON_NAME]" at bounding box center [227, 307] width 192 height 21
click at [491, 381] on input "text" at bounding box center [559, 377] width 201 height 31
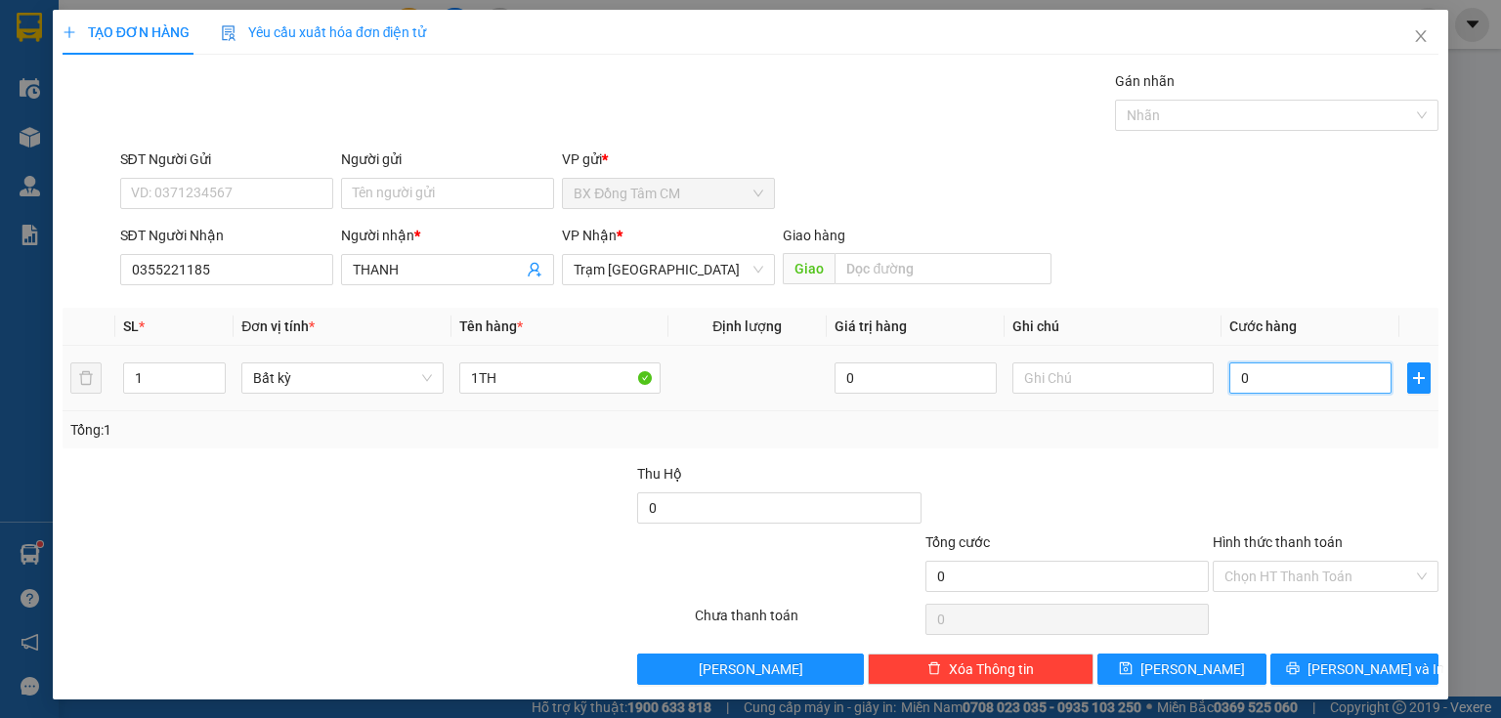
click at [1258, 392] on input "0" at bounding box center [1310, 377] width 162 height 31
drag, startPoint x: 1202, startPoint y: 674, endPoint x: 1142, endPoint y: 669, distance: 59.8
click at [1142, 669] on button "[PERSON_NAME]" at bounding box center [1181, 669] width 169 height 31
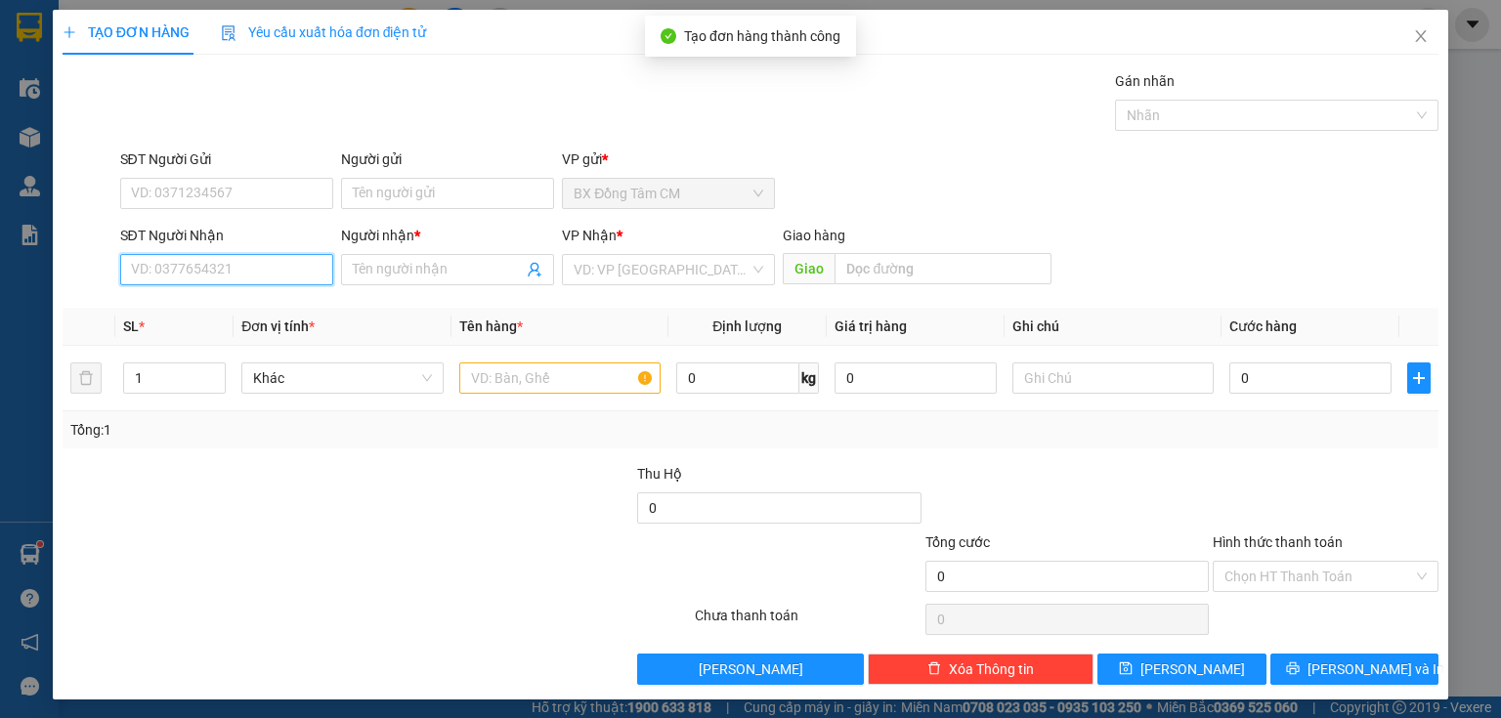
click at [267, 262] on input "SĐT Người Nhận" at bounding box center [226, 269] width 213 height 31
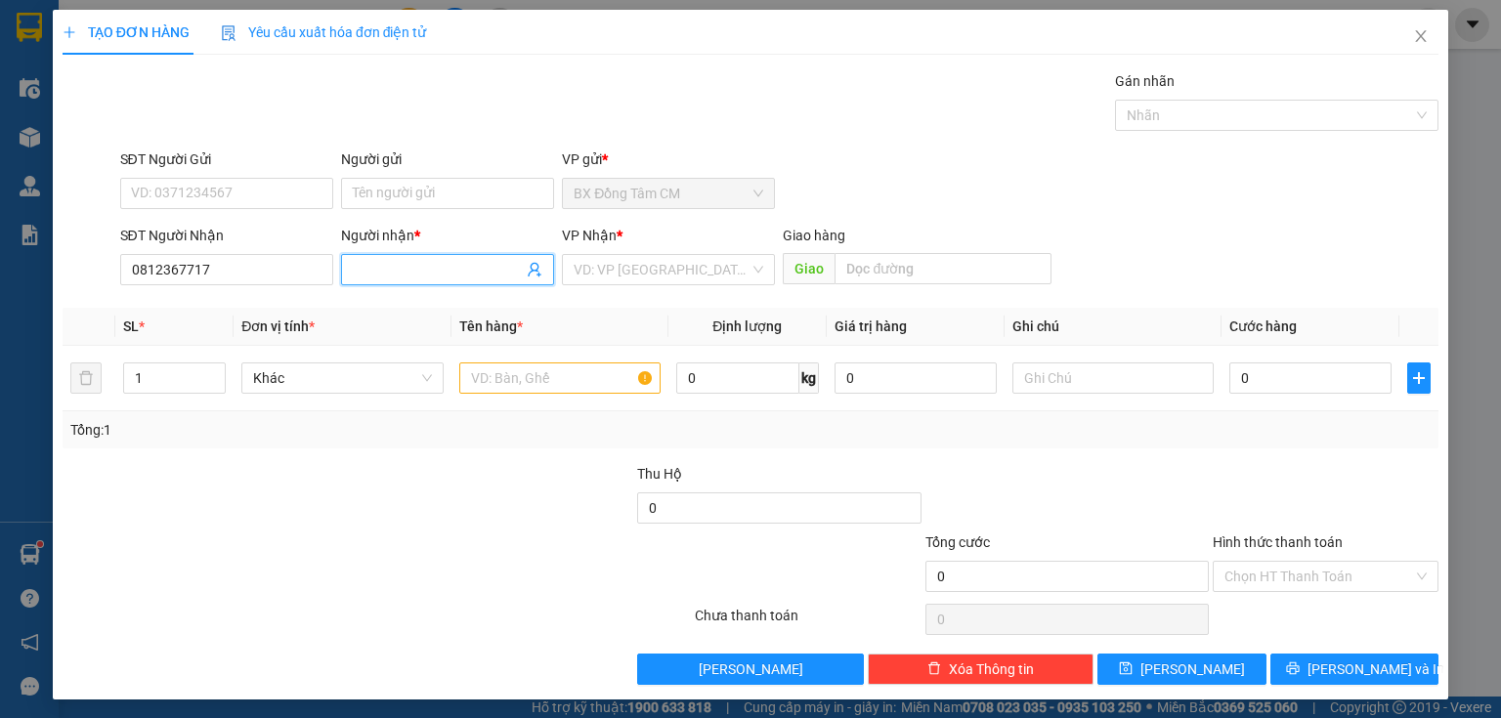
click at [377, 254] on span at bounding box center [447, 269] width 213 height 31
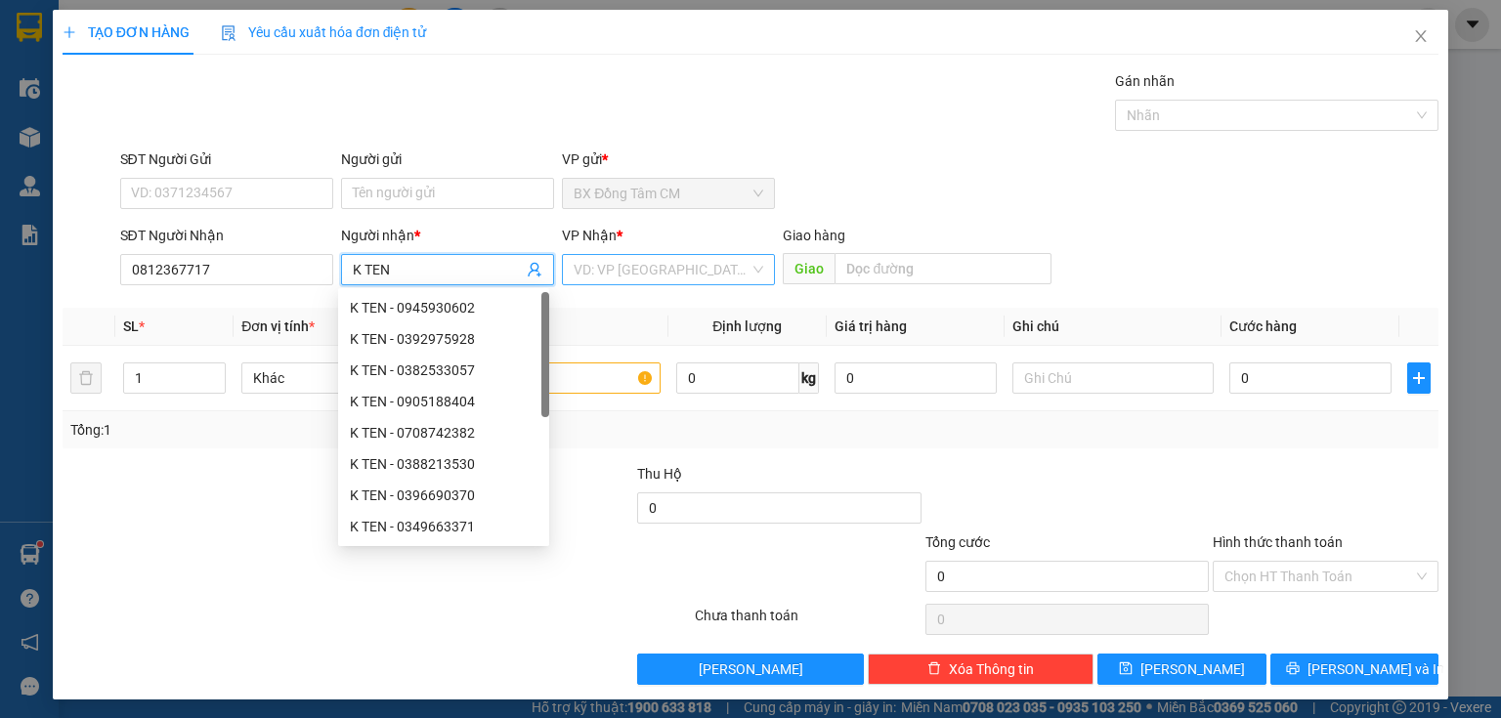
click at [684, 259] on input "search" at bounding box center [662, 269] width 176 height 29
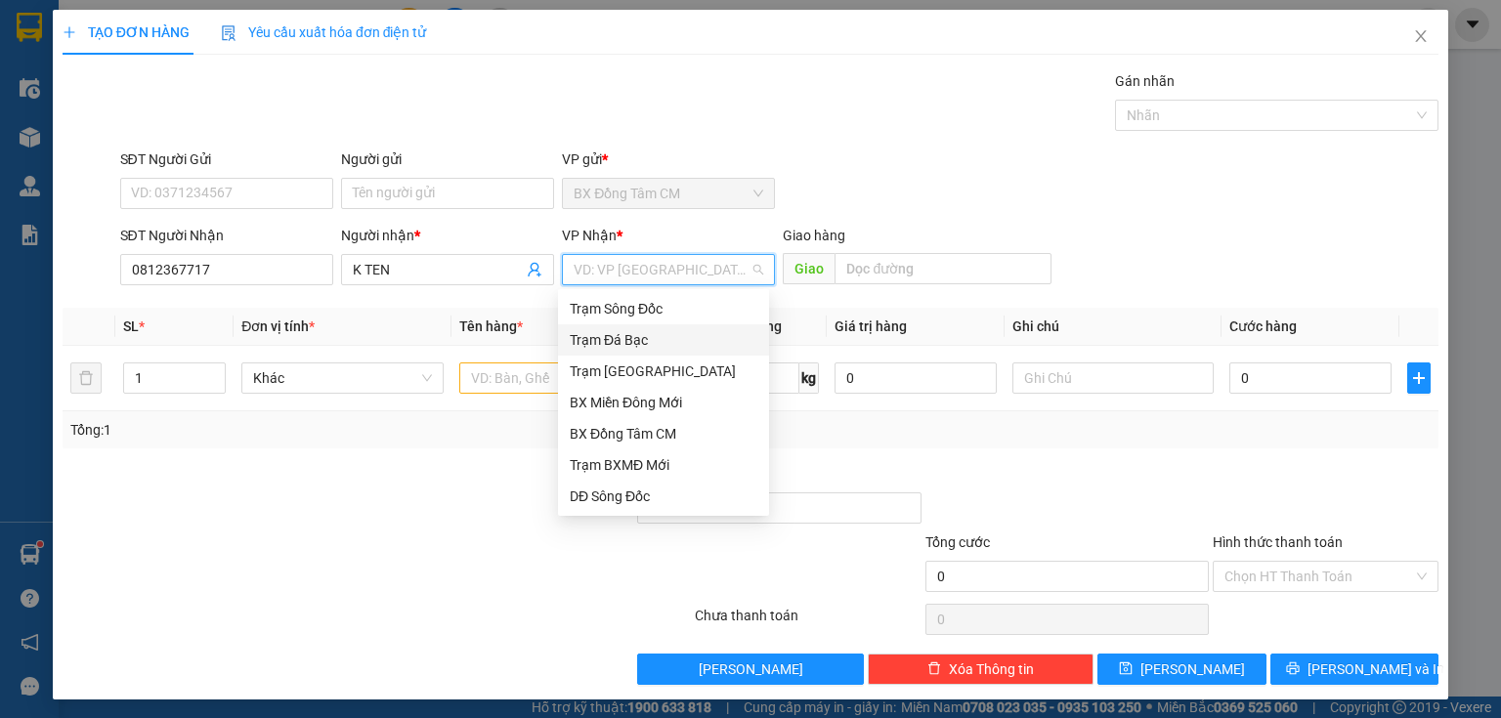
click at [632, 363] on div "Trạm [GEOGRAPHIC_DATA]" at bounding box center [664, 371] width 188 height 21
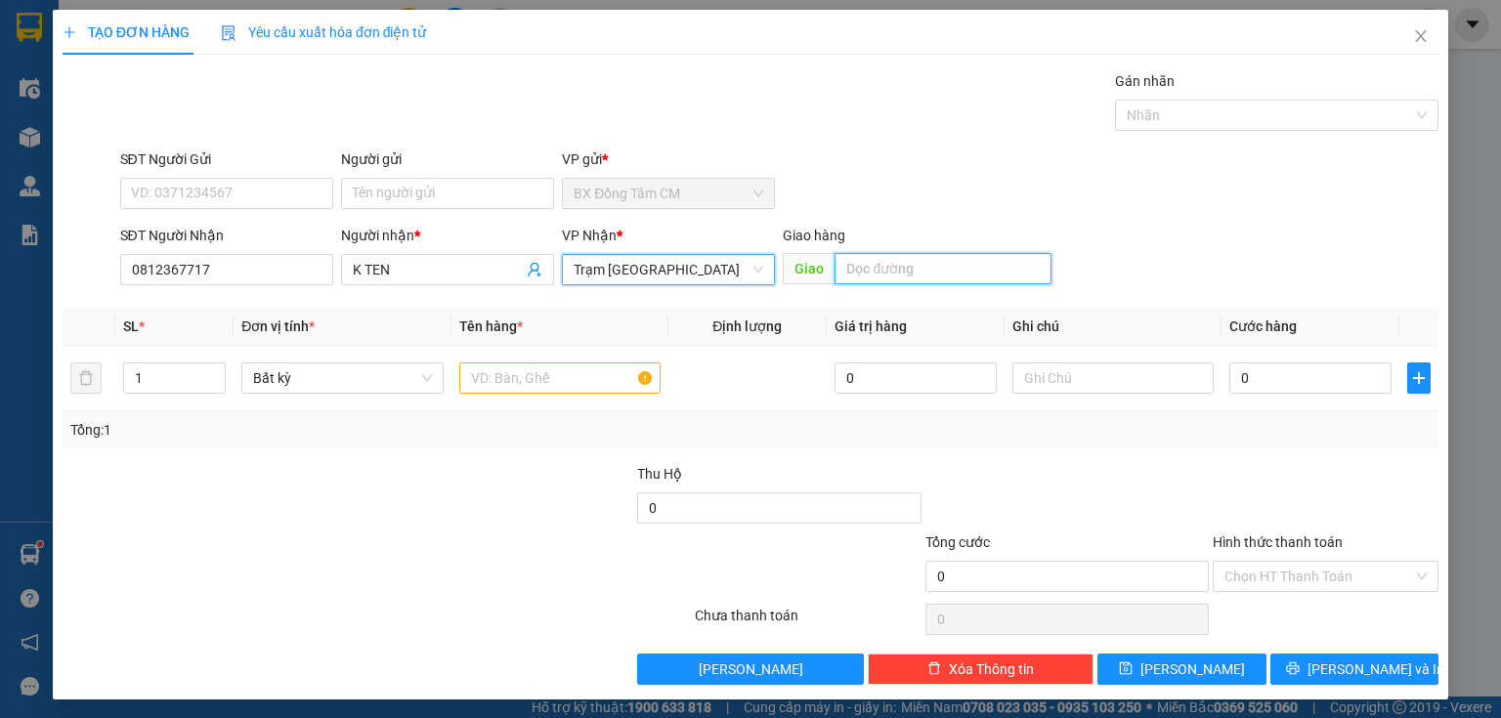
click at [871, 271] on input "text" at bounding box center [942, 268] width 217 height 31
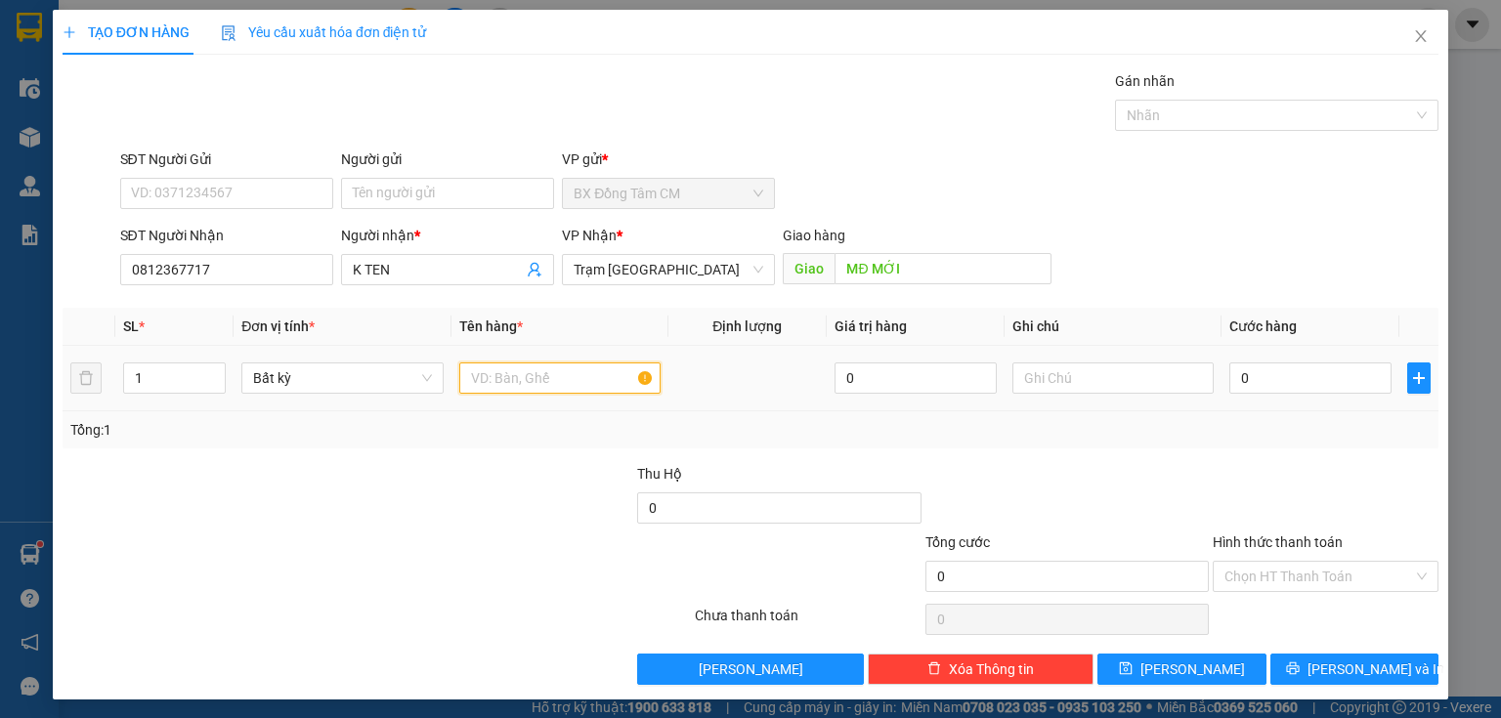
click at [553, 380] on input "text" at bounding box center [559, 377] width 201 height 31
drag, startPoint x: 1276, startPoint y: 410, endPoint x: 1309, endPoint y: 362, distance: 58.3
click at [1309, 362] on div "SL * Đơn vị tính * Tên hàng * Định lượng Giá trị hàng Ghi chú Cước hàng 1 Bất k…" at bounding box center [751, 378] width 1376 height 141
click at [1294, 367] on input "0" at bounding box center [1310, 377] width 162 height 31
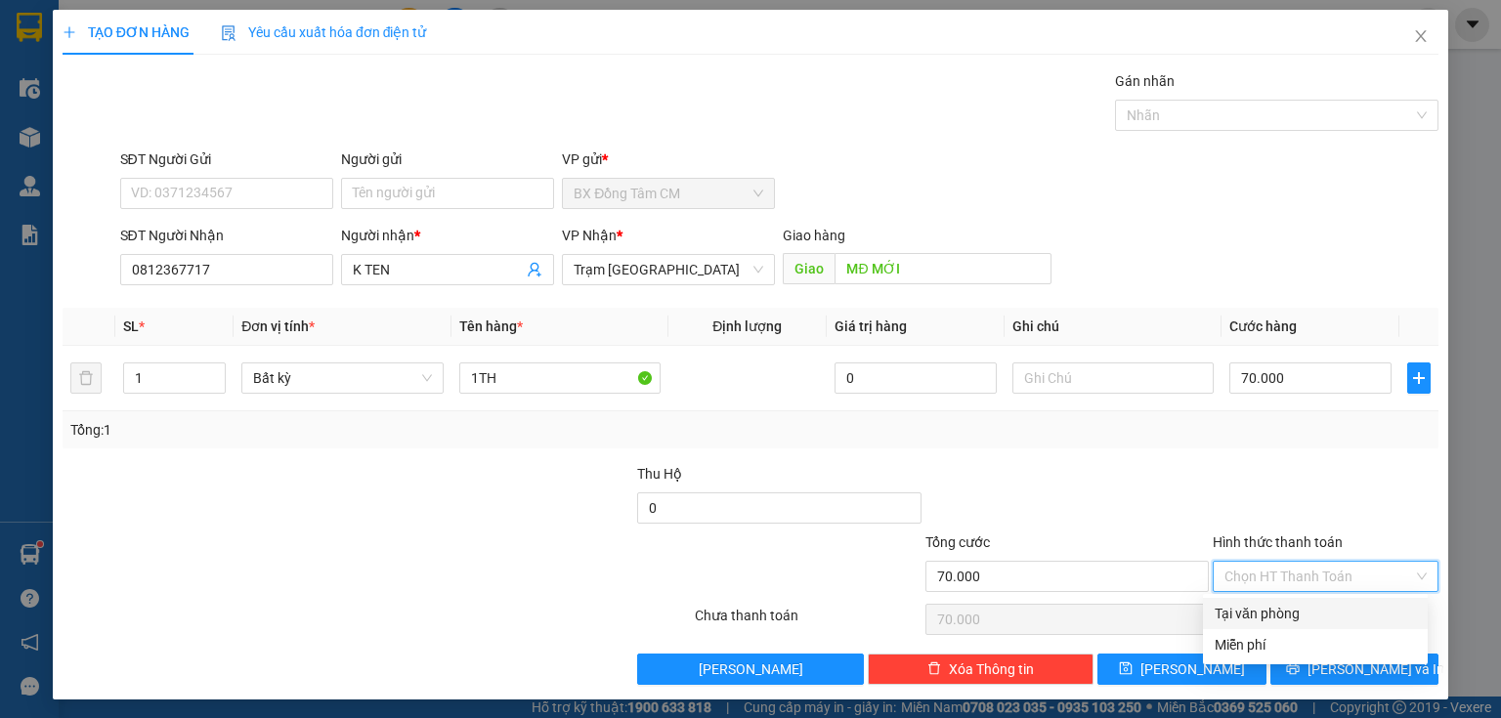
click at [1290, 577] on input "Hình thức thanh toán" at bounding box center [1318, 576] width 189 height 29
click at [1264, 610] on div "Tại văn phòng" at bounding box center [1314, 613] width 201 height 21
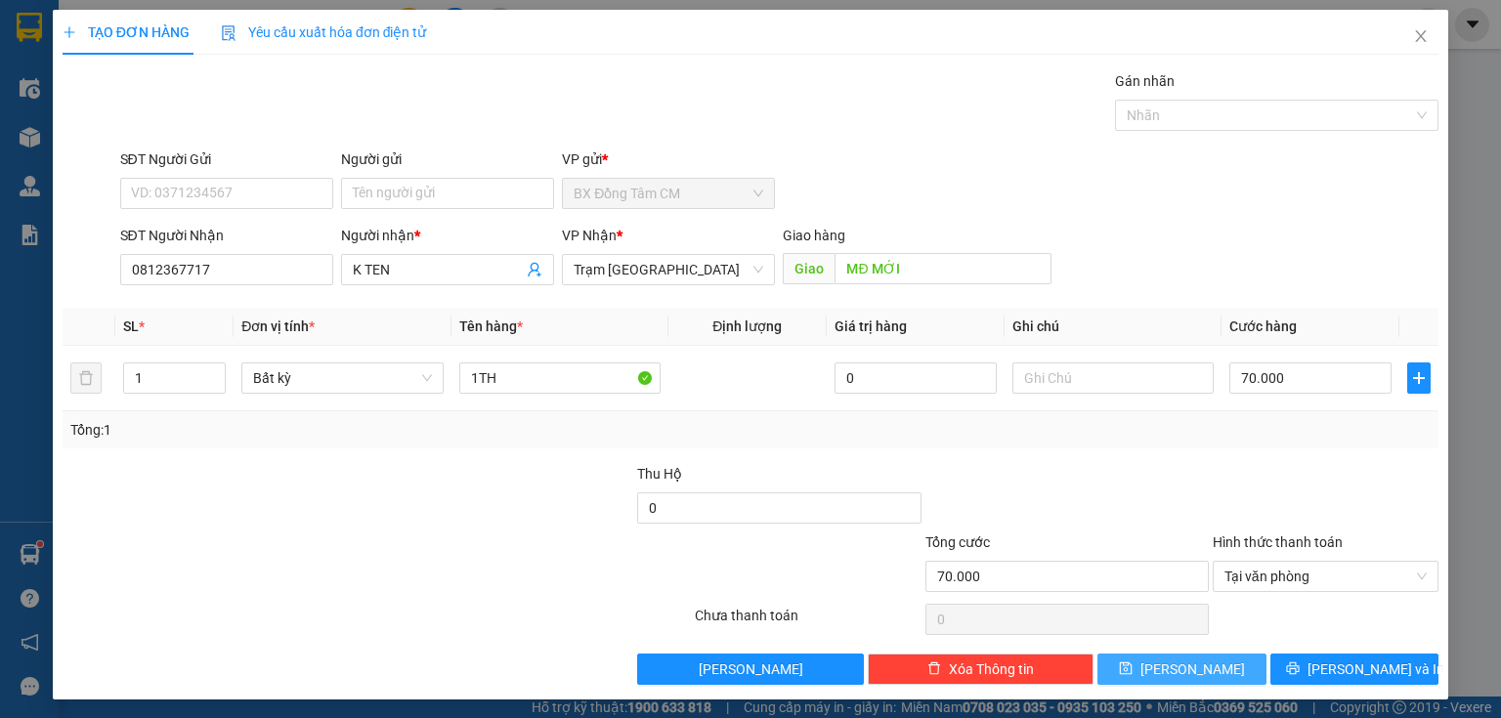
click at [1209, 660] on button "[PERSON_NAME]" at bounding box center [1181, 669] width 169 height 31
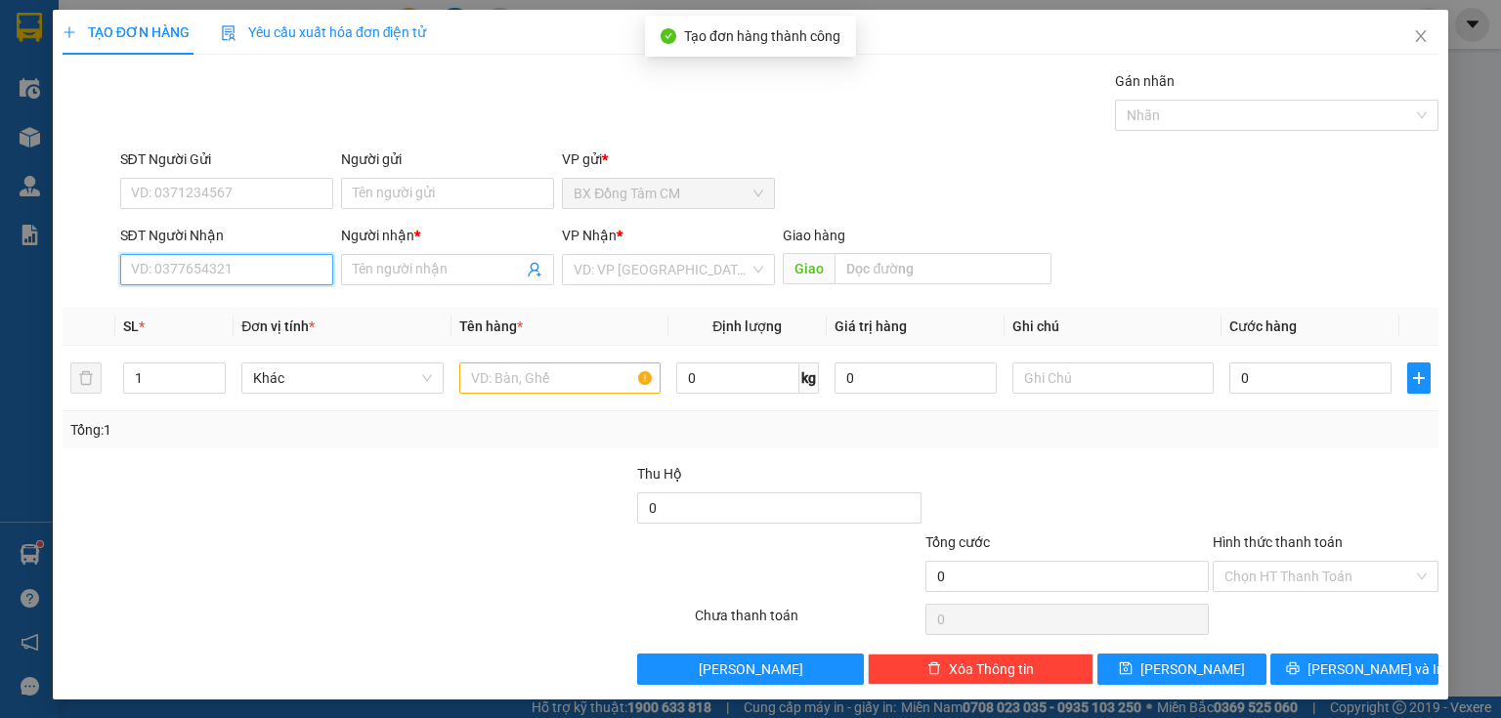
click at [228, 262] on input "SĐT Người Nhận" at bounding box center [226, 269] width 213 height 31
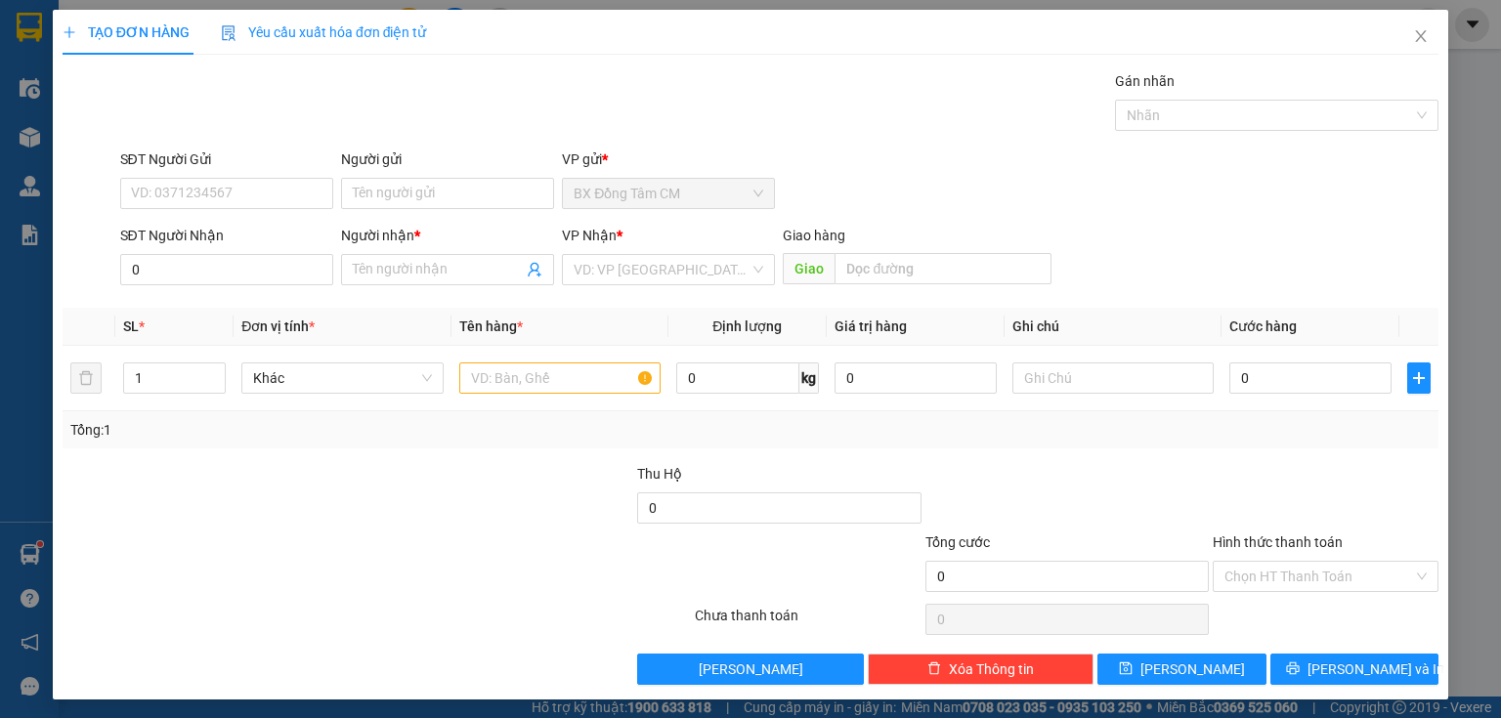
click at [1189, 378] on div "Transit Pickup Surcharge Ids Transit Deliver Surcharge Ids Transit Deliver Surc…" at bounding box center [751, 377] width 1376 height 615
click at [361, 474] on div at bounding box center [491, 497] width 287 height 68
click at [164, 249] on div "SĐT Người Nhận" at bounding box center [226, 239] width 213 height 29
click at [150, 266] on input "0" at bounding box center [226, 269] width 213 height 31
drag, startPoint x: 219, startPoint y: 306, endPoint x: 465, endPoint y: 348, distance: 249.8
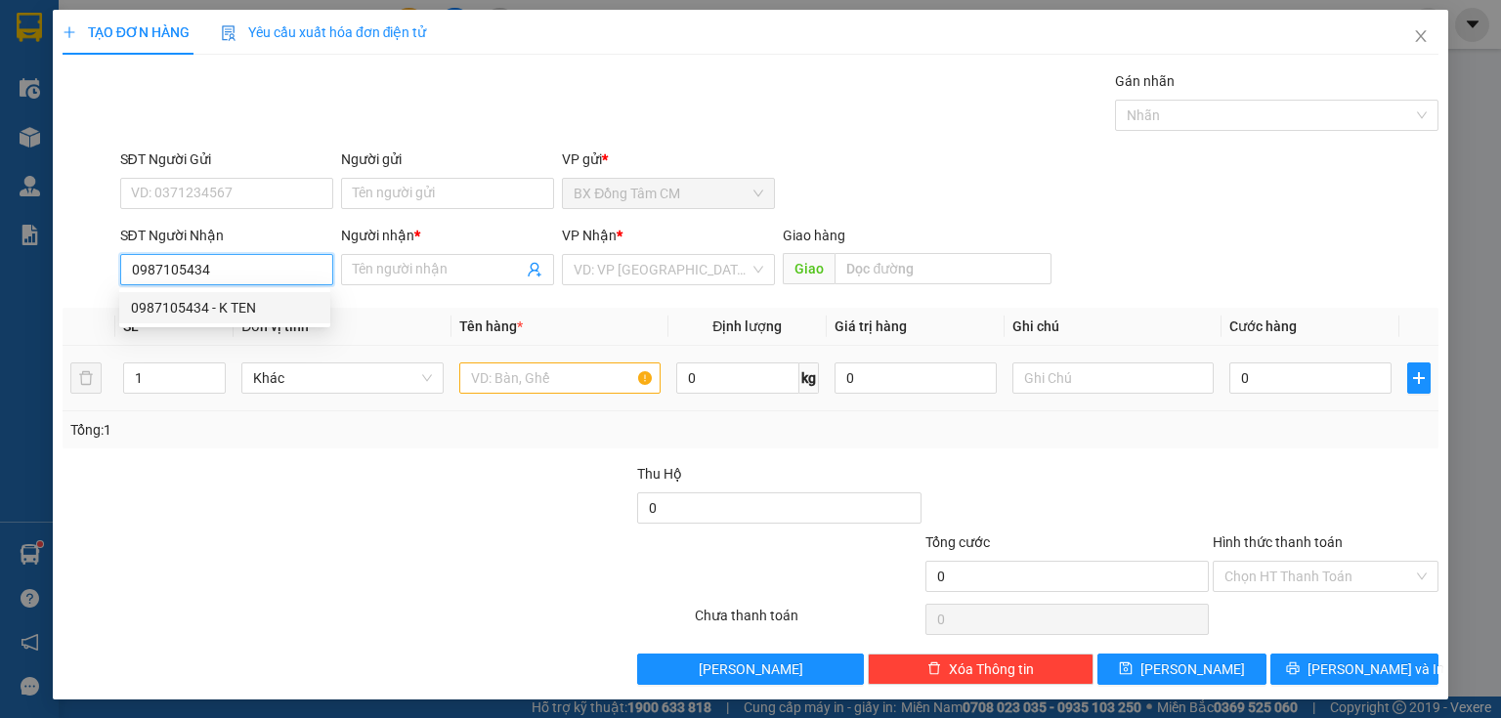
click at [220, 306] on div "0987105434 - K TEN" at bounding box center [225, 307] width 188 height 21
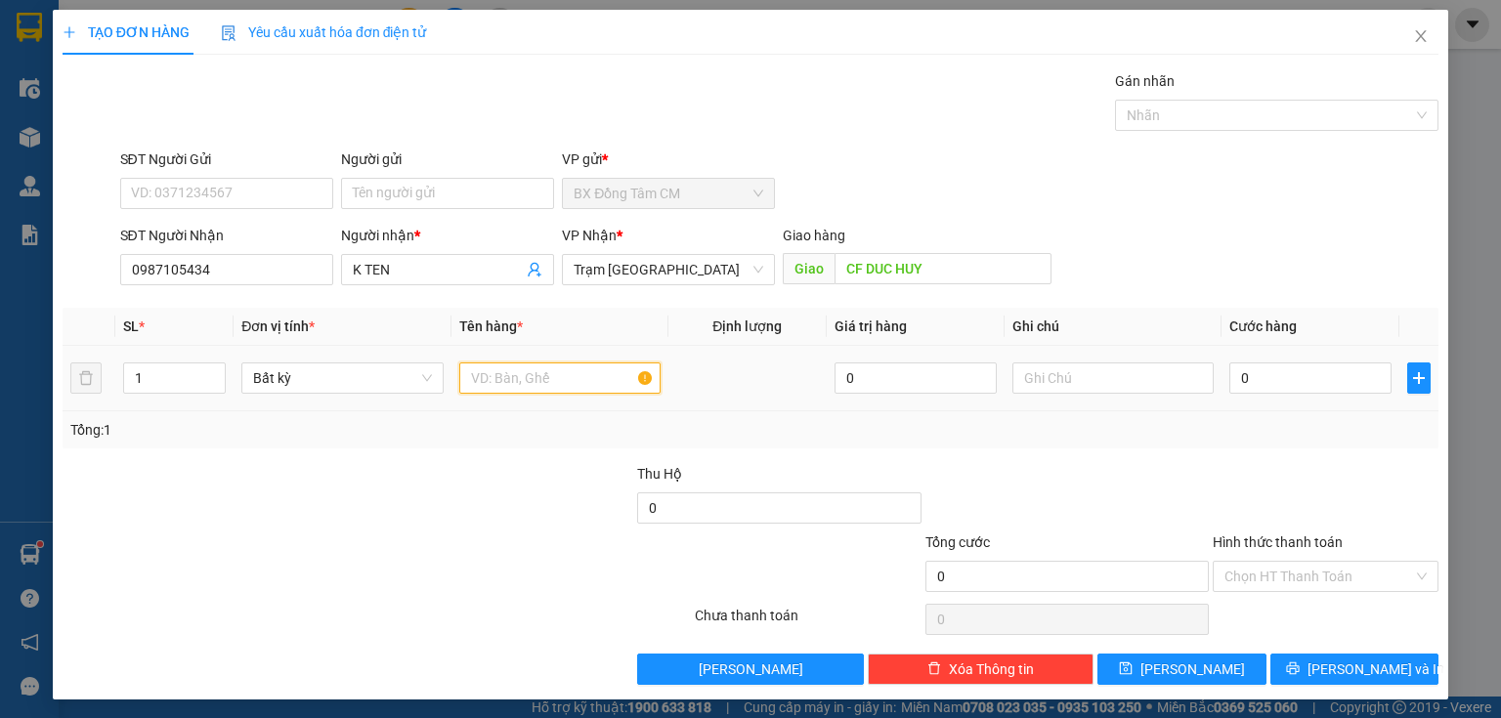
click at [494, 375] on input "text" at bounding box center [559, 377] width 201 height 31
click at [1255, 381] on input "0" at bounding box center [1310, 377] width 162 height 31
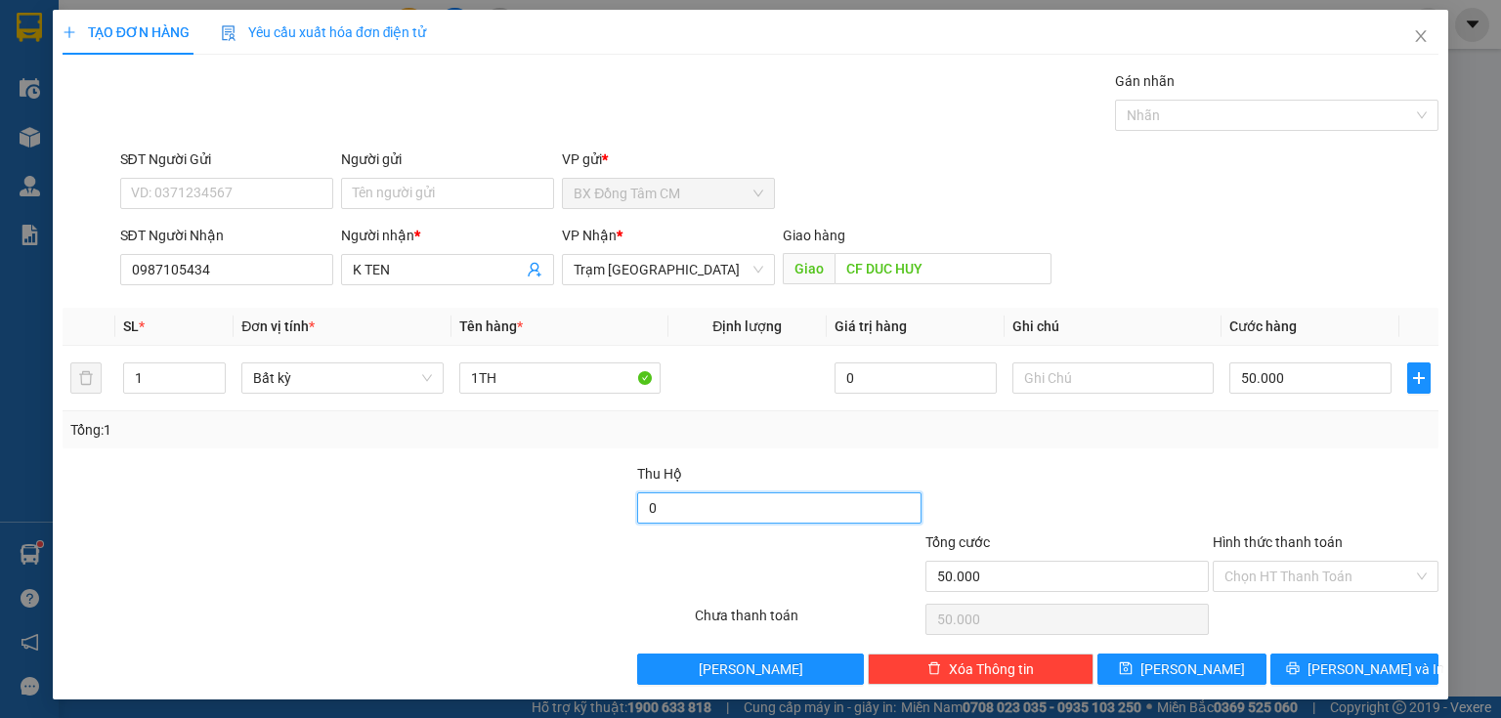
click at [673, 499] on input "0" at bounding box center [778, 507] width 283 height 31
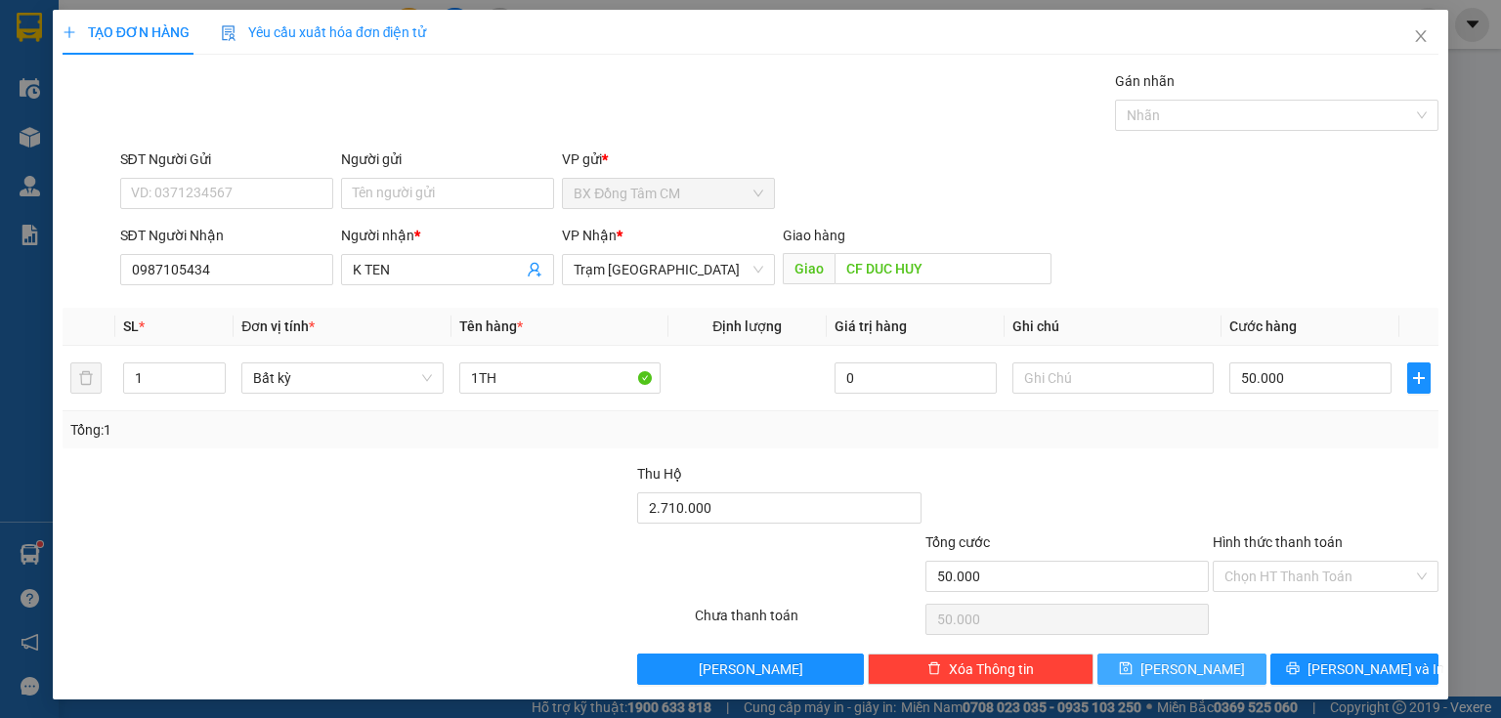
click at [1132, 664] on icon "save" at bounding box center [1126, 668] width 14 height 14
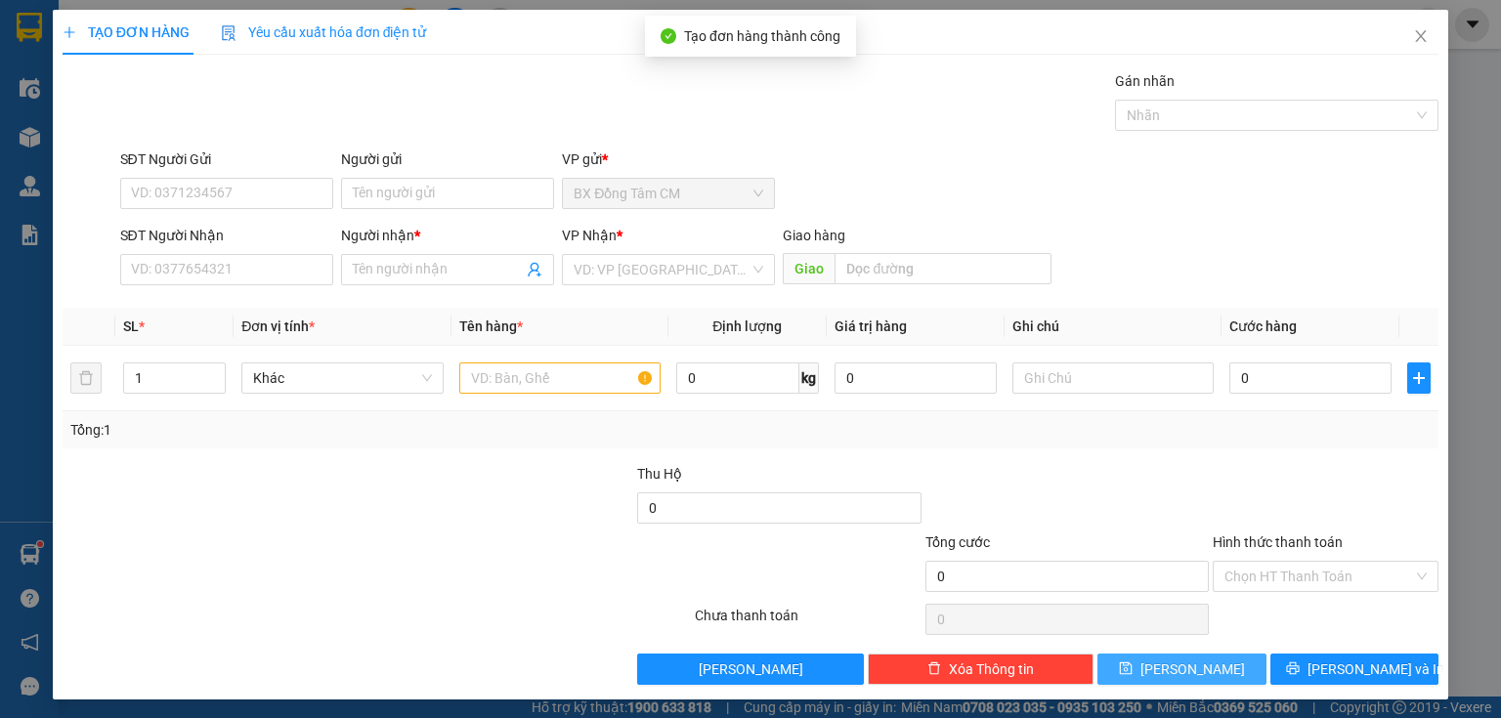
click at [207, 289] on div "SĐT Người Nhận VD: 0377654321" at bounding box center [226, 259] width 213 height 68
click at [203, 274] on input "SĐT Người Nhận" at bounding box center [226, 269] width 213 height 31
click at [1413, 34] on icon "close" at bounding box center [1421, 36] width 16 height 16
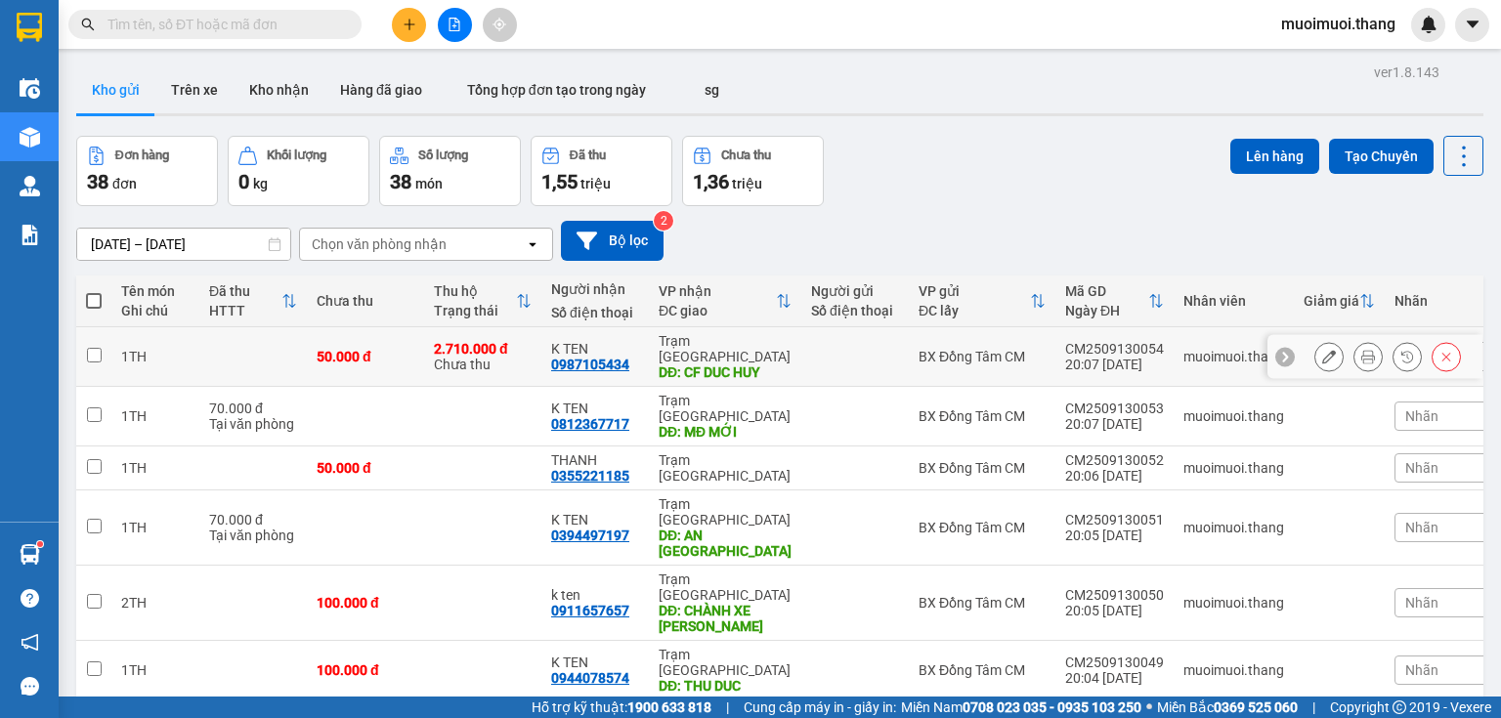
click at [656, 358] on td "Trạm Sài Gòn DĐ: CF DUC HUY" at bounding box center [725, 357] width 152 height 60
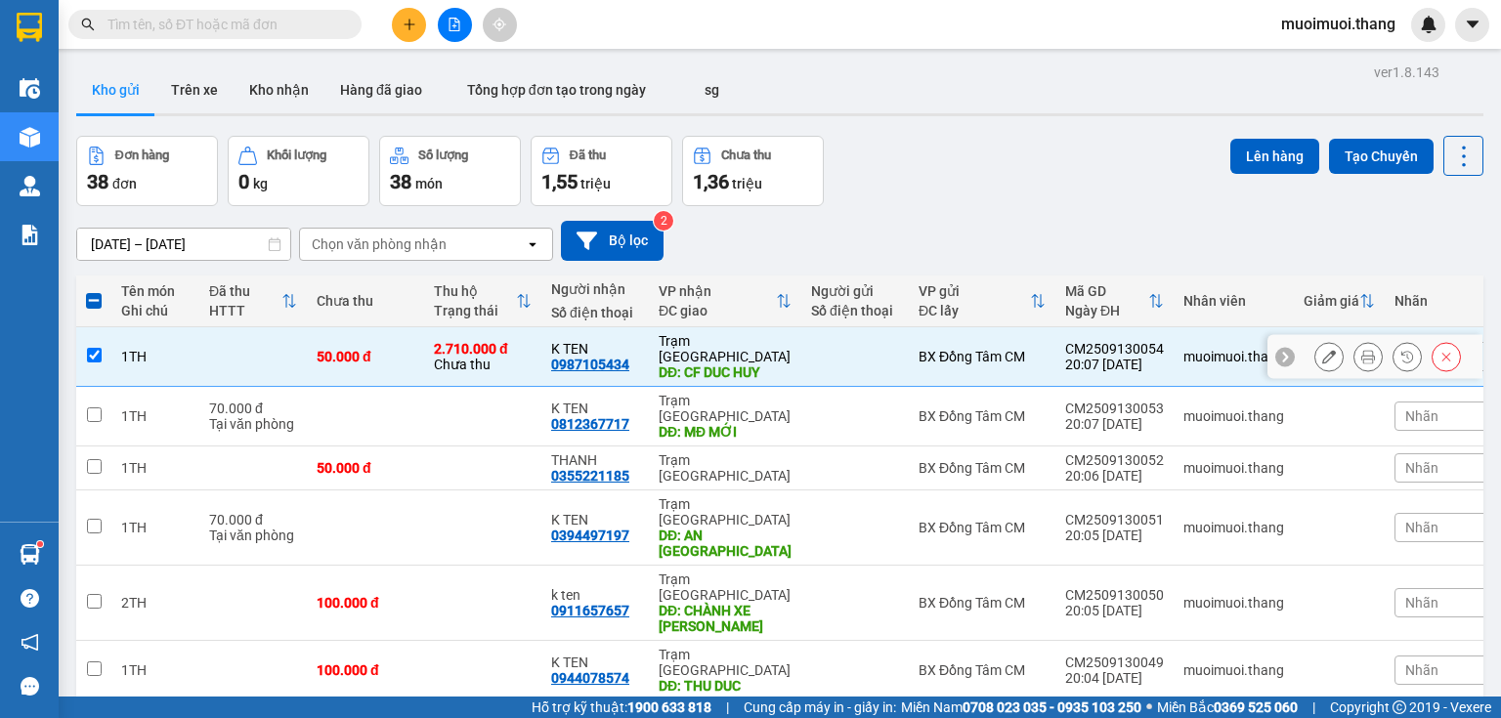
click at [673, 328] on td "Trạm Sài Gòn DĐ: CF DUC HUY" at bounding box center [725, 357] width 152 height 60
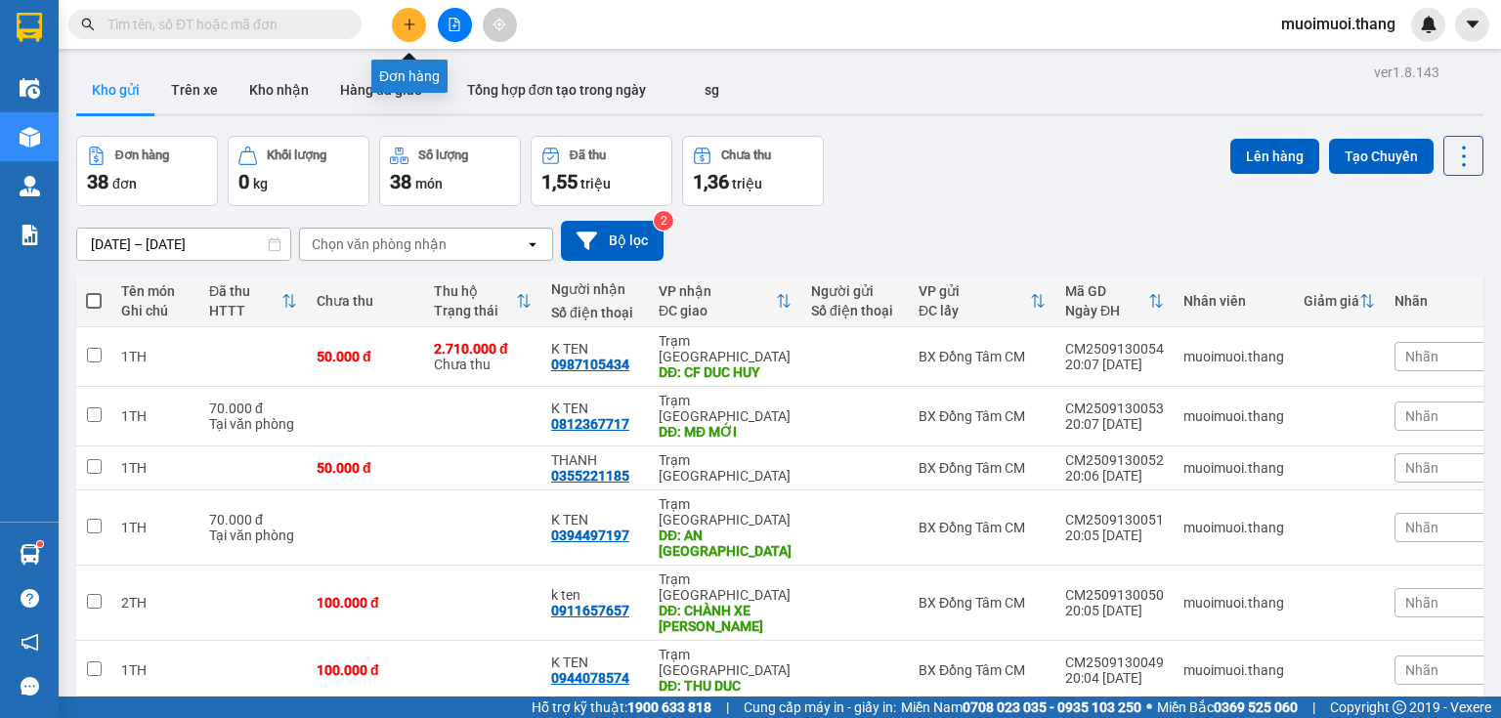
click at [410, 20] on icon "plus" at bounding box center [410, 25] width 14 height 14
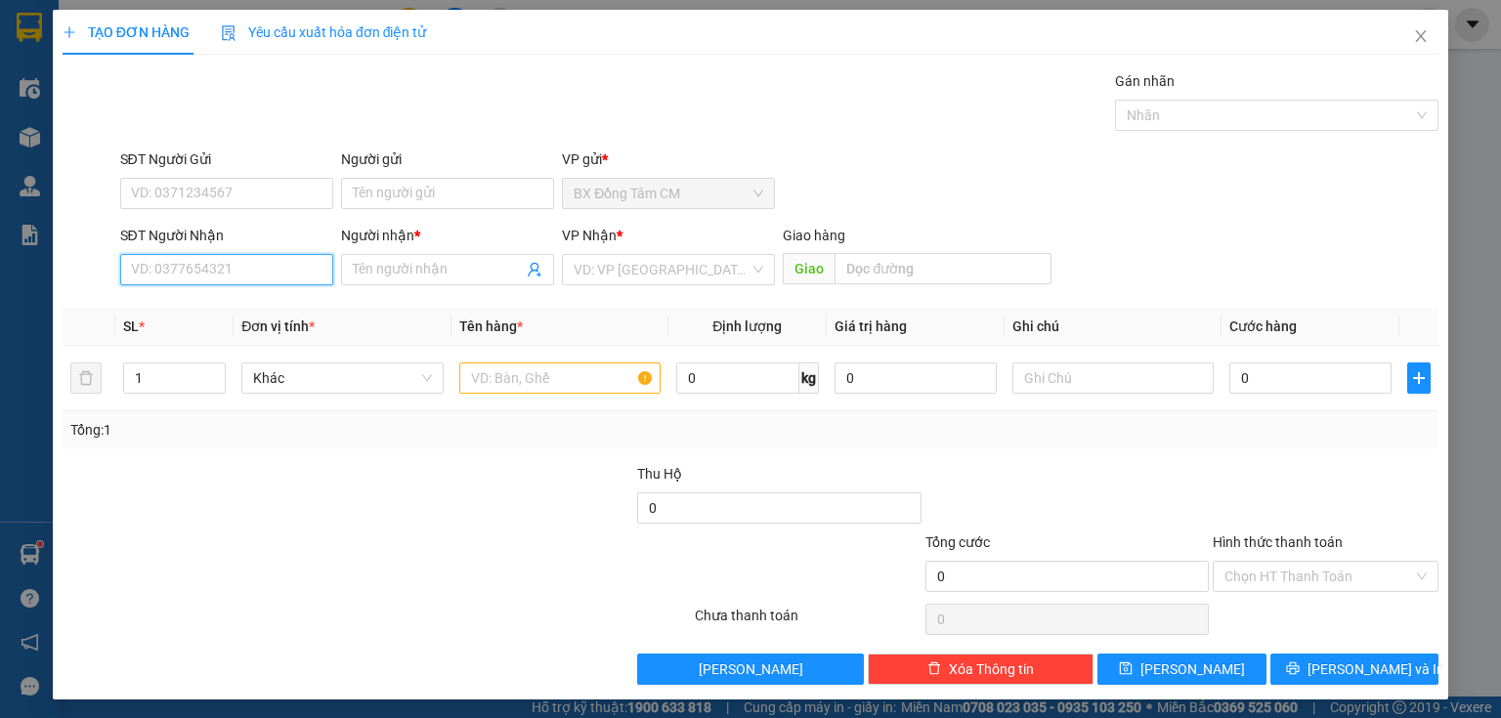
click at [224, 266] on input "SĐT Người Nhận" at bounding box center [226, 269] width 213 height 31
click at [203, 319] on div "0911739116 - HẢI" at bounding box center [224, 307] width 211 height 31
click at [590, 420] on div "Tổng: 1" at bounding box center [750, 429] width 1360 height 21
click at [590, 391] on input "text" at bounding box center [559, 377] width 201 height 31
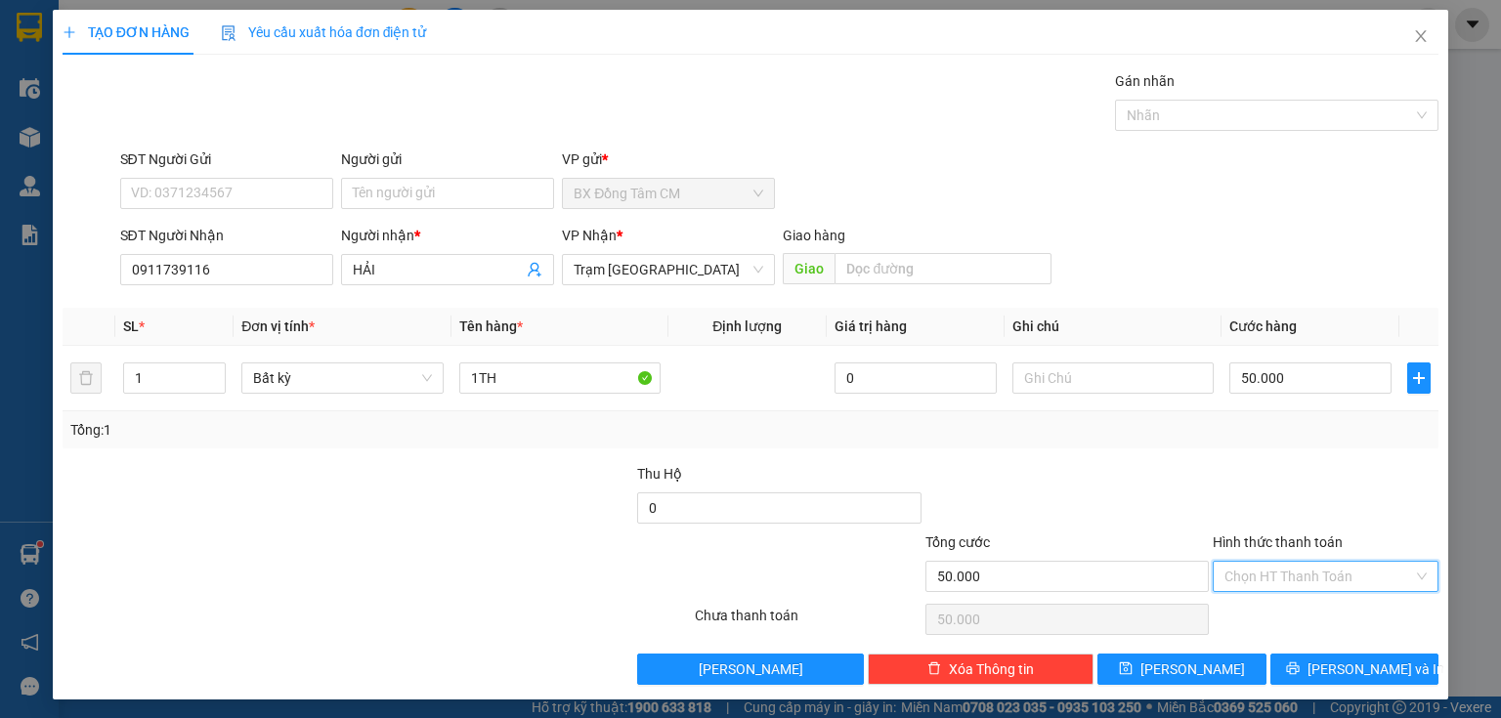
click at [1300, 579] on input "Hình thức thanh toán" at bounding box center [1318, 576] width 189 height 29
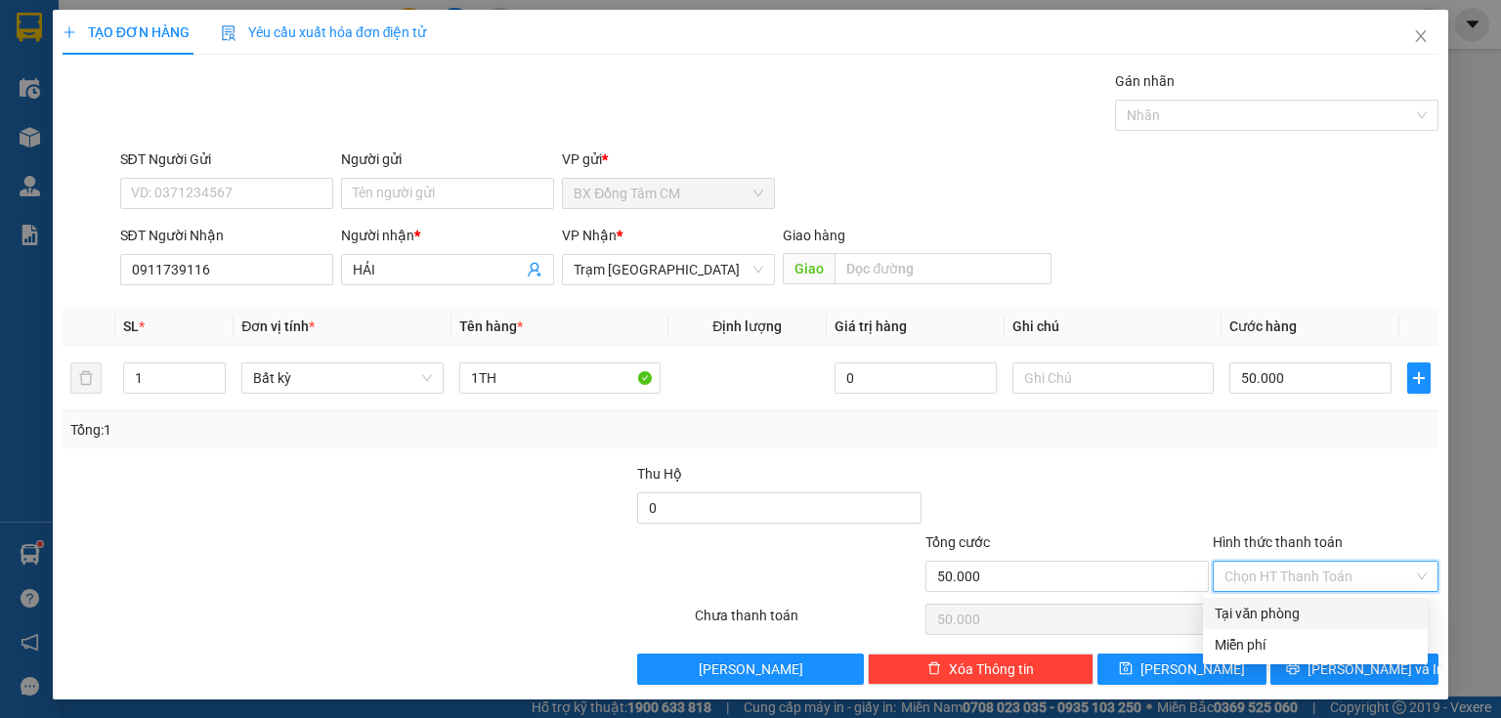
click at [1281, 620] on div "Tại văn phòng" at bounding box center [1314, 613] width 201 height 21
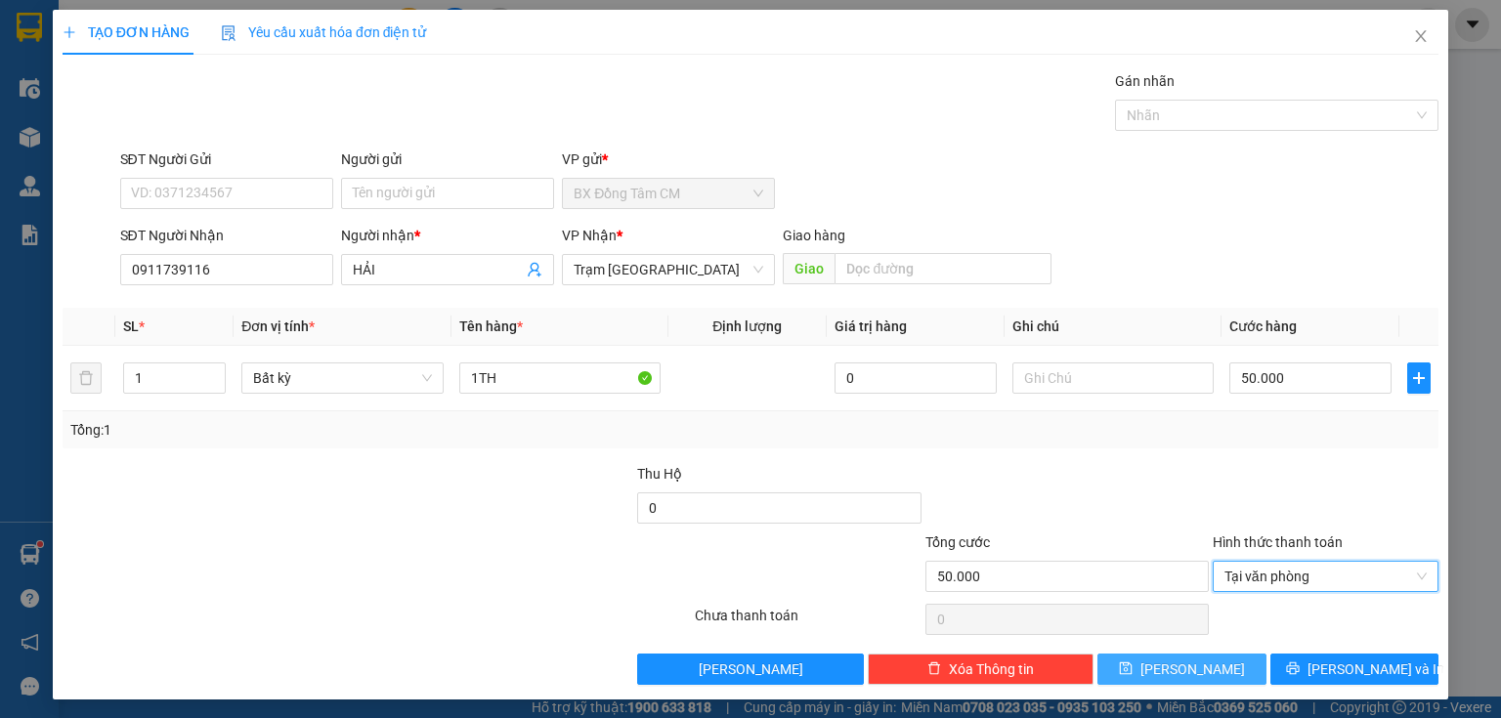
click at [1208, 664] on button "[PERSON_NAME]" at bounding box center [1181, 669] width 169 height 31
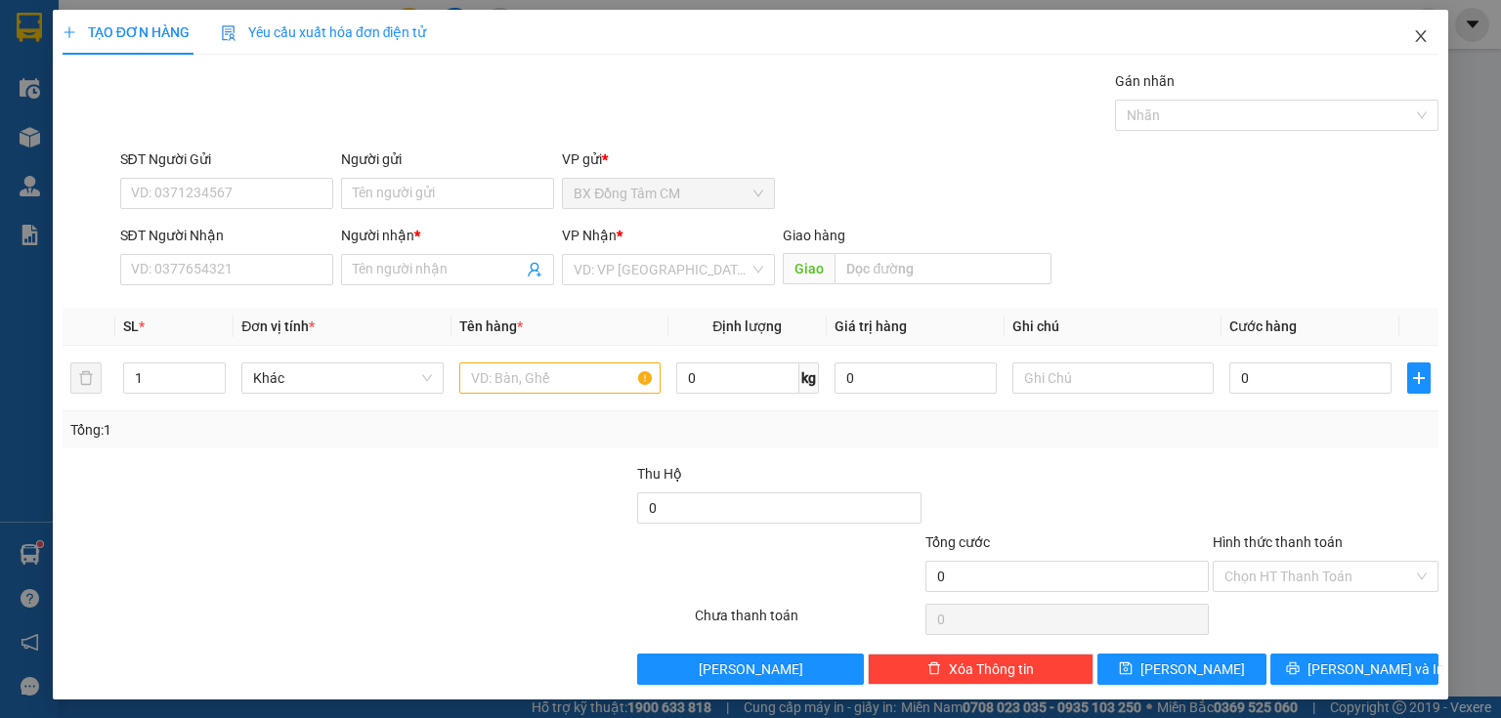
click at [1399, 28] on span "Close" at bounding box center [1420, 37] width 55 height 55
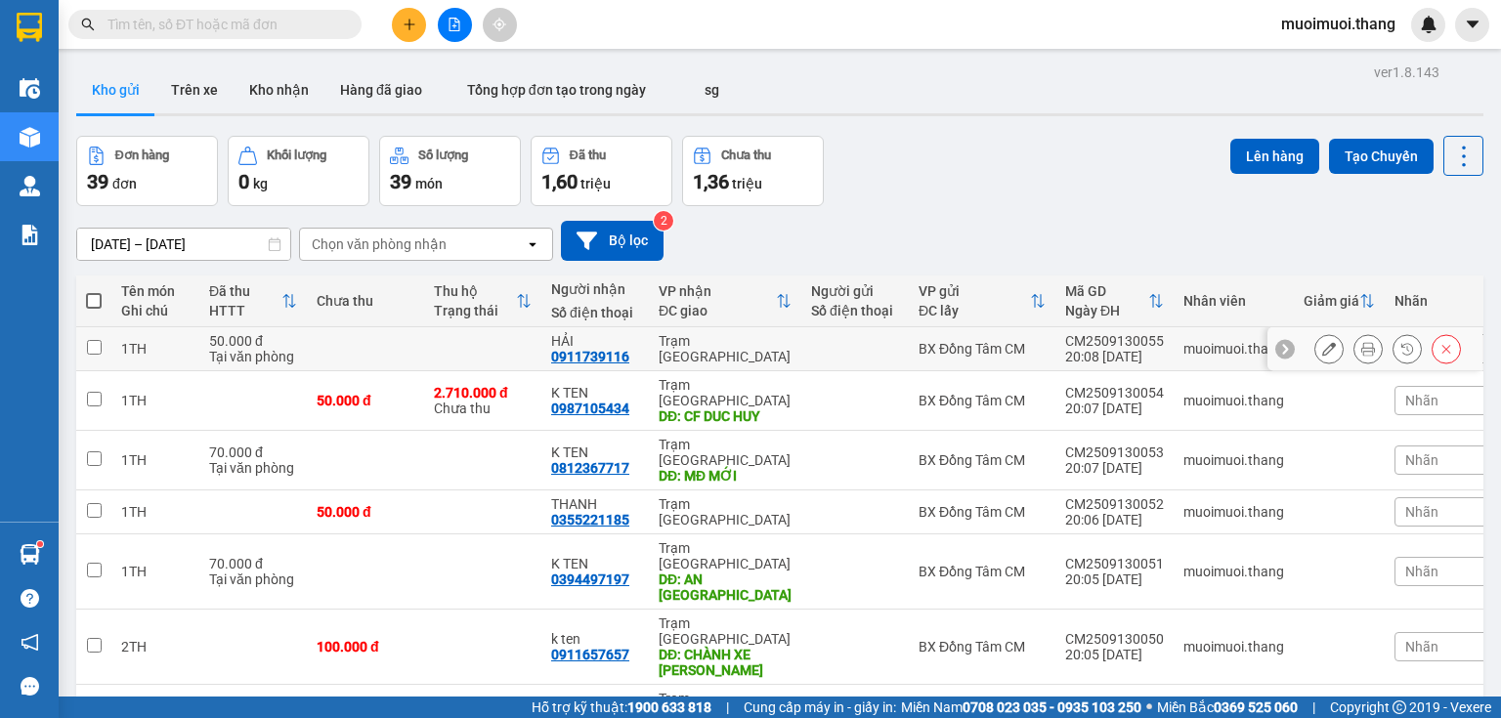
click at [599, 359] on div "0911739116" at bounding box center [590, 357] width 78 height 16
click at [671, 356] on div "Trạm [GEOGRAPHIC_DATA]" at bounding box center [725, 348] width 133 height 31
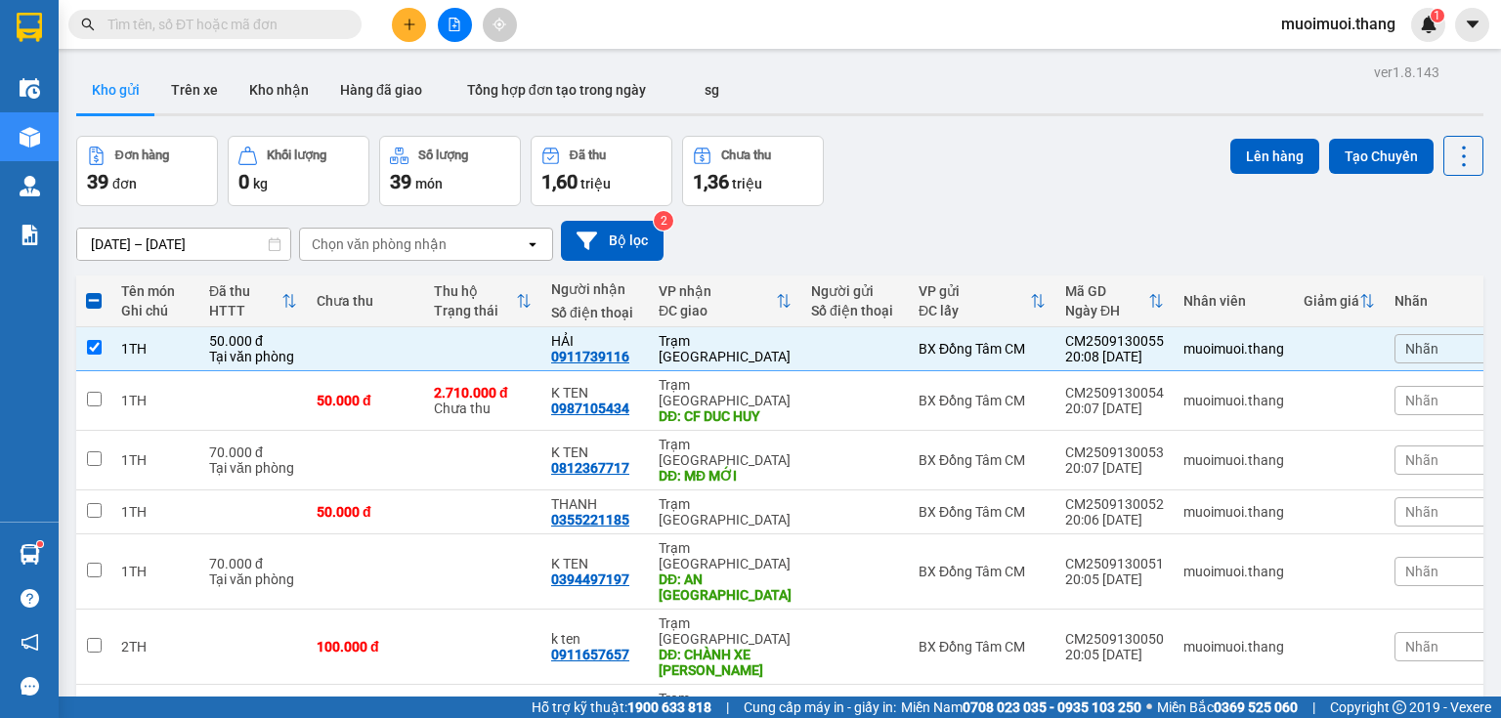
click at [406, 31] on button at bounding box center [409, 25] width 34 height 34
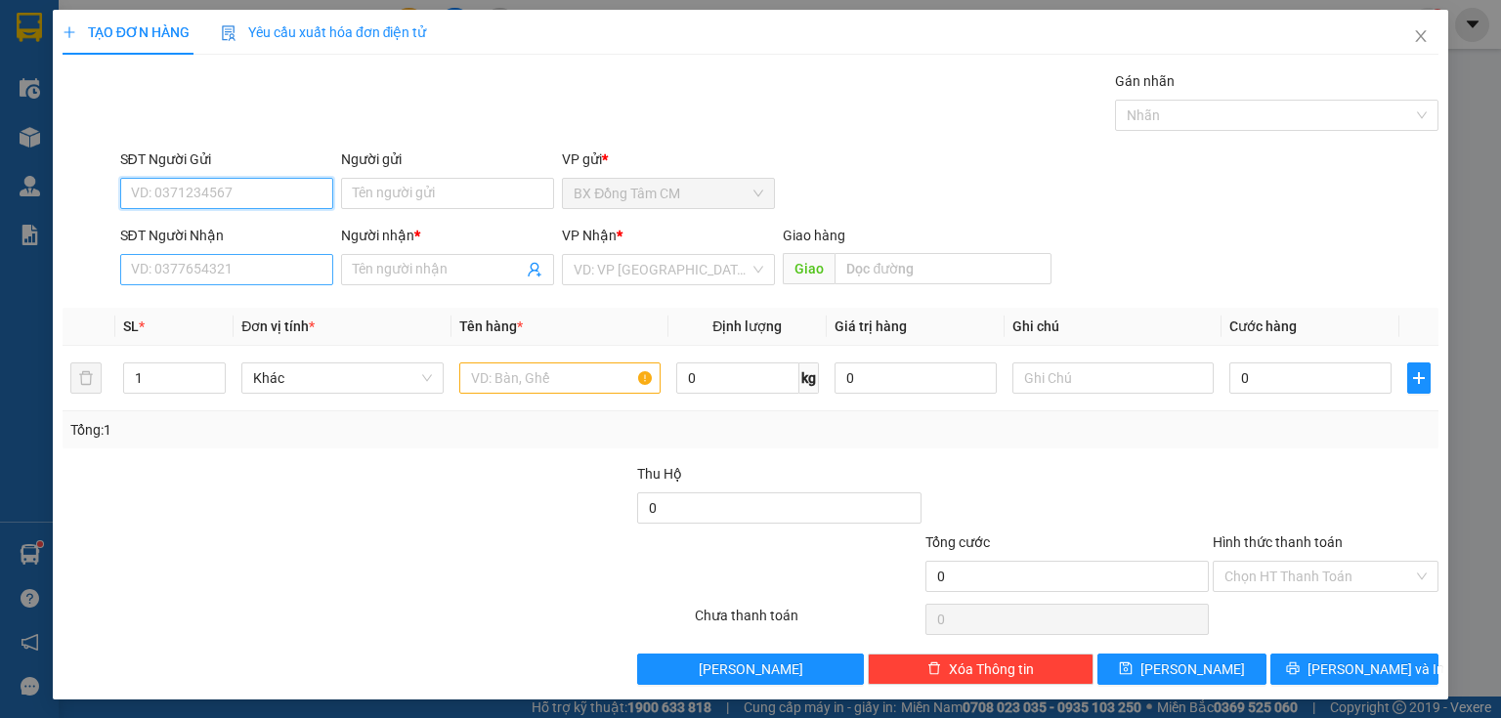
drag, startPoint x: 201, startPoint y: 251, endPoint x: 180, endPoint y: 266, distance: 26.0
click at [181, 266] on div "SĐT Người Nhận VD: 0377654321" at bounding box center [226, 259] width 213 height 68
click at [180, 266] on input "SĐT Người Nhận" at bounding box center [226, 269] width 213 height 31
click at [379, 268] on input "Người nhận *" at bounding box center [438, 269] width 170 height 21
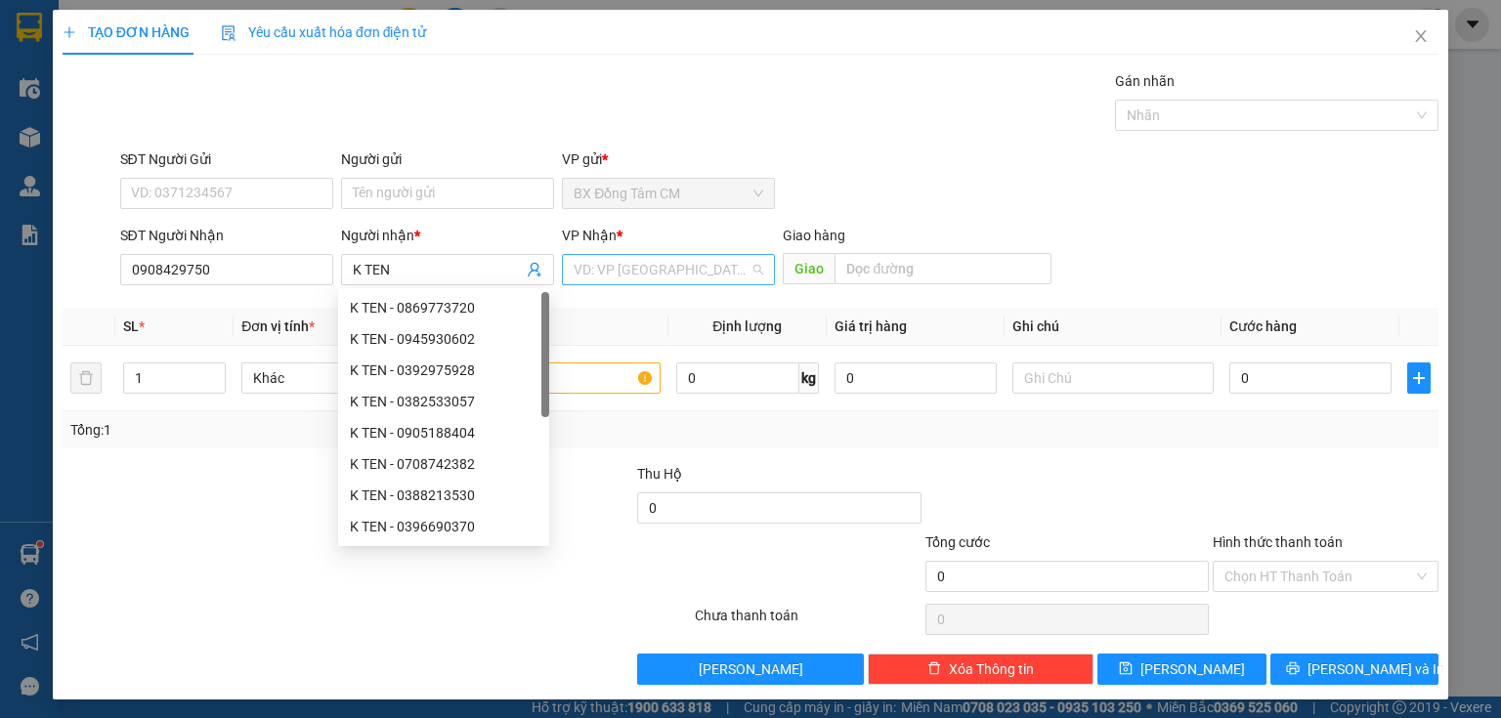
click at [607, 266] on input "search" at bounding box center [662, 269] width 176 height 29
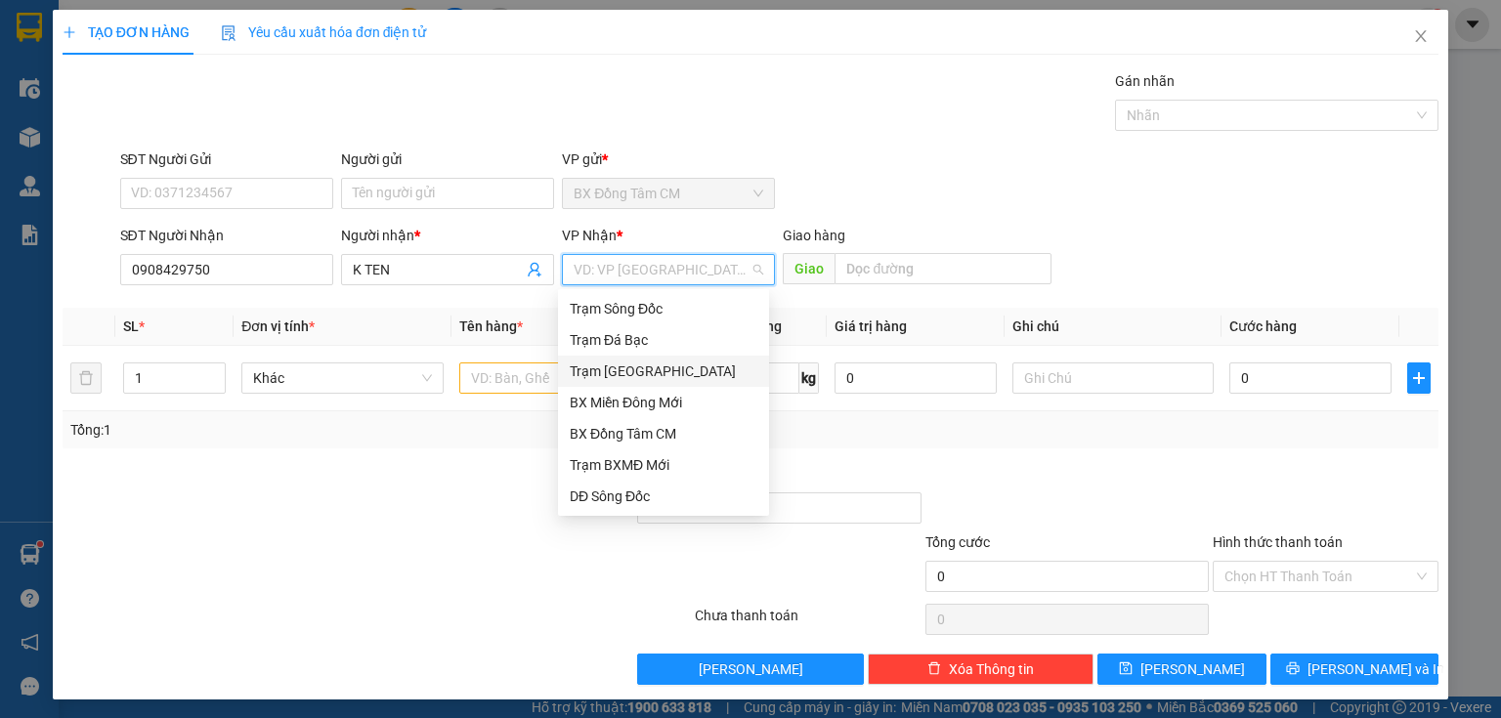
click at [672, 365] on div "Trạm [GEOGRAPHIC_DATA]" at bounding box center [664, 371] width 188 height 21
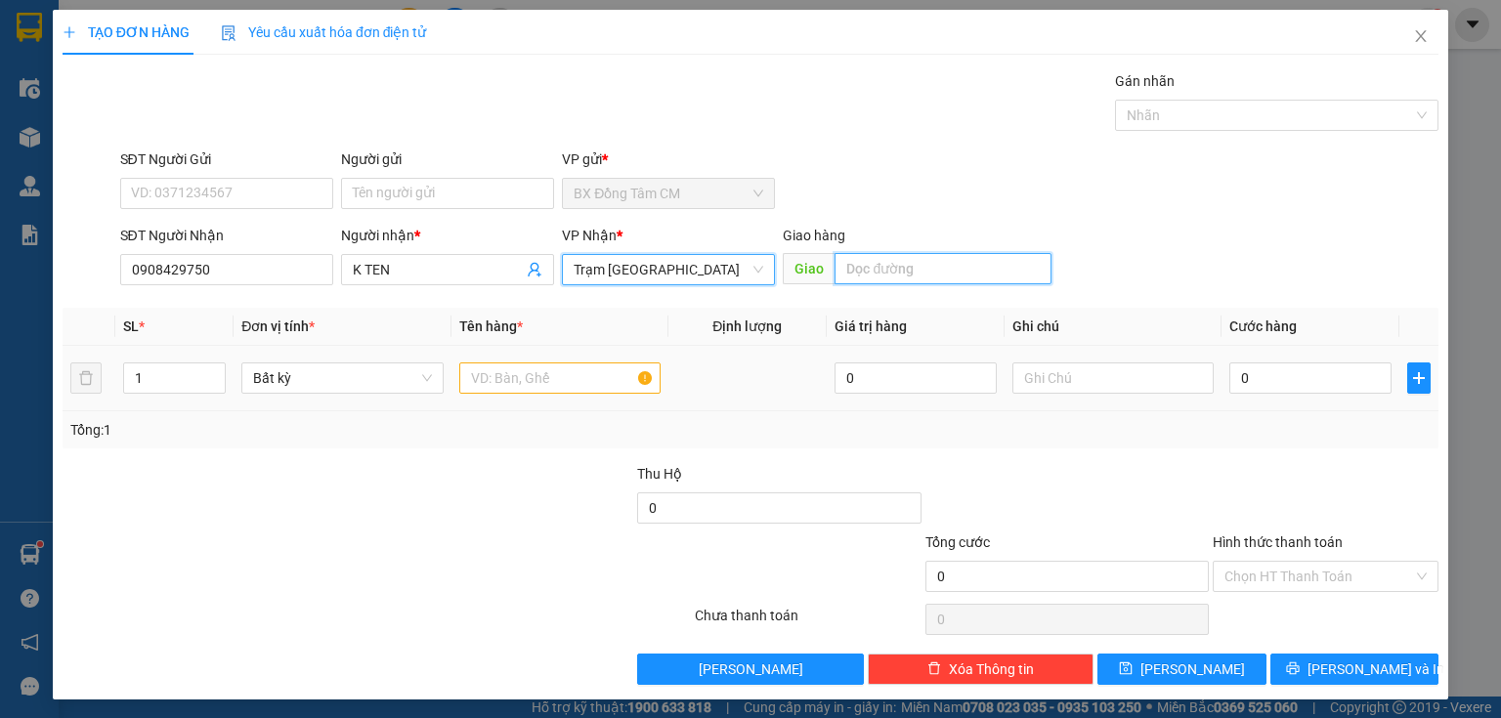
click at [864, 269] on input "text" at bounding box center [942, 268] width 217 height 31
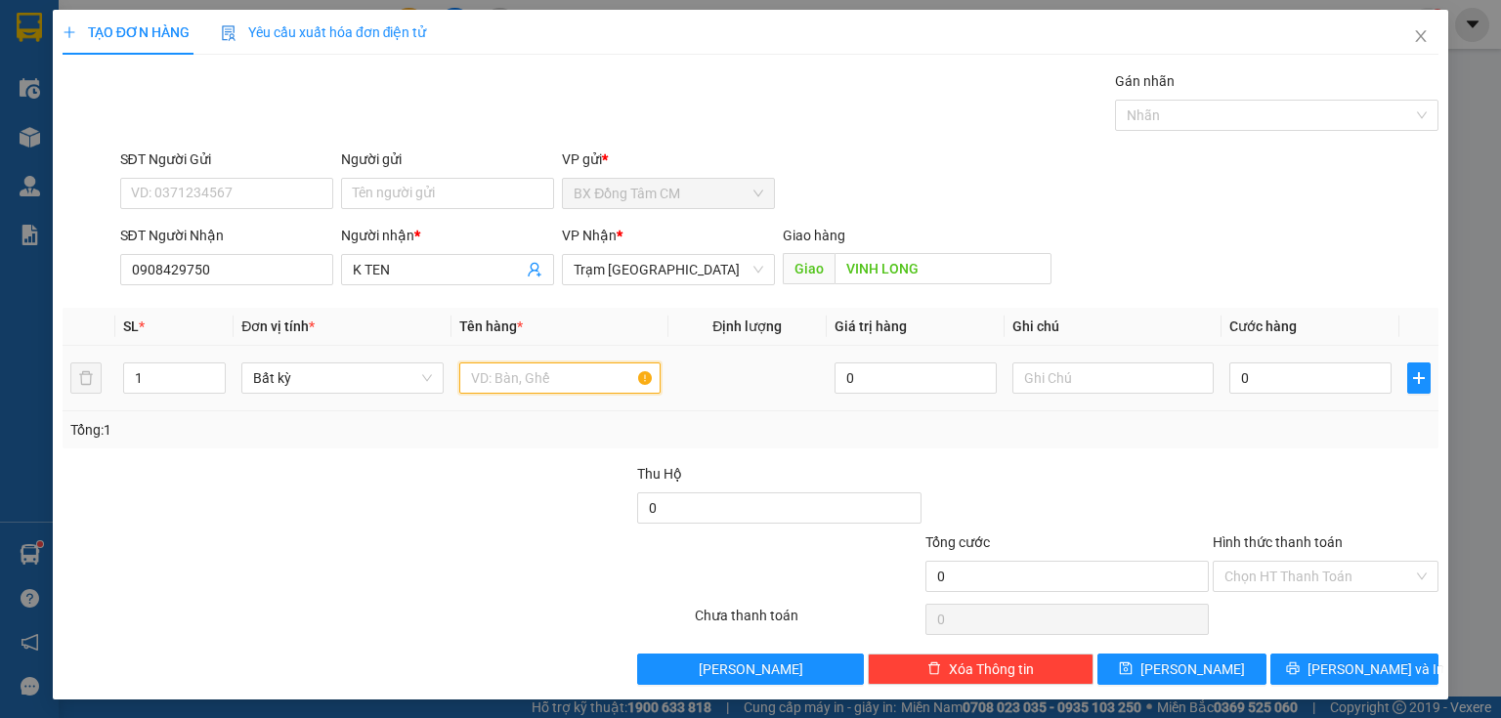
click at [511, 390] on input "text" at bounding box center [559, 377] width 201 height 31
click at [1286, 395] on div "0" at bounding box center [1310, 378] width 162 height 39
click at [1286, 389] on input "0" at bounding box center [1310, 377] width 162 height 31
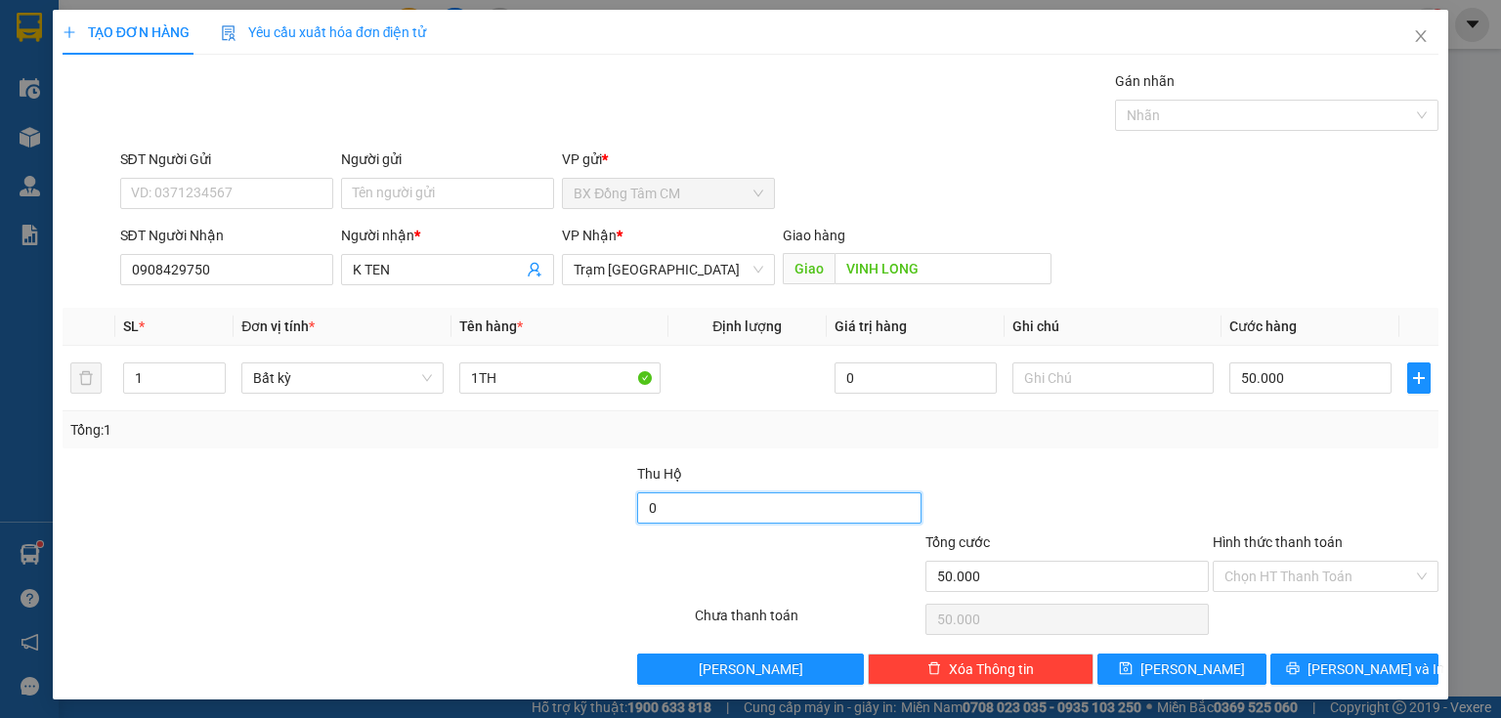
click at [771, 501] on input "0" at bounding box center [778, 507] width 283 height 31
click at [1172, 651] on div "Transit Pickup Surcharge Ids Transit Deliver Surcharge Ids Transit Deliver Surc…" at bounding box center [751, 377] width 1376 height 615
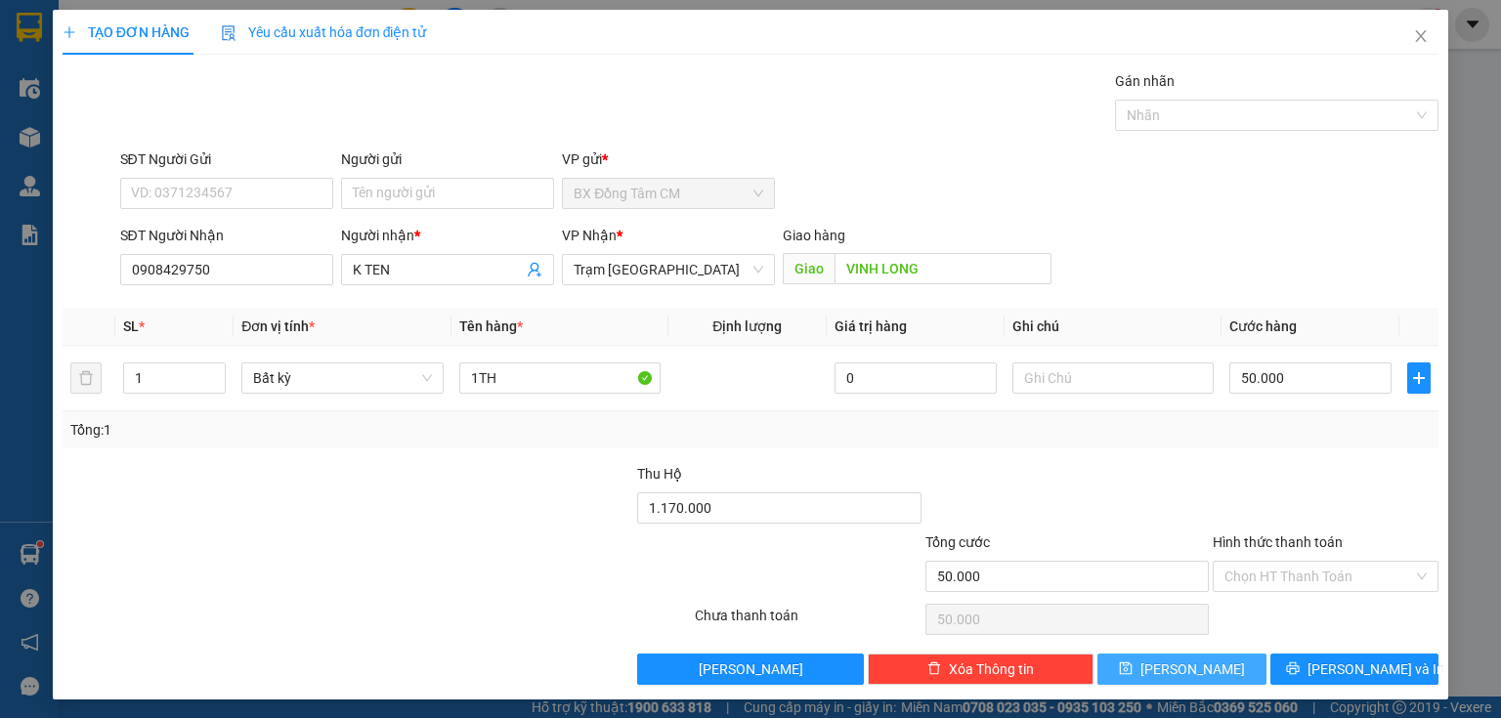
click at [1170, 660] on button "[PERSON_NAME]" at bounding box center [1181, 669] width 169 height 31
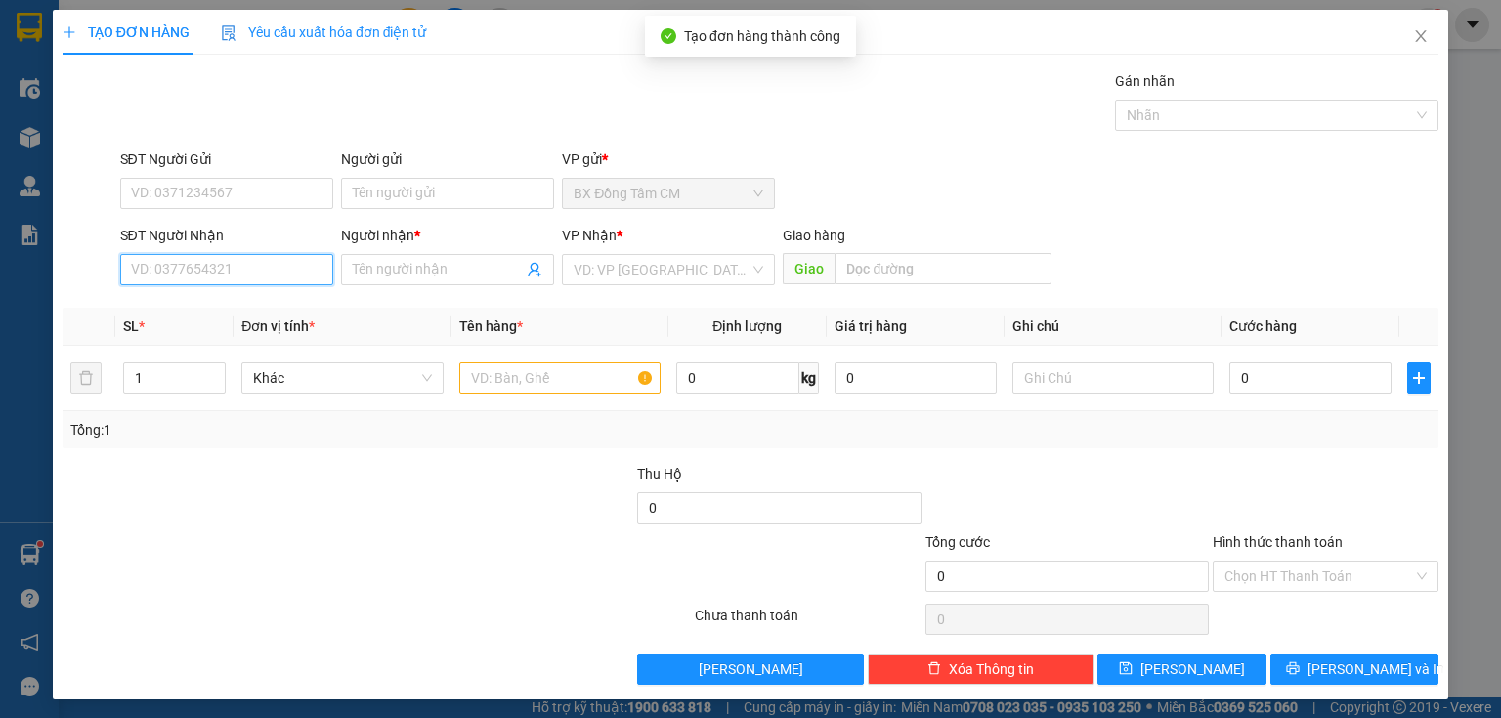
click at [220, 263] on input "SĐT Người Nhận" at bounding box center [226, 269] width 213 height 31
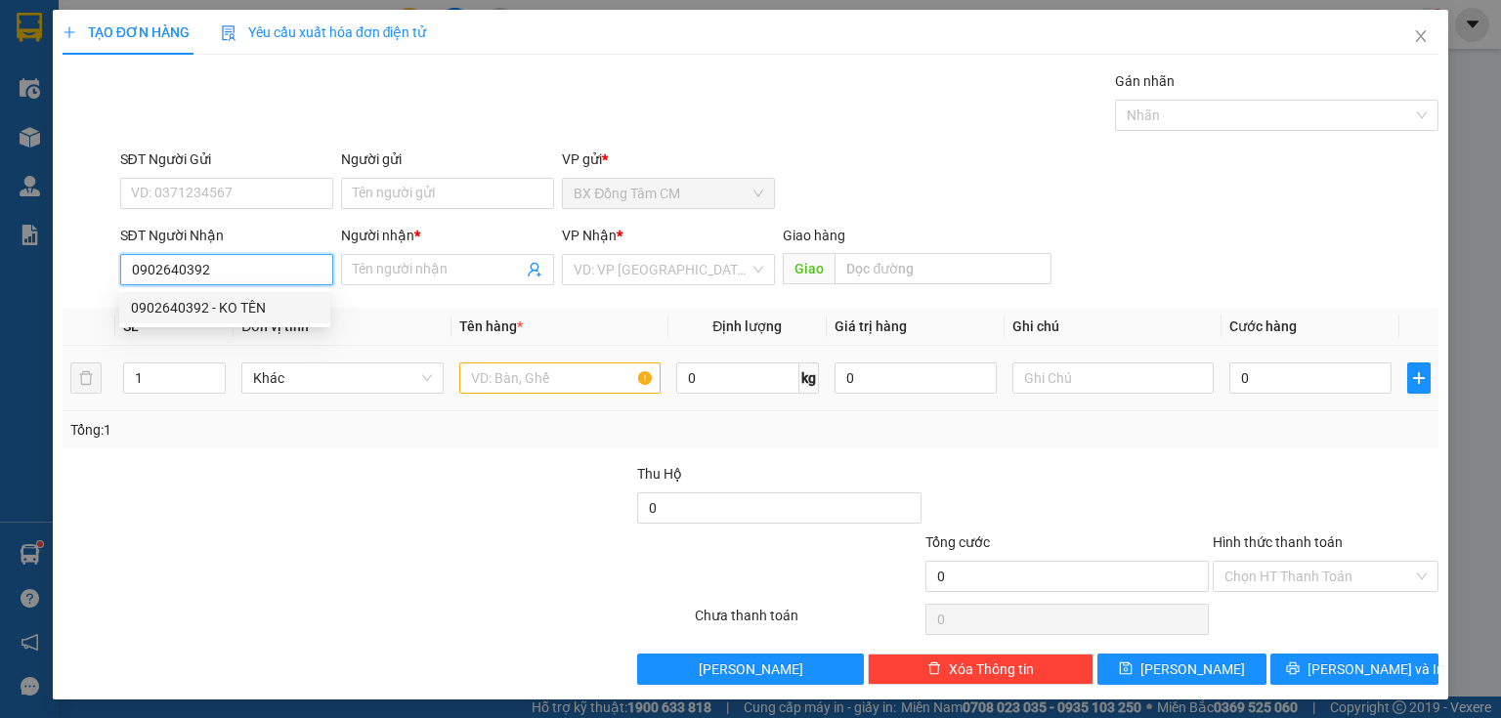
drag, startPoint x: 215, startPoint y: 309, endPoint x: 617, endPoint y: 364, distance: 406.4
click at [222, 309] on div "0902640392 - KO TÊN" at bounding box center [225, 307] width 188 height 21
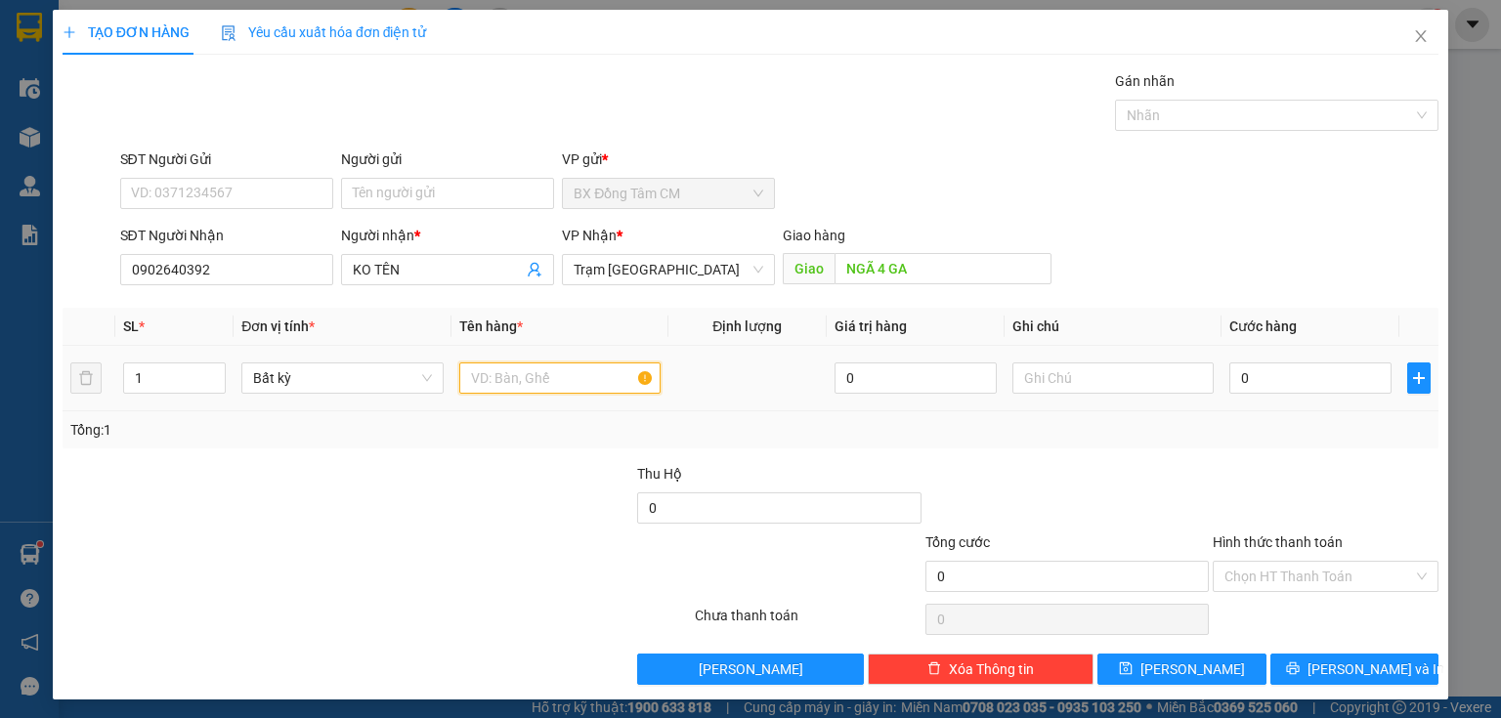
click at [569, 379] on input "text" at bounding box center [559, 377] width 201 height 31
click at [1251, 375] on input "0" at bounding box center [1310, 377] width 162 height 31
click at [688, 477] on div "Thu Hộ" at bounding box center [778, 473] width 283 height 21
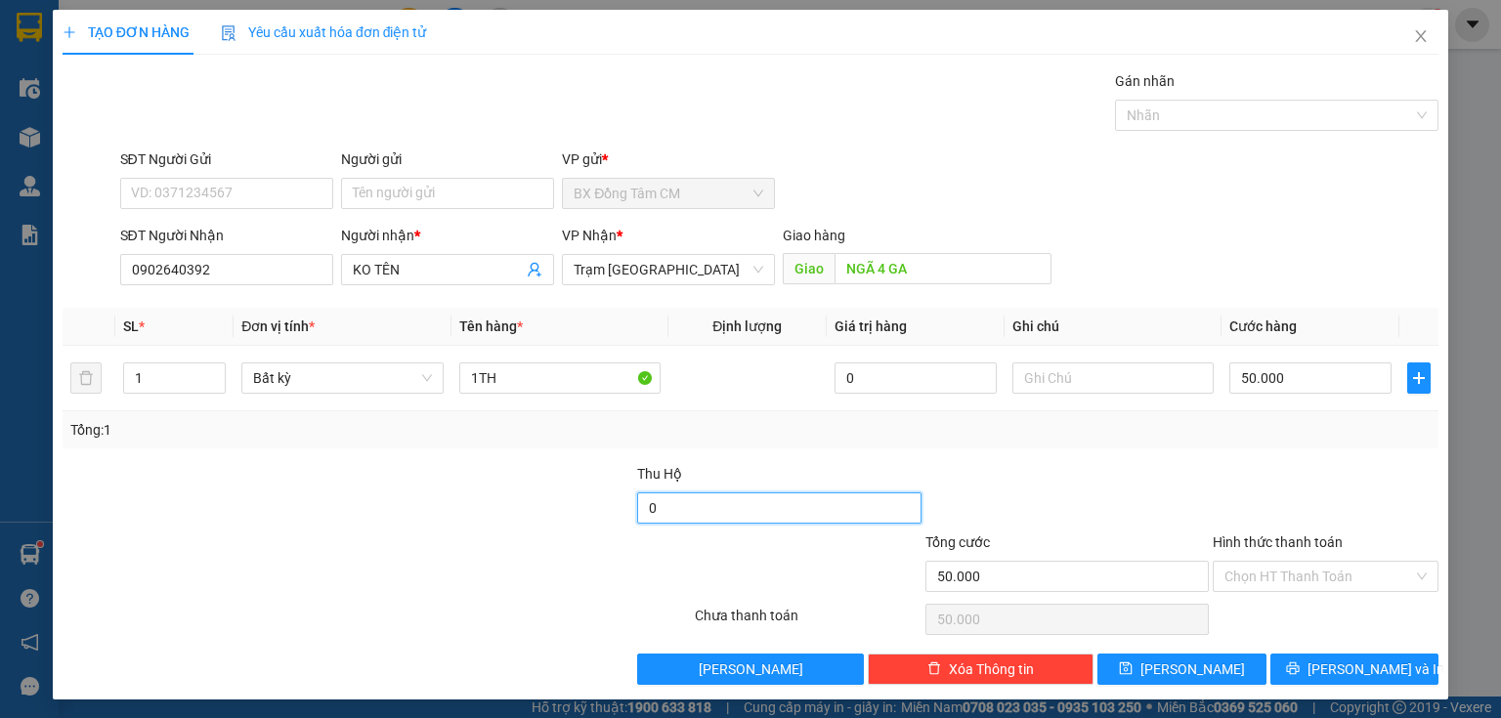
click at [681, 502] on input "0" at bounding box center [778, 507] width 283 height 31
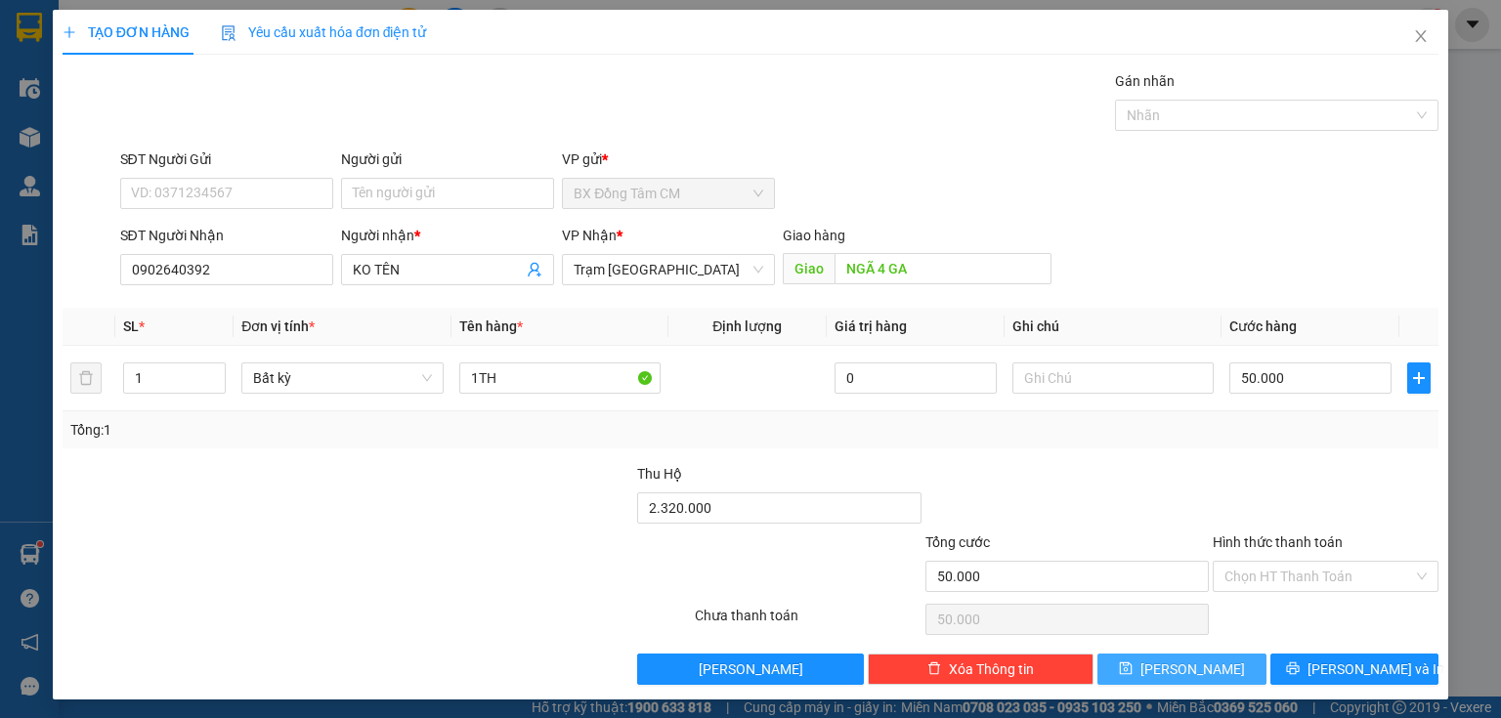
click at [1141, 662] on button "[PERSON_NAME]" at bounding box center [1181, 669] width 169 height 31
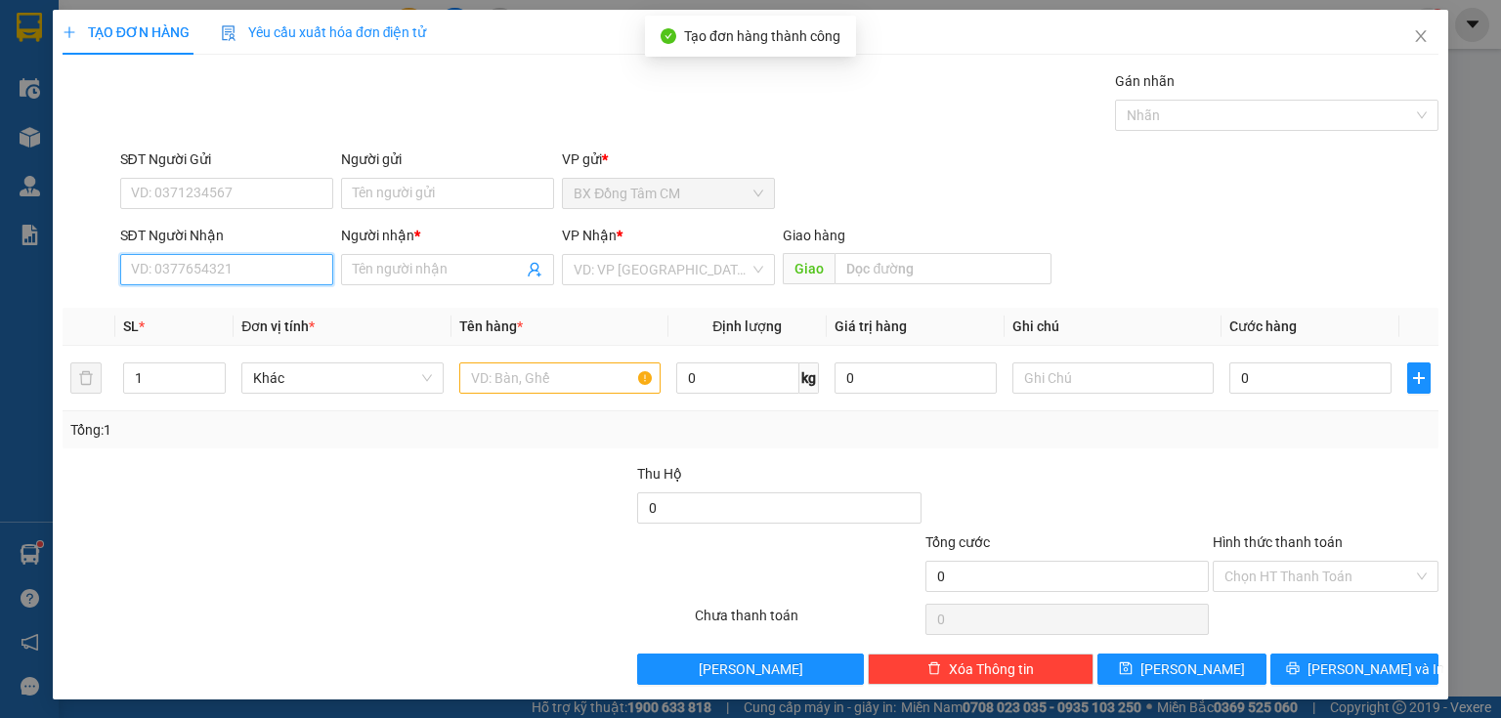
click at [203, 273] on input "SĐT Người Nhận" at bounding box center [226, 269] width 213 height 31
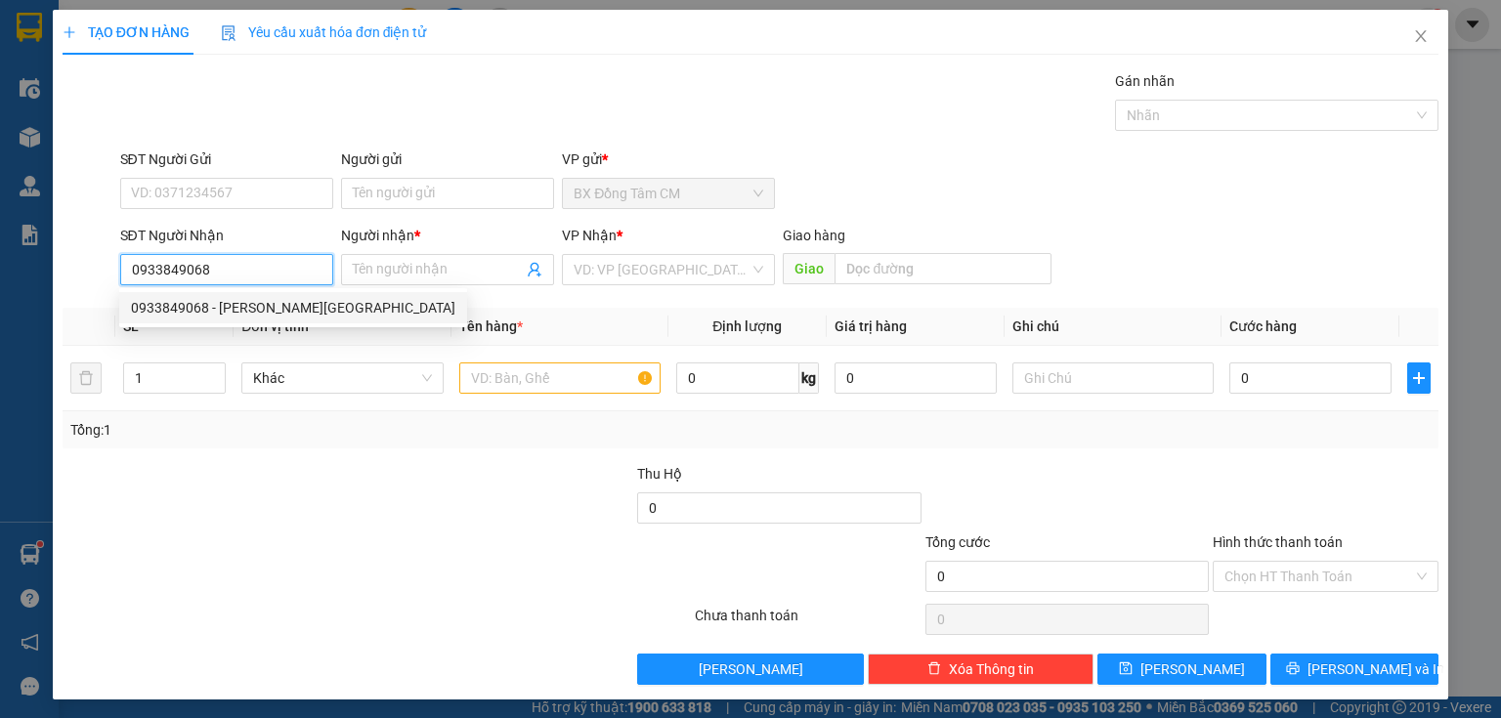
drag, startPoint x: 211, startPoint y: 305, endPoint x: 562, endPoint y: 356, distance: 354.4
click at [214, 305] on div "0933849068 - [PERSON_NAME][GEOGRAPHIC_DATA]" at bounding box center [293, 307] width 324 height 21
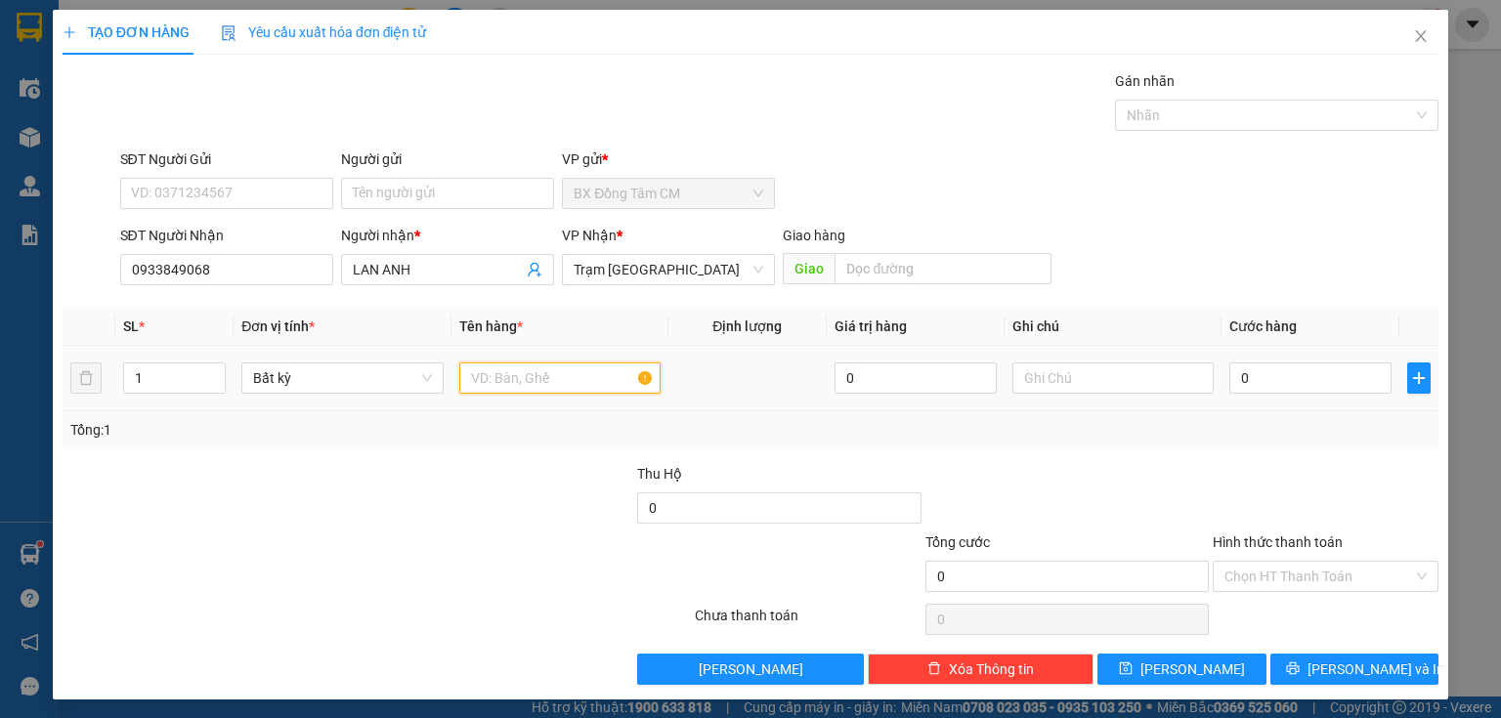
click at [582, 382] on input "text" at bounding box center [559, 377] width 201 height 31
click at [1229, 388] on input "0" at bounding box center [1310, 377] width 162 height 31
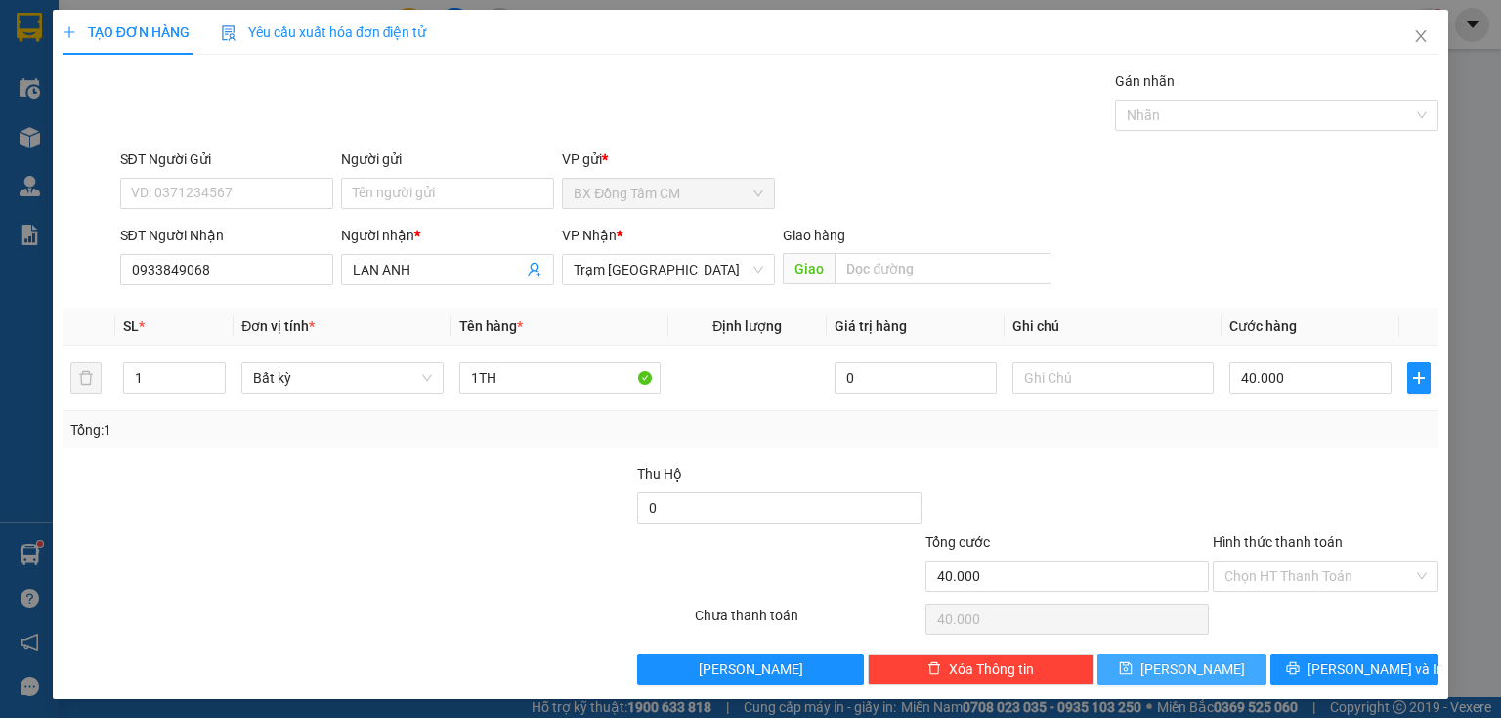
click at [1163, 656] on button "[PERSON_NAME]" at bounding box center [1181, 669] width 169 height 31
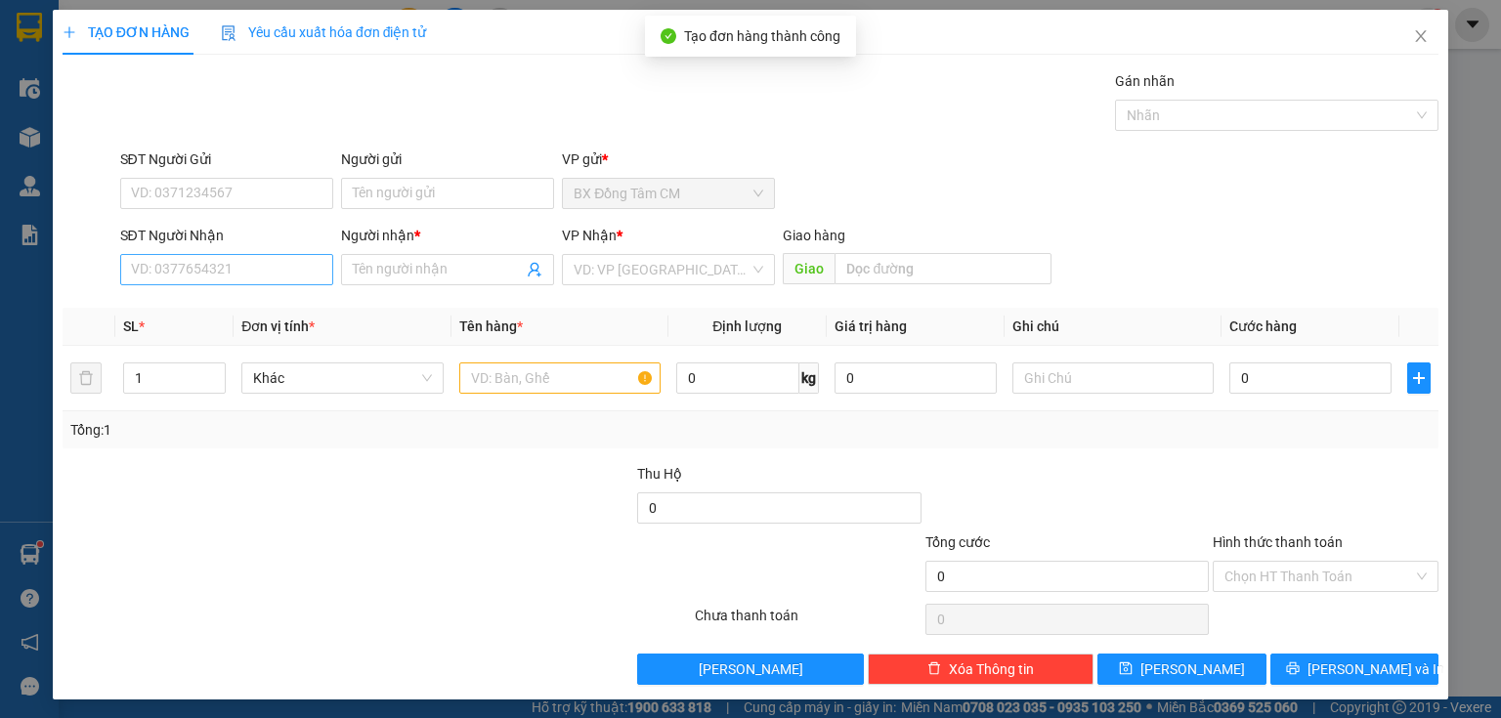
drag, startPoint x: 176, startPoint y: 243, endPoint x: 160, endPoint y: 260, distance: 22.8
click at [171, 249] on div "SĐT Người Nhận" at bounding box center [226, 239] width 213 height 29
click at [159, 261] on input "SĐT Người Nhận" at bounding box center [226, 269] width 213 height 31
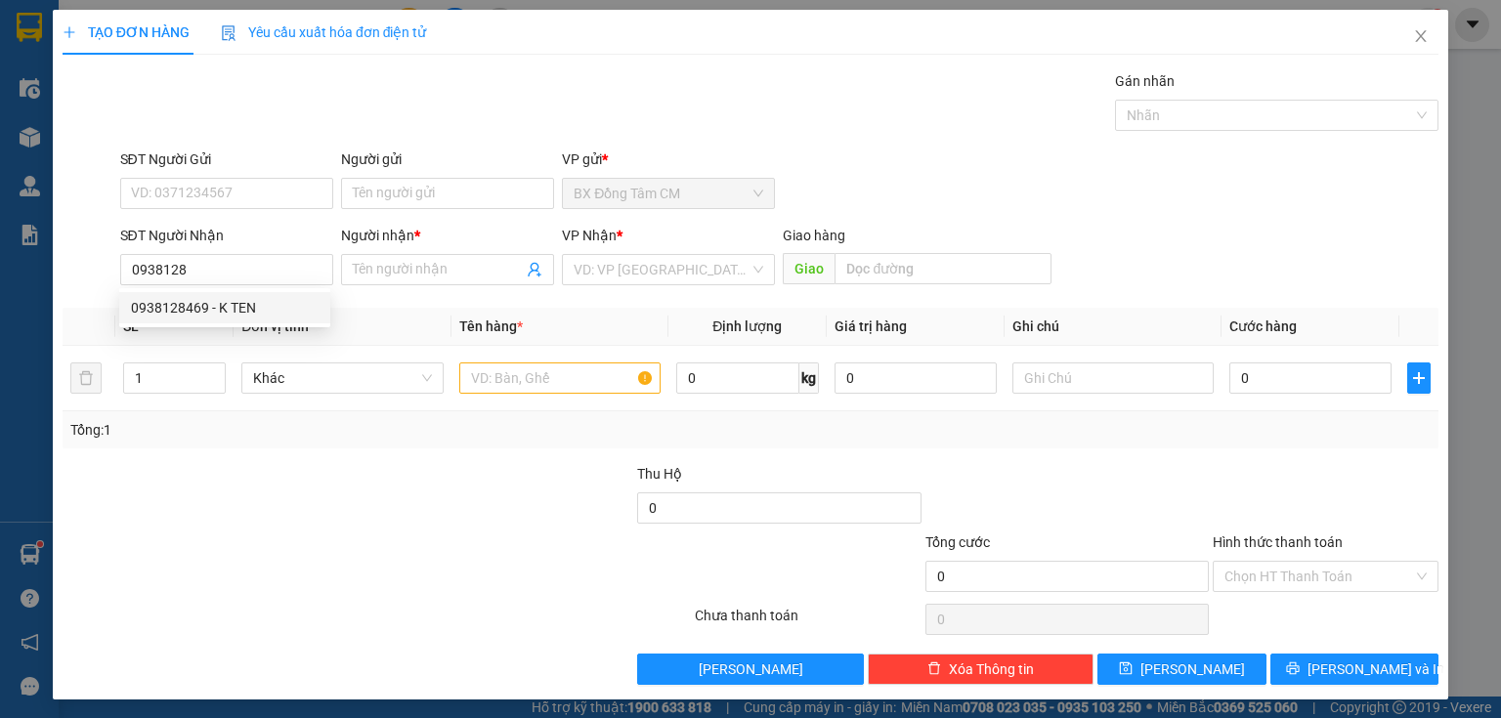
click at [177, 288] on div "0938128469 0938128469 - K TEN" at bounding box center [224, 307] width 211 height 39
drag, startPoint x: 264, startPoint y: 277, endPoint x: 242, endPoint y: 283, distance: 22.3
click at [263, 277] on input "0938128" at bounding box center [226, 269] width 213 height 31
click at [195, 309] on div "0938128469 - K TEN" at bounding box center [225, 307] width 188 height 21
click at [547, 360] on div at bounding box center [559, 378] width 201 height 39
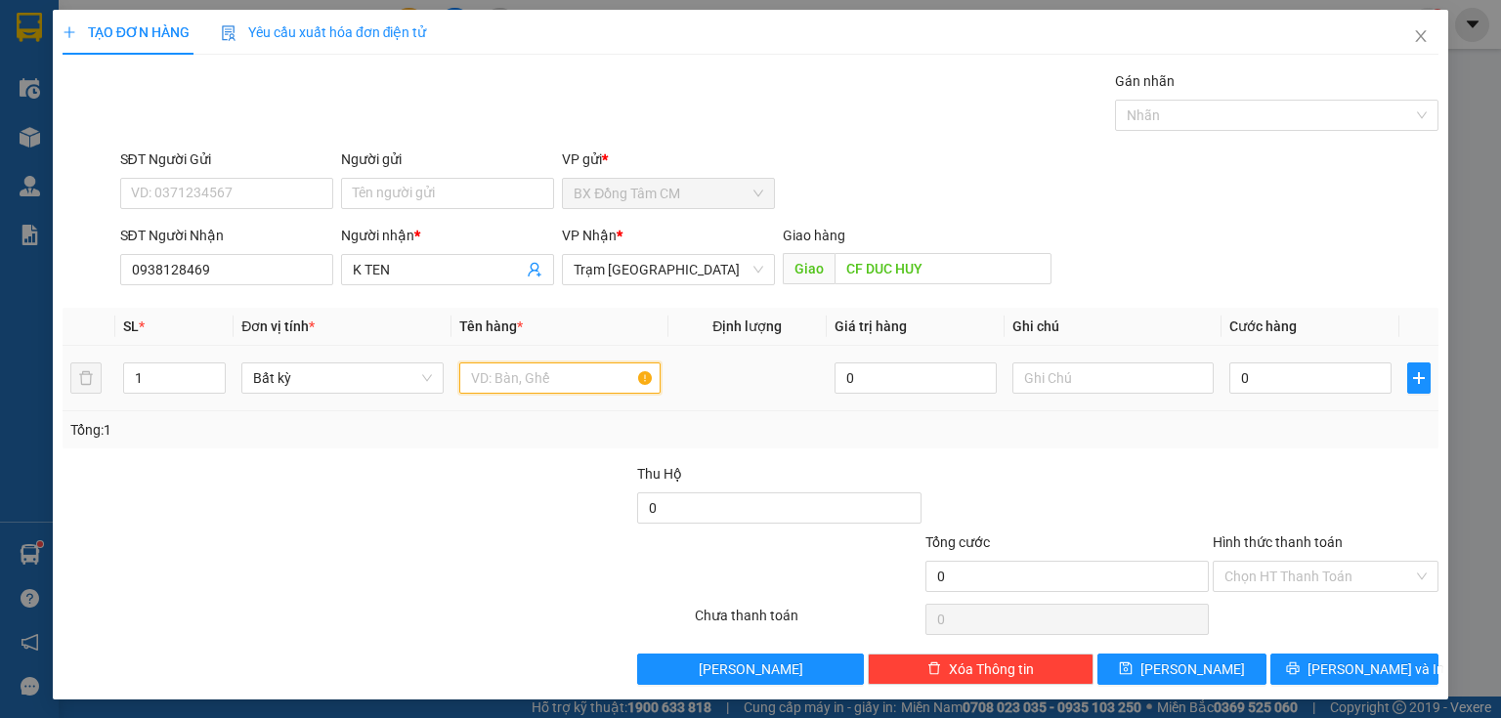
click at [544, 364] on input "text" at bounding box center [559, 377] width 201 height 31
click at [1262, 571] on input "Hình thức thanh toán" at bounding box center [1318, 576] width 189 height 29
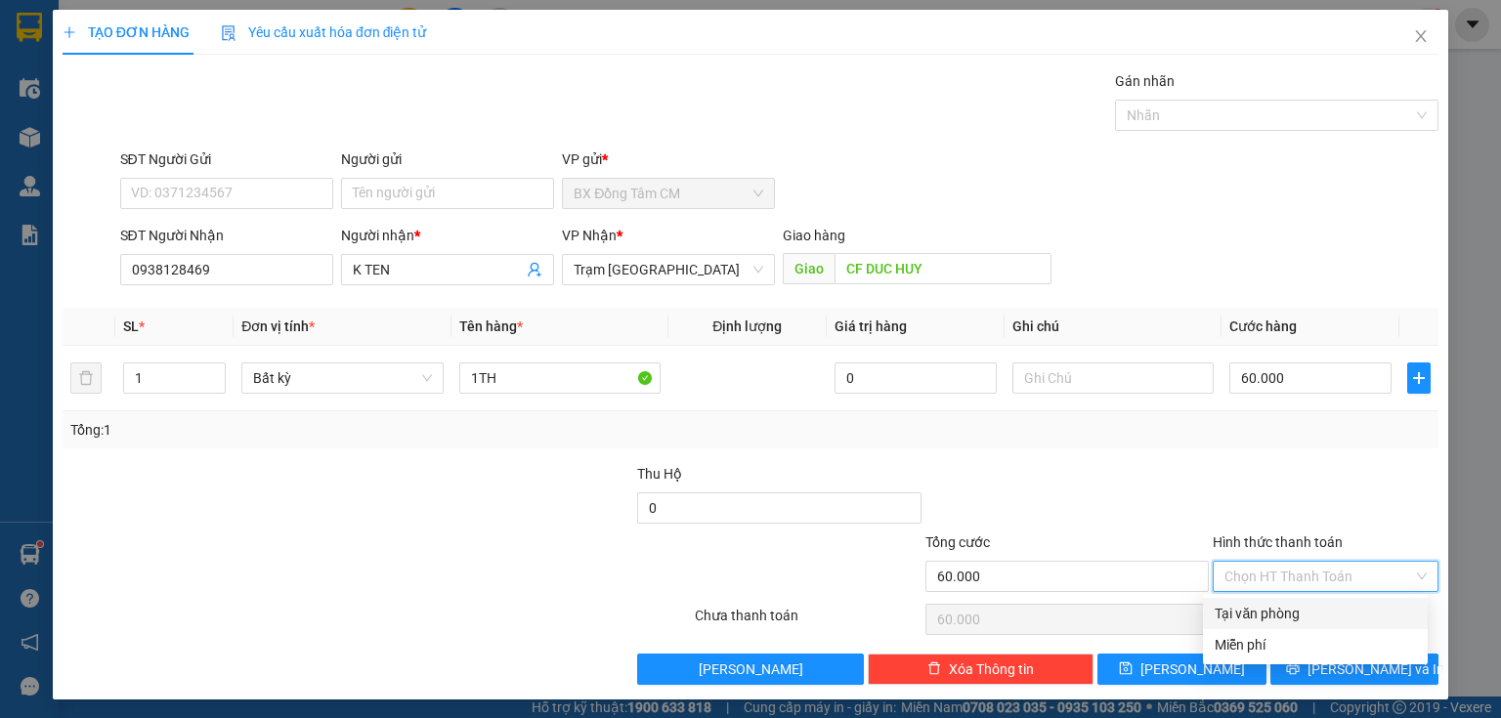
click at [1257, 612] on div "Tại văn phòng" at bounding box center [1314, 613] width 201 height 21
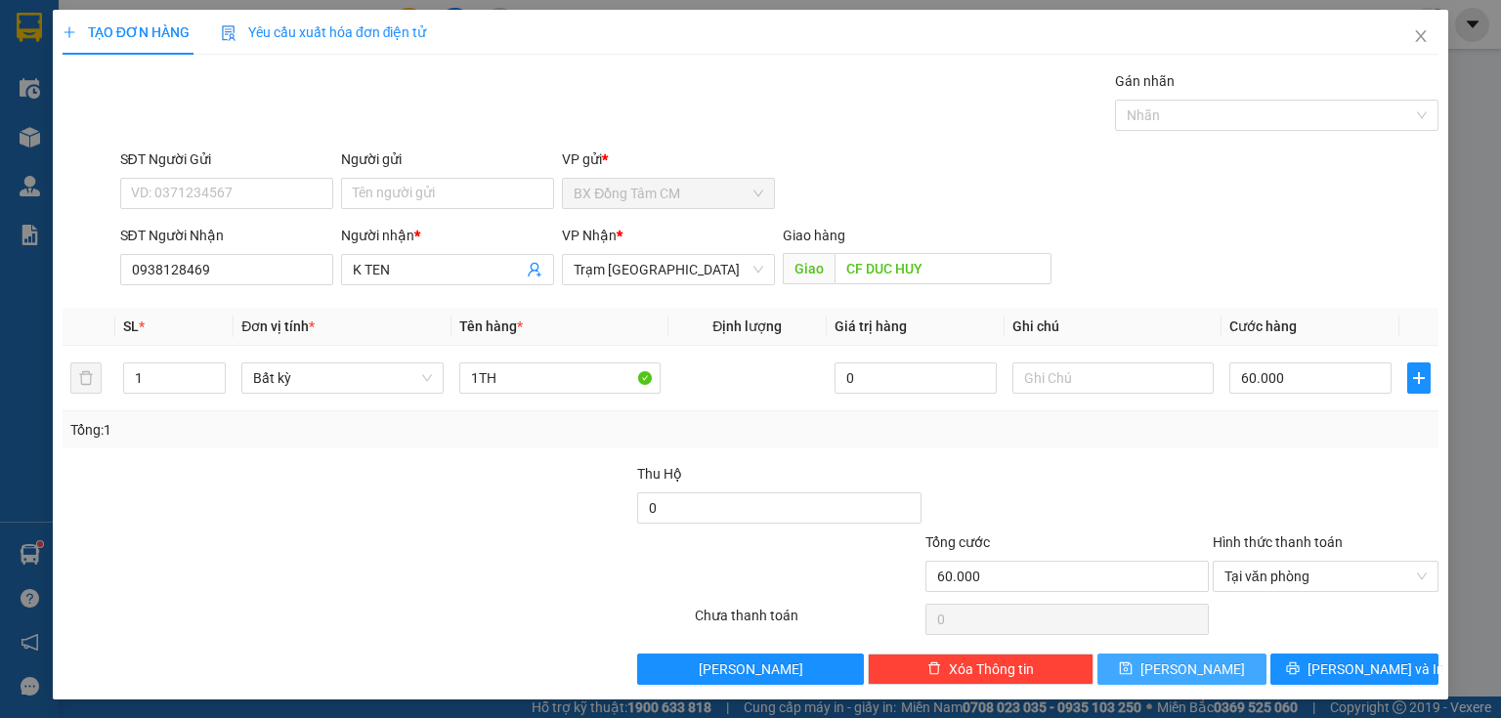
click at [1203, 667] on button "[PERSON_NAME]" at bounding box center [1181, 669] width 169 height 31
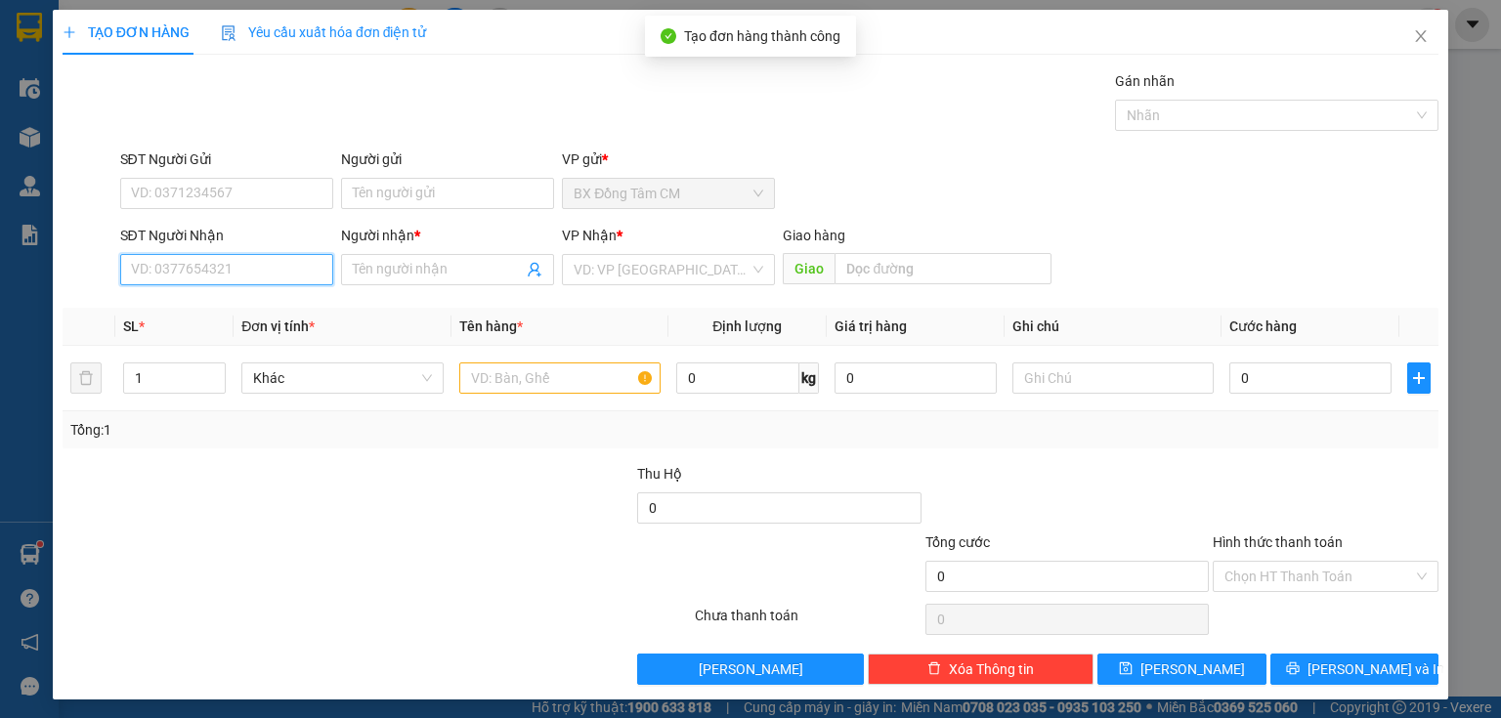
click at [183, 281] on input "SĐT Người Nhận" at bounding box center [226, 269] width 213 height 31
click at [201, 276] on input "0909548229" at bounding box center [226, 269] width 213 height 31
click at [160, 280] on input "0909548229" at bounding box center [226, 269] width 213 height 31
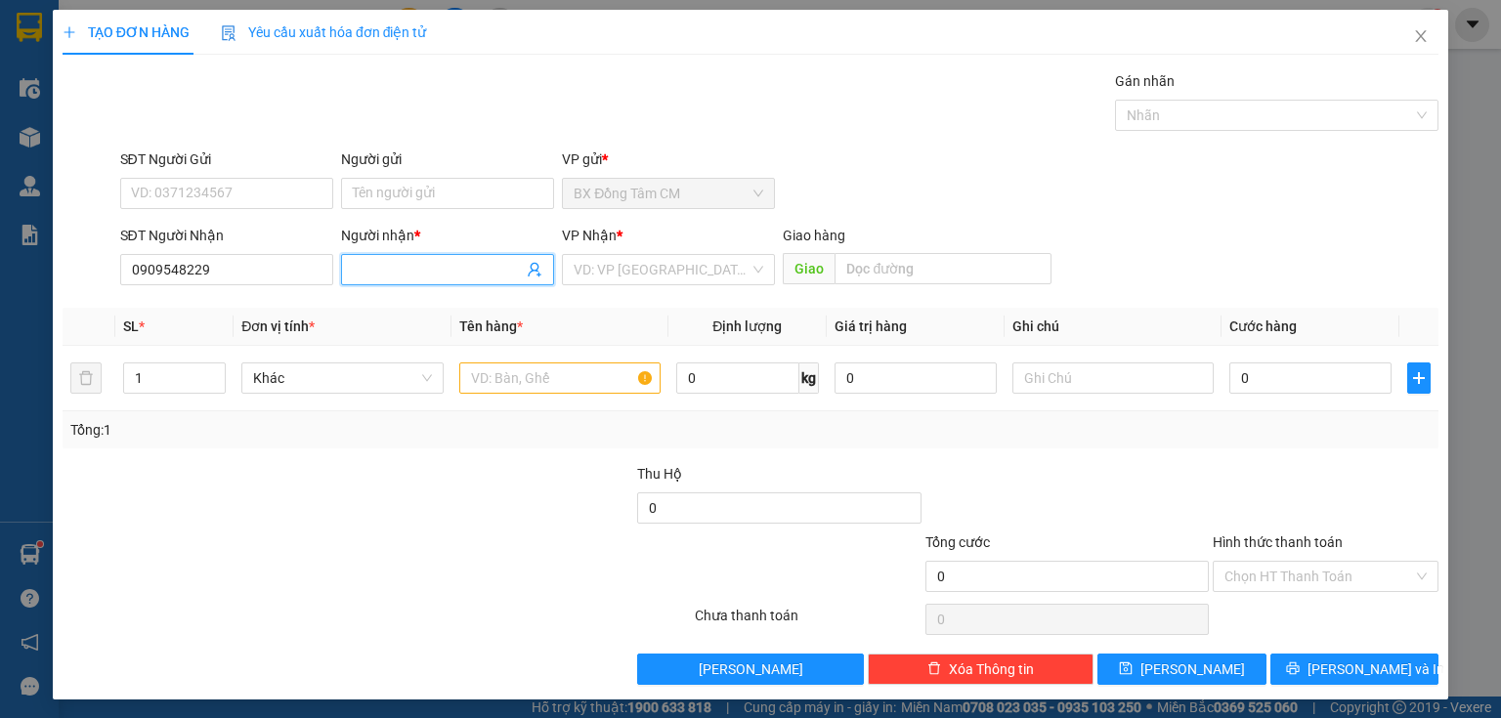
click at [408, 277] on input "Người nhận *" at bounding box center [438, 269] width 170 height 21
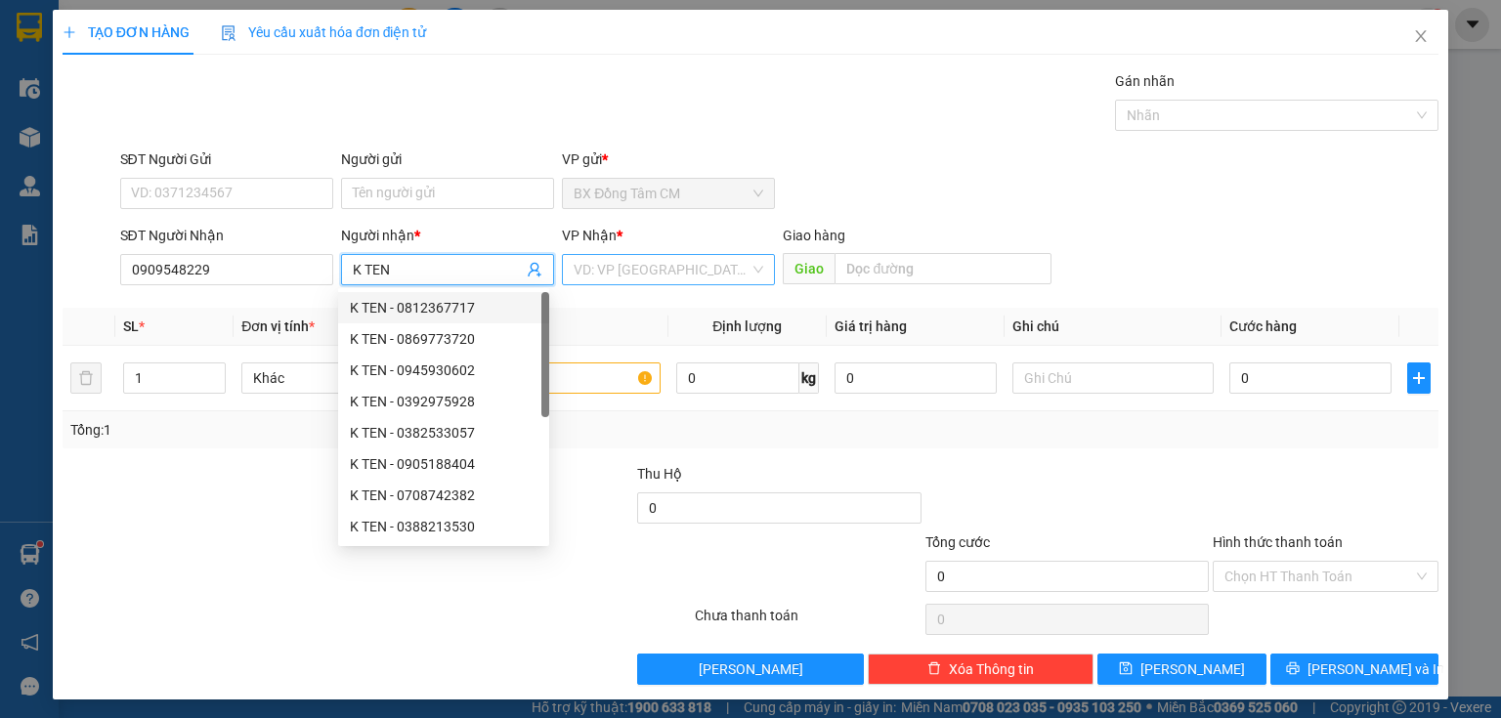
drag, startPoint x: 618, startPoint y: 273, endPoint x: 723, endPoint y: 332, distance: 120.3
click at [621, 273] on input "search" at bounding box center [662, 269] width 176 height 29
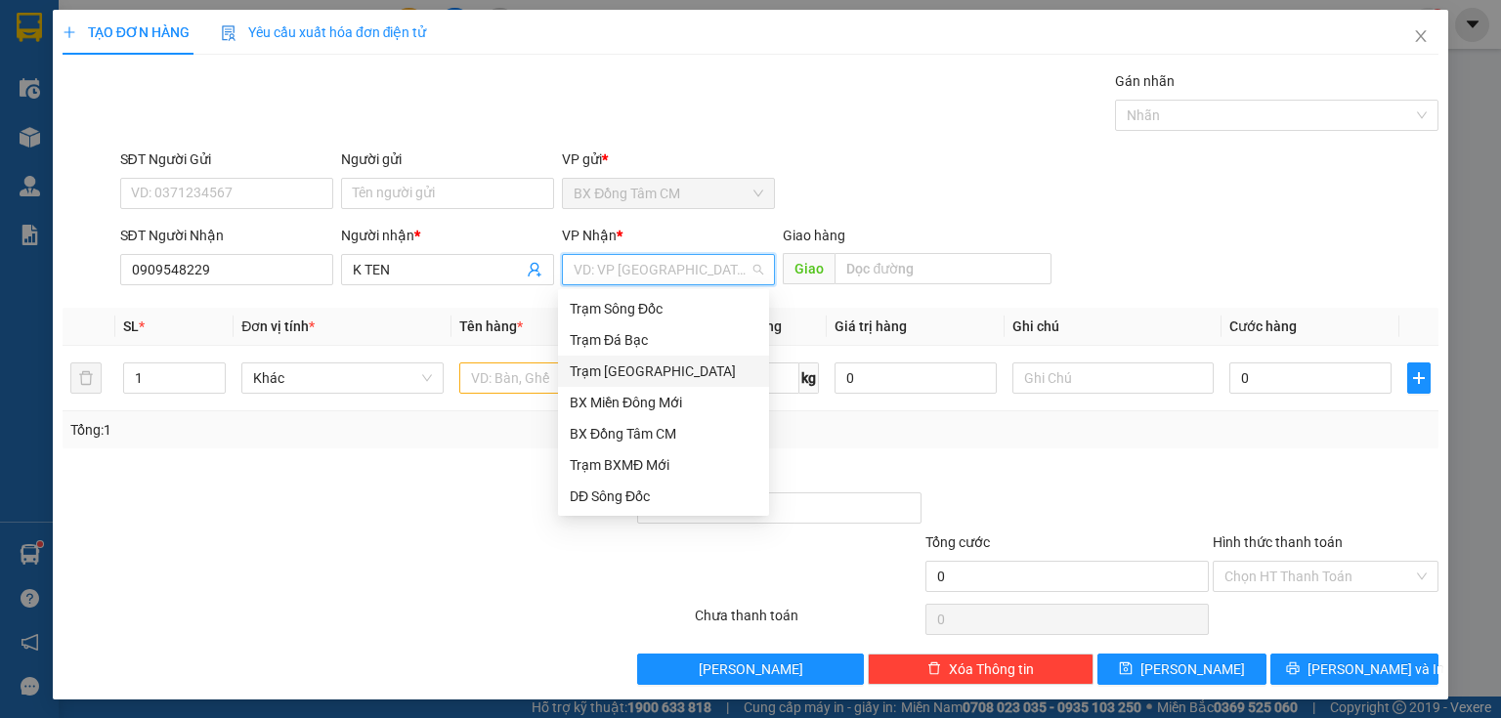
click at [683, 363] on div "Trạm [GEOGRAPHIC_DATA]" at bounding box center [664, 371] width 188 height 21
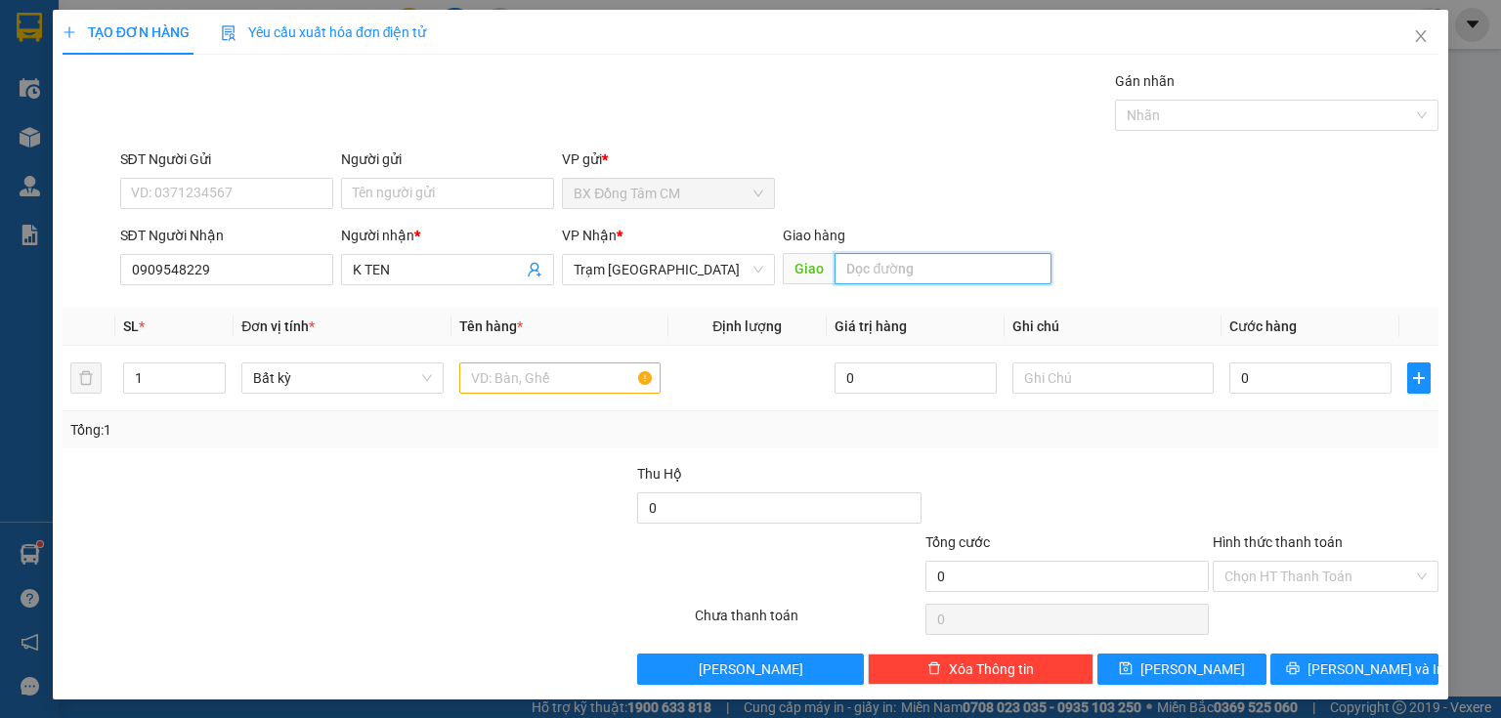
click at [942, 274] on input "text" at bounding box center [942, 268] width 217 height 31
click at [515, 363] on td at bounding box center [559, 378] width 217 height 65
click at [512, 366] on input "text" at bounding box center [559, 377] width 201 height 31
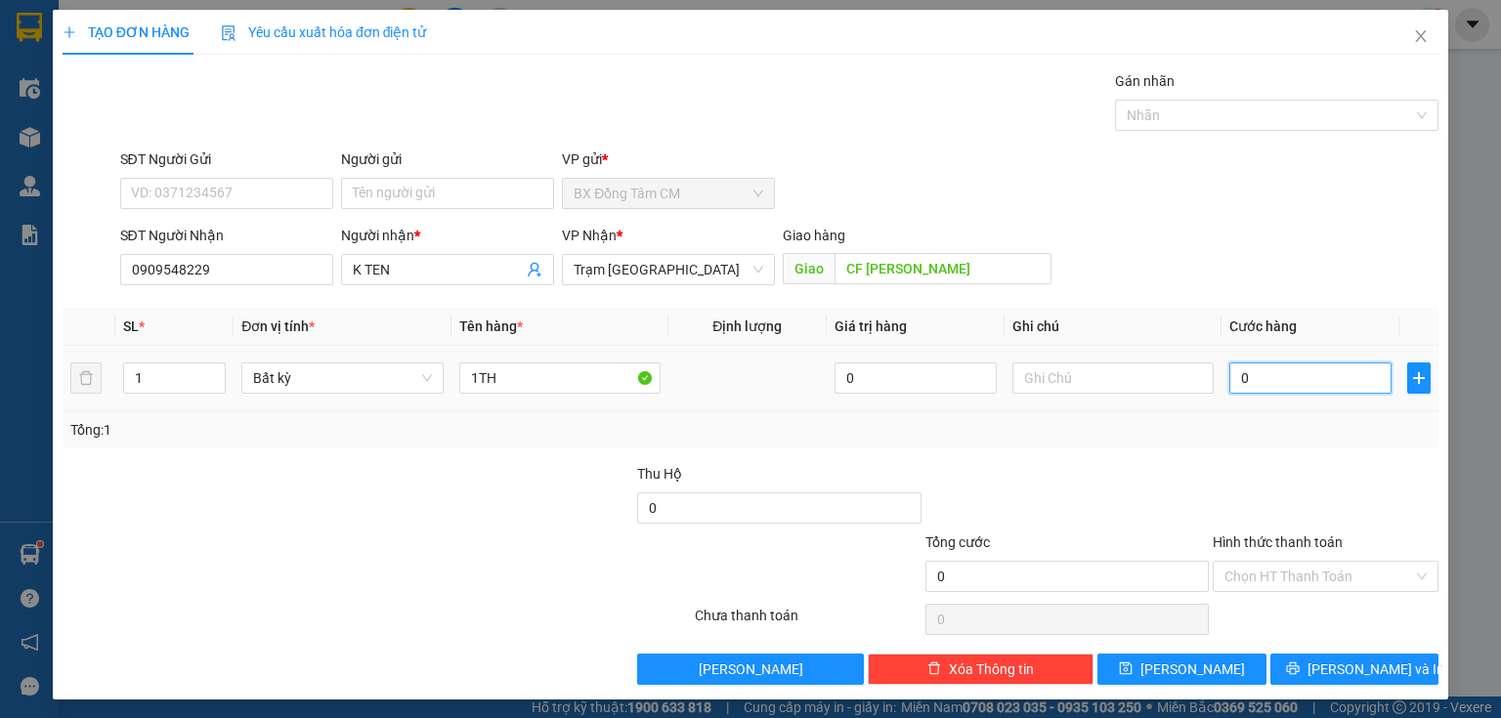
click at [1234, 389] on input "0" at bounding box center [1310, 377] width 162 height 31
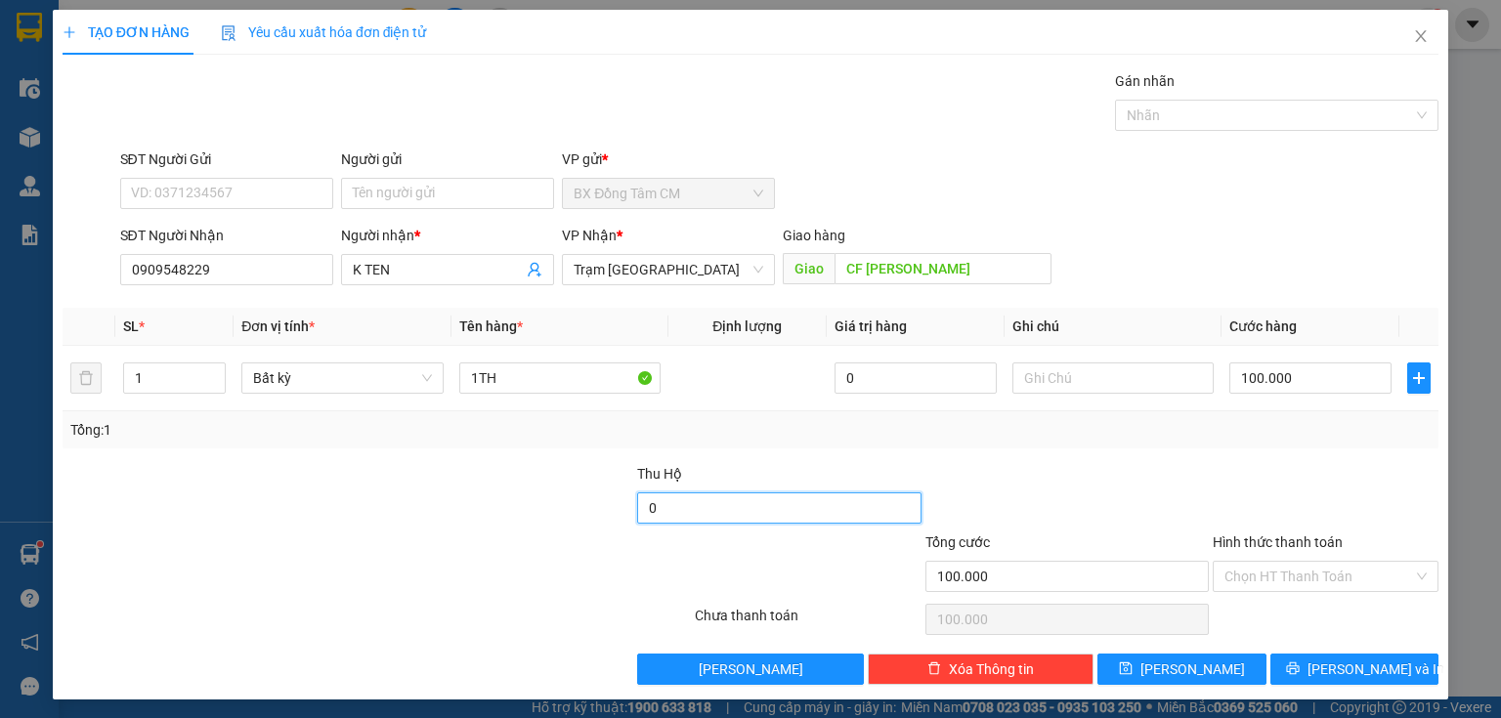
click at [771, 500] on input "0" at bounding box center [778, 507] width 283 height 31
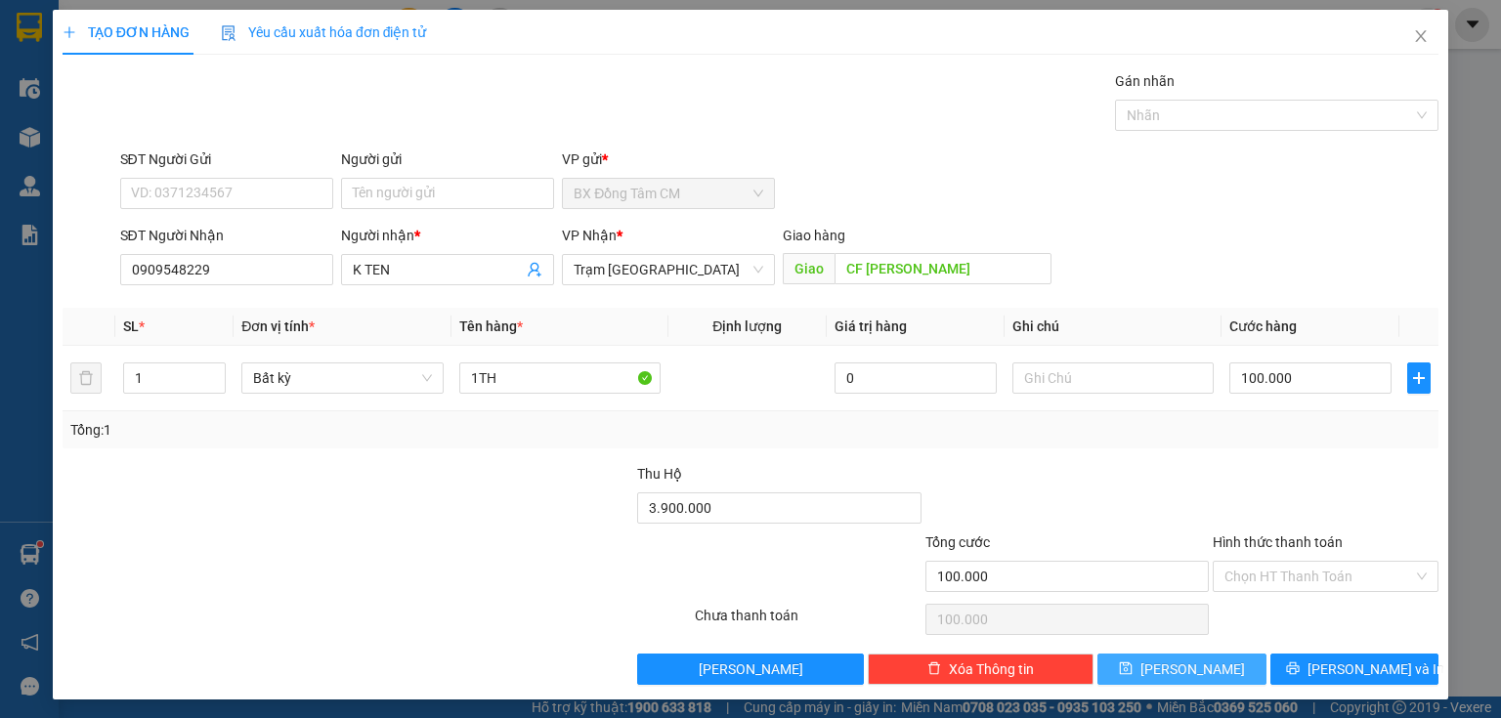
click at [1135, 663] on button "[PERSON_NAME]" at bounding box center [1181, 669] width 169 height 31
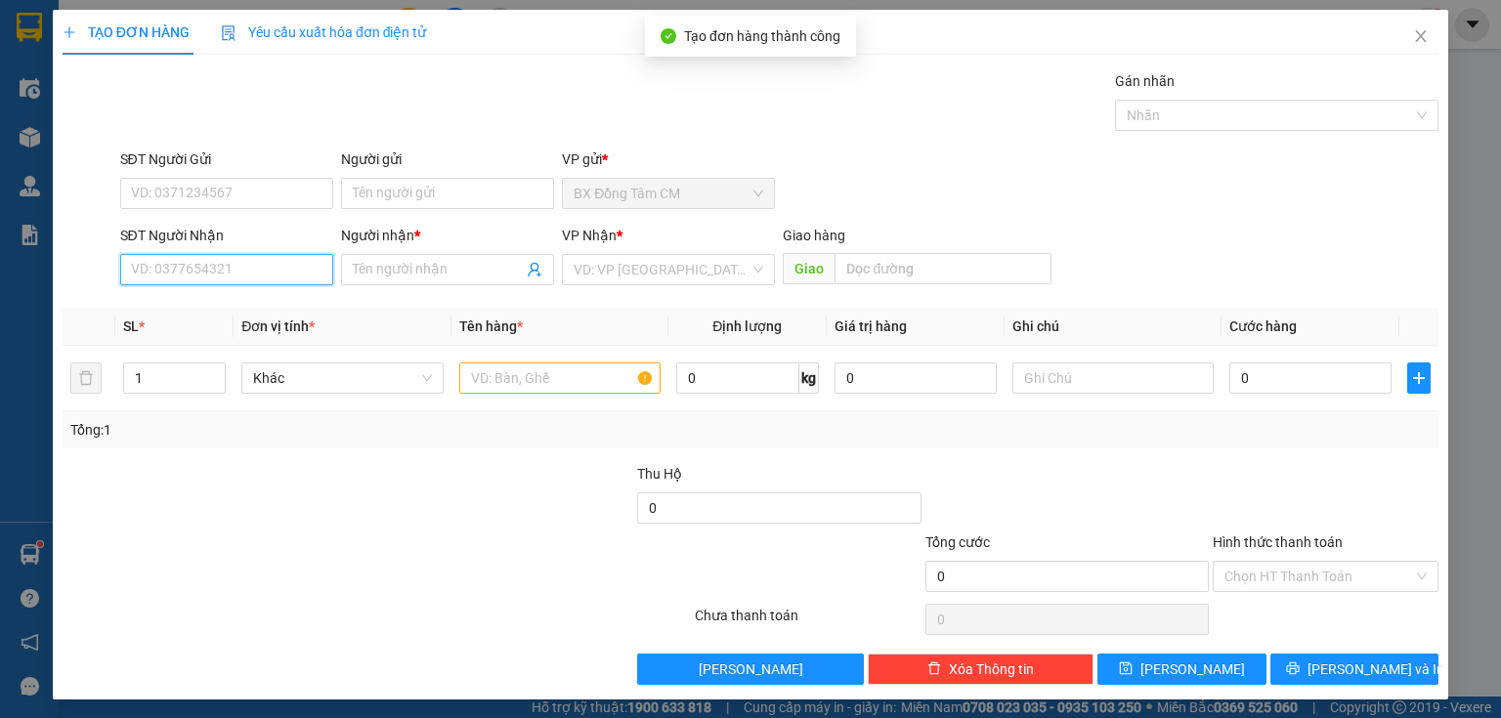
click at [180, 280] on input "SĐT Người Nhận" at bounding box center [226, 269] width 213 height 31
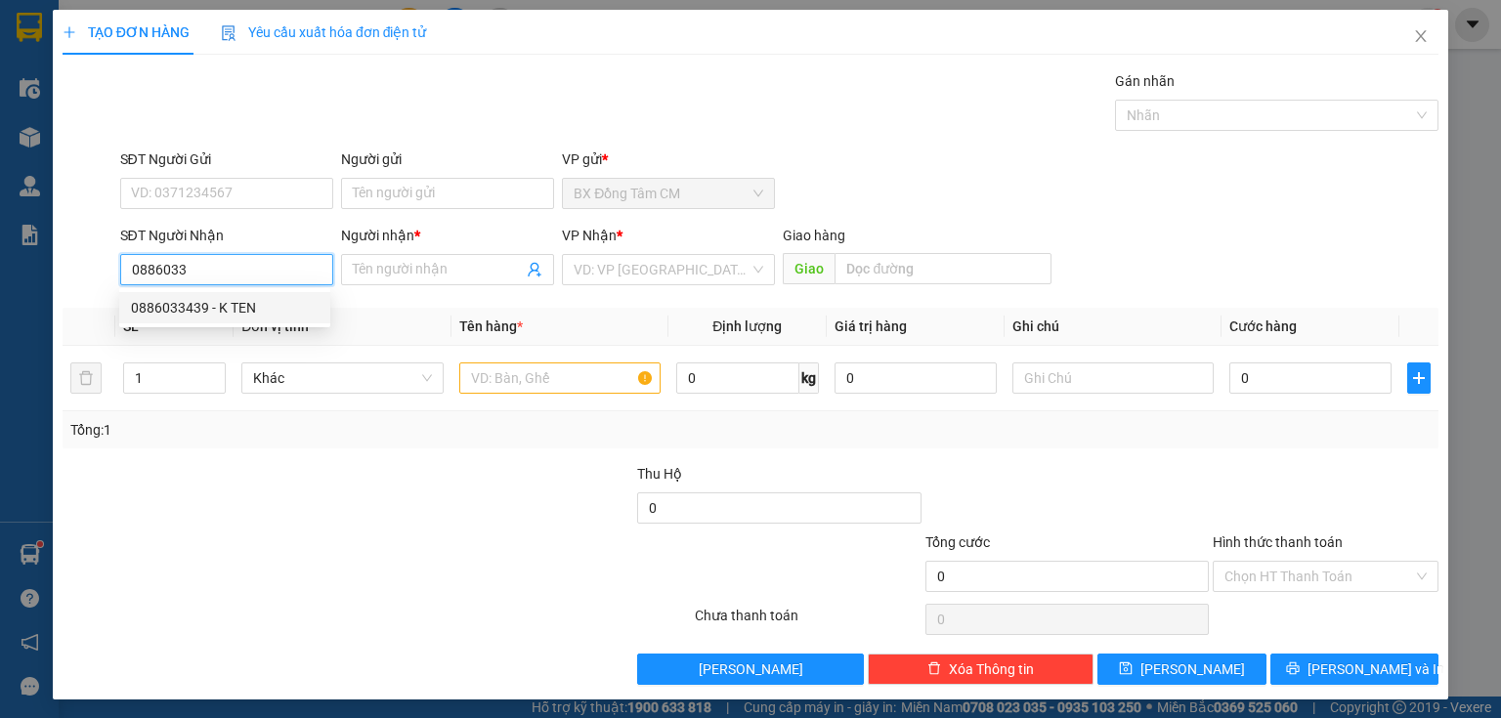
click at [188, 313] on div "0886033439 - K TEN" at bounding box center [225, 307] width 188 height 21
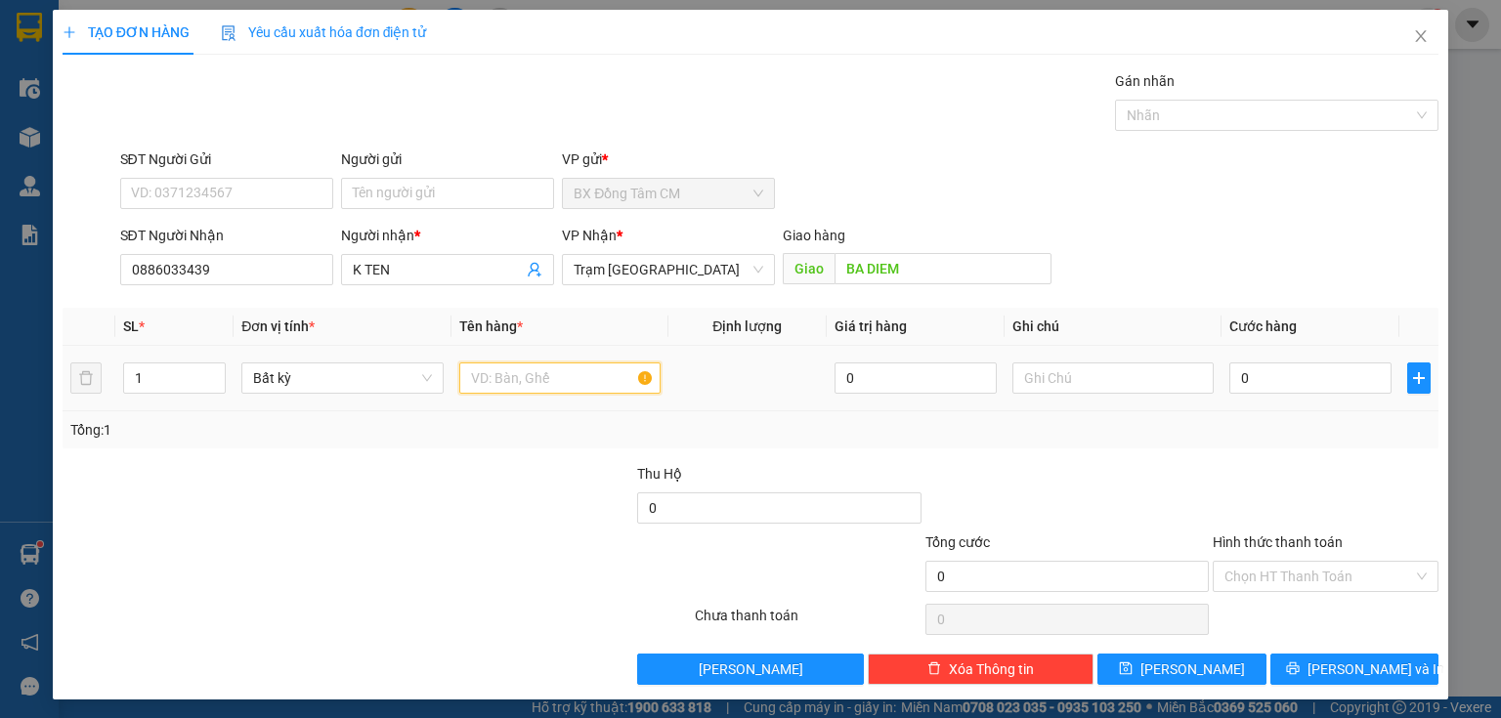
click at [481, 399] on td at bounding box center [559, 378] width 217 height 65
click at [1299, 371] on input "0" at bounding box center [1310, 377] width 162 height 31
click at [743, 527] on div "0" at bounding box center [778, 511] width 283 height 39
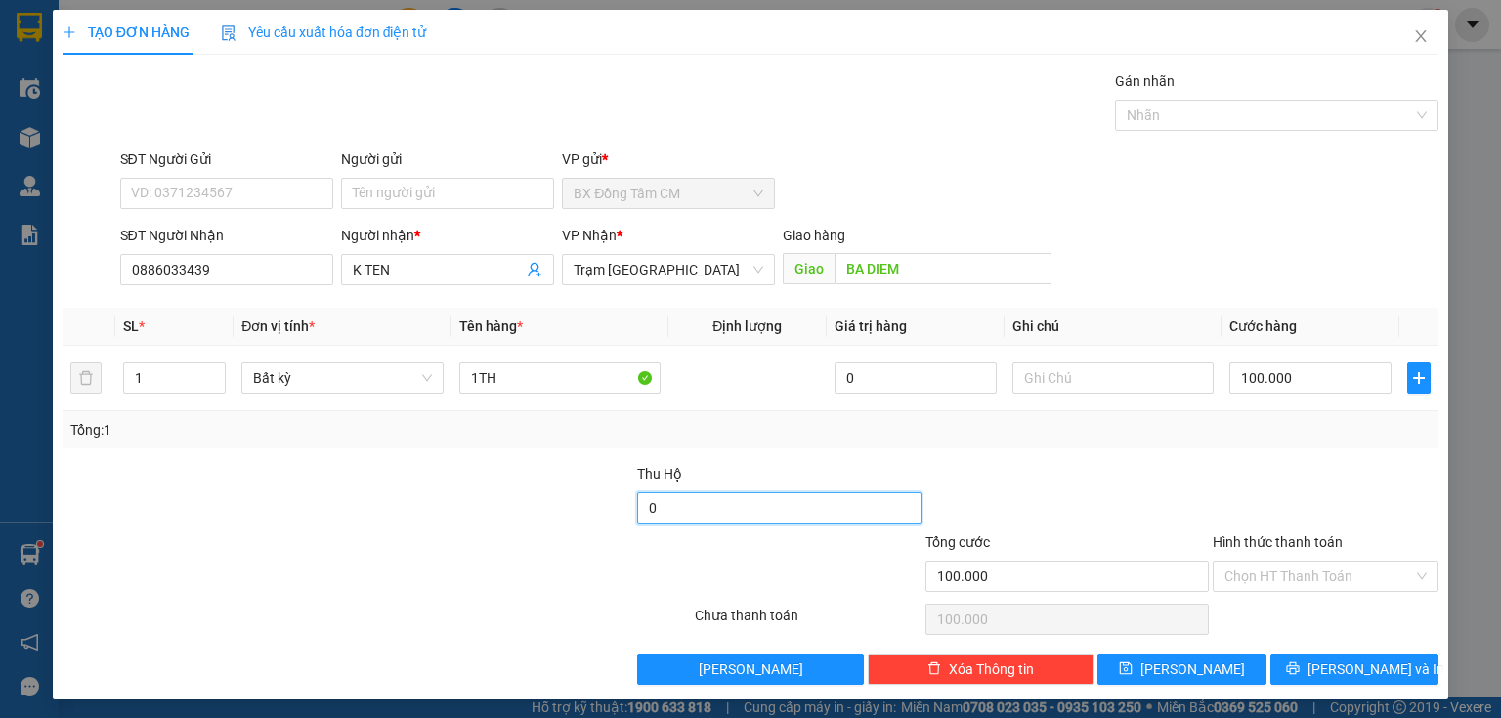
click at [743, 518] on input "0" at bounding box center [778, 507] width 283 height 31
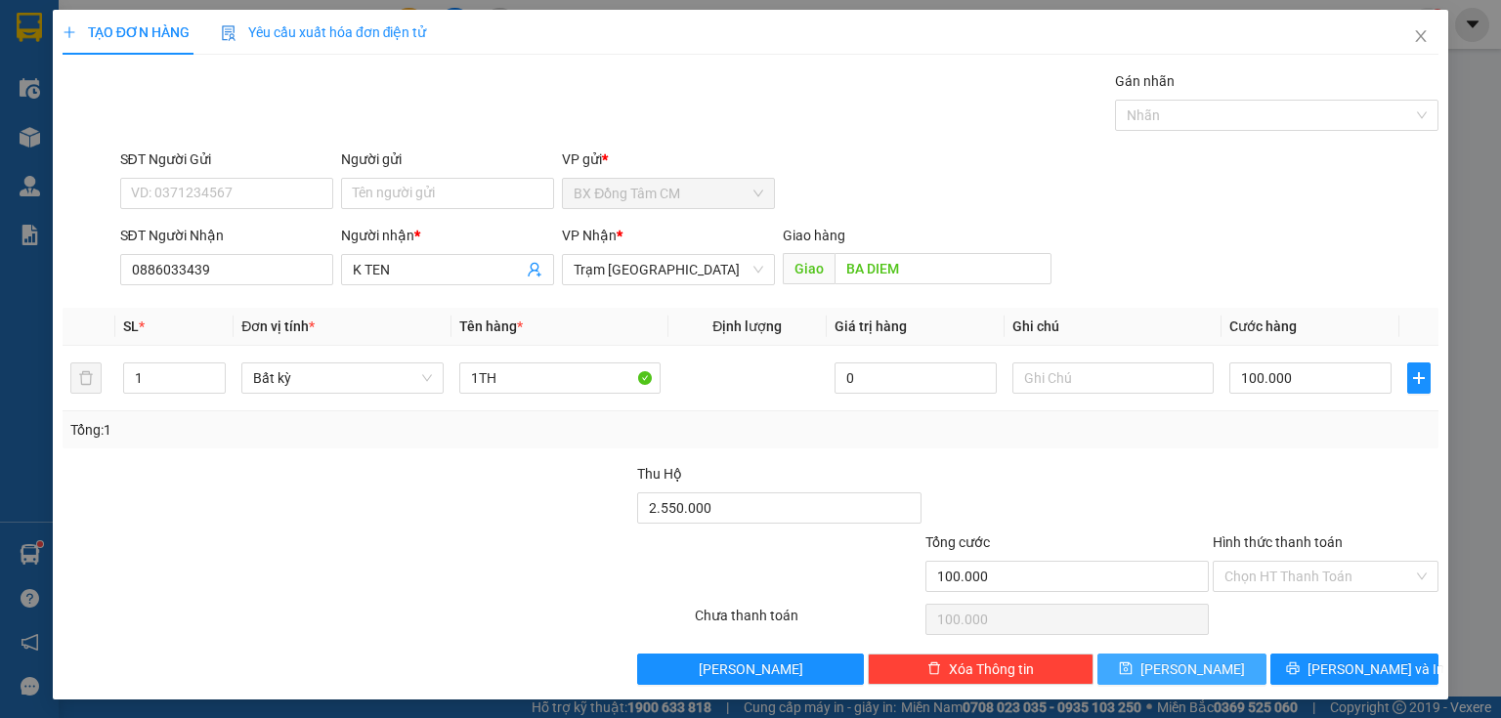
click at [1218, 662] on button "[PERSON_NAME]" at bounding box center [1181, 669] width 169 height 31
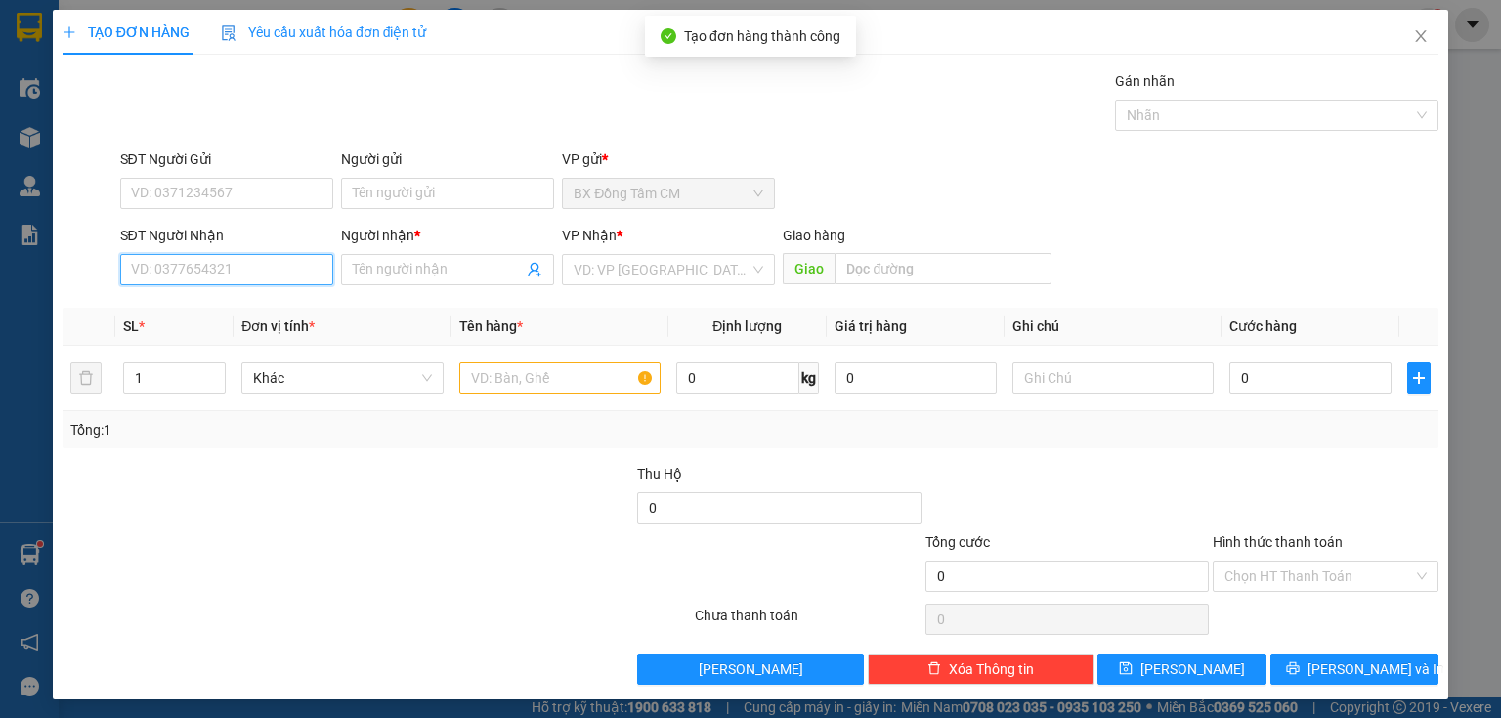
click at [247, 282] on input "SĐT Người Nhận" at bounding box center [226, 269] width 213 height 31
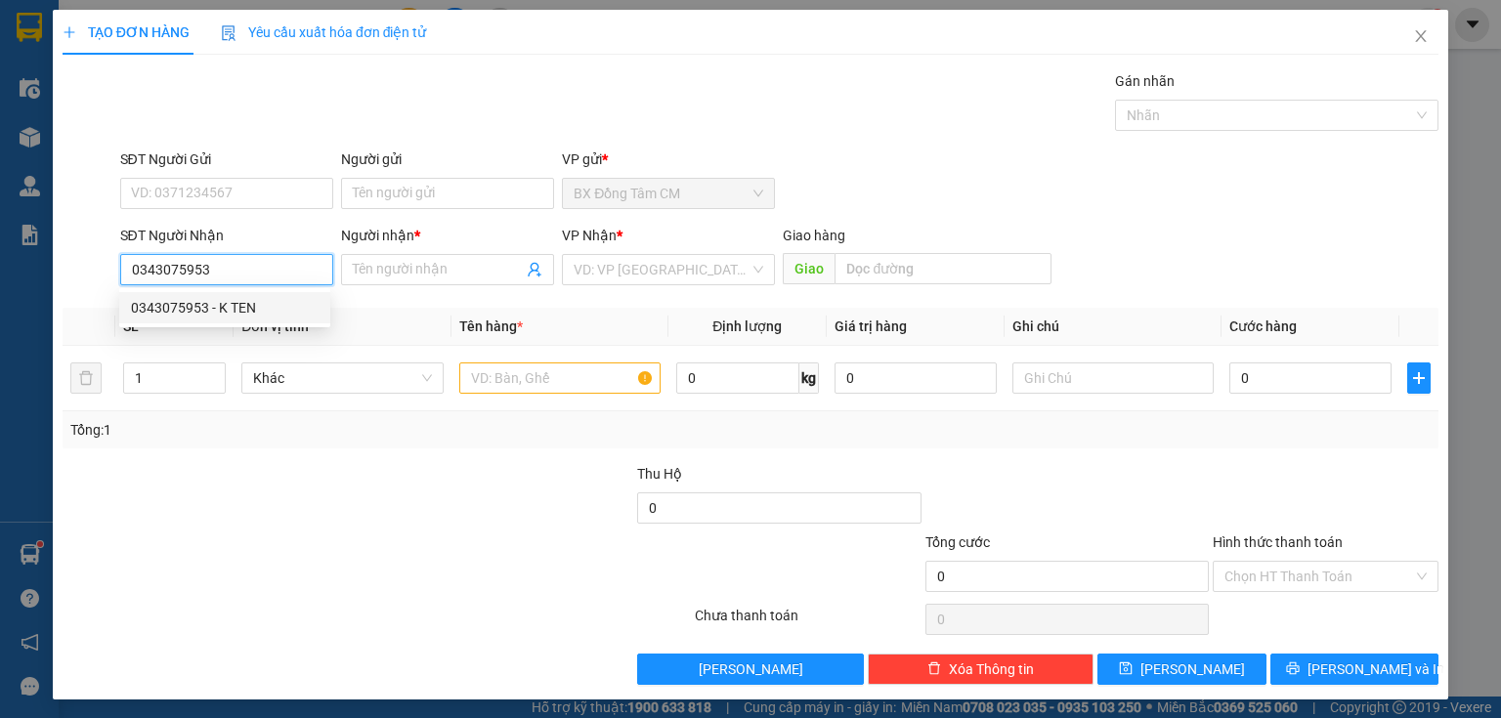
click at [243, 318] on div "0343075953 - K TEN" at bounding box center [225, 307] width 188 height 21
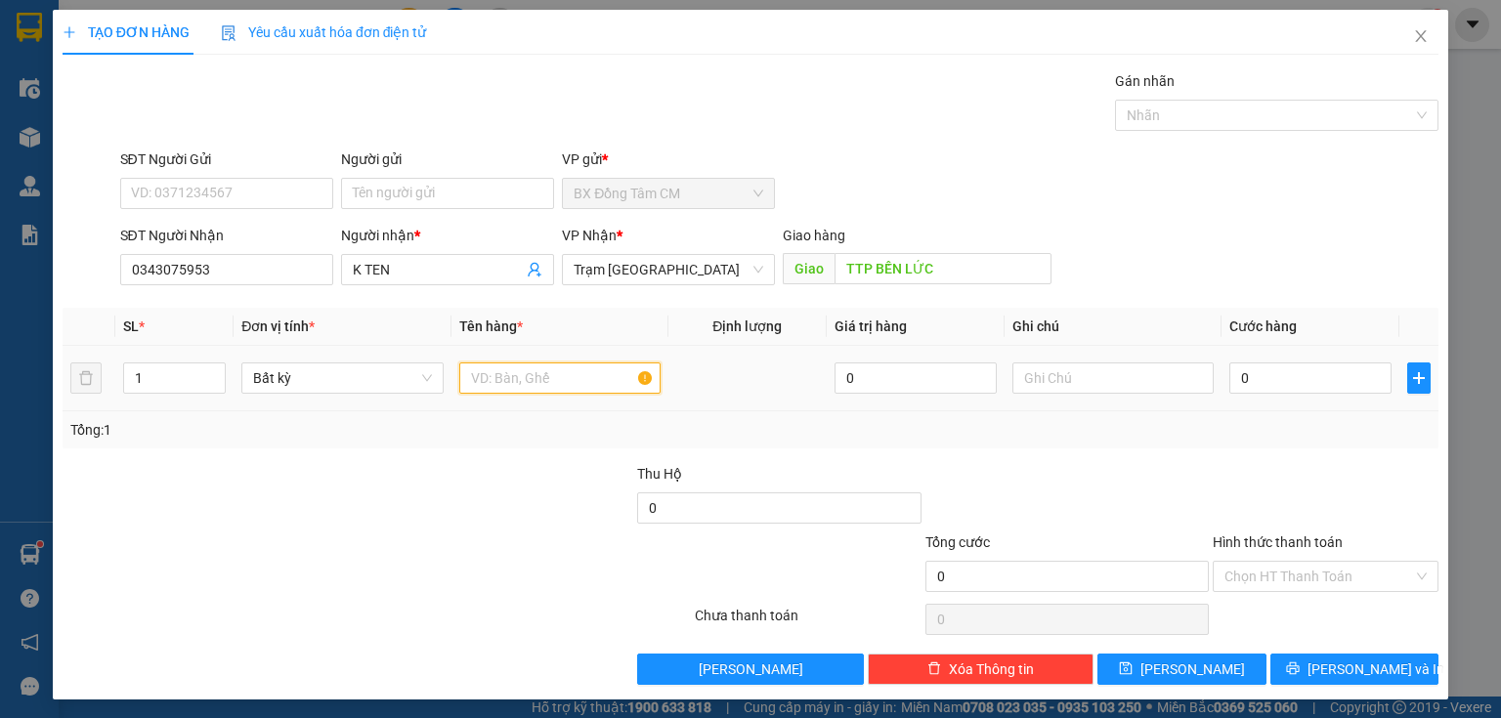
click at [473, 378] on input "text" at bounding box center [559, 377] width 201 height 31
click at [1265, 373] on input "0" at bounding box center [1310, 377] width 162 height 31
click at [1229, 383] on input "0" at bounding box center [1310, 377] width 162 height 31
drag, startPoint x: 1288, startPoint y: 567, endPoint x: 1313, endPoint y: 624, distance: 63.0
click at [1288, 568] on input "Hình thức thanh toán" at bounding box center [1318, 576] width 189 height 29
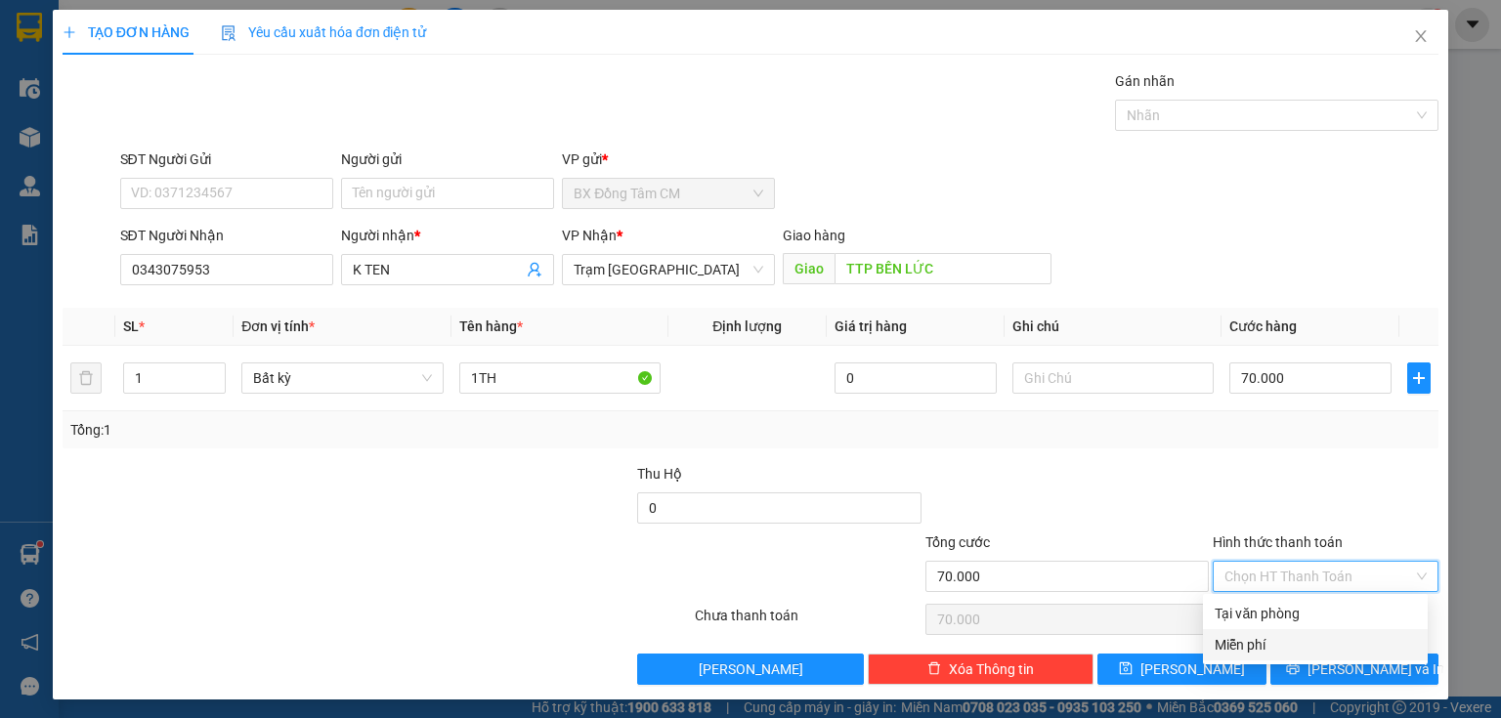
click at [1310, 628] on div "Tại văn phòng" at bounding box center [1315, 613] width 225 height 31
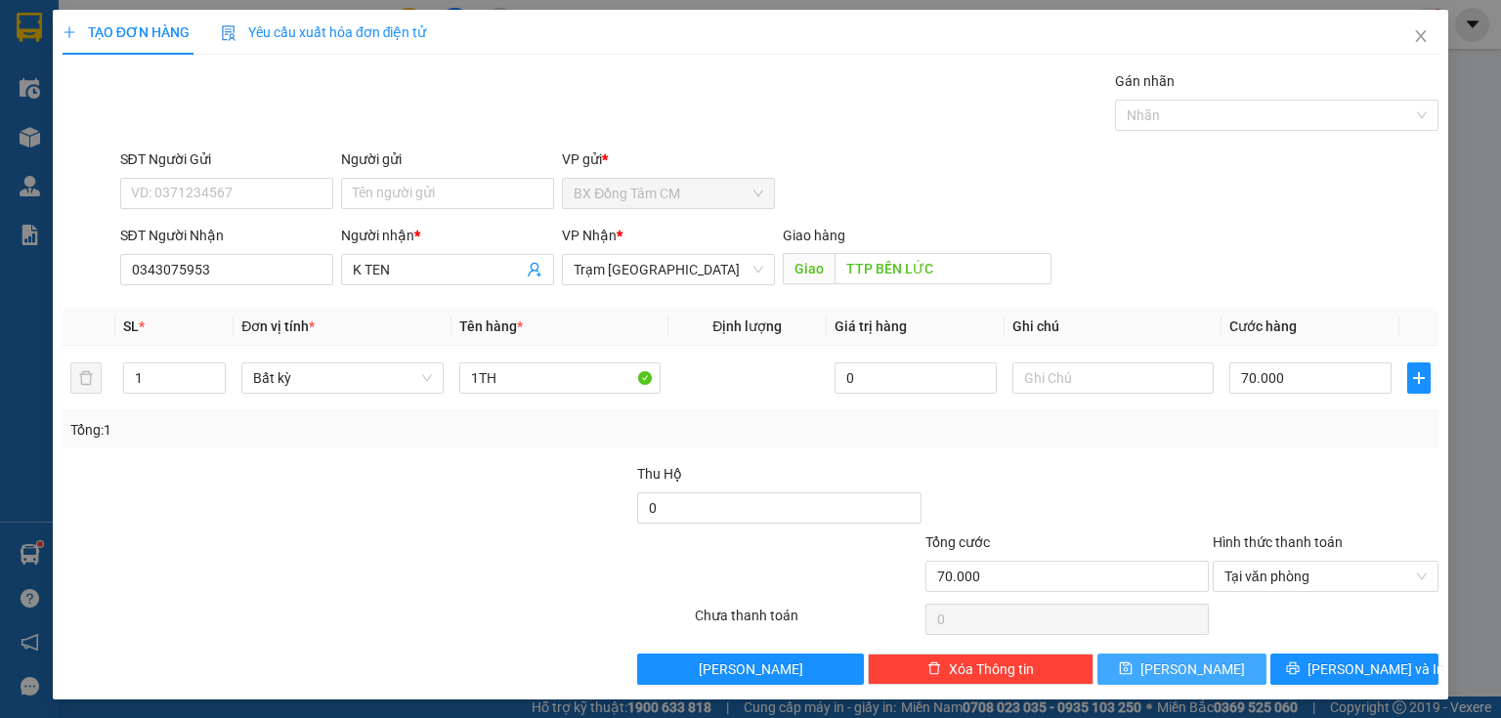
click at [1180, 660] on span "[PERSON_NAME]" at bounding box center [1192, 669] width 105 height 21
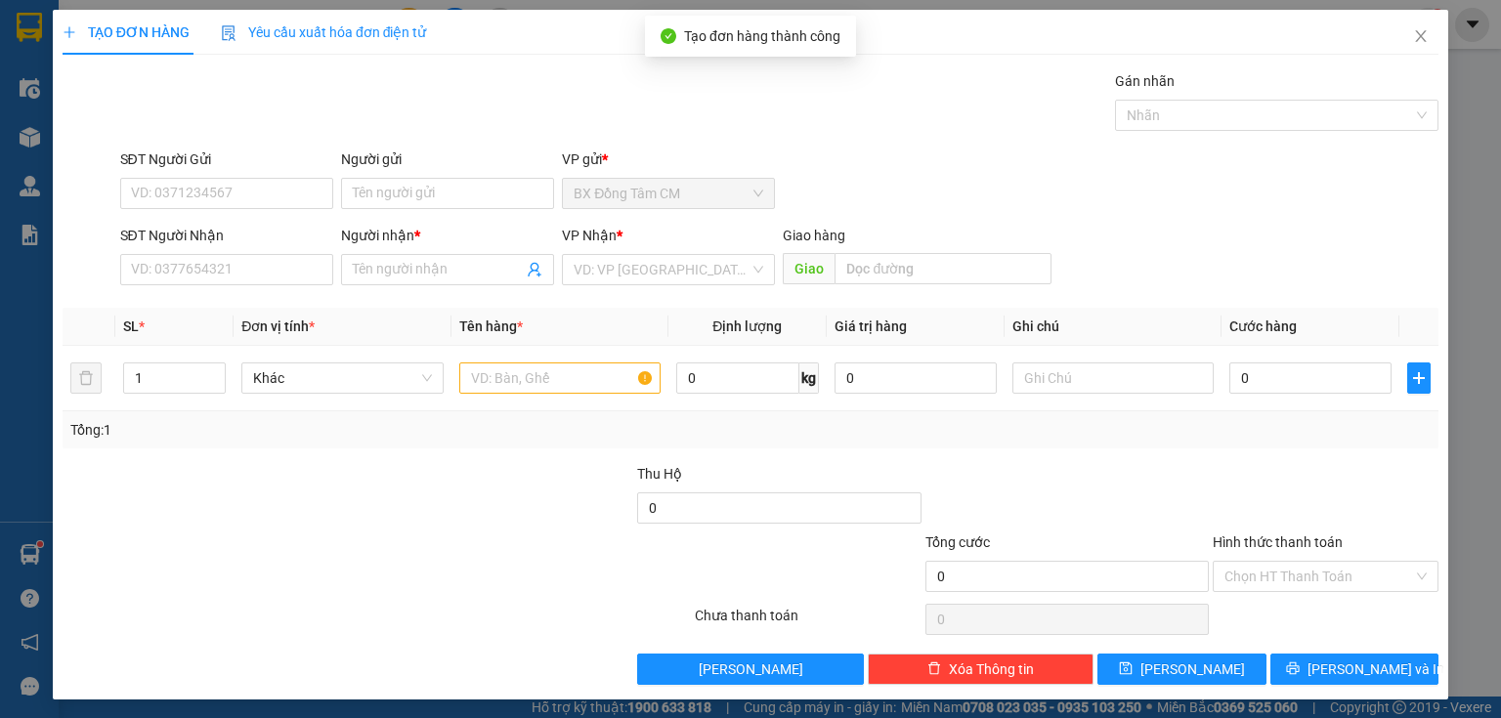
click at [107, 262] on div at bounding box center [90, 259] width 58 height 68
click at [112, 270] on div at bounding box center [90, 259] width 58 height 68
click at [149, 276] on input "SĐT Người Nhận" at bounding box center [226, 269] width 213 height 31
click at [1424, 33] on span "Close" at bounding box center [1420, 37] width 55 height 55
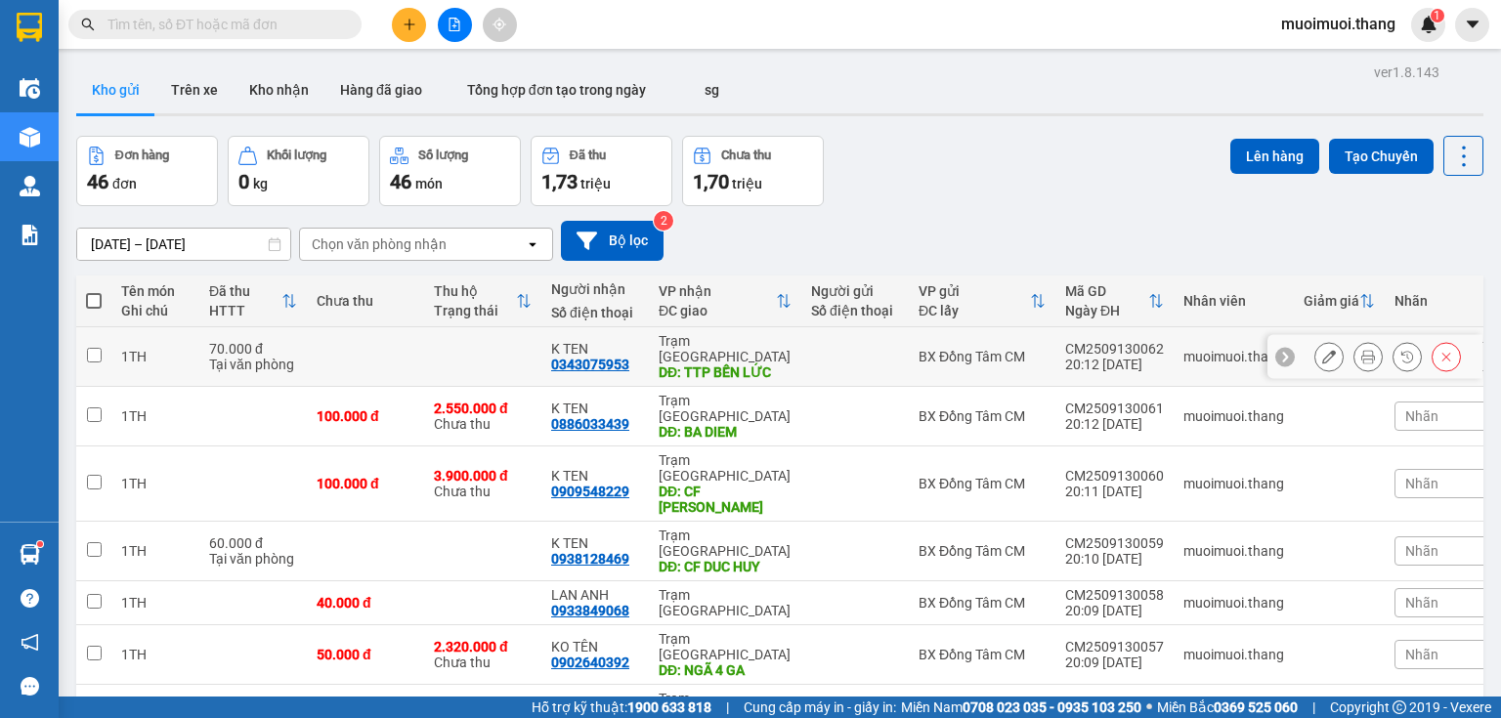
click at [614, 360] on div "0343075953" at bounding box center [590, 365] width 78 height 16
click at [631, 347] on div "K TEN" at bounding box center [595, 349] width 88 height 16
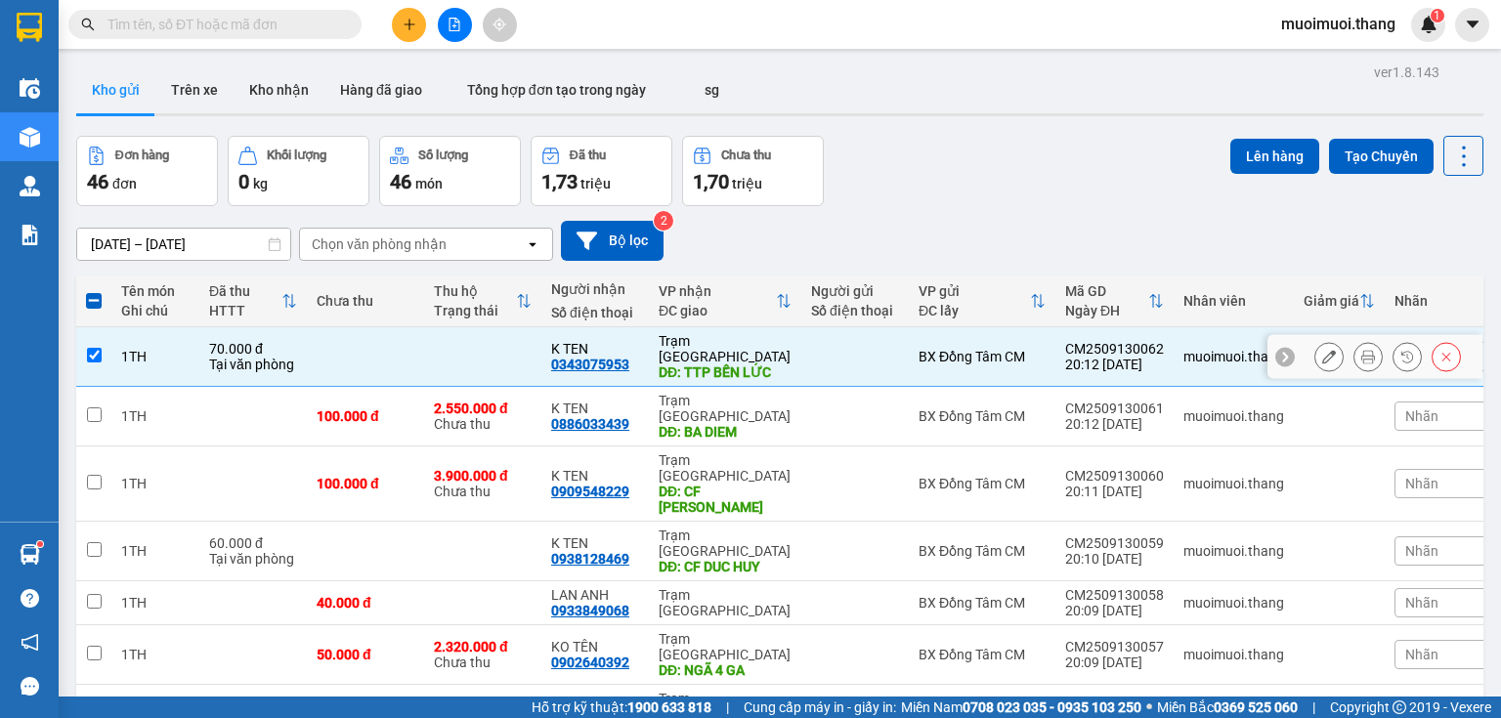
click at [631, 347] on div "K TEN" at bounding box center [595, 349] width 88 height 16
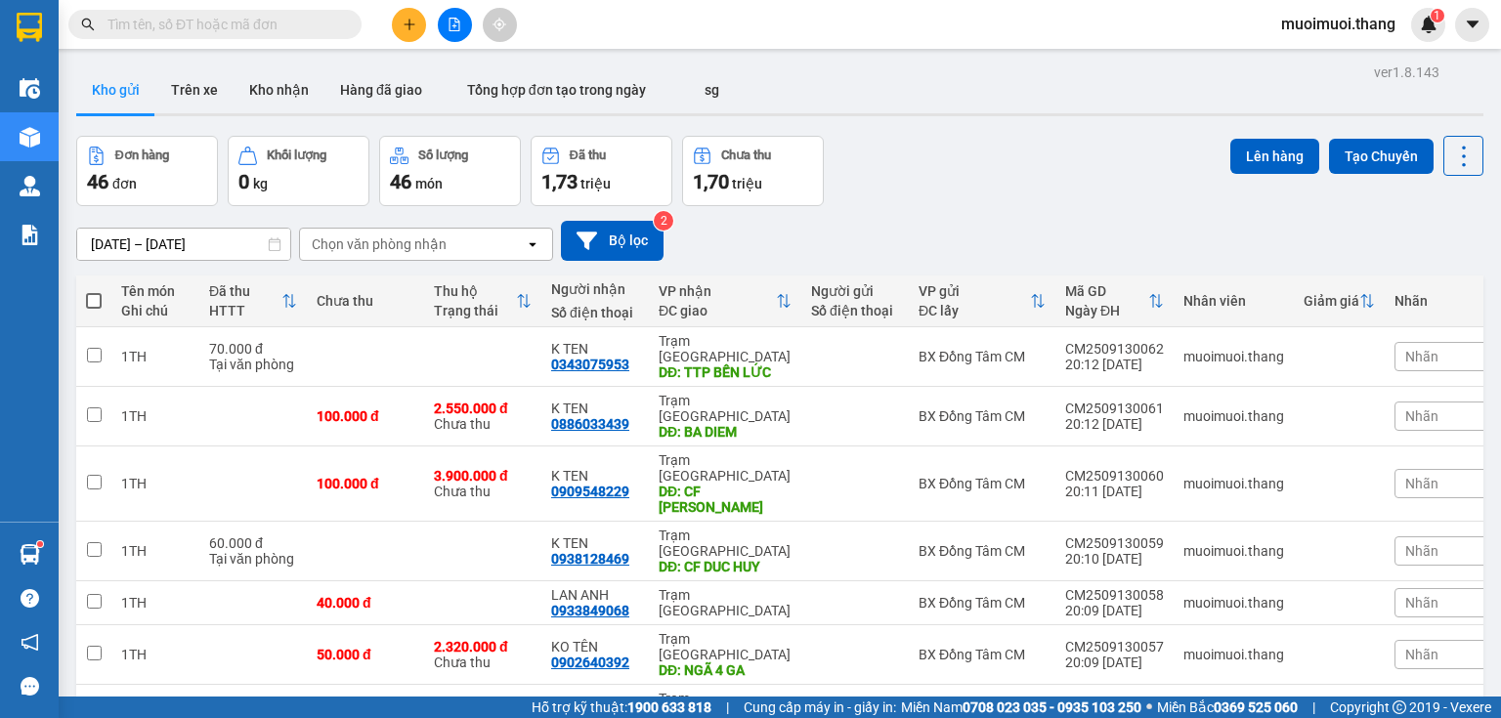
click at [406, 26] on icon "plus" at bounding box center [410, 25] width 14 height 14
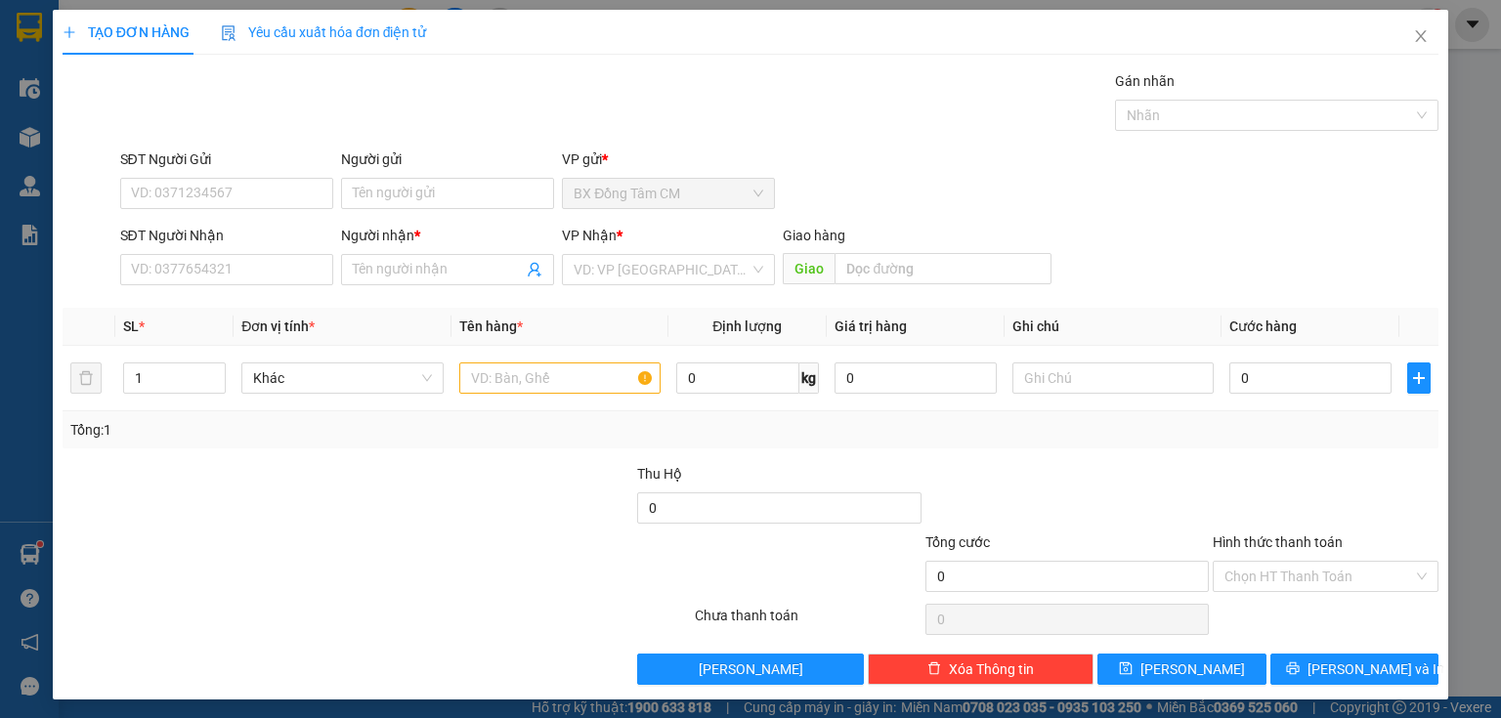
click at [231, 293] on div "Transit Pickup Surcharge Ids Transit Deliver Surcharge Ids Transit Deliver Surc…" at bounding box center [751, 377] width 1376 height 615
click at [246, 268] on input "SĐT Người Nhận" at bounding box center [226, 269] width 213 height 31
drag, startPoint x: 185, startPoint y: 309, endPoint x: 513, endPoint y: 327, distance: 328.8
click at [188, 309] on div "0705070701 - KO TÊN" at bounding box center [225, 307] width 188 height 21
click at [504, 365] on input "text" at bounding box center [559, 377] width 201 height 31
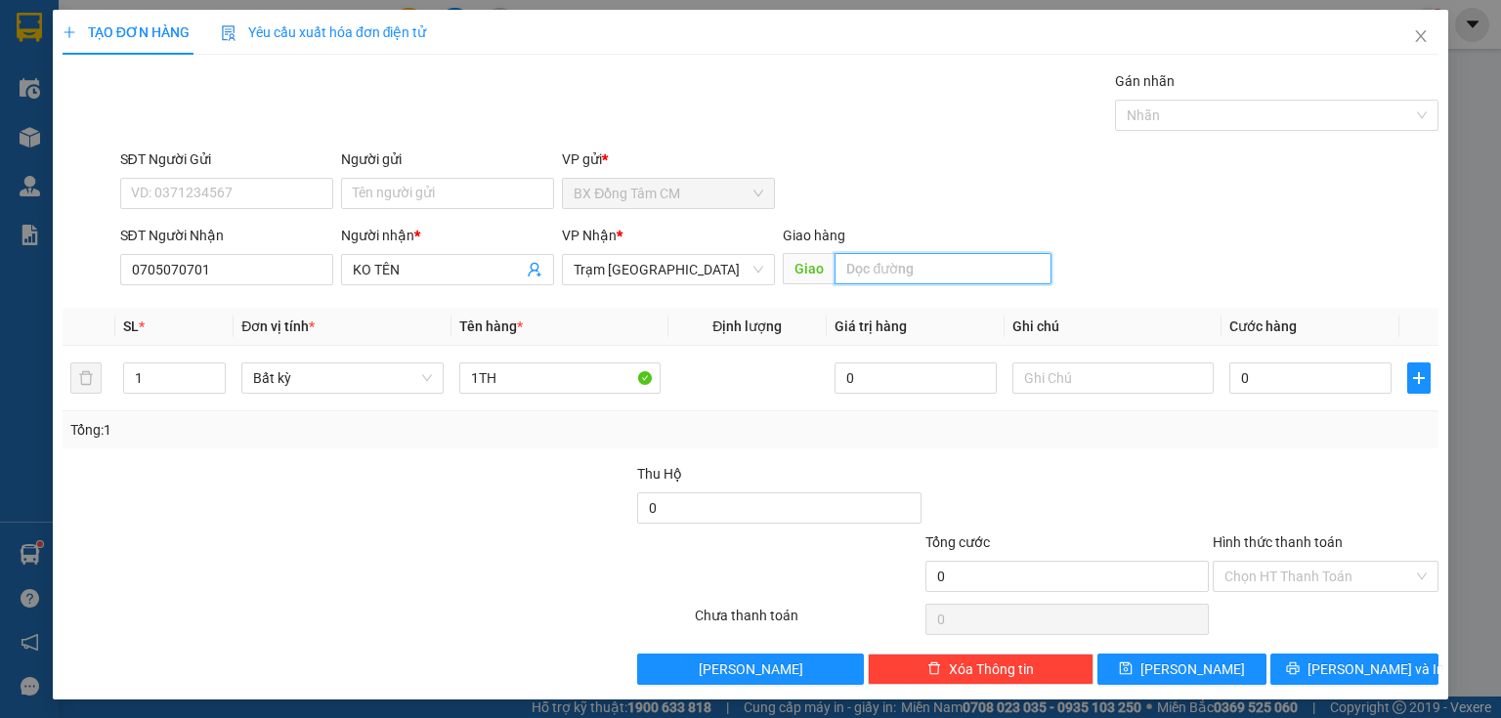
click at [856, 253] on input "text" at bounding box center [942, 268] width 217 height 31
click at [1286, 372] on input "0" at bounding box center [1310, 377] width 162 height 31
click at [1266, 581] on input "Hình thức thanh toán" at bounding box center [1318, 576] width 189 height 29
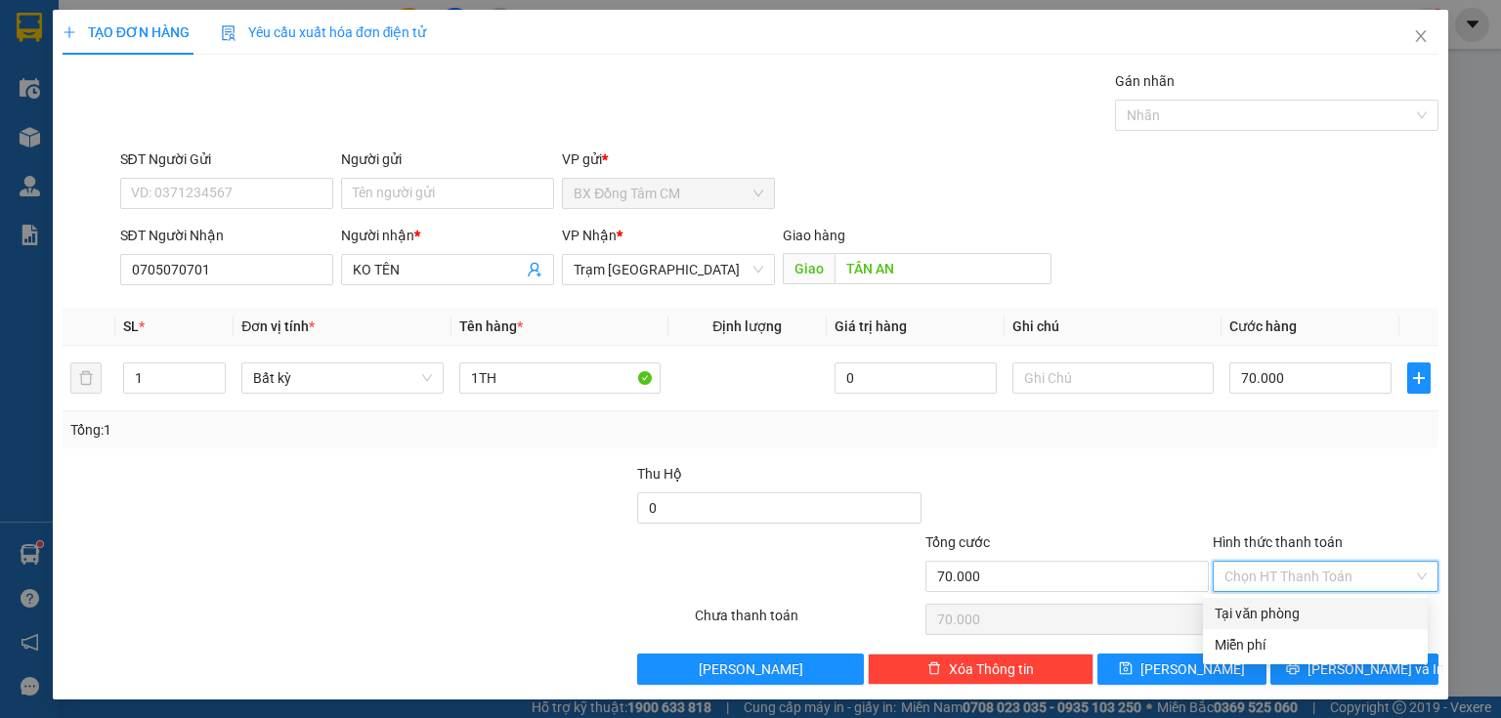
click at [1259, 618] on div "Tại văn phòng" at bounding box center [1314, 613] width 201 height 21
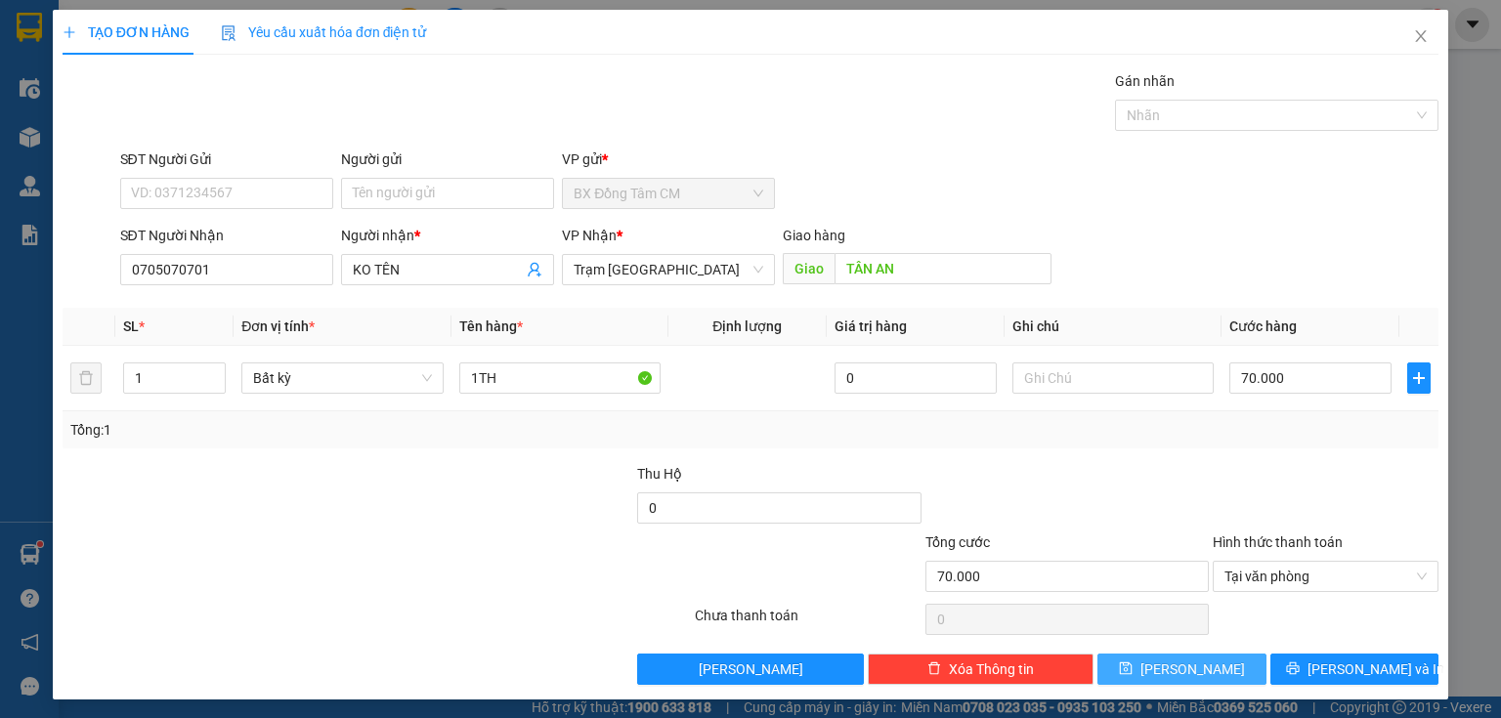
click at [1184, 661] on span "[PERSON_NAME]" at bounding box center [1192, 669] width 105 height 21
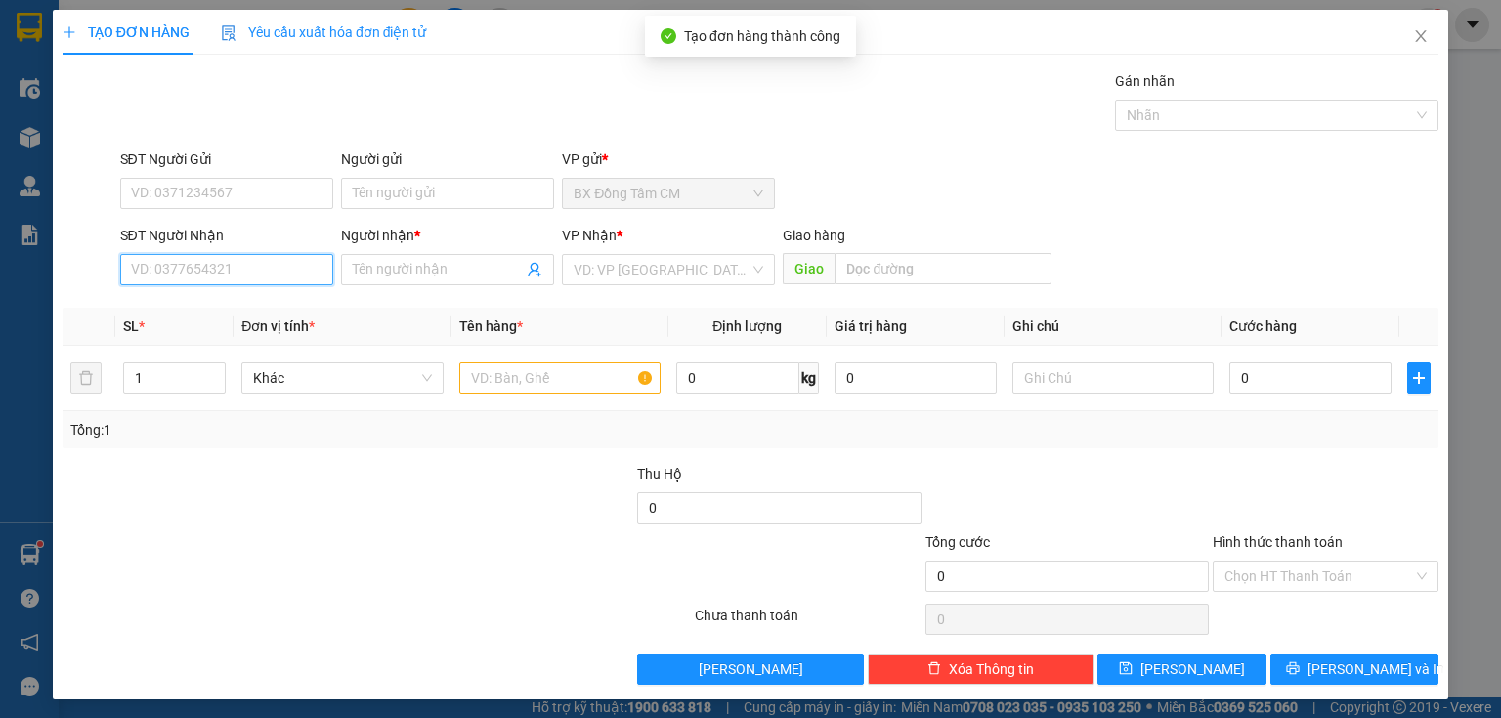
click at [188, 270] on input "SĐT Người Nhận" at bounding box center [226, 269] width 213 height 31
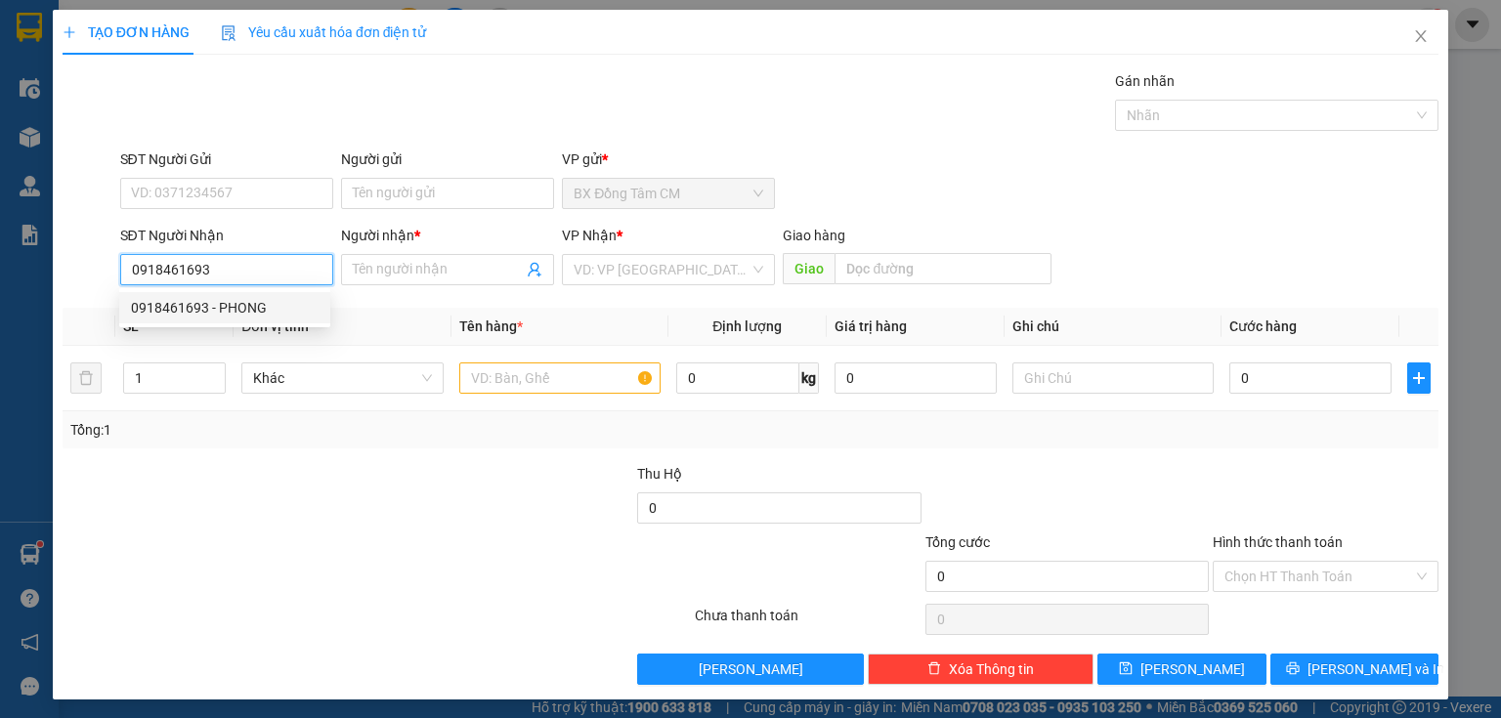
click at [244, 314] on div "0918461693 - PHONG" at bounding box center [225, 307] width 188 height 21
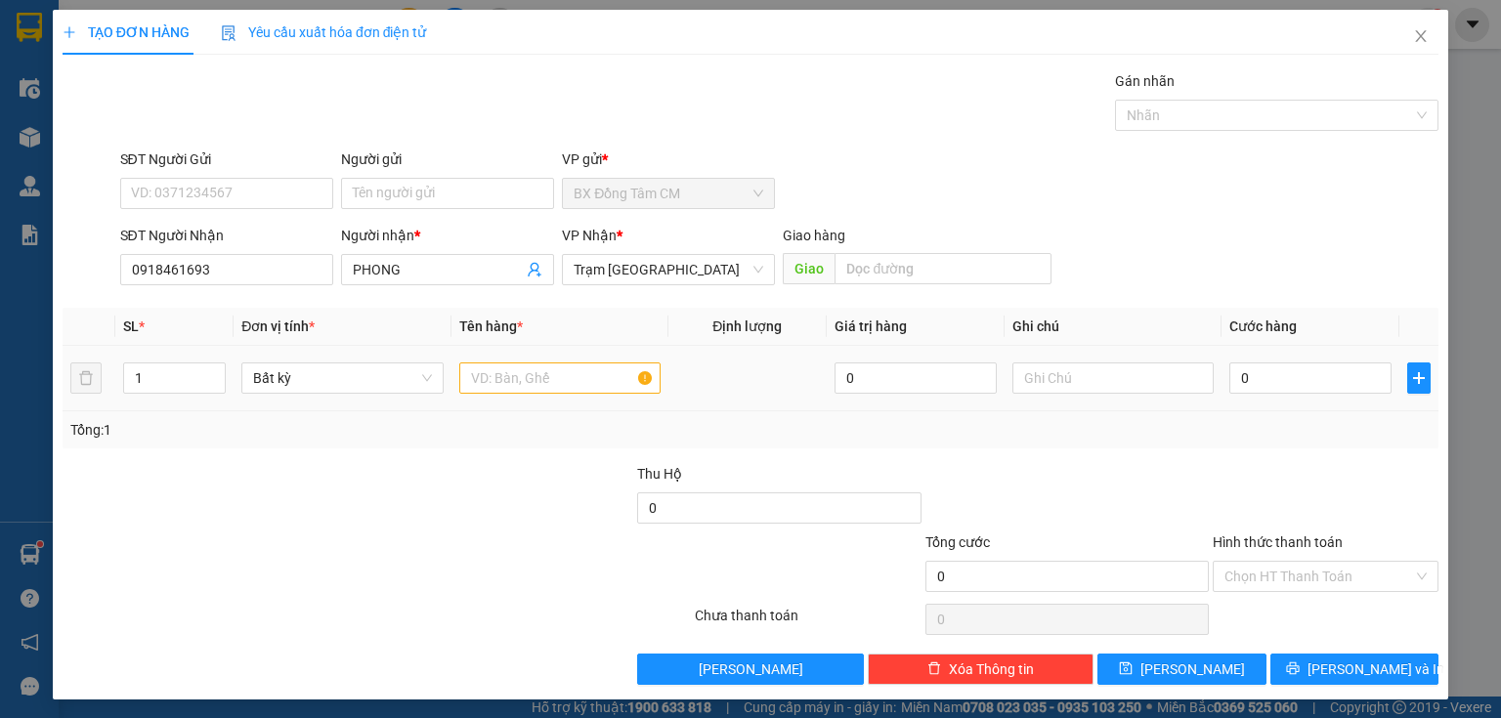
click at [454, 379] on td at bounding box center [559, 378] width 217 height 65
click at [469, 379] on input "text" at bounding box center [559, 377] width 201 height 31
click at [1287, 367] on input "0" at bounding box center [1310, 377] width 162 height 31
click at [1309, 578] on input "Hình thức thanh toán" at bounding box center [1318, 576] width 189 height 29
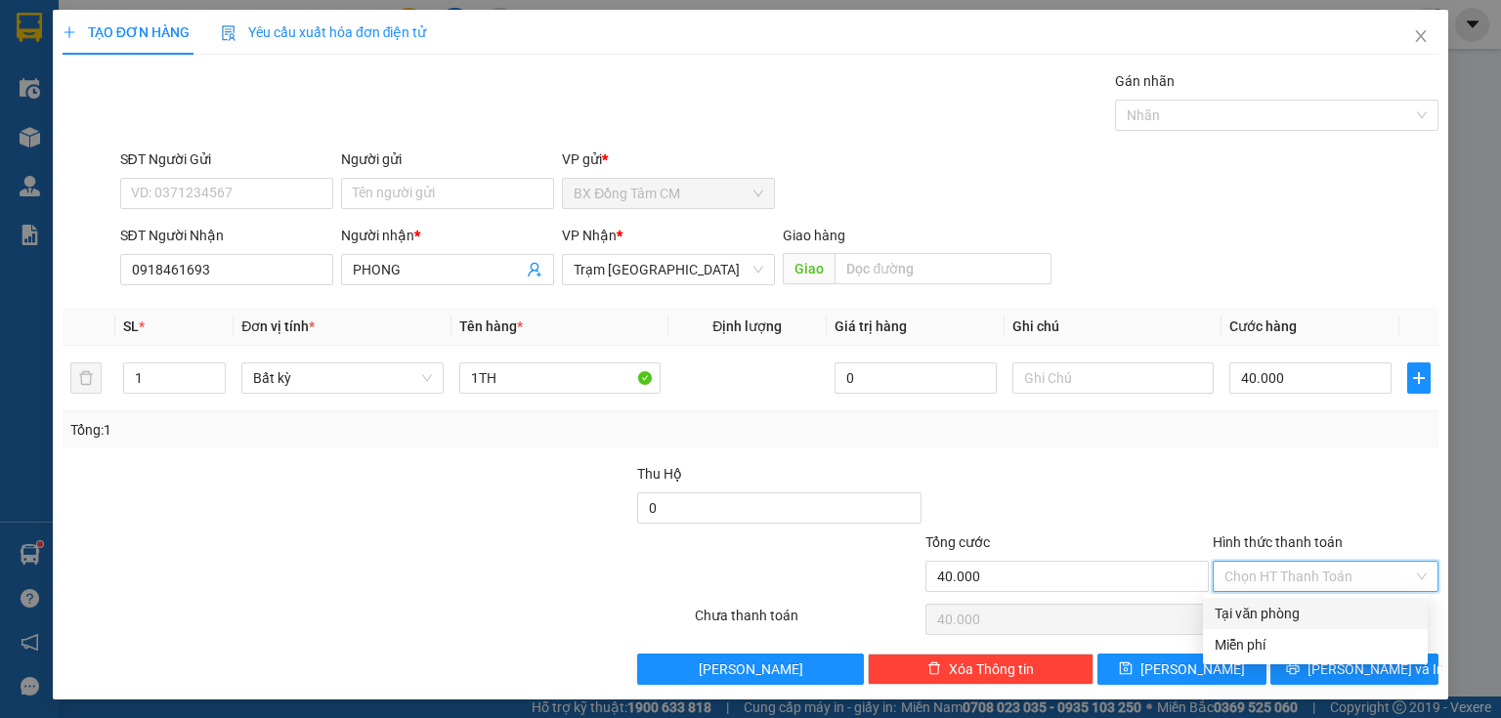
click at [1297, 600] on div "Tại văn phòng" at bounding box center [1315, 613] width 225 height 31
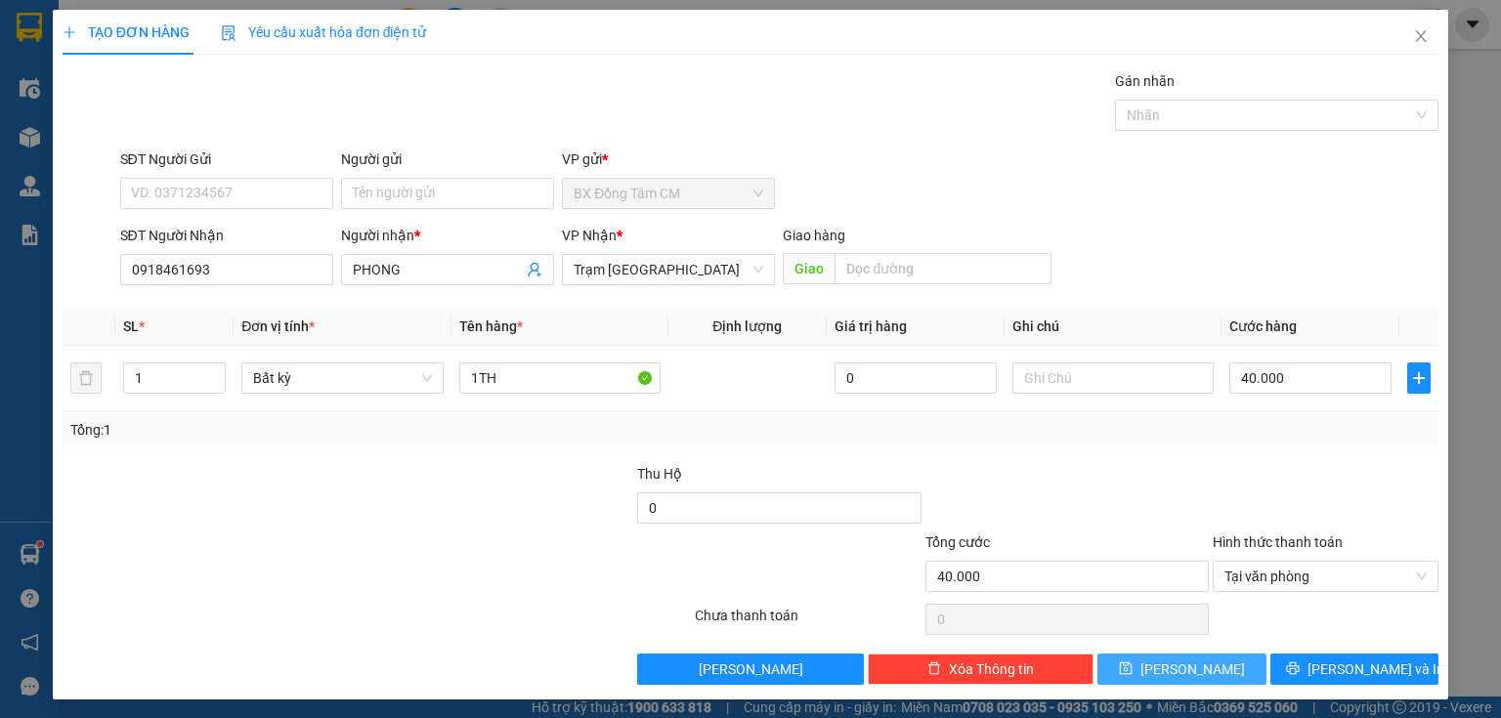
click at [1178, 665] on span "[PERSON_NAME]" at bounding box center [1192, 669] width 105 height 21
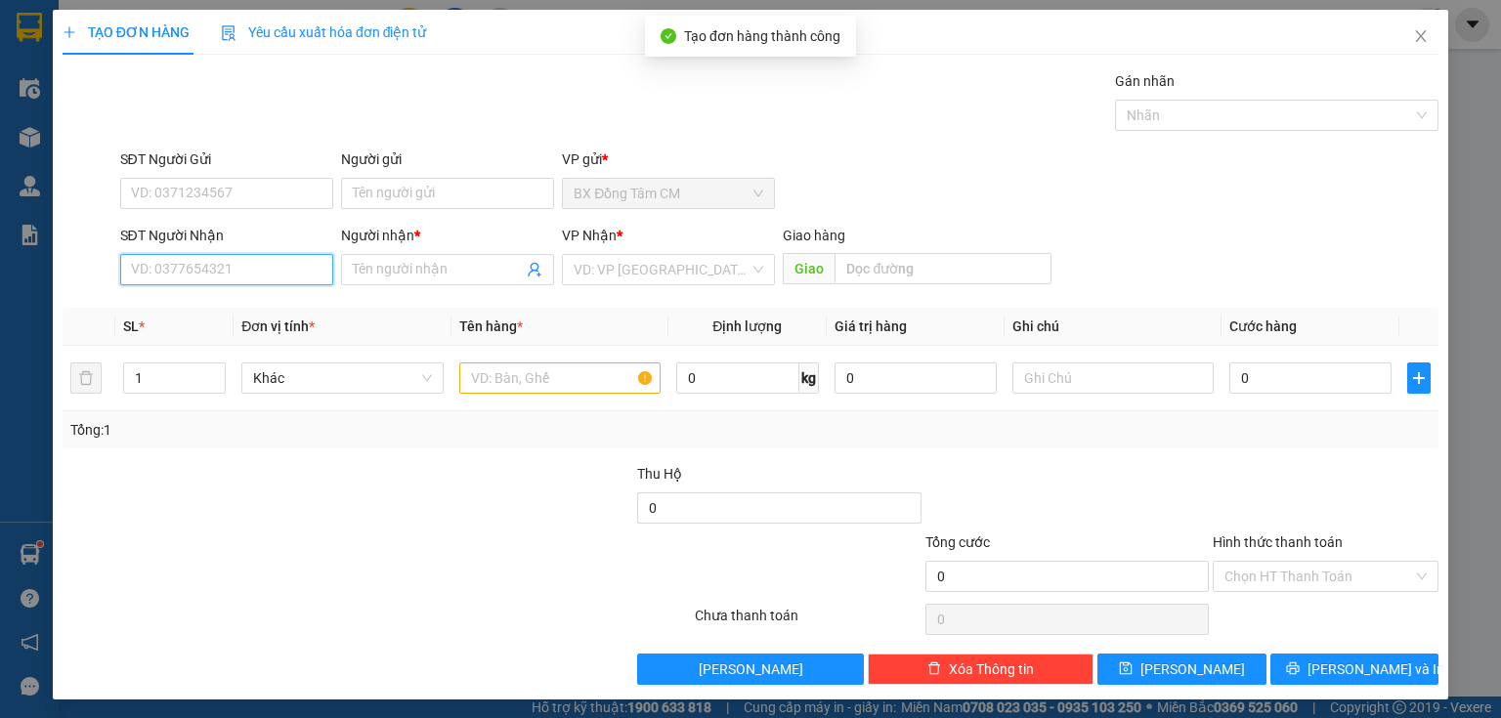
click at [187, 258] on input "SĐT Người Nhận" at bounding box center [226, 269] width 213 height 31
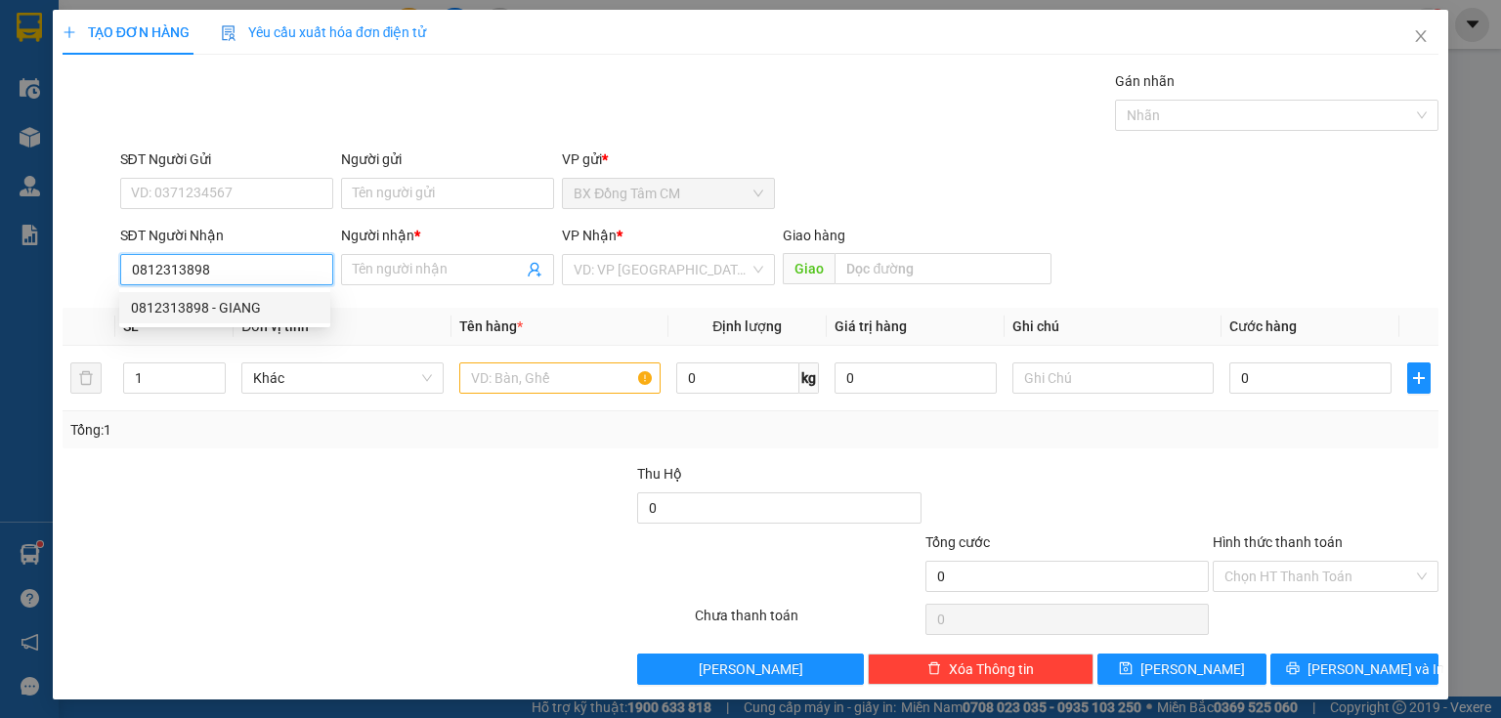
drag, startPoint x: 191, startPoint y: 268, endPoint x: 203, endPoint y: 282, distance: 18.8
click at [203, 282] on input "0812313898" at bounding box center [226, 269] width 213 height 31
click at [257, 306] on div "0812313898 - GIANG" at bounding box center [225, 307] width 188 height 21
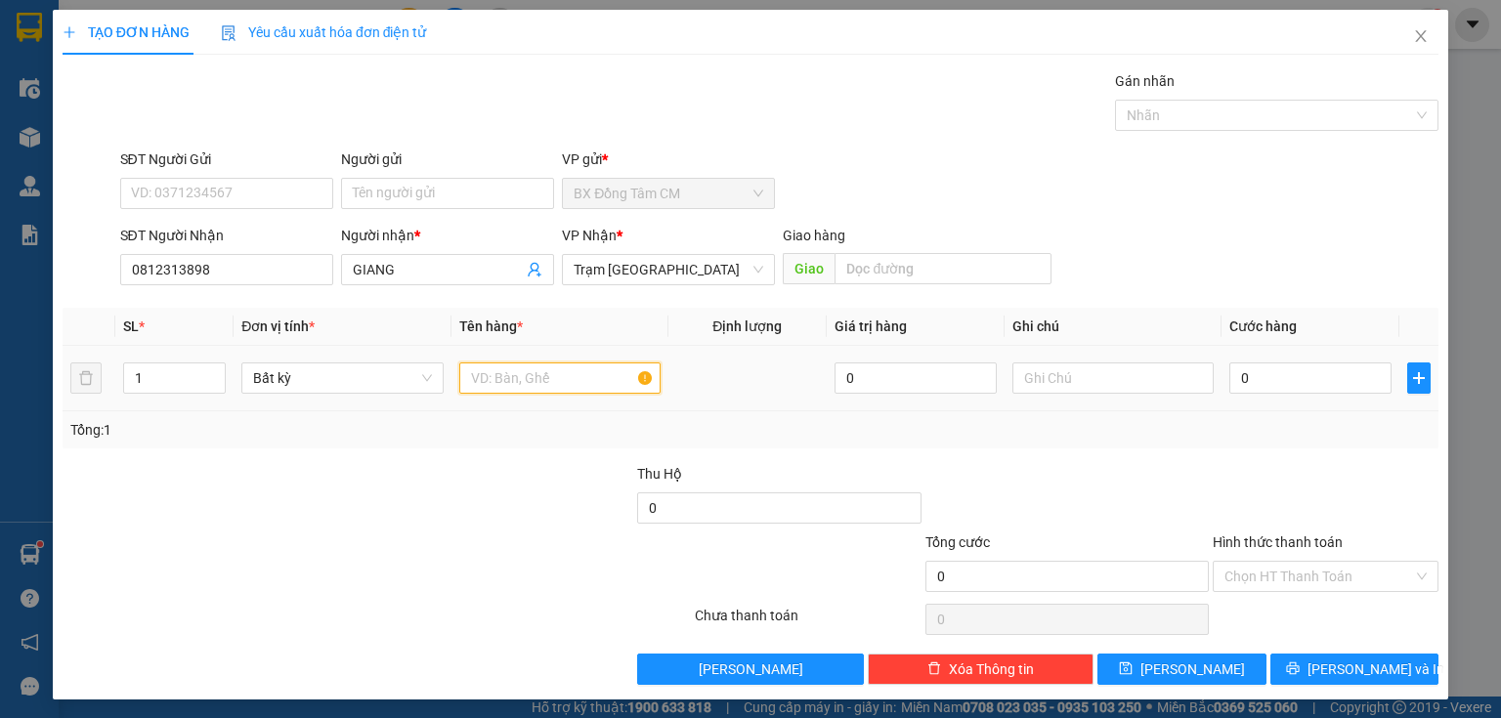
click at [558, 380] on input "text" at bounding box center [559, 377] width 201 height 31
click at [1283, 369] on input "0" at bounding box center [1310, 377] width 162 height 31
click at [1275, 573] on input "Hình thức thanh toán" at bounding box center [1318, 576] width 189 height 29
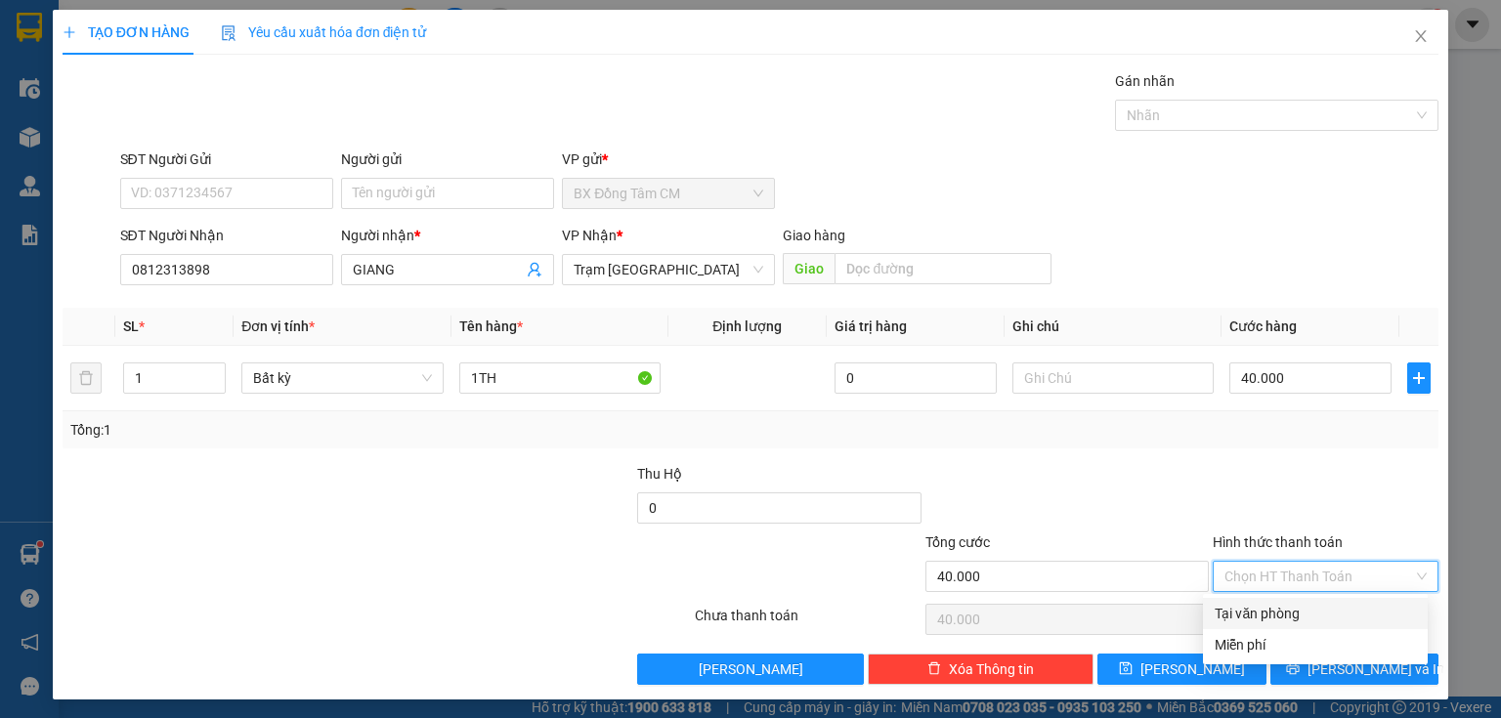
click at [1242, 613] on div "Tại văn phòng" at bounding box center [1314, 613] width 201 height 21
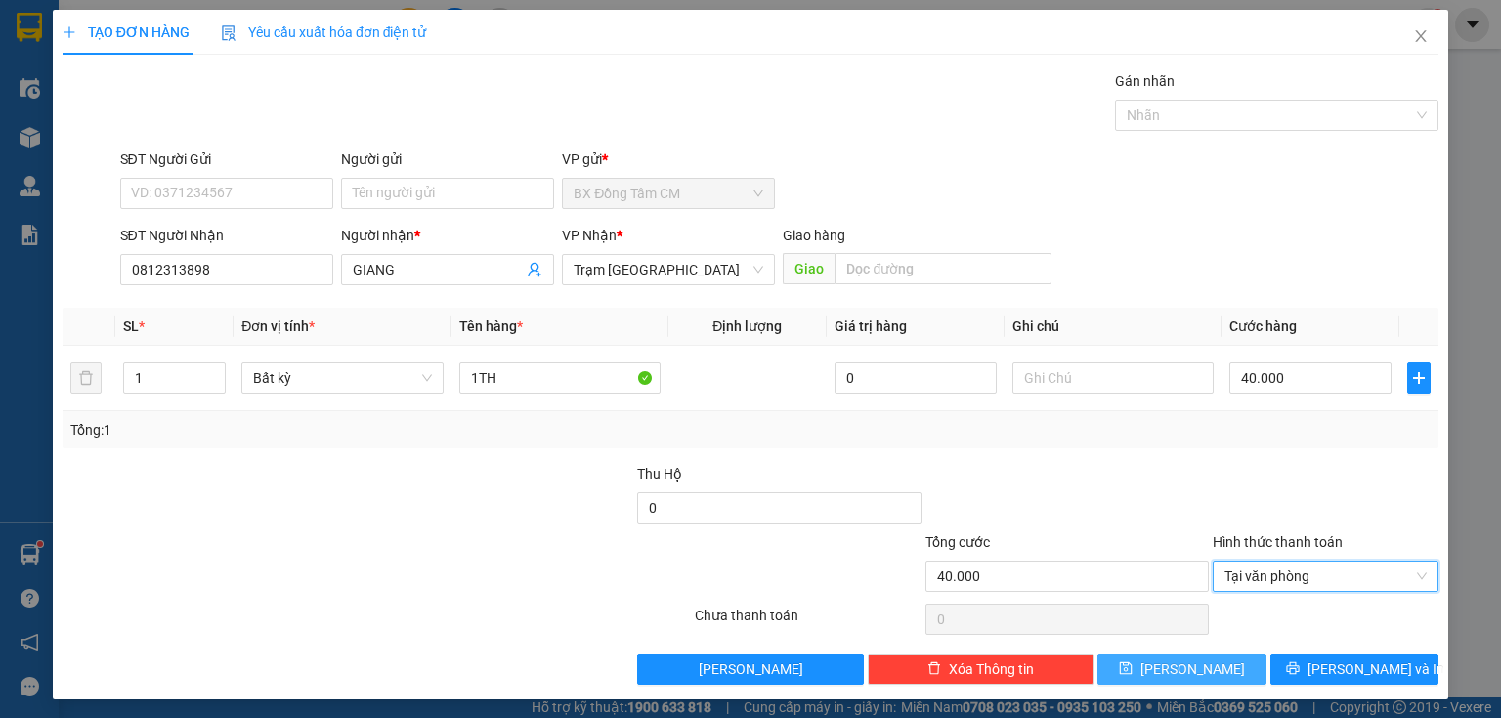
click at [1179, 666] on span "[PERSON_NAME]" at bounding box center [1192, 669] width 105 height 21
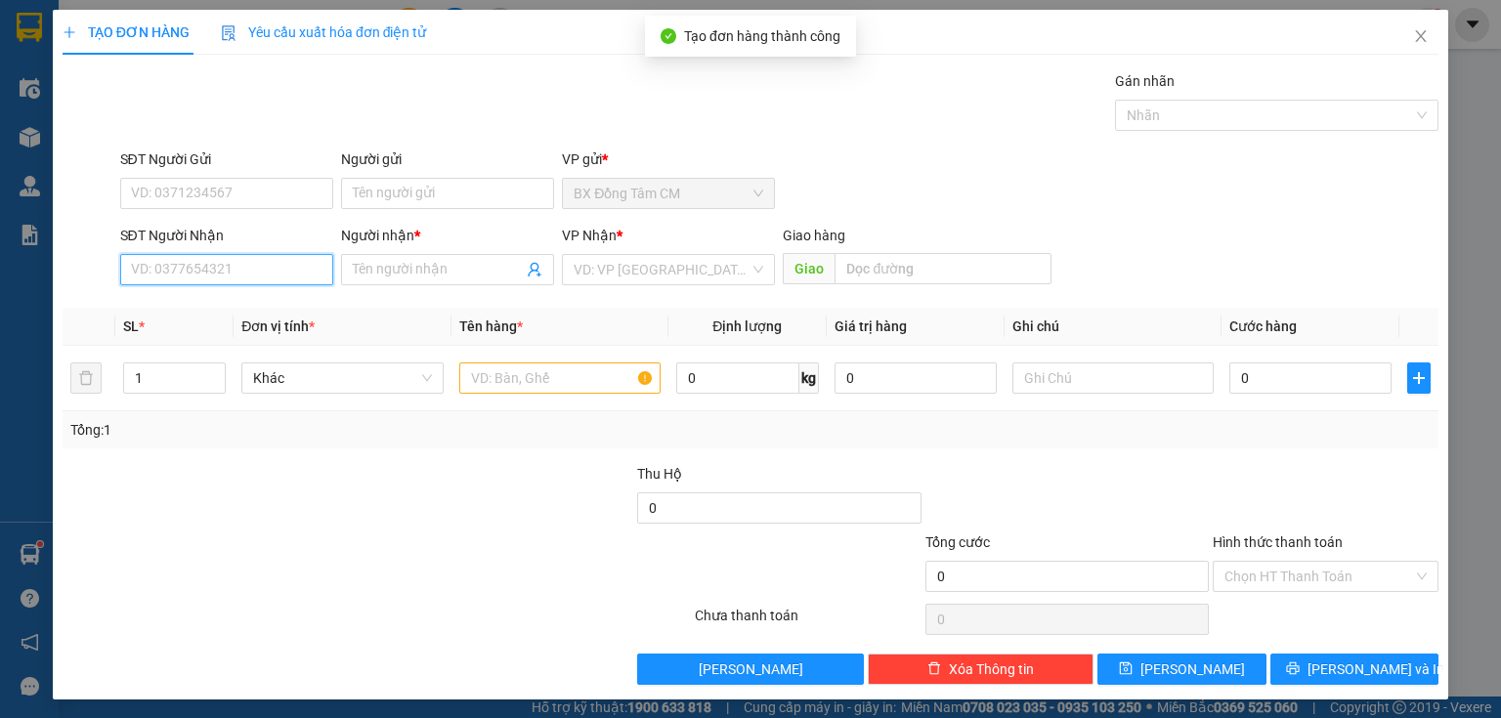
click at [165, 280] on input "SĐT Người Nhận" at bounding box center [226, 269] width 213 height 31
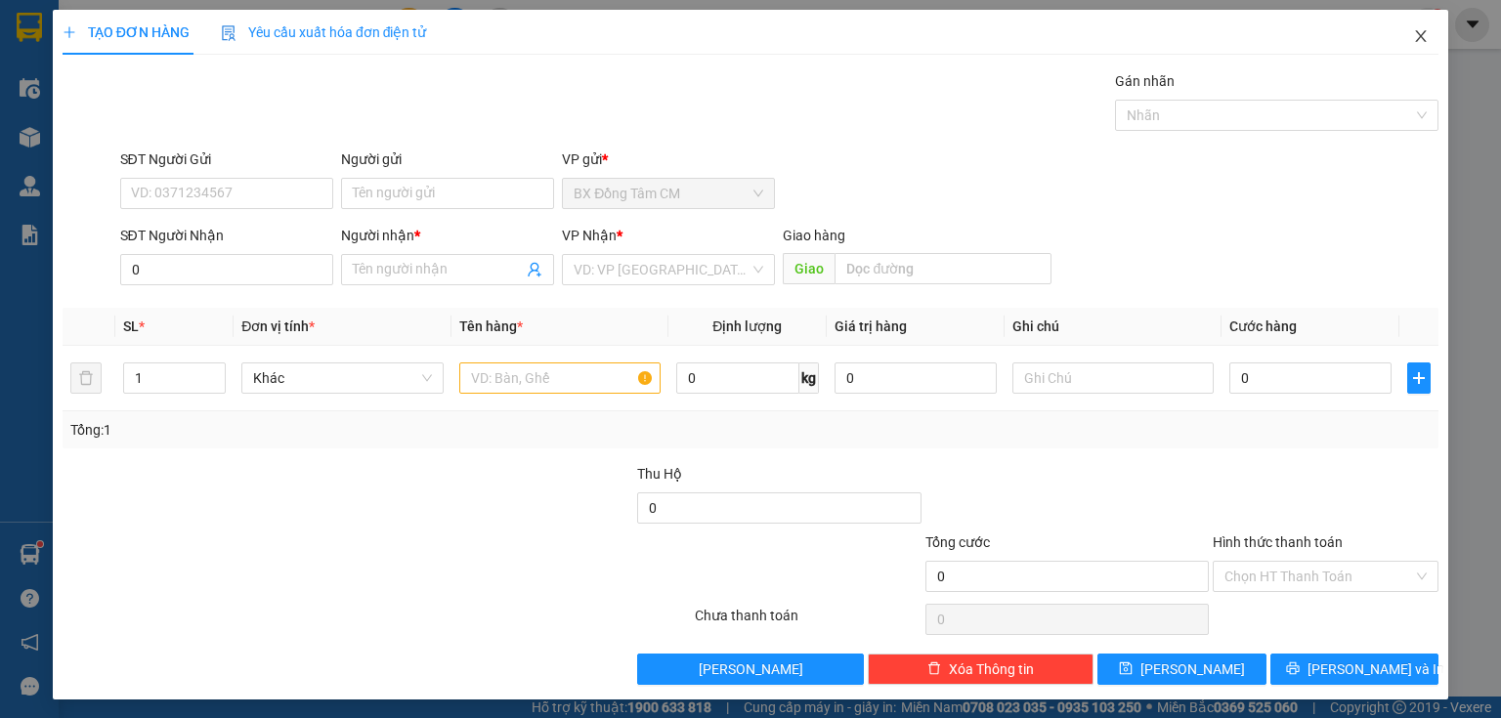
click at [1413, 43] on icon "close" at bounding box center [1421, 36] width 16 height 16
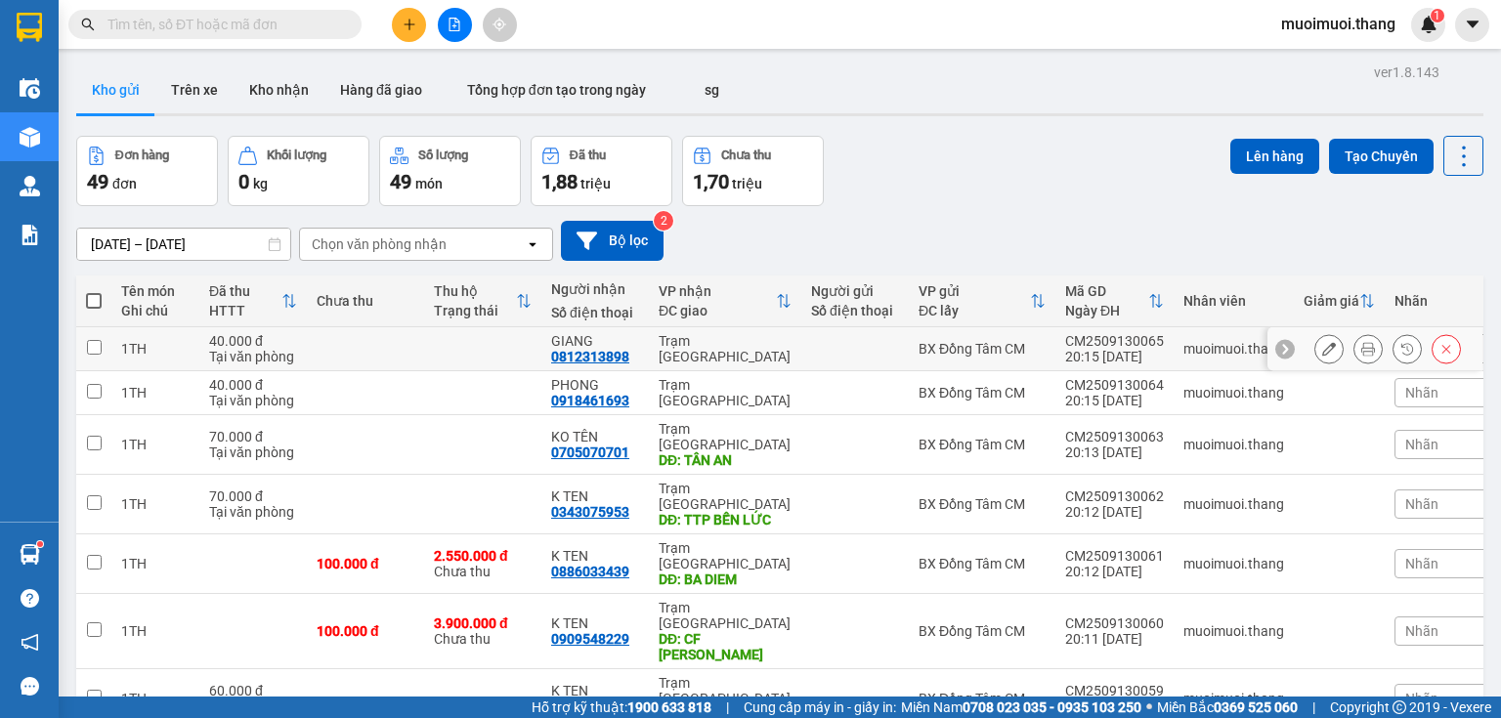
click at [626, 349] on div "0812313898" at bounding box center [590, 357] width 78 height 16
click at [410, 12] on button at bounding box center [409, 25] width 34 height 34
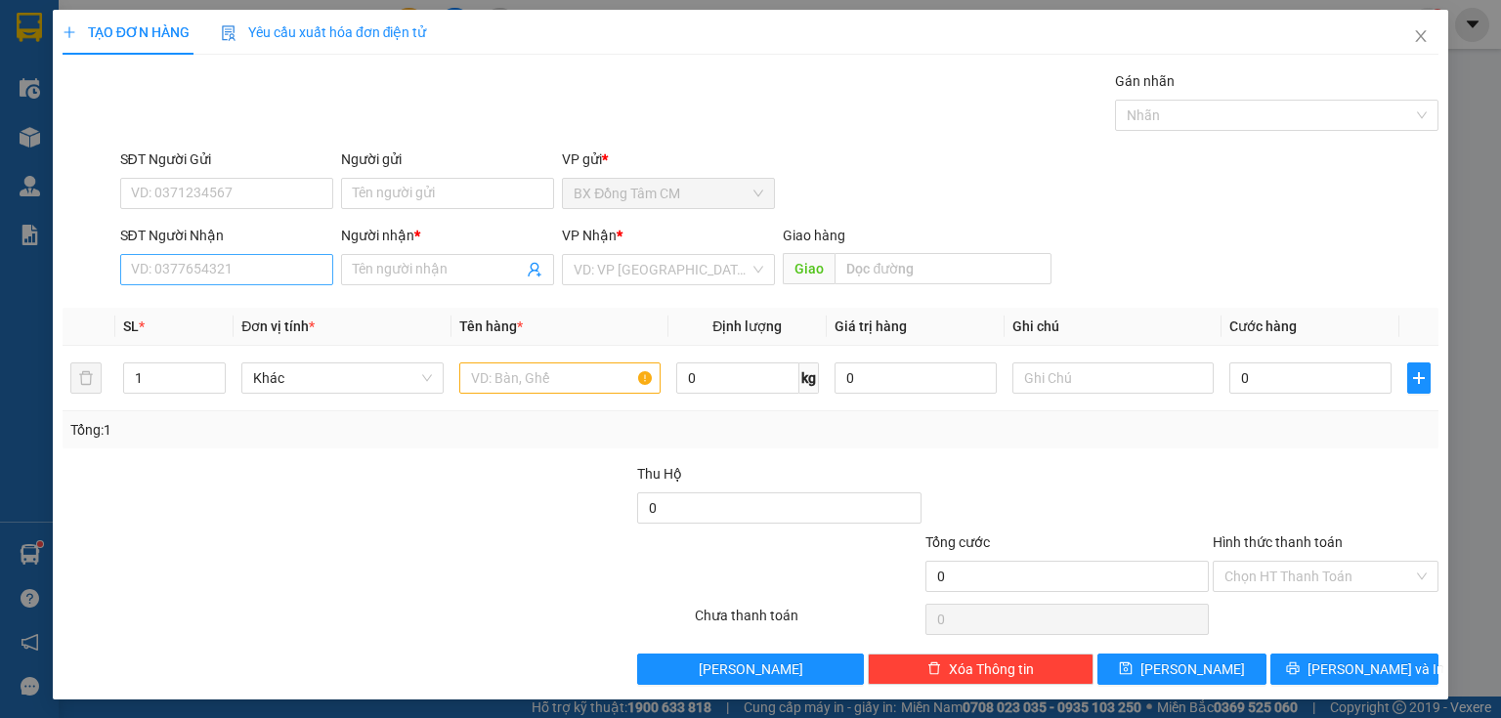
click at [293, 255] on div "SĐT Người Nhận VD: 0377654321" at bounding box center [226, 259] width 213 height 68
click at [275, 277] on input "SĐT Người Nhận" at bounding box center [226, 269] width 213 height 31
click at [461, 276] on input "Người nhận *" at bounding box center [438, 269] width 170 height 21
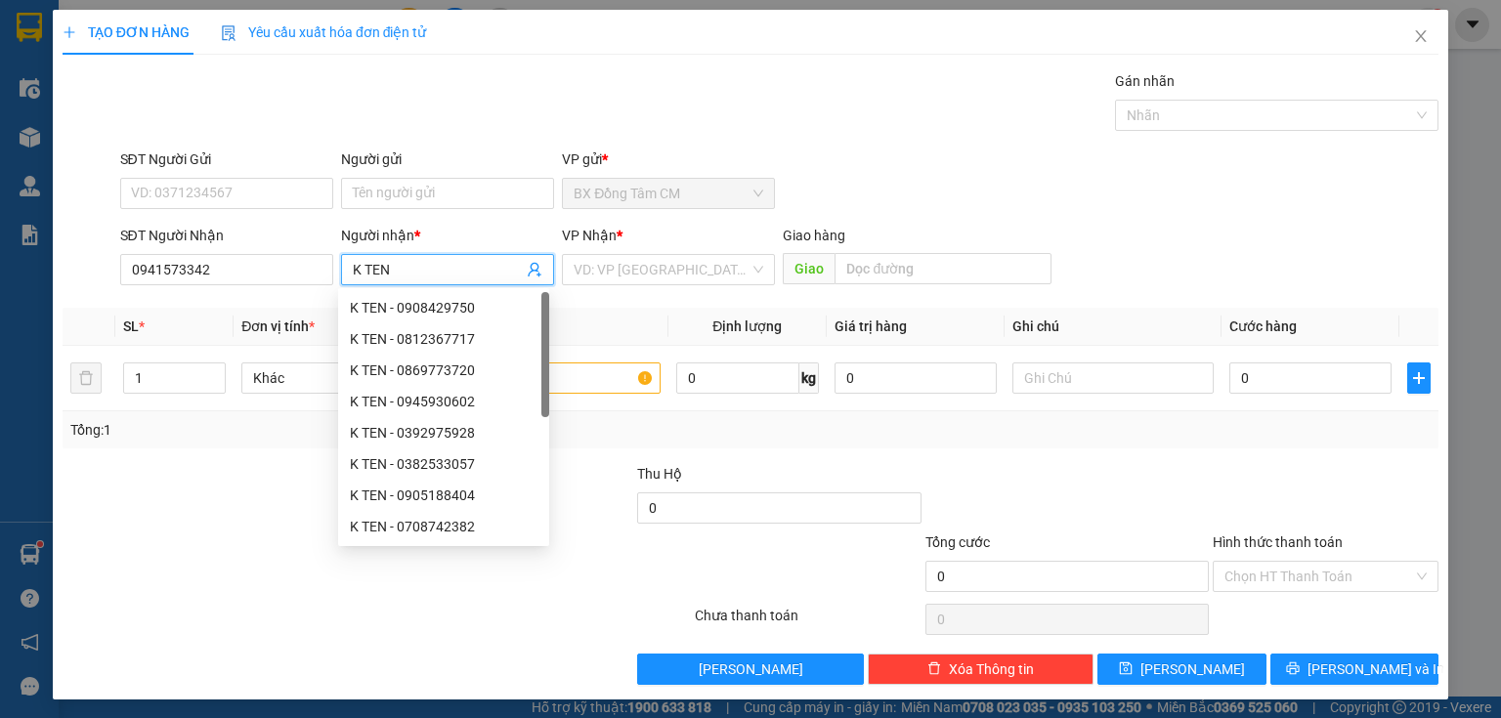
click at [651, 289] on div "VP Nhận * VD: VP [GEOGRAPHIC_DATA]" at bounding box center [668, 259] width 213 height 68
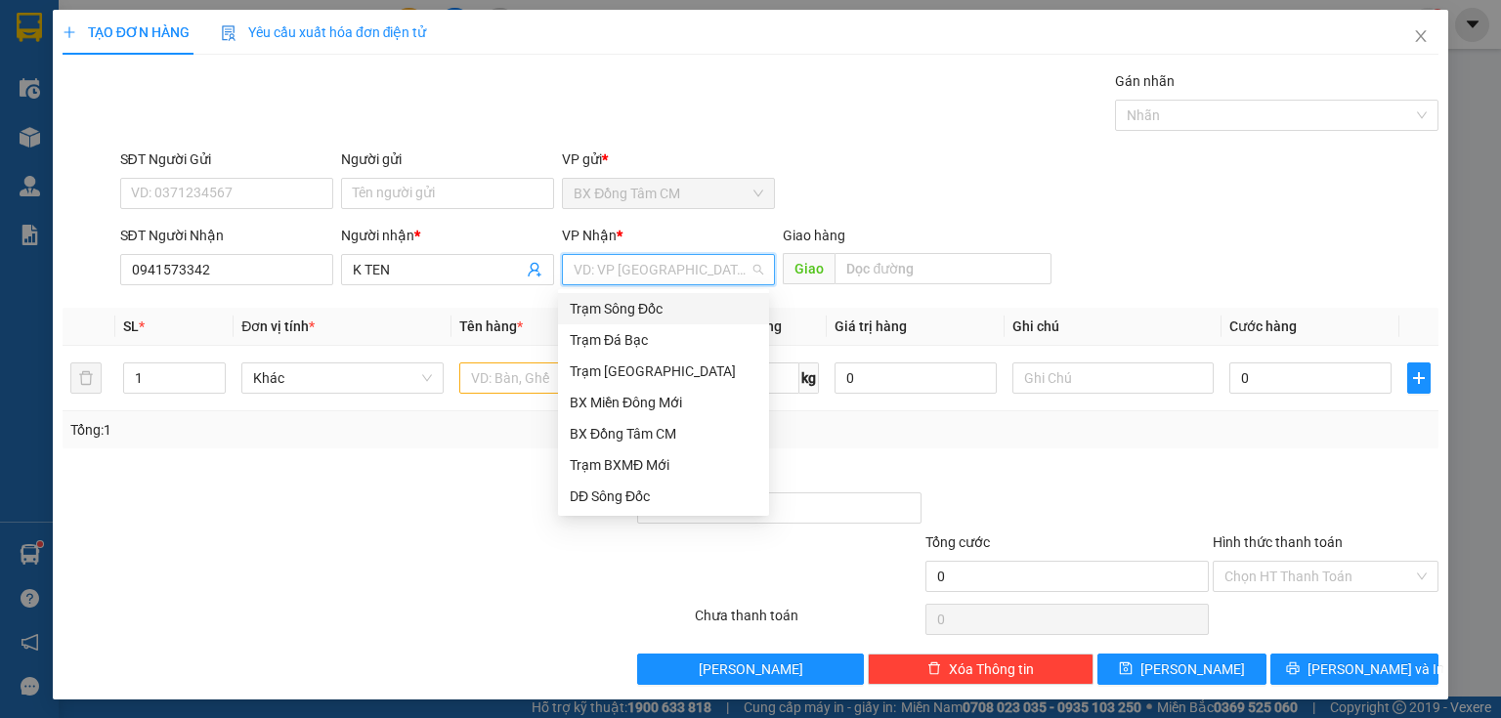
click at [668, 264] on input "search" at bounding box center [662, 269] width 176 height 29
click at [606, 383] on div "Trạm [GEOGRAPHIC_DATA]" at bounding box center [663, 371] width 211 height 31
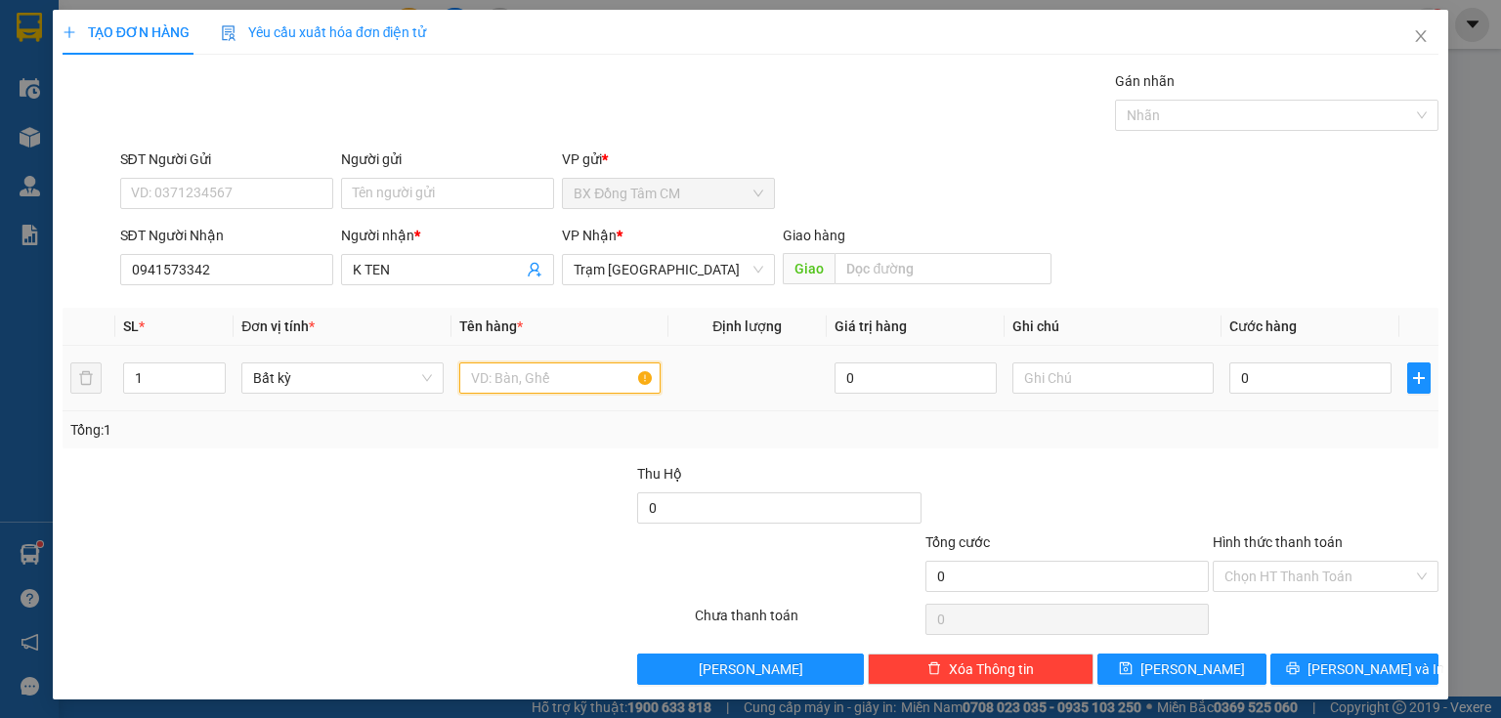
click at [550, 390] on input "text" at bounding box center [559, 377] width 201 height 31
click at [1279, 372] on input "0" at bounding box center [1310, 377] width 162 height 31
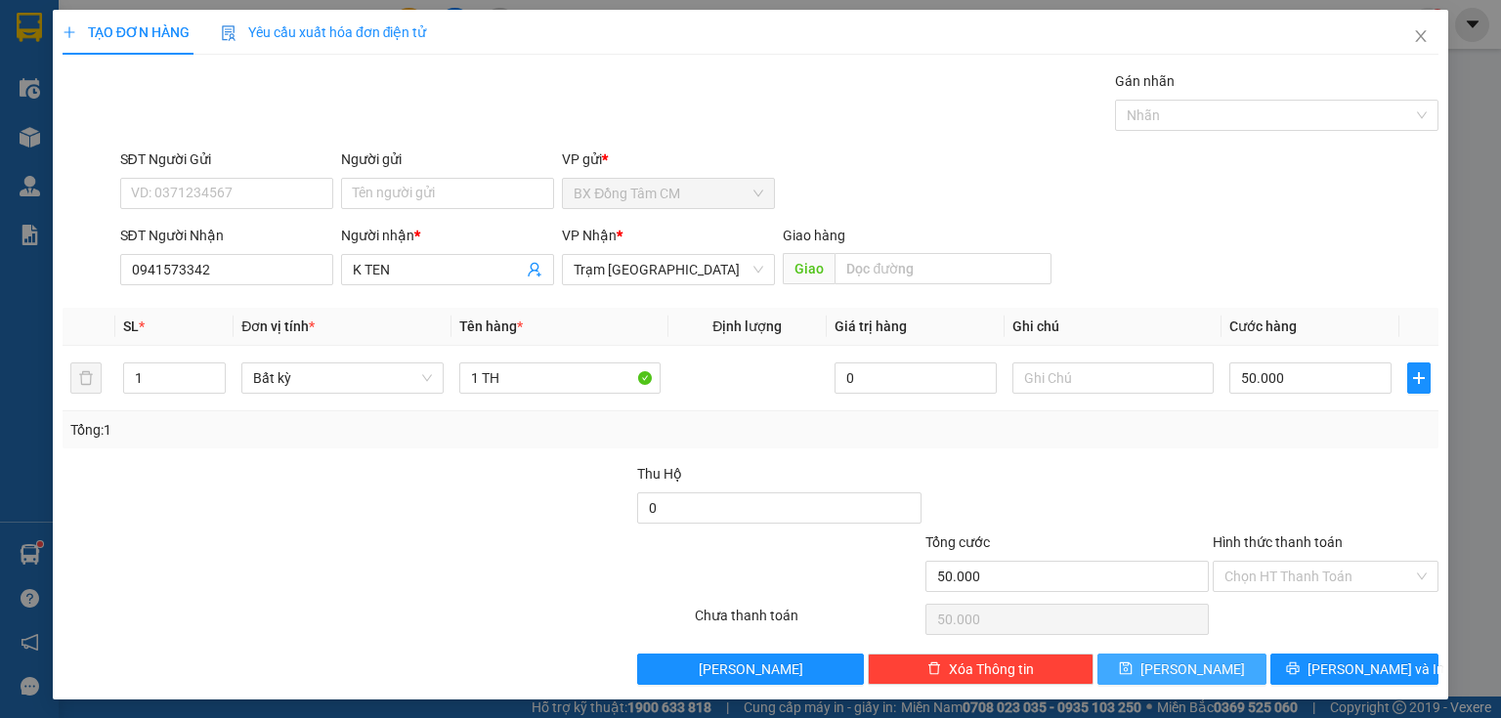
click at [1211, 677] on button "[PERSON_NAME]" at bounding box center [1181, 669] width 169 height 31
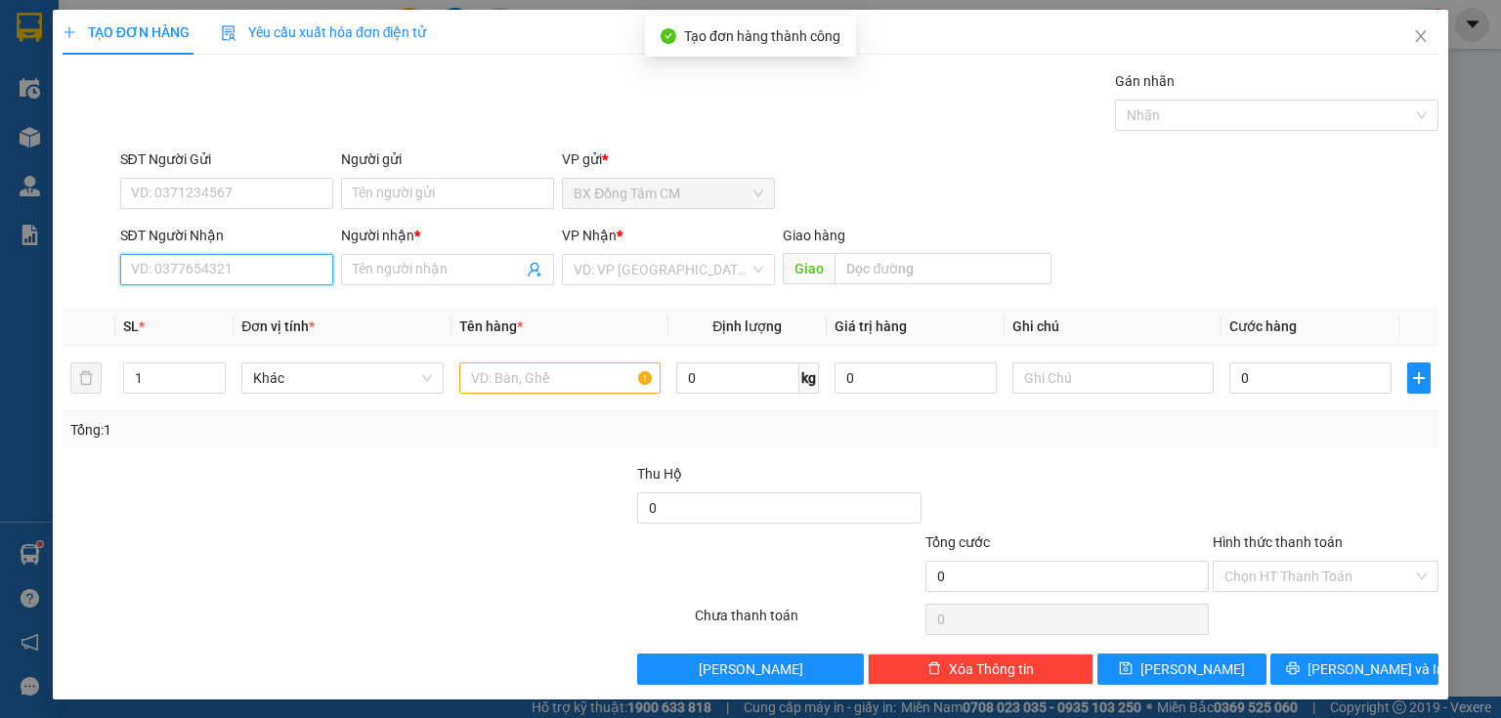
click at [231, 269] on input "SĐT Người Nhận" at bounding box center [226, 269] width 213 height 31
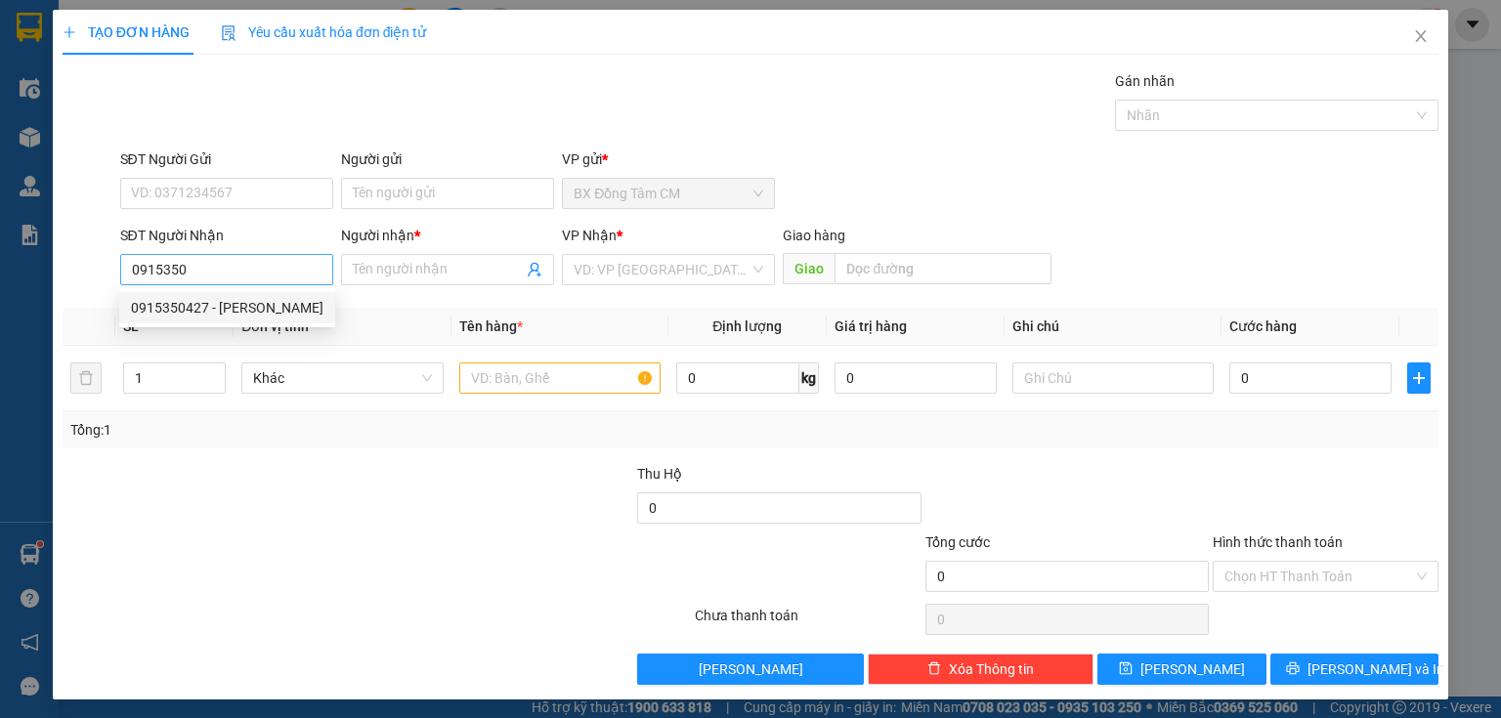
drag, startPoint x: 182, startPoint y: 247, endPoint x: 190, endPoint y: 254, distance: 10.4
click at [181, 251] on div "SĐT Người Nhận" at bounding box center [226, 239] width 213 height 29
drag, startPoint x: 191, startPoint y: 257, endPoint x: 101, endPoint y: 266, distance: 90.3
click at [101, 266] on div "SĐT Người Nhận 0915350 Người nhận * Tên người nhận VP Nhận * VD: VP Sài Gòn Gia…" at bounding box center [751, 259] width 1380 height 68
click at [316, 325] on div "0949434386 0949434386 - HƯỚNG" at bounding box center [224, 307] width 211 height 39
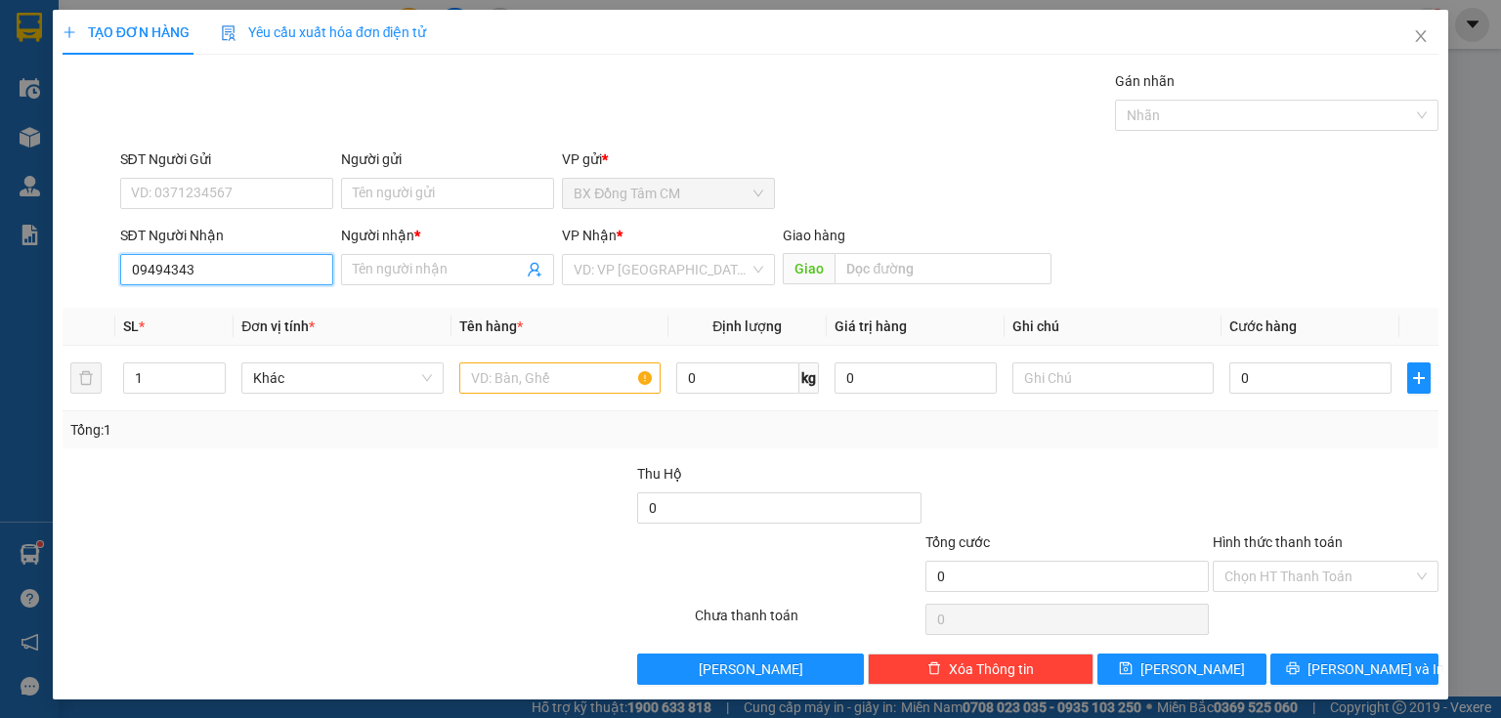
click at [276, 280] on input "09494343" at bounding box center [226, 269] width 213 height 31
click at [246, 301] on div "0949434386 - HƯỚNG" at bounding box center [225, 307] width 188 height 21
click at [462, 373] on td at bounding box center [559, 378] width 217 height 65
click at [493, 340] on th "Tên hàng *" at bounding box center [559, 327] width 217 height 38
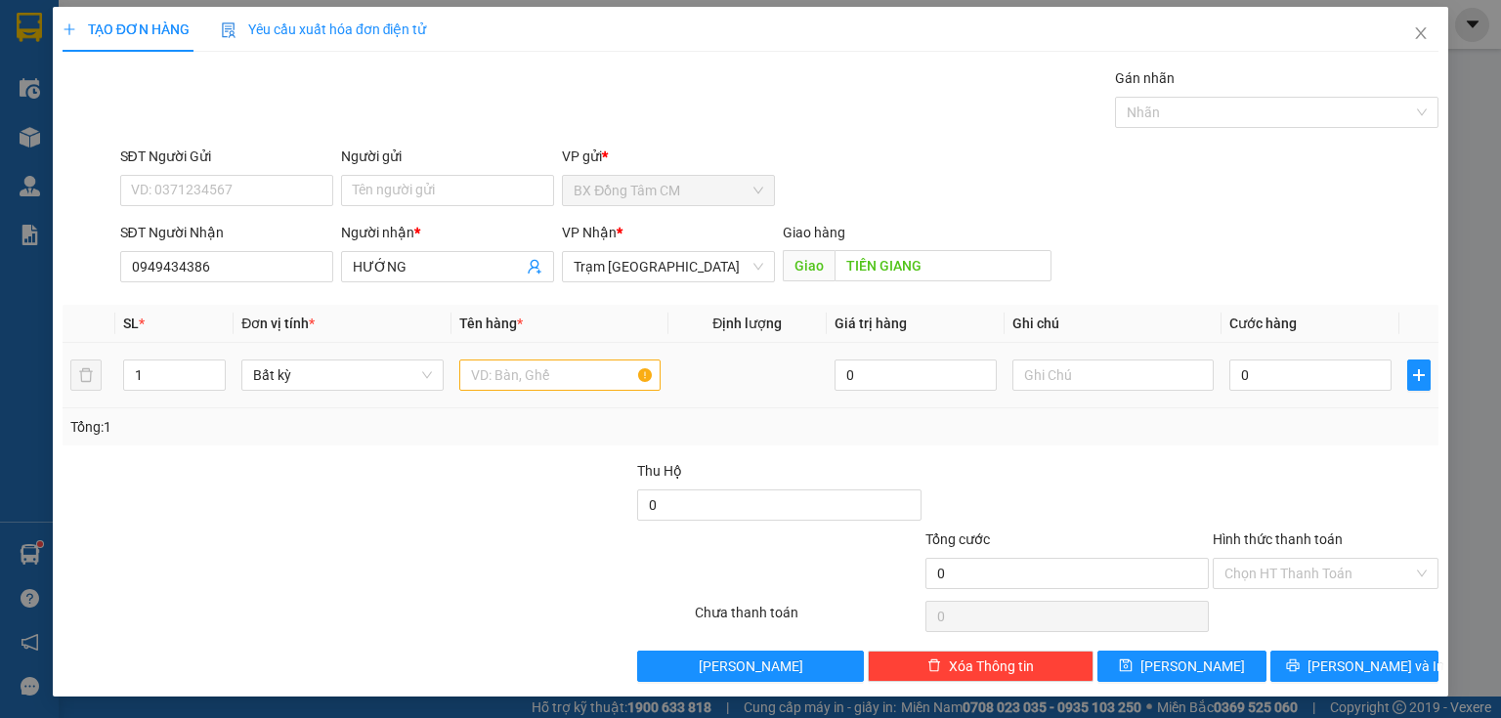
drag, startPoint x: 504, startPoint y: 395, endPoint x: 511, endPoint y: 357, distance: 38.7
click at [504, 391] on td at bounding box center [559, 375] width 217 height 65
click at [511, 357] on div at bounding box center [559, 375] width 201 height 39
click at [510, 367] on input "text" at bounding box center [559, 375] width 201 height 31
click at [1266, 386] on input "0" at bounding box center [1310, 375] width 162 height 31
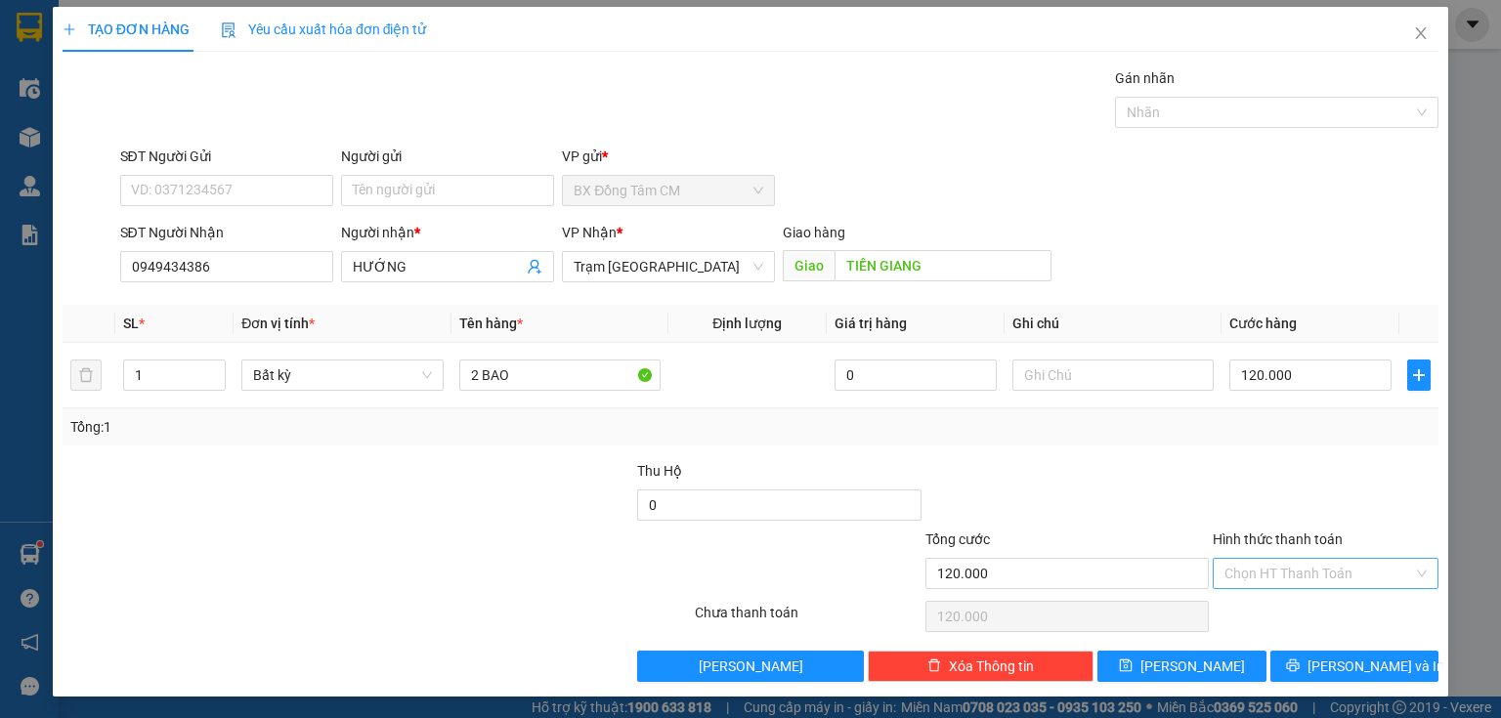
click at [1293, 574] on input "Hình thức thanh toán" at bounding box center [1318, 573] width 189 height 29
click at [1276, 615] on div "Tại văn phòng" at bounding box center [1314, 610] width 201 height 21
click at [1165, 654] on button "[PERSON_NAME]" at bounding box center [1181, 666] width 169 height 31
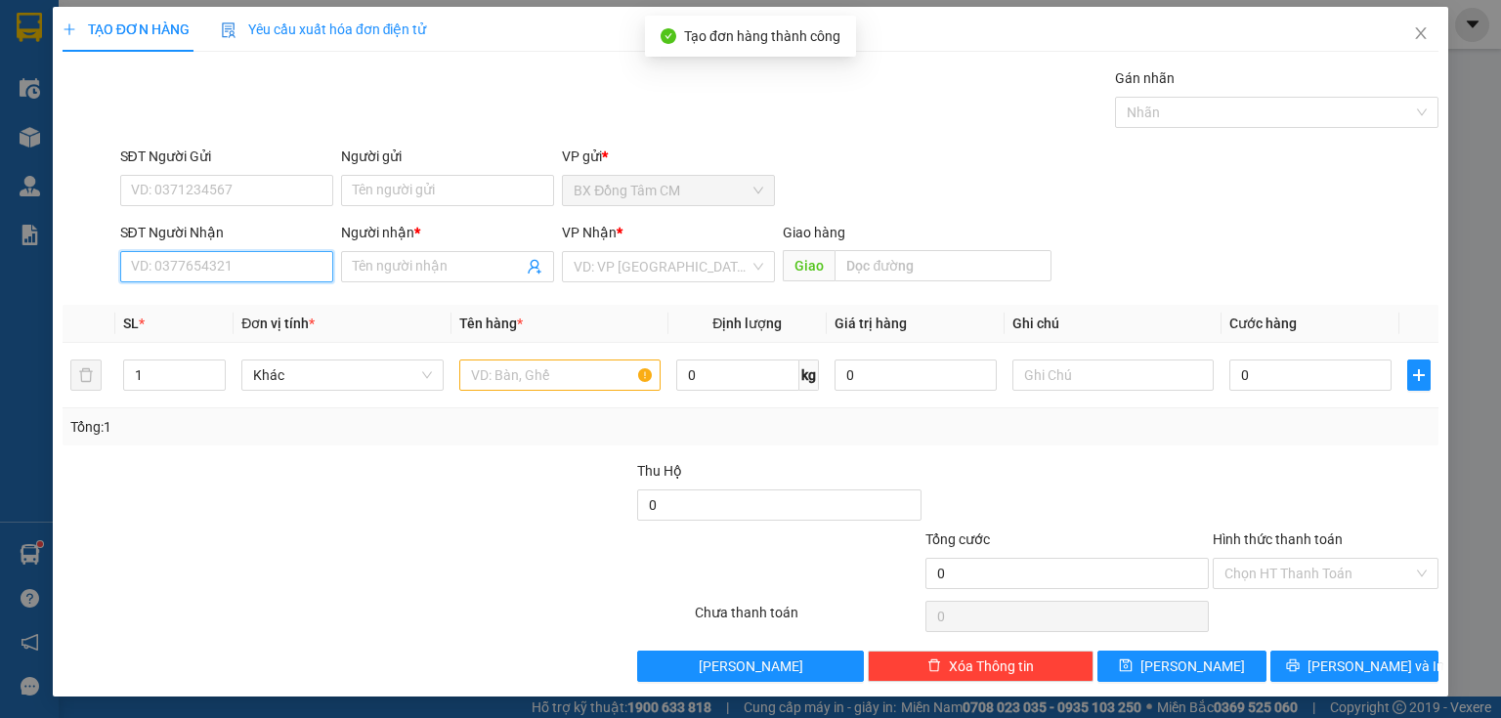
click at [280, 269] on input "SĐT Người Nhận" at bounding box center [226, 266] width 213 height 31
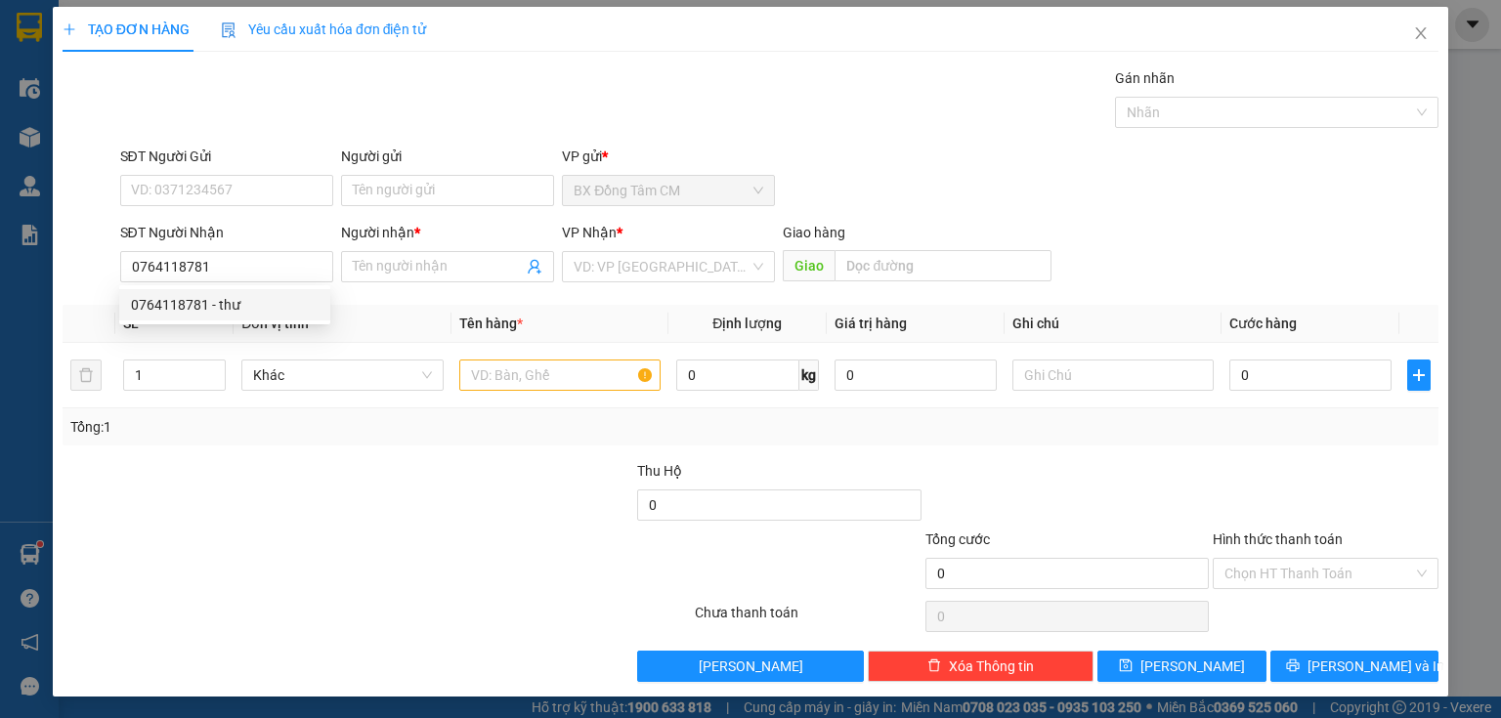
click at [207, 286] on div "0764118781 0764118781 - thư" at bounding box center [224, 304] width 211 height 39
click at [270, 255] on input "0764118781" at bounding box center [226, 266] width 213 height 31
click at [212, 299] on div "0764118781 - thư" at bounding box center [225, 304] width 188 height 21
click at [513, 382] on input "text" at bounding box center [559, 375] width 201 height 31
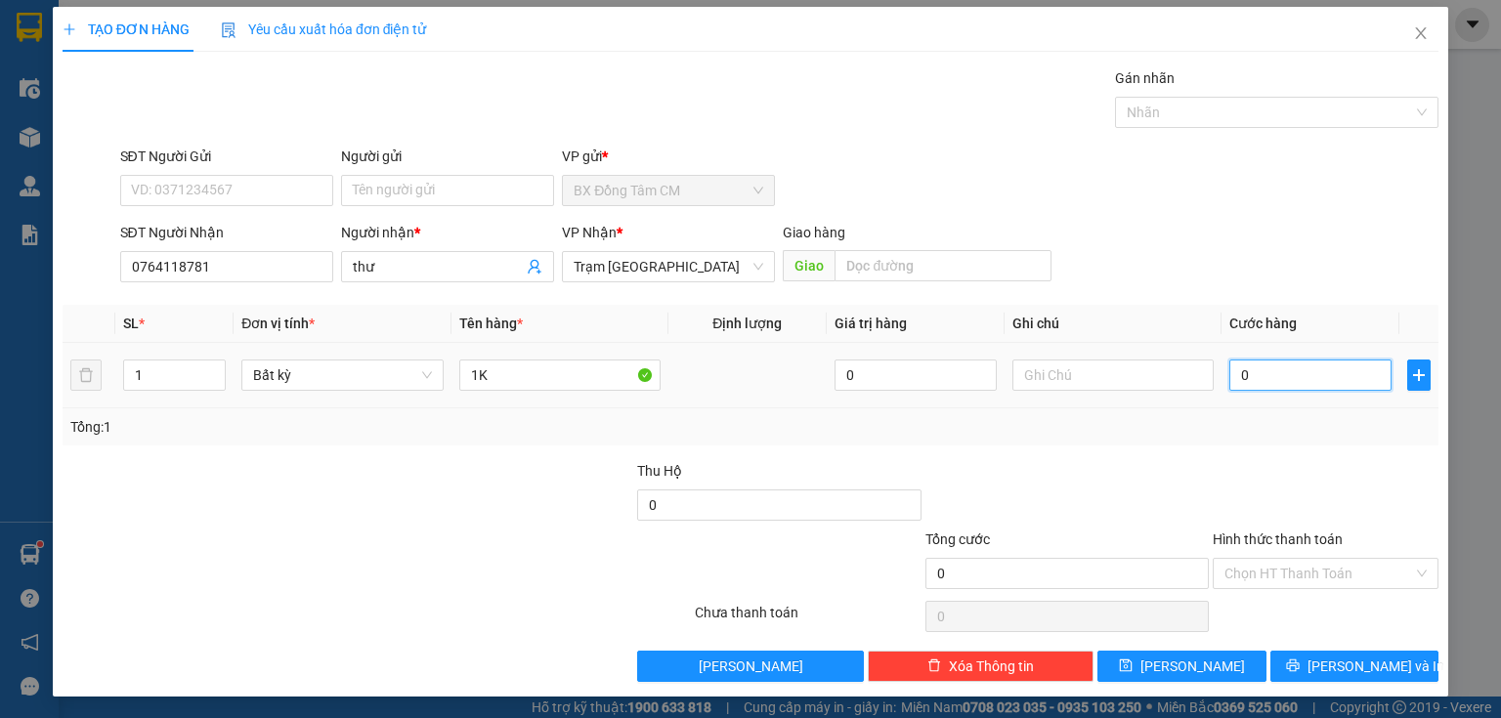
click at [1312, 361] on input "0" at bounding box center [1310, 375] width 162 height 31
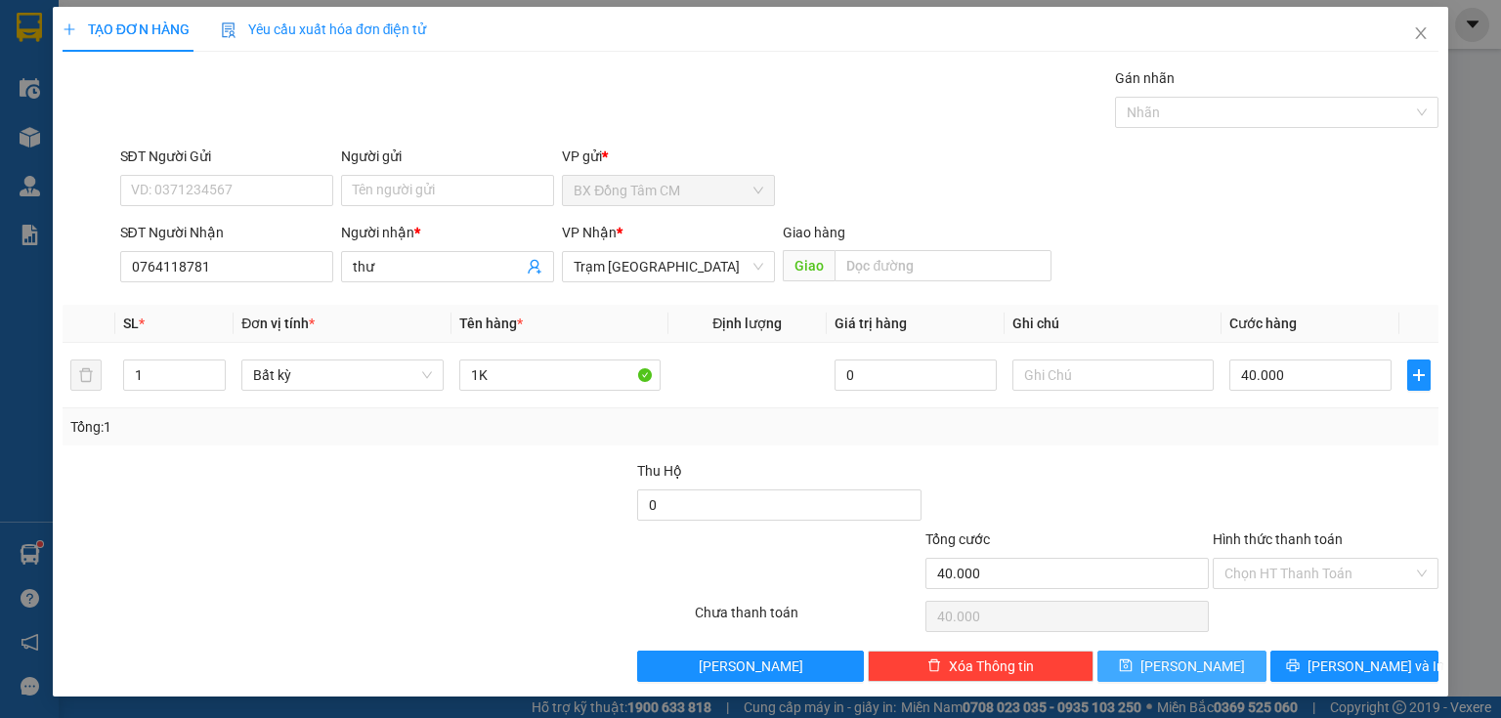
click at [1132, 665] on icon "save" at bounding box center [1126, 666] width 14 height 14
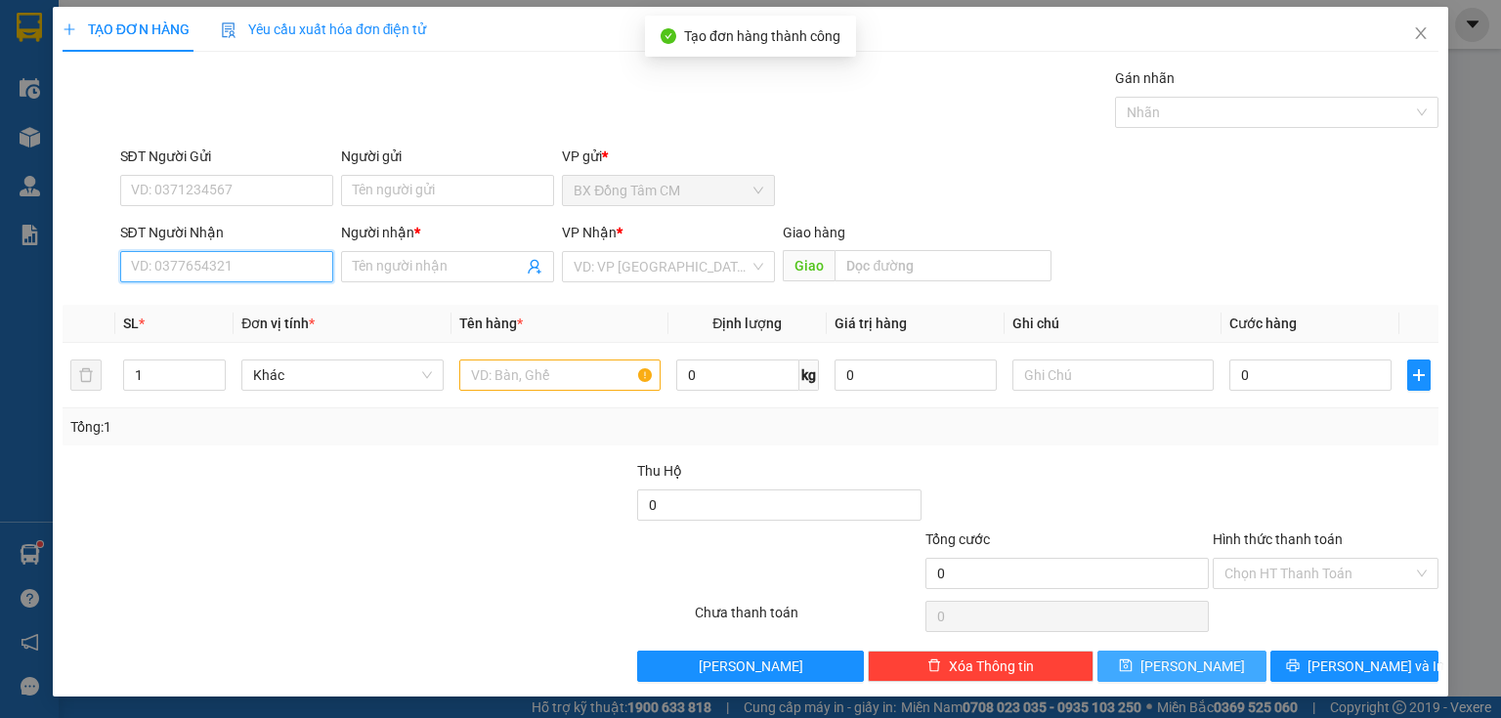
click at [153, 271] on input "SĐT Người Nhận" at bounding box center [226, 266] width 213 height 31
click at [528, 401] on div "Transit Pickup Surcharge Ids Transit Deliver Surcharge Ids Transit Deliver Surc…" at bounding box center [751, 374] width 1376 height 615
click at [238, 267] on input "0" at bounding box center [226, 266] width 213 height 31
click at [239, 297] on div "0528899708 - A HOAI" at bounding box center [225, 304] width 188 height 21
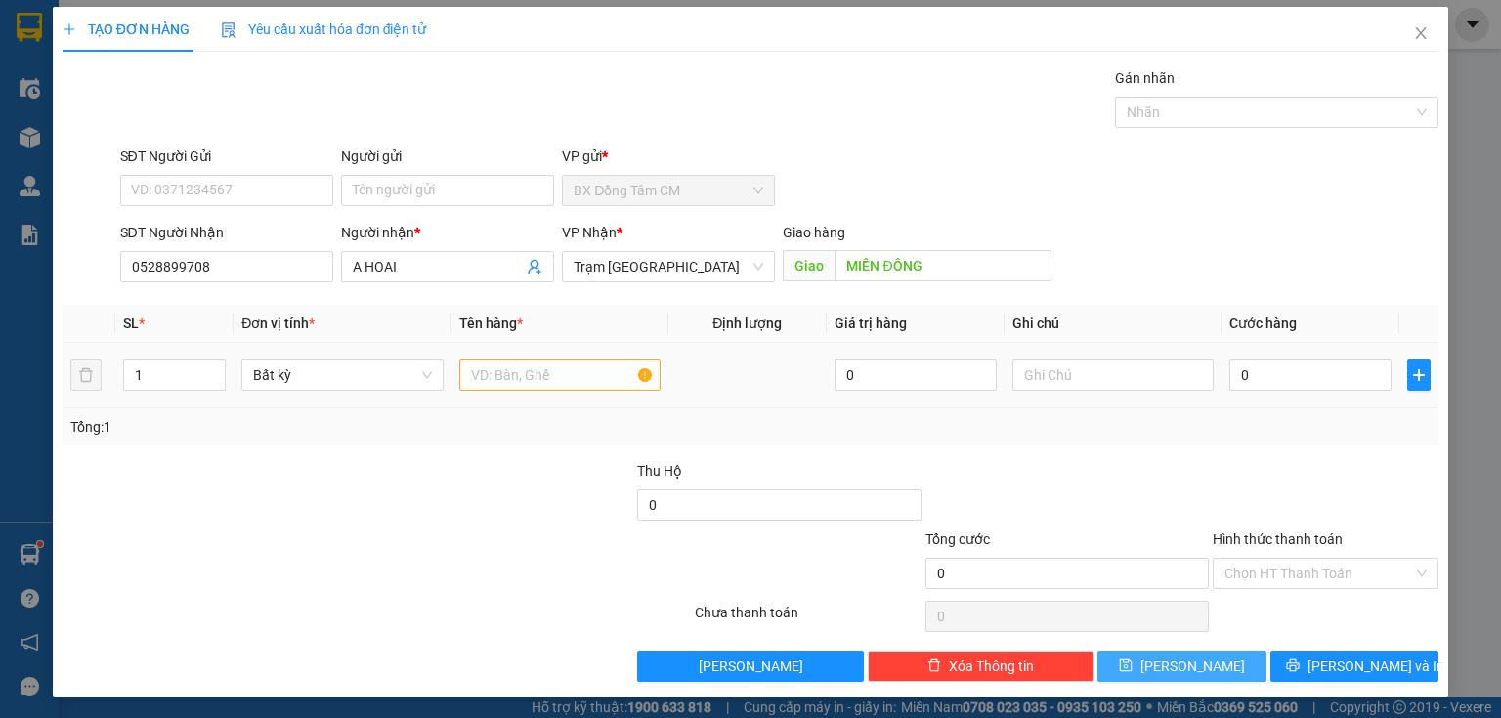
click at [563, 355] on td at bounding box center [559, 375] width 217 height 65
click at [531, 367] on input "text" at bounding box center [559, 375] width 201 height 31
click at [1329, 377] on input "0" at bounding box center [1310, 375] width 162 height 31
click at [1274, 567] on input "Hình thức thanh toán" at bounding box center [1318, 573] width 189 height 29
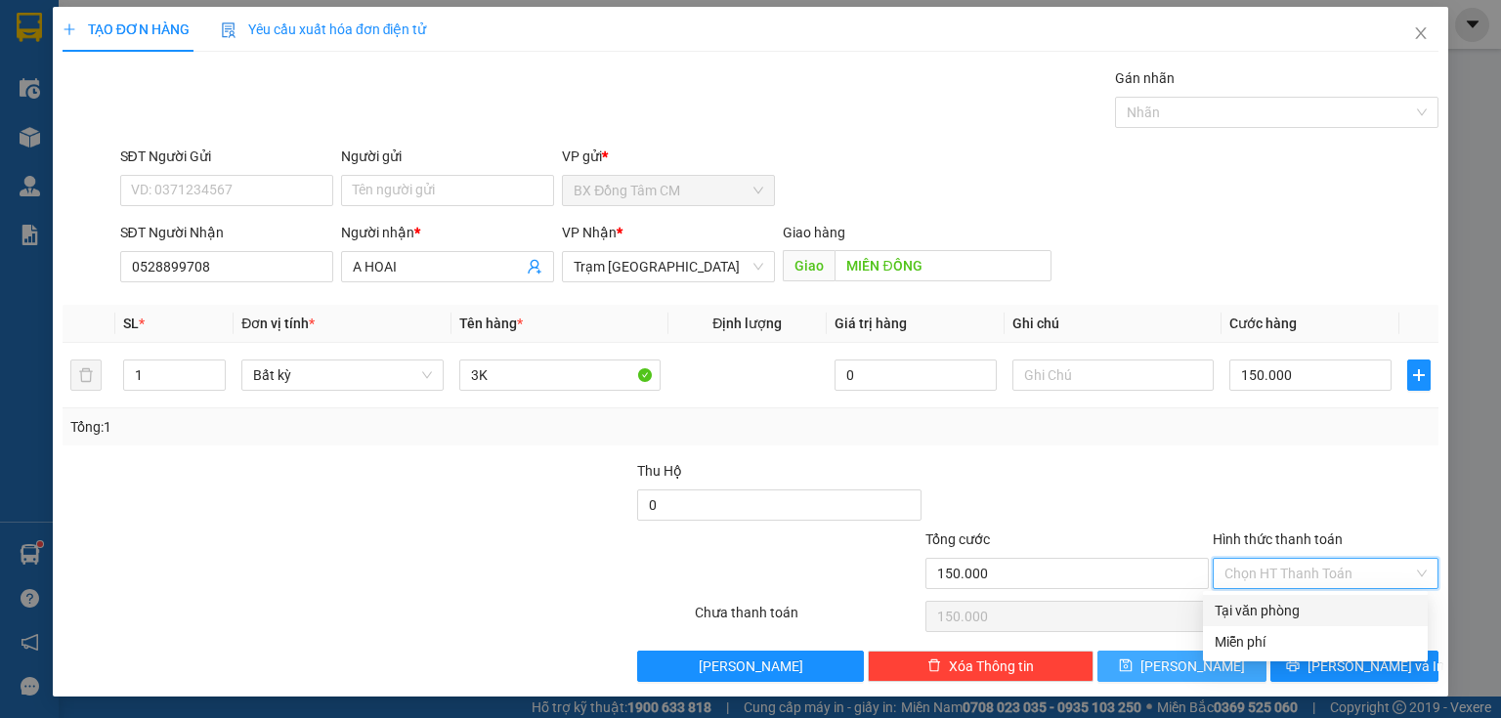
click at [1285, 602] on div "Tại văn phòng" at bounding box center [1314, 610] width 201 height 21
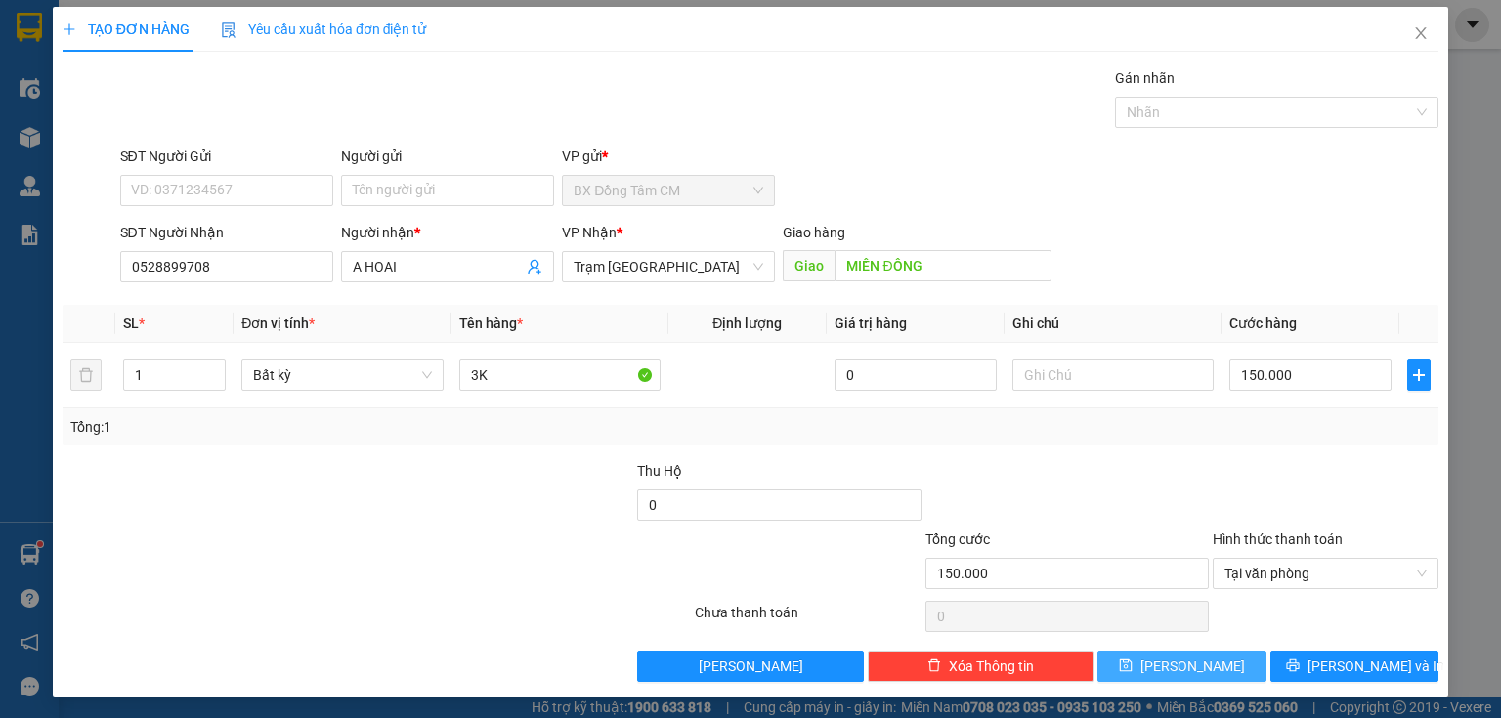
click at [1187, 657] on span "[PERSON_NAME]" at bounding box center [1192, 666] width 105 height 21
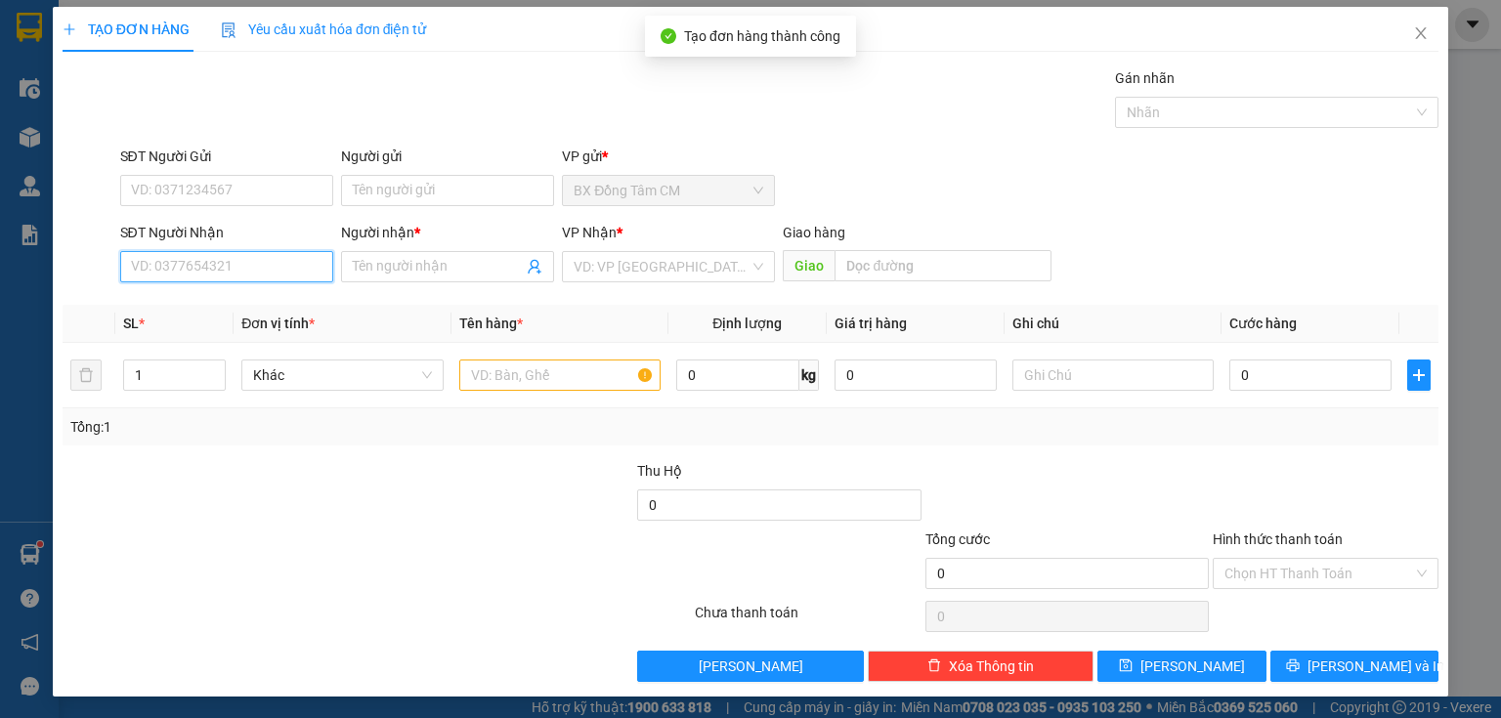
click at [196, 269] on input "SĐT Người Nhận" at bounding box center [226, 266] width 213 height 31
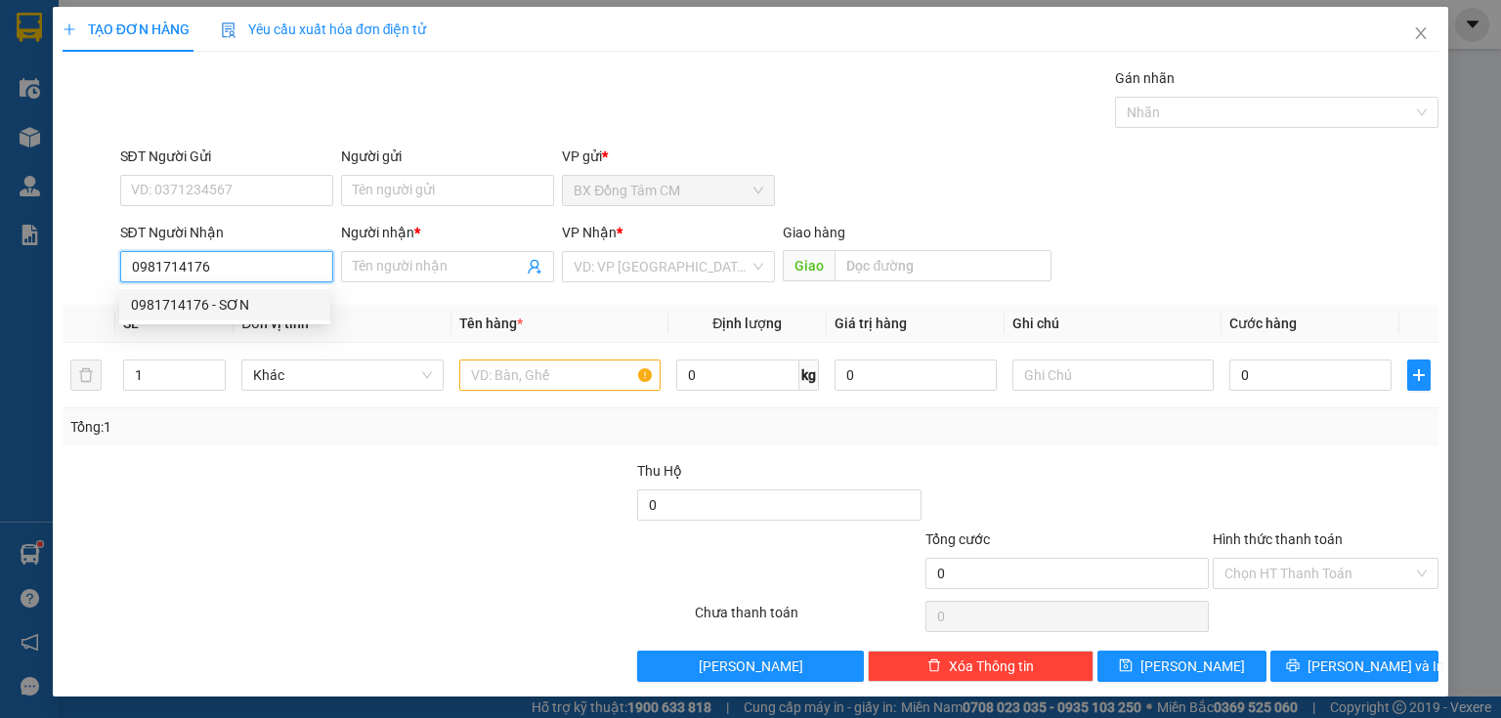
click at [221, 309] on div "0981714176 - SƠN" at bounding box center [225, 304] width 188 height 21
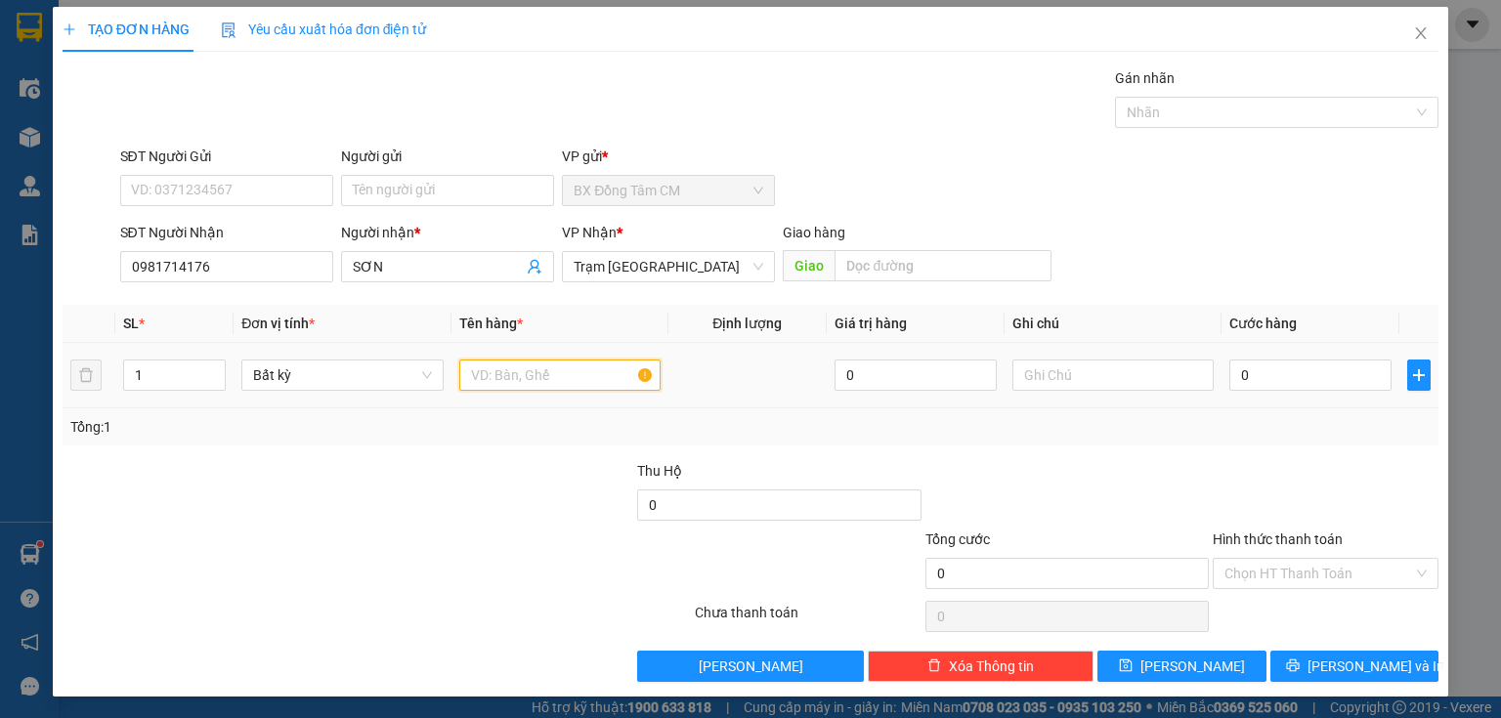
click at [491, 387] on input "text" at bounding box center [559, 375] width 201 height 31
click at [1266, 569] on input "Hình thức thanh toán" at bounding box center [1318, 573] width 189 height 29
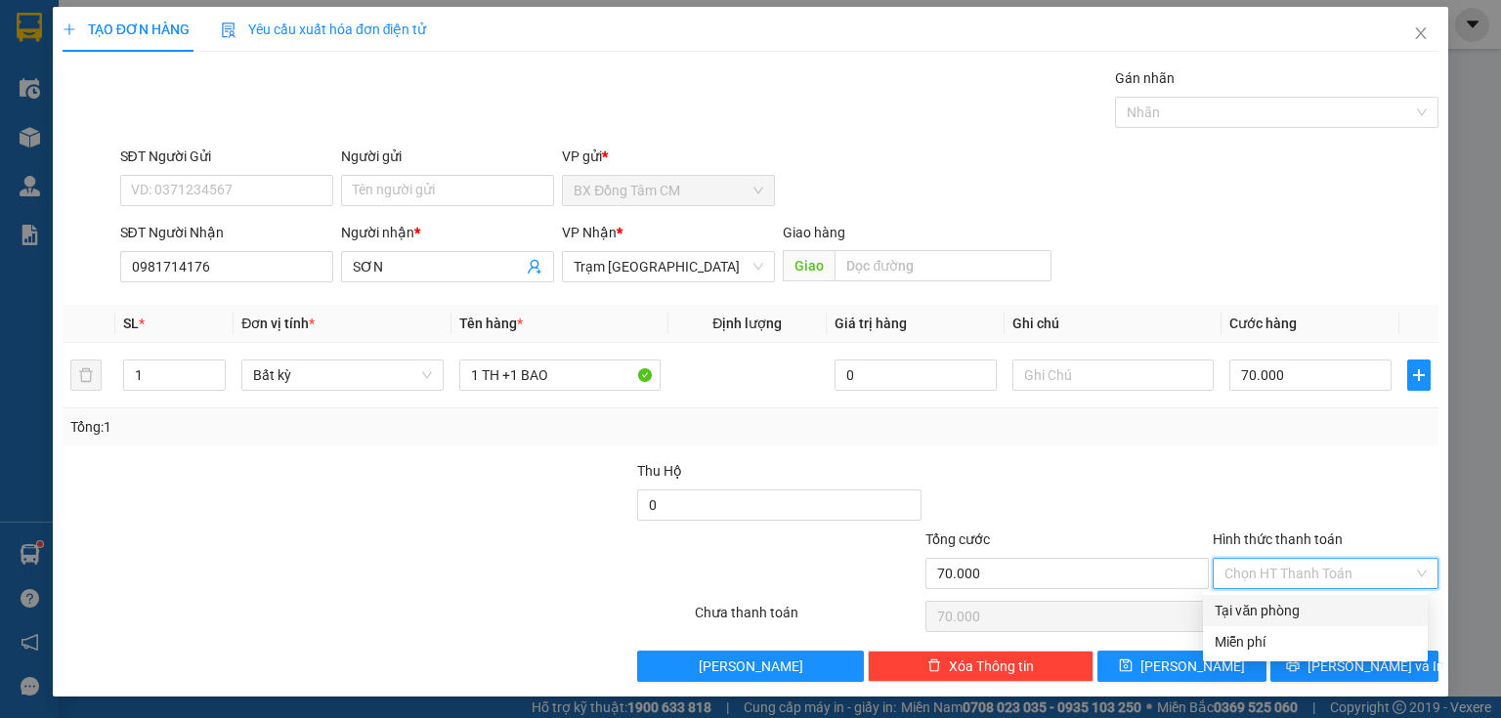
click at [1247, 603] on div "Tại văn phòng" at bounding box center [1314, 610] width 201 height 21
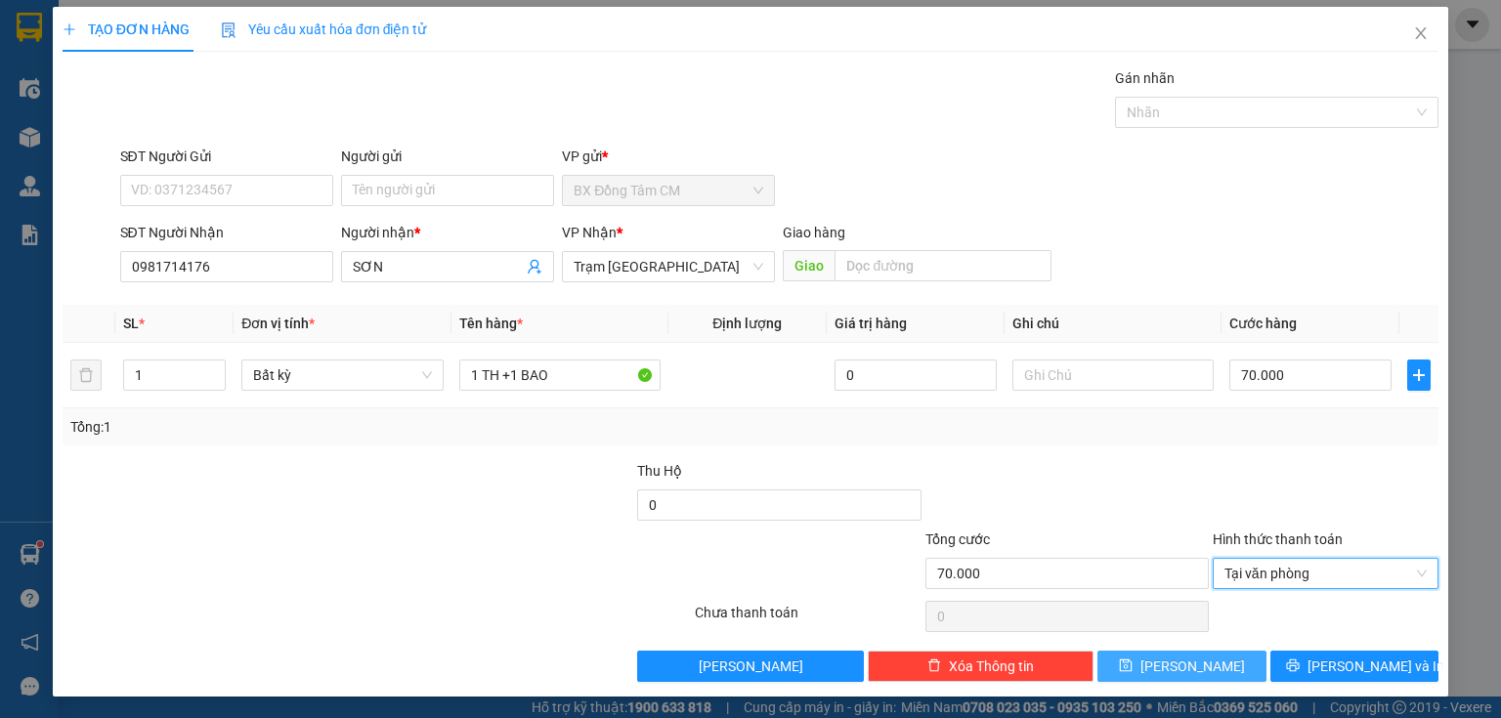
click at [1180, 660] on span "[PERSON_NAME]" at bounding box center [1192, 666] width 105 height 21
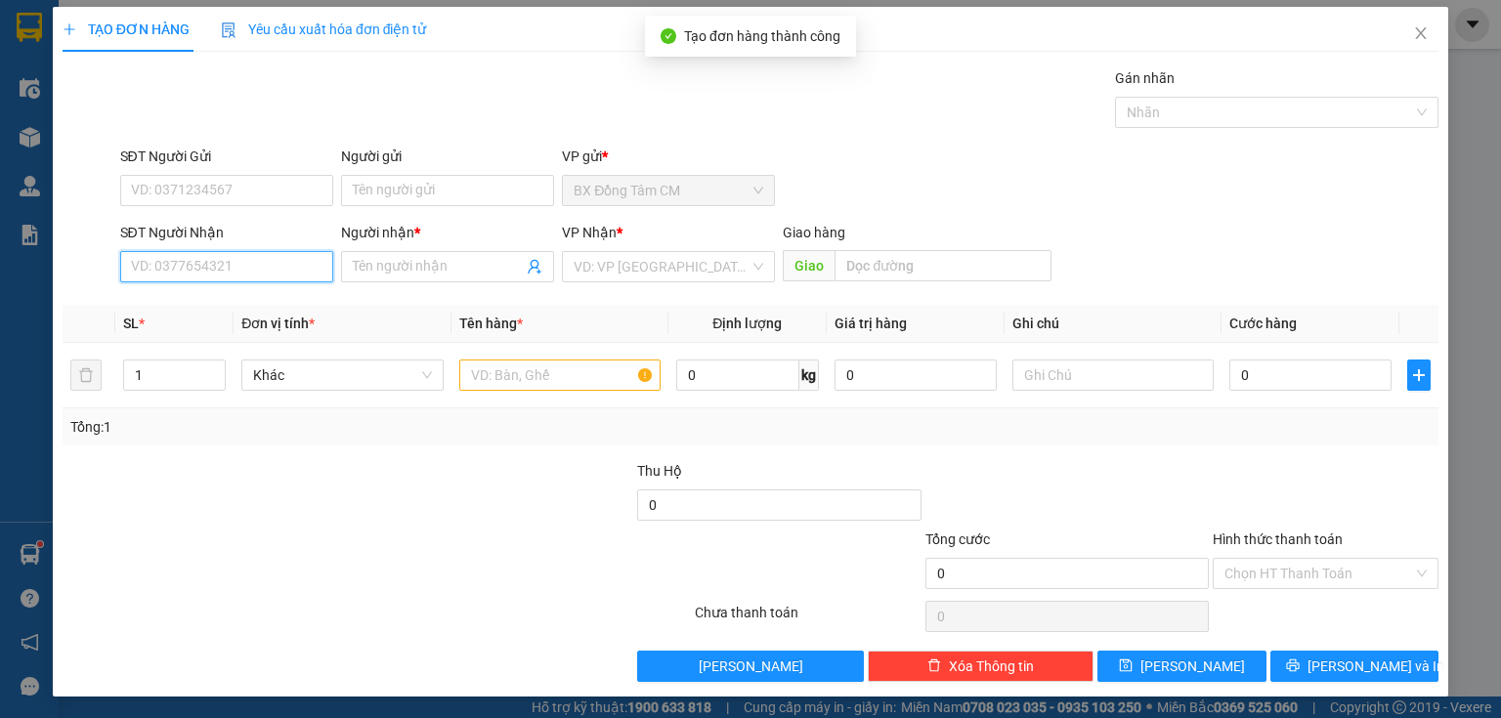
click at [297, 264] on input "SĐT Người Nhận" at bounding box center [226, 266] width 213 height 31
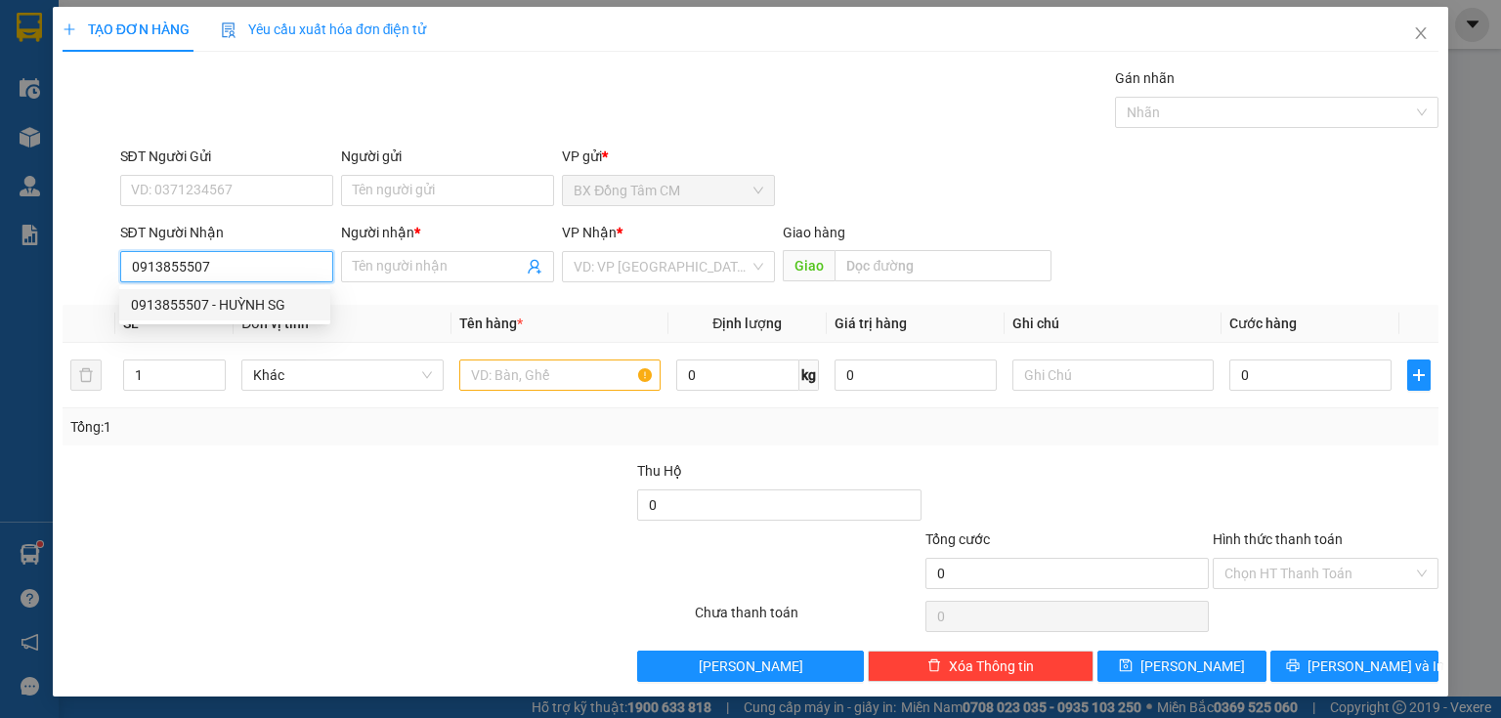
drag, startPoint x: 182, startPoint y: 317, endPoint x: 457, endPoint y: 324, distance: 275.6
click at [188, 315] on div "0913855507 - HUỲNH SG" at bounding box center [224, 304] width 211 height 31
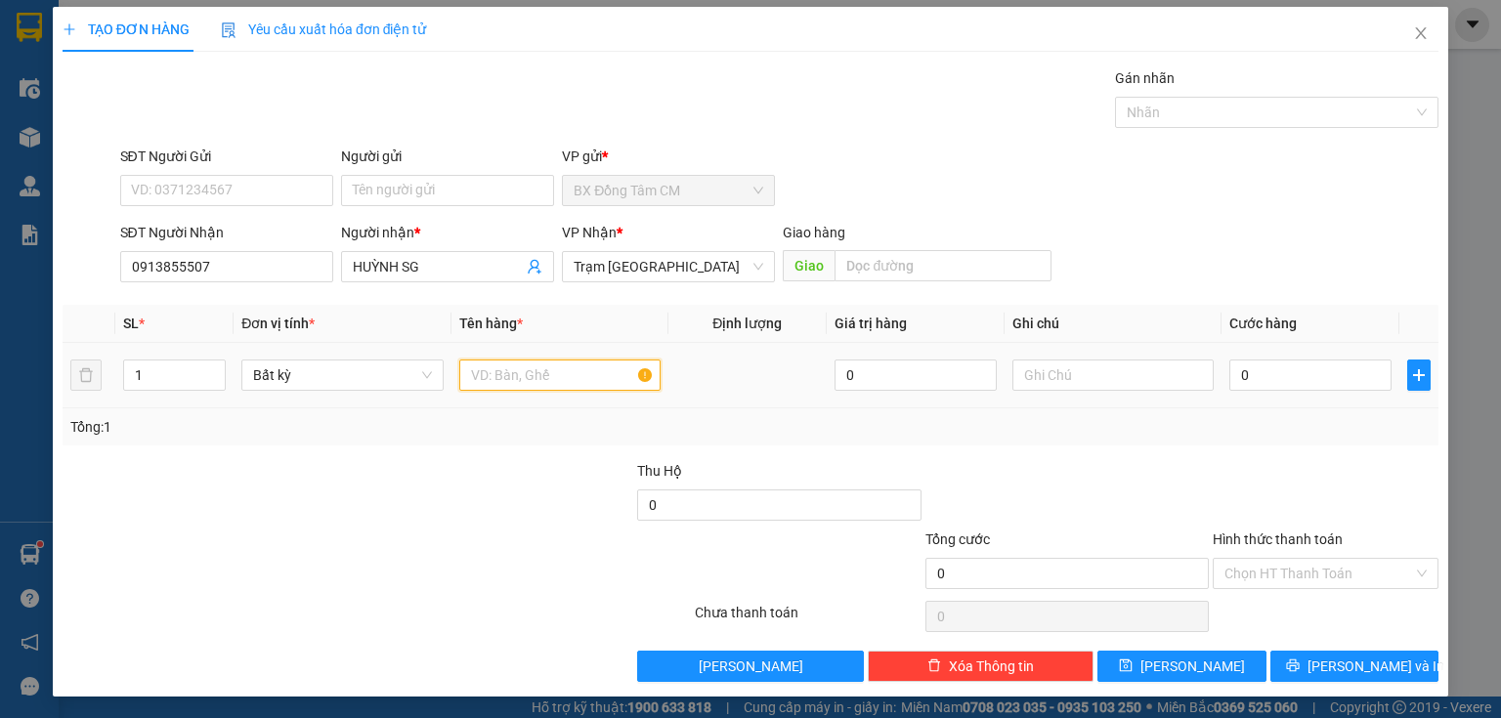
click at [503, 378] on input "text" at bounding box center [559, 375] width 201 height 31
click at [1269, 364] on input "0" at bounding box center [1310, 375] width 162 height 31
drag, startPoint x: 1283, startPoint y: 559, endPoint x: 1274, endPoint y: 565, distance: 10.6
click at [1283, 560] on input "Hình thức thanh toán" at bounding box center [1318, 573] width 189 height 29
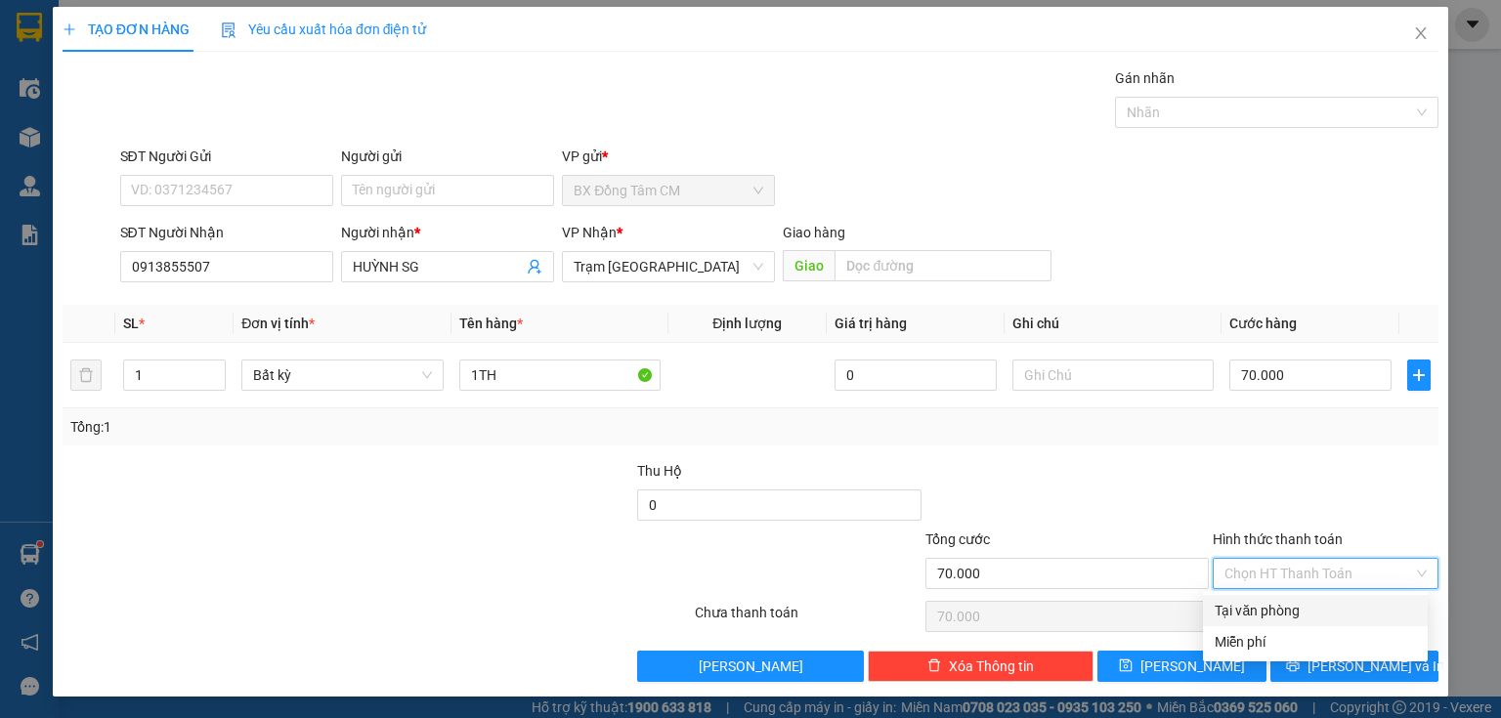
click at [1245, 594] on div "Transit Pickup Surcharge Ids Transit Deliver Surcharge Ids Transit Deliver Surc…" at bounding box center [751, 374] width 1376 height 615
click at [1279, 569] on input "Hình thức thanh toán" at bounding box center [1318, 573] width 189 height 29
click at [1231, 613] on div "Tại văn phòng" at bounding box center [1314, 610] width 201 height 21
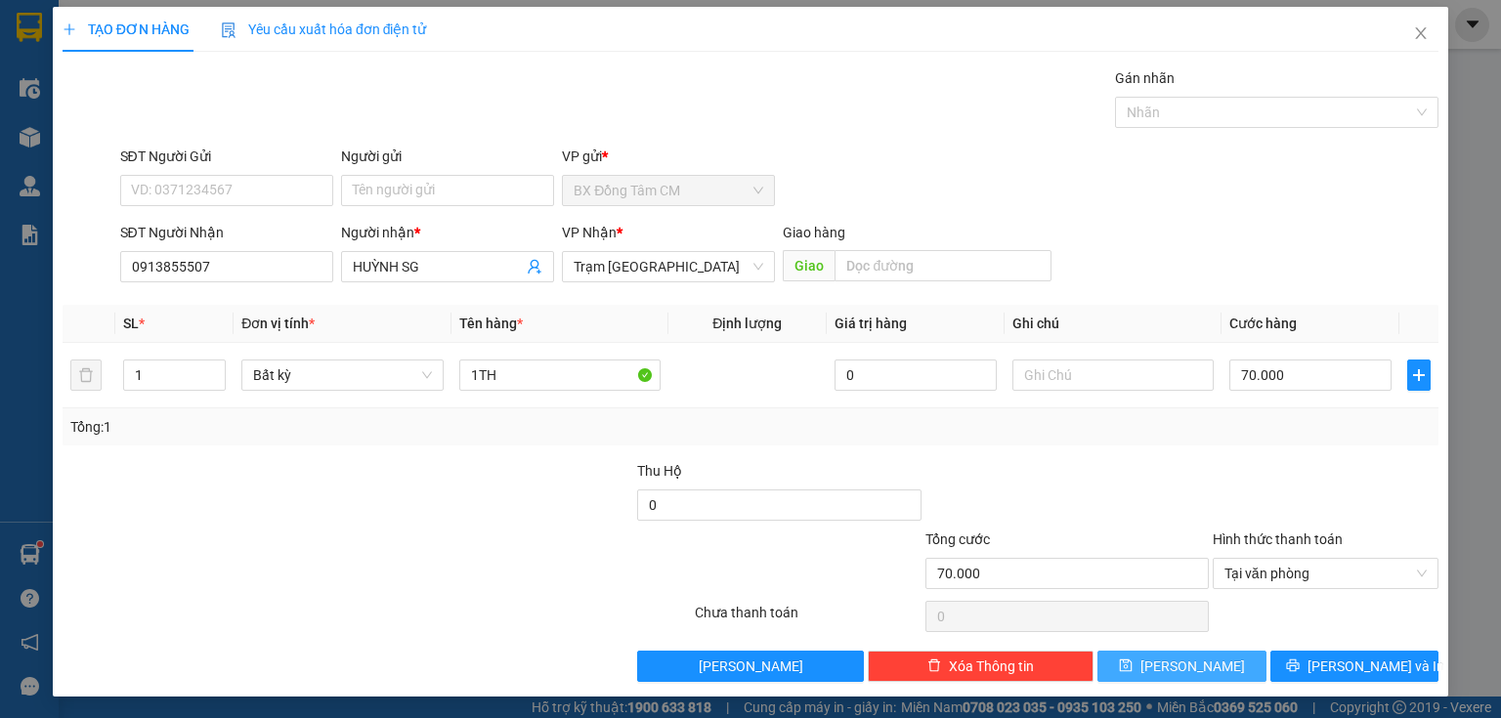
click at [1157, 680] on button "[PERSON_NAME]" at bounding box center [1181, 666] width 169 height 31
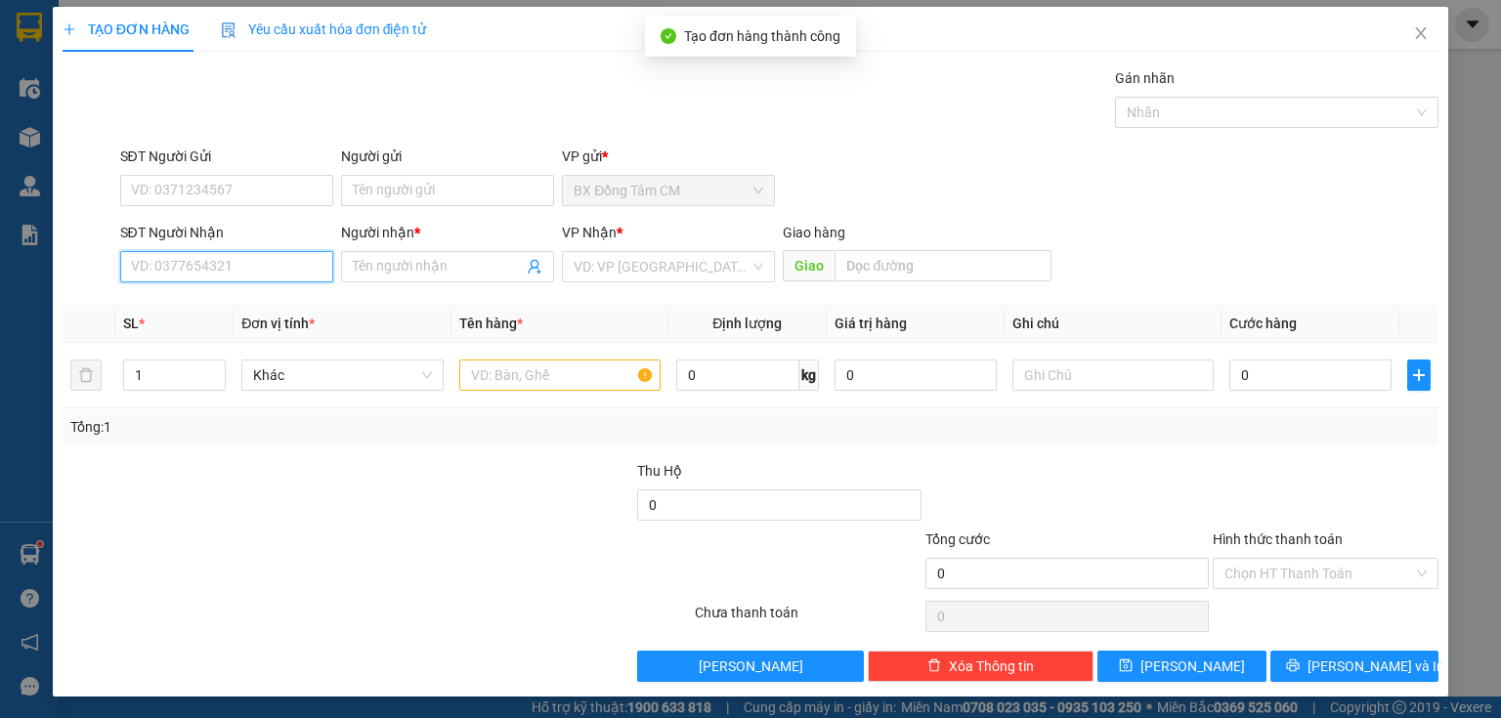
click at [215, 262] on input "SĐT Người Nhận" at bounding box center [226, 266] width 213 height 31
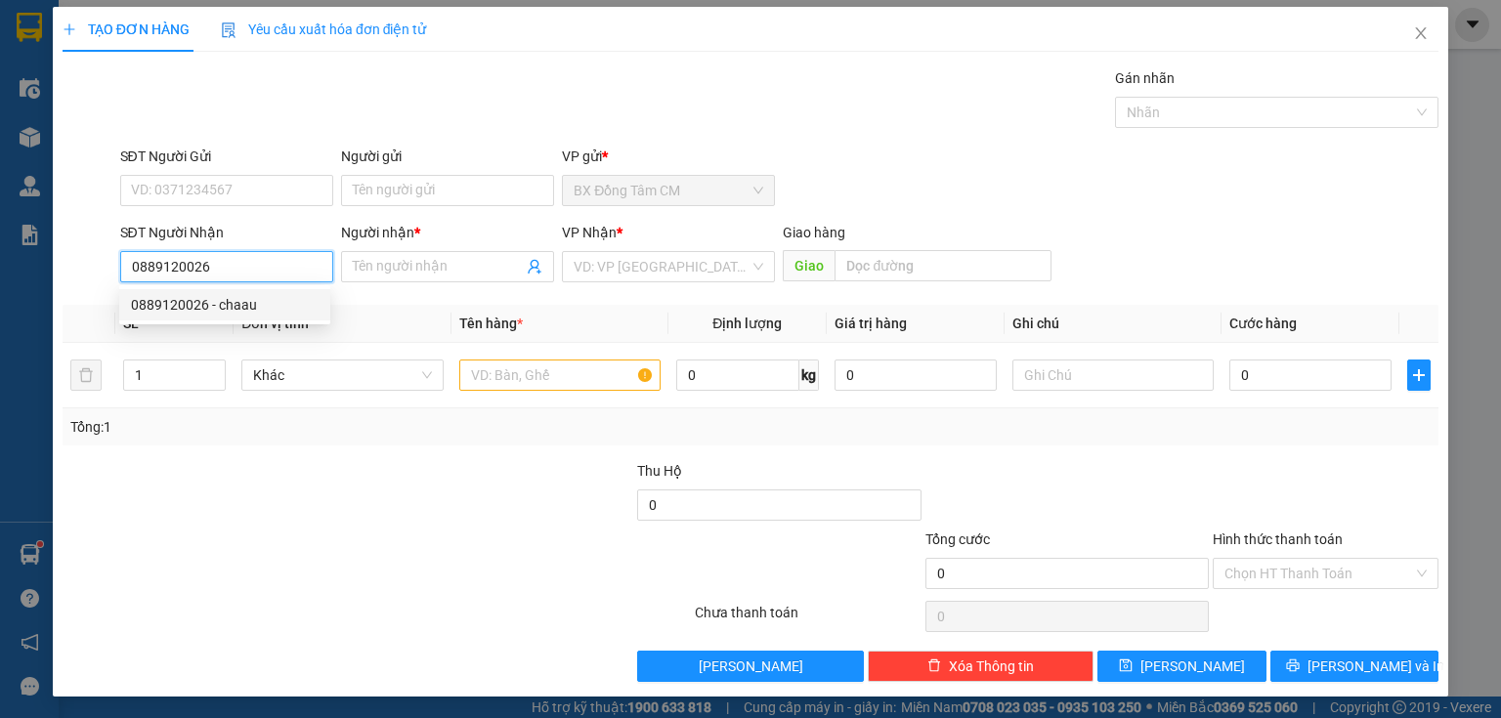
click at [206, 298] on div "0889120026 - chaau" at bounding box center [225, 304] width 188 height 21
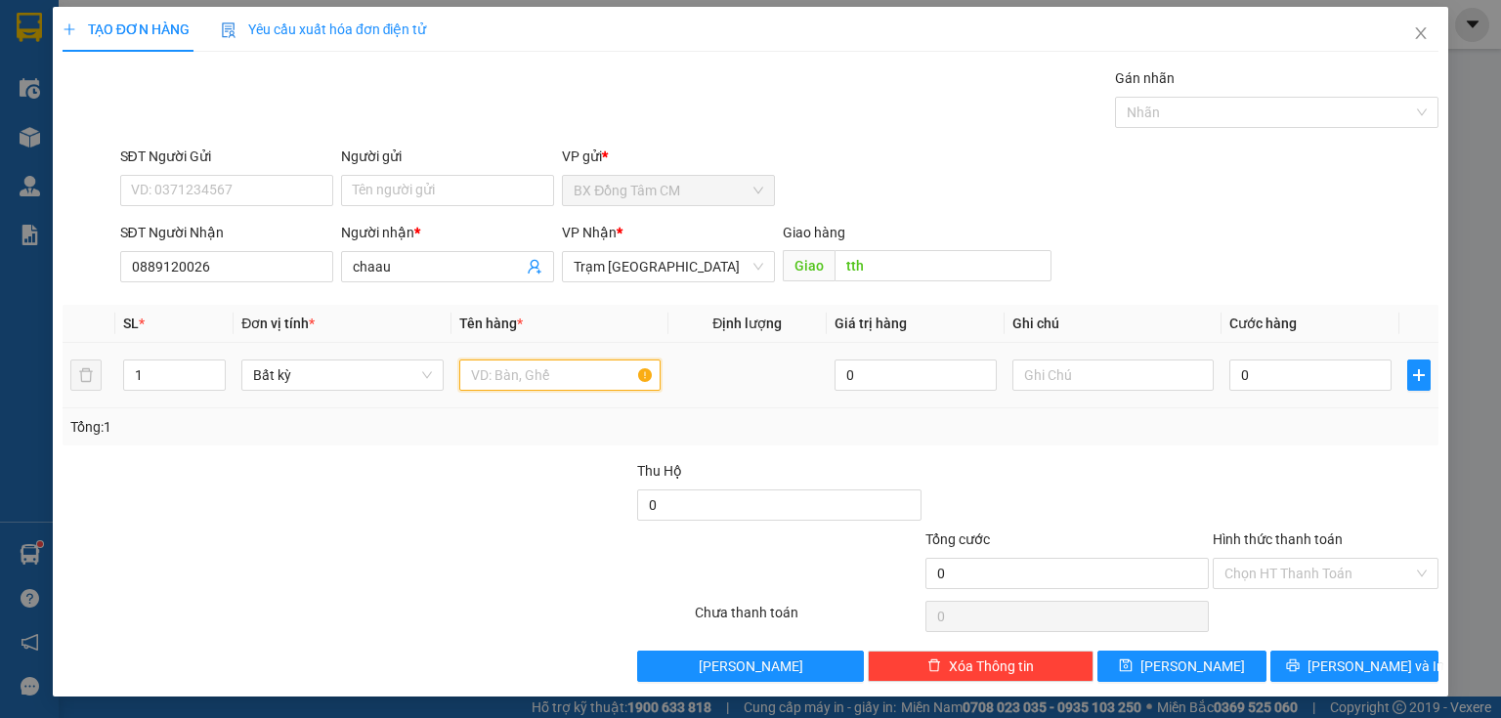
click at [492, 387] on input "text" at bounding box center [559, 375] width 201 height 31
click at [1306, 390] on div "0" at bounding box center [1310, 375] width 162 height 39
click at [1303, 376] on input "0" at bounding box center [1310, 375] width 162 height 31
click at [1314, 567] on input "Hình thức thanh toán" at bounding box center [1318, 573] width 189 height 29
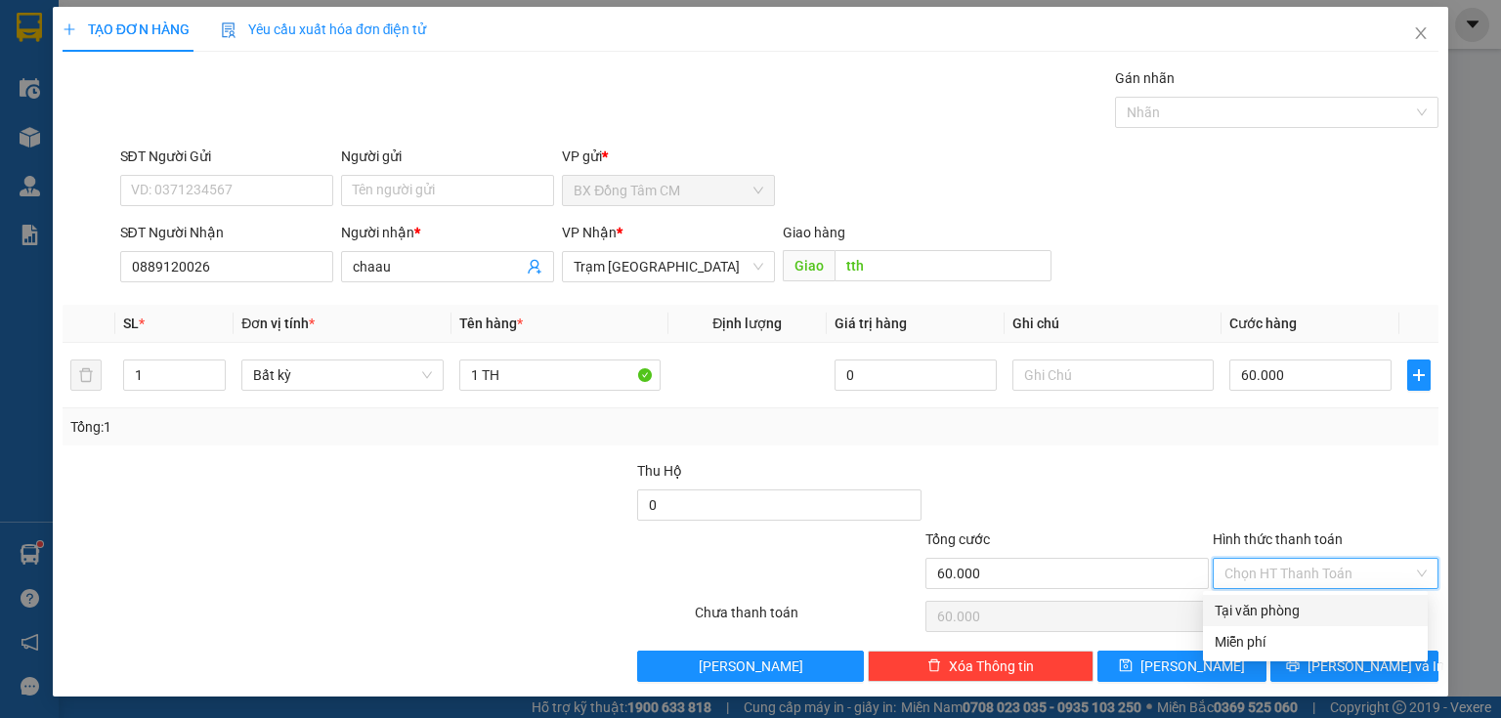
click at [1240, 621] on div "Tại văn phòng" at bounding box center [1315, 610] width 225 height 31
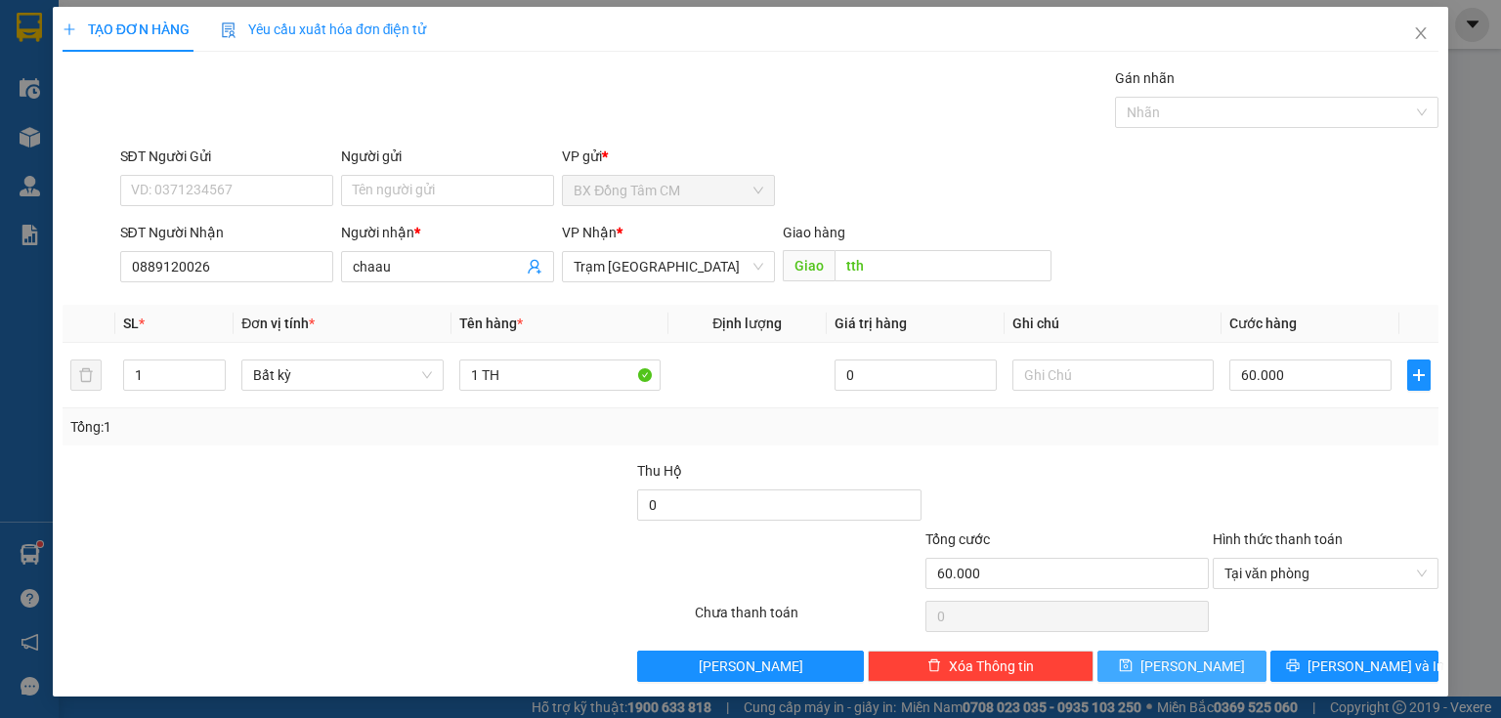
click at [1180, 656] on span "[PERSON_NAME]" at bounding box center [1192, 666] width 105 height 21
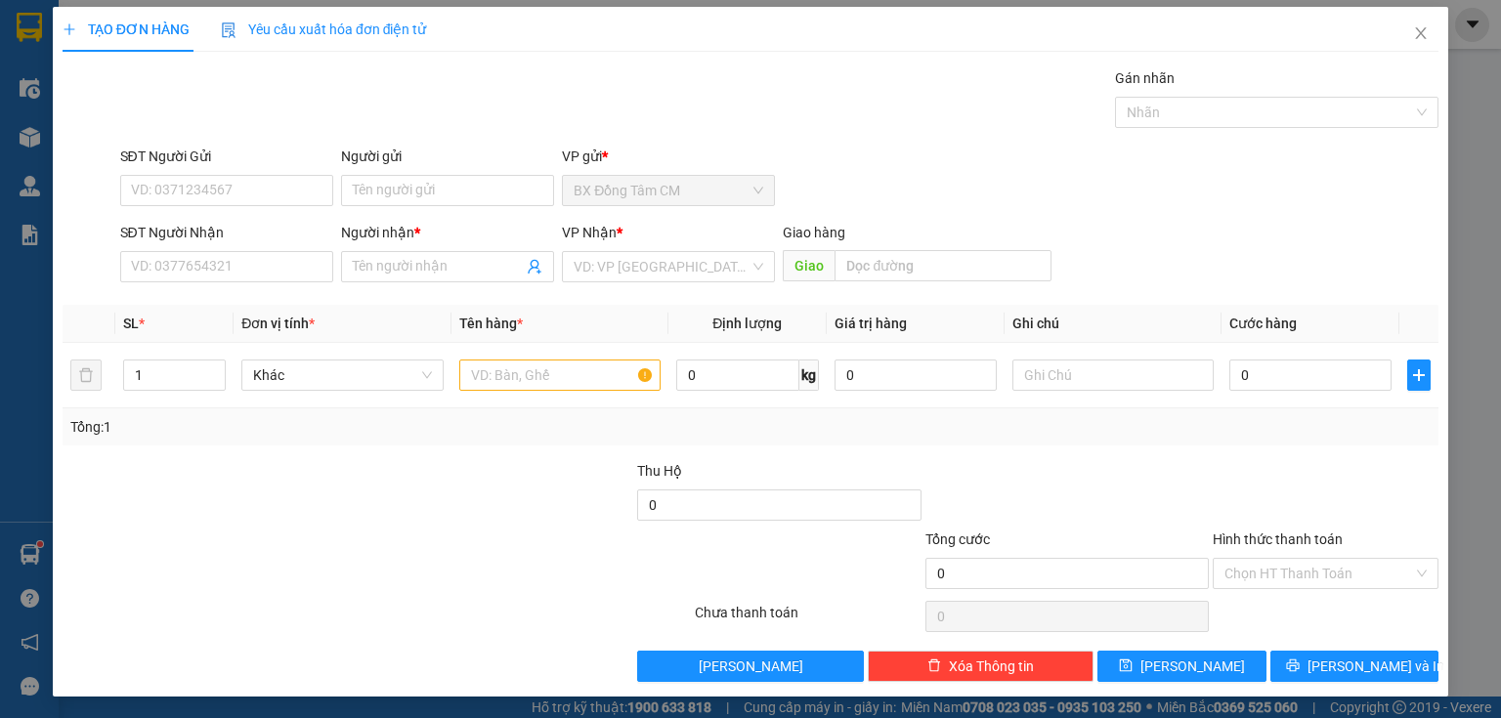
click at [142, 281] on div "SĐT Người Nhận VD: 0377654321" at bounding box center [226, 256] width 213 height 68
click at [146, 274] on input "SĐT Người Nhận" at bounding box center [226, 266] width 213 height 31
paste input "0705726740"
click at [367, 277] on span at bounding box center [447, 266] width 213 height 31
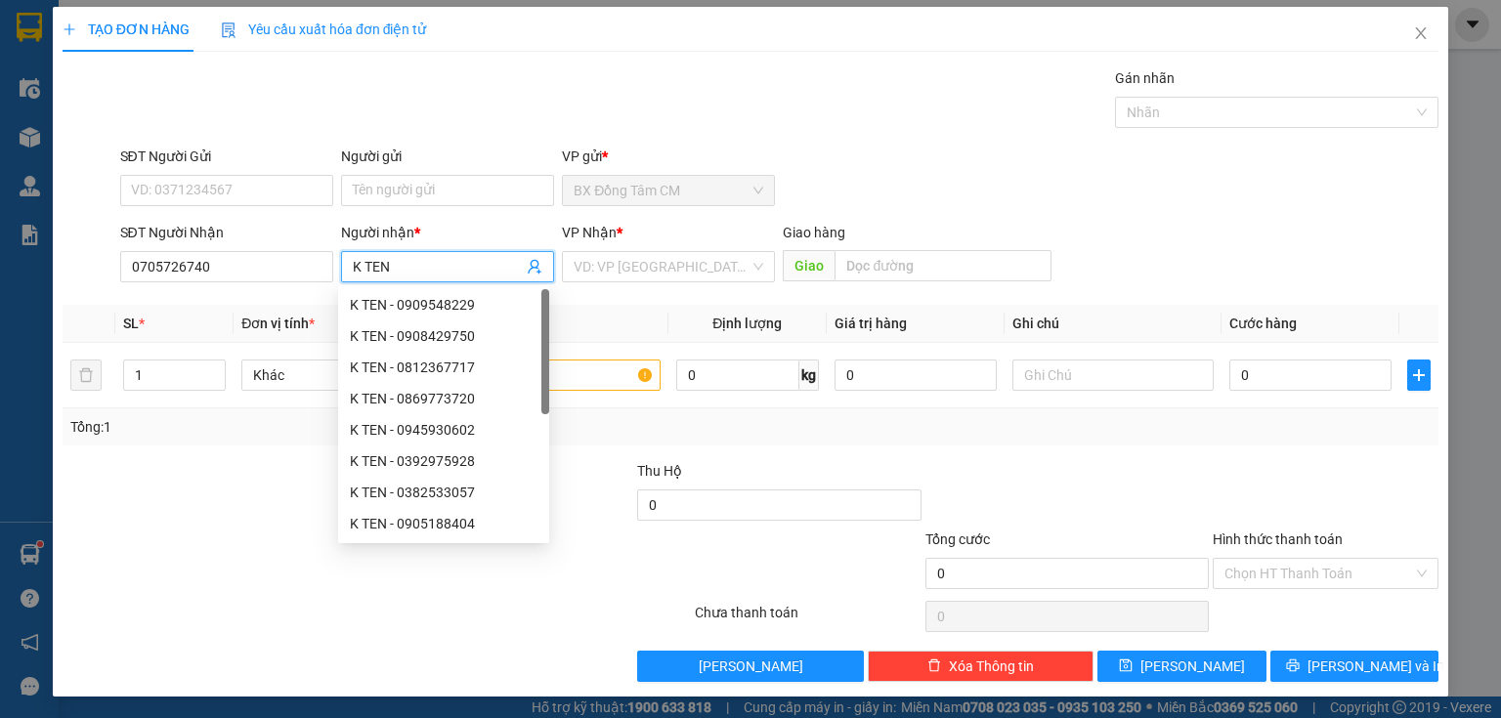
click at [633, 246] on div "VP Nhận *" at bounding box center [668, 236] width 213 height 29
click at [631, 263] on input "search" at bounding box center [662, 266] width 176 height 29
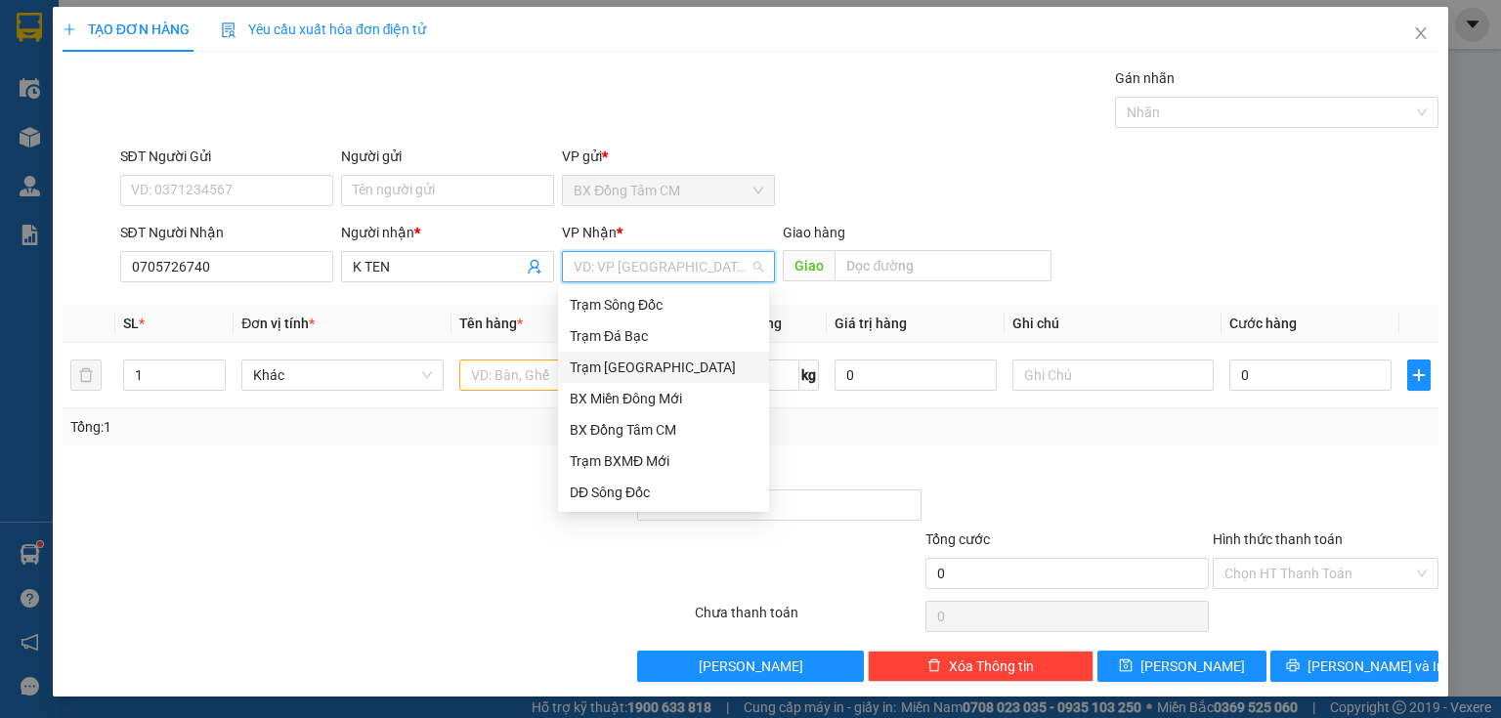
click at [620, 363] on div "Trạm [GEOGRAPHIC_DATA]" at bounding box center [664, 367] width 188 height 21
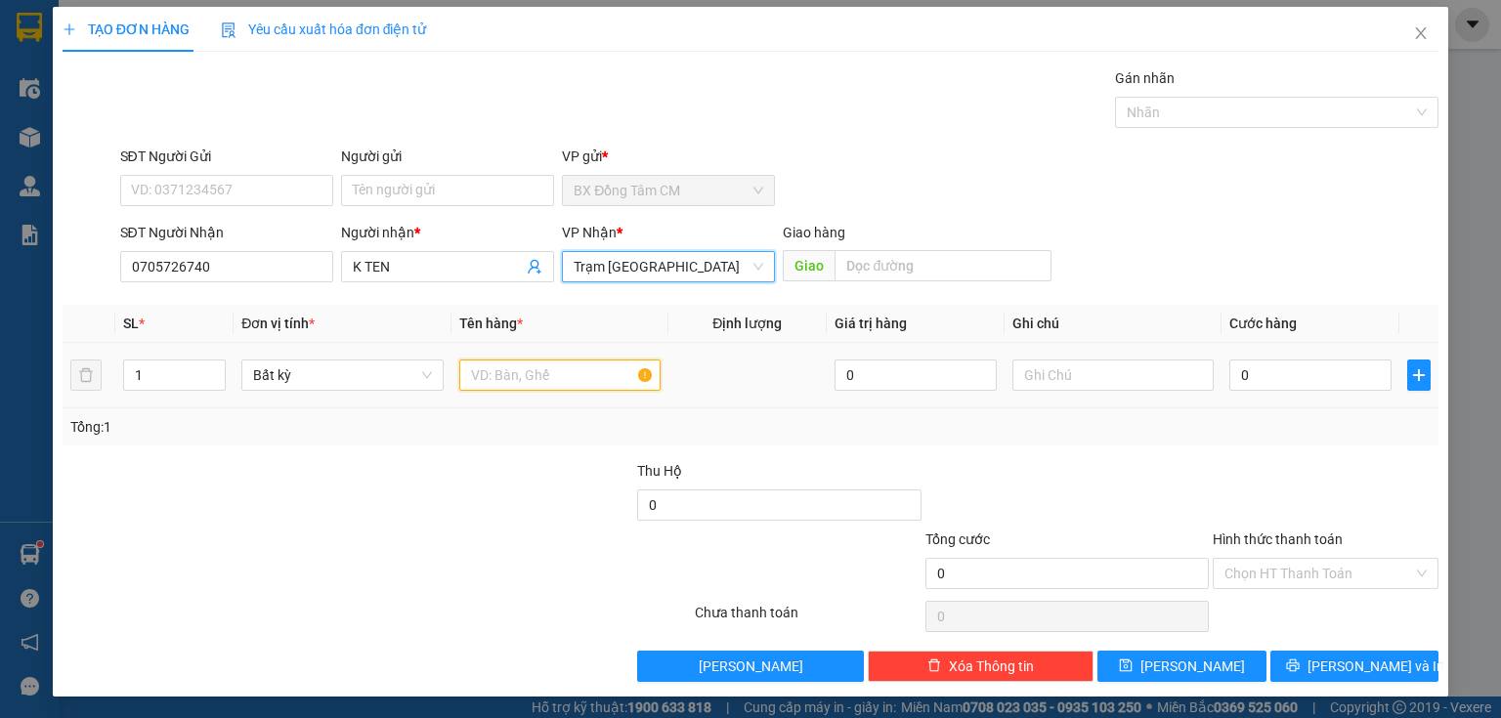
click at [555, 369] on input "text" at bounding box center [559, 375] width 201 height 31
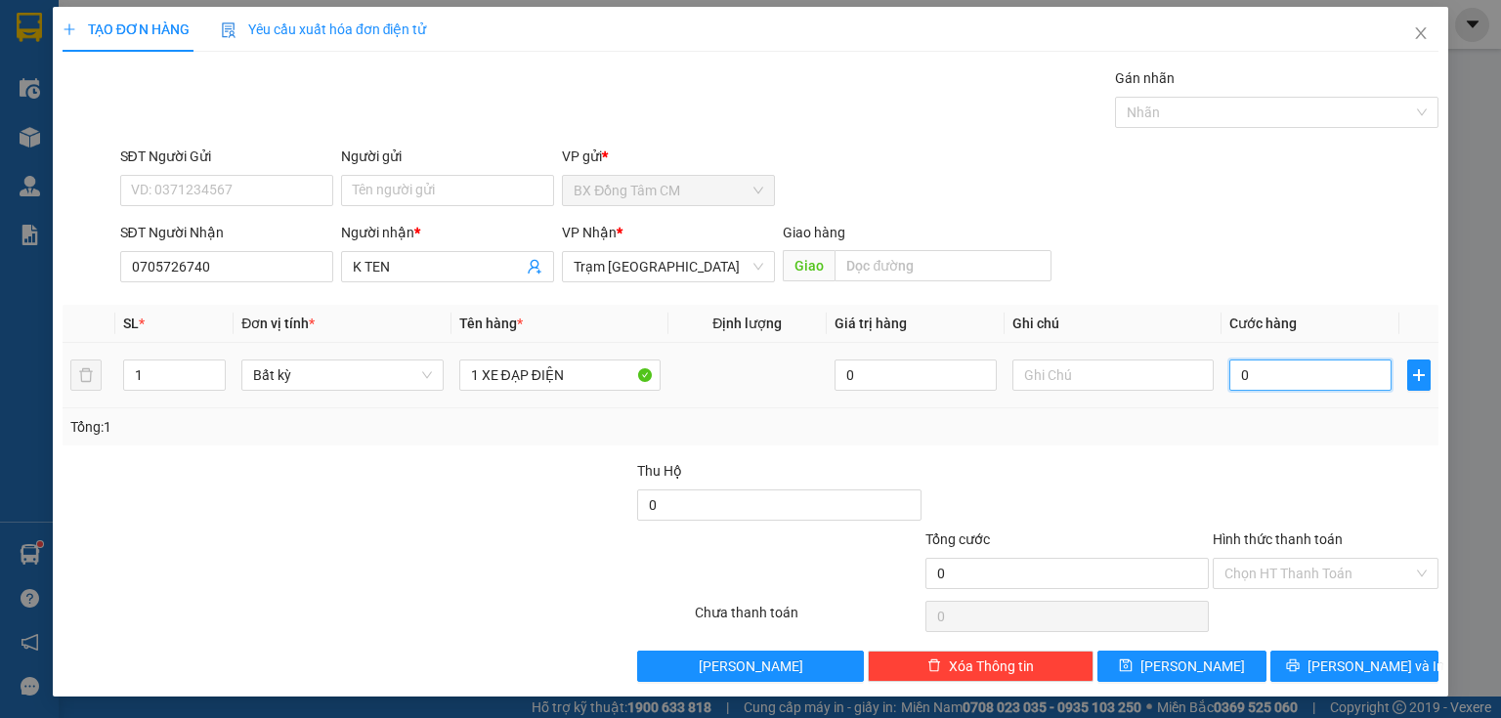
click at [1267, 361] on input "0" at bounding box center [1310, 375] width 162 height 31
click at [1266, 573] on input "Hình thức thanh toán" at bounding box center [1318, 573] width 189 height 29
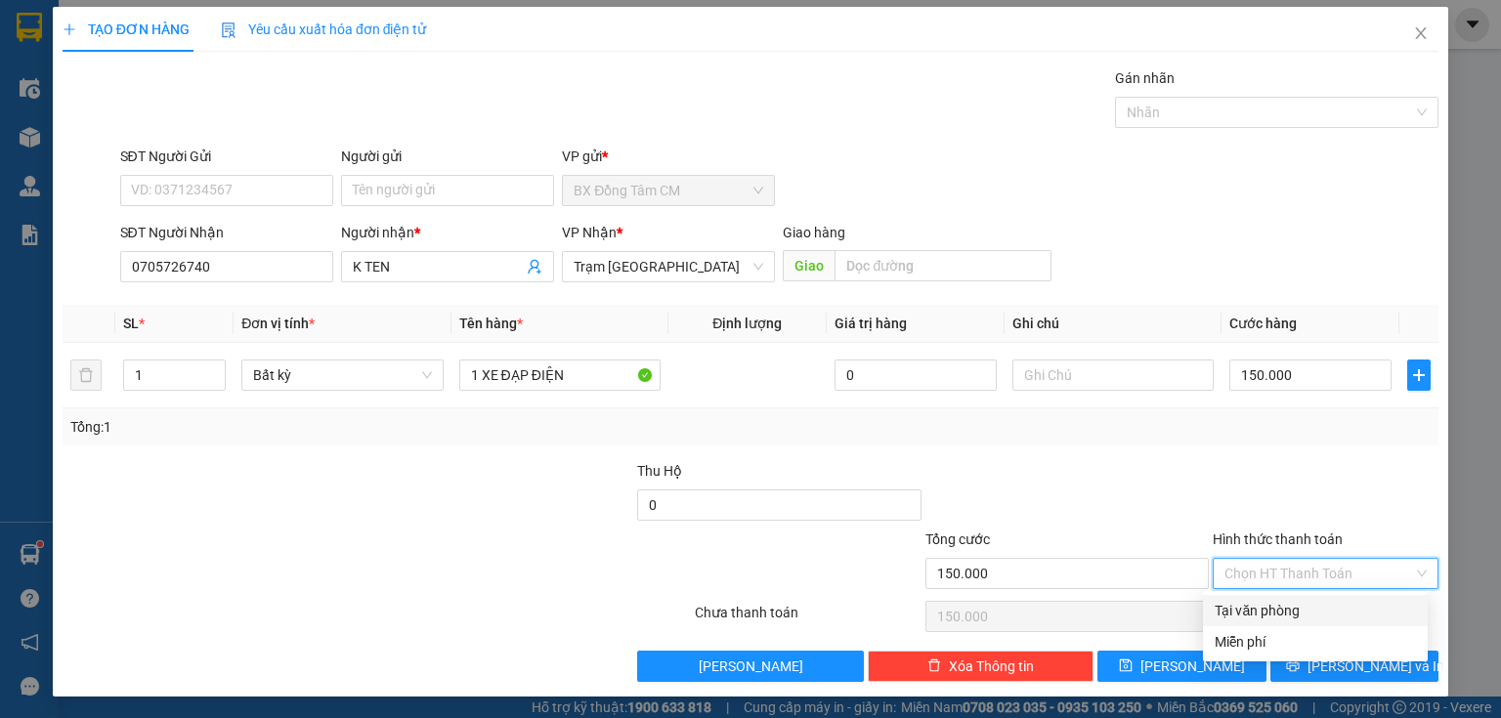
drag, startPoint x: 1251, startPoint y: 610, endPoint x: 1240, endPoint y: 624, distance: 18.2
click at [1252, 610] on div "Tại văn phòng" at bounding box center [1314, 610] width 201 height 21
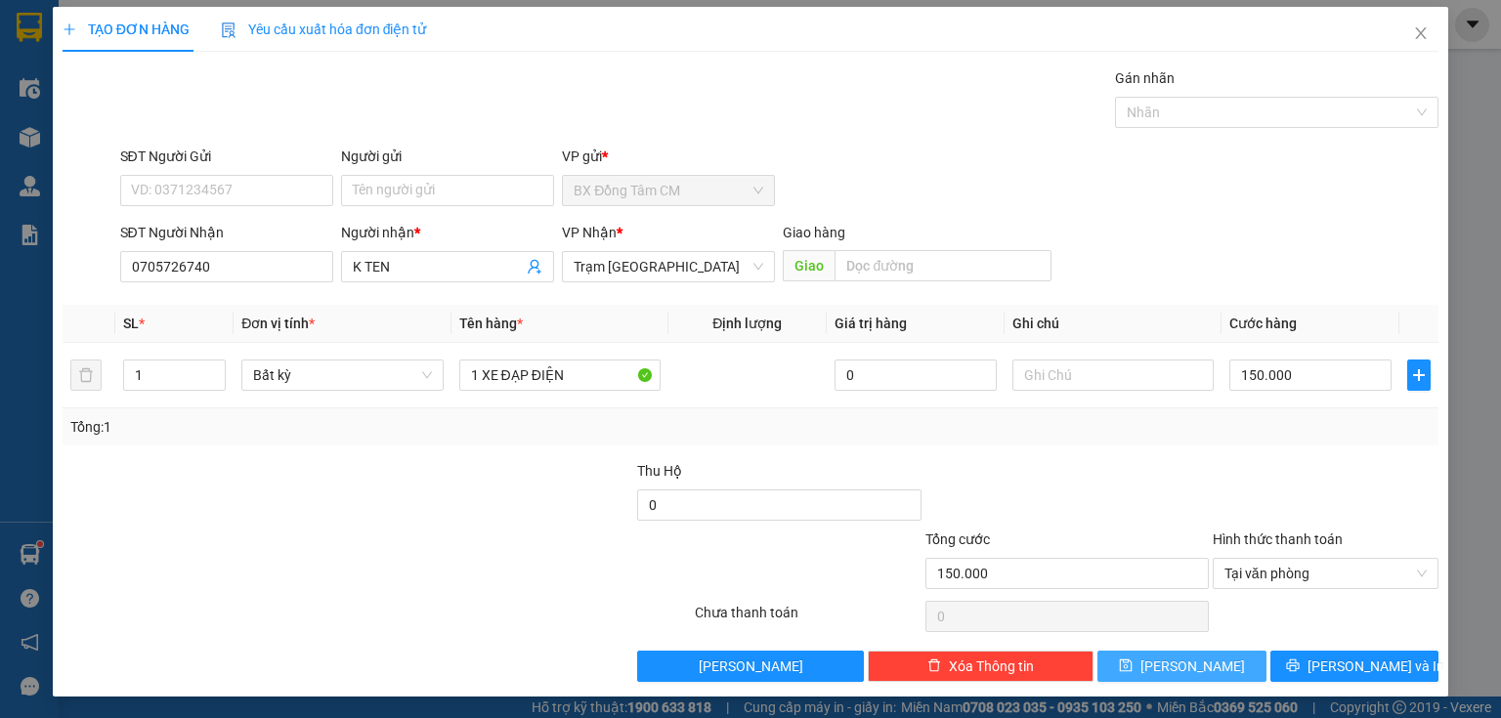
click at [1196, 651] on button "[PERSON_NAME]" at bounding box center [1181, 666] width 169 height 31
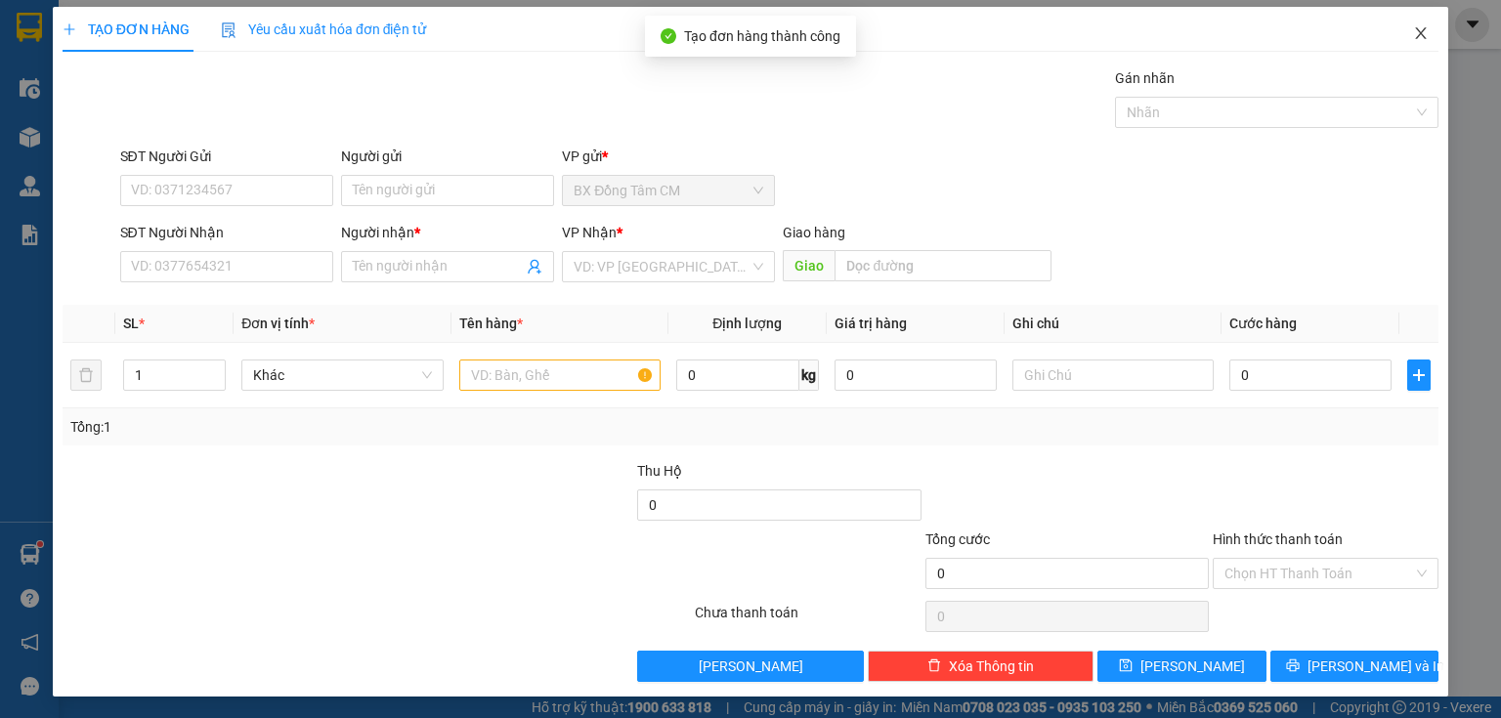
click at [1413, 36] on icon "close" at bounding box center [1421, 33] width 16 height 16
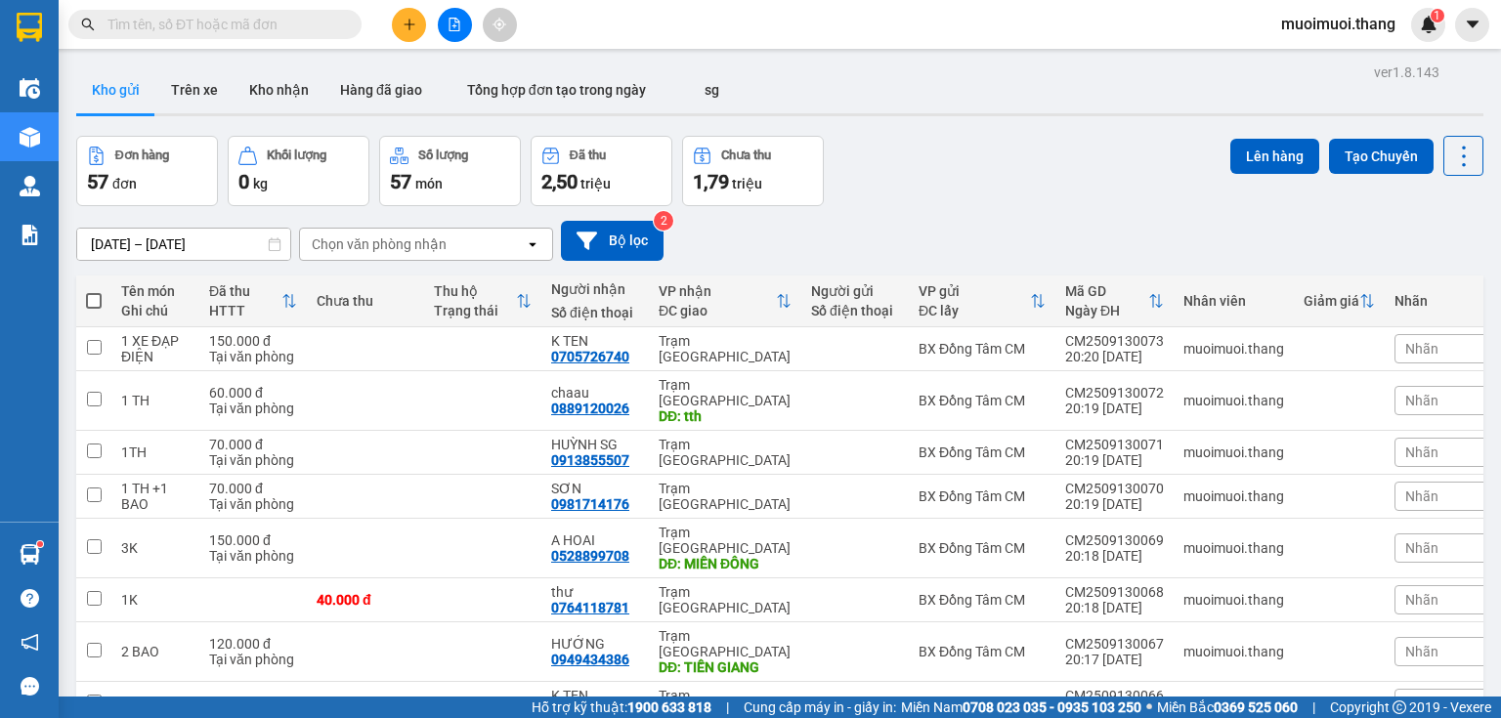
click at [101, 300] on span at bounding box center [94, 301] width 16 height 16
click at [94, 291] on input "checkbox" at bounding box center [94, 291] width 0 height 0
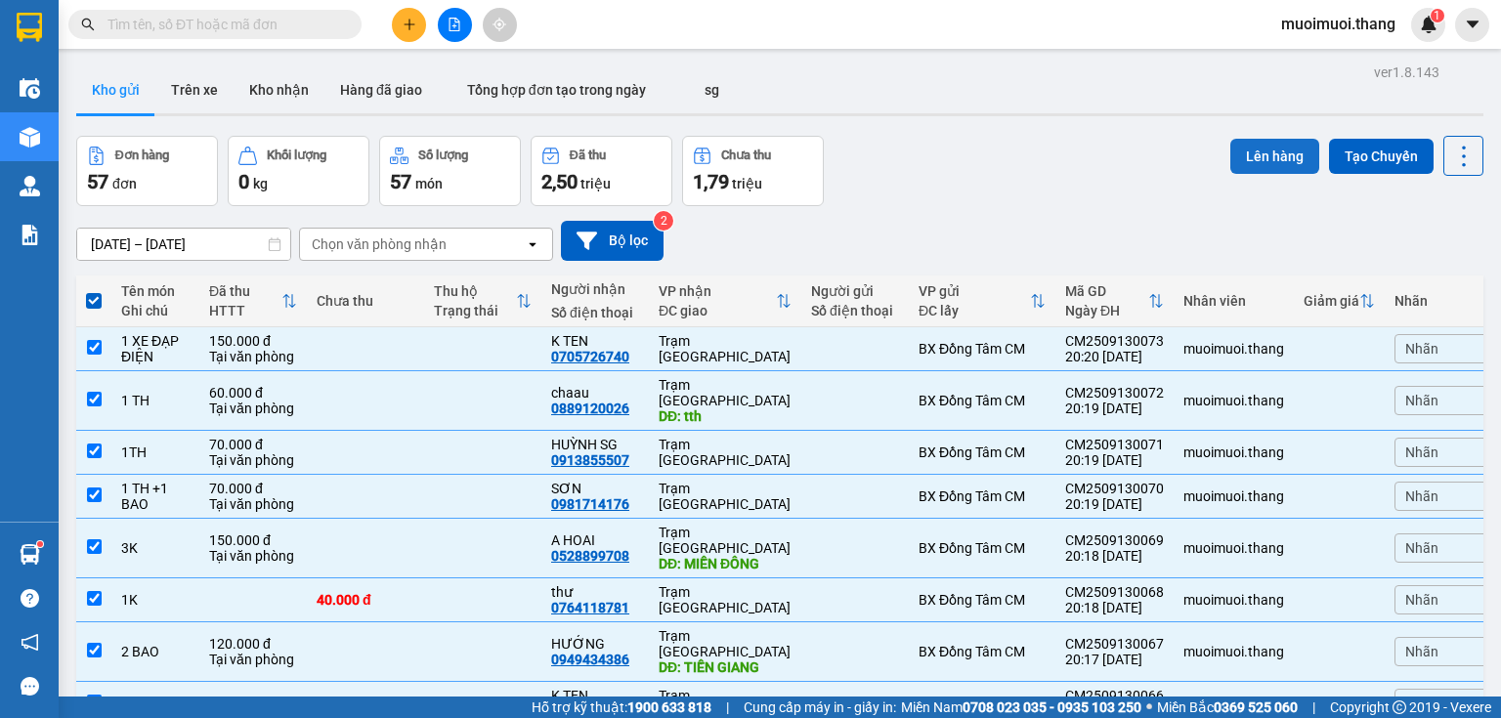
click at [1273, 167] on button "Lên hàng" at bounding box center [1274, 156] width 89 height 35
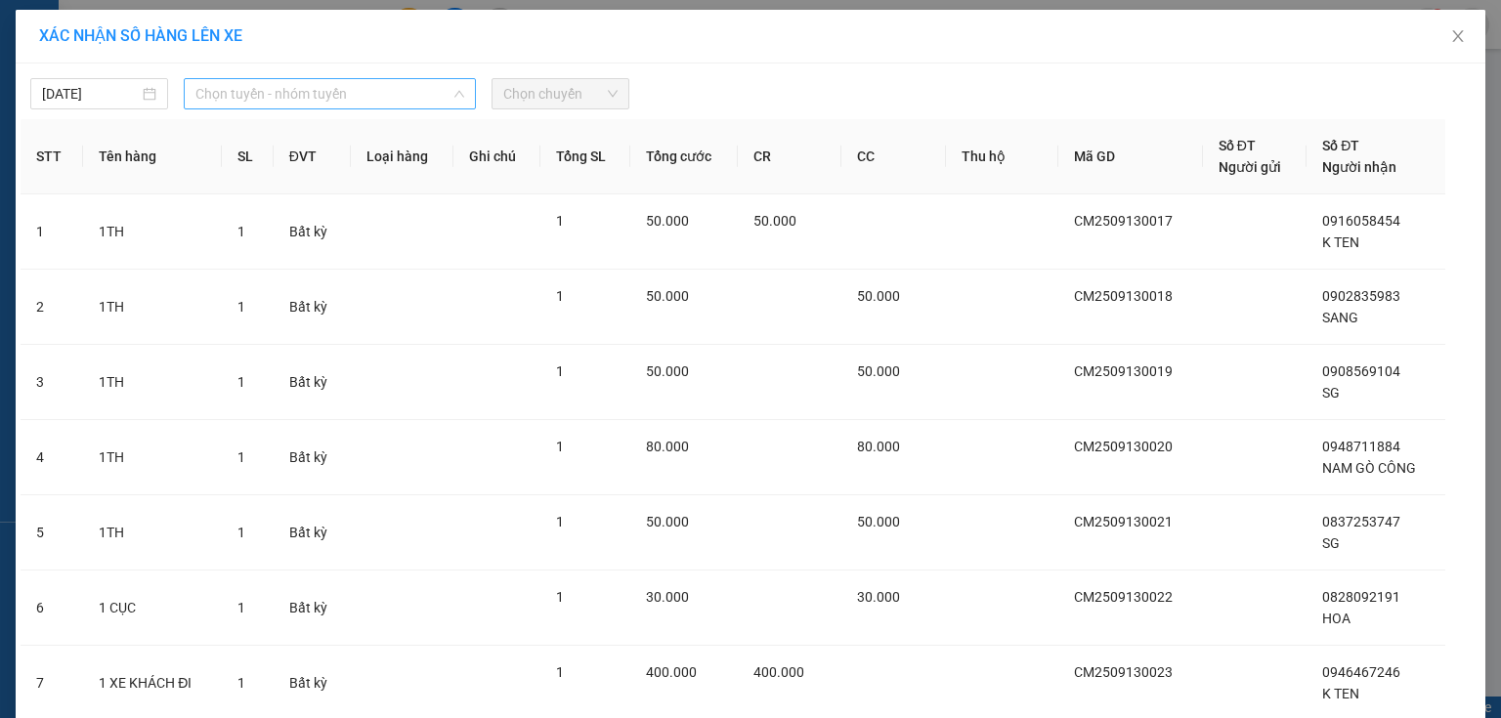
click at [227, 105] on span "Chọn tuyến - nhóm tuyến" at bounding box center [329, 93] width 269 height 29
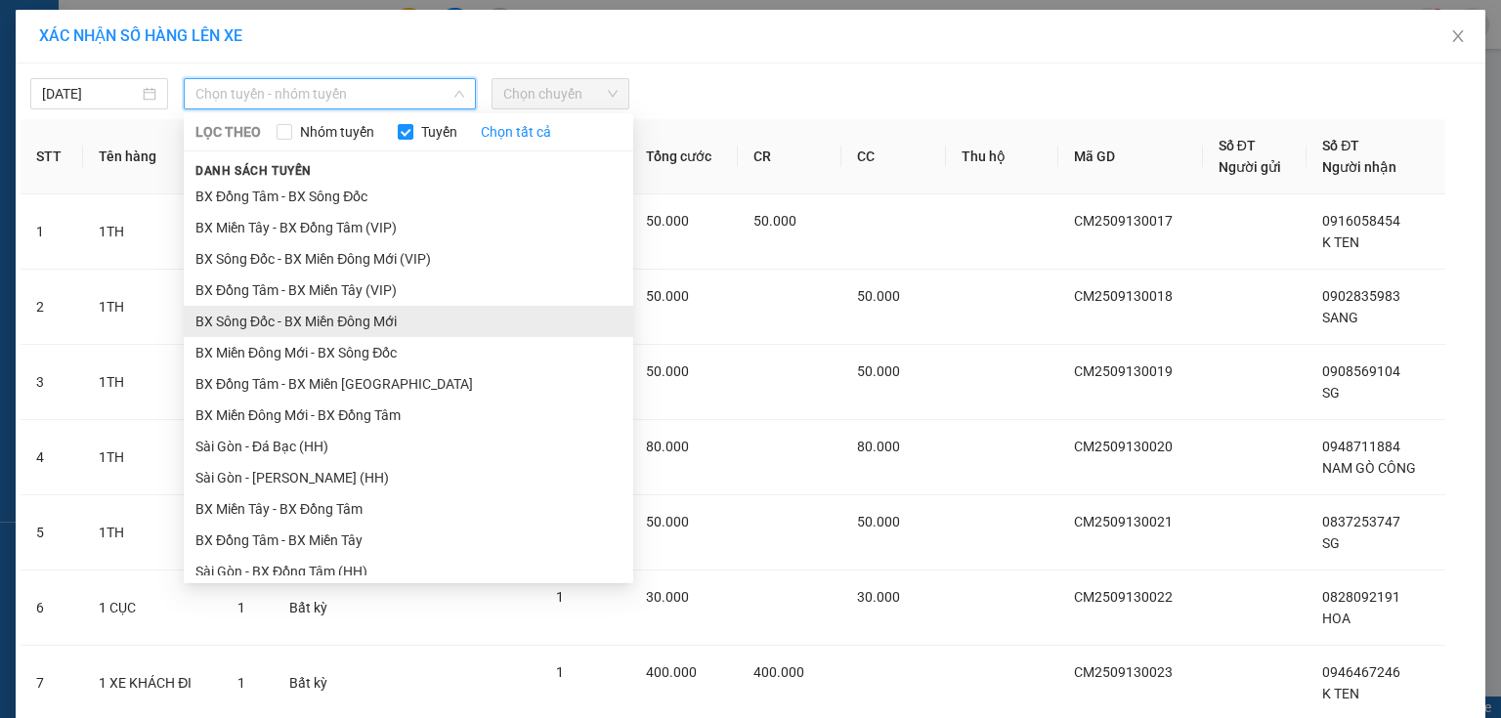
click at [253, 317] on li "BX Sông Đốc - BX Miền Đông Mới" at bounding box center [408, 321] width 449 height 31
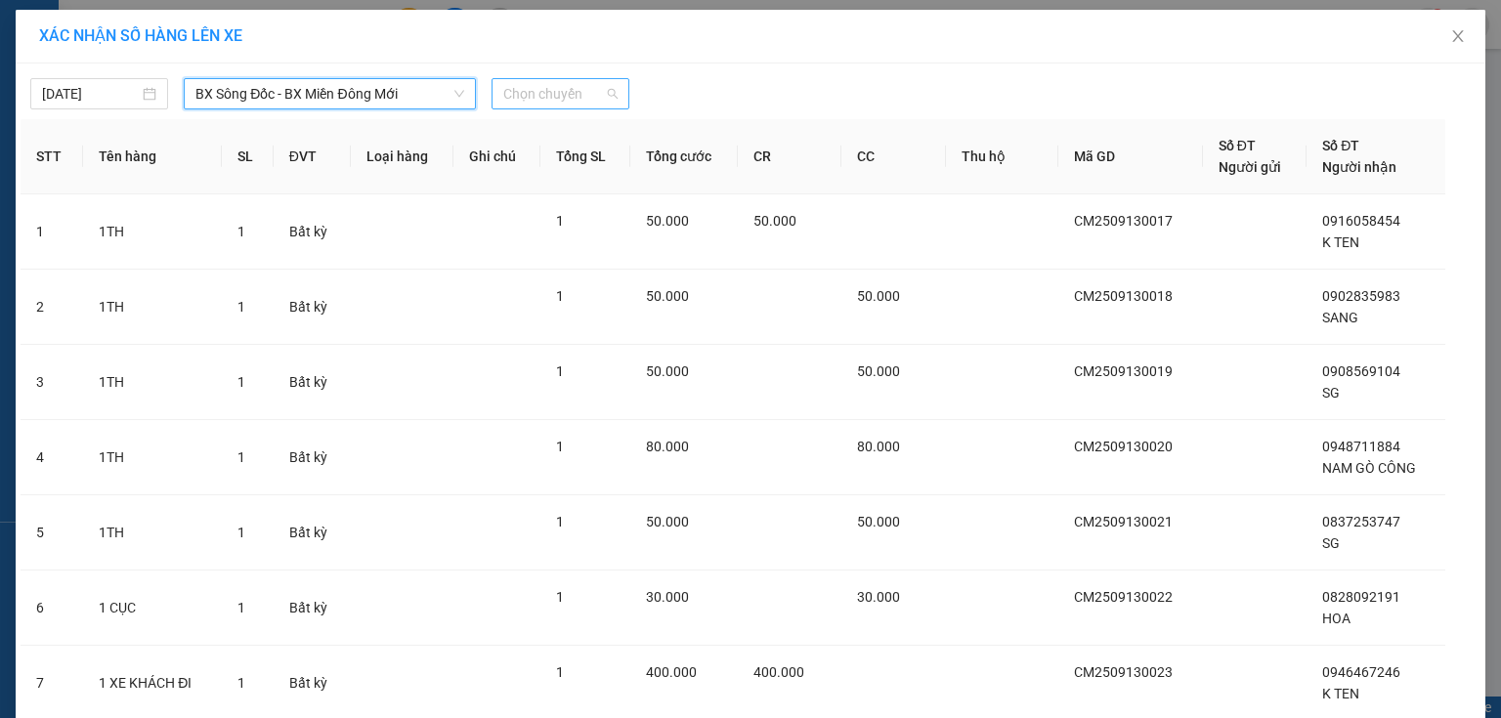
click at [547, 99] on span "Chọn chuyến" at bounding box center [560, 93] width 114 height 29
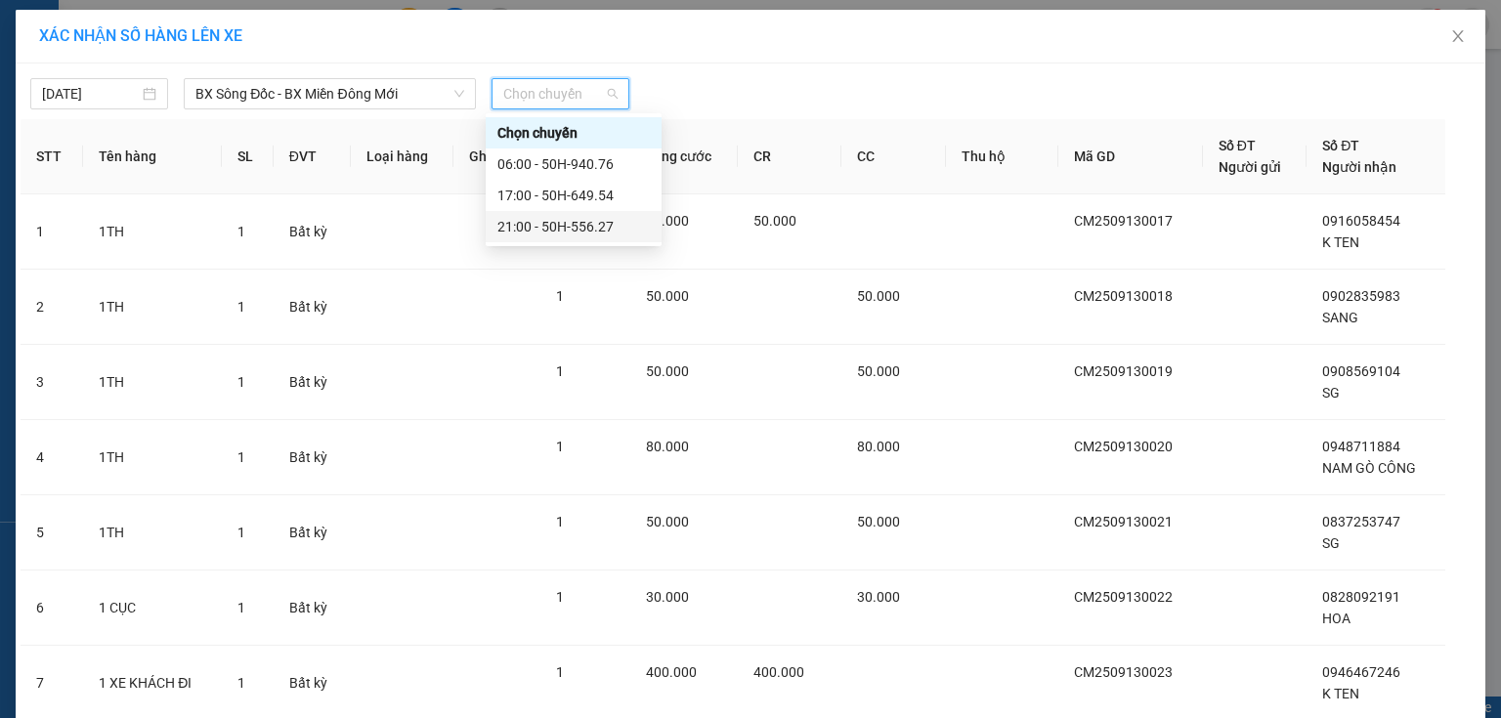
click at [539, 224] on div "21:00 - 50H-556.27" at bounding box center [573, 226] width 152 height 21
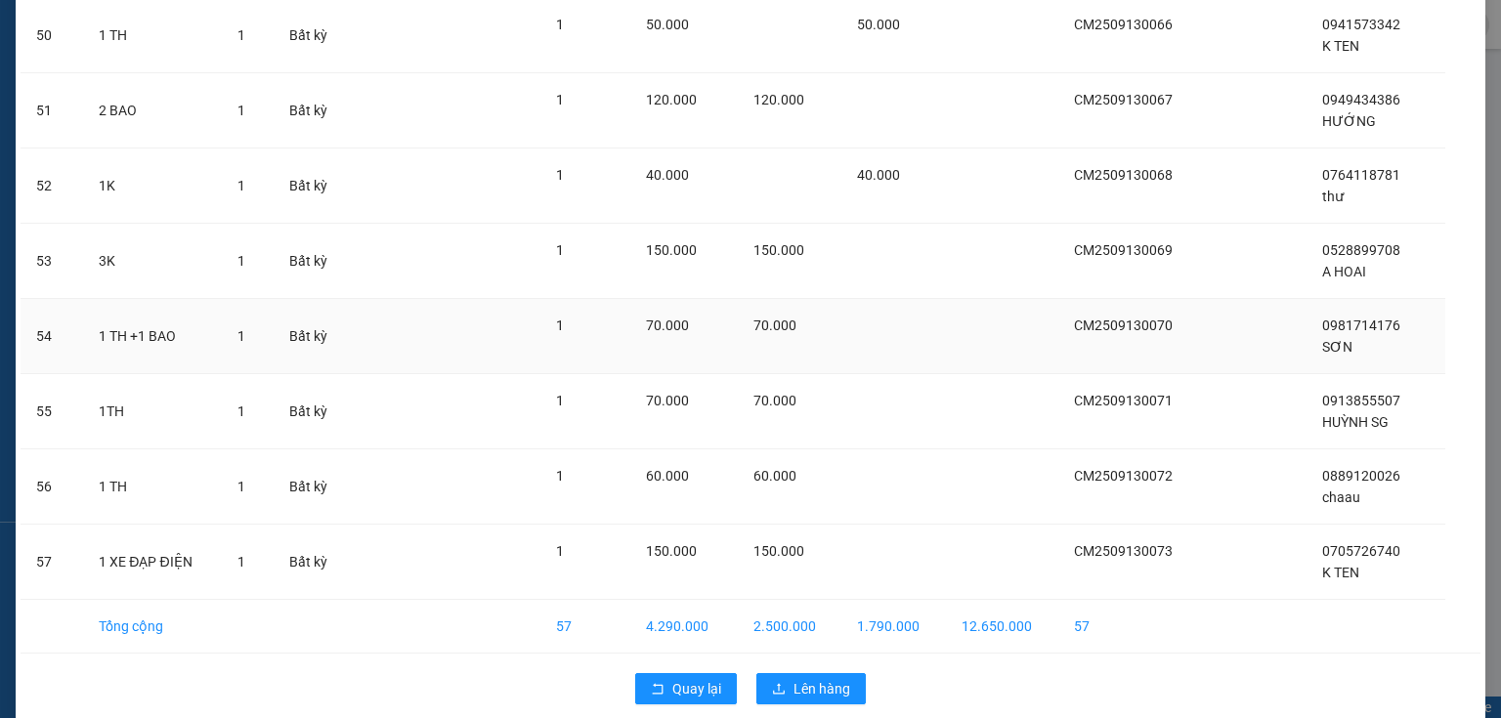
scroll to position [3938, 0]
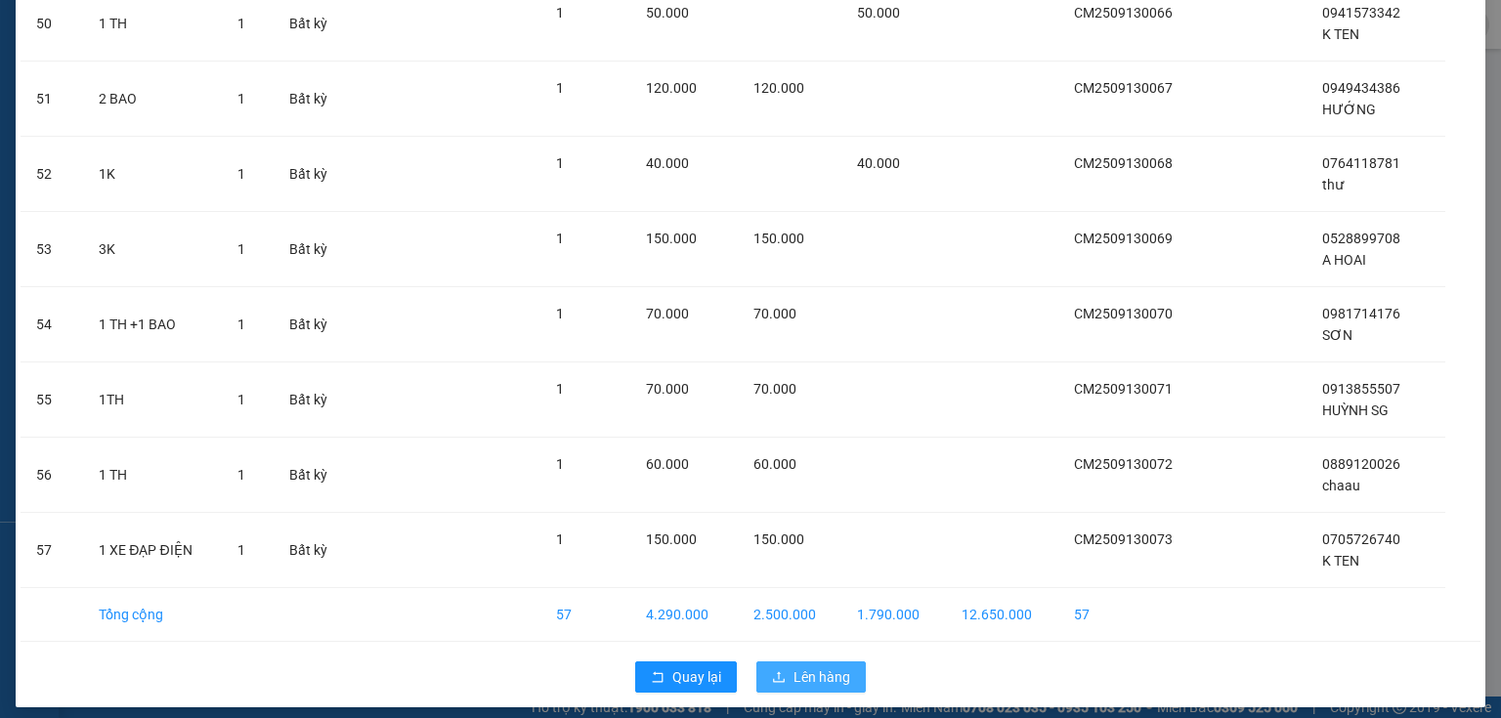
click at [805, 666] on span "Lên hàng" at bounding box center [821, 676] width 57 height 21
